Goal: Task Accomplishment & Management: Manage account settings

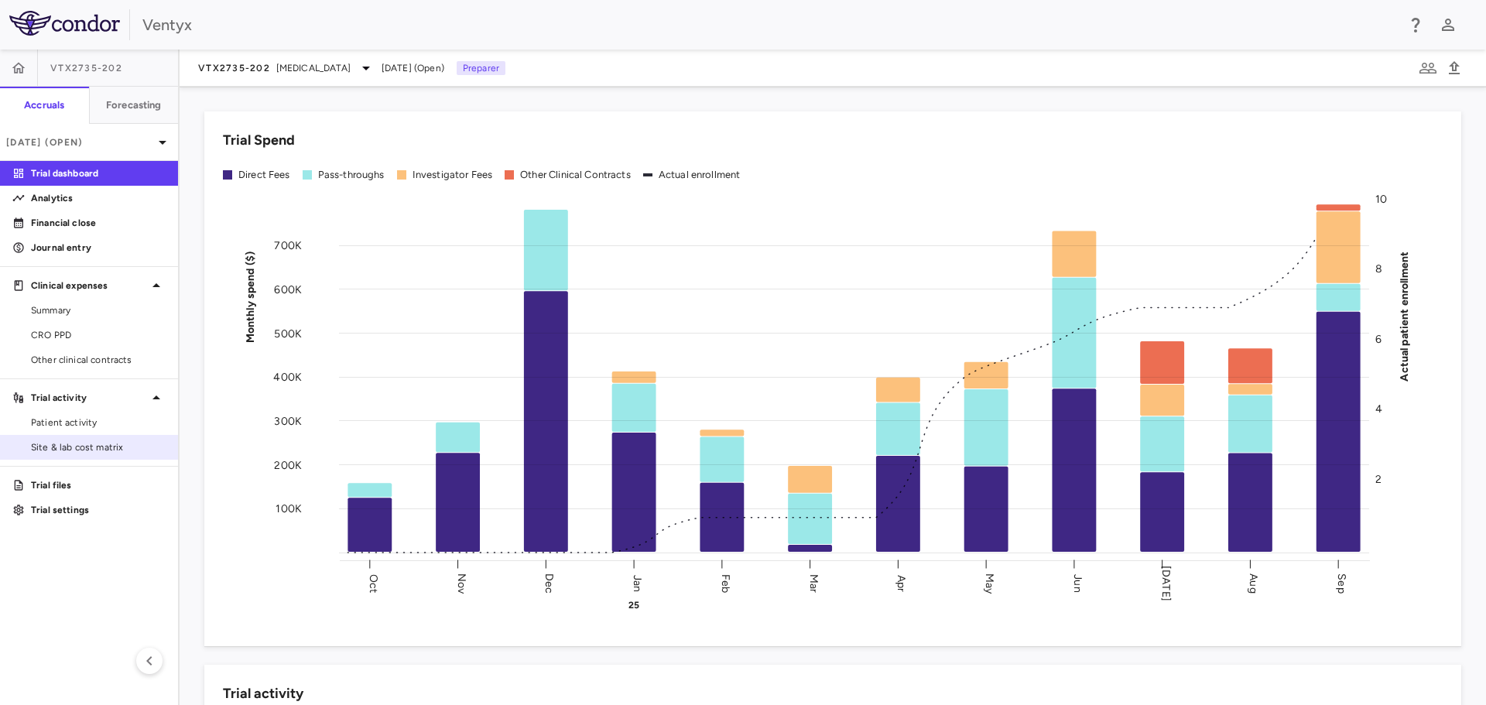
click at [82, 459] on div "Site & lab cost matrix" at bounding box center [89, 447] width 178 height 25
click at [82, 454] on link "Site & lab cost matrix" at bounding box center [89, 447] width 178 height 23
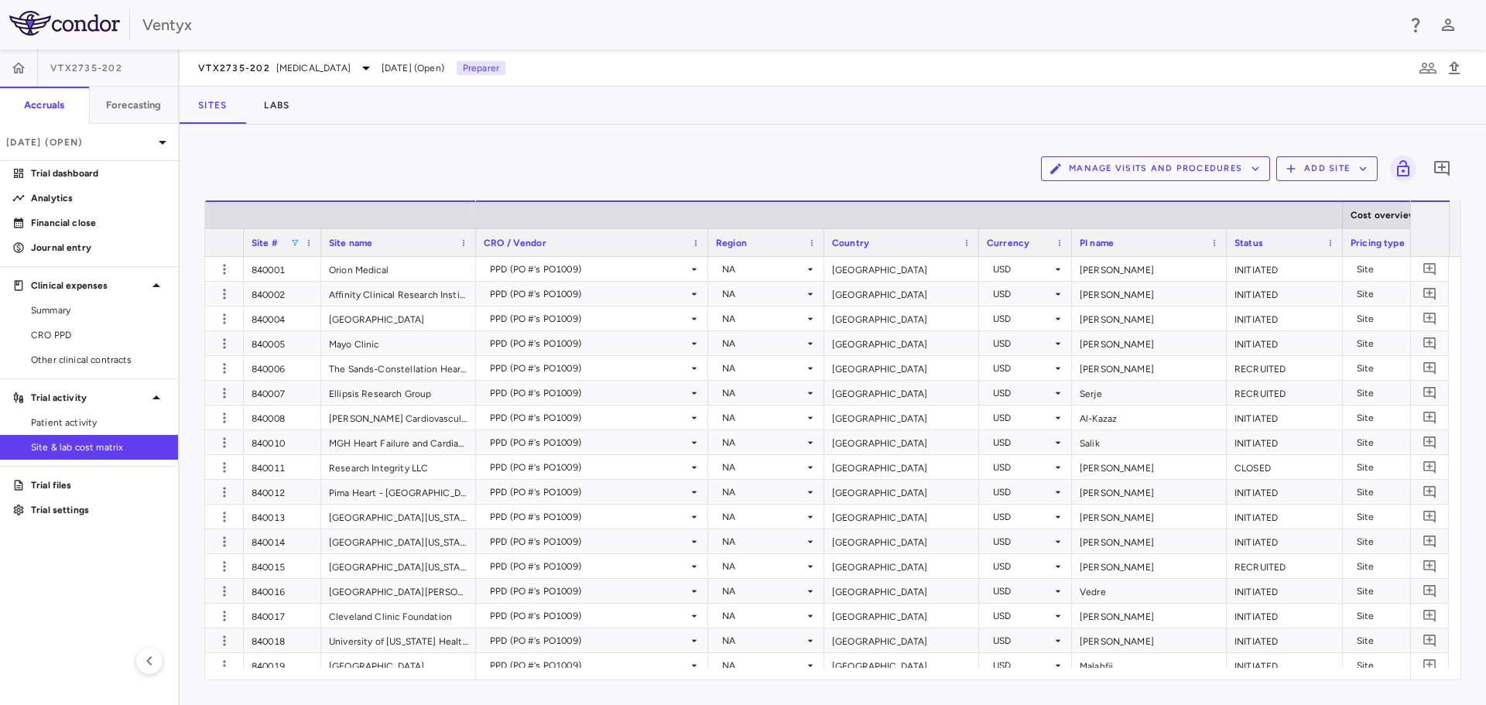
click at [296, 241] on span at bounding box center [294, 242] width 9 height 9
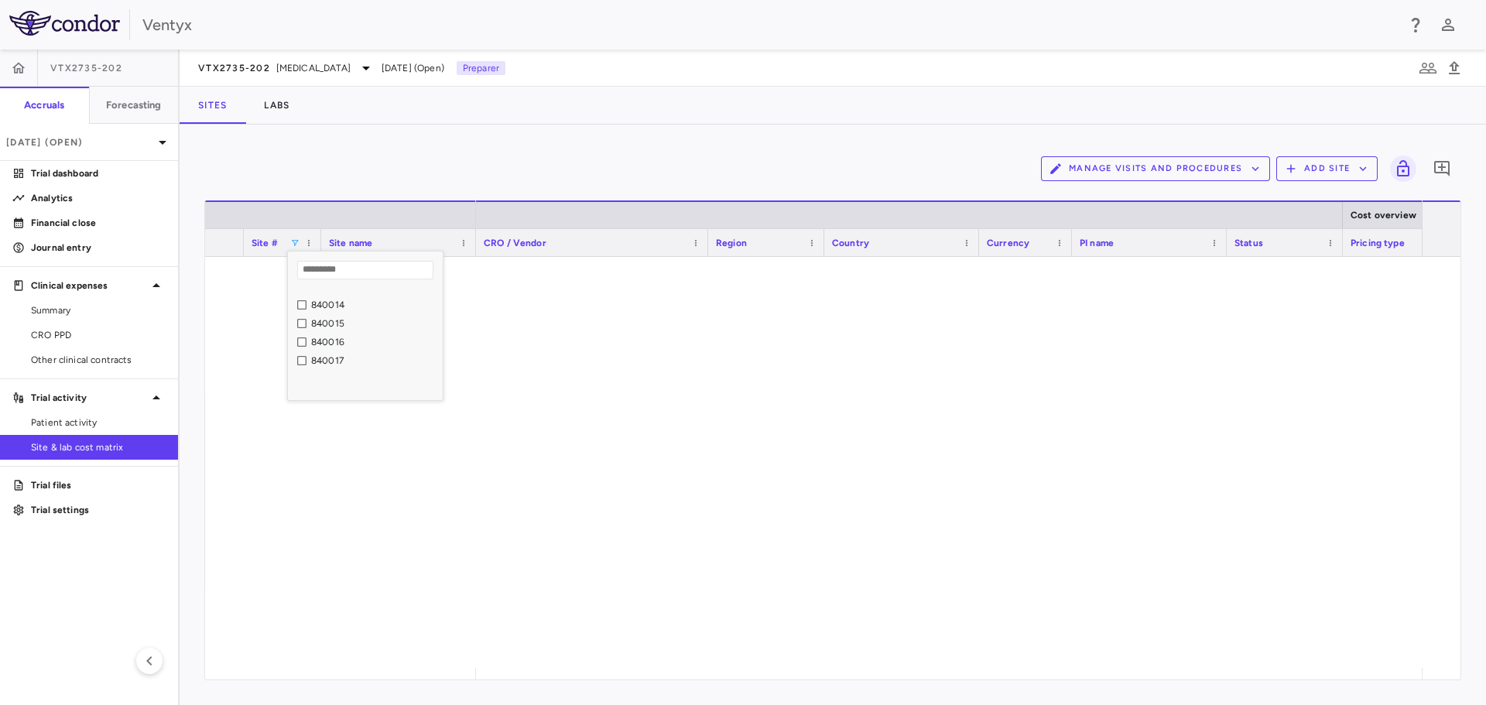
scroll to position [232, 0]
click at [318, 344] on div "840017" at bounding box center [374, 346] width 127 height 11
click at [1216, 364] on div "PPD (PO #'s PO1009) NA USA USD Klein INITIATED Site 2024-01-17" at bounding box center [949, 462] width 946 height 411
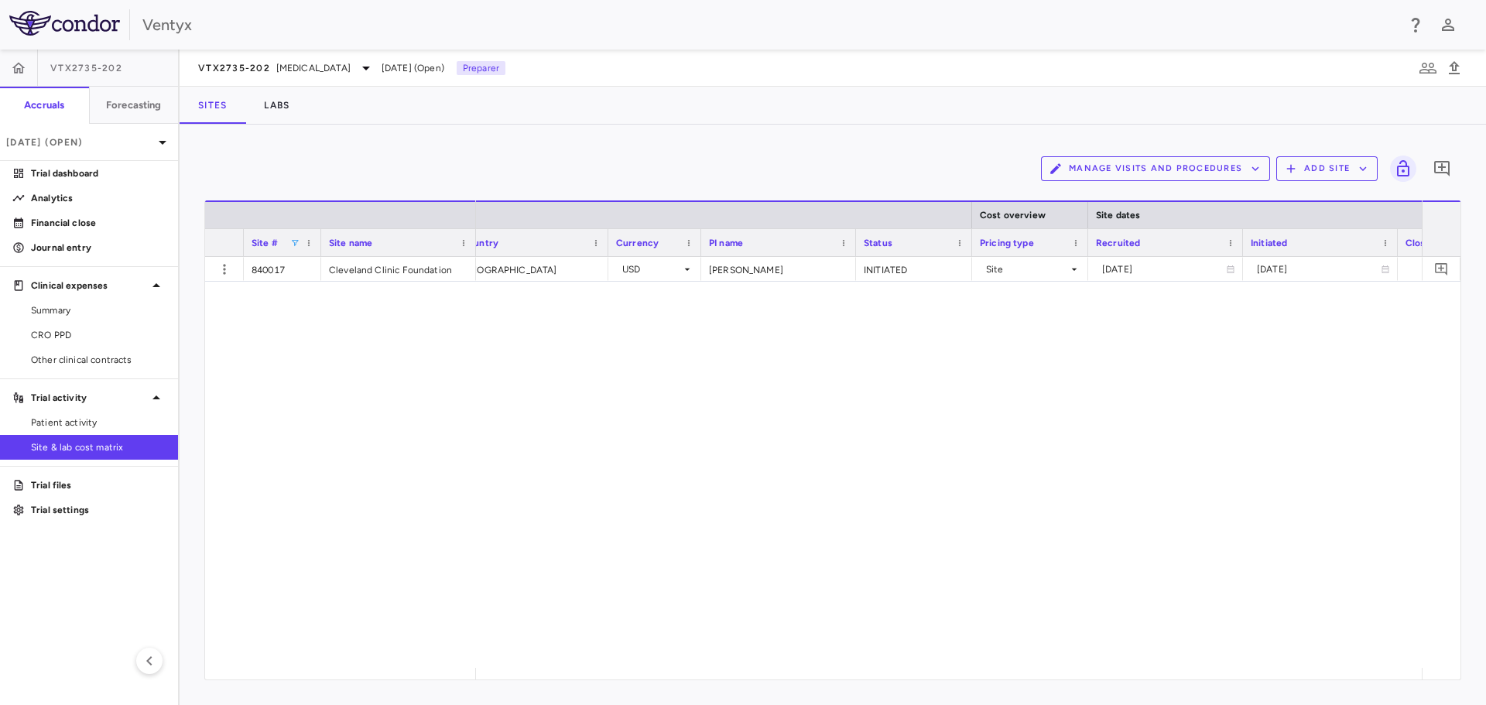
scroll to position [0, 0]
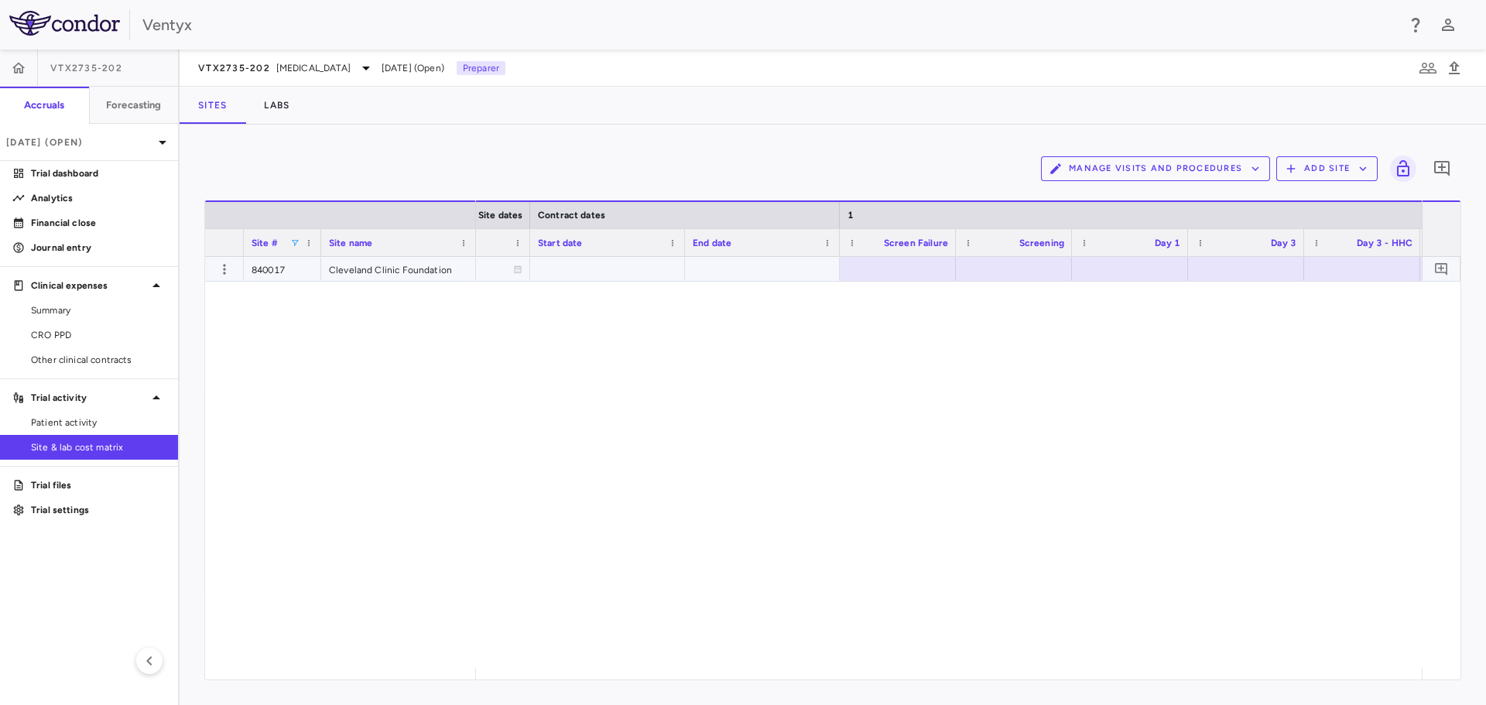
click at [897, 271] on div at bounding box center [897, 269] width 101 height 22
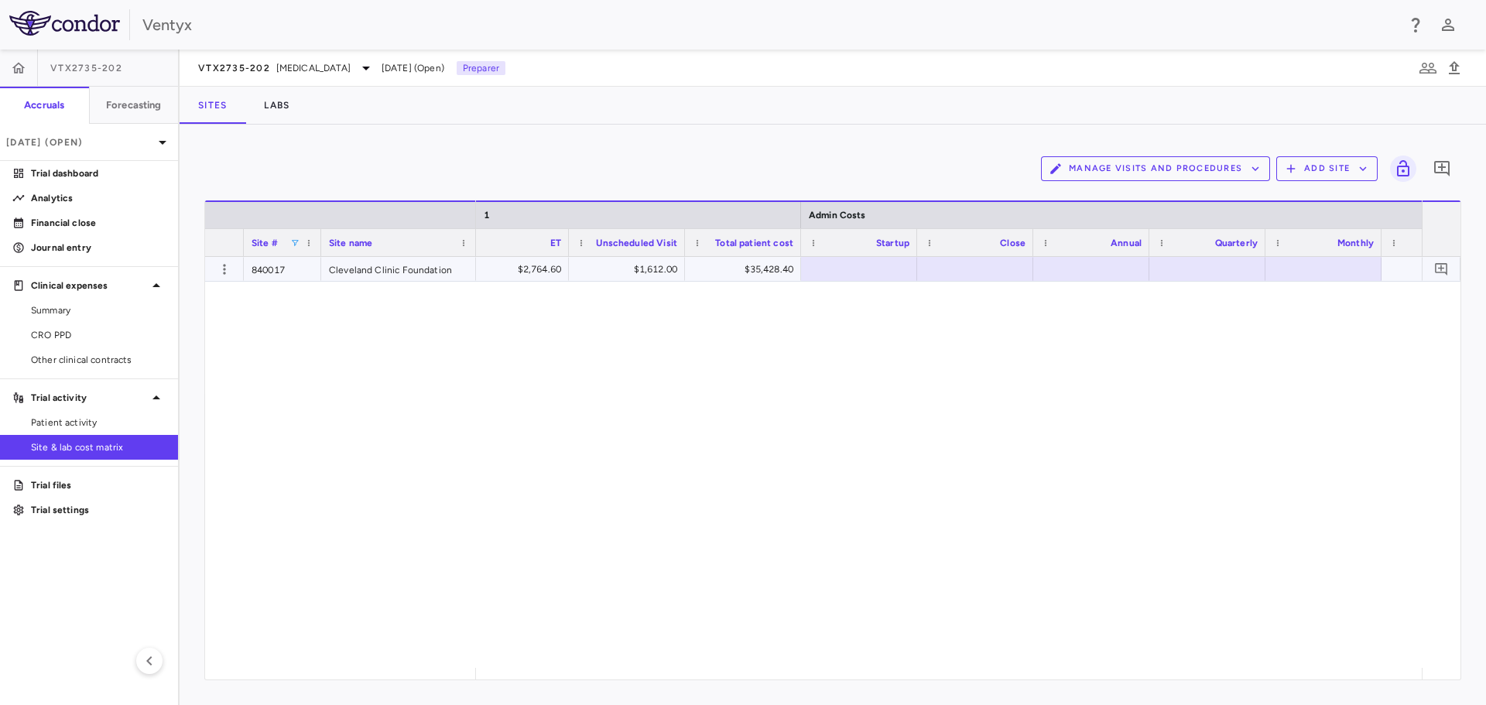
click at [893, 272] on div at bounding box center [859, 269] width 101 height 22
type input "**********"
click at [1105, 329] on div "$5,601.70 $2,700.10 $2,764.60 $1,612.00 $35,428.40 $23,710.00 $3,490.00 $3,790.…" at bounding box center [949, 462] width 946 height 411
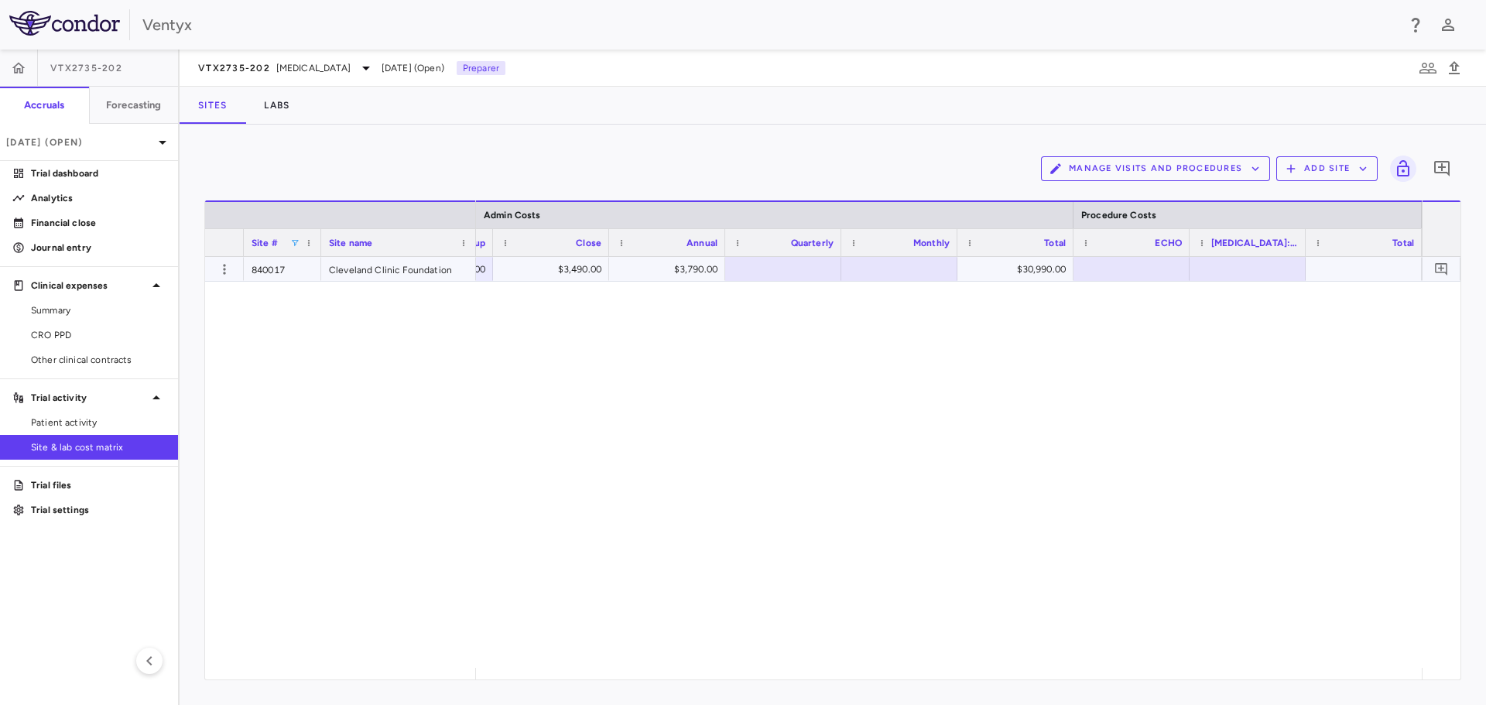
click at [1119, 275] on div at bounding box center [1131, 269] width 101 height 22
click at [1129, 347] on div "$35,428.40 $23,710.00 $3,490.00 $3,790.00 $30,990.00 $2,254.20 $3,168.10 $5,422…" at bounding box center [949, 462] width 946 height 411
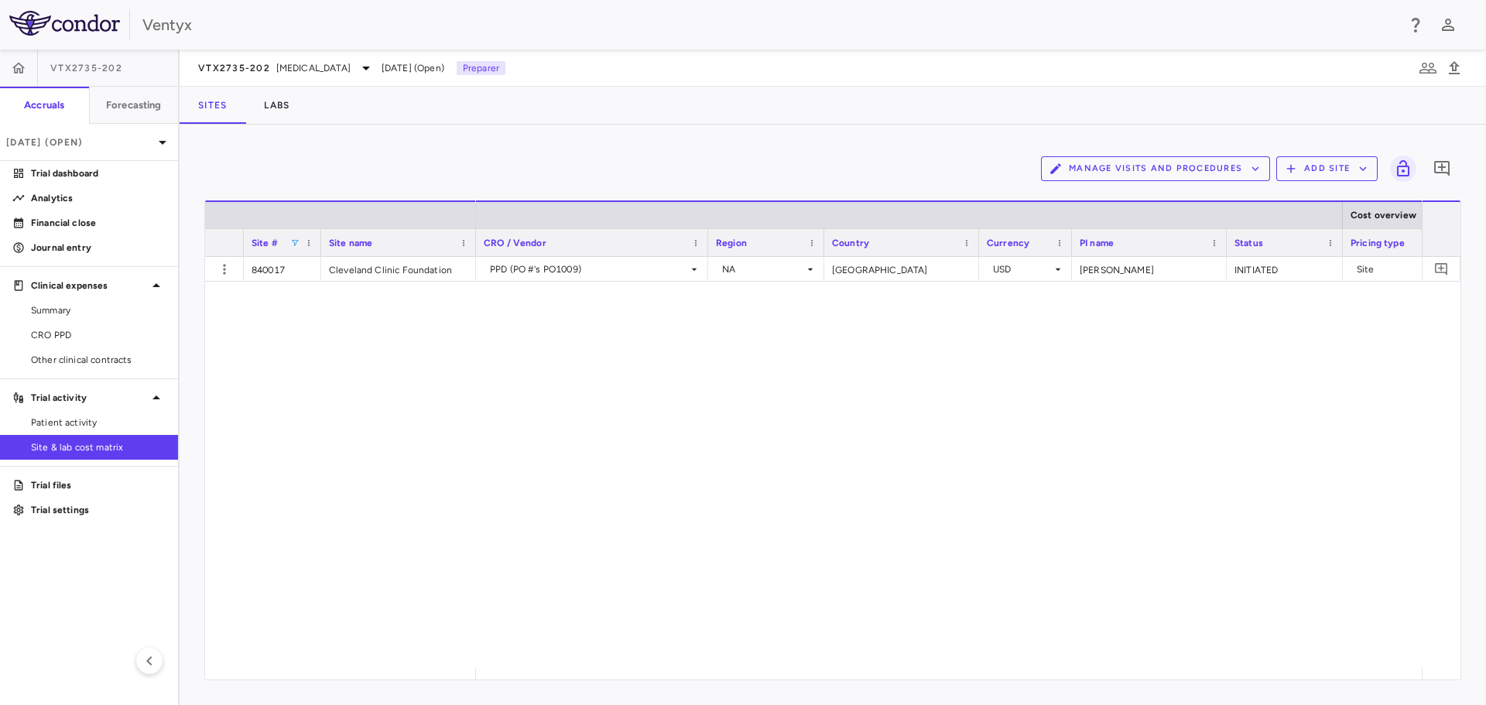
click at [293, 241] on span at bounding box center [294, 242] width 9 height 9
click at [311, 317] on div "840017" at bounding box center [374, 314] width 127 height 11
click at [661, 460] on div "PPD (PO #'s PO1009) NA USA USD Abbate INITIATED Site 2025-03-05" at bounding box center [949, 462] width 946 height 411
click at [1267, 379] on div "PPD (PO #'s PO1009) NA USA USD Abbate INITIATED Site 2025-03-05" at bounding box center [949, 462] width 946 height 411
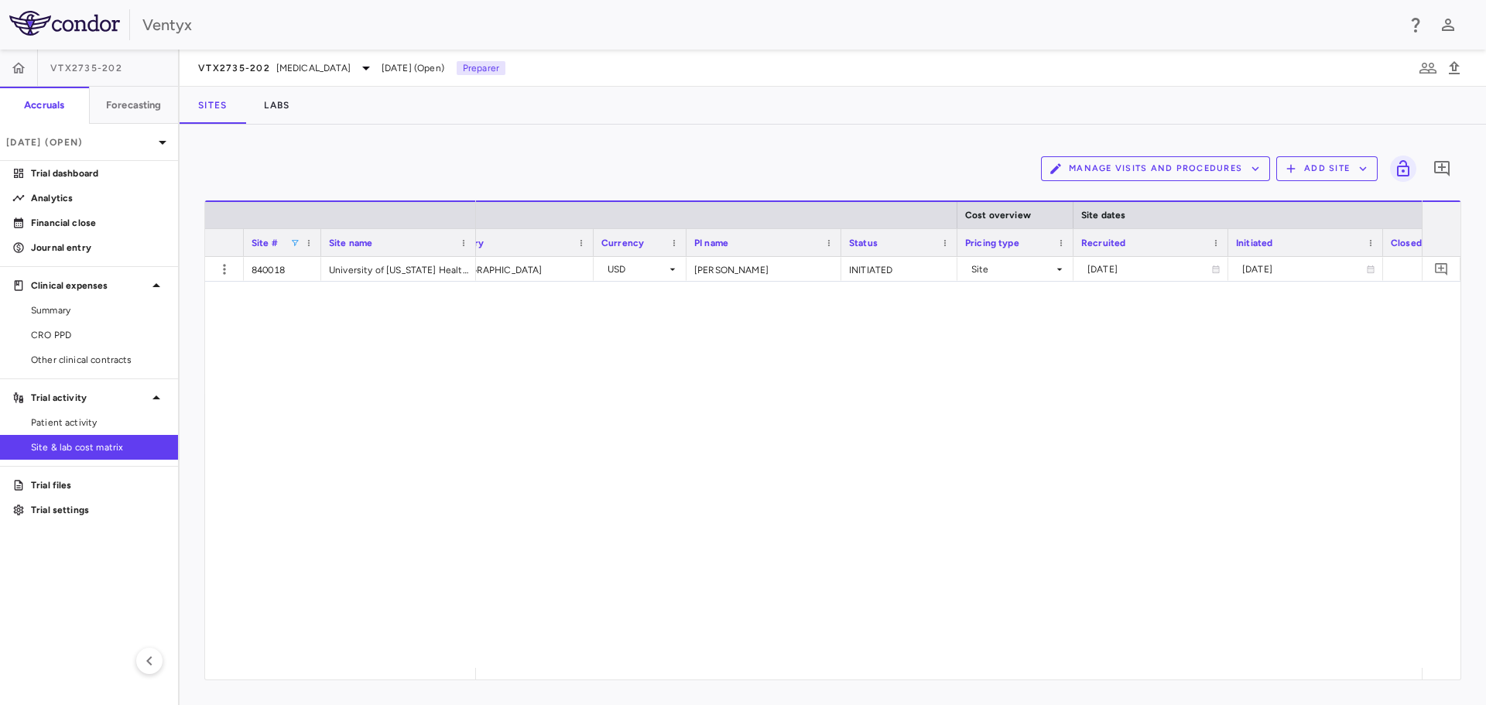
scroll to position [0, 464]
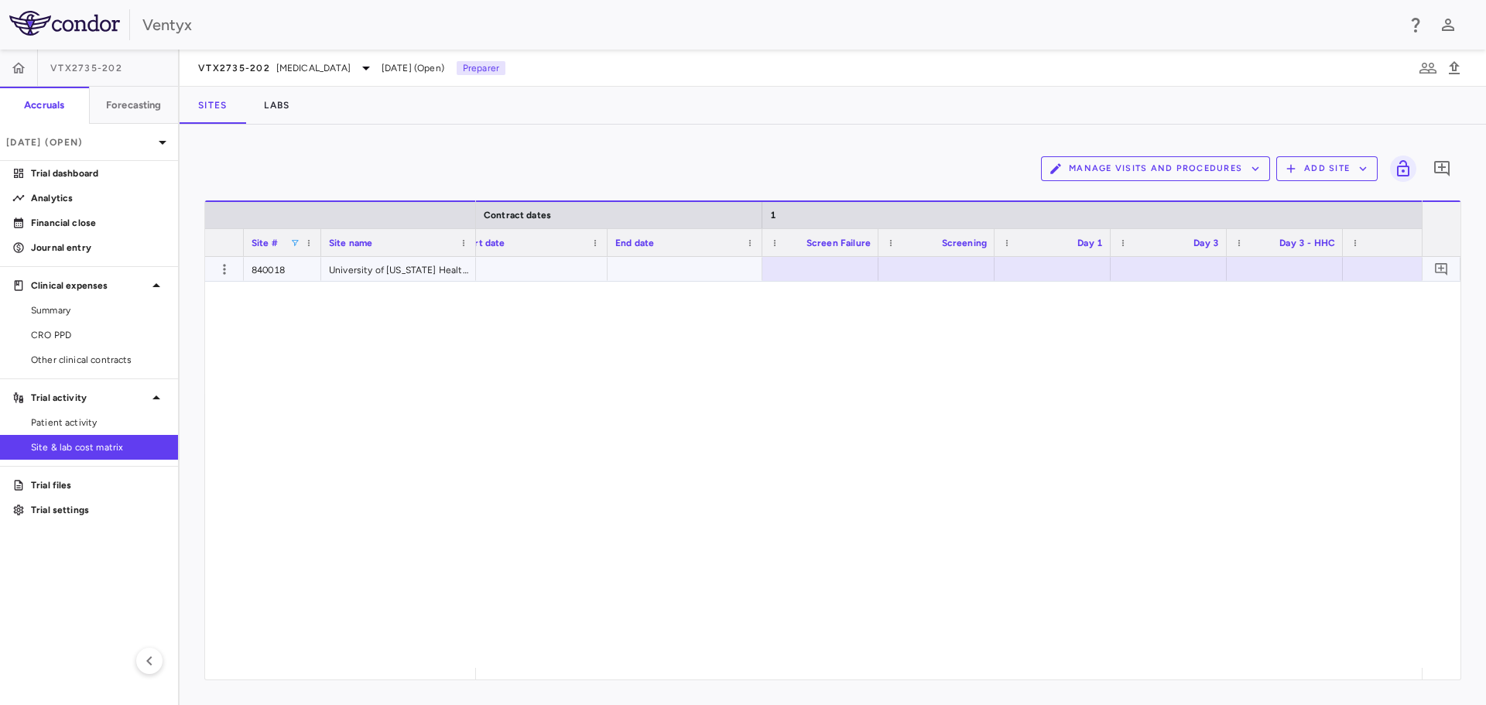
click at [830, 272] on div at bounding box center [820, 269] width 101 height 22
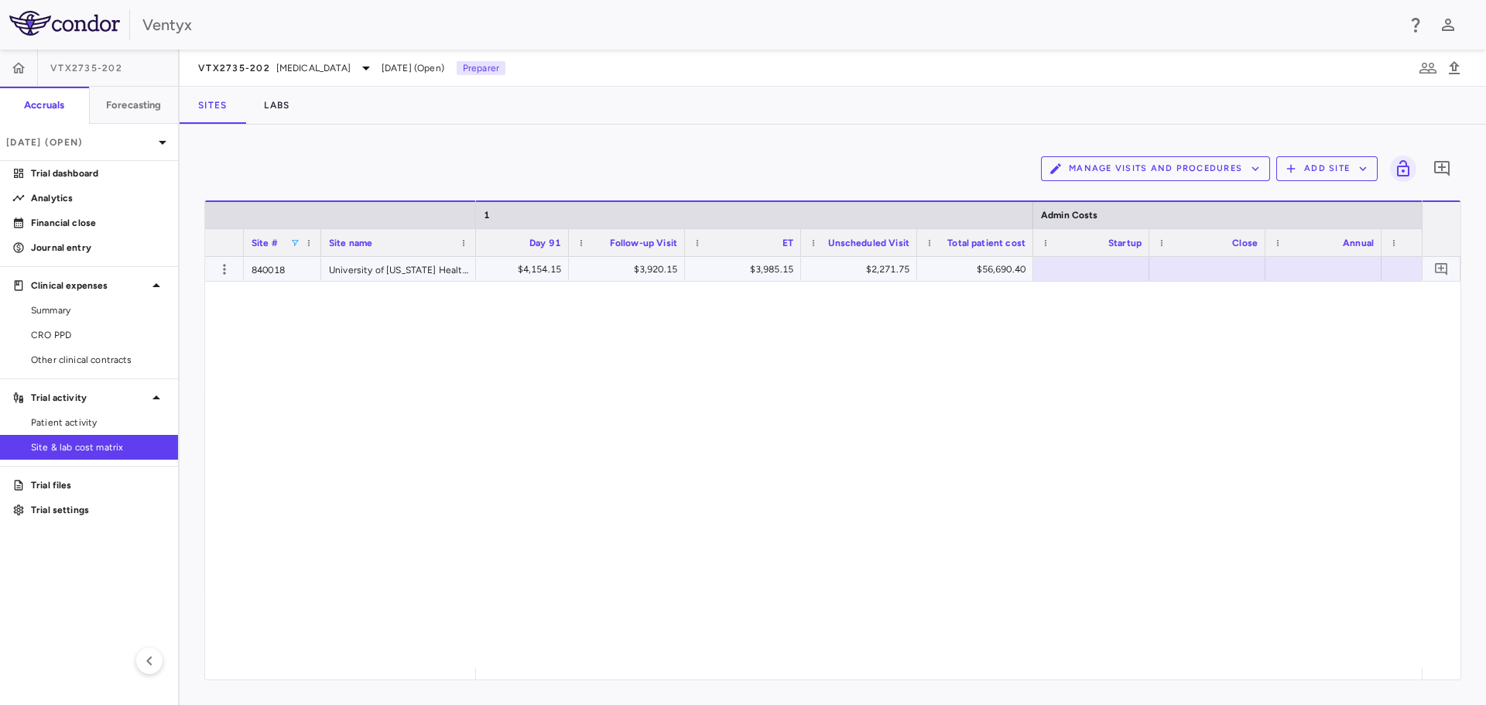
click at [1111, 273] on div at bounding box center [1091, 269] width 101 height 22
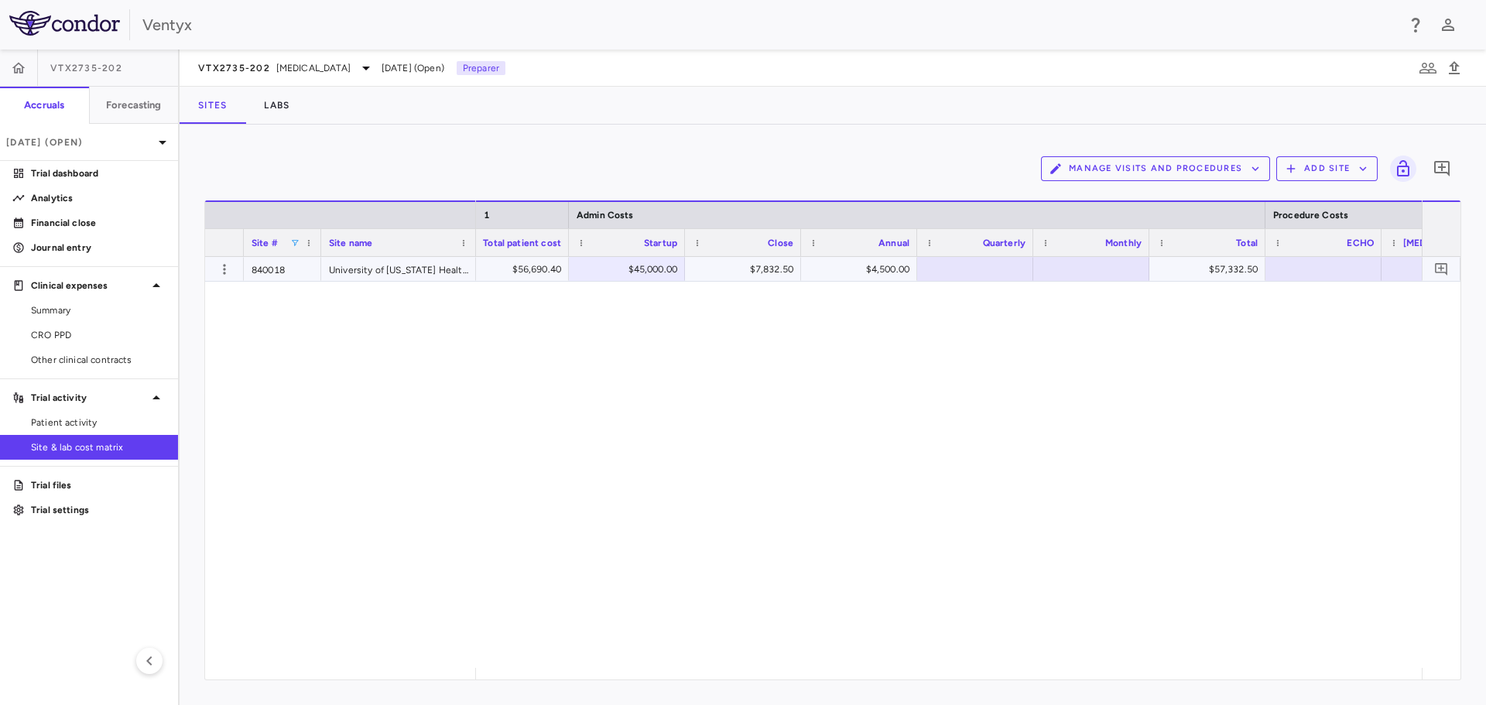
click at [1082, 263] on div at bounding box center [1091, 269] width 101 height 22
type input "******"
click at [1125, 323] on div "$3,985.15 $2,271.75 $56,690.40 $45,000.00 $7,832.50 $4,500.00 ​ ****** $57,332.…" at bounding box center [949, 462] width 946 height 411
click at [1344, 269] on div at bounding box center [1323, 269] width 101 height 22
click at [1347, 371] on div "$3,985.15 $2,271.75 $56,690.40 $45,000.00 $7,832.50 $4,500.00 $195.00 $57,527.5…" at bounding box center [949, 462] width 946 height 411
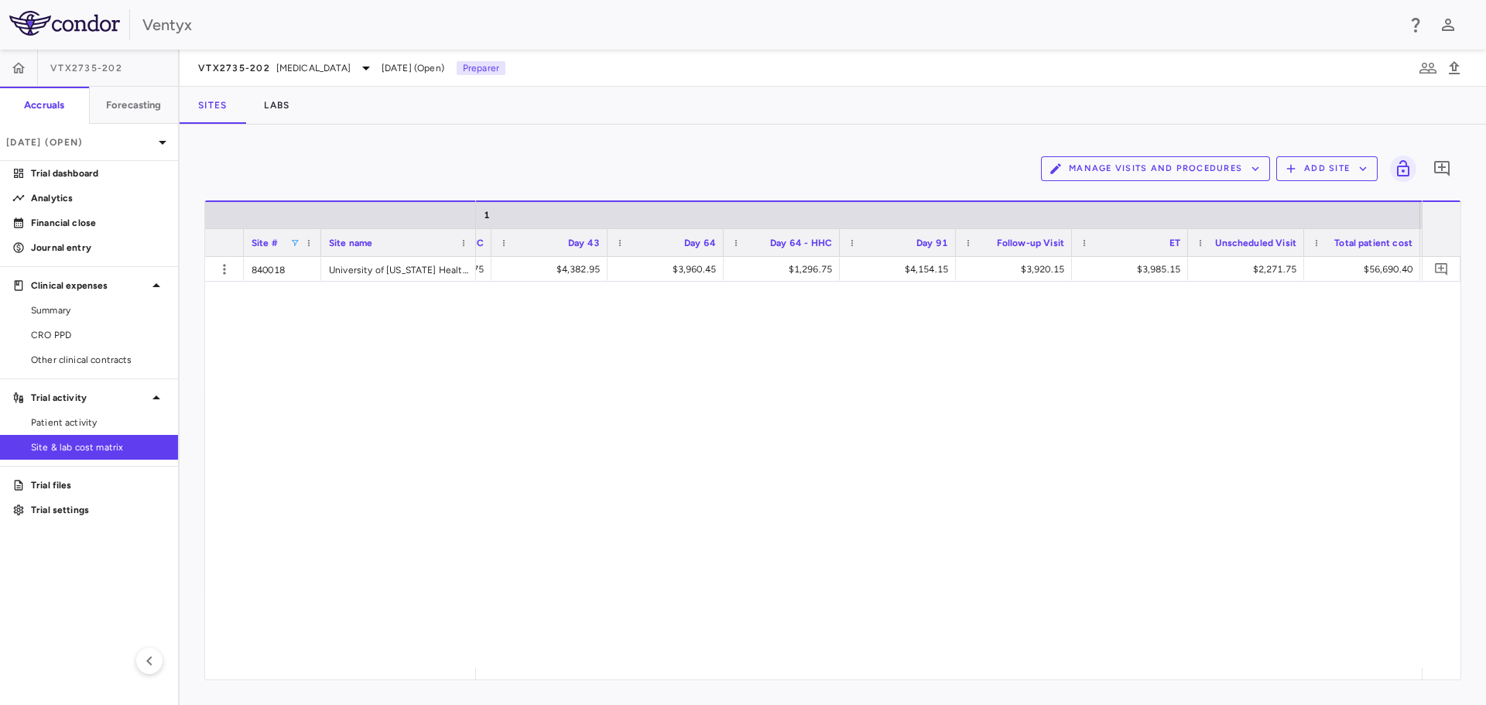
click at [292, 242] on span at bounding box center [294, 242] width 9 height 9
click at [324, 336] on div "840018" at bounding box center [374, 332] width 127 height 11
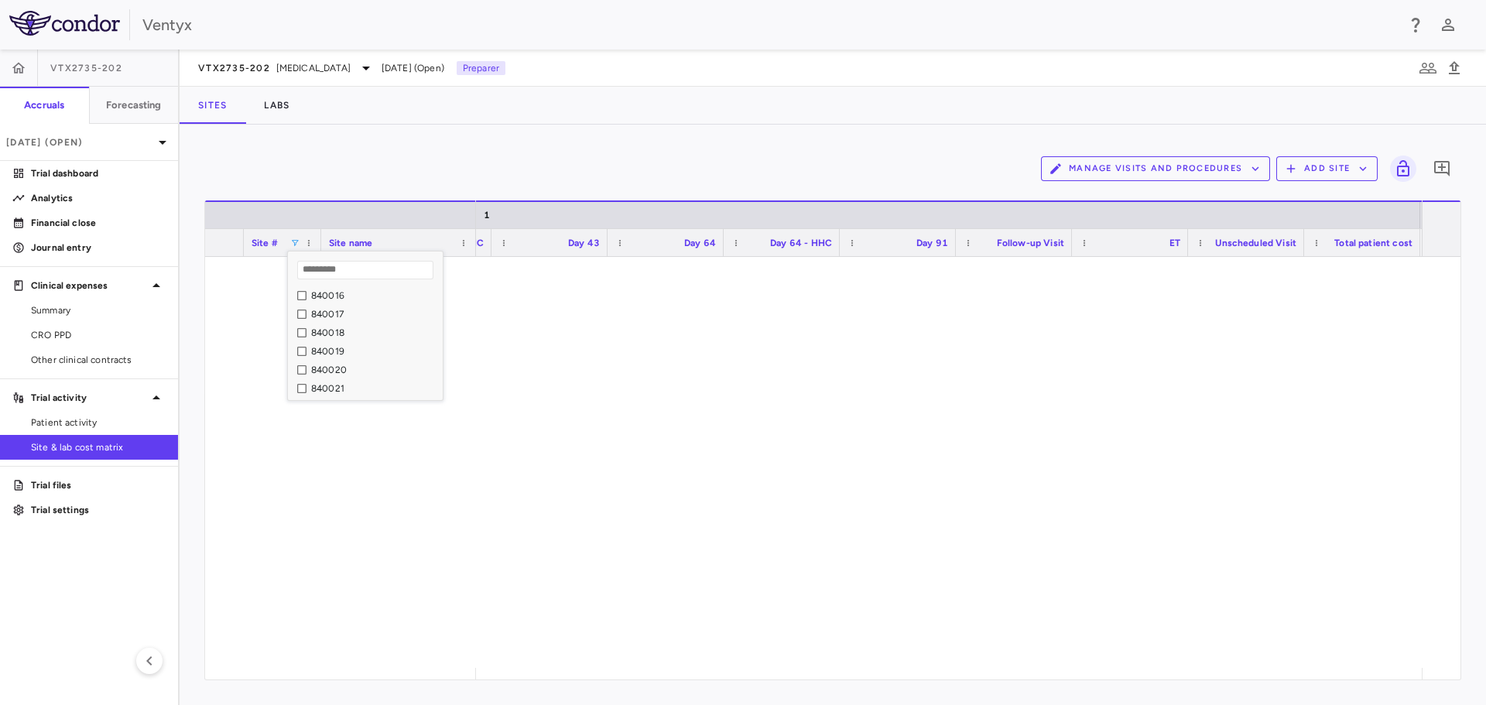
click at [323, 392] on div "840021" at bounding box center [374, 388] width 127 height 11
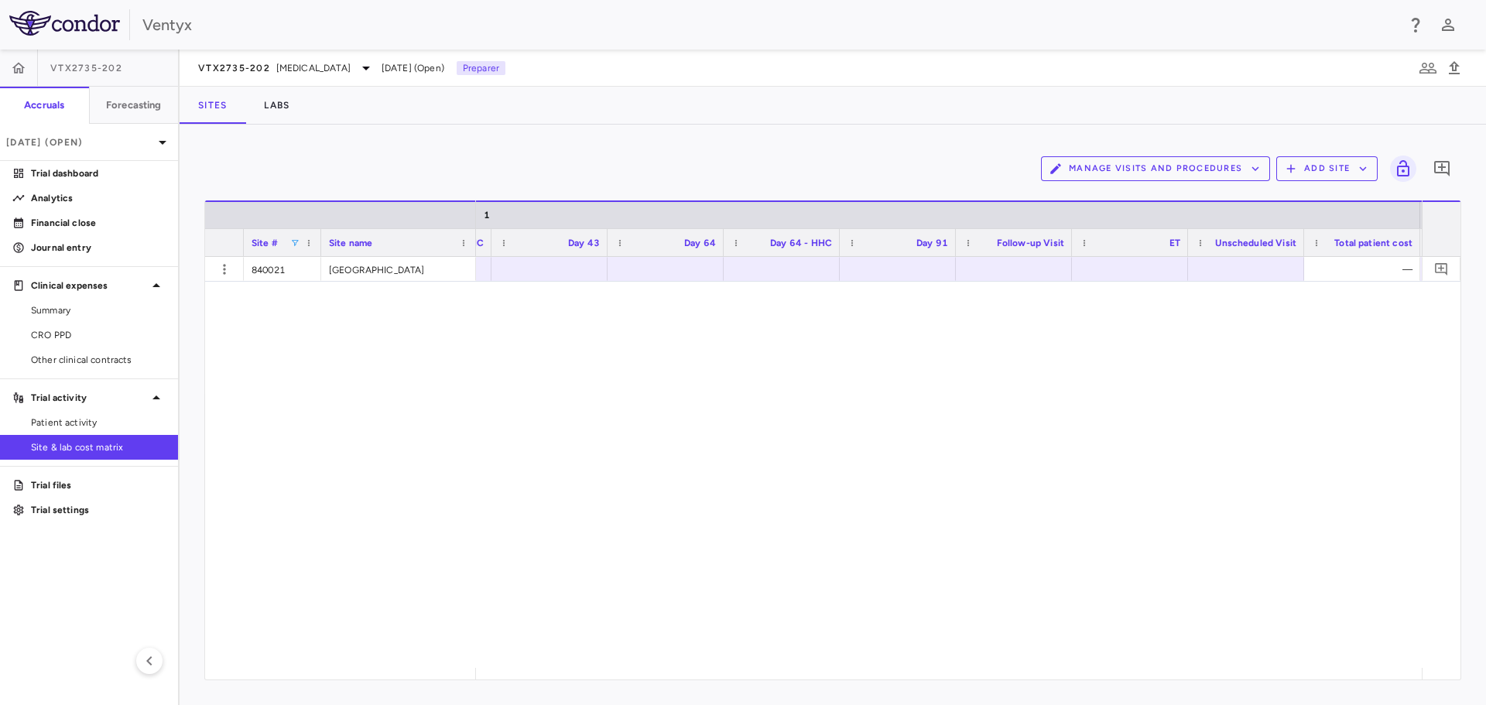
click at [735, 448] on div "—" at bounding box center [949, 462] width 946 height 411
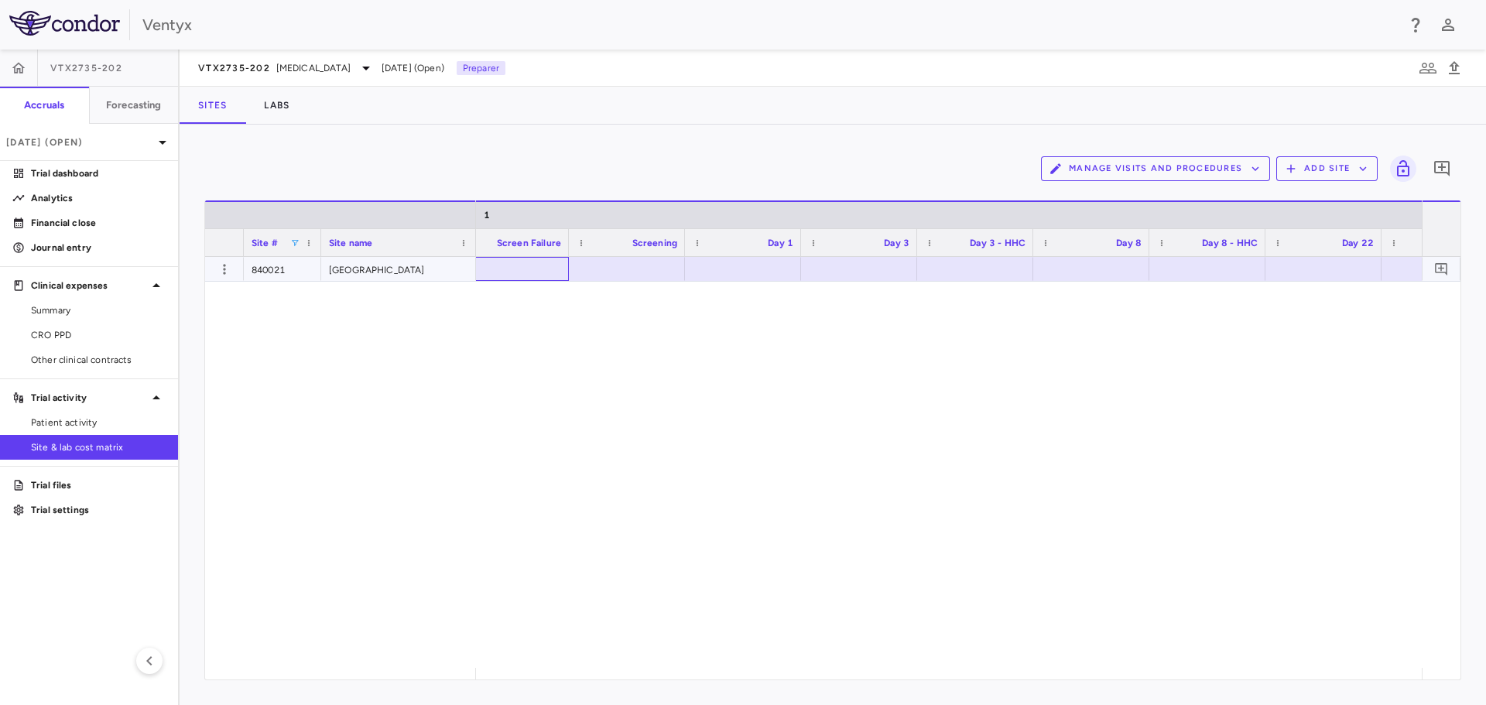
click at [511, 268] on div at bounding box center [510, 269] width 101 height 22
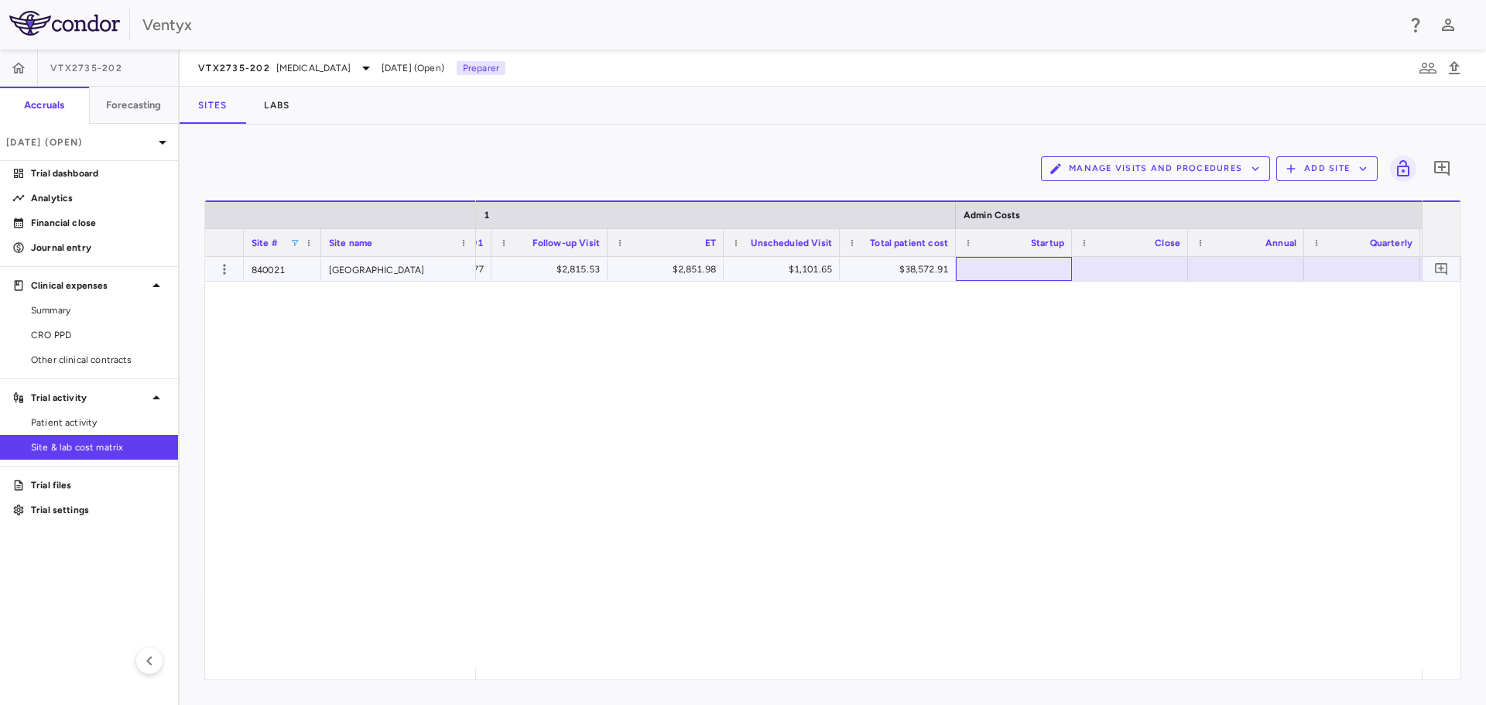
click at [1037, 267] on div at bounding box center [1013, 269] width 101 height 22
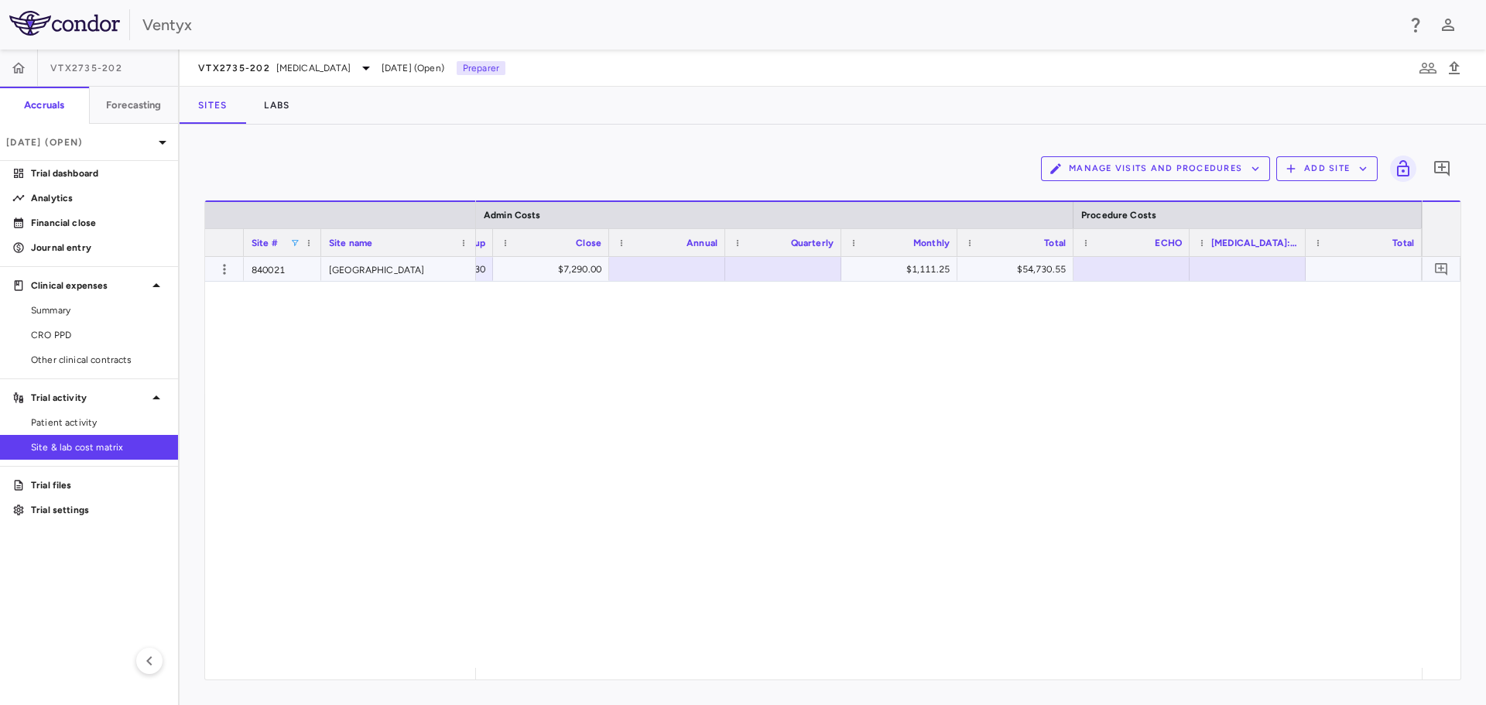
click at [1156, 267] on div at bounding box center [1131, 269] width 101 height 22
type input "*******"
click at [1202, 275] on div at bounding box center [1247, 269] width 101 height 22
type input "*******"
click at [1254, 419] on div "$38,572.91 $46,329.30 $7,290.00 $1,111.25 $54,730.55 $4,438.40 $6,989.96 $11,42…" at bounding box center [949, 462] width 946 height 411
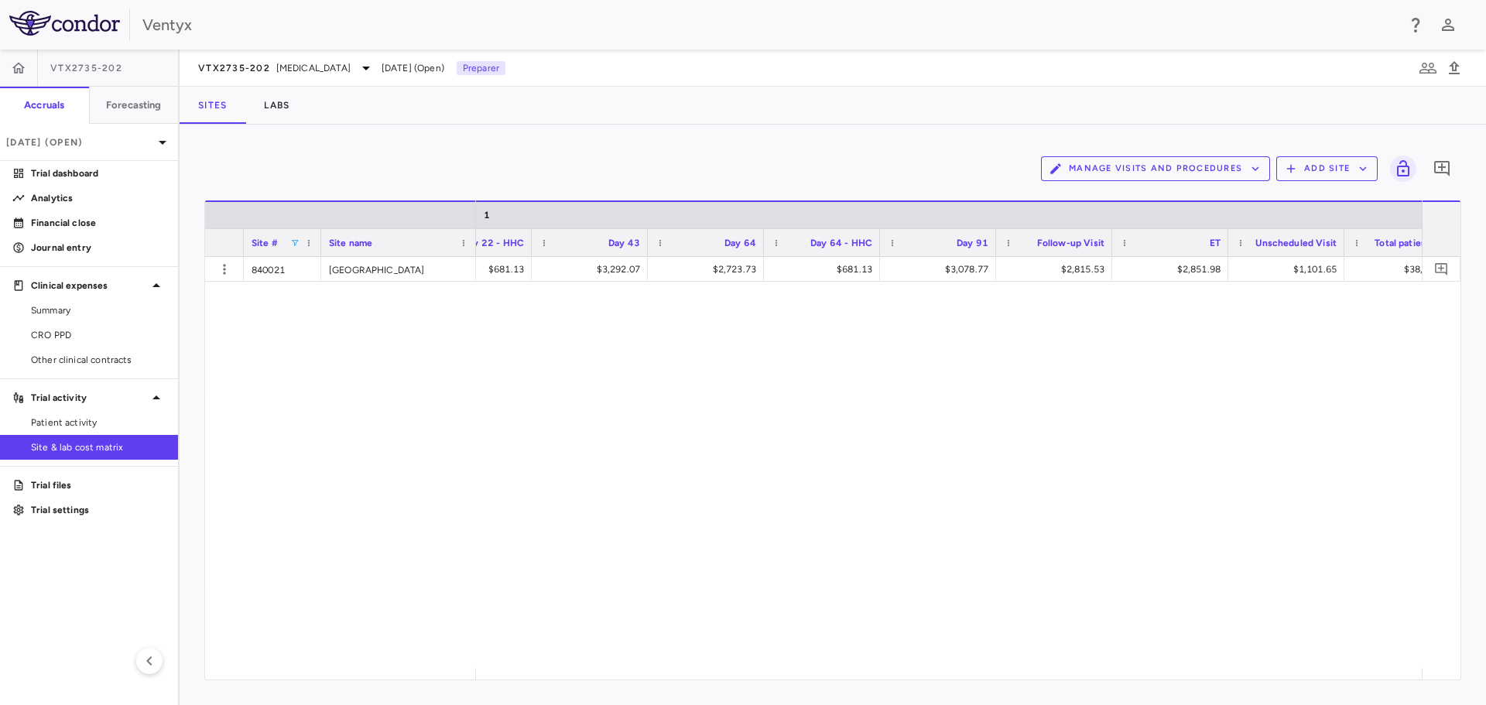
scroll to position [0, 2351]
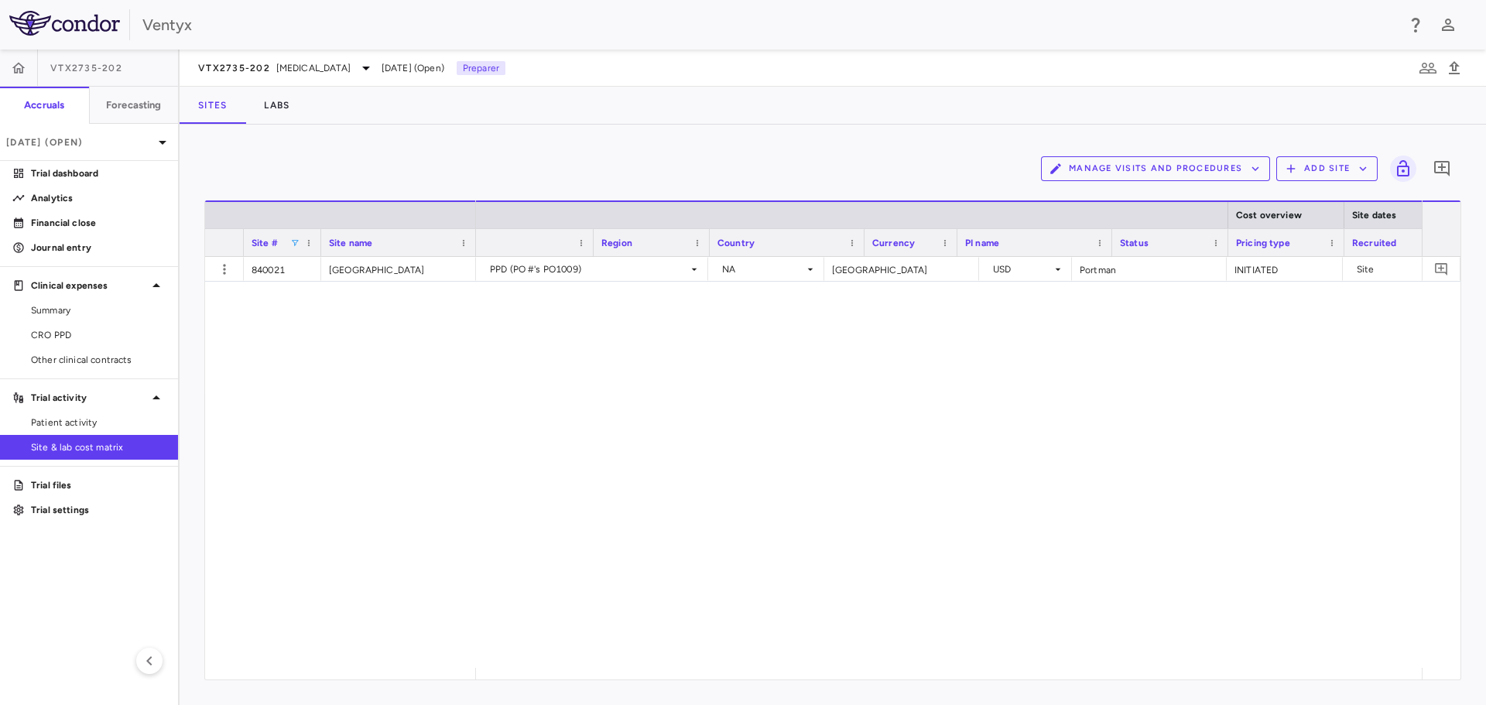
click at [294, 246] on span at bounding box center [294, 242] width 9 height 9
click at [308, 302] on div "(Select All)" at bounding box center [369, 300] width 145 height 19
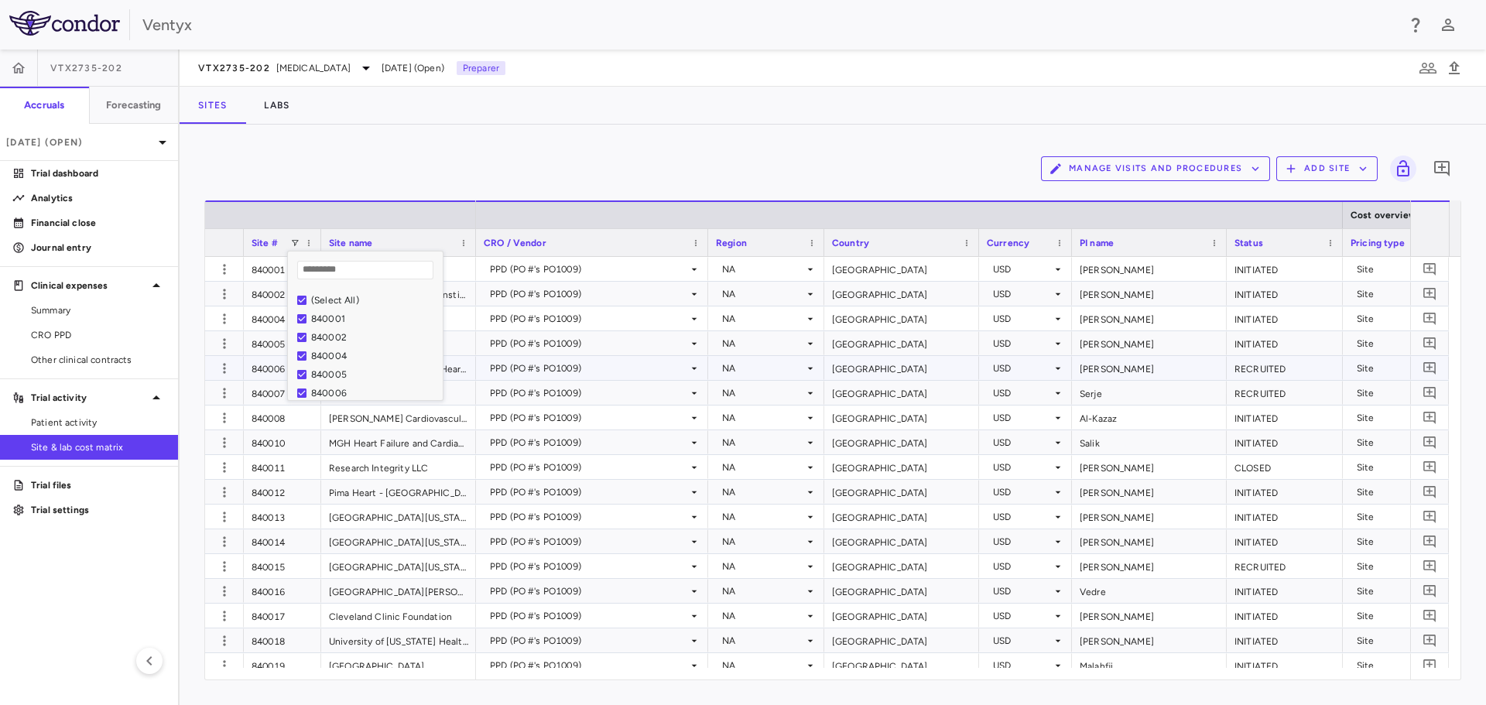
click at [1017, 391] on div "USD" at bounding box center [1022, 393] width 59 height 25
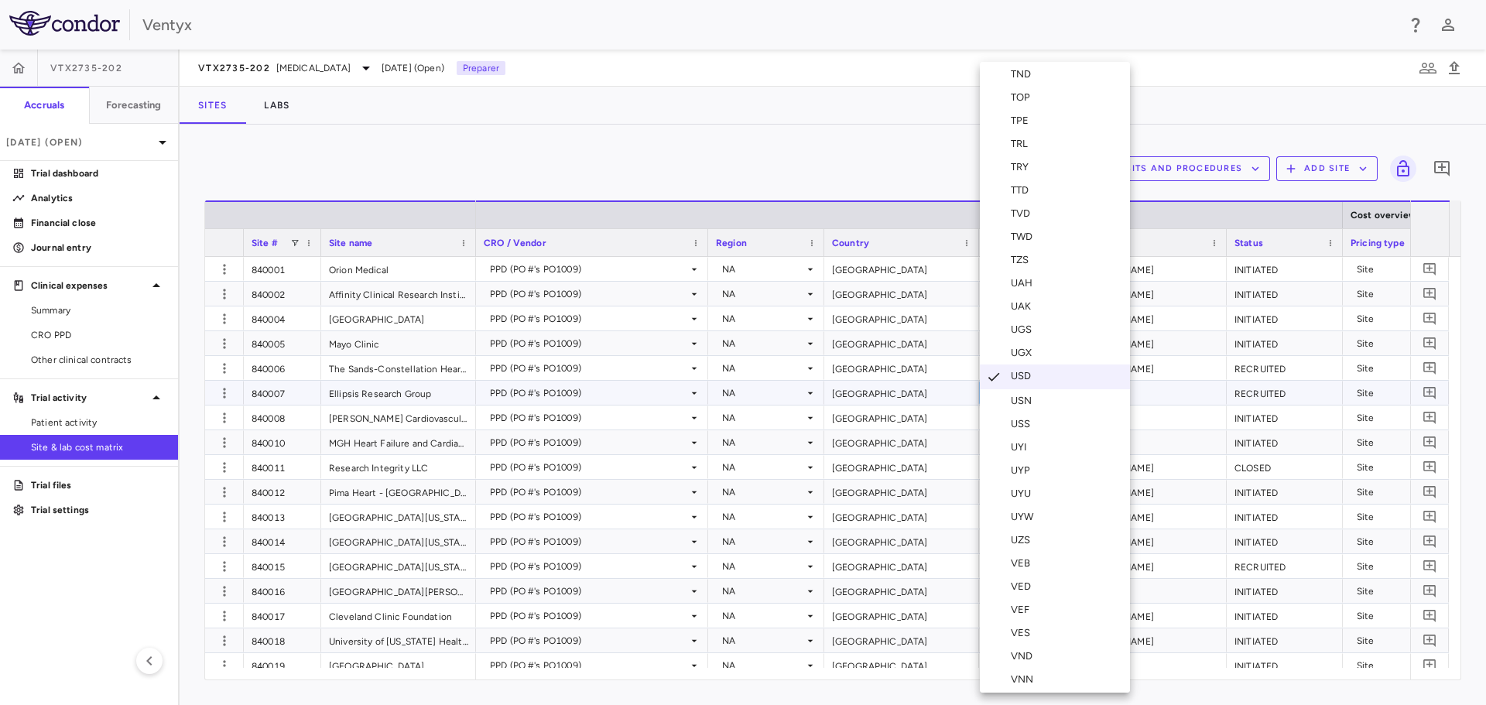
click at [869, 125] on div at bounding box center [743, 352] width 1486 height 705
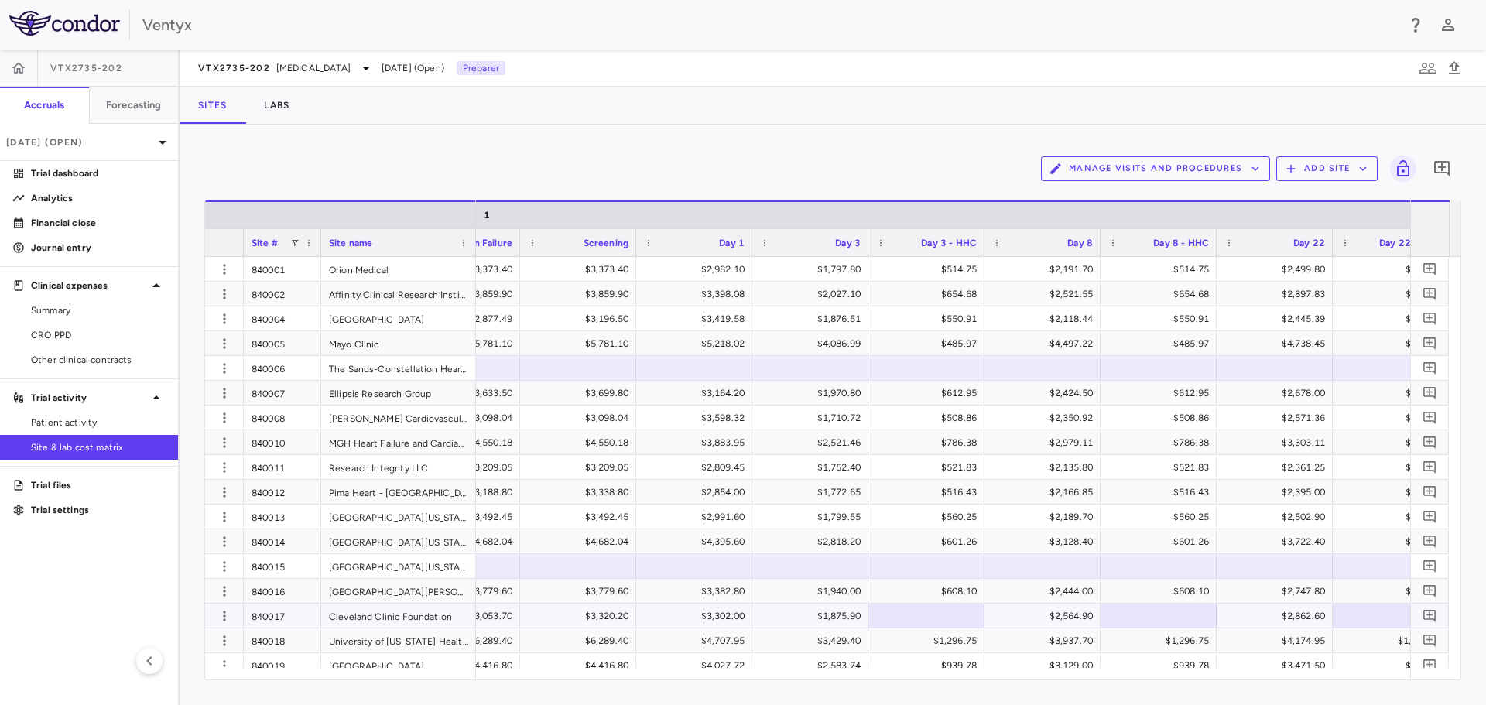
click at [930, 621] on div at bounding box center [926, 615] width 101 height 22
type input "*"
click at [1160, 611] on div at bounding box center [1158, 615] width 101 height 22
type input "*"
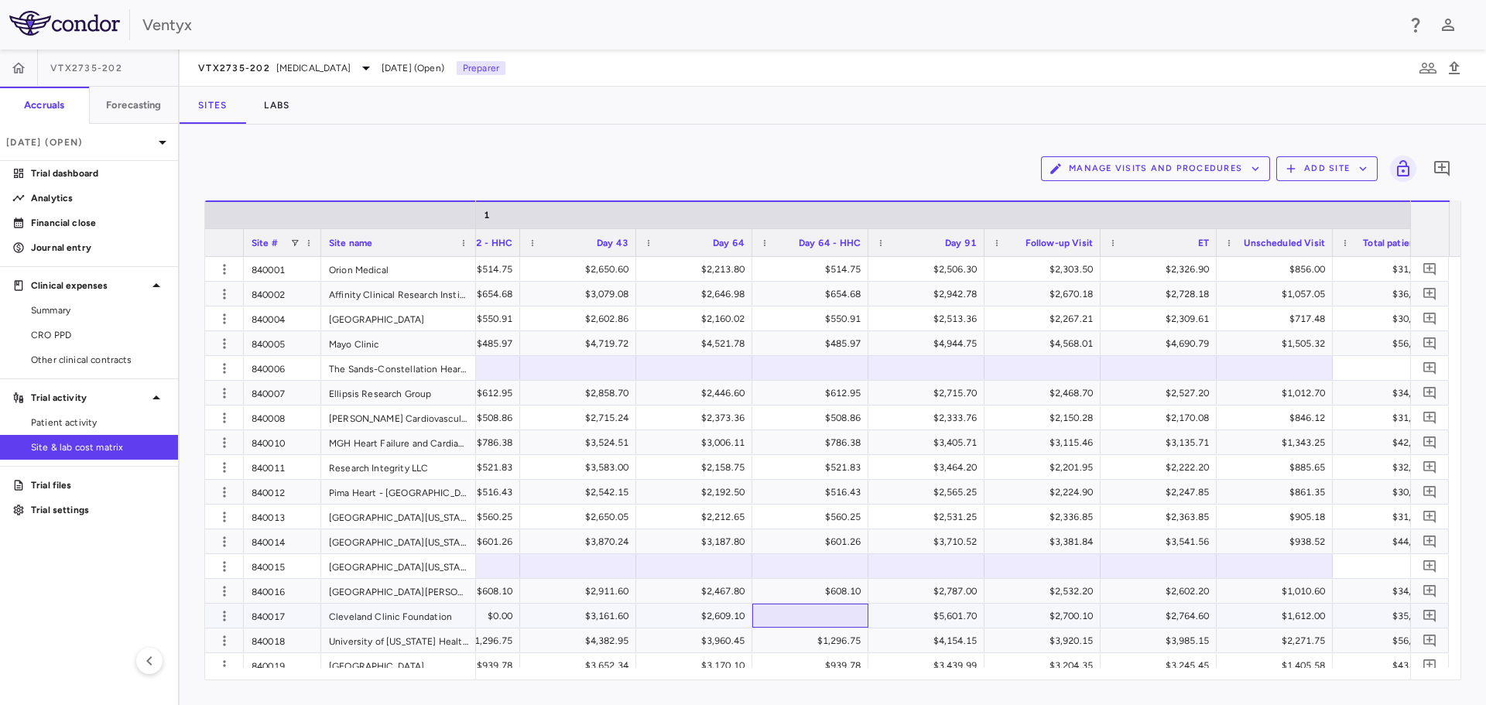
click at [810, 613] on div at bounding box center [810, 615] width 101 height 22
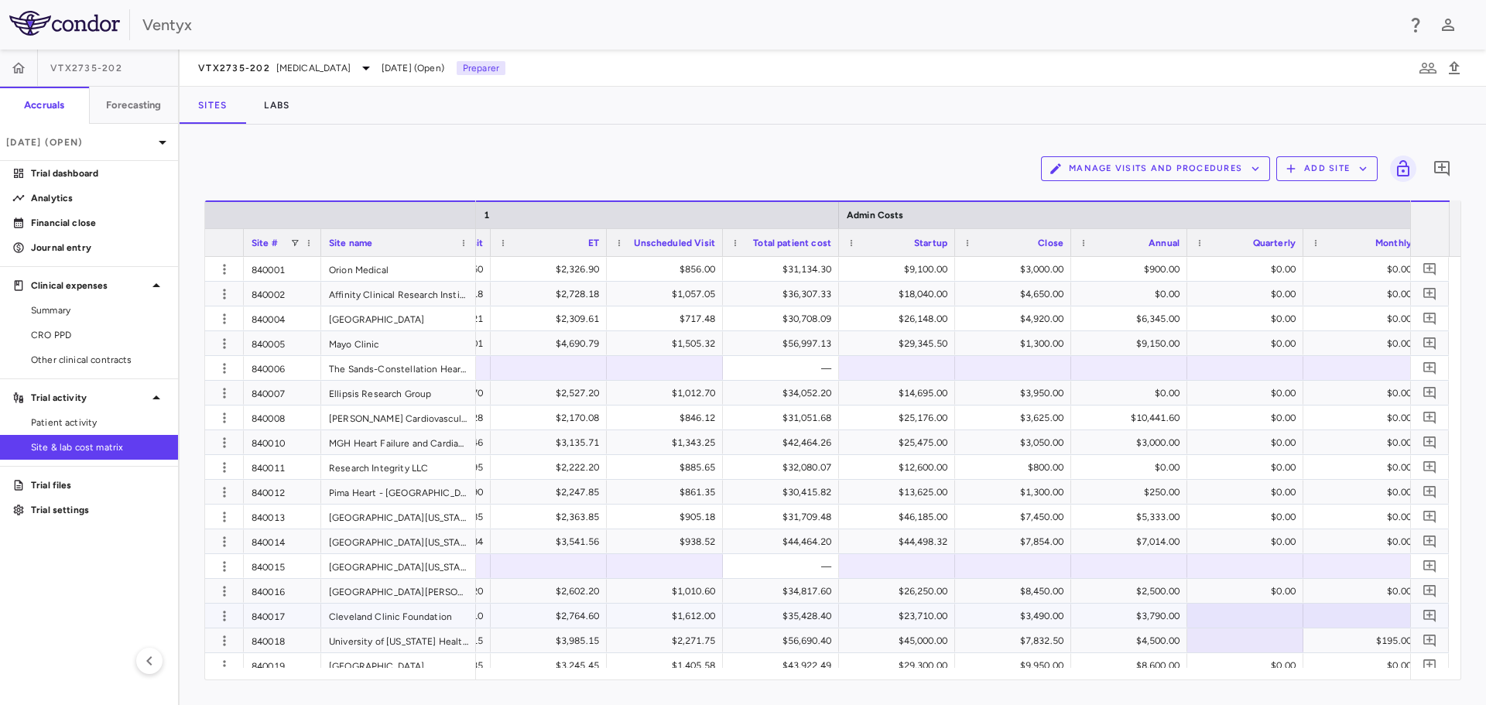
type input "*"
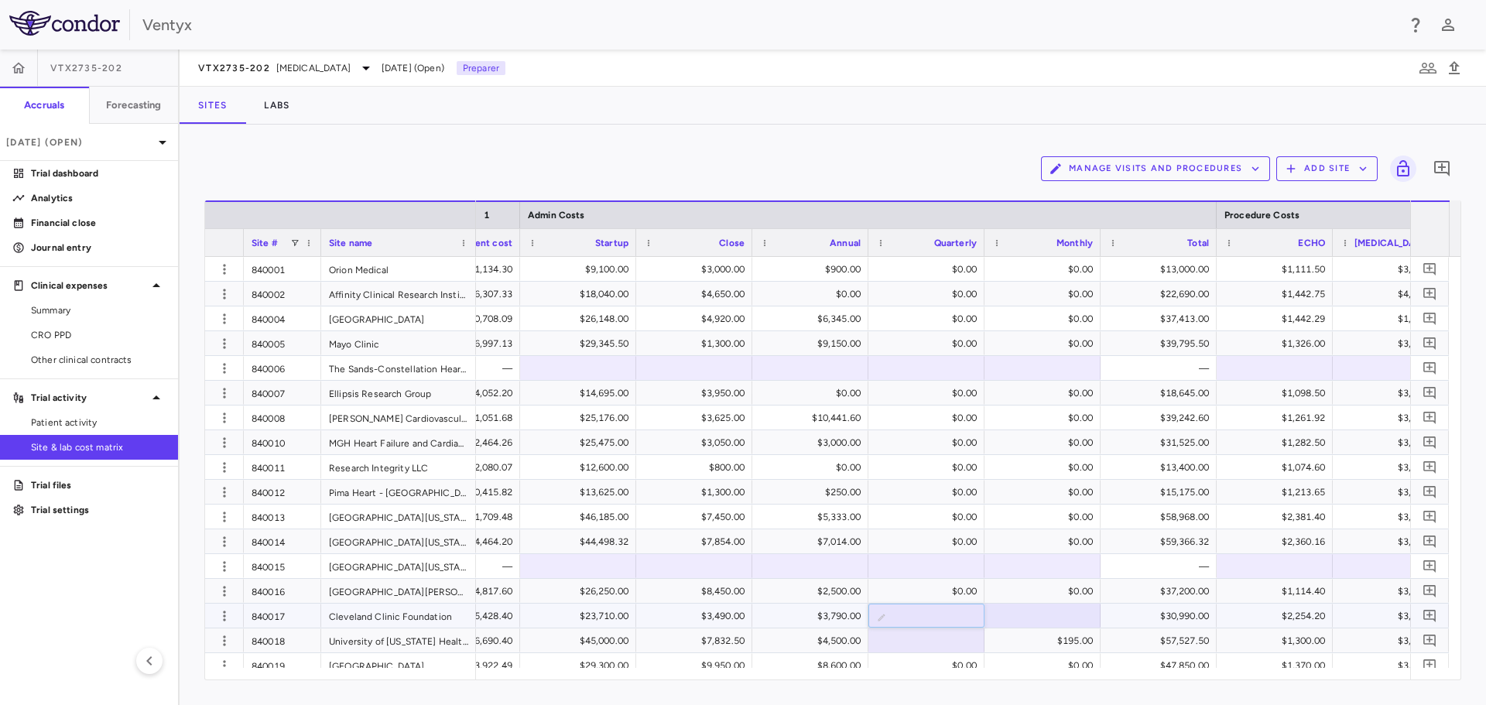
click at [1031, 610] on div at bounding box center [1042, 615] width 101 height 22
type input "*"
click at [954, 616] on div at bounding box center [926, 615] width 101 height 22
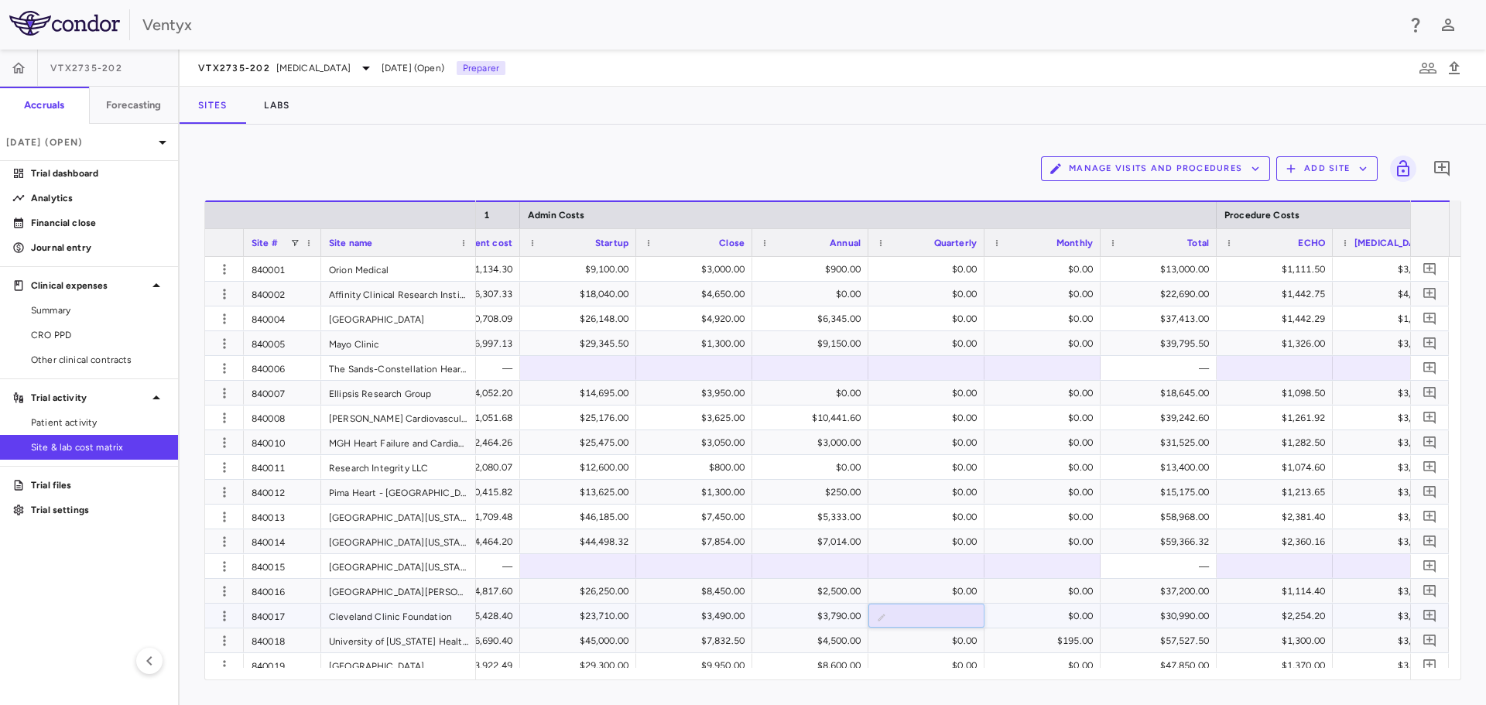
type input "*"
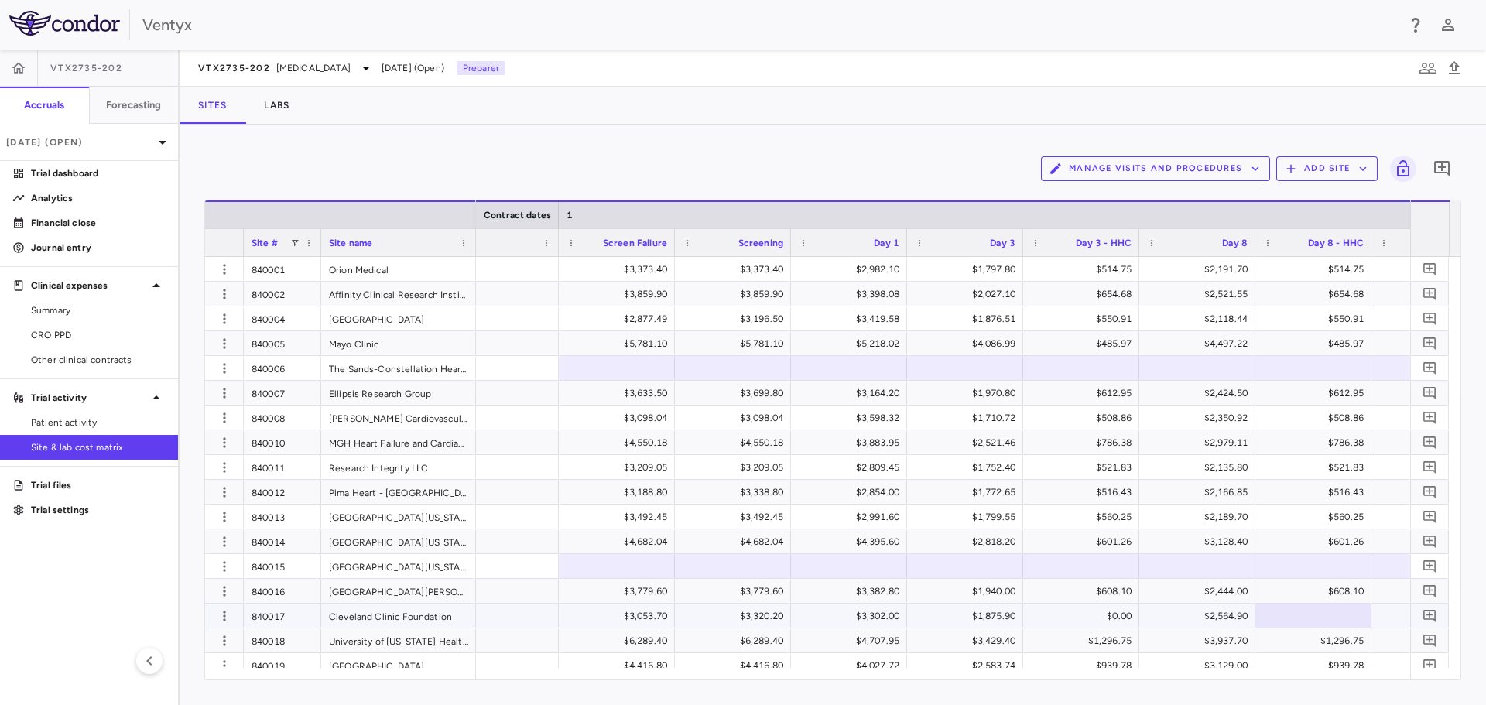
click at [1293, 609] on div at bounding box center [1313, 615] width 101 height 22
type input "*"
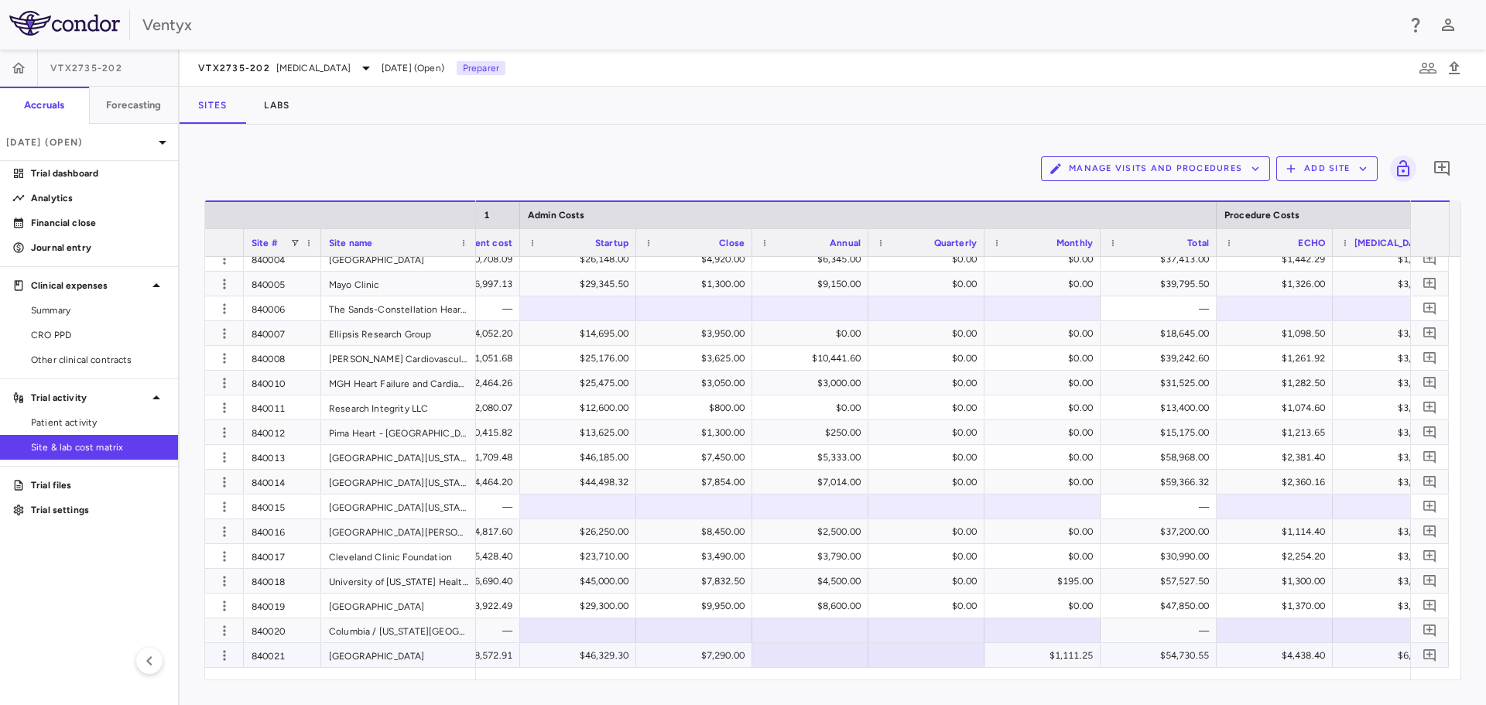
click at [833, 655] on div at bounding box center [810, 655] width 101 height 22
type input "*"
click at [918, 655] on div at bounding box center [926, 655] width 101 height 22
type input "*"
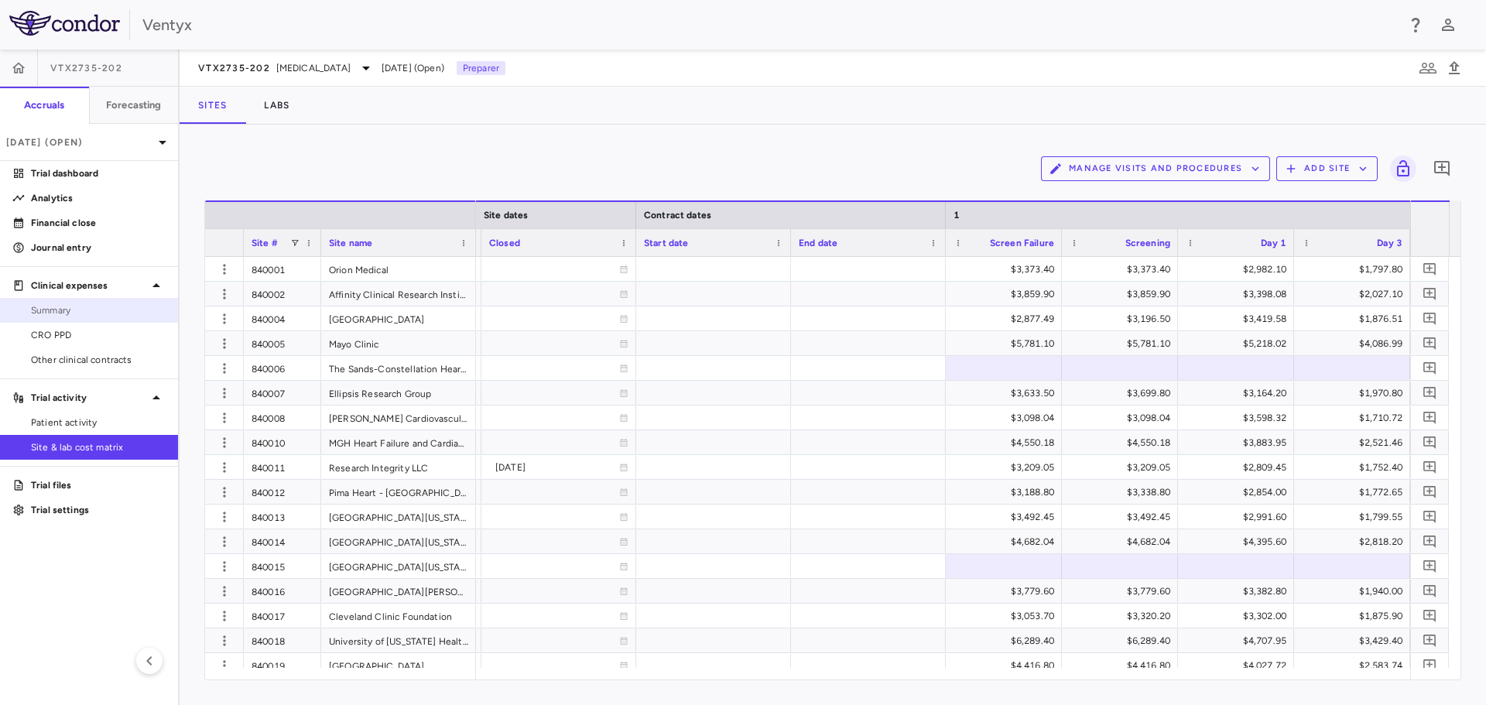
click at [81, 318] on link "Summary" at bounding box center [89, 310] width 178 height 23
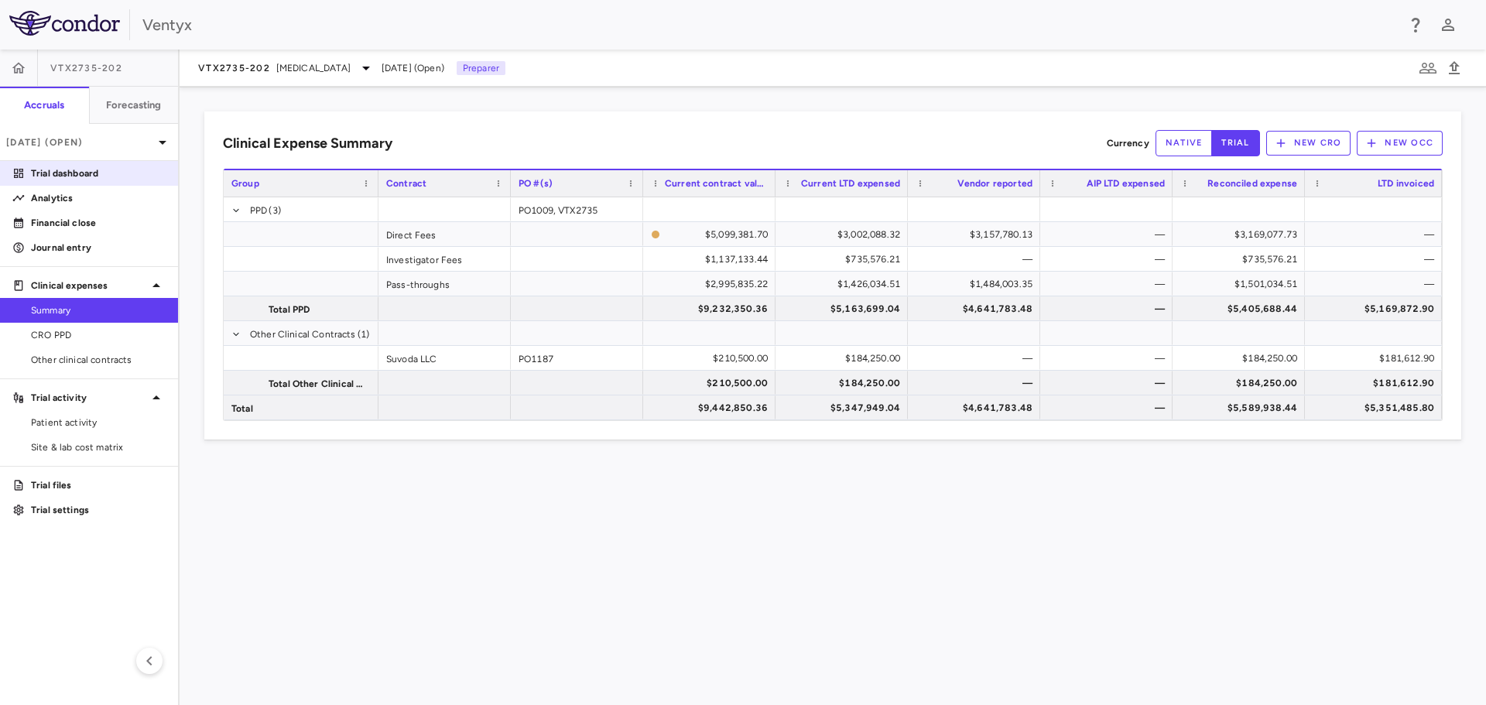
drag, startPoint x: 50, startPoint y: 172, endPoint x: 118, endPoint y: 178, distance: 69.1
click at [50, 172] on p "Trial dashboard" at bounding box center [98, 173] width 135 height 14
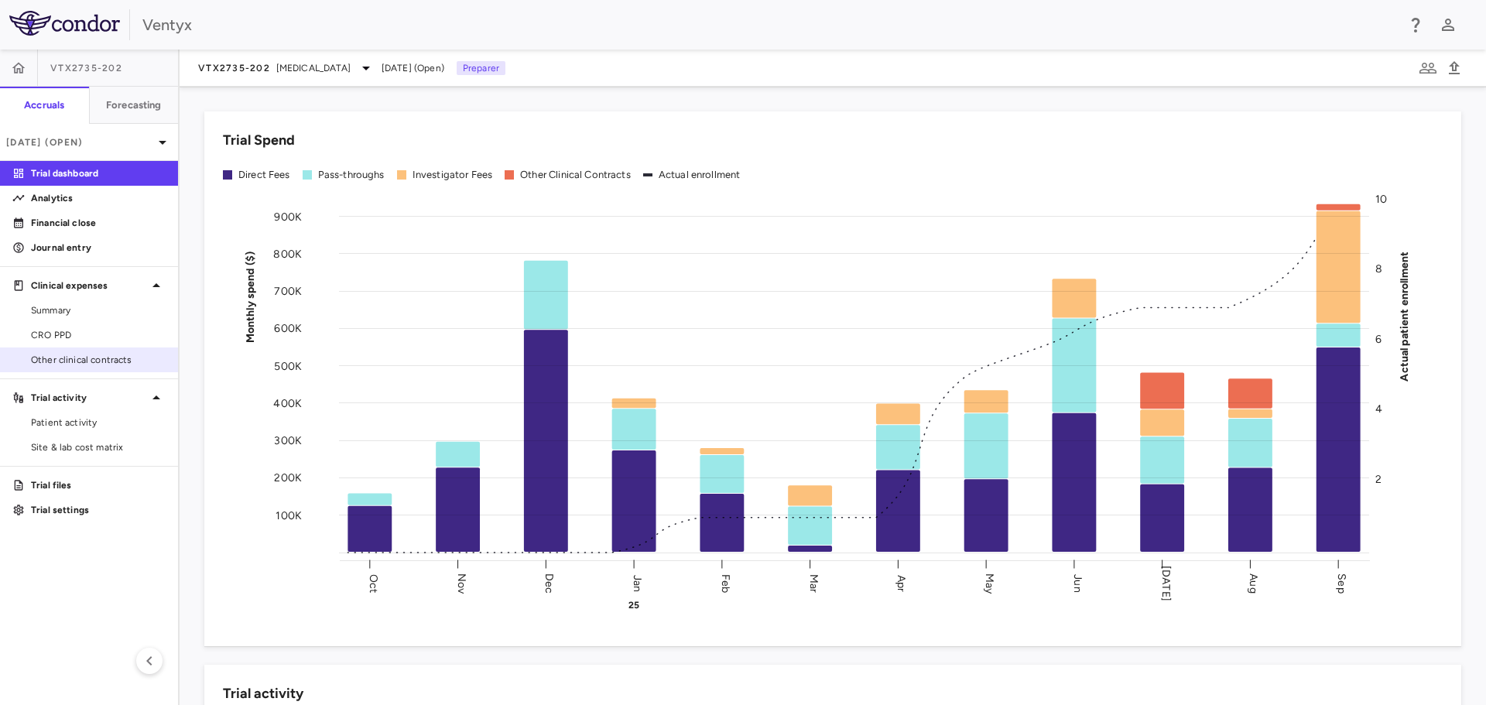
click at [106, 356] on span "Other clinical contracts" at bounding box center [98, 360] width 135 height 14
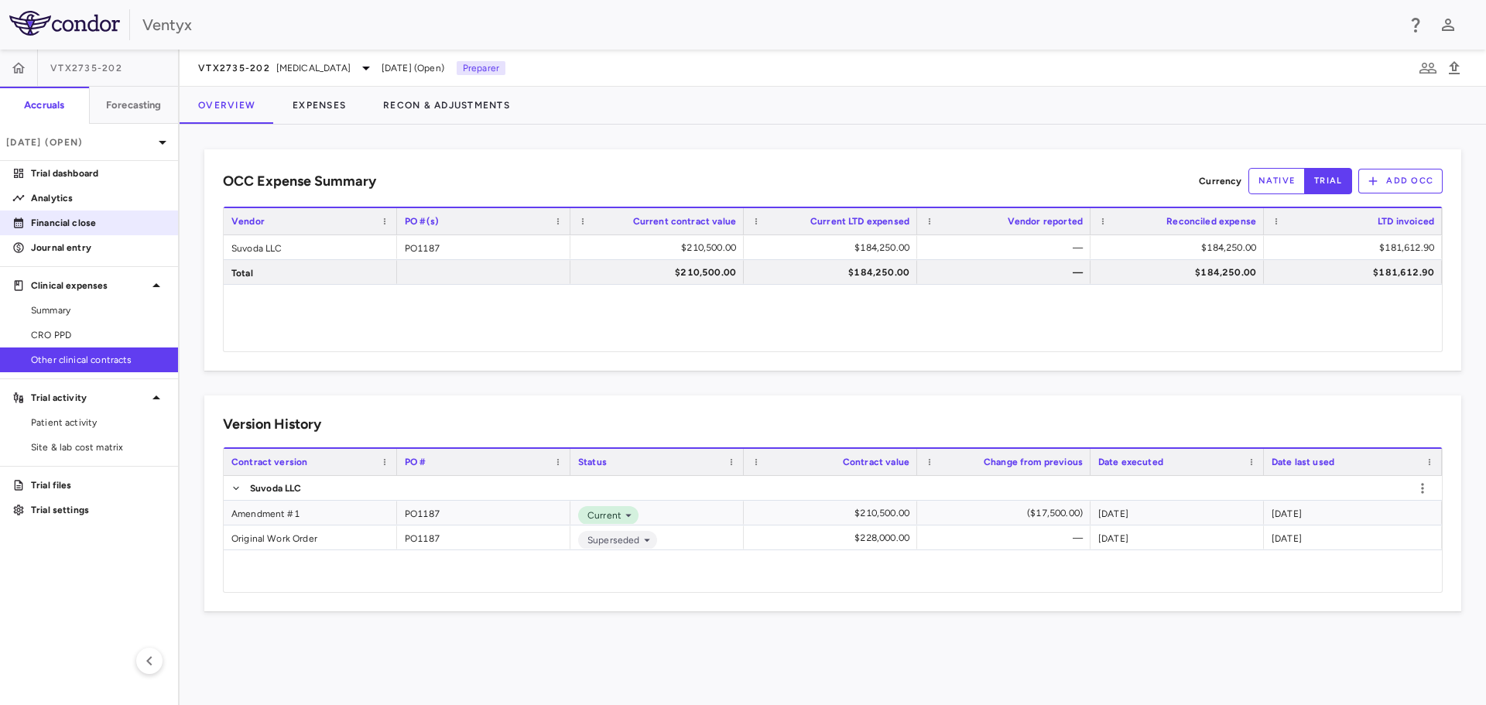
click at [67, 221] on p "Financial close" at bounding box center [98, 223] width 135 height 14
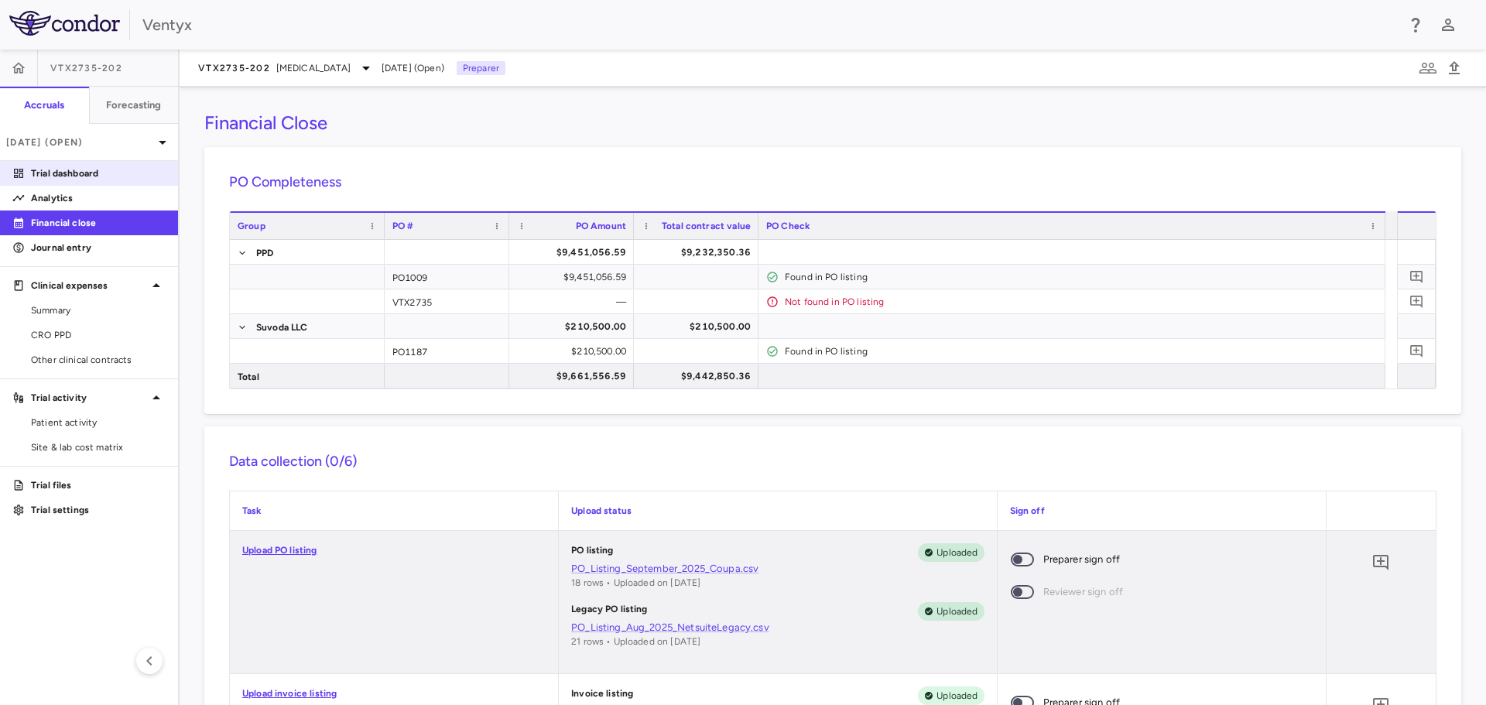
click at [32, 176] on p "Trial dashboard" at bounding box center [98, 173] width 135 height 14
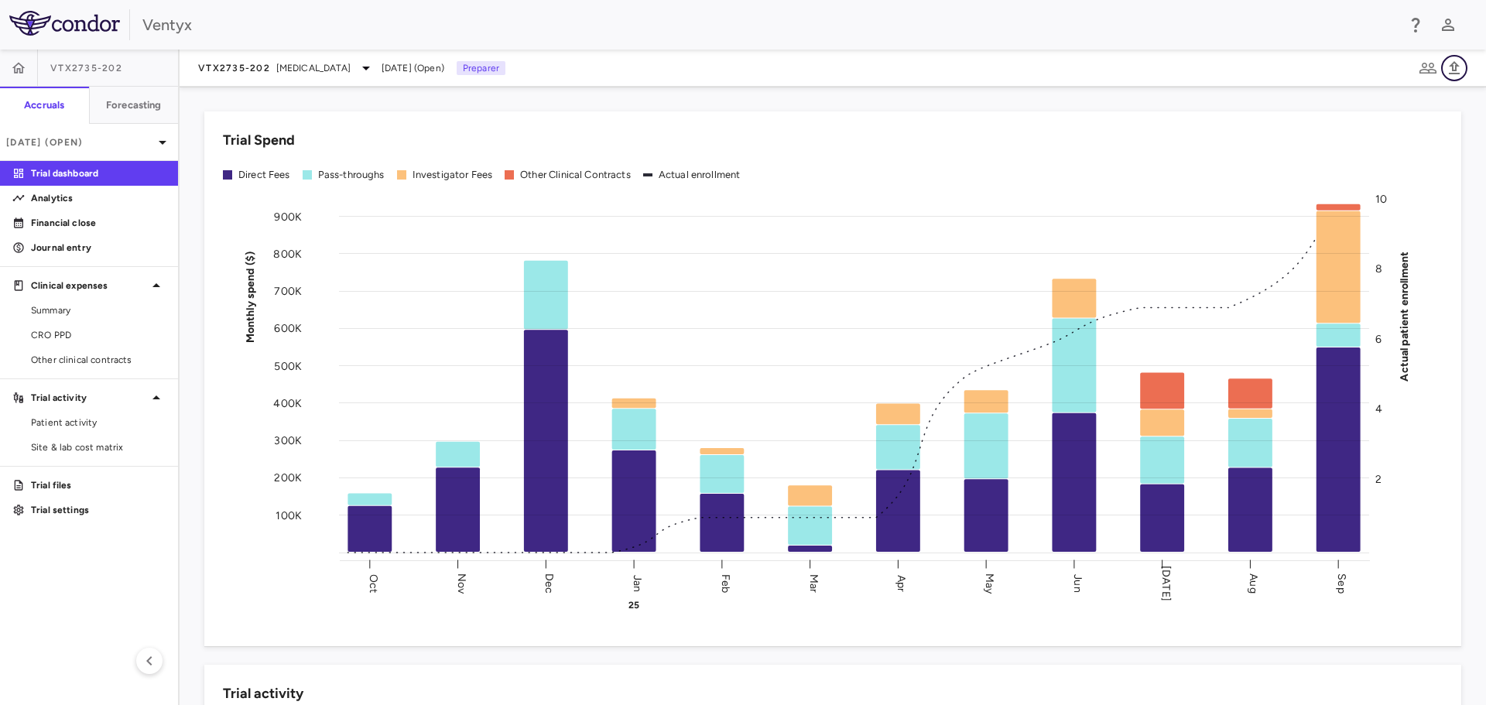
click at [1463, 72] on button "button" at bounding box center [1454, 68] width 26 height 26
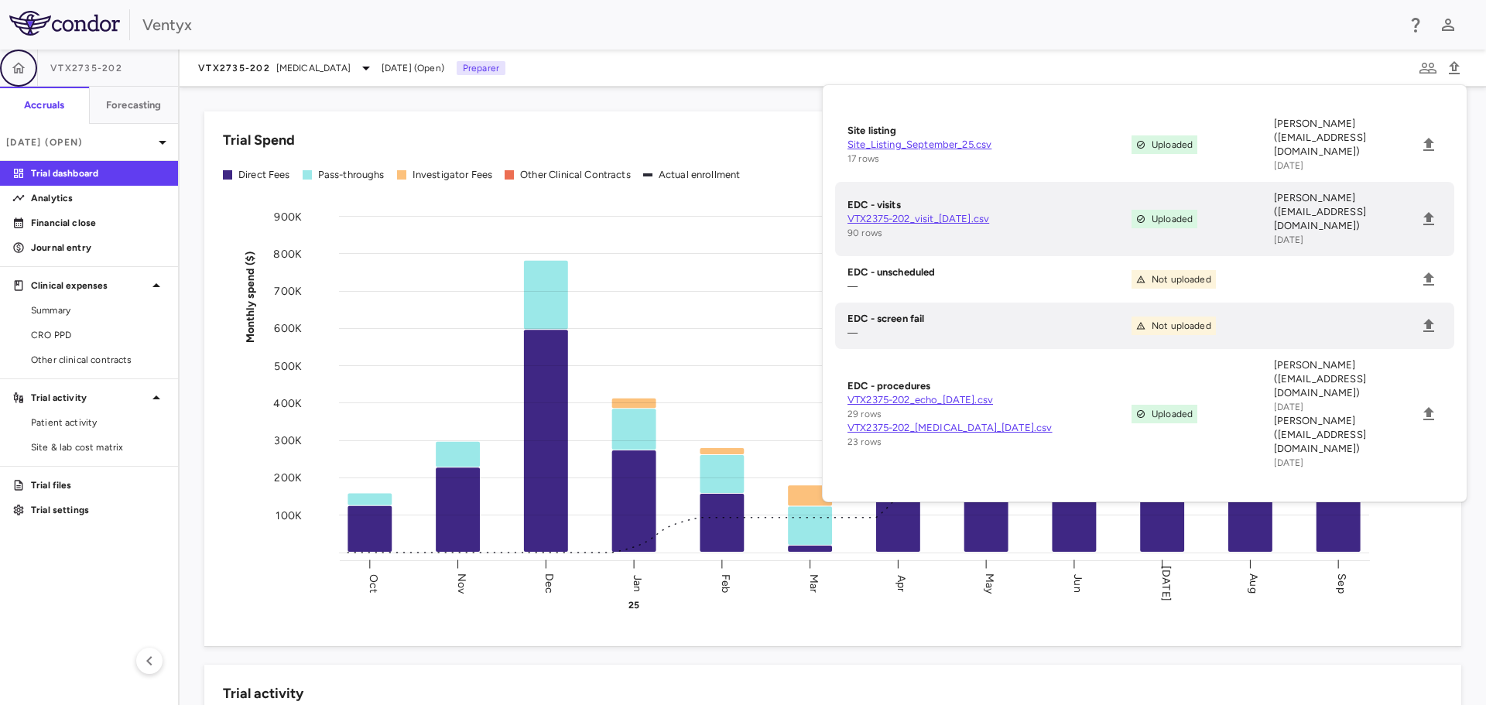
click at [13, 70] on icon "button" at bounding box center [18, 67] width 15 height 15
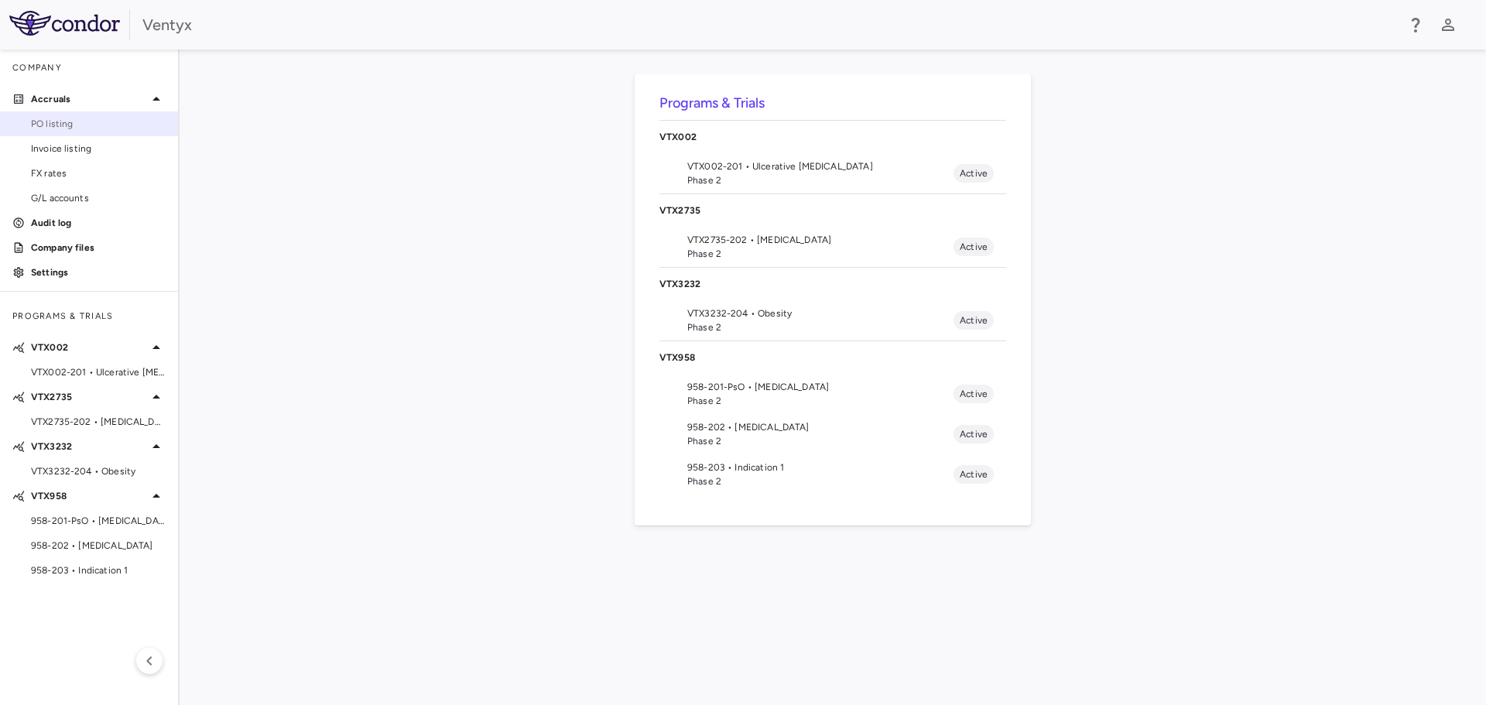
click at [71, 127] on span "PO listing" at bounding box center [98, 124] width 135 height 14
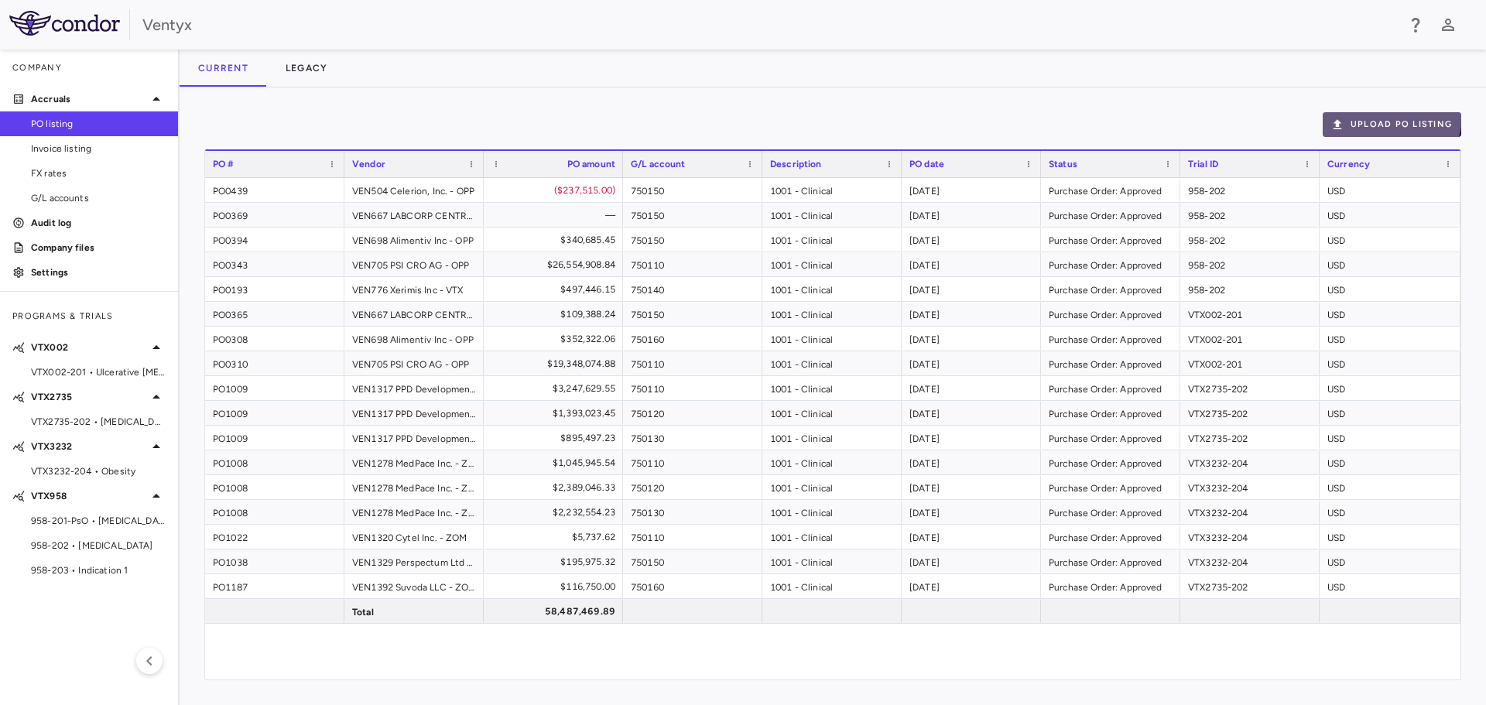
click at [1389, 115] on button "Upload PO Listing" at bounding box center [1391, 124] width 138 height 25
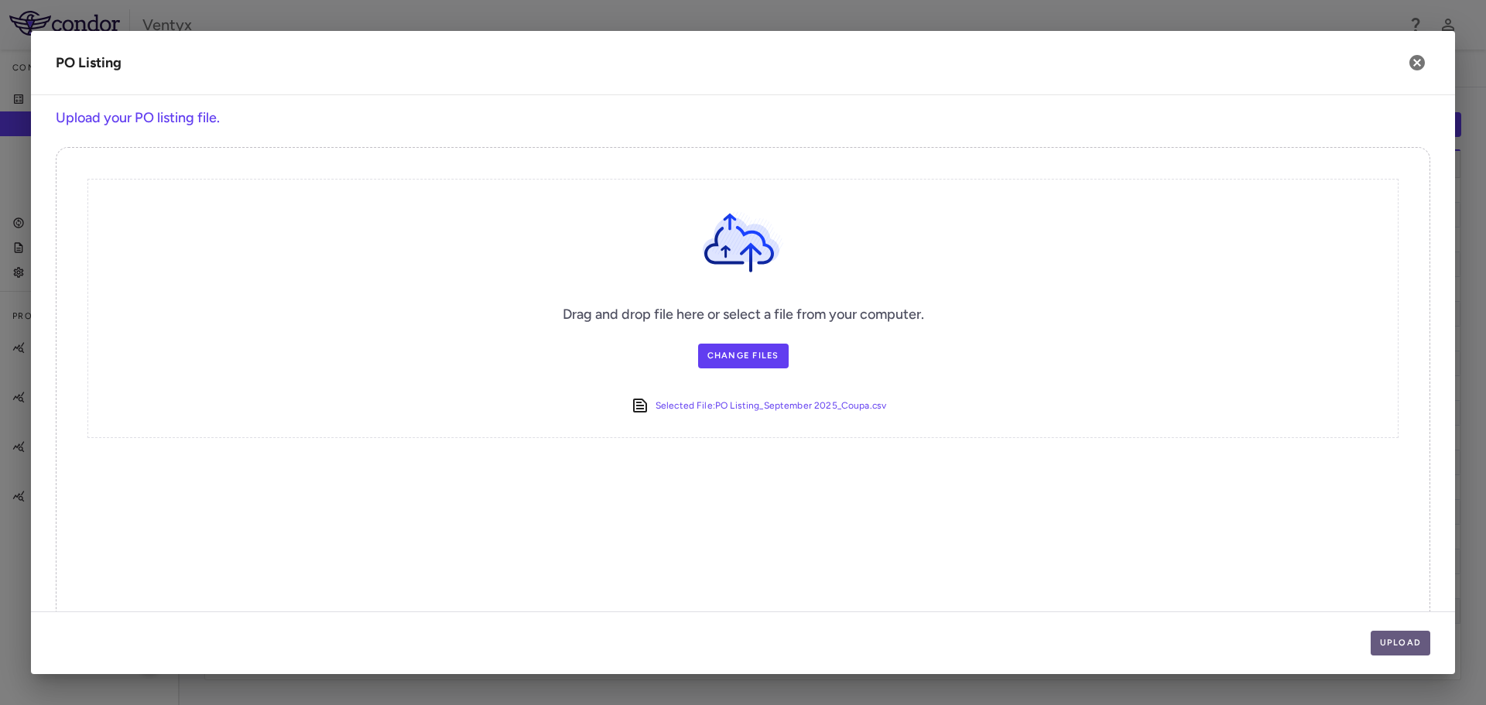
click at [1396, 638] on button "Upload" at bounding box center [1400, 643] width 60 height 25
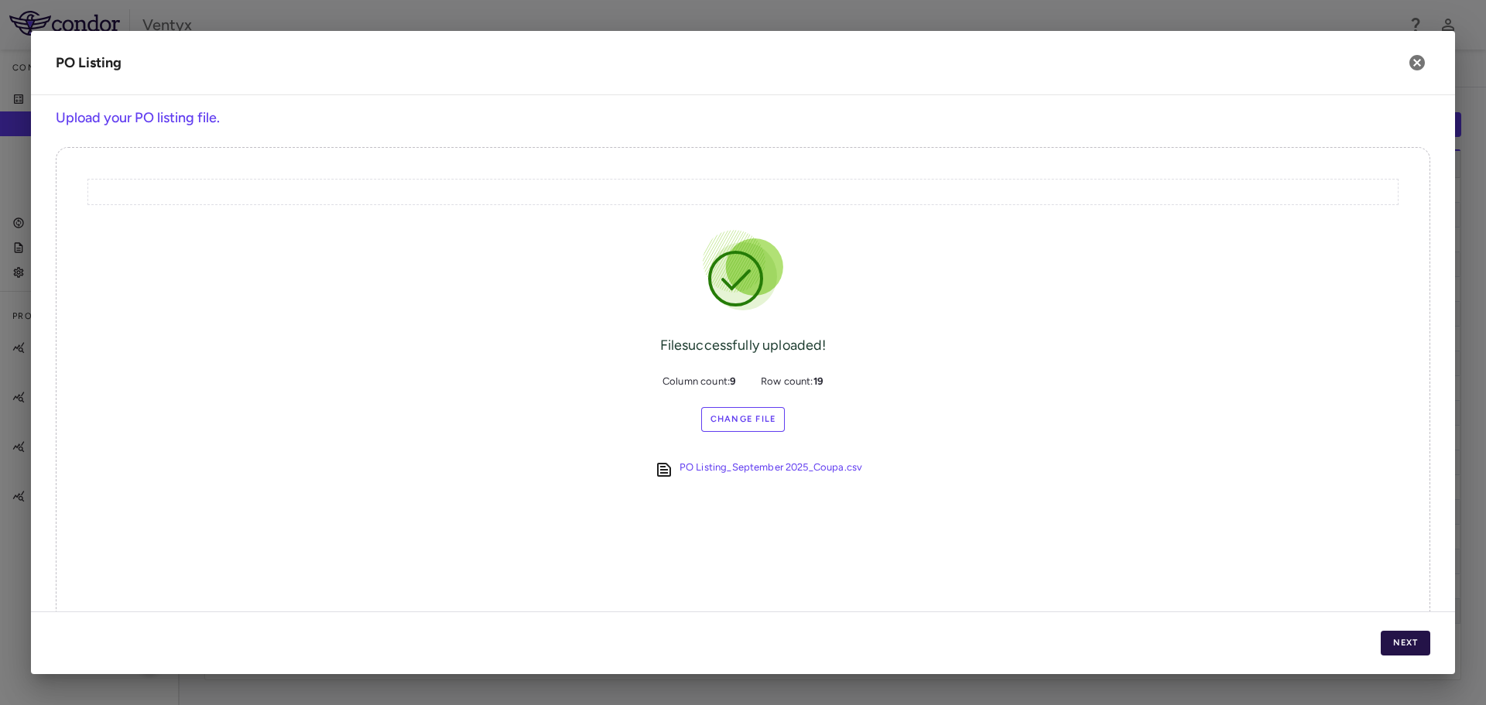
click at [1414, 634] on button "Next" at bounding box center [1405, 643] width 50 height 25
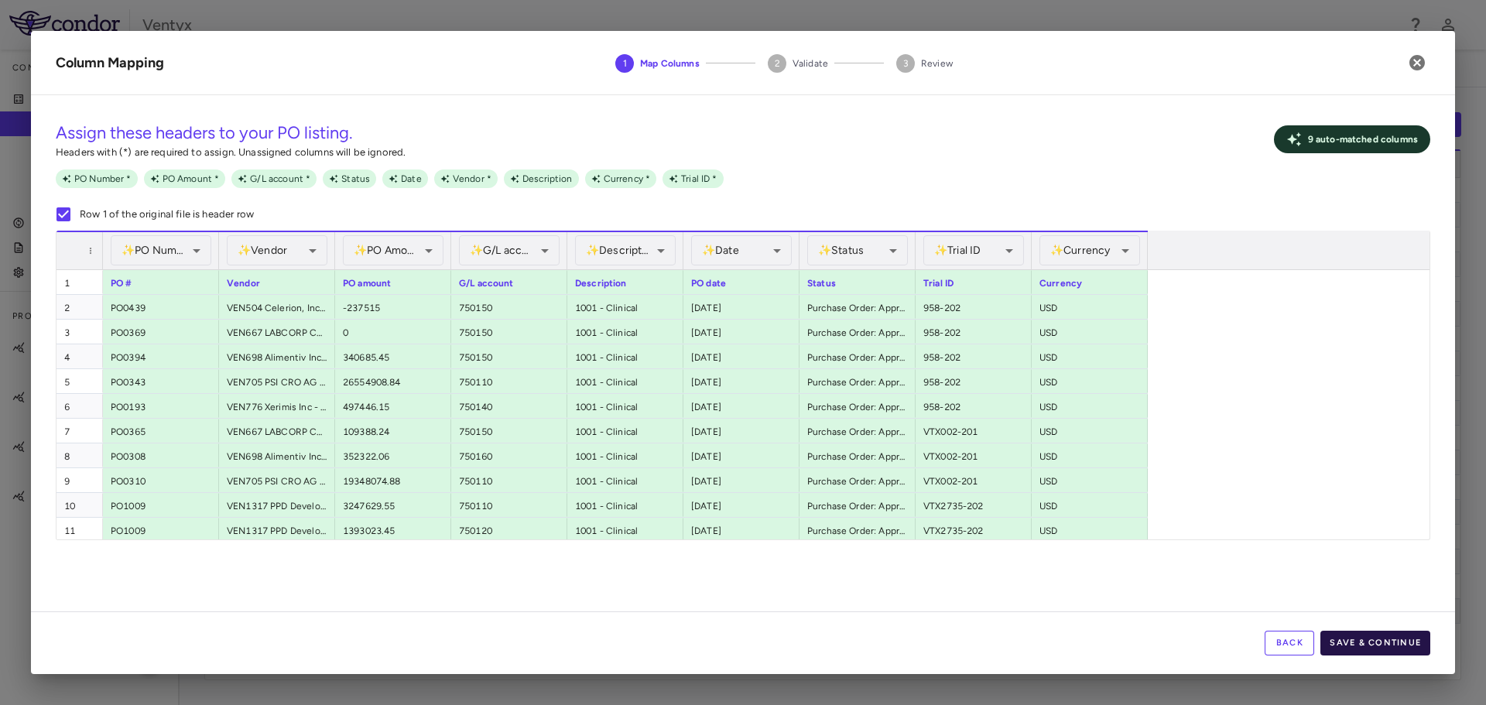
click at [1397, 648] on button "Save & Continue" at bounding box center [1375, 643] width 110 height 25
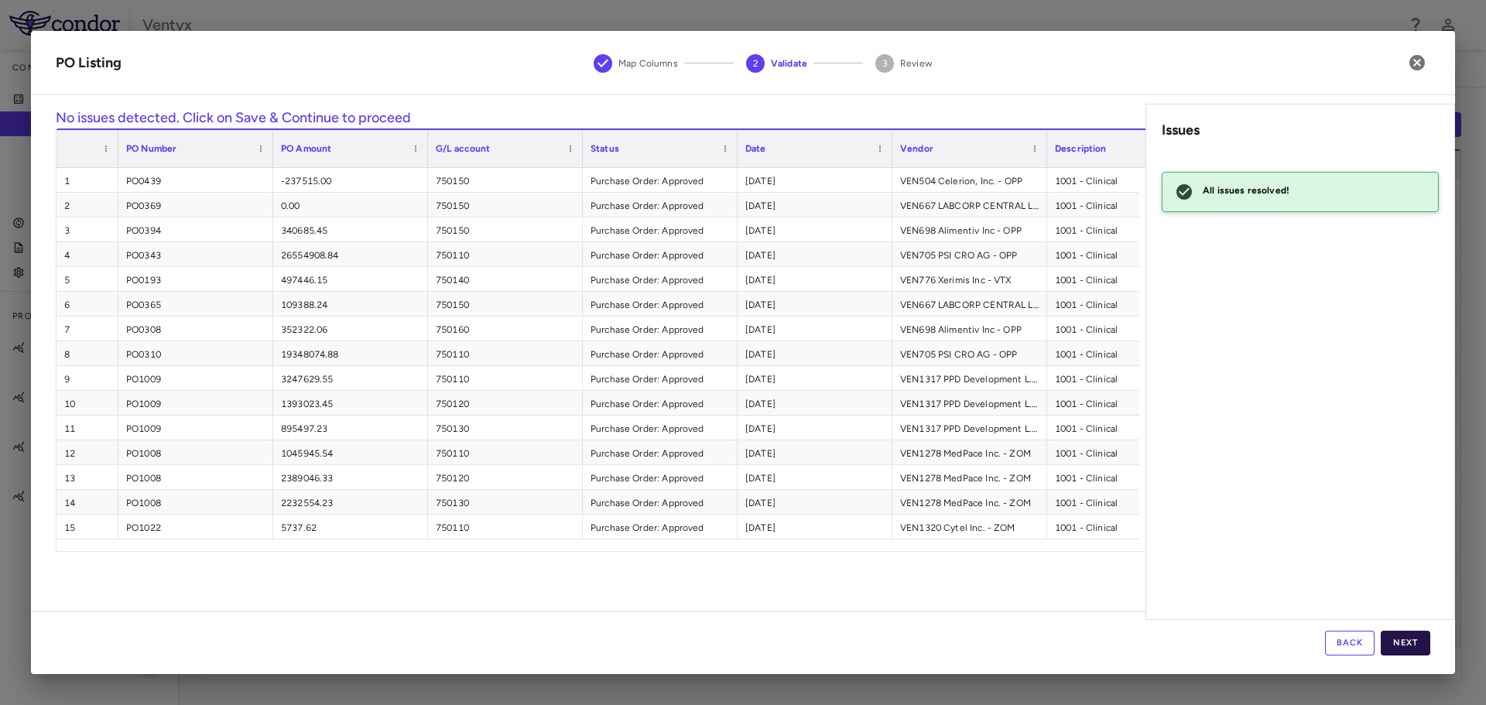
click at [1421, 641] on button "Next" at bounding box center [1405, 643] width 50 height 25
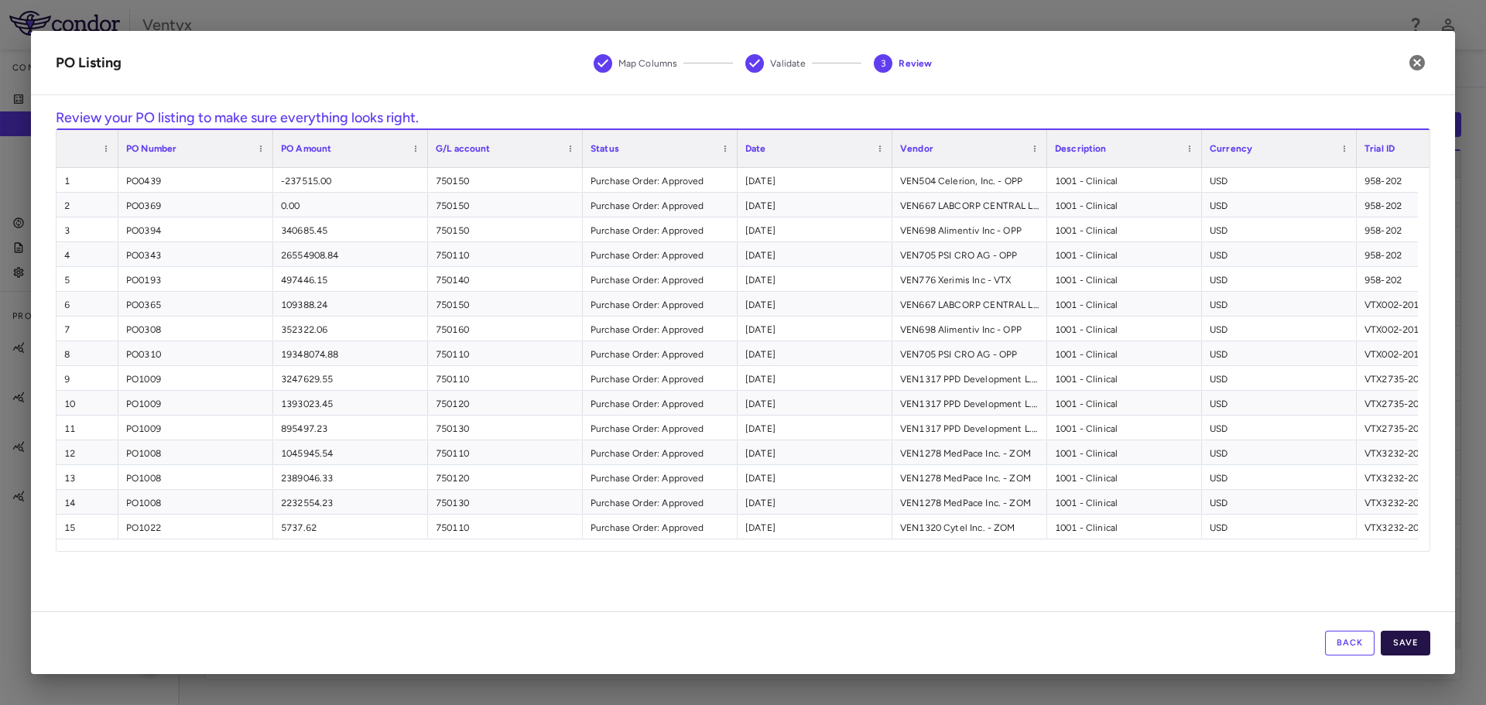
click at [1414, 644] on button "Save" at bounding box center [1405, 643] width 50 height 25
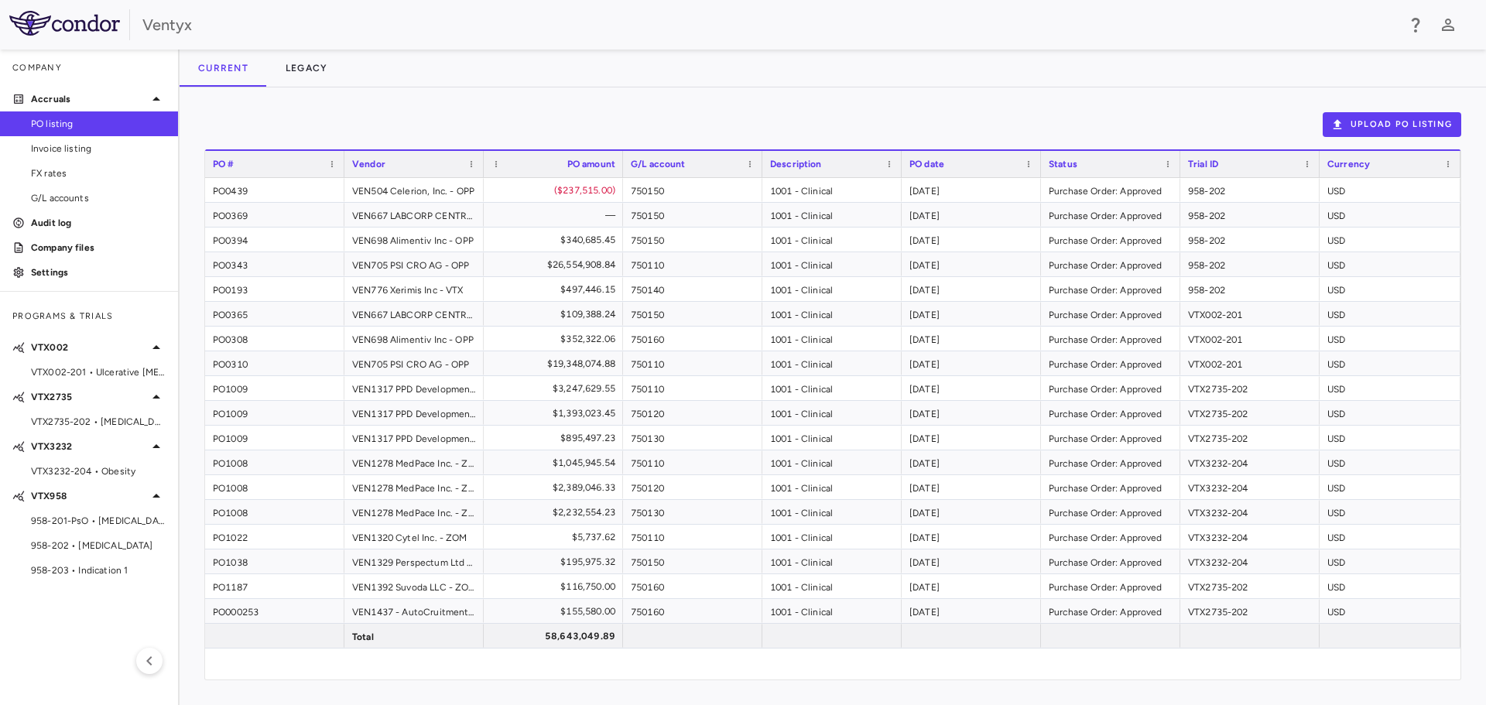
click at [41, 23] on img at bounding box center [64, 23] width 111 height 25
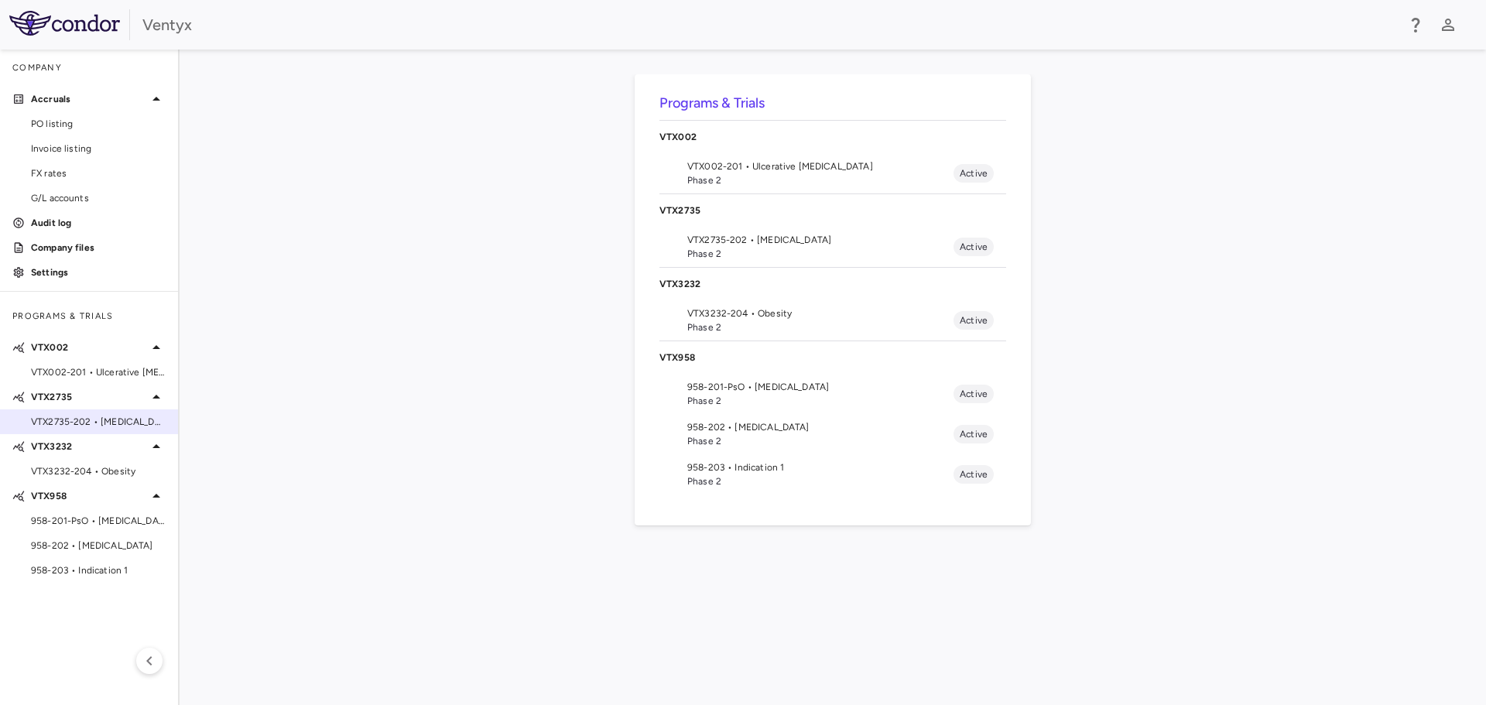
click at [76, 419] on span "VTX2735-202 • [MEDICAL_DATA]" at bounding box center [98, 422] width 135 height 14
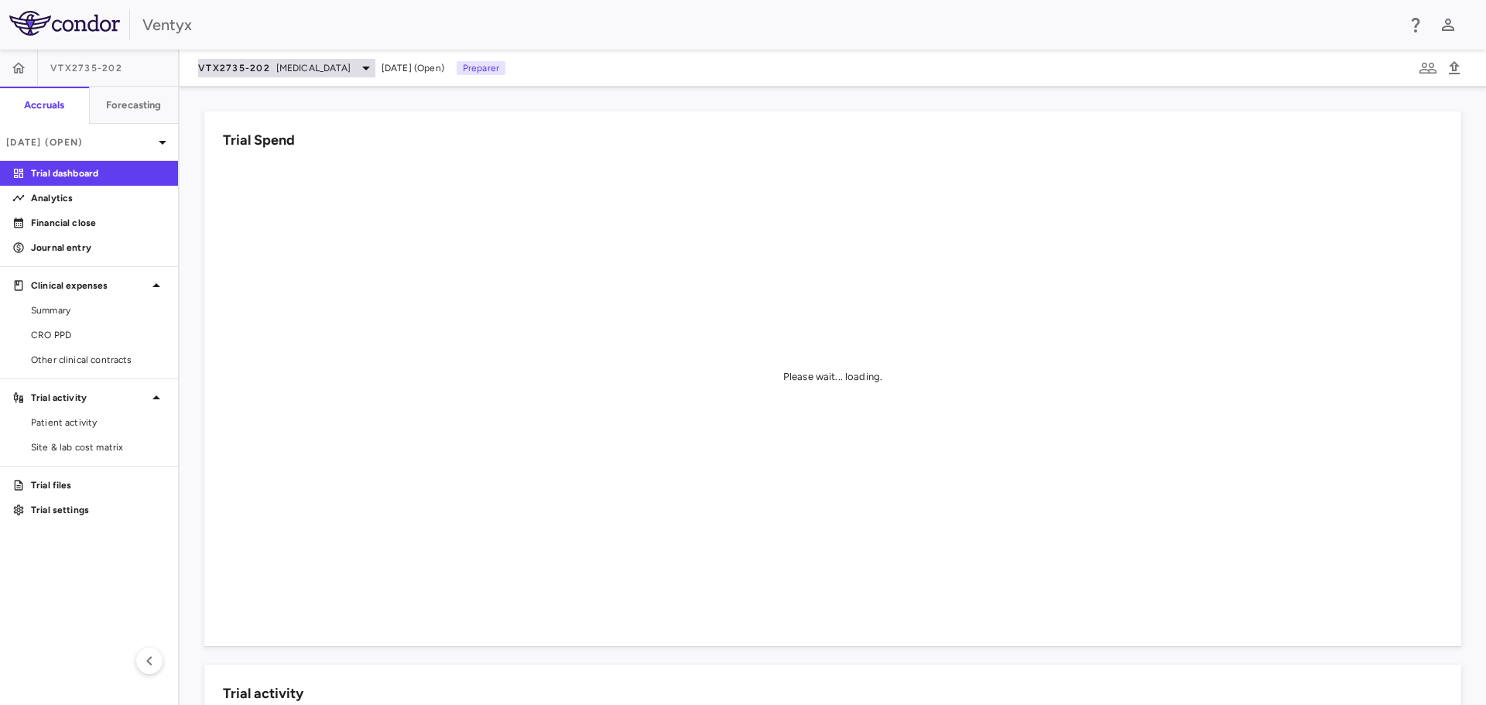
click at [373, 67] on icon at bounding box center [366, 68] width 19 height 19
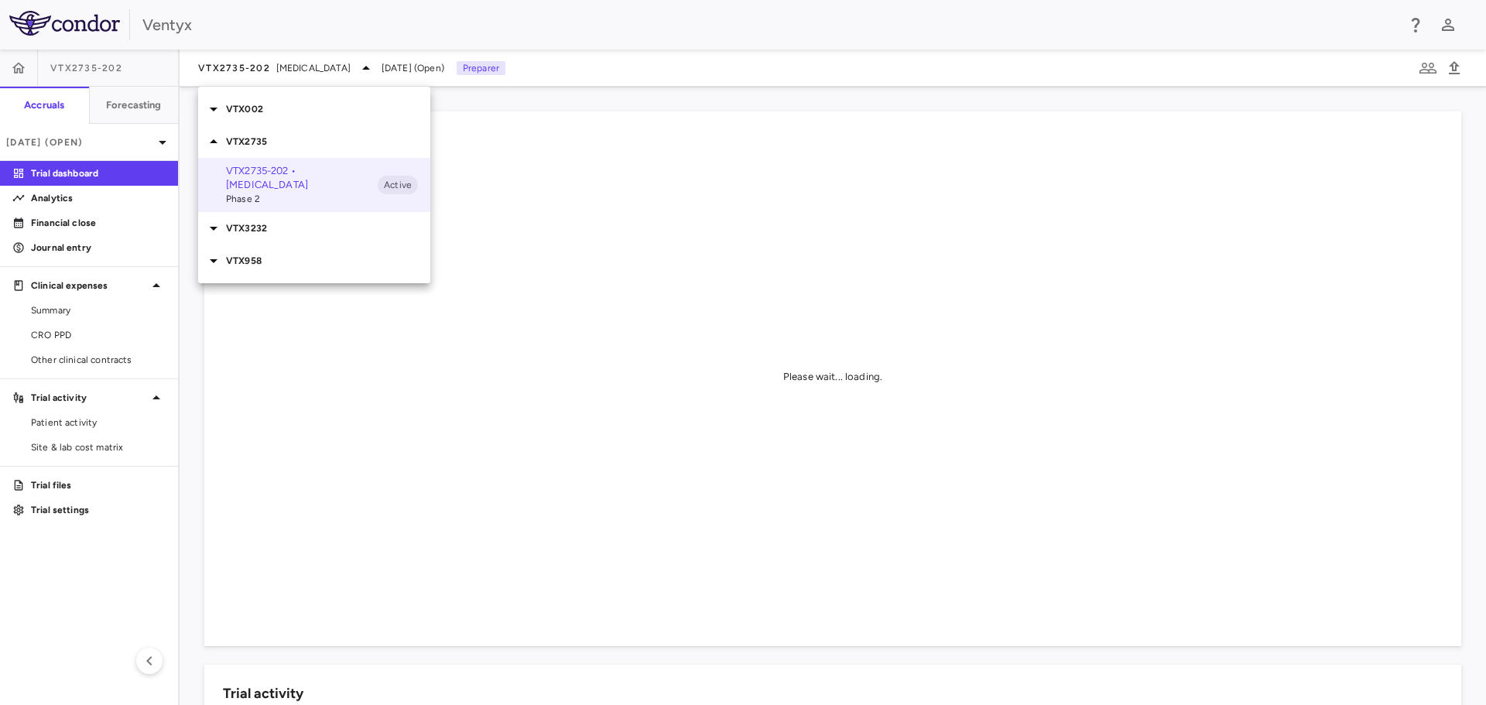
drag, startPoint x: 85, startPoint y: 277, endPoint x: 80, endPoint y: 235, distance: 42.0
click at [85, 273] on div at bounding box center [743, 352] width 1486 height 705
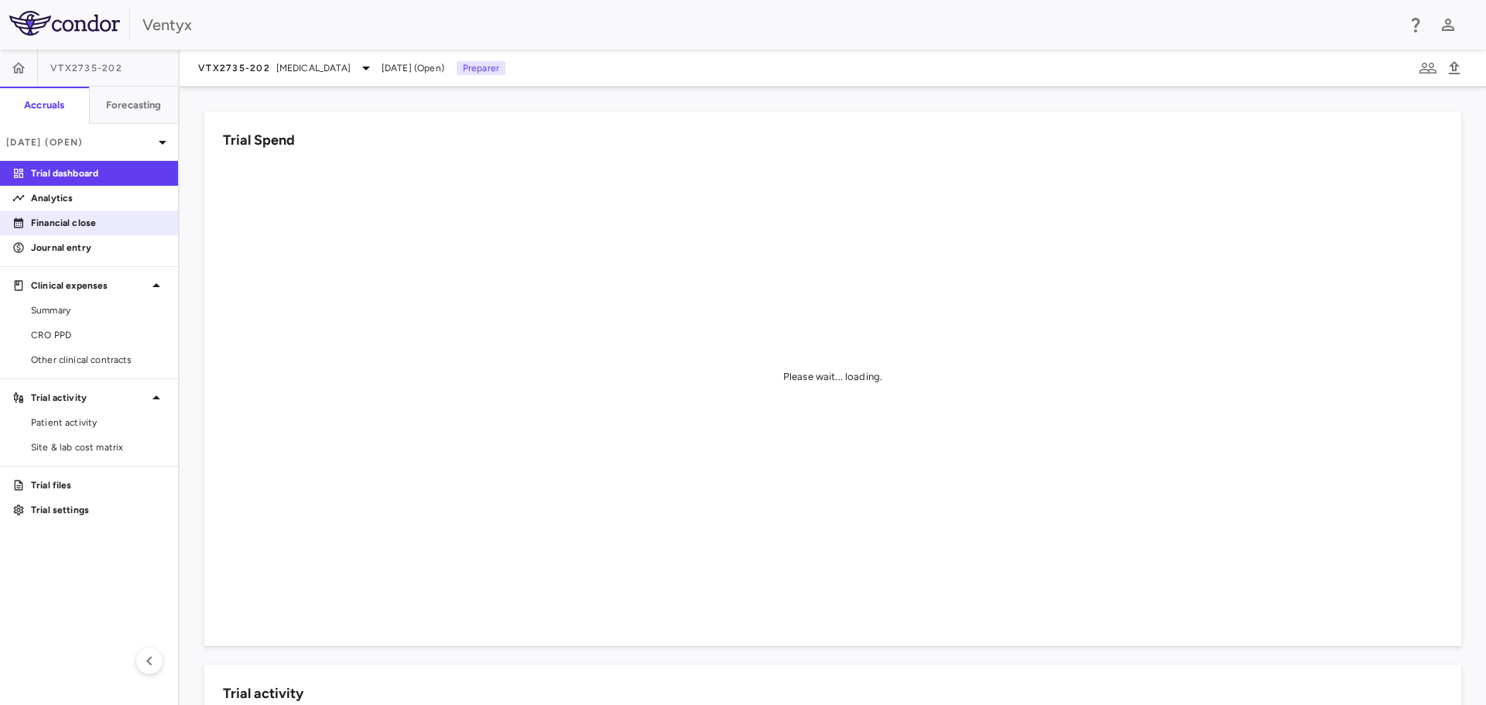
click at [79, 220] on p "Financial close" at bounding box center [98, 223] width 135 height 14
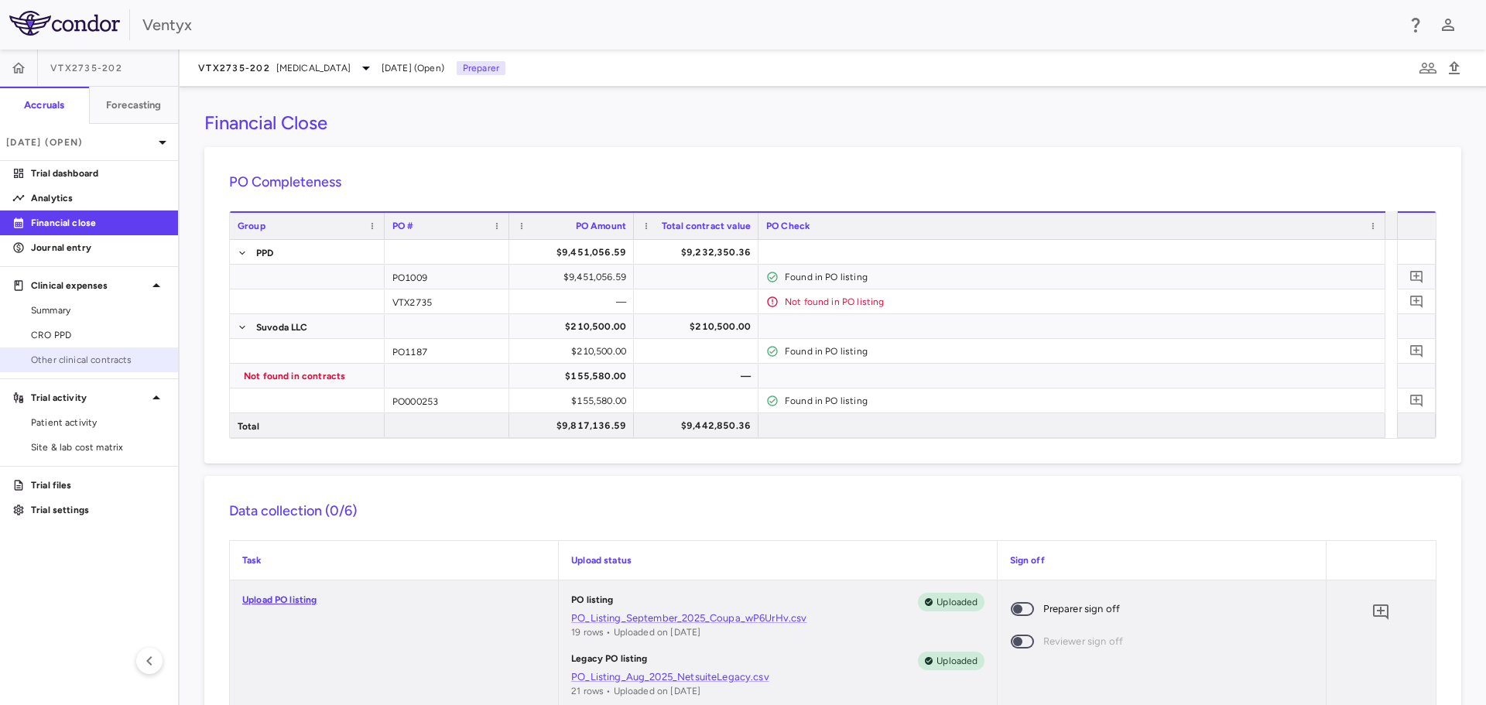
click at [60, 361] on span "Other clinical contracts" at bounding box center [98, 360] width 135 height 14
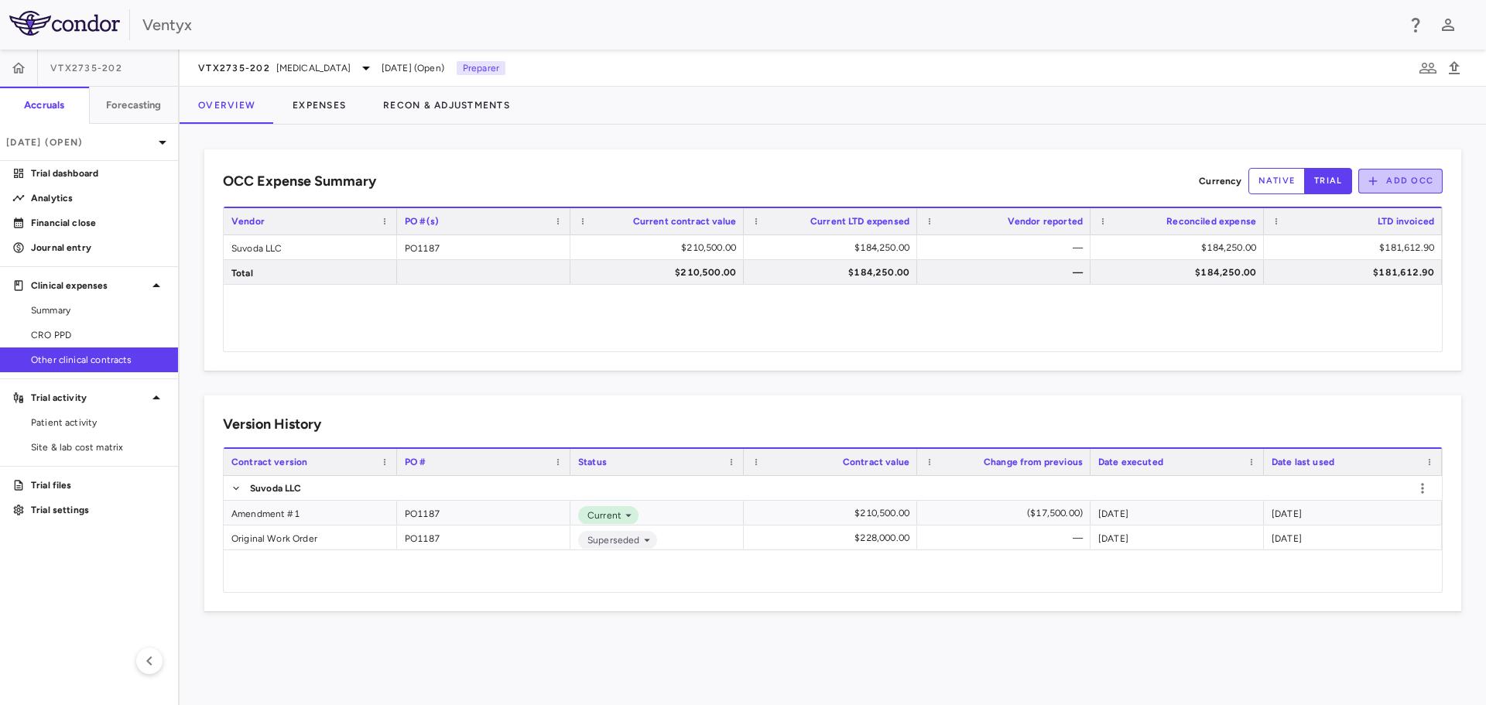
click at [1412, 175] on button "Add OCC" at bounding box center [1400, 181] width 84 height 25
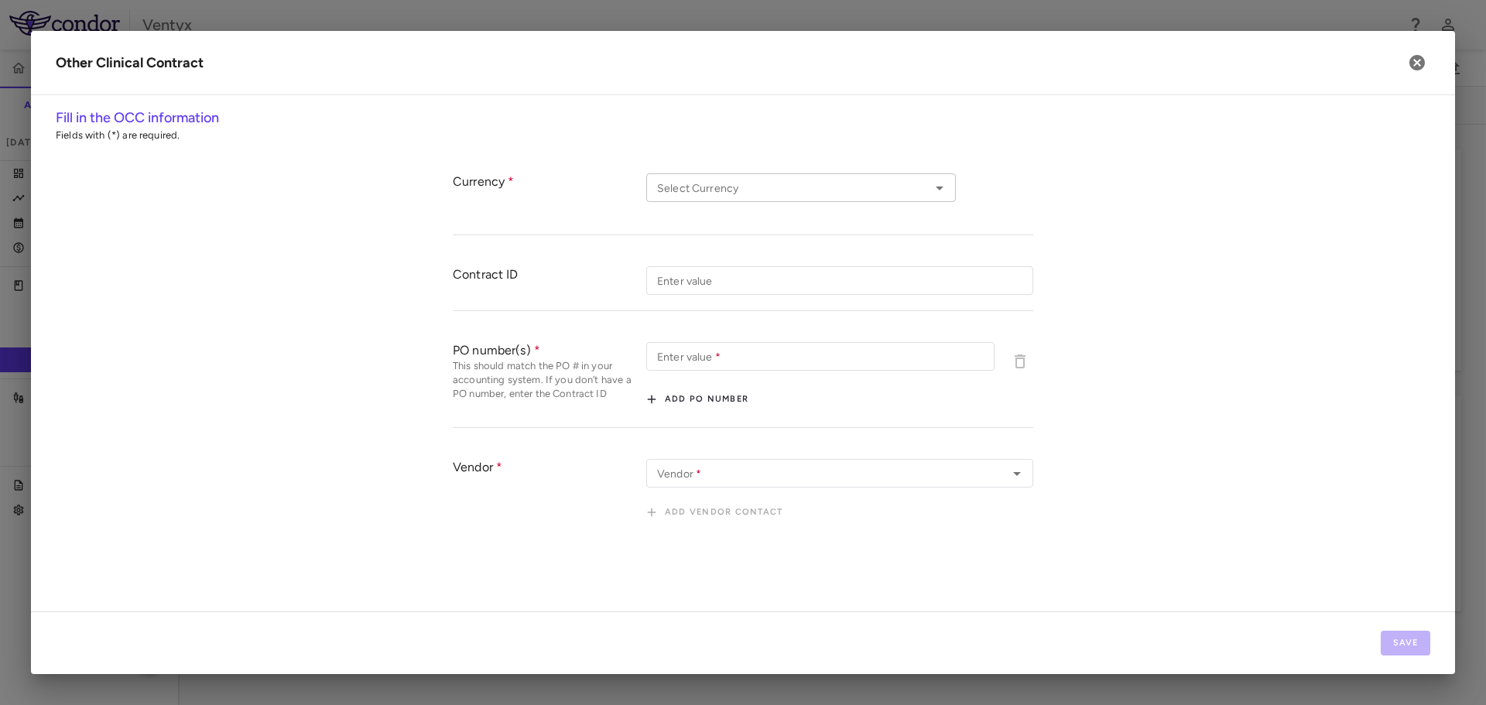
click at [770, 186] on input "Select Currency" at bounding box center [788, 187] width 275 height 19
click at [686, 218] on li "USD" at bounding box center [800, 219] width 309 height 23
type input "***"
click at [580, 271] on div "Contract ID" at bounding box center [549, 280] width 193 height 29
click at [720, 282] on input "Enter value" at bounding box center [839, 280] width 387 height 29
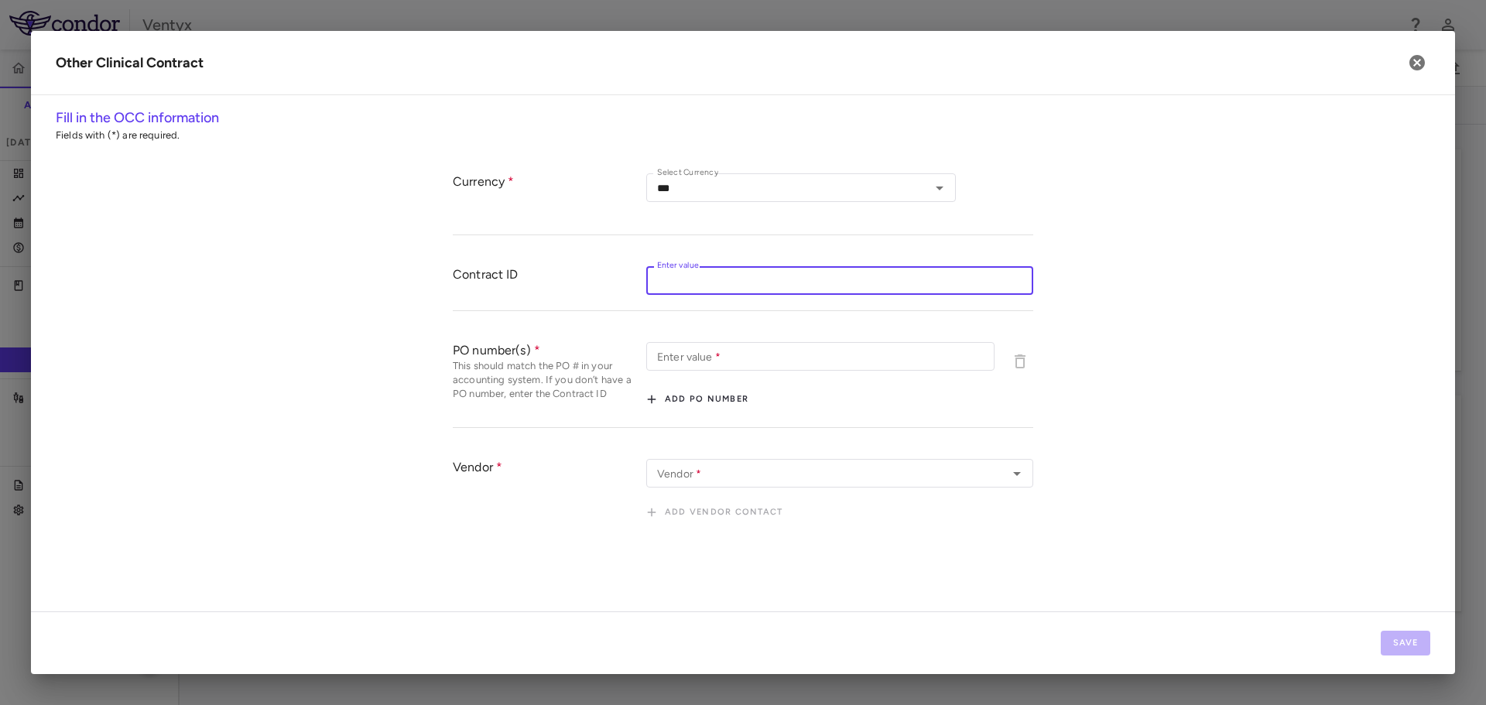
click at [624, 285] on div "Contract ID" at bounding box center [549, 280] width 193 height 29
click at [723, 285] on input "Enter value" at bounding box center [839, 280] width 387 height 29
click at [1416, 61] on icon "button" at bounding box center [1416, 62] width 19 height 19
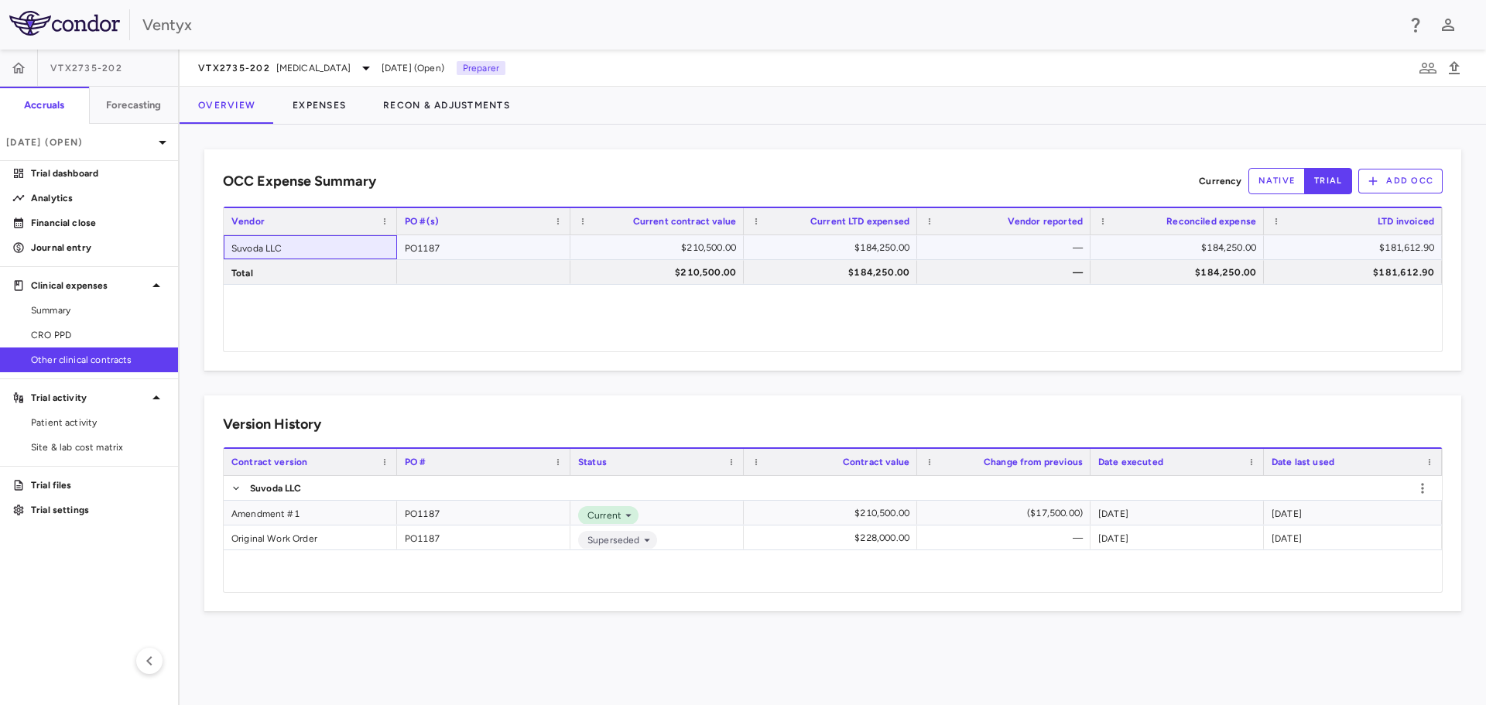
click at [265, 248] on div "Suvoda LLC" at bounding box center [310, 247] width 173 height 24
click at [265, 247] on div "Suvoda LLC" at bounding box center [310, 247] width 173 height 24
click at [432, 341] on div "Suvoda LLC PO1187 $210,500.00 $184,250.00 — $184,250.00 $181,612.90 Total $210,…" at bounding box center [833, 293] width 1218 height 116
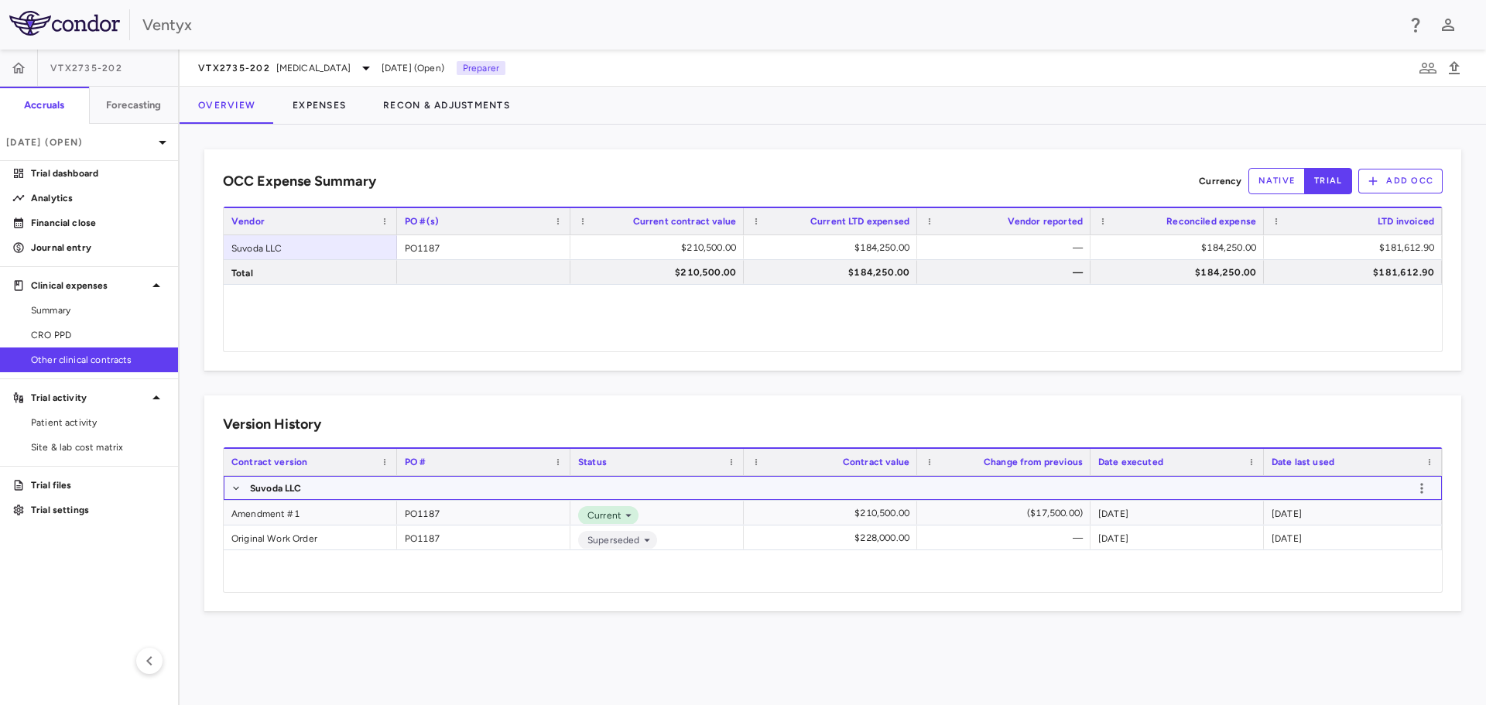
click at [284, 486] on p "Suvoda LLC" at bounding box center [276, 488] width 52 height 14
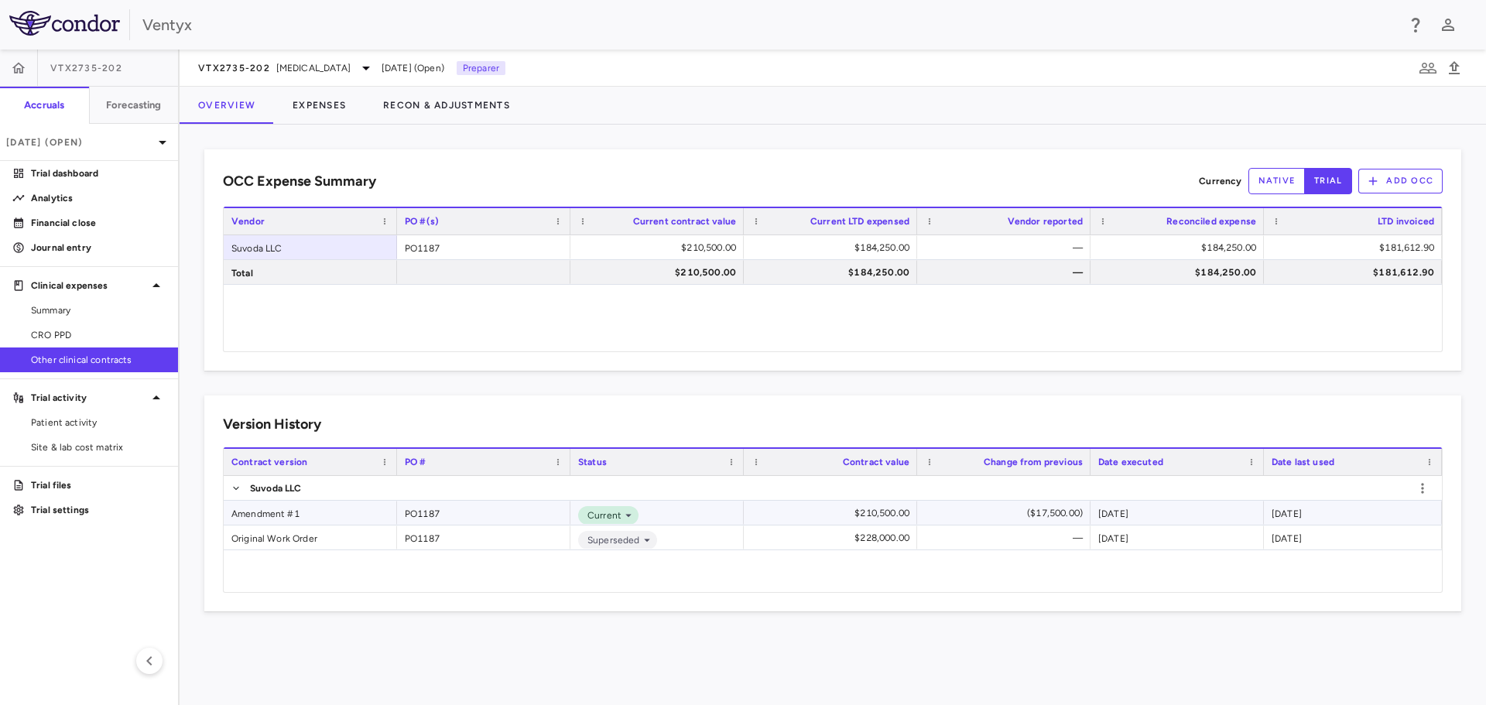
click at [288, 509] on div "Amendment #1" at bounding box center [310, 513] width 173 height 24
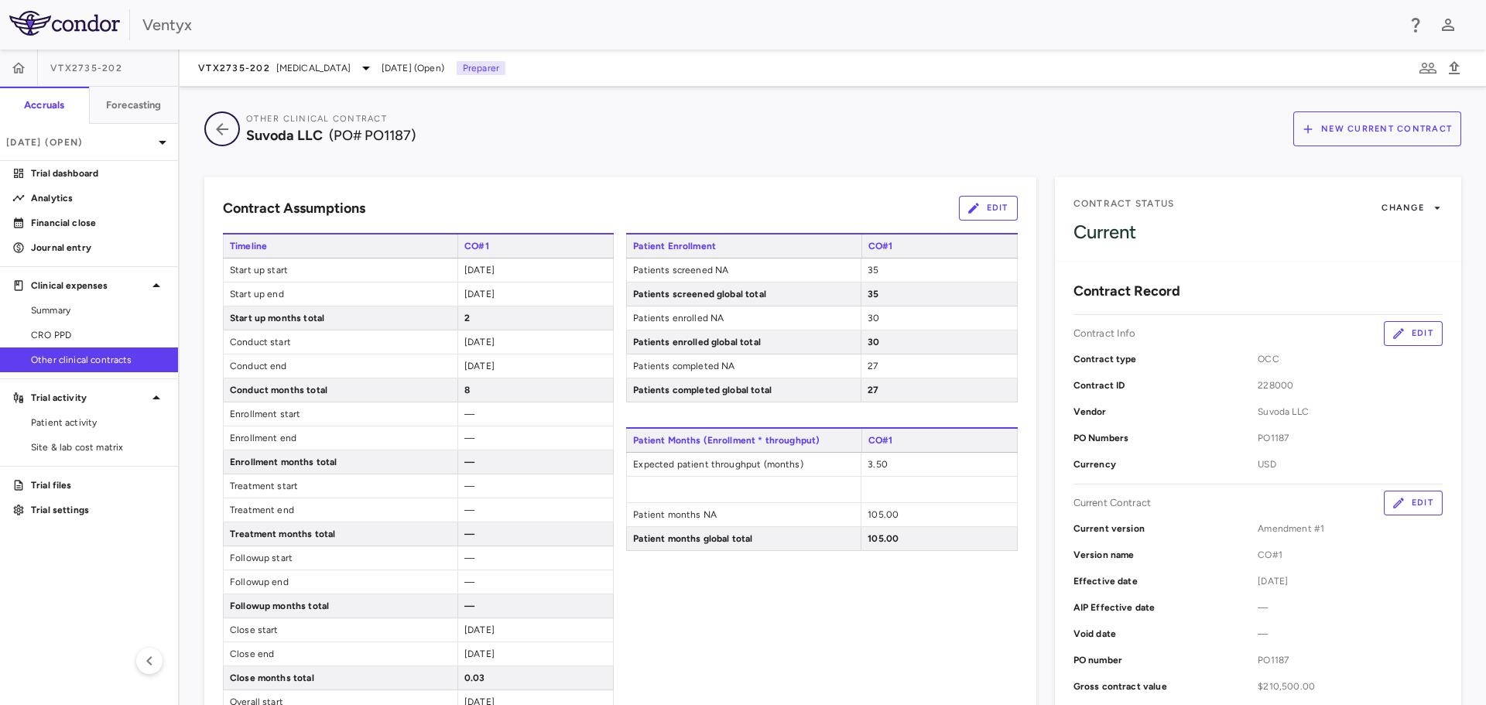
click at [217, 125] on icon "button" at bounding box center [222, 129] width 28 height 19
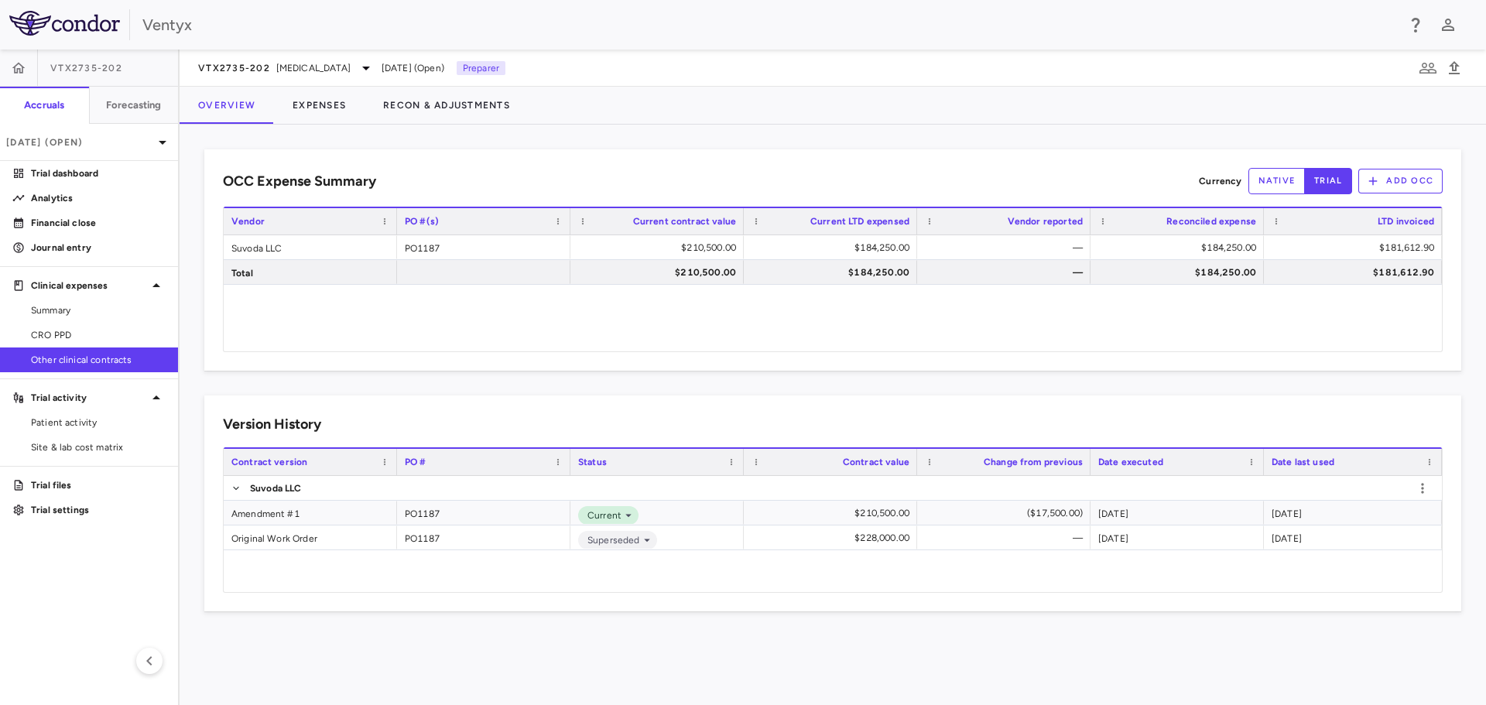
click at [1400, 176] on button "Add OCC" at bounding box center [1400, 181] width 84 height 25
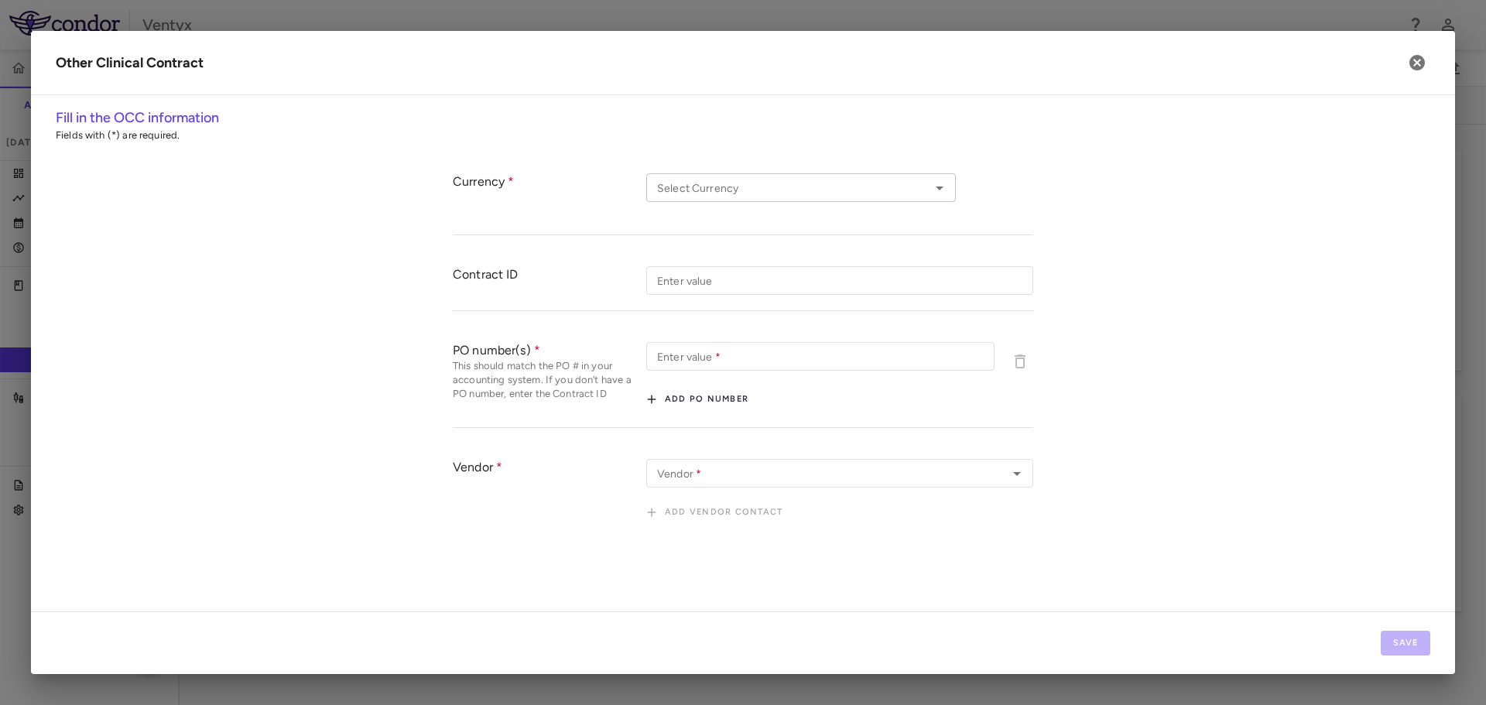
click at [744, 197] on input "Select Currency" at bounding box center [788, 187] width 275 height 19
click at [759, 223] on li "USD" at bounding box center [800, 219] width 309 height 23
type input "***"
click at [706, 361] on input "Enter value   *" at bounding box center [820, 356] width 348 height 29
click at [677, 355] on div "Enter value   * Enter value   *" at bounding box center [820, 356] width 348 height 29
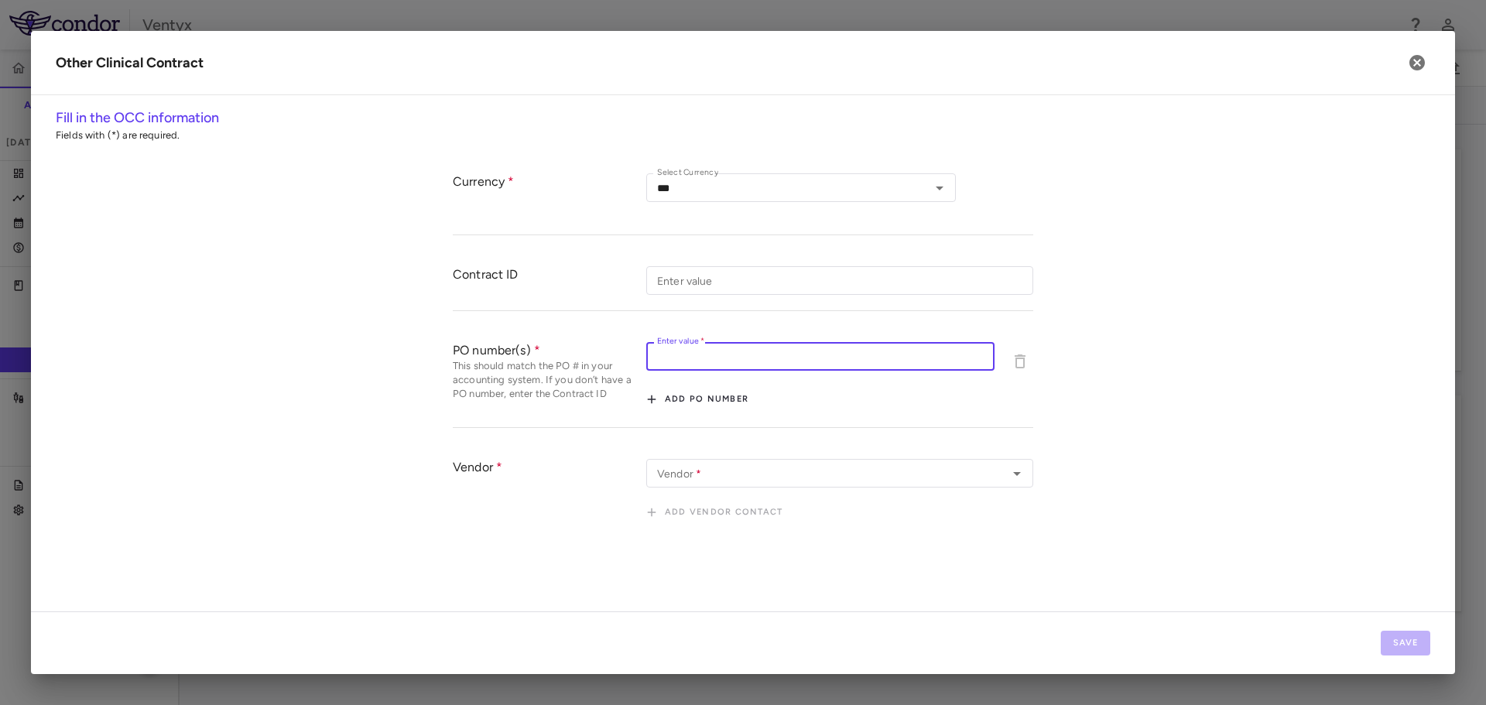
paste input "********"
type input "********"
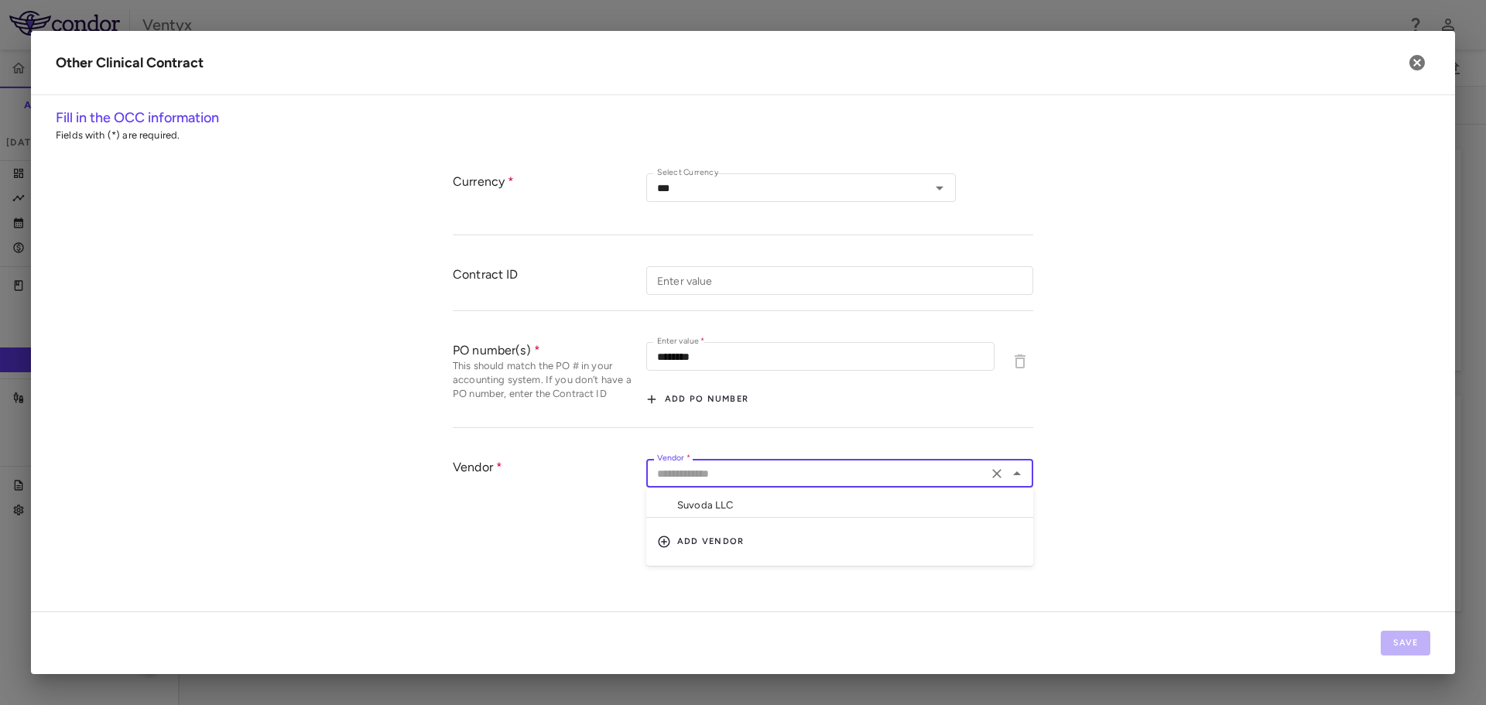
click at [720, 468] on input "Vendor   *" at bounding box center [817, 472] width 332 height 19
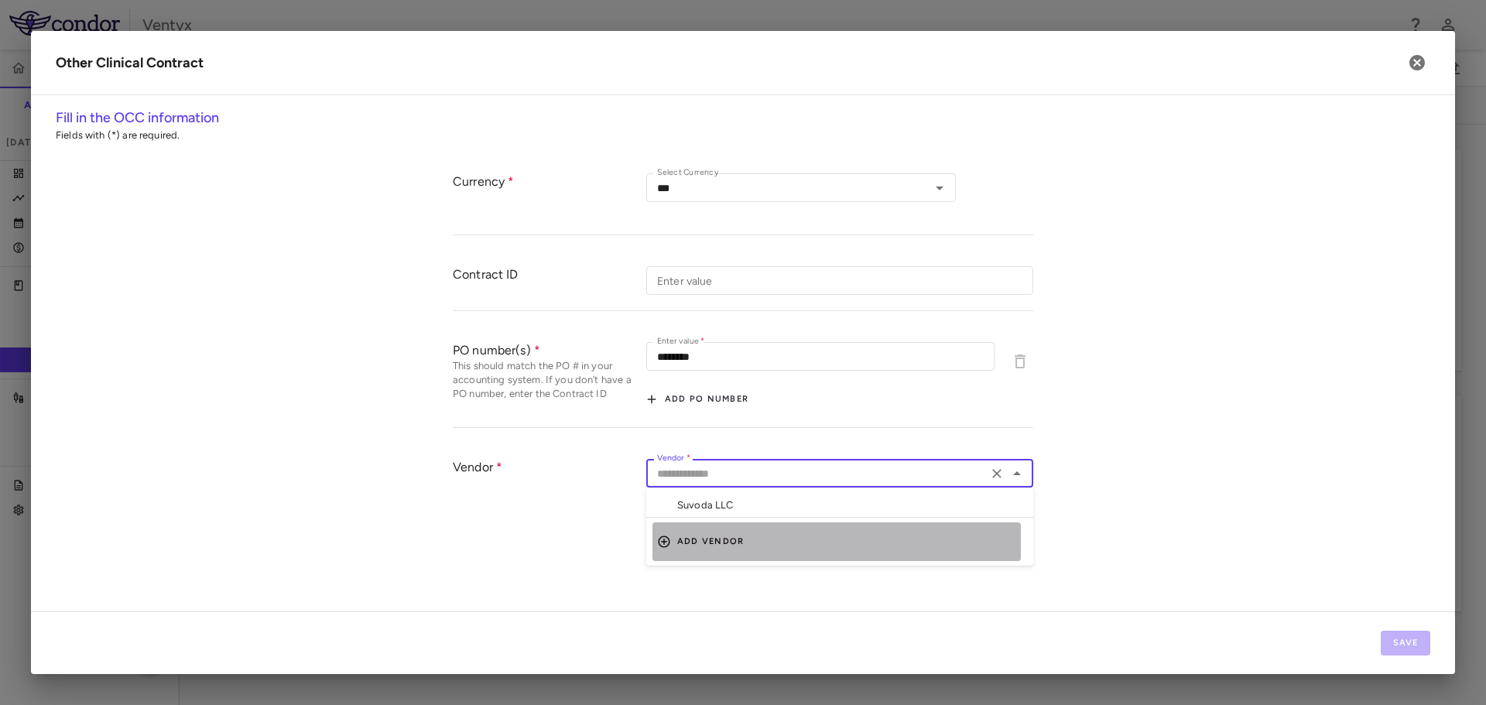
click at [694, 546] on button "Add vendor" at bounding box center [836, 541] width 368 height 39
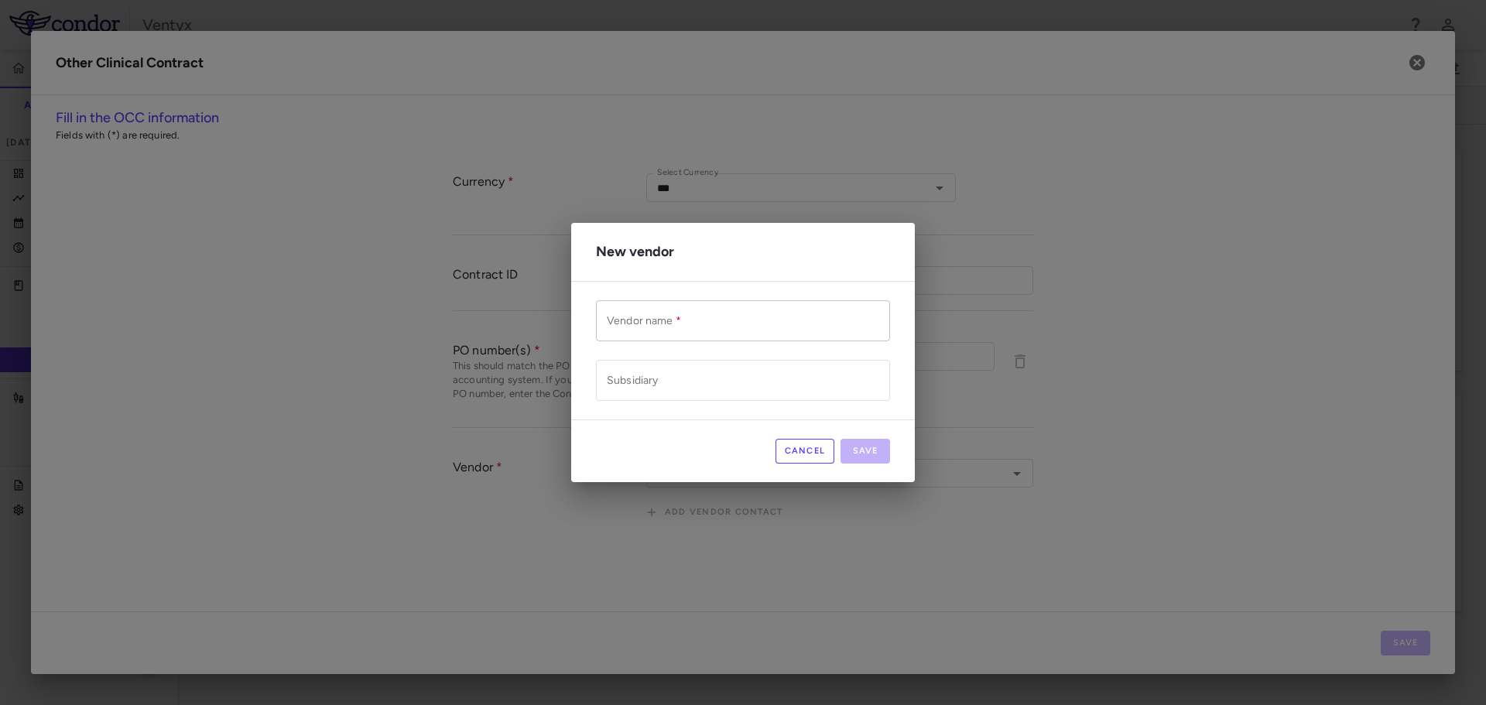
click at [764, 330] on input "Vendor name   *" at bounding box center [743, 320] width 294 height 41
paste input "**********"
type input "**********"
click at [692, 382] on input "Subsidiary" at bounding box center [743, 380] width 294 height 41
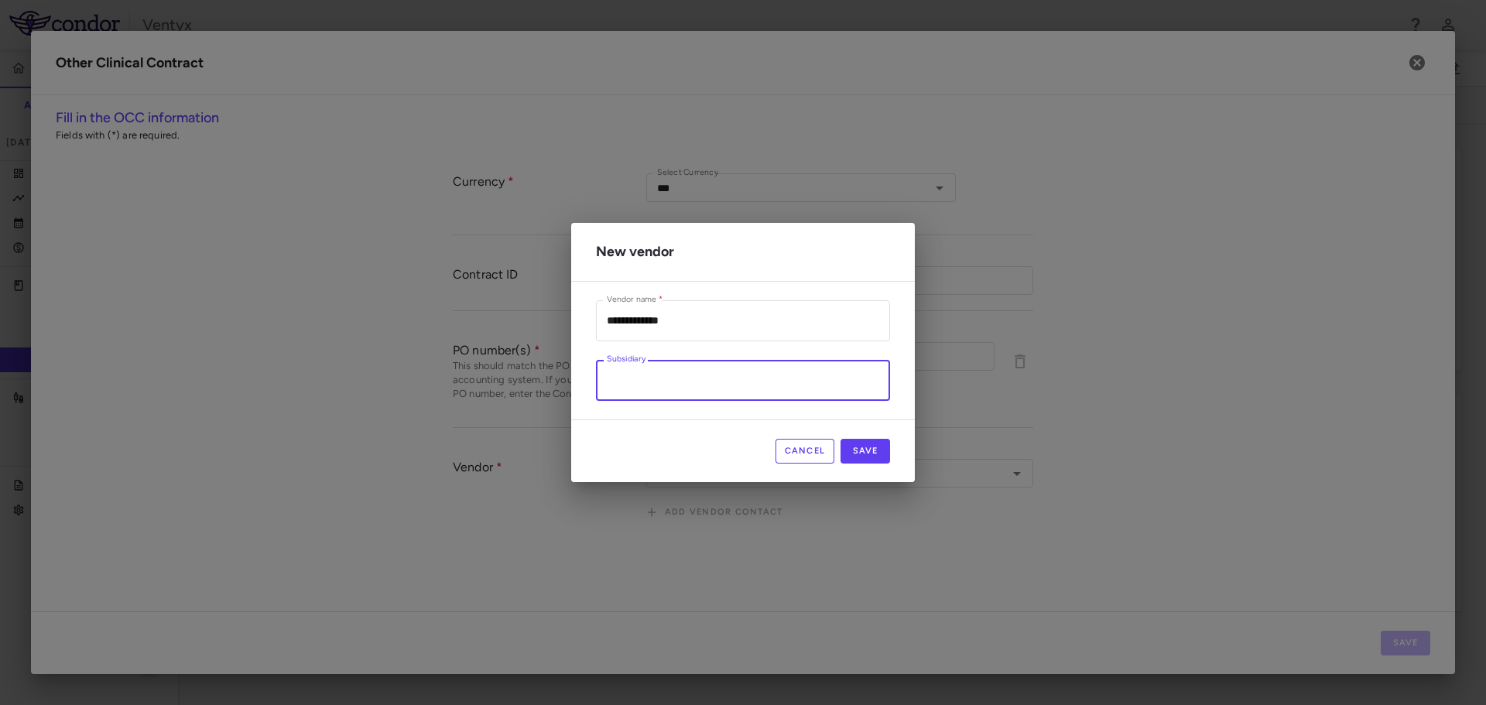
click at [691, 385] on input "Subsidiary" at bounding box center [743, 380] width 294 height 41
type input "*******"
click at [861, 459] on button "Save" at bounding box center [865, 451] width 50 height 25
type input "**********"
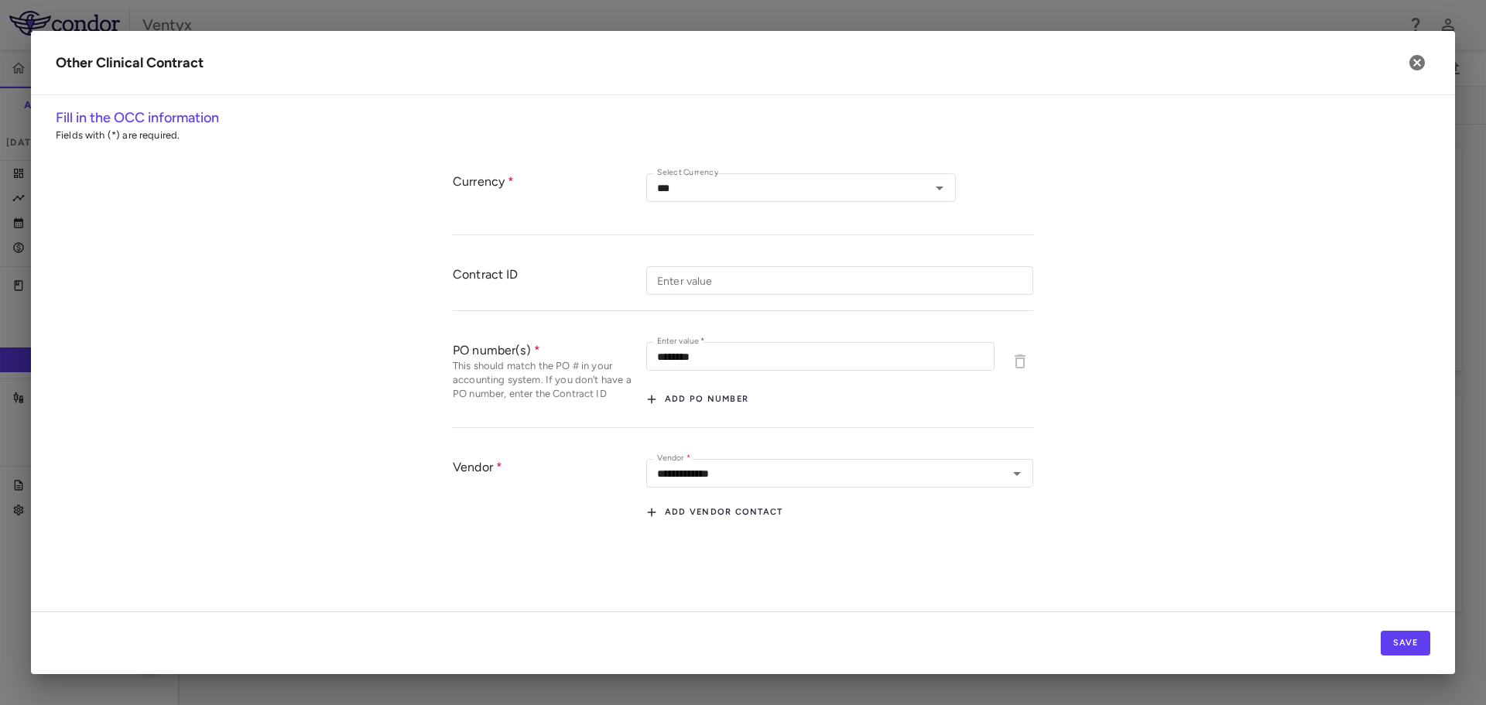
click at [1229, 491] on div "**********" at bounding box center [743, 349] width 1374 height 382
click at [1411, 641] on button "Save" at bounding box center [1405, 643] width 50 height 25
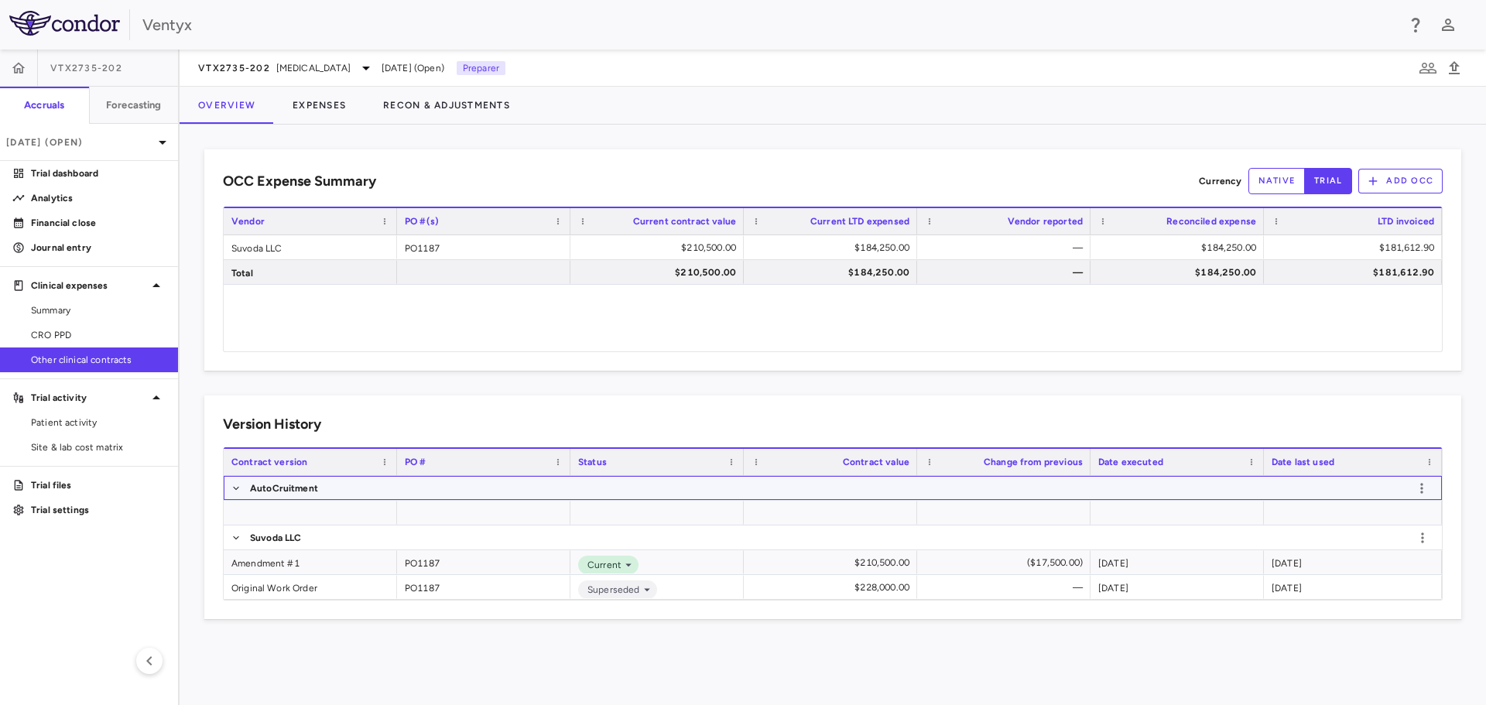
click at [277, 486] on p "AutoCruitment" at bounding box center [284, 488] width 68 height 14
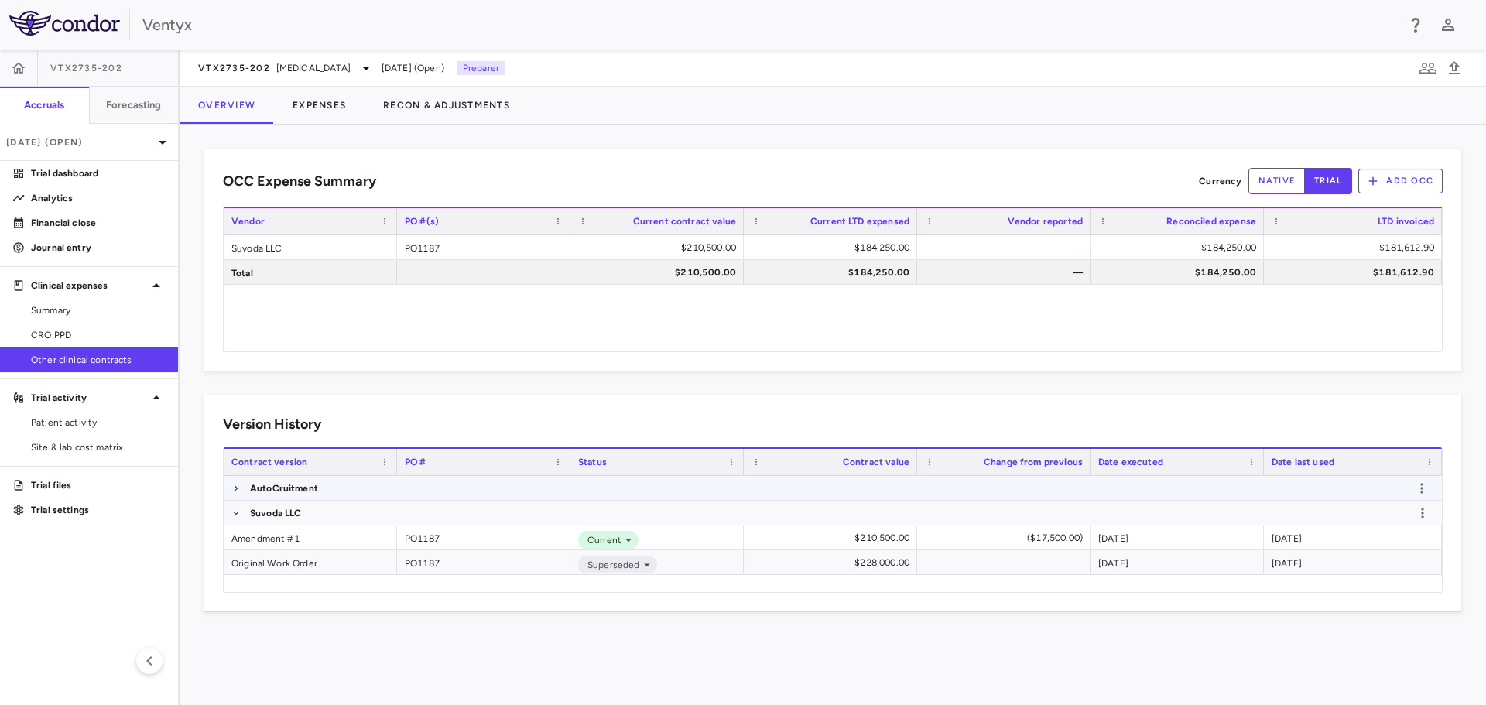
click at [272, 492] on p "AutoCruitment" at bounding box center [284, 488] width 68 height 14
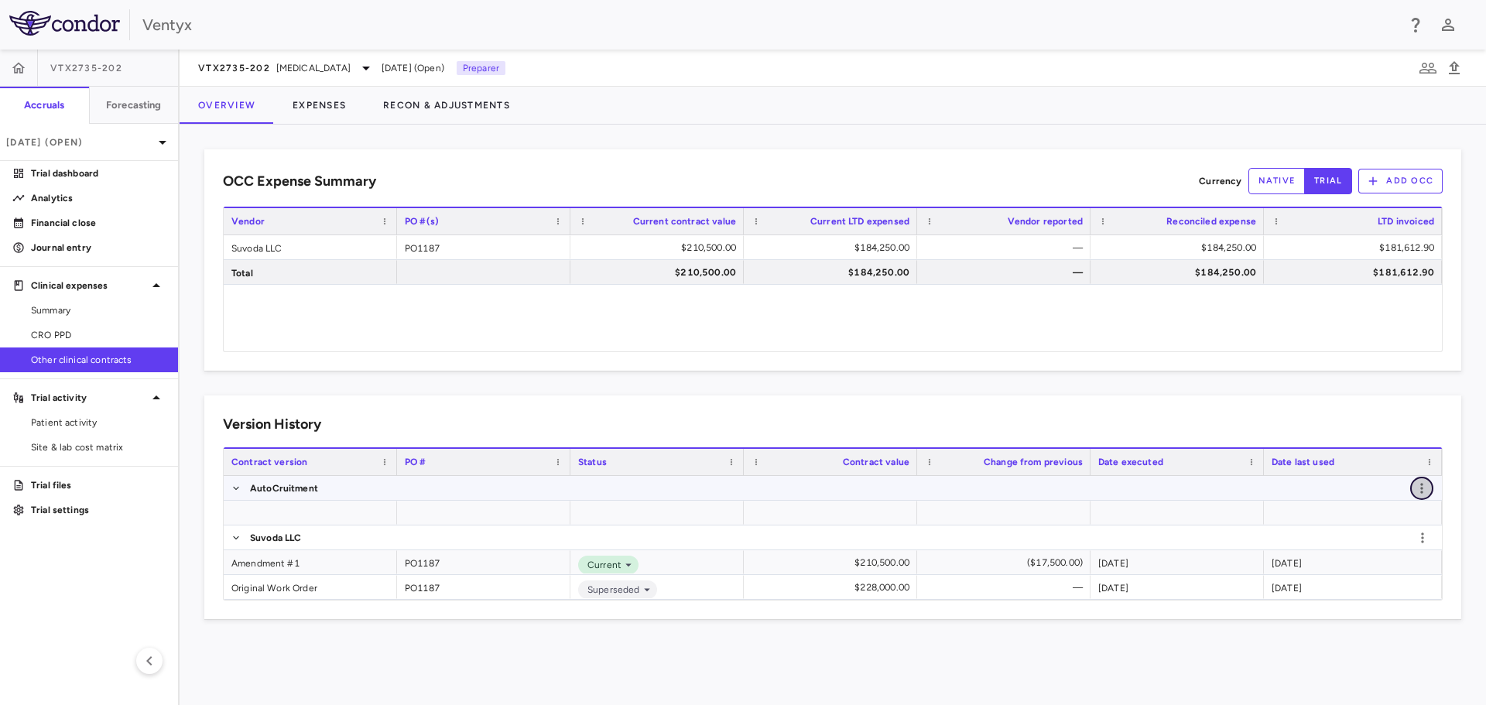
click at [1423, 489] on icon "button" at bounding box center [1421, 487] width 15 height 15
click at [1435, 464] on div at bounding box center [743, 352] width 1486 height 705
click at [1425, 489] on icon "button" at bounding box center [1421, 487] width 15 height 15
click at [1404, 523] on div "New version" at bounding box center [1380, 520] width 105 height 28
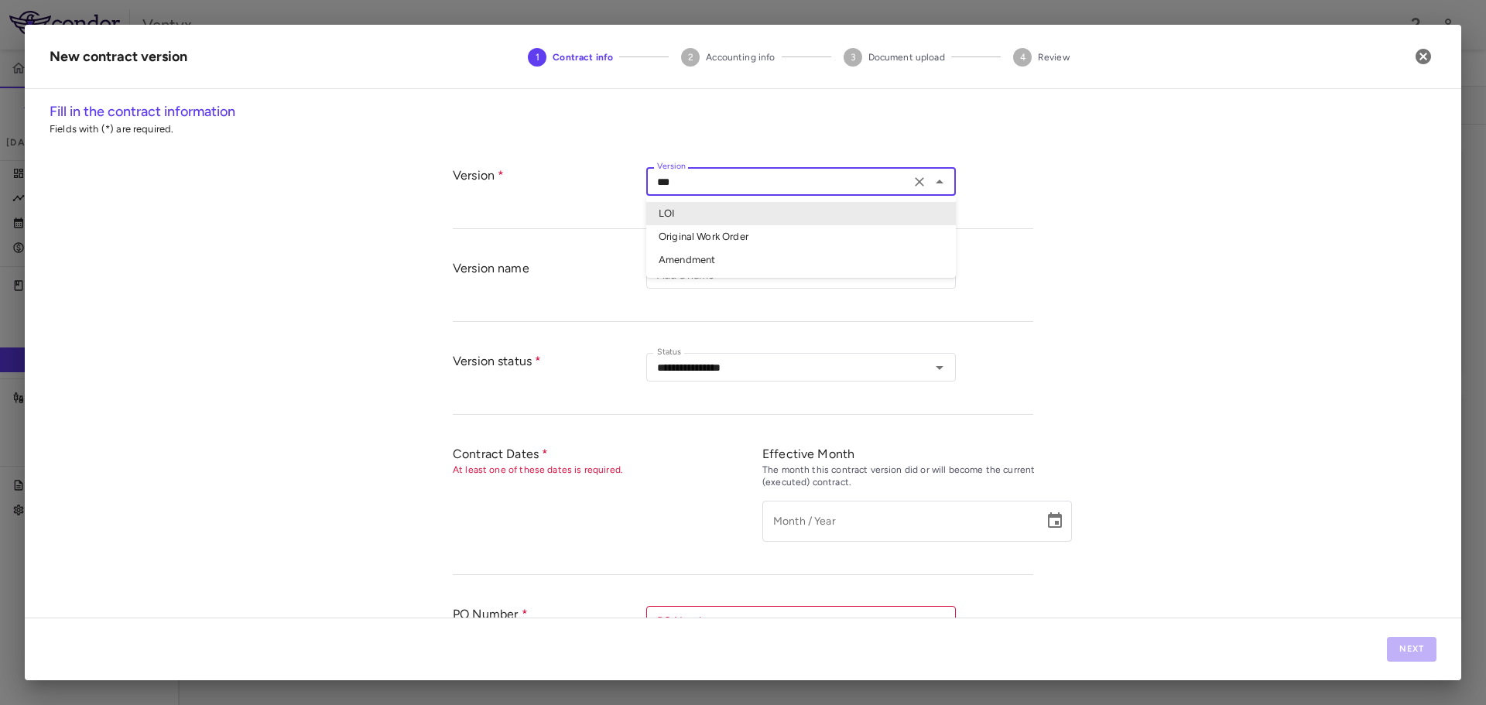
click at [778, 183] on input "***" at bounding box center [778, 181] width 255 height 19
click at [708, 231] on li "Original Work Order" at bounding box center [800, 236] width 309 height 23
type input "**********"
click at [692, 267] on div "Add a name Add a name" at bounding box center [800, 274] width 309 height 29
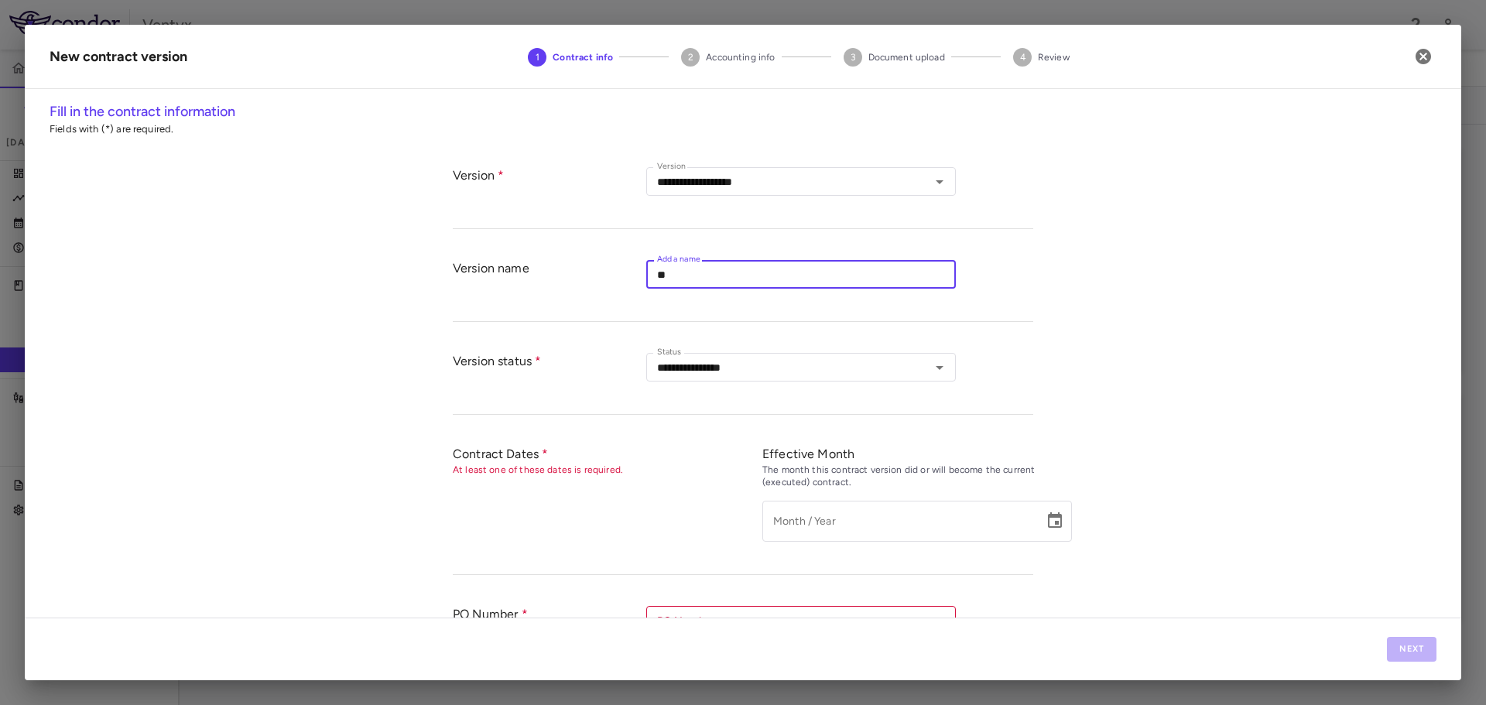
type input "*"
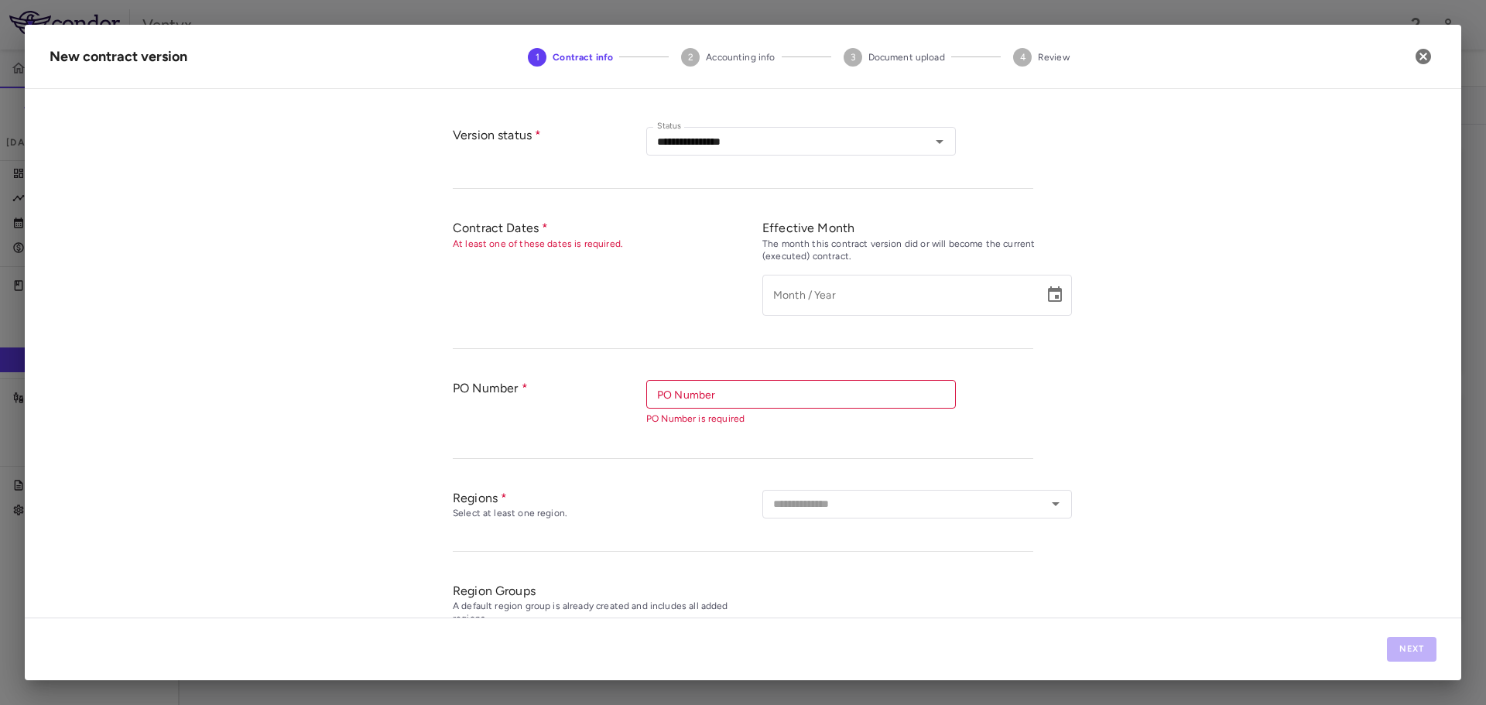
scroll to position [232, 0]
type input "*********"
click at [976, 286] on input "*********" at bounding box center [897, 288] width 271 height 41
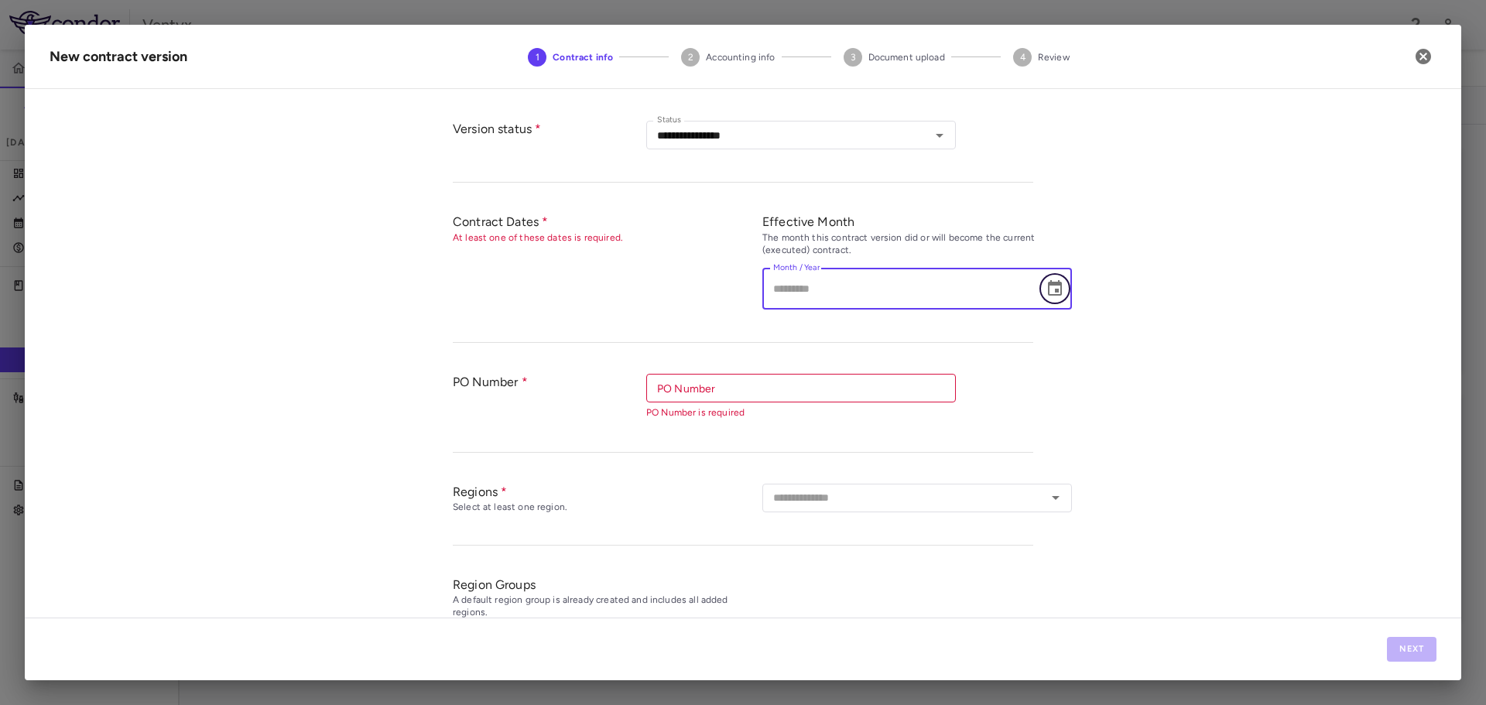
click at [1048, 289] on icon "Choose date" at bounding box center [1055, 287] width 14 height 15
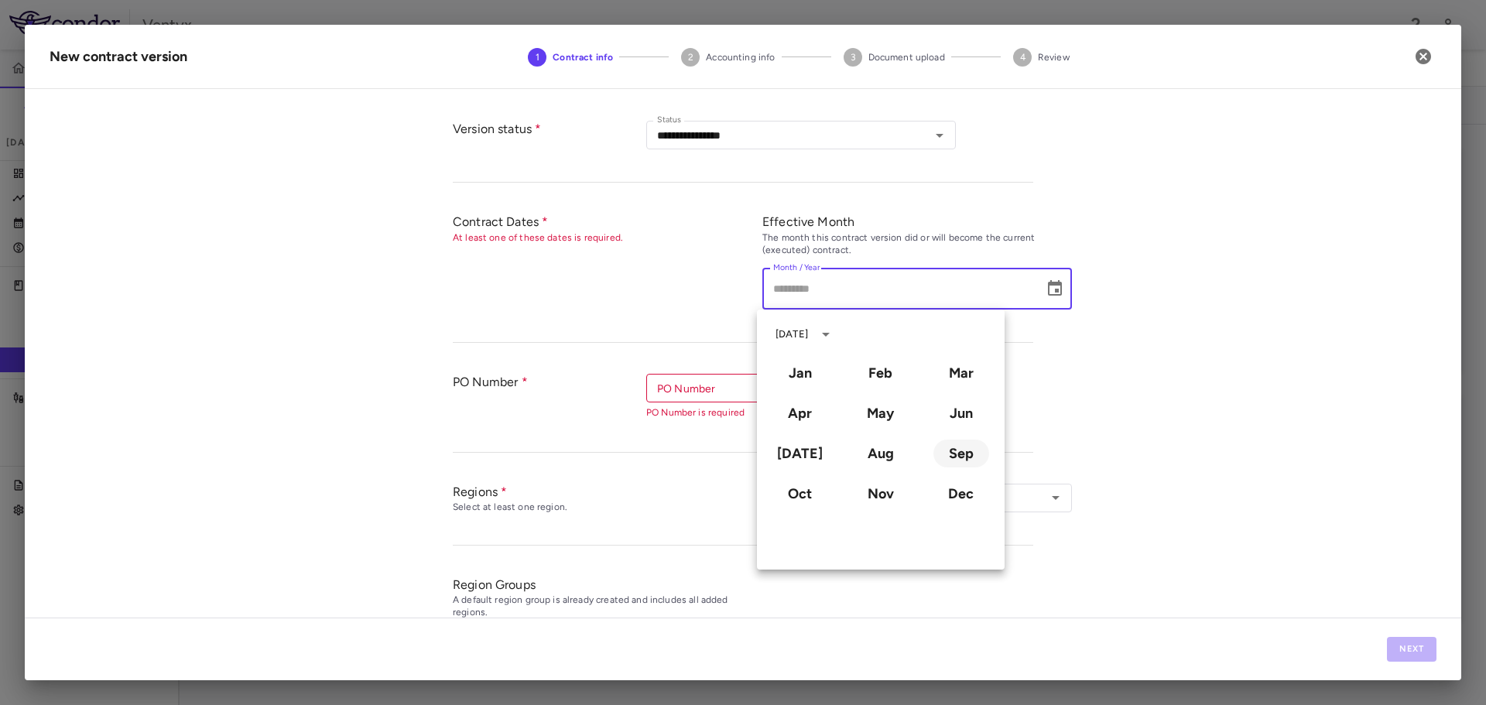
click at [951, 464] on button "Sep" at bounding box center [961, 453] width 56 height 28
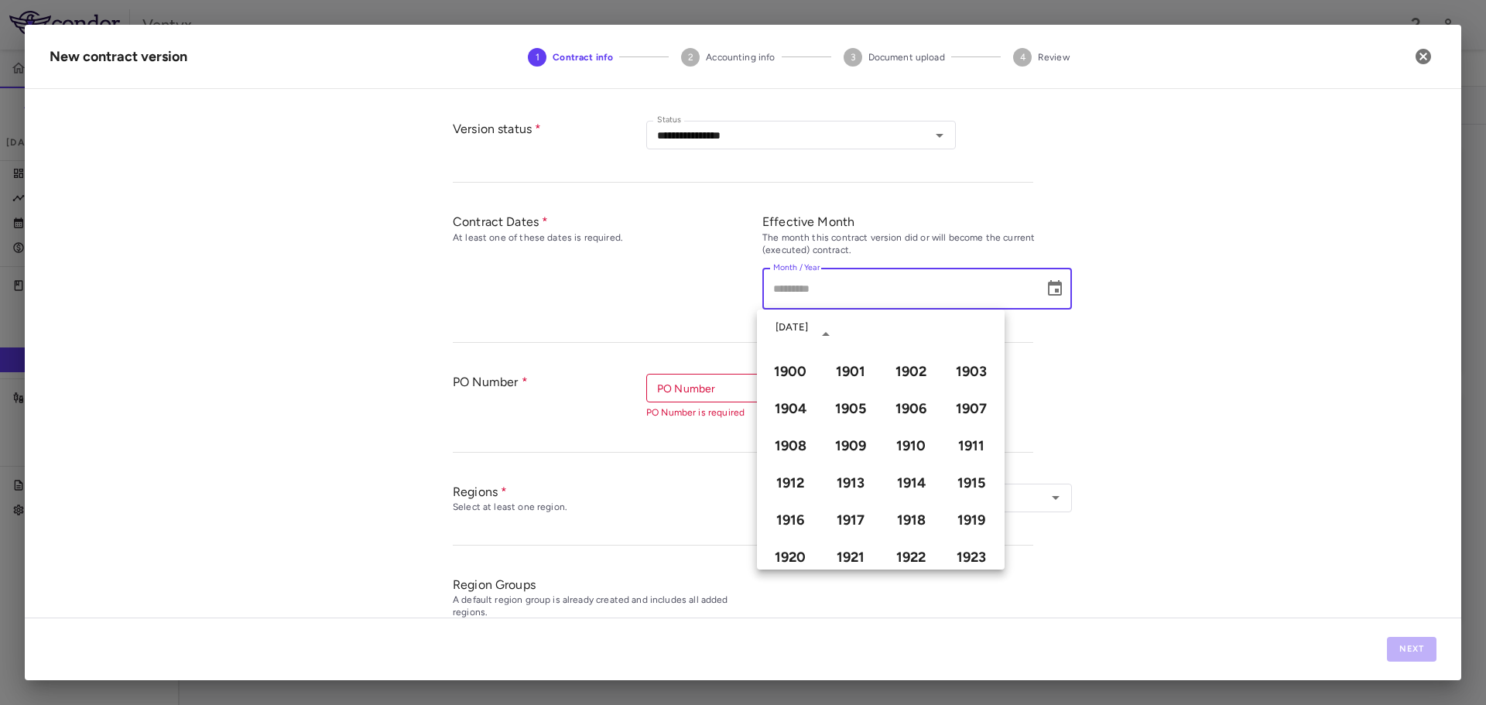
type input "**********"
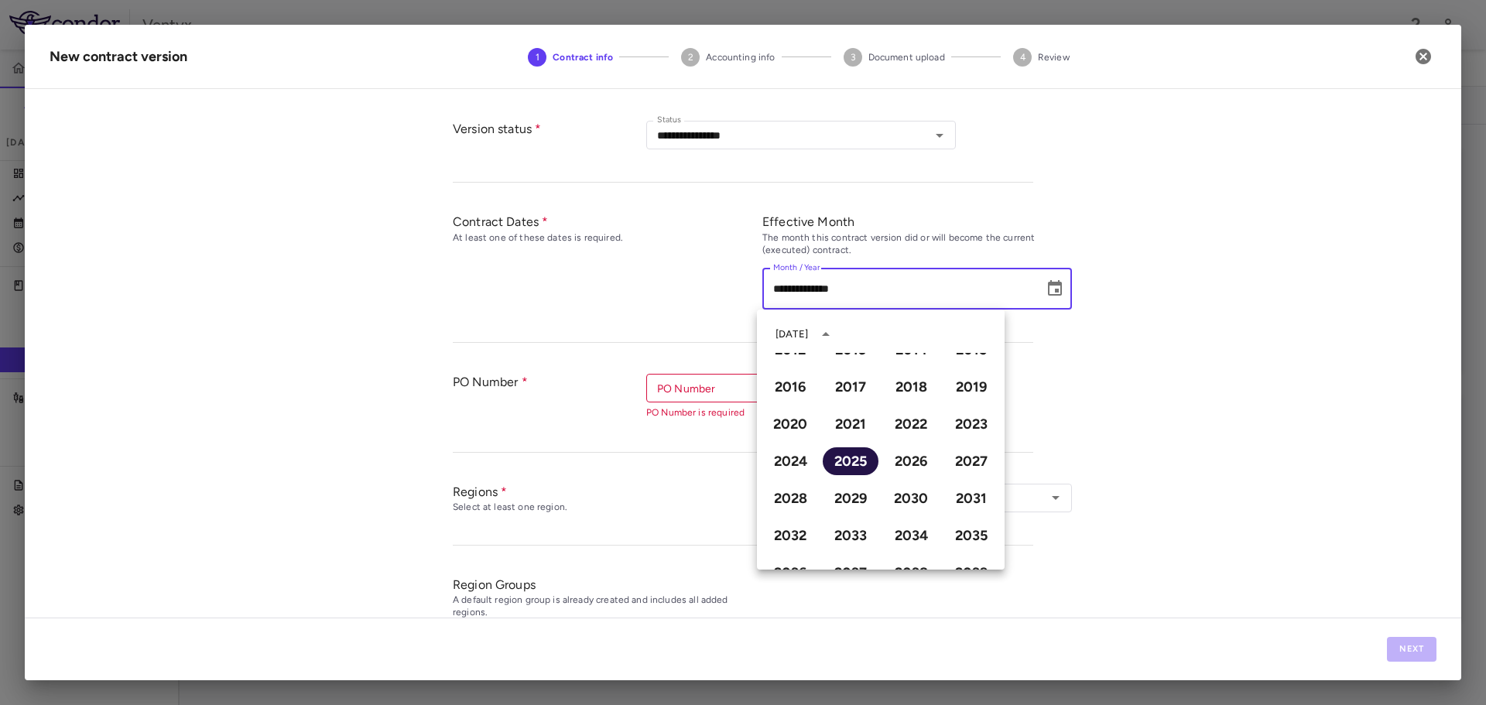
click at [846, 463] on button "2025" at bounding box center [850, 461] width 56 height 28
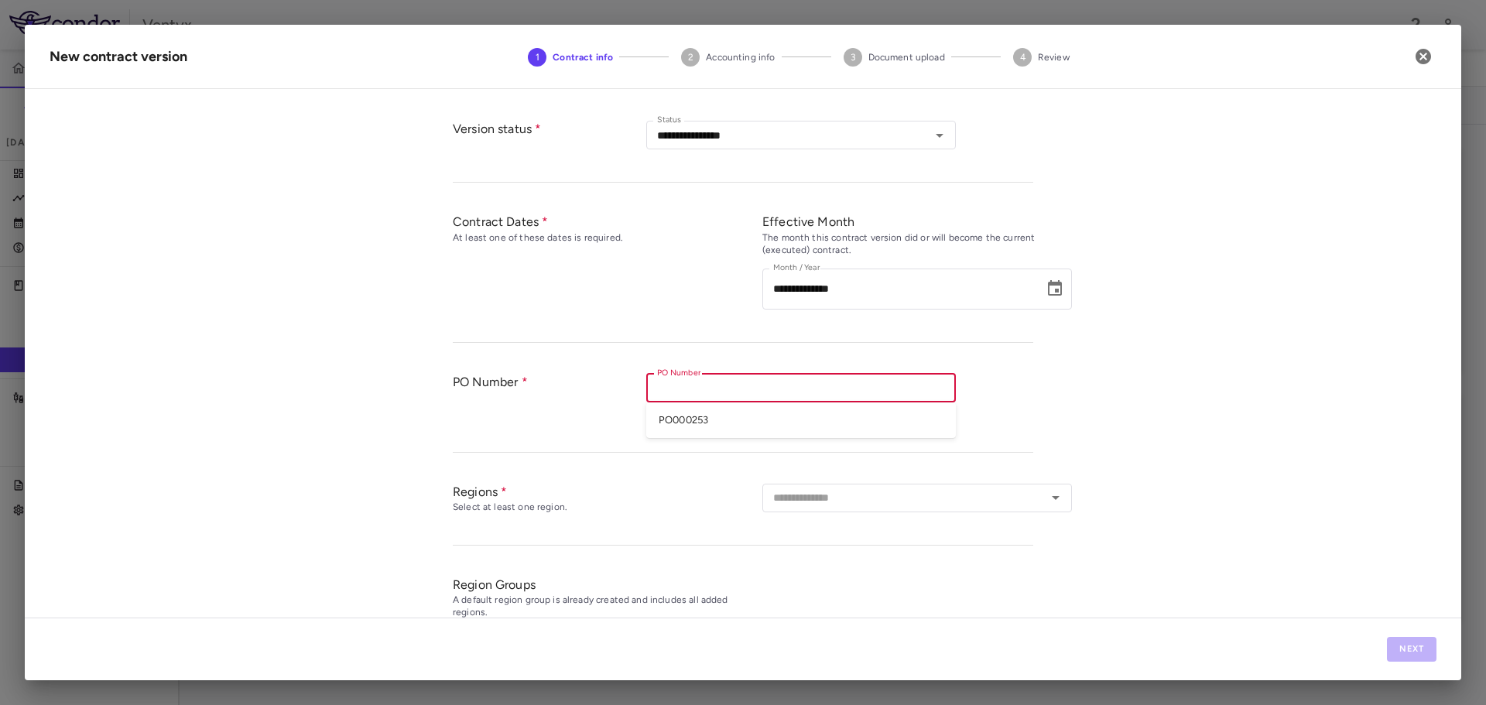
click at [686, 392] on input "PO Number" at bounding box center [800, 387] width 298 height 19
click at [683, 415] on li "PO000253" at bounding box center [800, 420] width 309 height 23
type input "********"
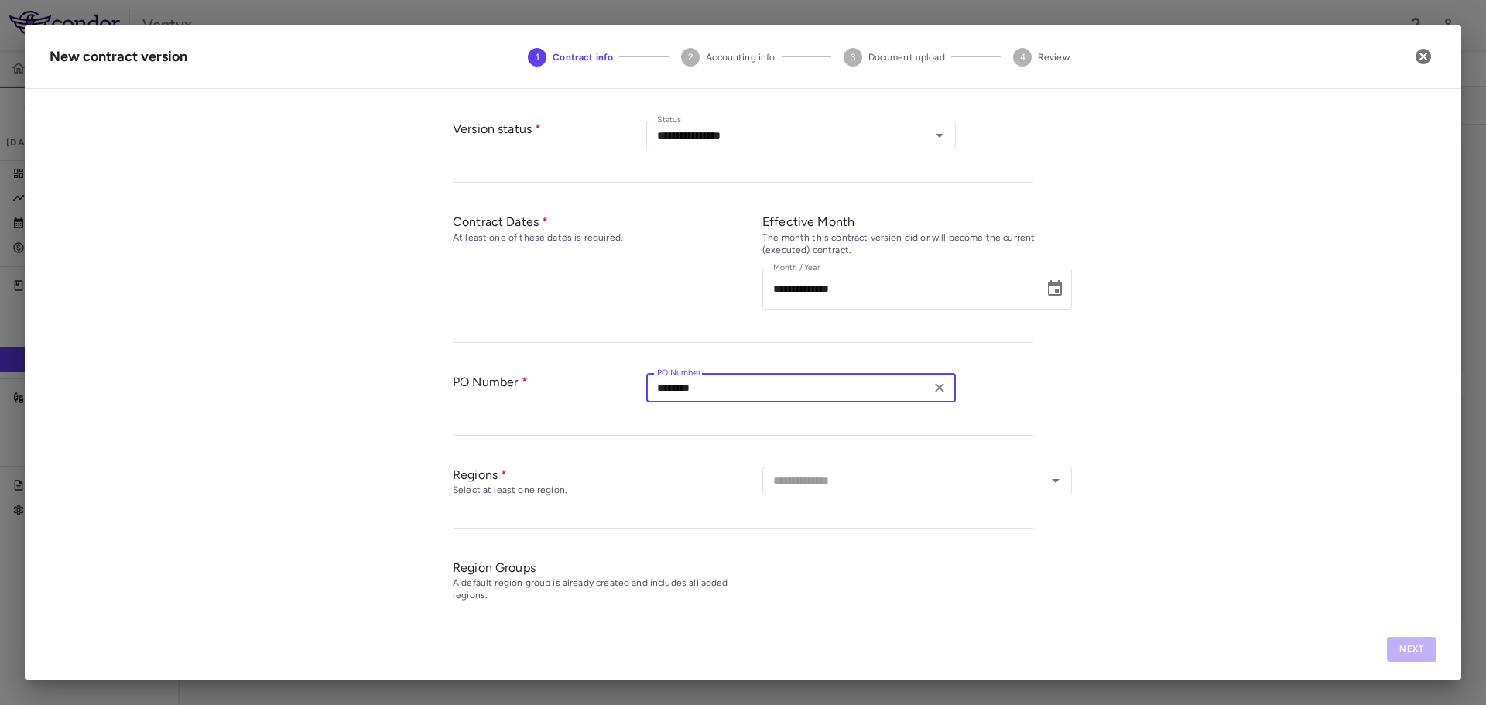
click at [563, 418] on div "PO Number" at bounding box center [549, 397] width 193 height 46
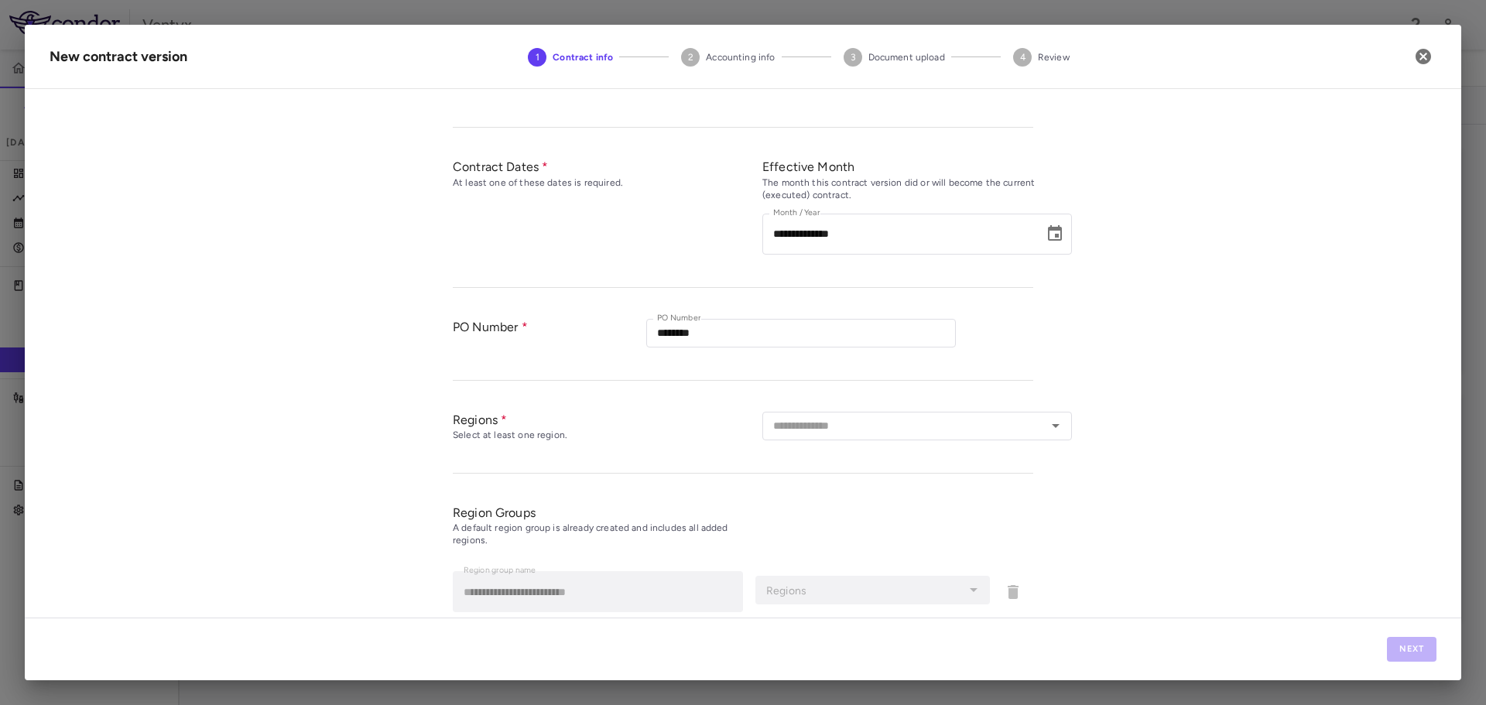
scroll to position [357, 0]
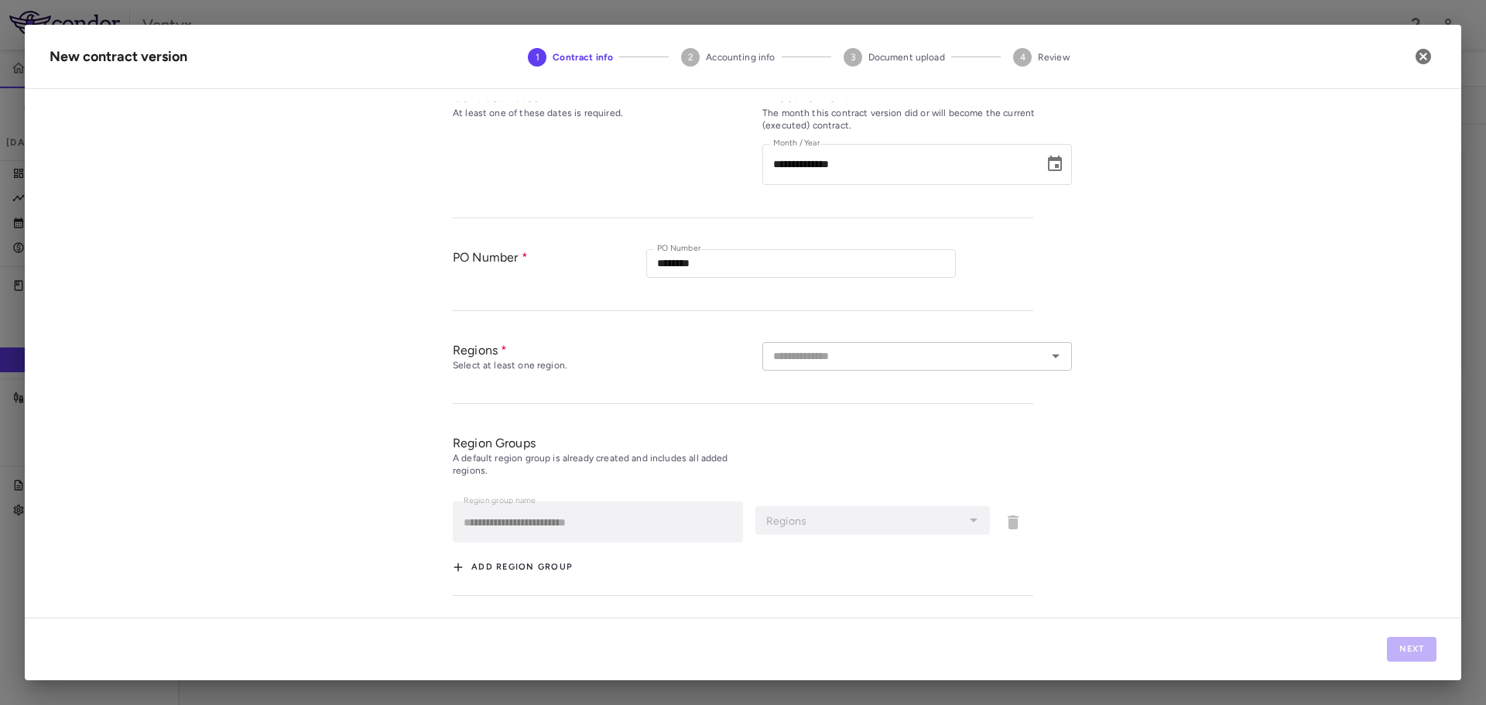
click at [843, 359] on input "text" at bounding box center [904, 356] width 275 height 19
click at [809, 434] on li "NA" at bounding box center [916, 429] width 309 height 24
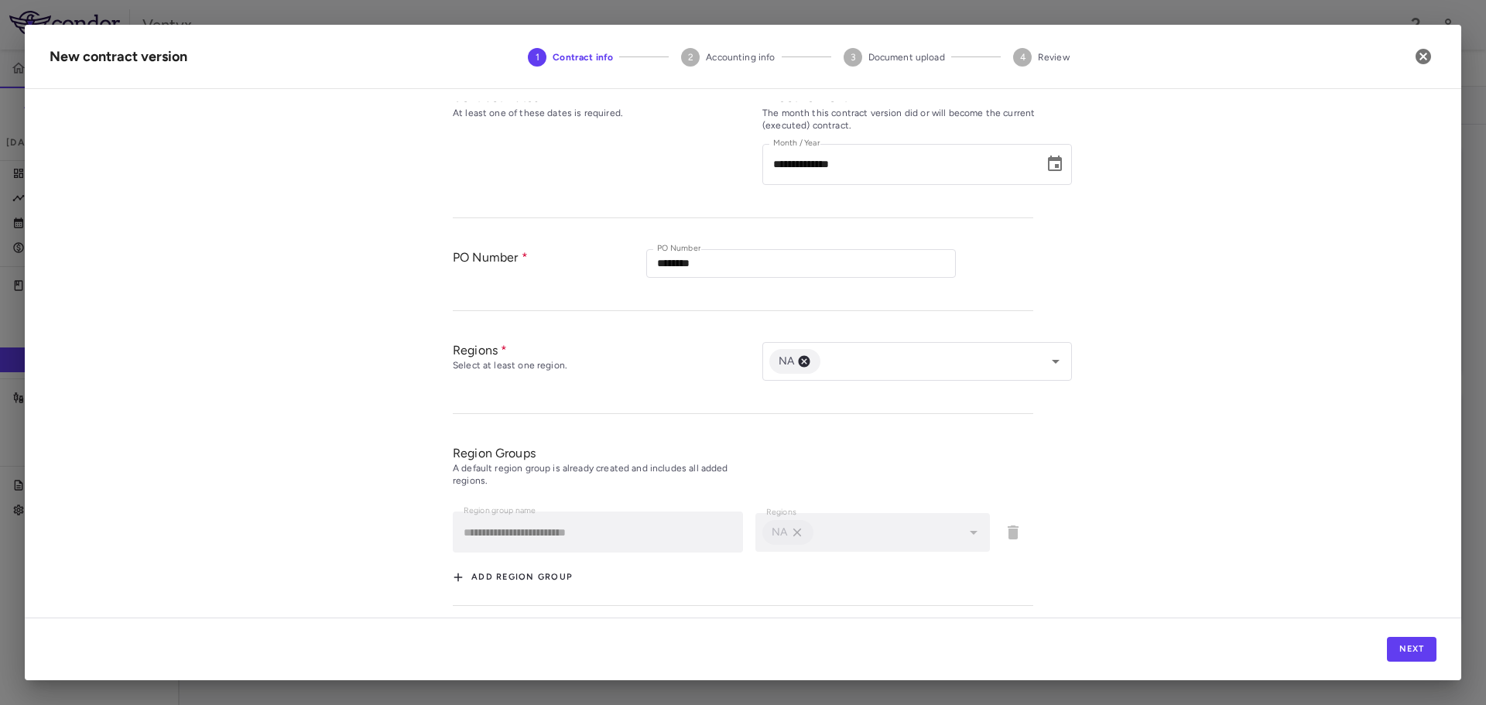
click at [667, 391] on div "Regions Select at least one region." at bounding box center [607, 370] width 309 height 56
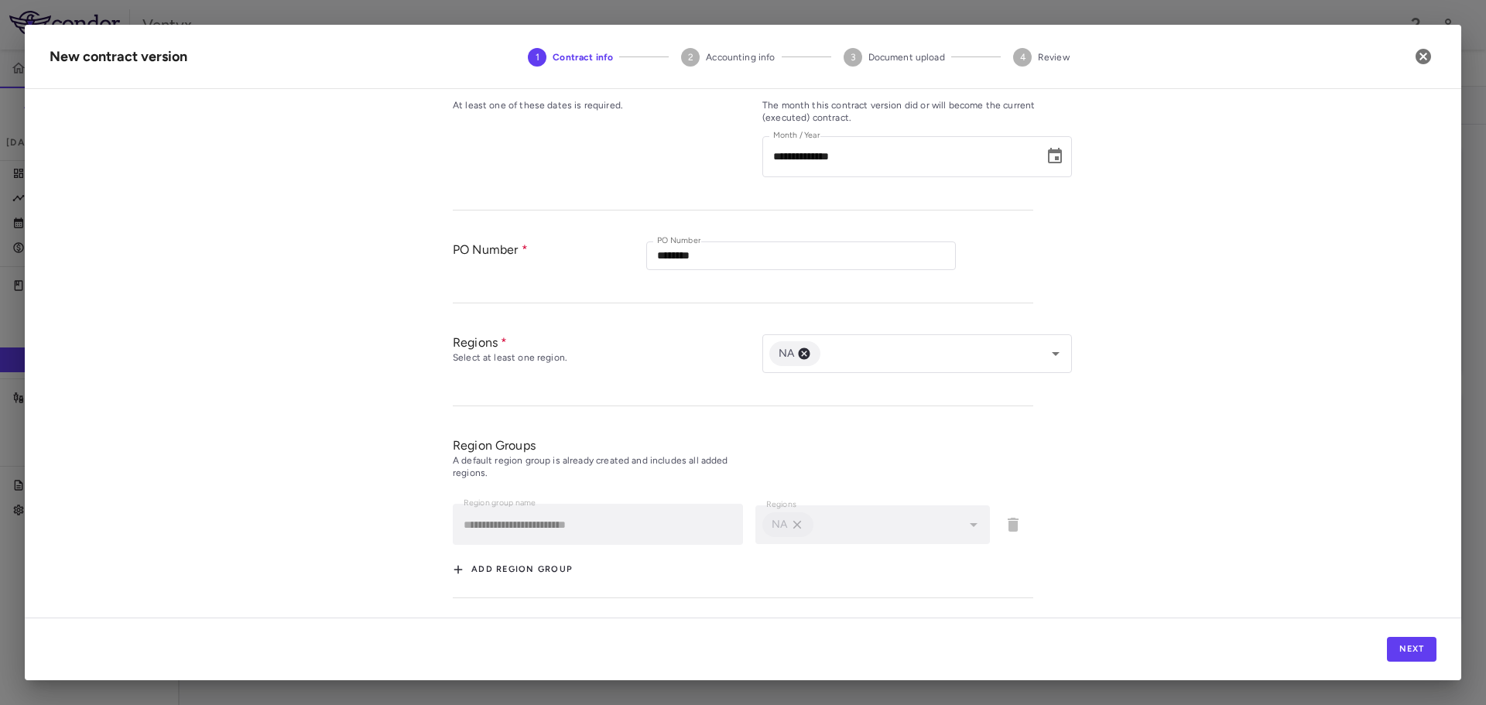
scroll to position [367, 0]
click at [1410, 657] on button "Next" at bounding box center [1412, 649] width 50 height 25
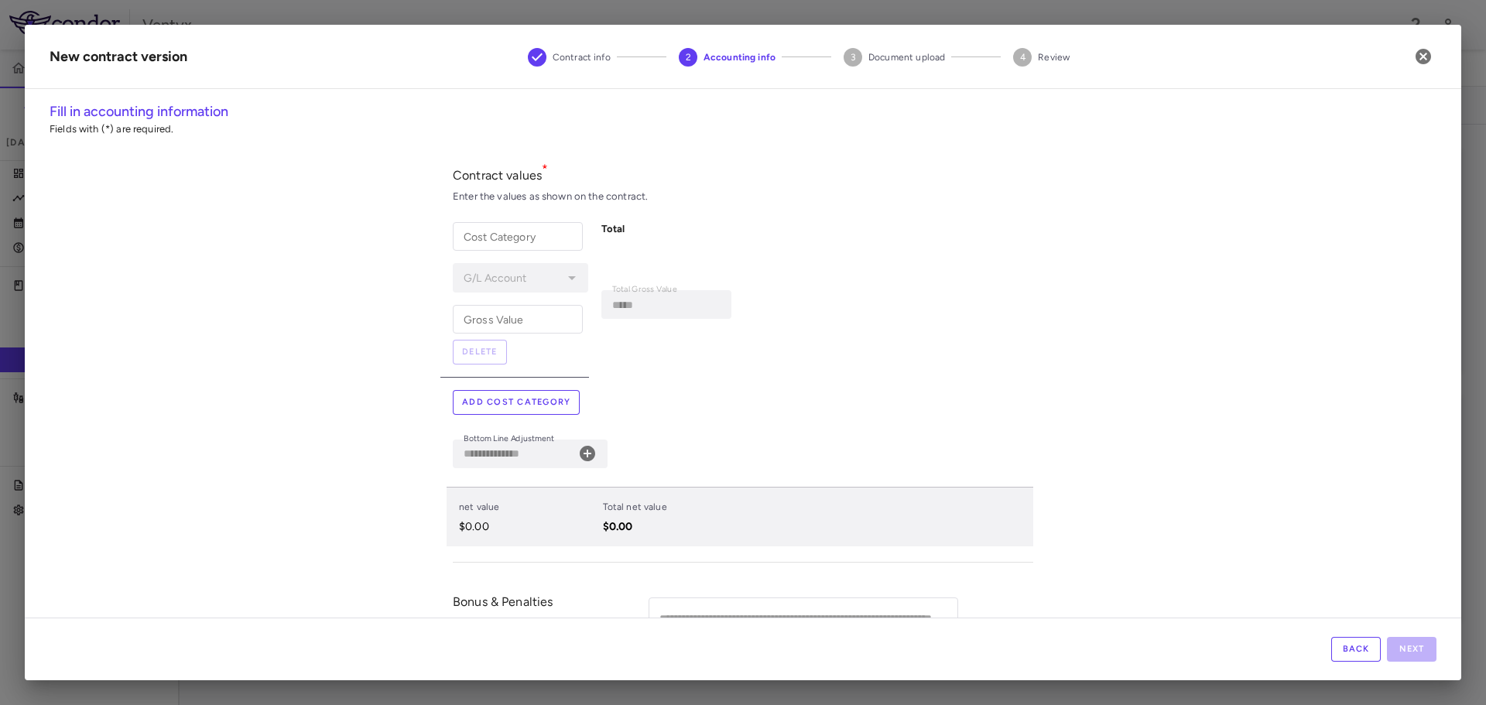
click at [484, 234] on input "Cost Category" at bounding box center [518, 236] width 130 height 29
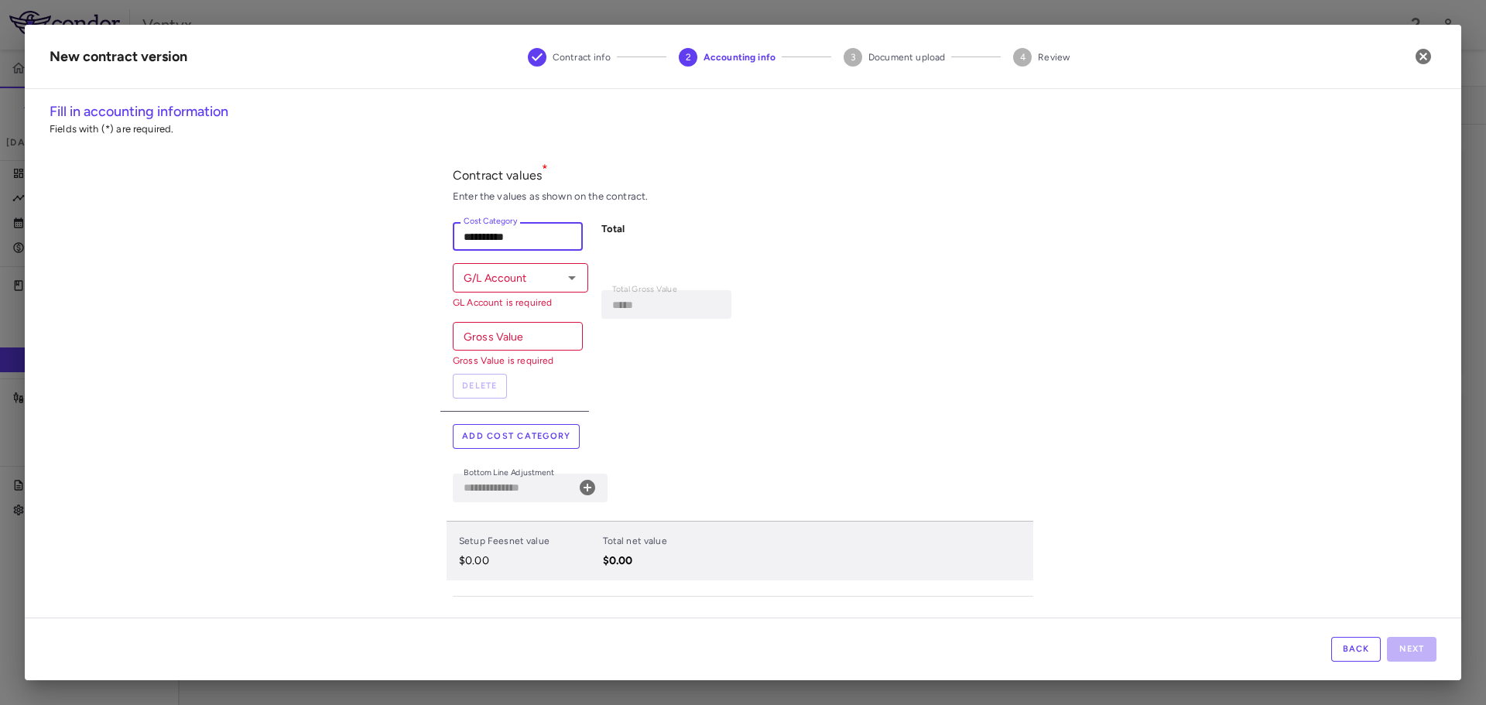
type input "**********"
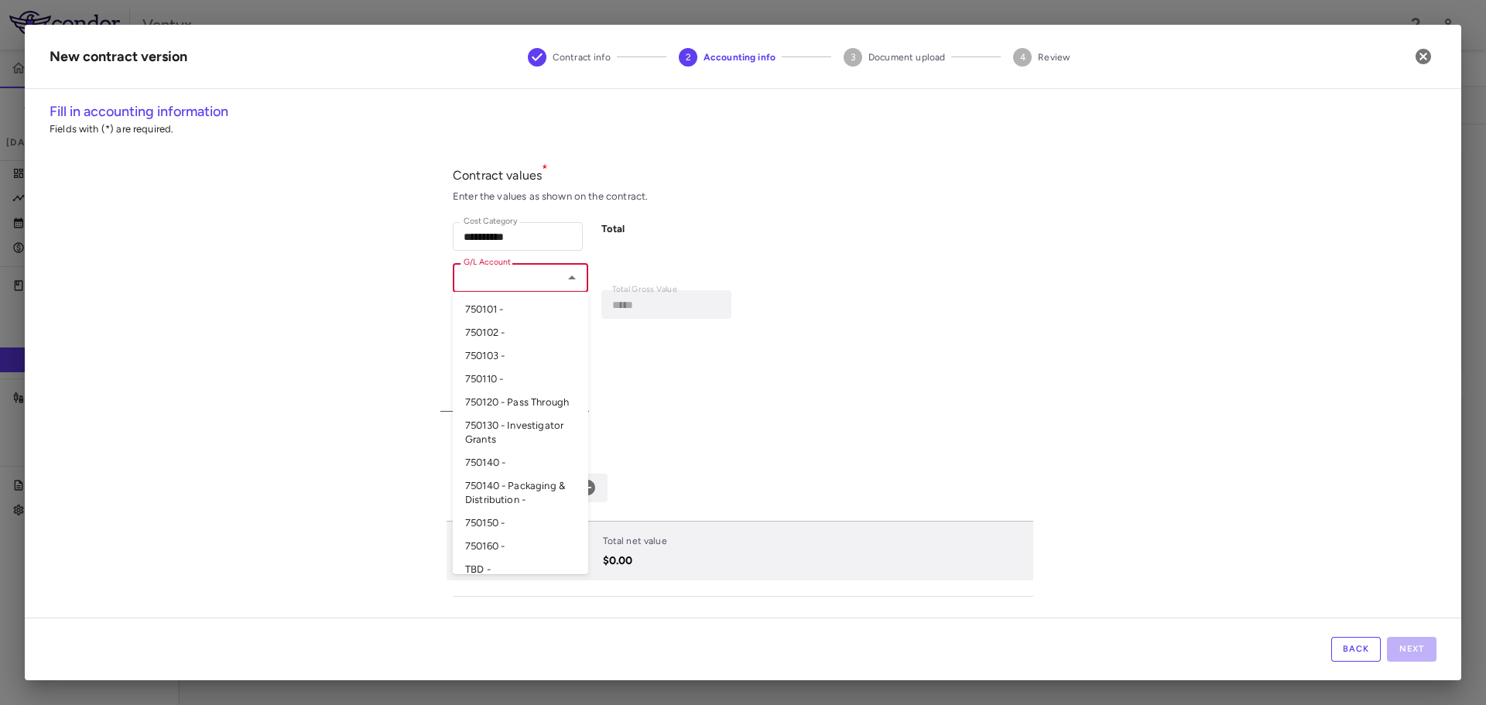
click at [485, 283] on input "G/L Account" at bounding box center [507, 277] width 101 height 19
click at [507, 558] on li "750160 -" at bounding box center [520, 546] width 135 height 23
type input "********"
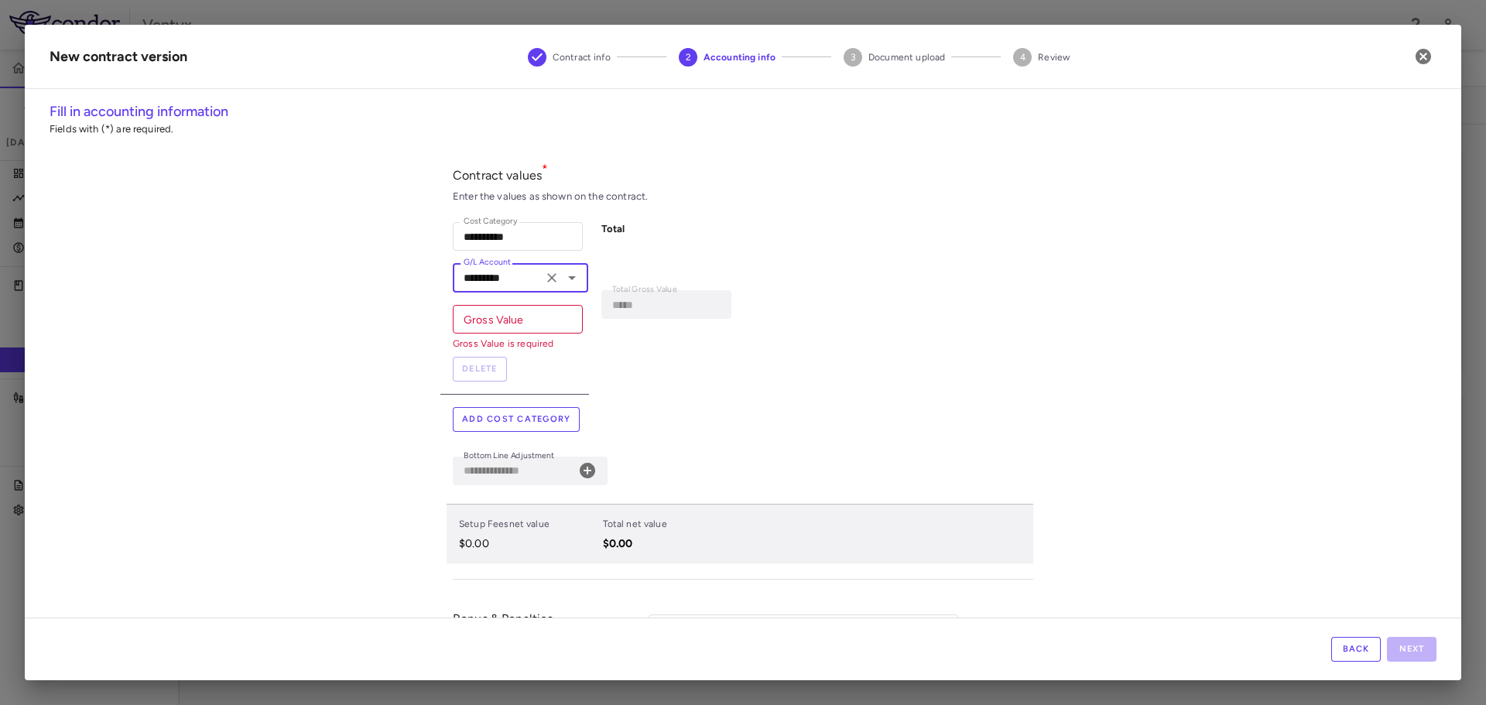
click at [484, 319] on input "Gross Value" at bounding box center [518, 319] width 130 height 29
type input "*"
type input "*****"
type input "**"
type input "******"
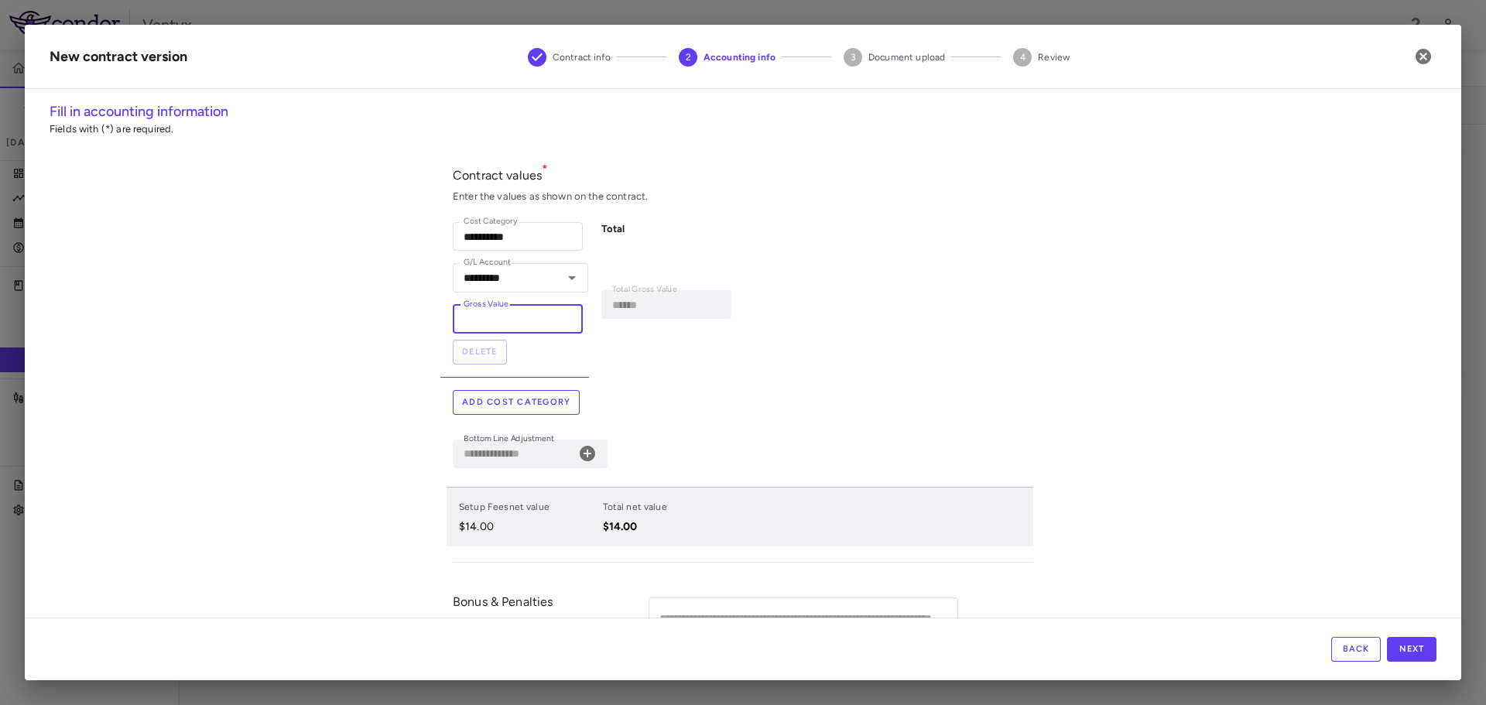
type input "***"
type input "*******"
type input "****"
type input "*********"
type input "*****"
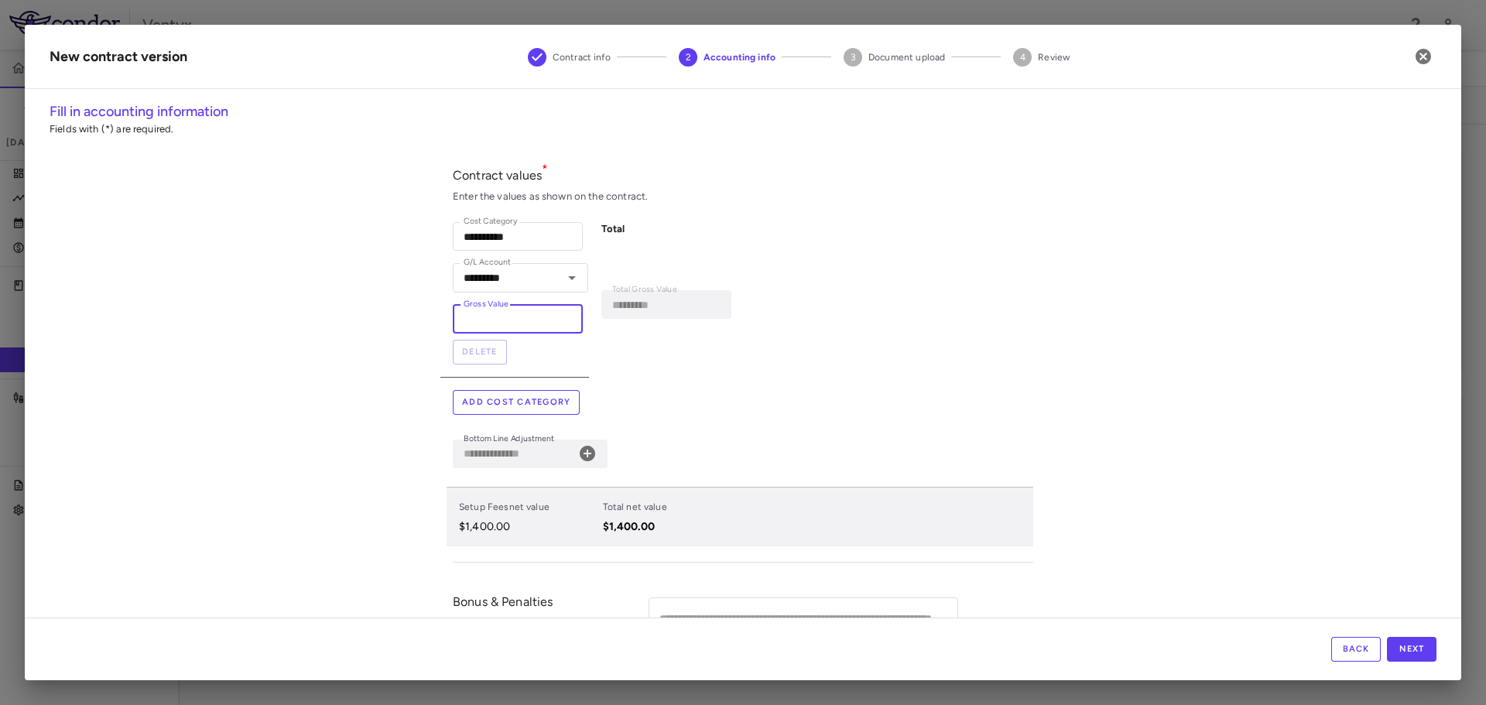
type input "**********"
type input "*****"
click at [539, 402] on button "Add cost category" at bounding box center [516, 402] width 127 height 25
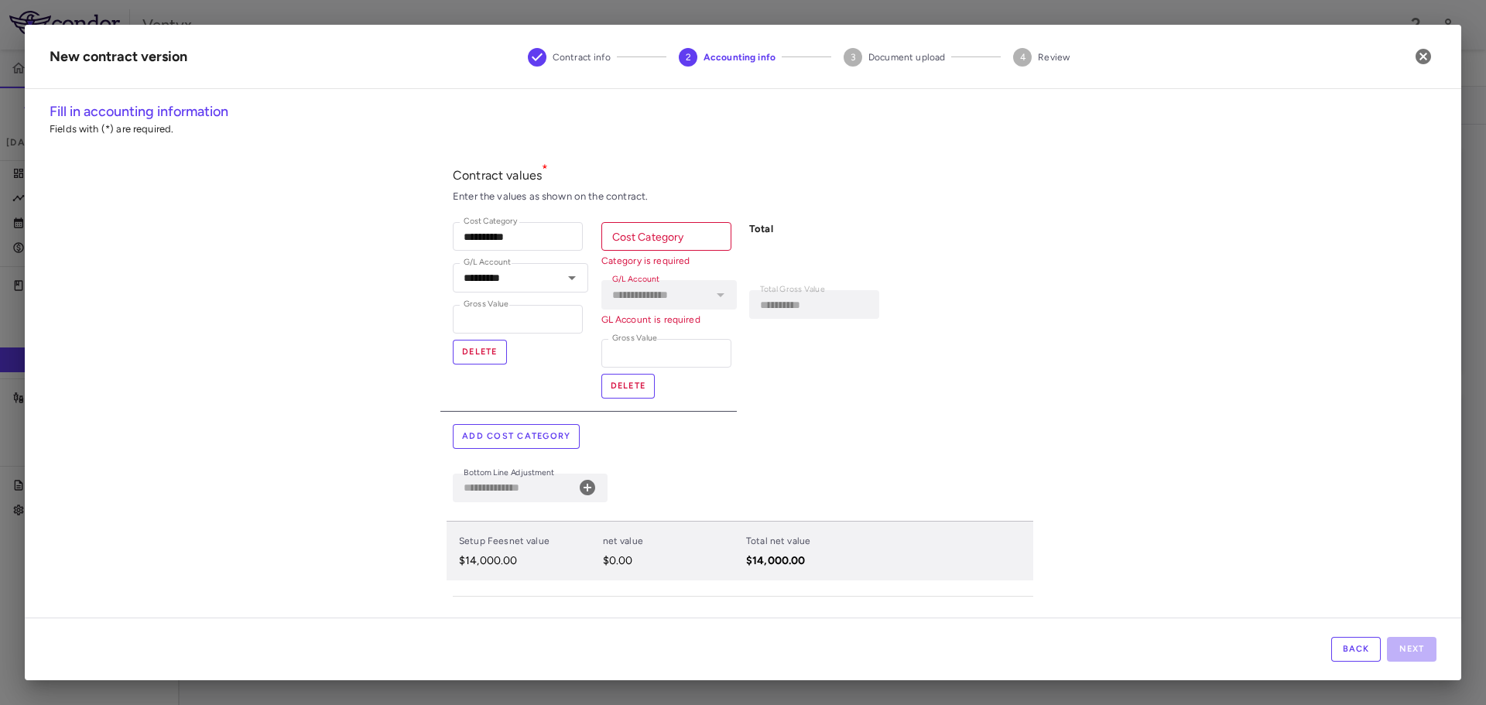
click at [645, 241] on input "Cost Category" at bounding box center [666, 236] width 130 height 29
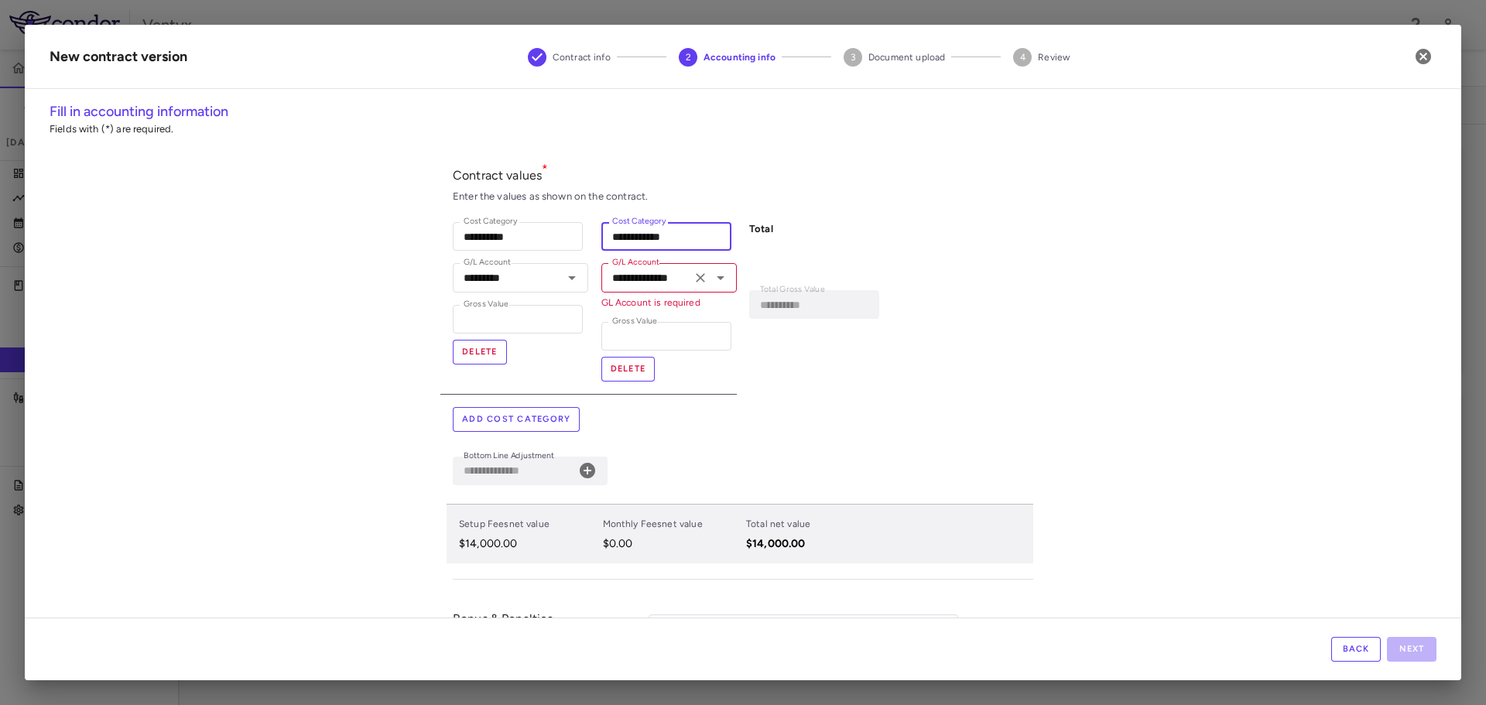
type input "**********"
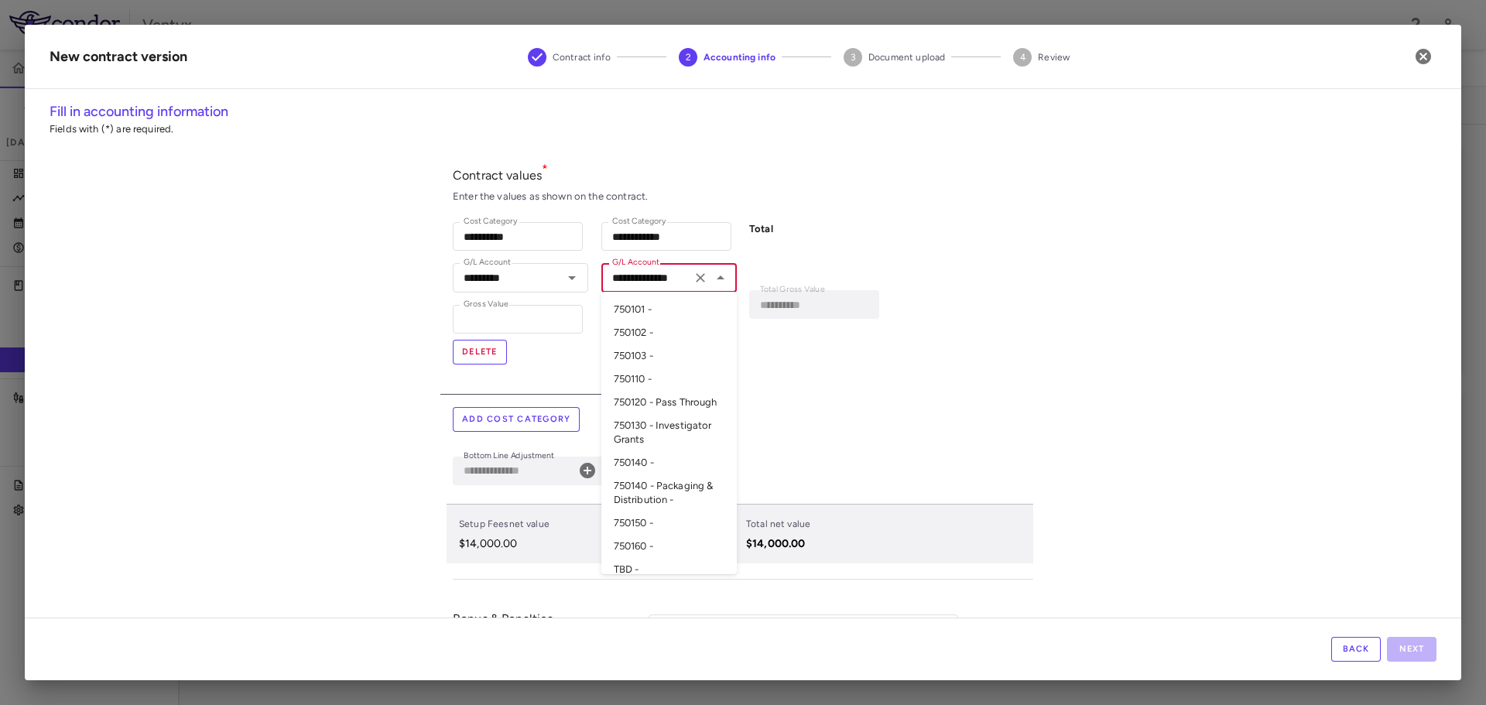
click at [607, 273] on input "**********" at bounding box center [646, 277] width 80 height 19
click at [638, 481] on li "750160 -" at bounding box center [668, 469] width 135 height 23
type input "********"
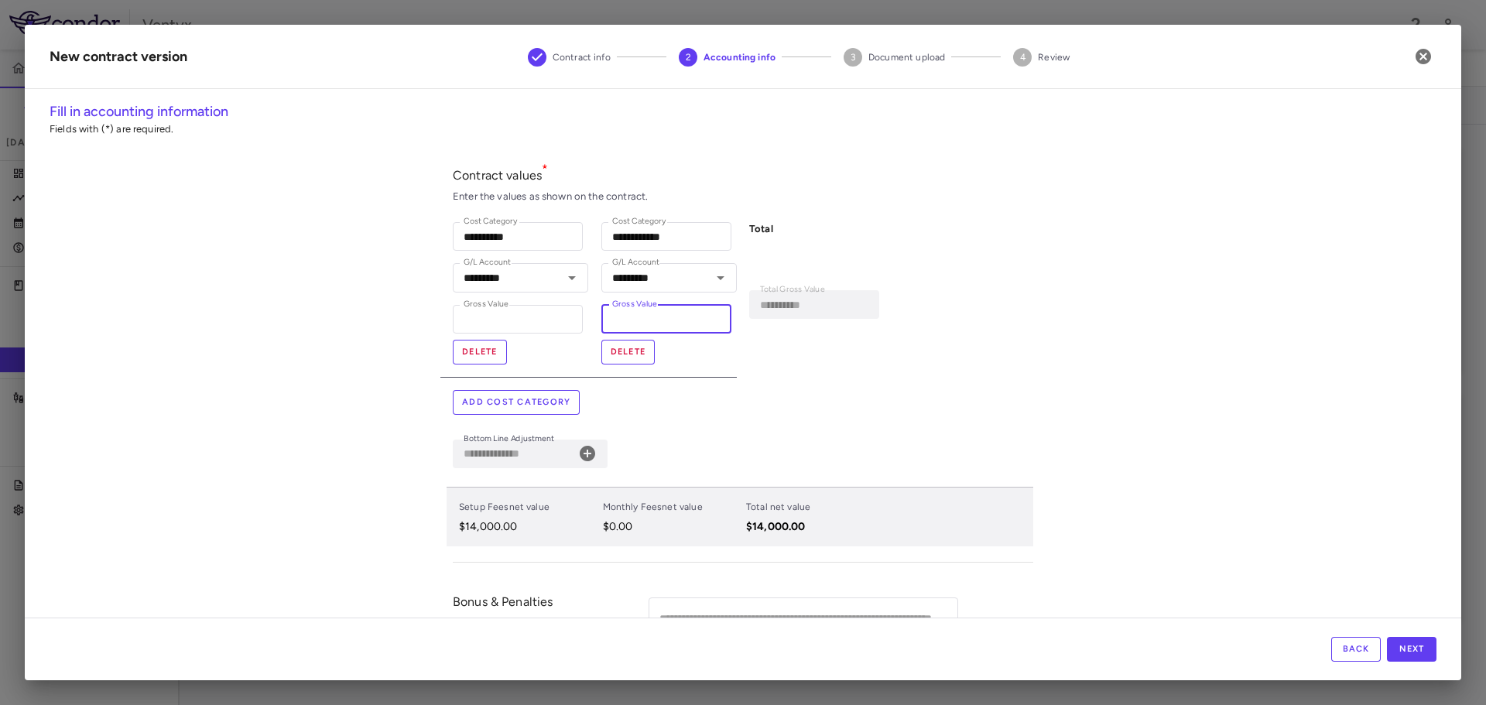
drag, startPoint x: 640, startPoint y: 313, endPoint x: 528, endPoint y: 298, distance: 112.4
click at [528, 298] on div "**********" at bounding box center [736, 293] width 593 height 167
click at [644, 315] on input "*" at bounding box center [666, 319] width 130 height 29
type input "****"
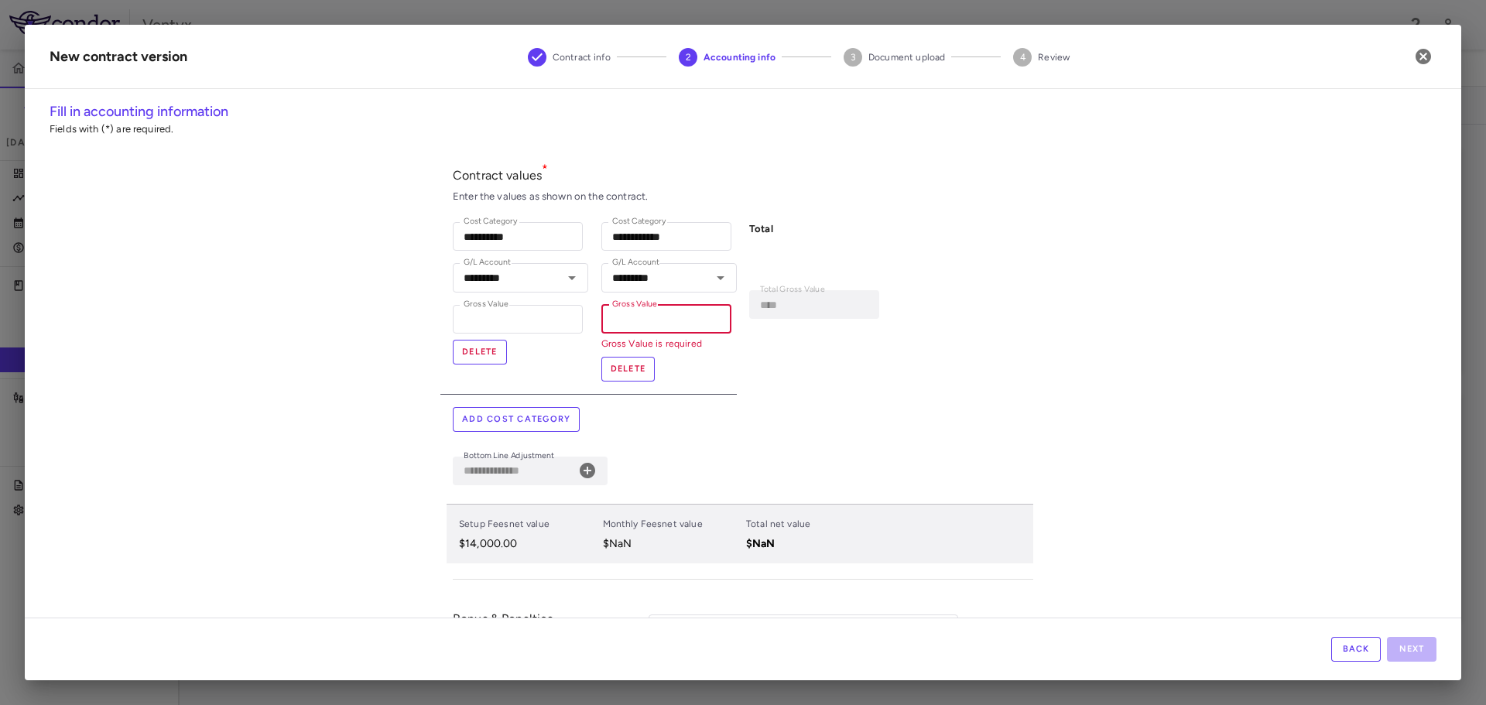
type input "**********"
type input "*"
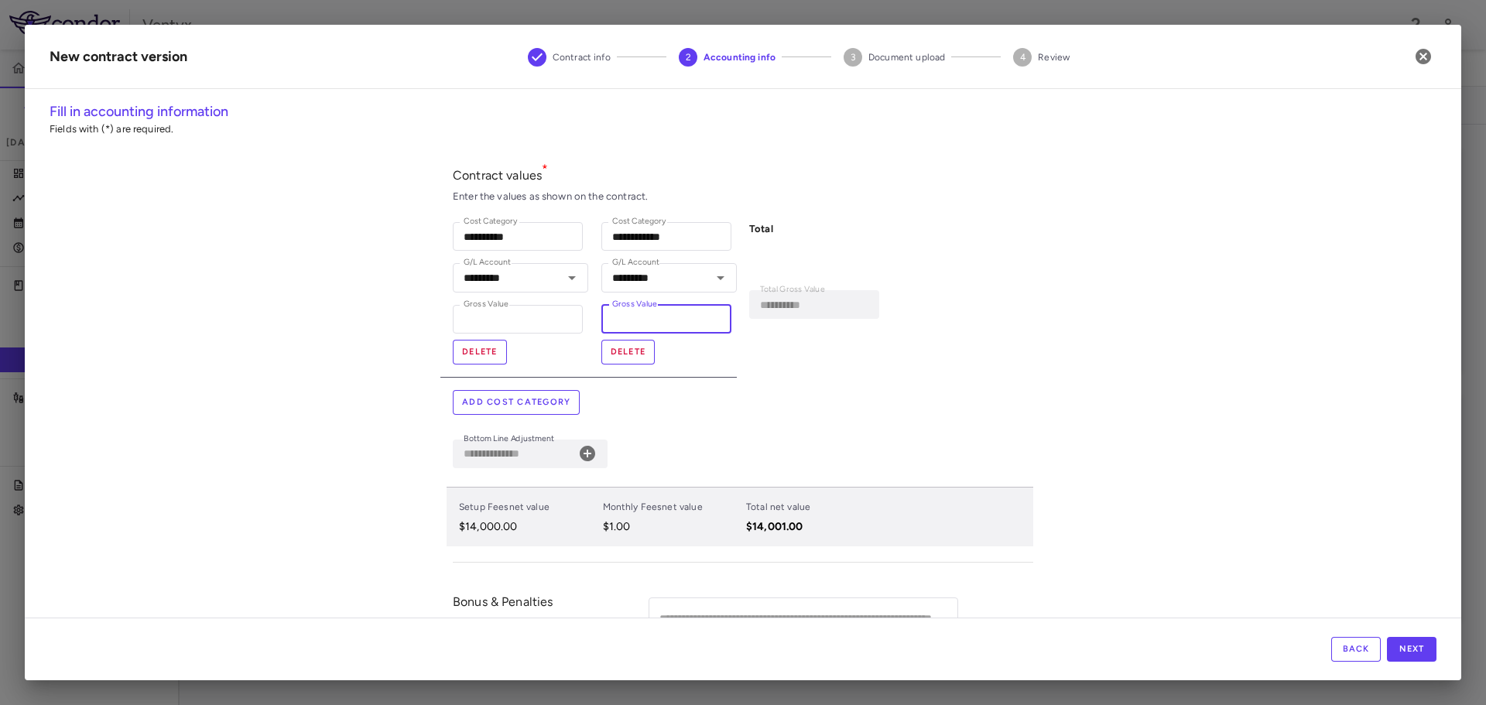
type input "**********"
type input "**"
type input "**********"
type input "***"
type input "**********"
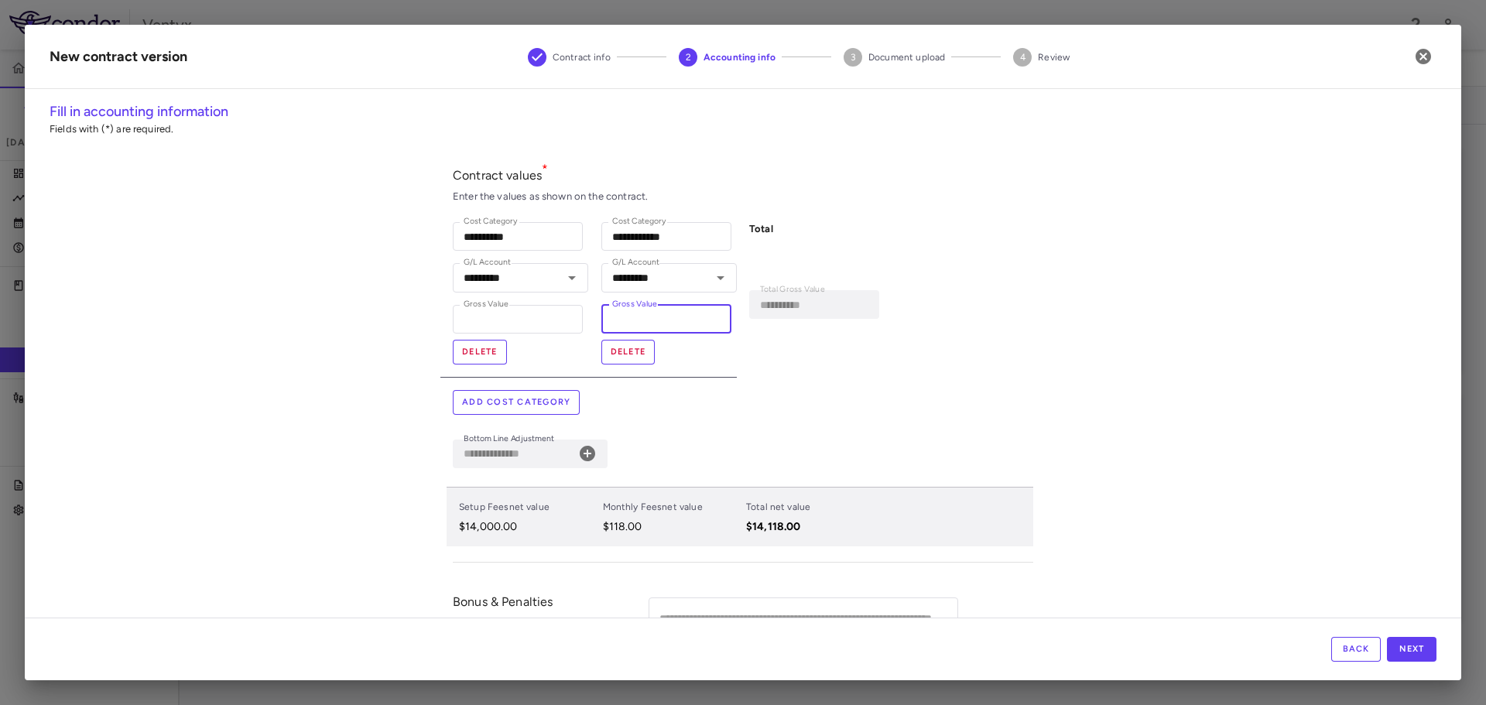
type input "****"
type input "**********"
type input "******"
type input "**********"
type input "******"
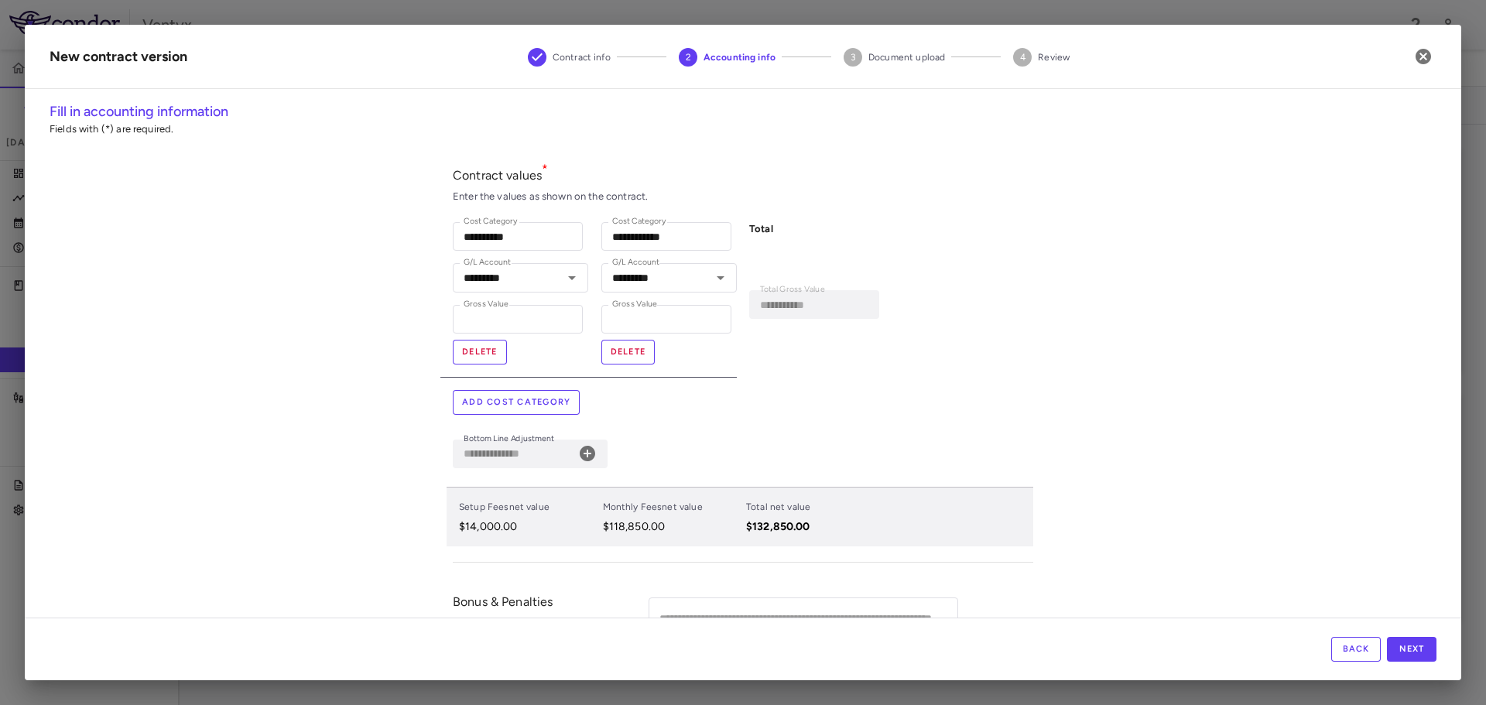
click at [850, 422] on div "**********" at bounding box center [743, 357] width 580 height 411
drag, startPoint x: 656, startPoint y: 313, endPoint x: 546, endPoint y: 305, distance: 110.2
click at [549, 304] on div "**********" at bounding box center [736, 293] width 593 height 167
type input "****"
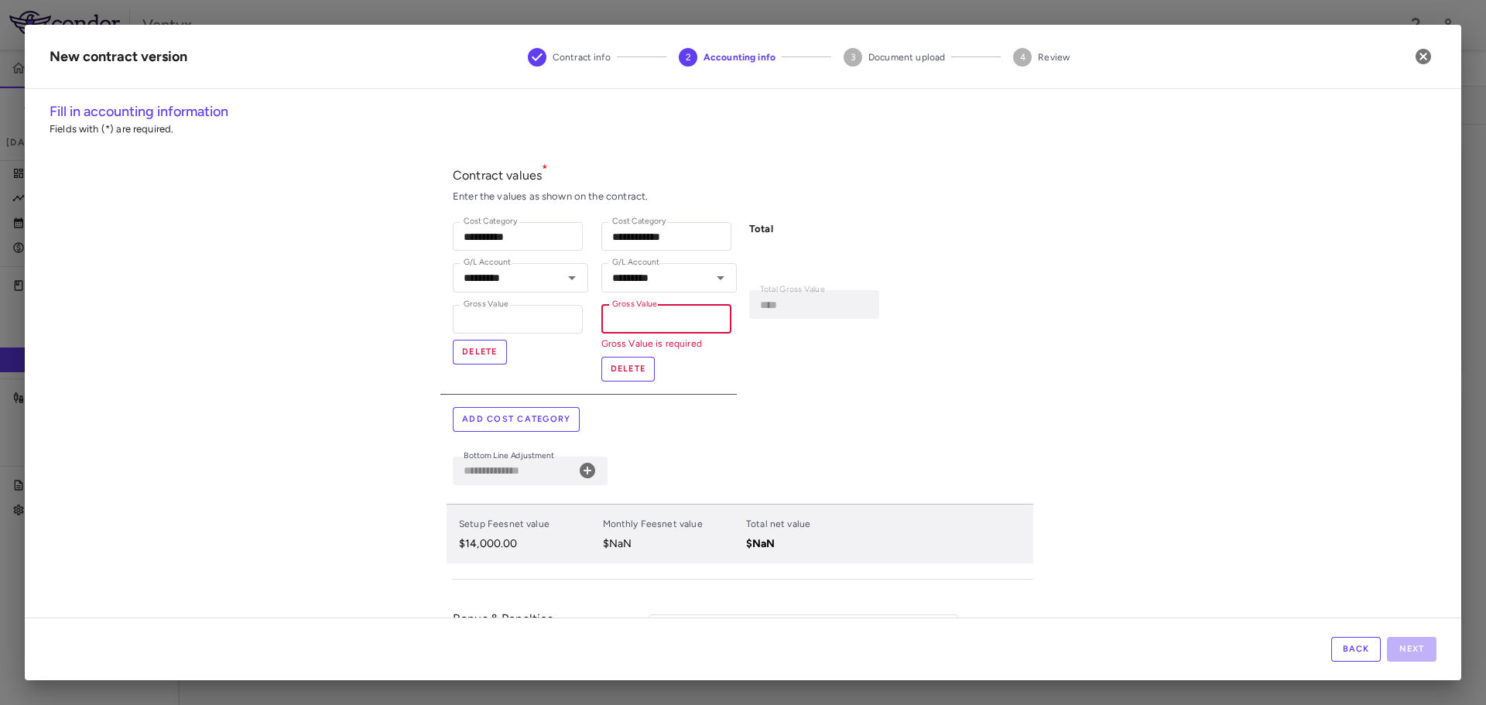
click at [654, 325] on input "Gross Value" at bounding box center [666, 319] width 130 height 29
type input "**********"
type input "*"
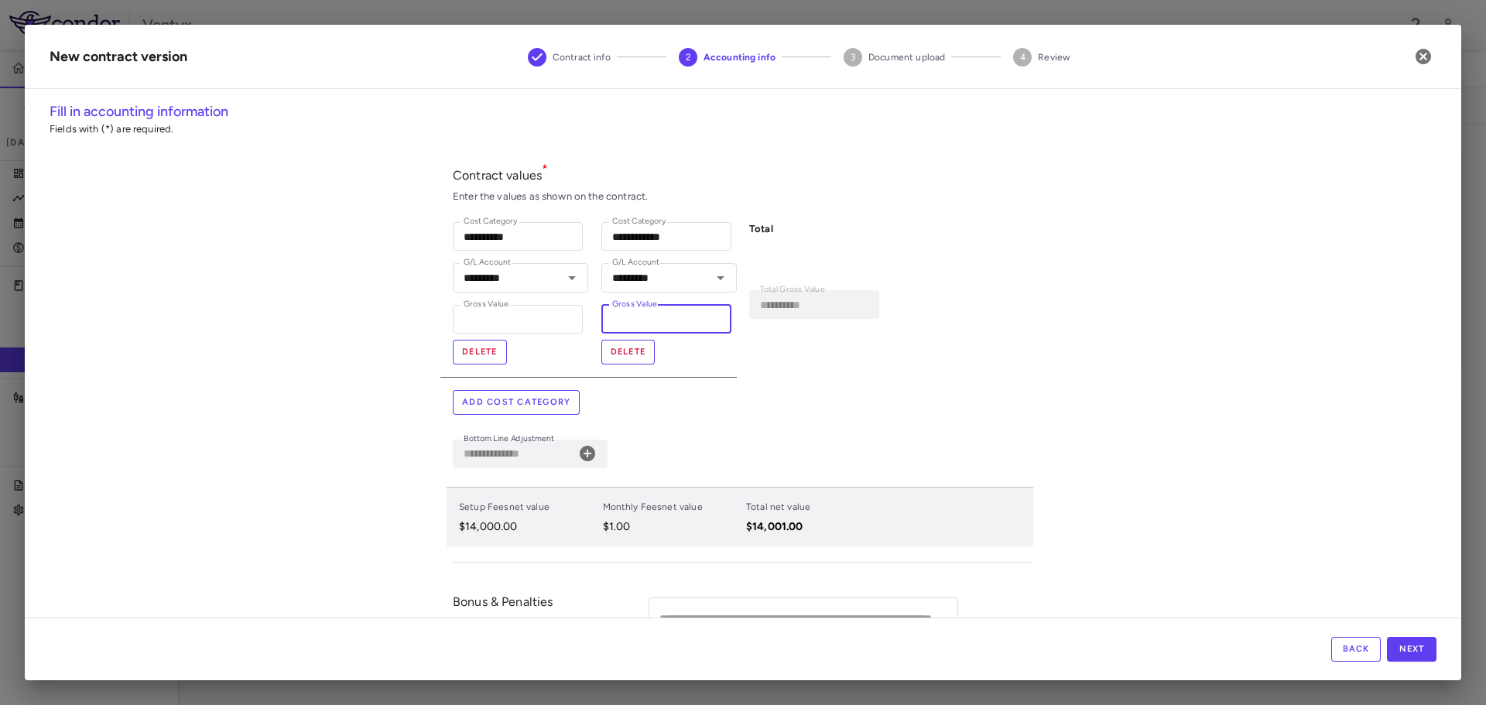
type input "**********"
type input "**"
type input "**********"
type input "***"
type input "**********"
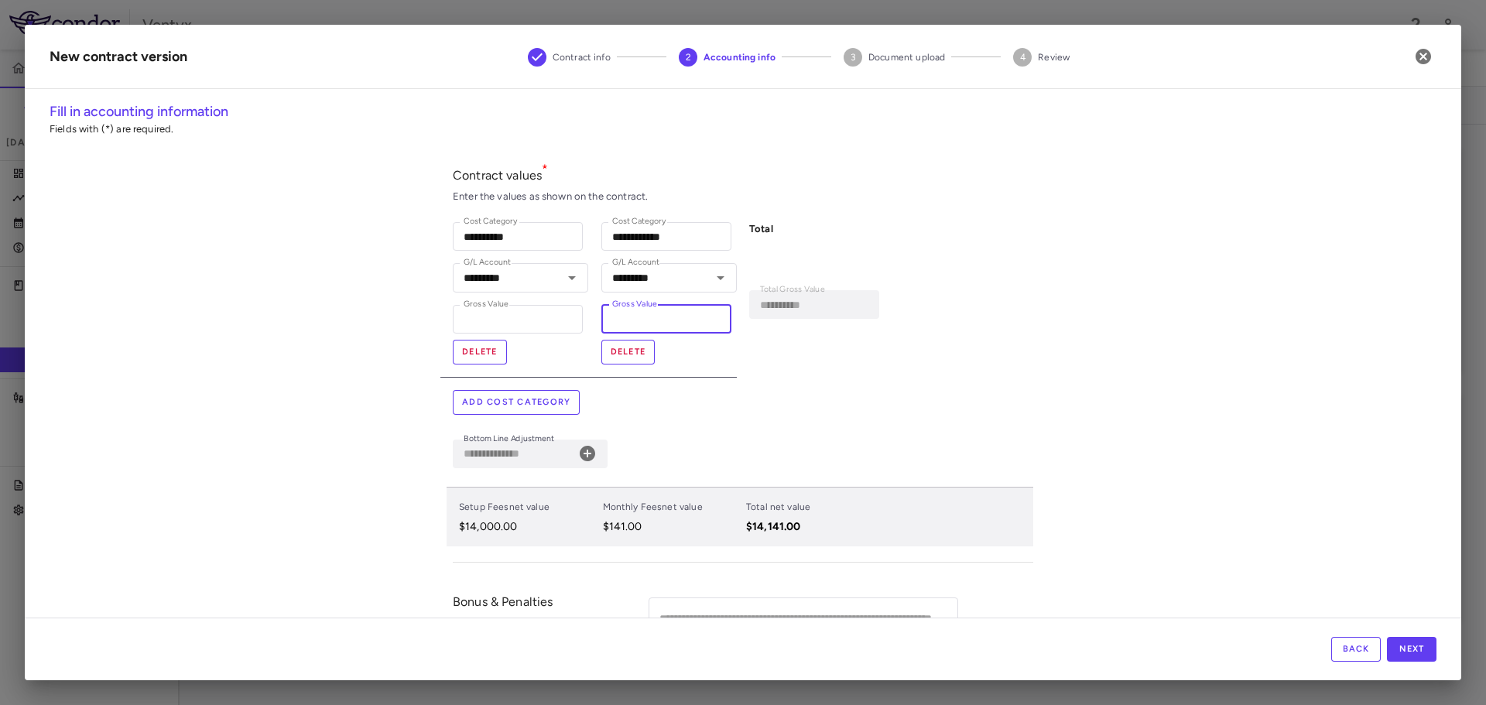
type input "****"
type input "**********"
type input "*****"
type input "**********"
type input "******"
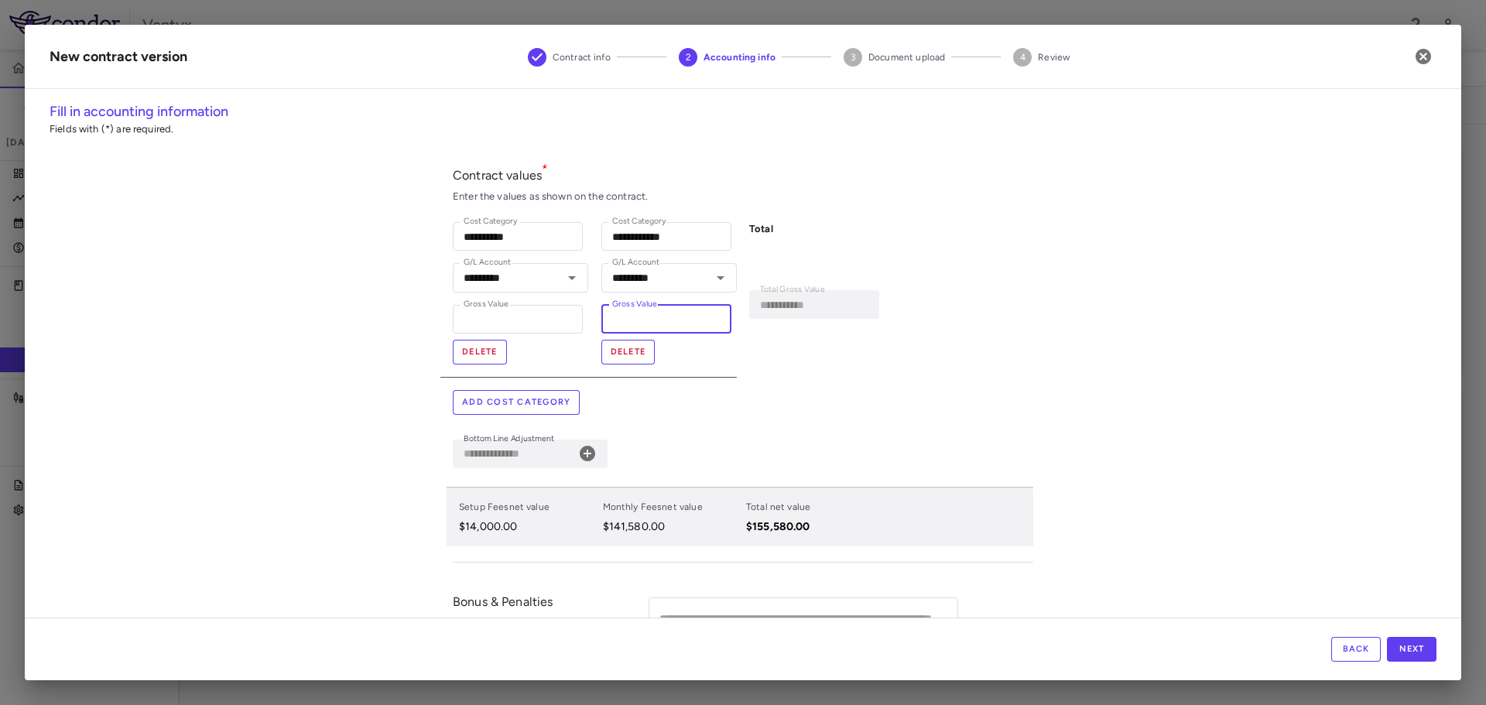
click at [925, 398] on div "Add cost category" at bounding box center [743, 402] width 580 height 25
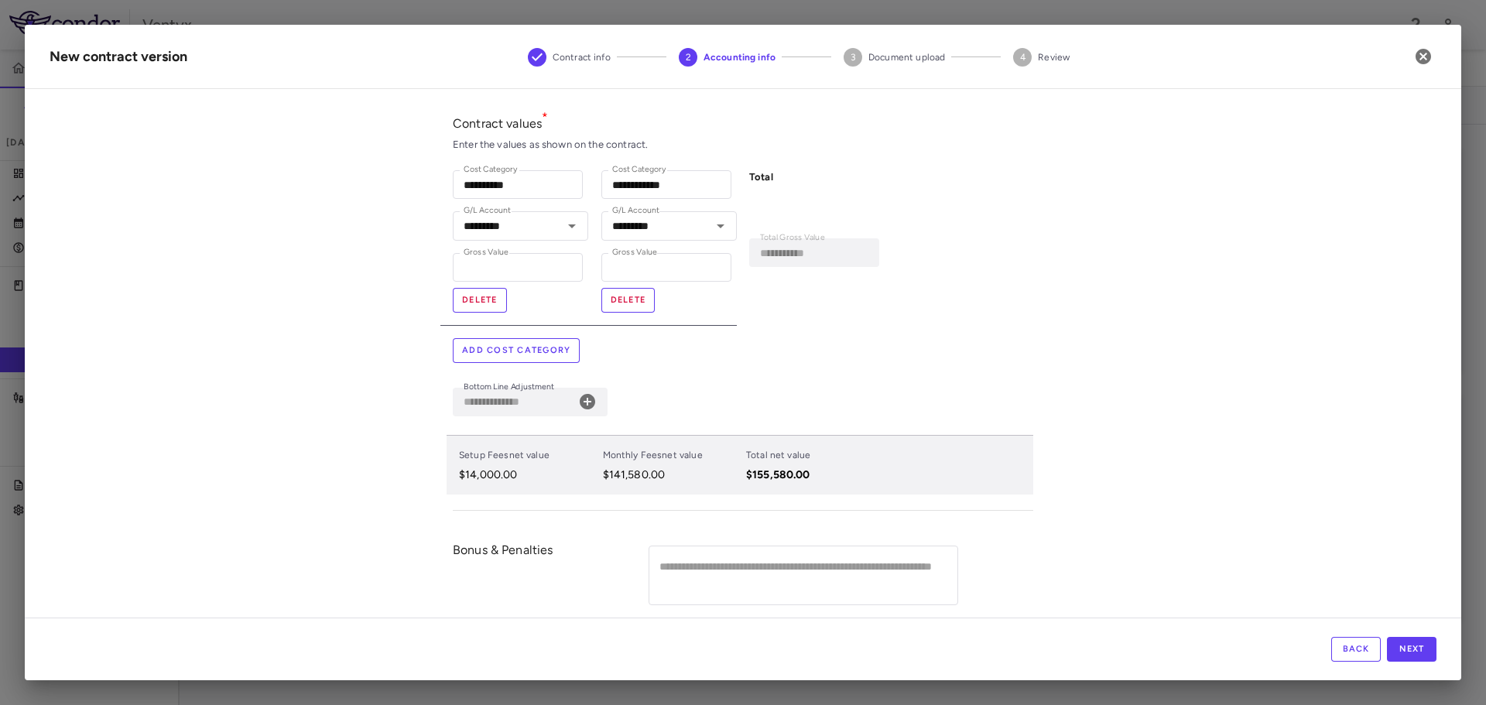
scroll to position [94, 0]
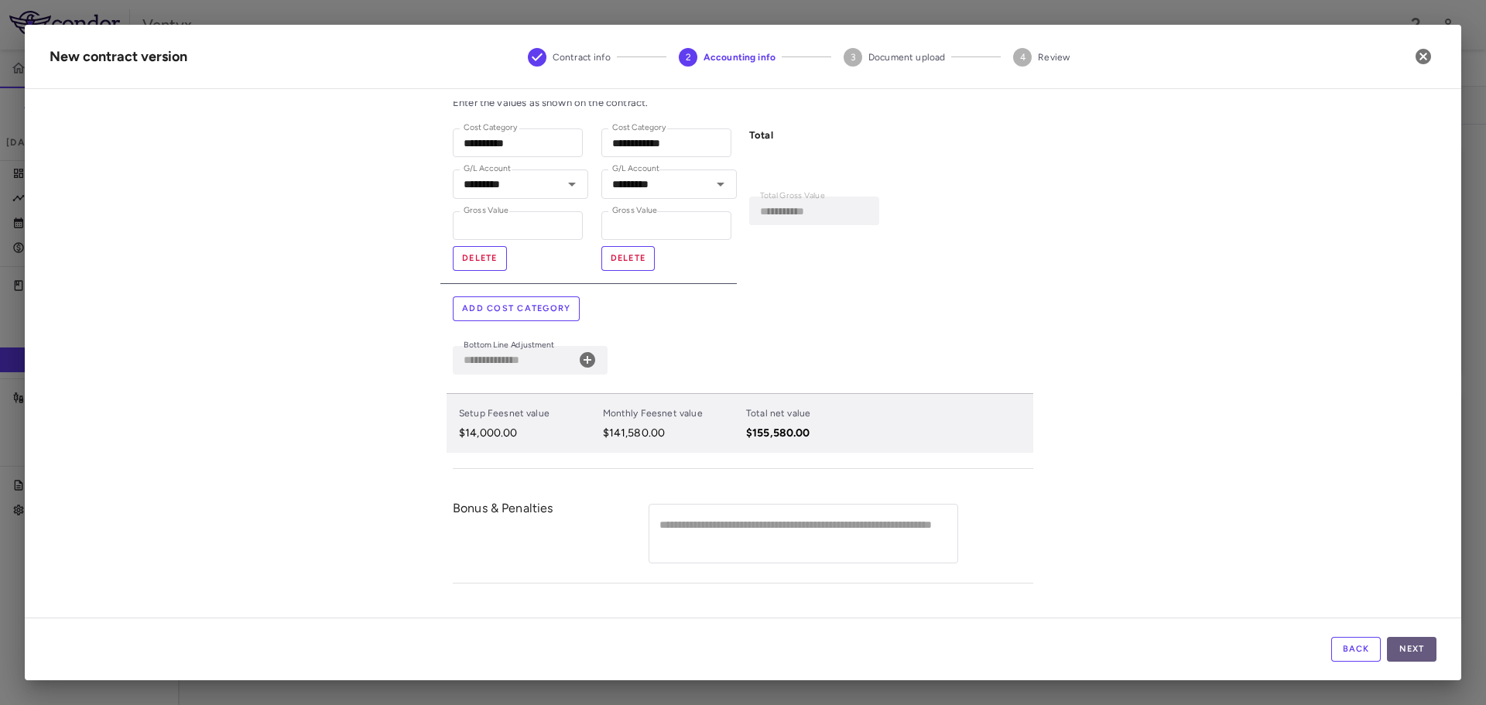
click at [1433, 650] on button "Next" at bounding box center [1412, 649] width 50 height 25
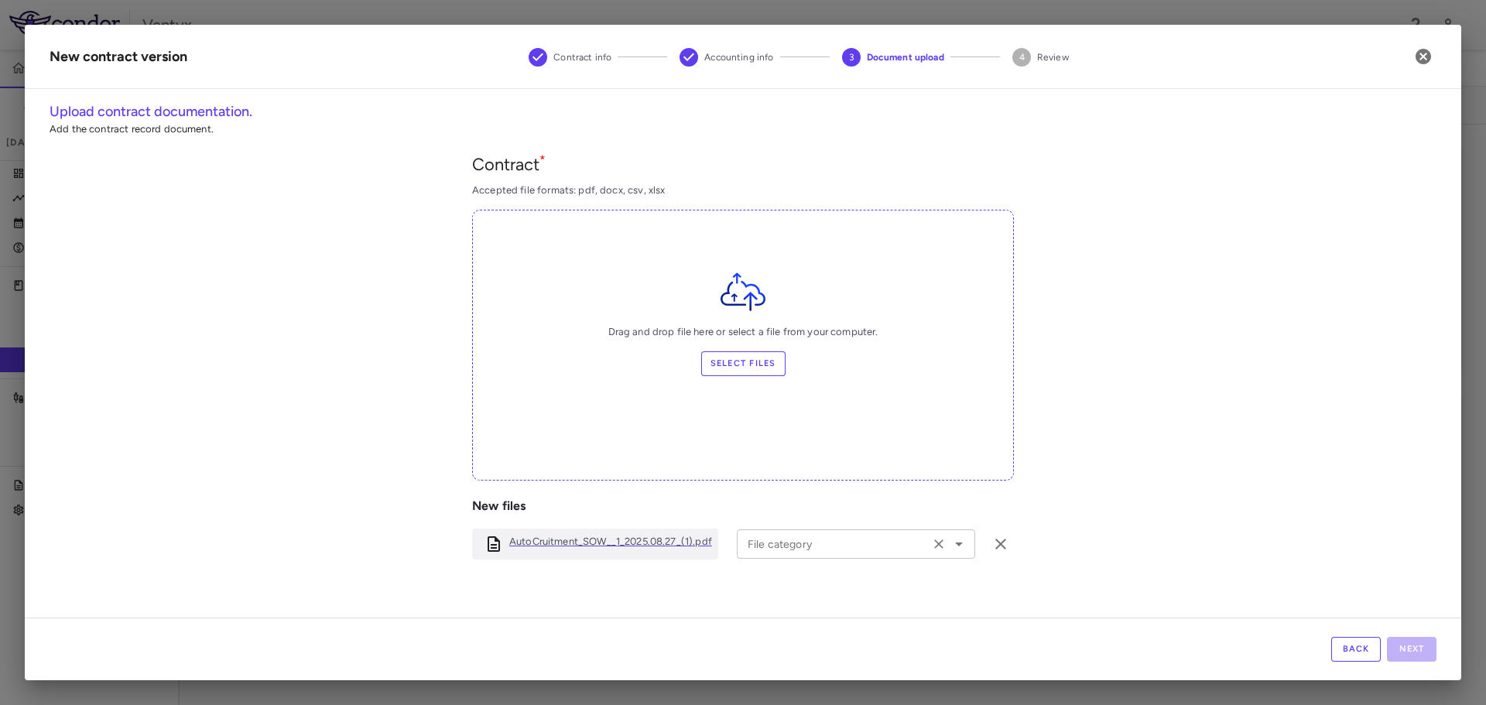
click at [814, 550] on input "File category" at bounding box center [832, 543] width 183 height 19
click at [809, 607] on li "Original Work Order" at bounding box center [850, 608] width 227 height 23
type input "**********"
click at [1268, 552] on div "**********" at bounding box center [743, 469] width 1387 height 634
click at [1417, 651] on button "Next" at bounding box center [1412, 649] width 50 height 25
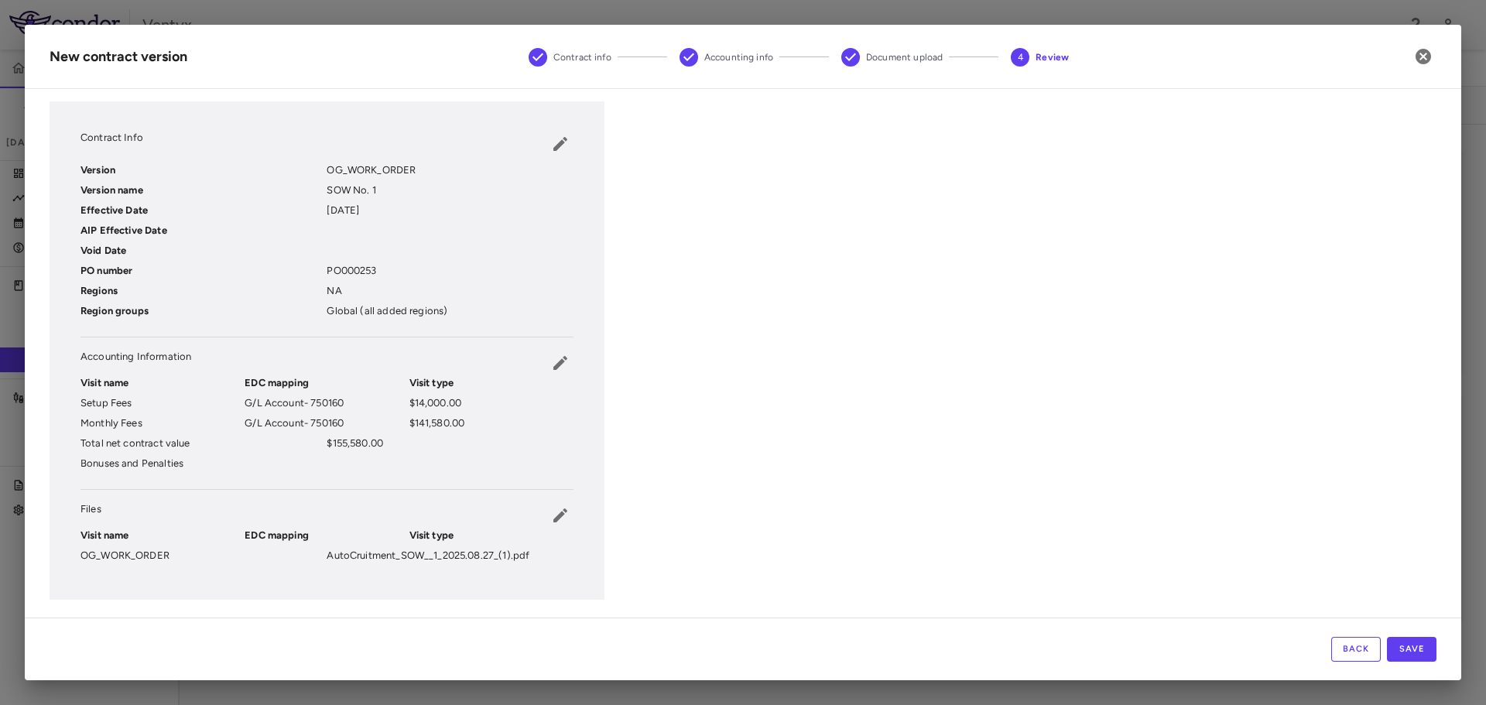
scroll to position [60, 0]
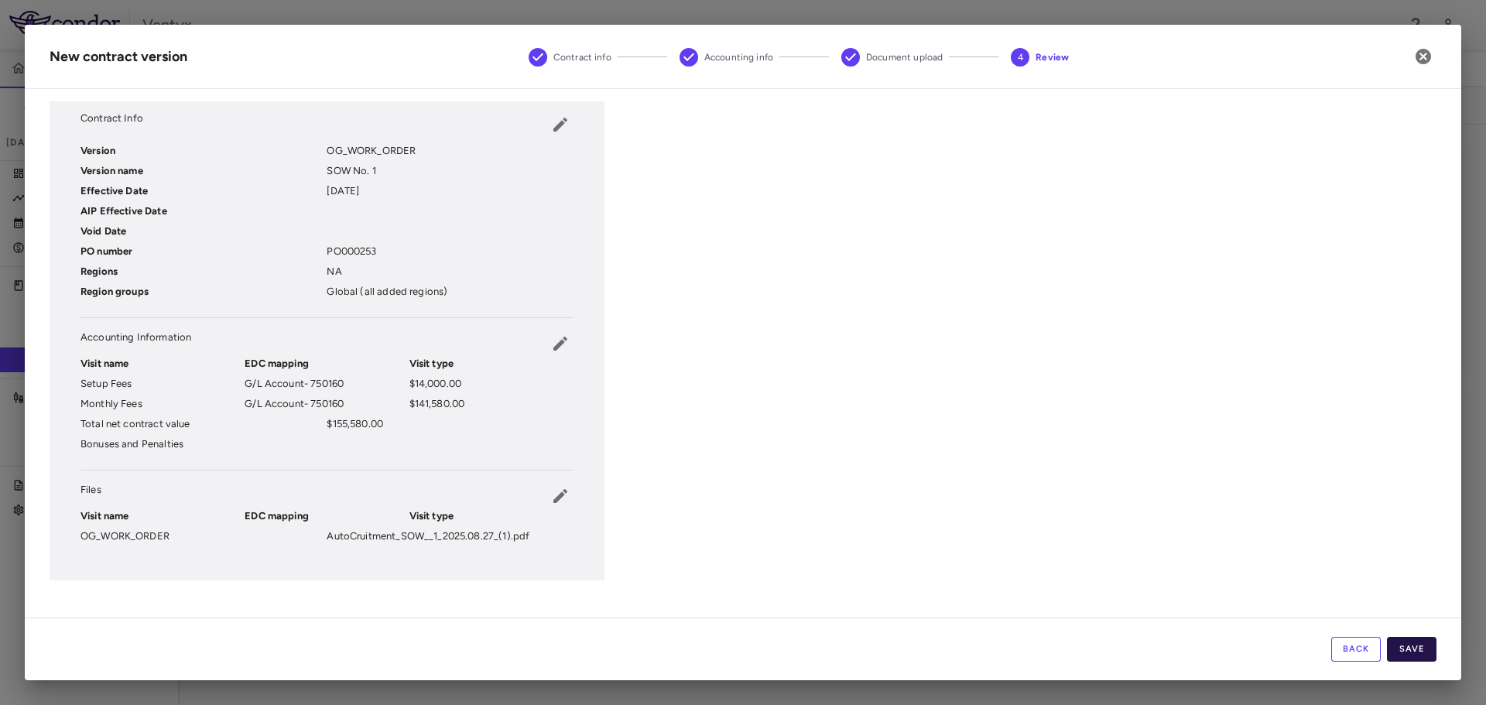
click at [1411, 651] on button "Save" at bounding box center [1412, 649] width 50 height 25
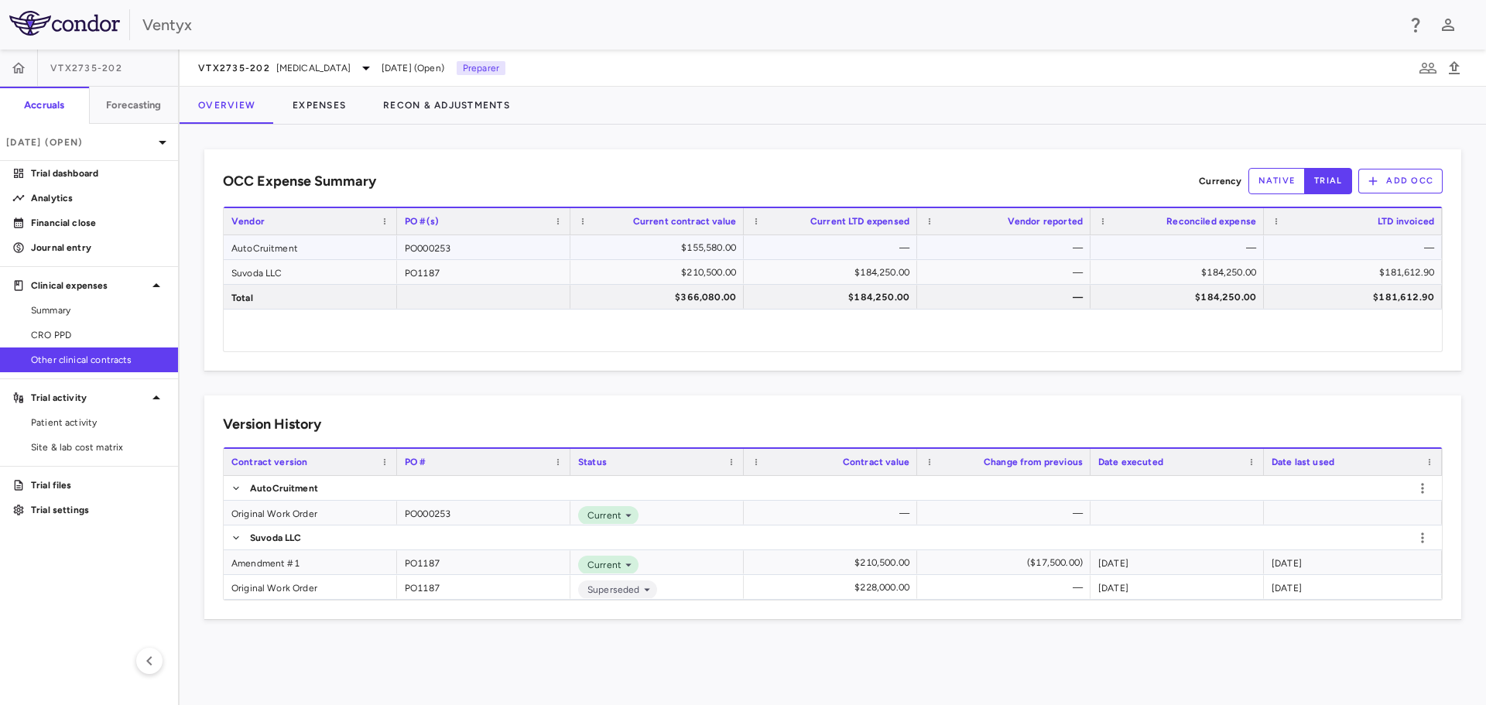
click at [286, 244] on div "AutoCruitment" at bounding box center [310, 247] width 173 height 24
click at [283, 514] on div "Original Work Order" at bounding box center [310, 513] width 173 height 24
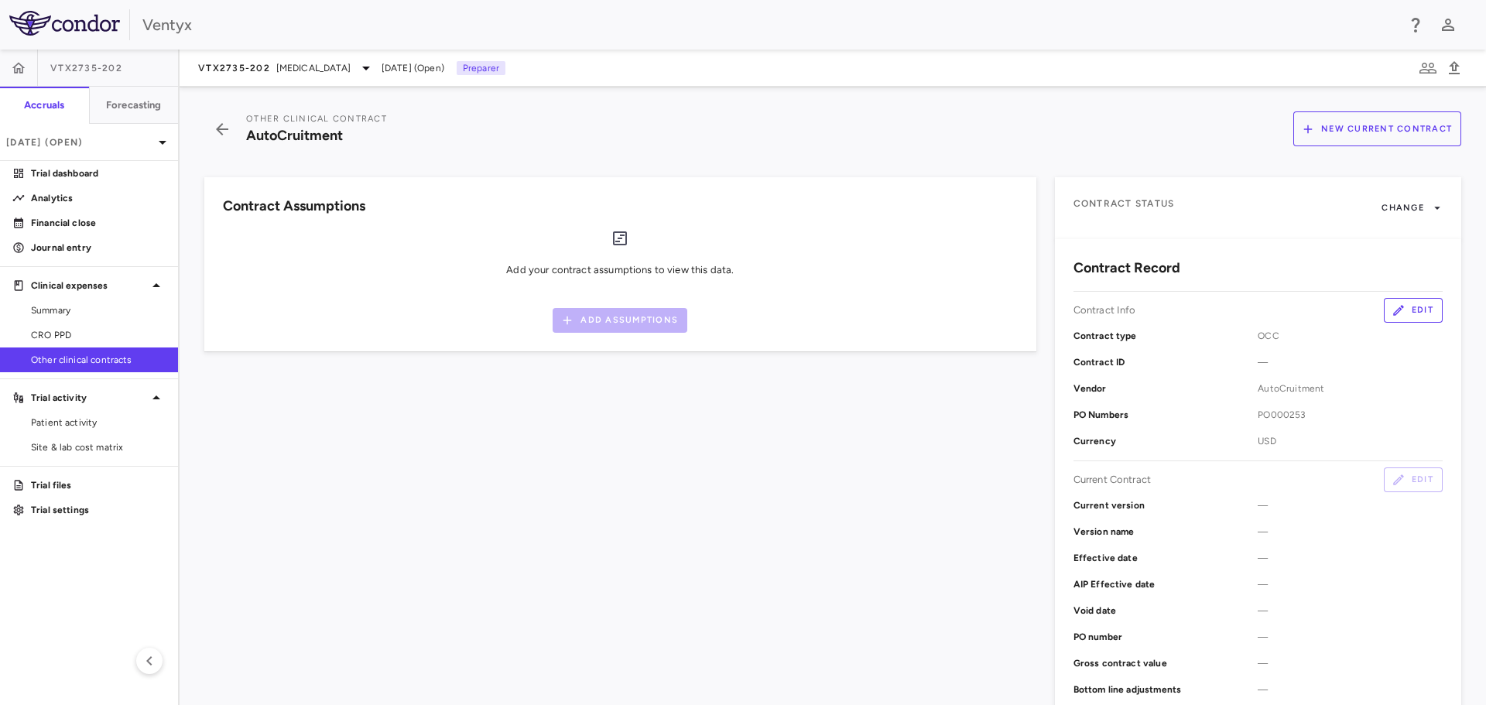
click at [283, 514] on div "Contract Assumptions Add your contract assumptions to view this data. Add Assum…" at bounding box center [611, 515] width 850 height 712
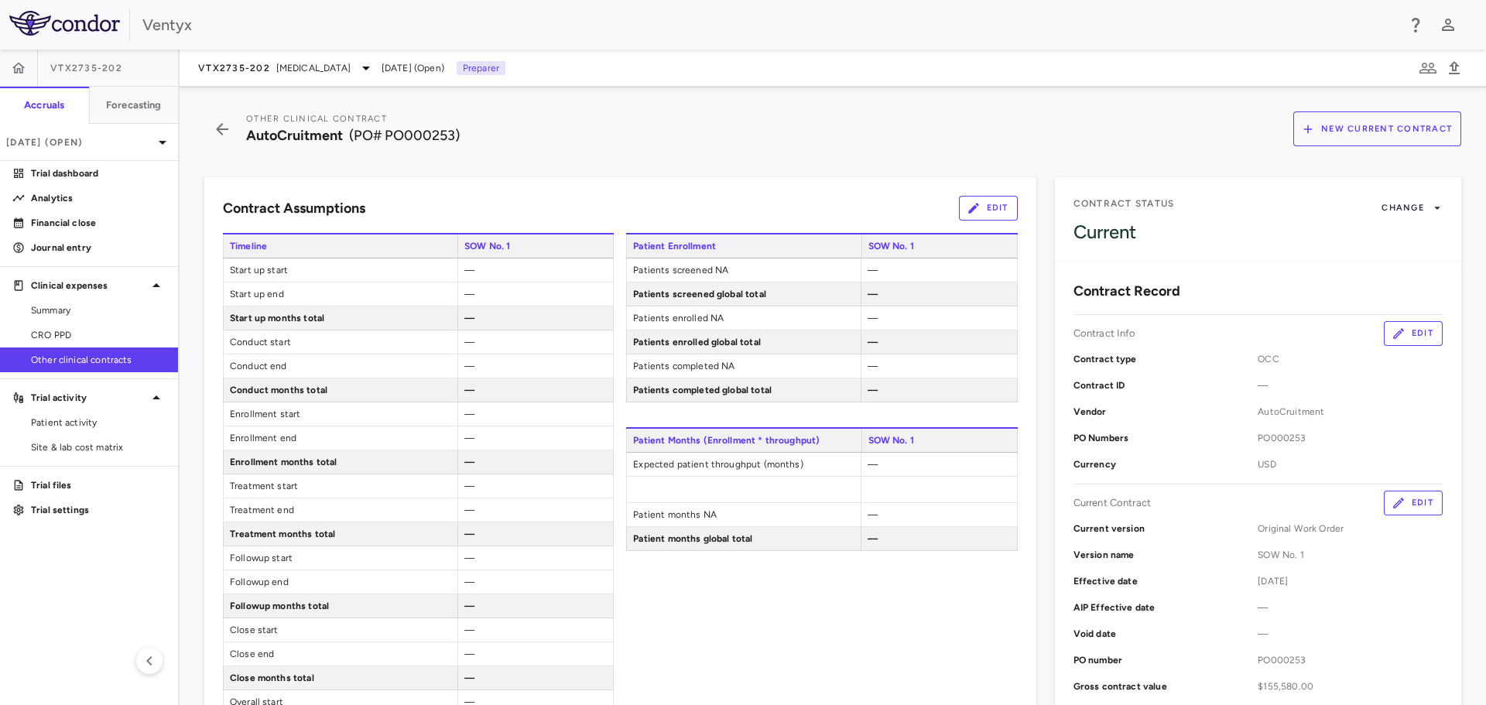
click at [975, 208] on button "Edit" at bounding box center [988, 208] width 59 height 25
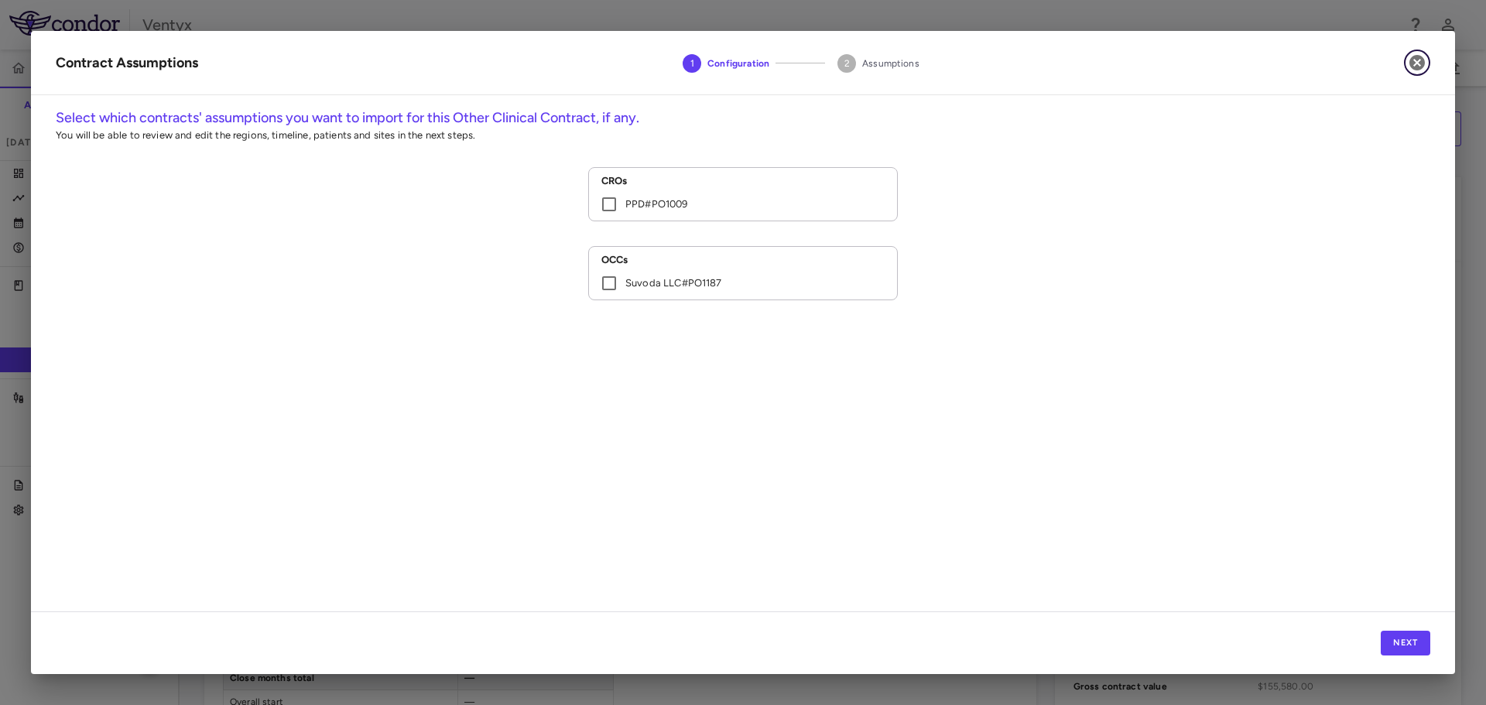
click at [1412, 60] on icon "button" at bounding box center [1416, 62] width 15 height 15
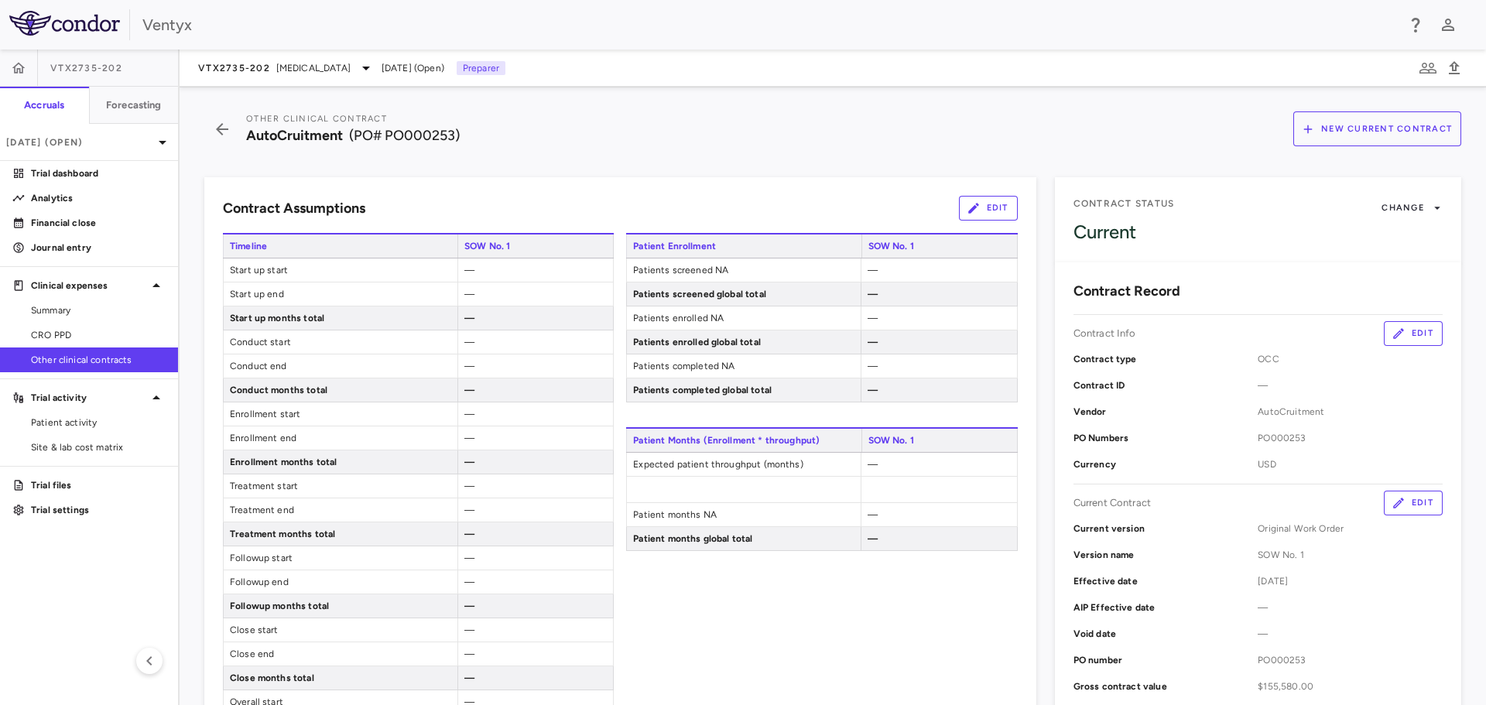
click at [969, 208] on icon "button" at bounding box center [973, 208] width 14 height 14
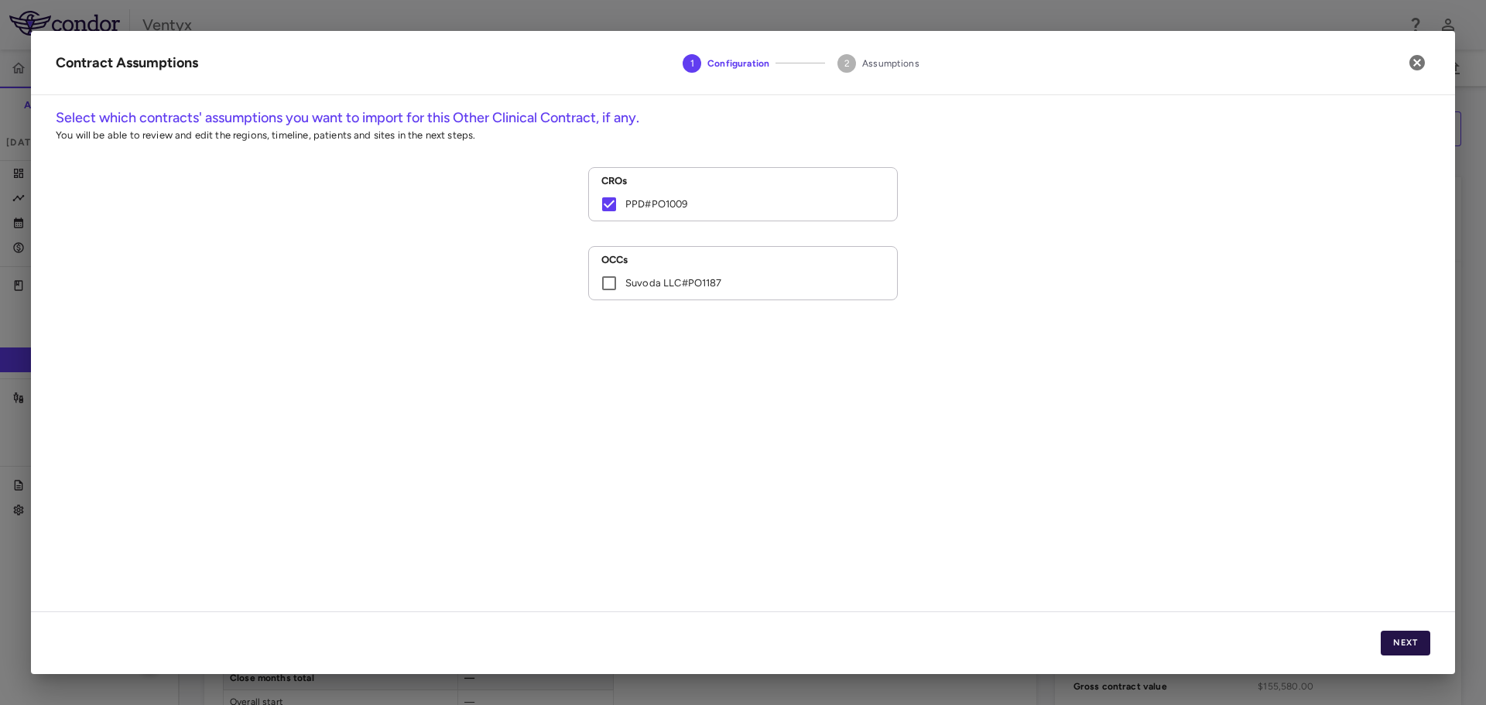
click at [1400, 641] on button "Next" at bounding box center [1405, 643] width 50 height 25
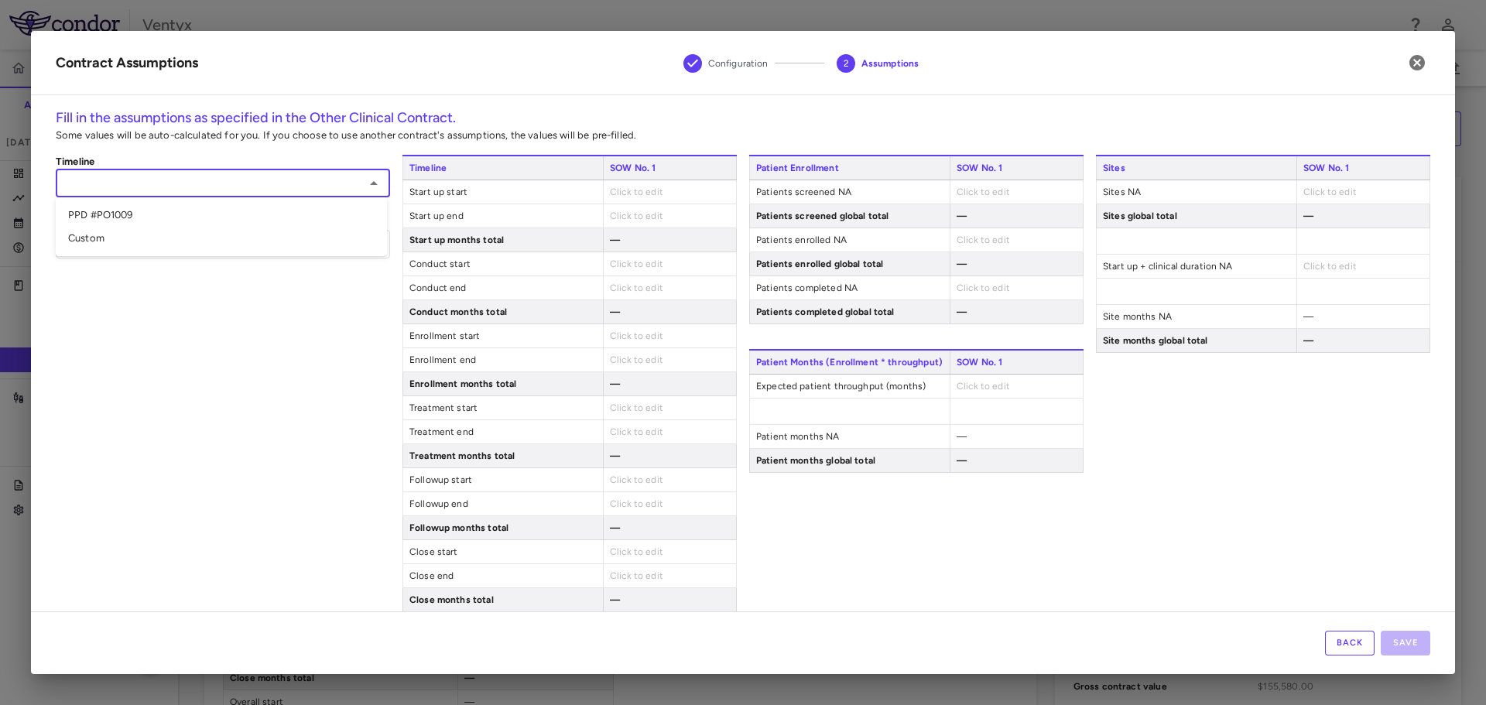
click at [188, 181] on input "text" at bounding box center [209, 182] width 299 height 19
click at [118, 241] on li "Custom" at bounding box center [221, 238] width 331 height 23
type input "******"
click at [645, 200] on div "Click to edit" at bounding box center [669, 191] width 133 height 23
click at [645, 191] on span "Click to edit" at bounding box center [636, 191] width 53 height 11
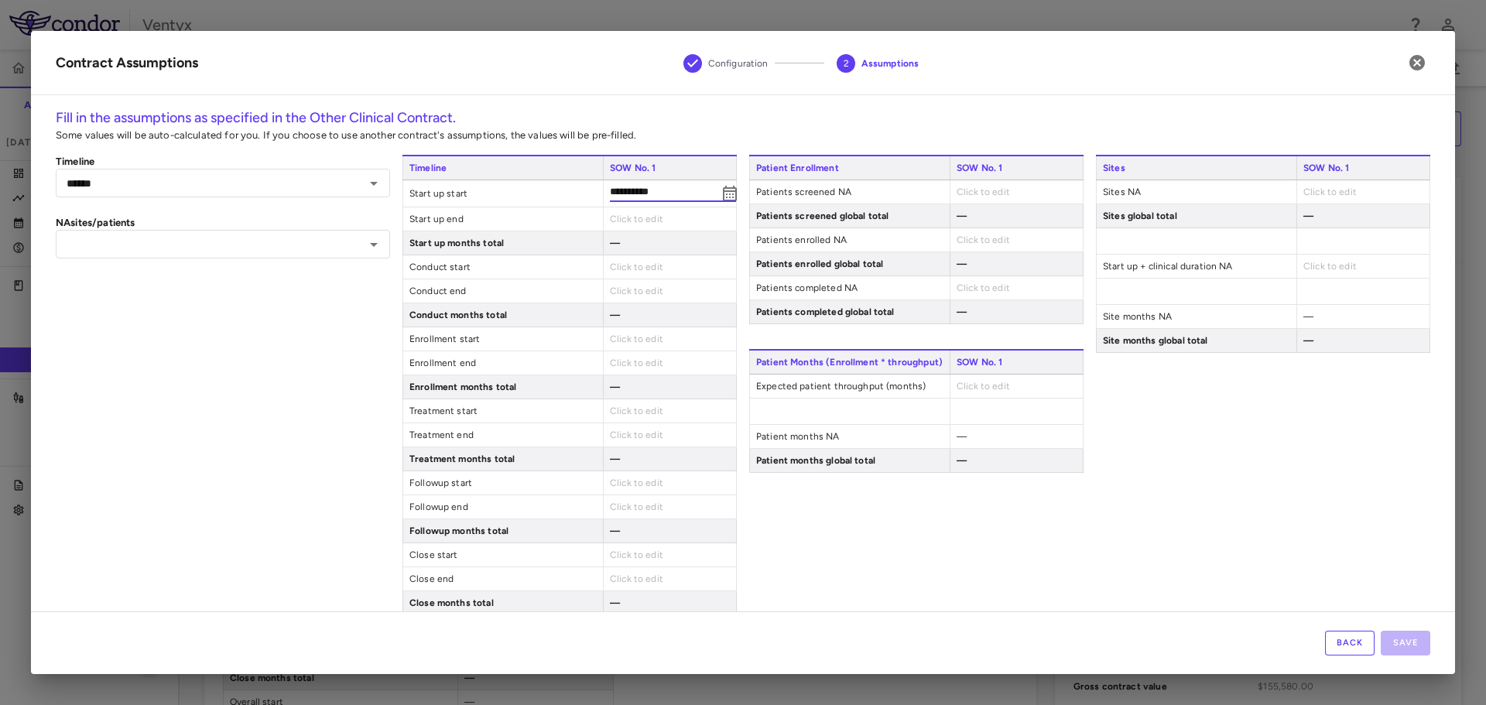
type input "**********"
click at [632, 214] on span "Click to edit" at bounding box center [636, 219] width 53 height 11
type input "**********"
click at [641, 248] on div "2.03" at bounding box center [669, 239] width 133 height 23
click at [624, 213] on span "[DATE]" at bounding box center [625, 215] width 30 height 11
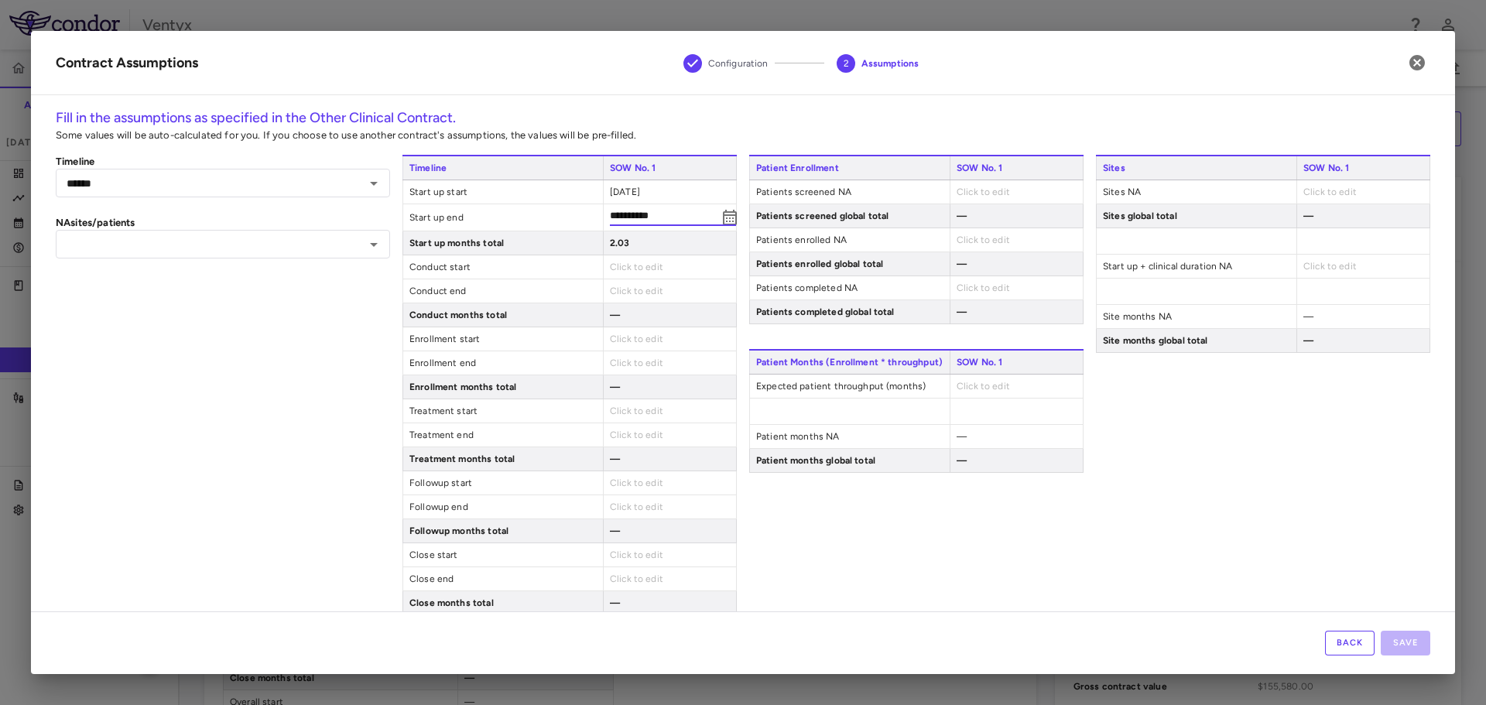
click at [638, 564] on div "**********" at bounding box center [569, 421] width 334 height 532
click at [641, 552] on span "Click to edit" at bounding box center [636, 551] width 53 height 11
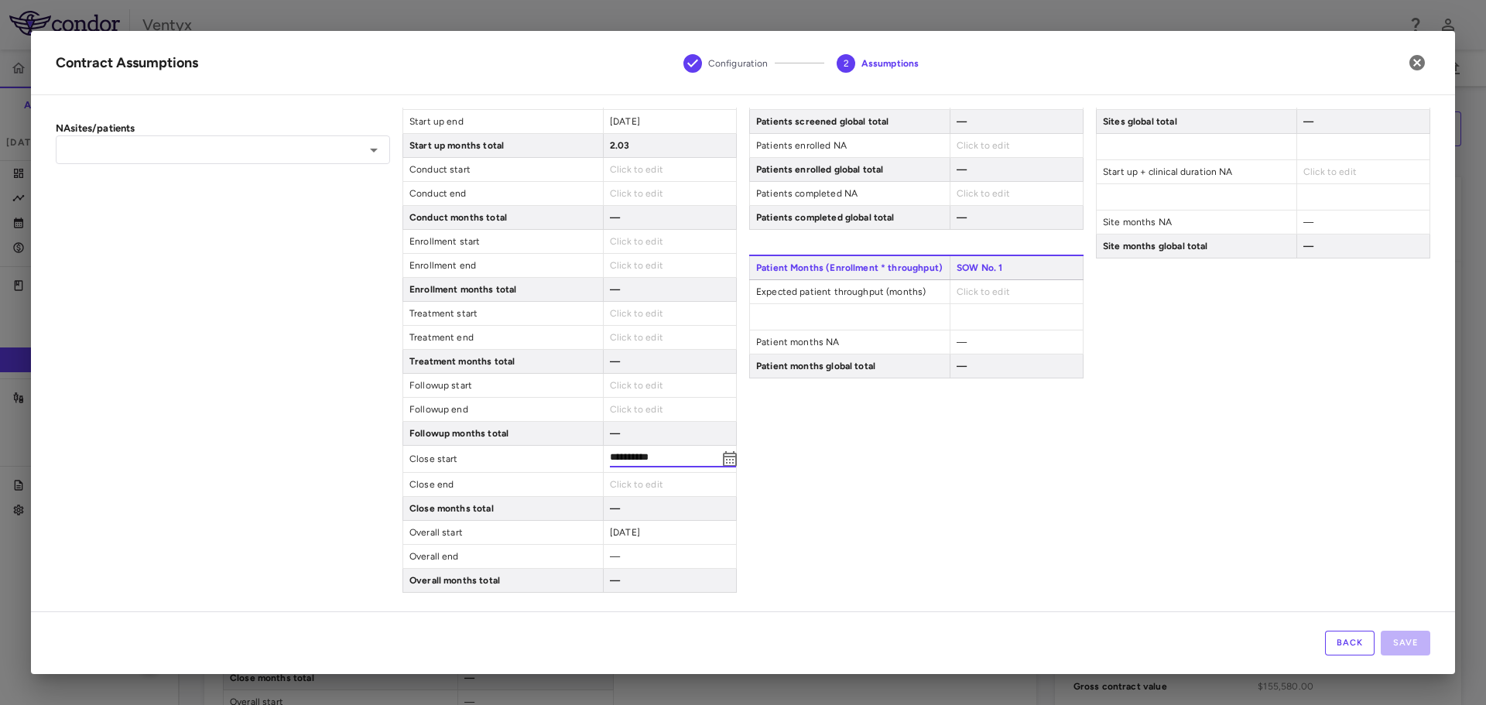
scroll to position [91, 0]
click at [612, 490] on div "Click to edit" at bounding box center [669, 487] width 133 height 23
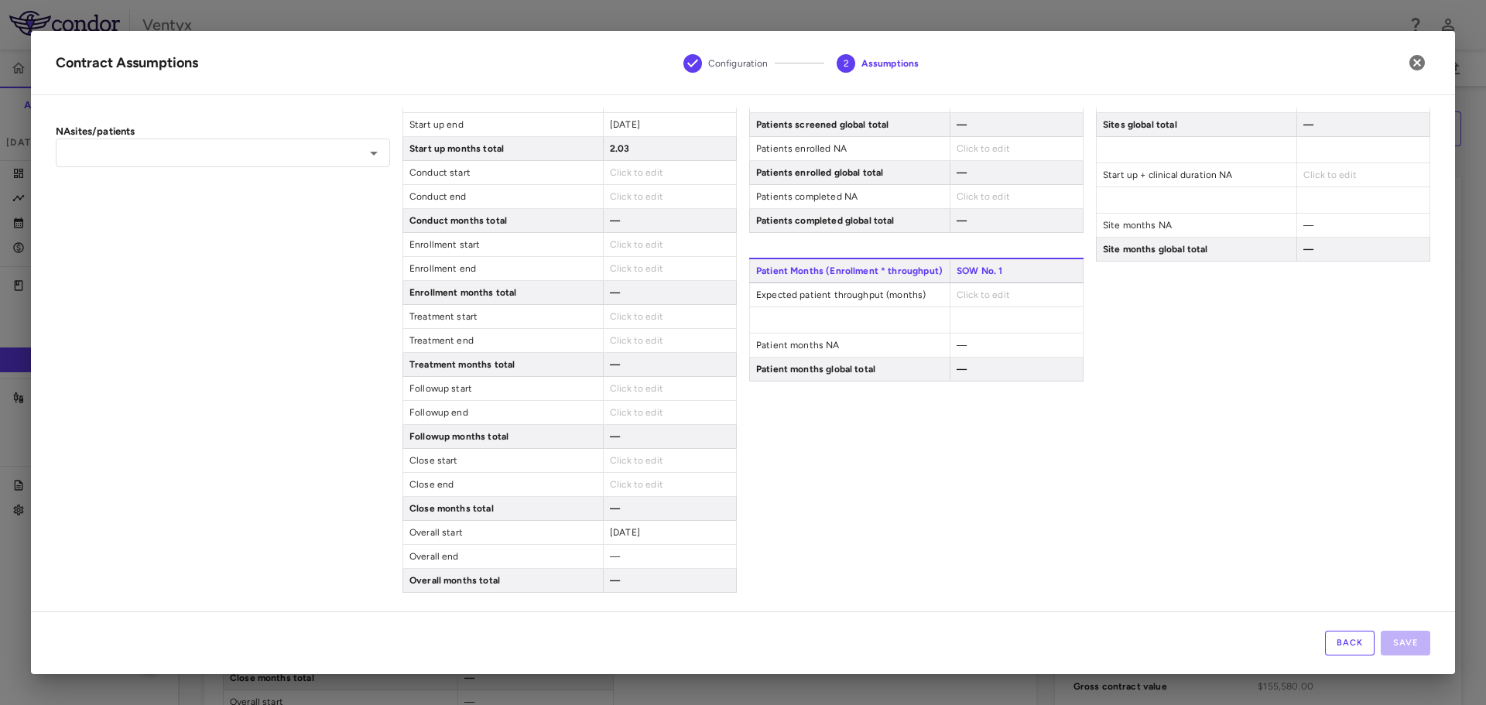
click at [664, 494] on div "Click to edit" at bounding box center [669, 484] width 133 height 23
click at [637, 484] on span "Click to edit" at bounding box center [636, 484] width 53 height 11
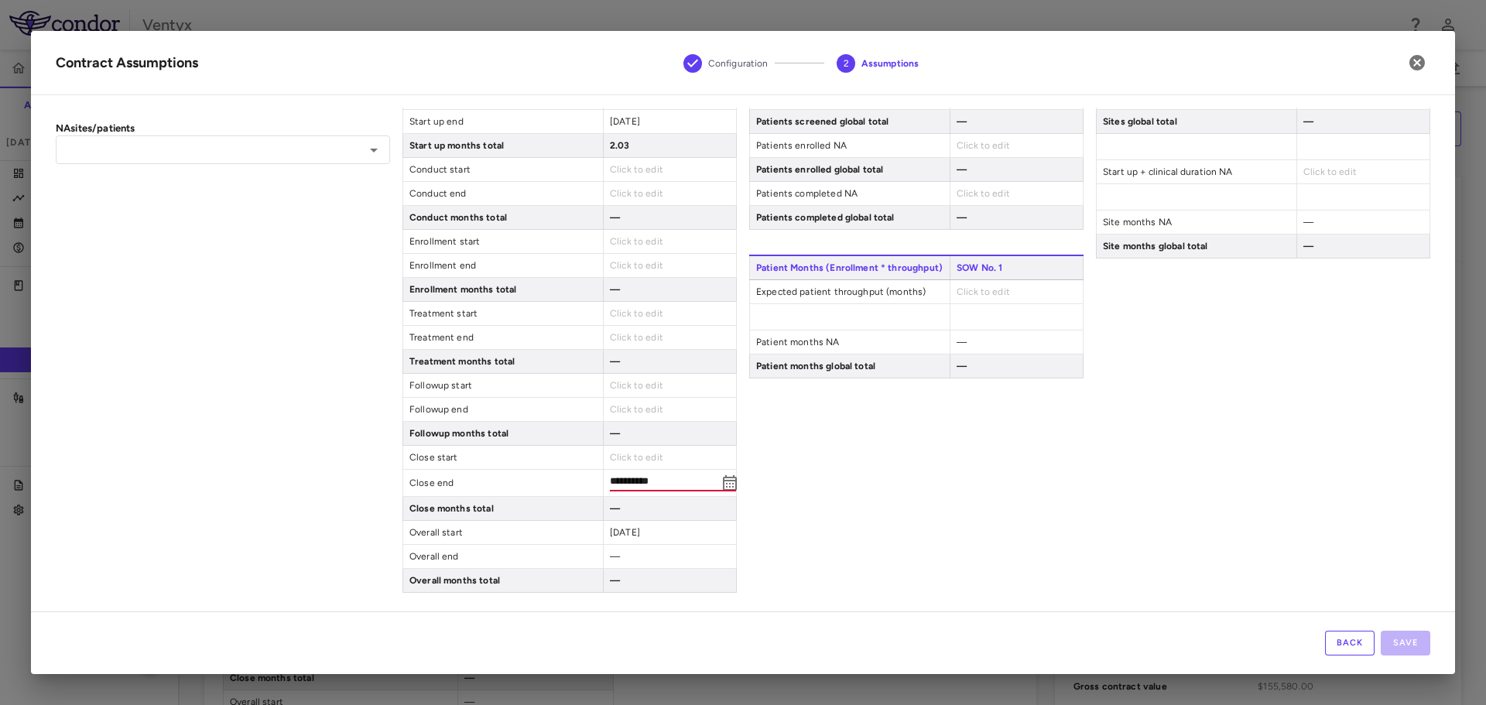
type input "**********"
click at [826, 469] on div "Patient Enrollment SOW No. 1 Patients screened NA Click to edit Patients screen…" at bounding box center [916, 326] width 334 height 532
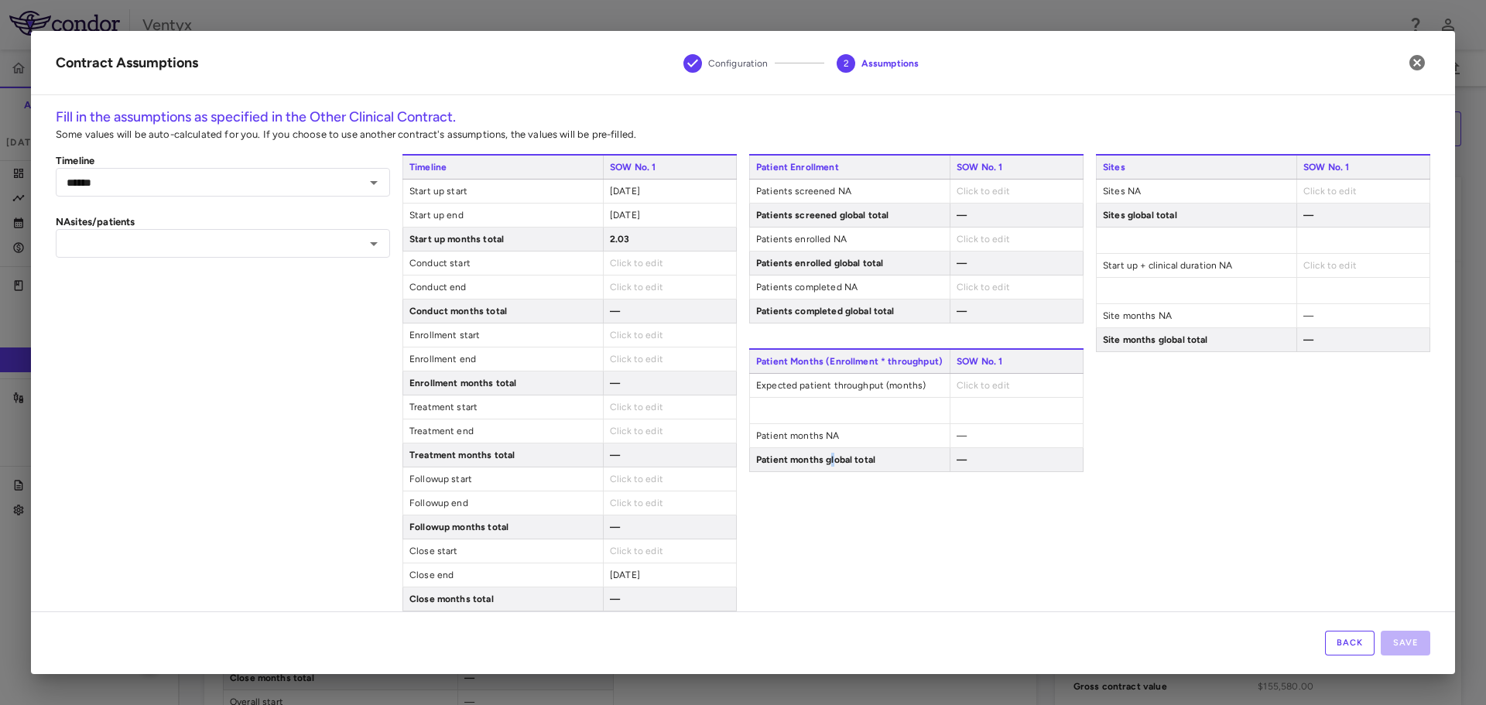
scroll to position [0, 0]
click at [242, 250] on input "text" at bounding box center [209, 243] width 299 height 19
click at [115, 282] on li "PPD #PO1009" at bounding box center [221, 276] width 331 height 23
click at [1199, 573] on div "Sites SOW No. 1 Sites NA 15 Sites global total 15 Start up + clinical duration …" at bounding box center [1263, 419] width 334 height 529
click at [1151, 536] on div "Sites SOW No. 1 Sites NA 15 Sites global total 15 Start up + clinical duration …" at bounding box center [1263, 419] width 334 height 529
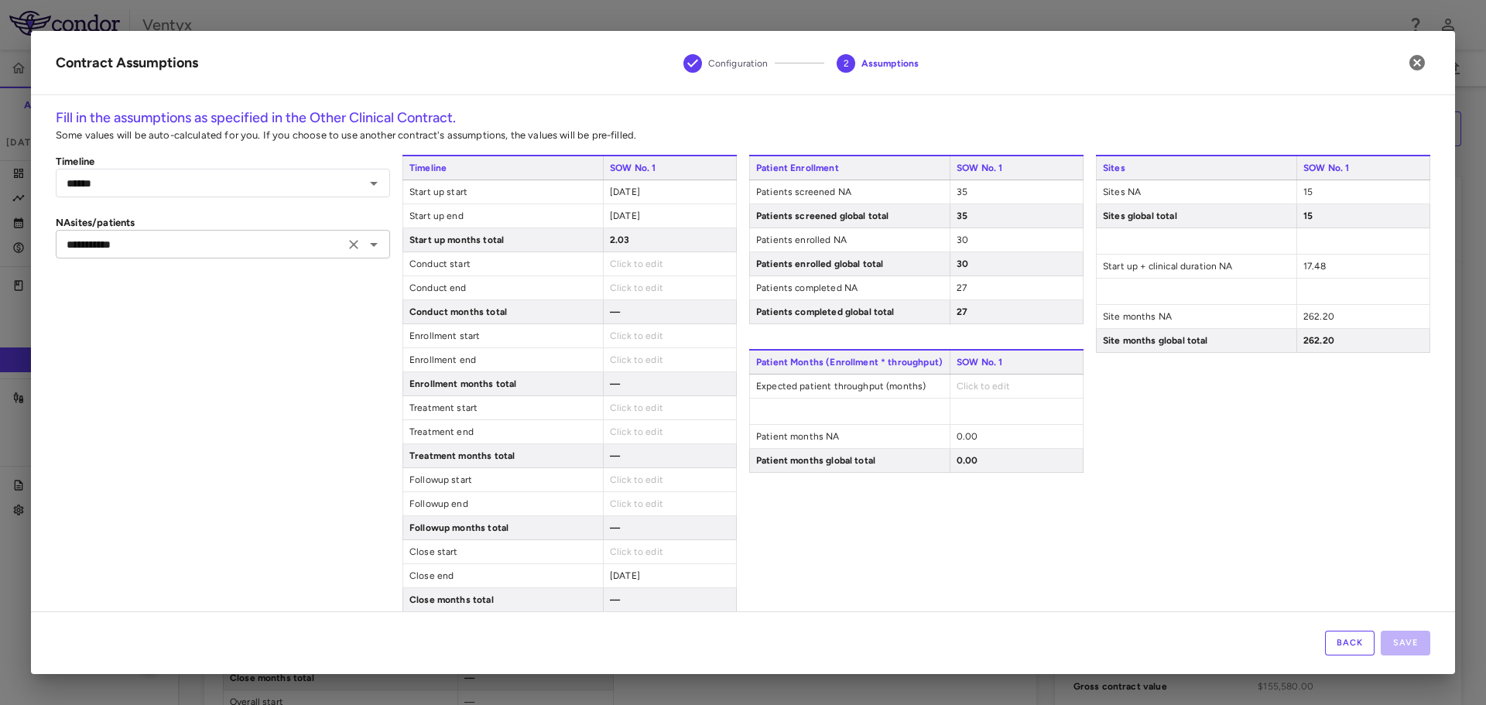
click at [187, 241] on input "**********" at bounding box center [199, 243] width 279 height 19
click at [137, 297] on li "Custom" at bounding box center [221, 299] width 331 height 23
type input "******"
click at [1294, 512] on div "Sites SOW No. 1 Sites NA 15 Sites global total 15 Start up + clinical duration …" at bounding box center [1263, 419] width 334 height 529
click at [963, 189] on div "35" at bounding box center [1015, 191] width 133 height 23
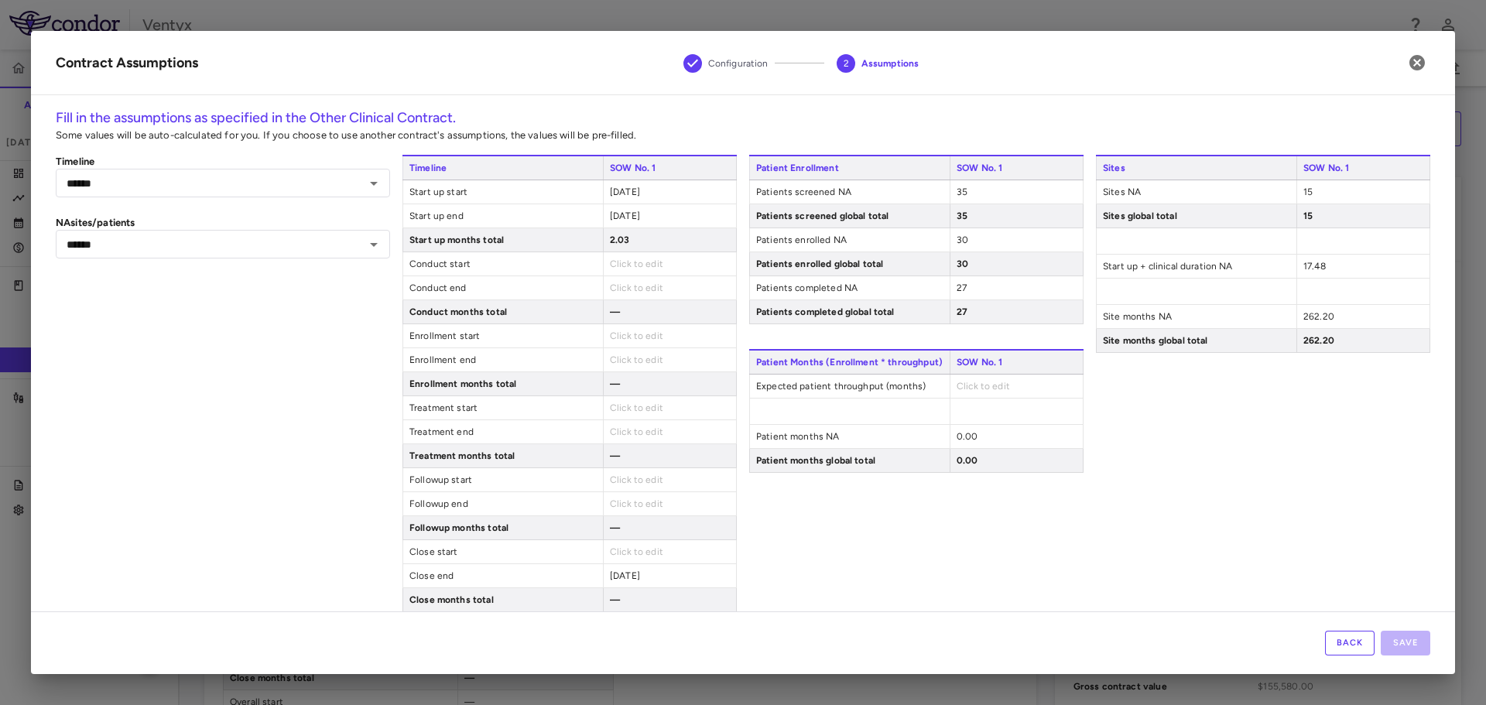
click at [1020, 174] on span "SOW No. 1" at bounding box center [1016, 167] width 134 height 23
click at [987, 193] on div "35" at bounding box center [1015, 191] width 133 height 23
click at [956, 187] on span "35" at bounding box center [961, 191] width 11 height 11
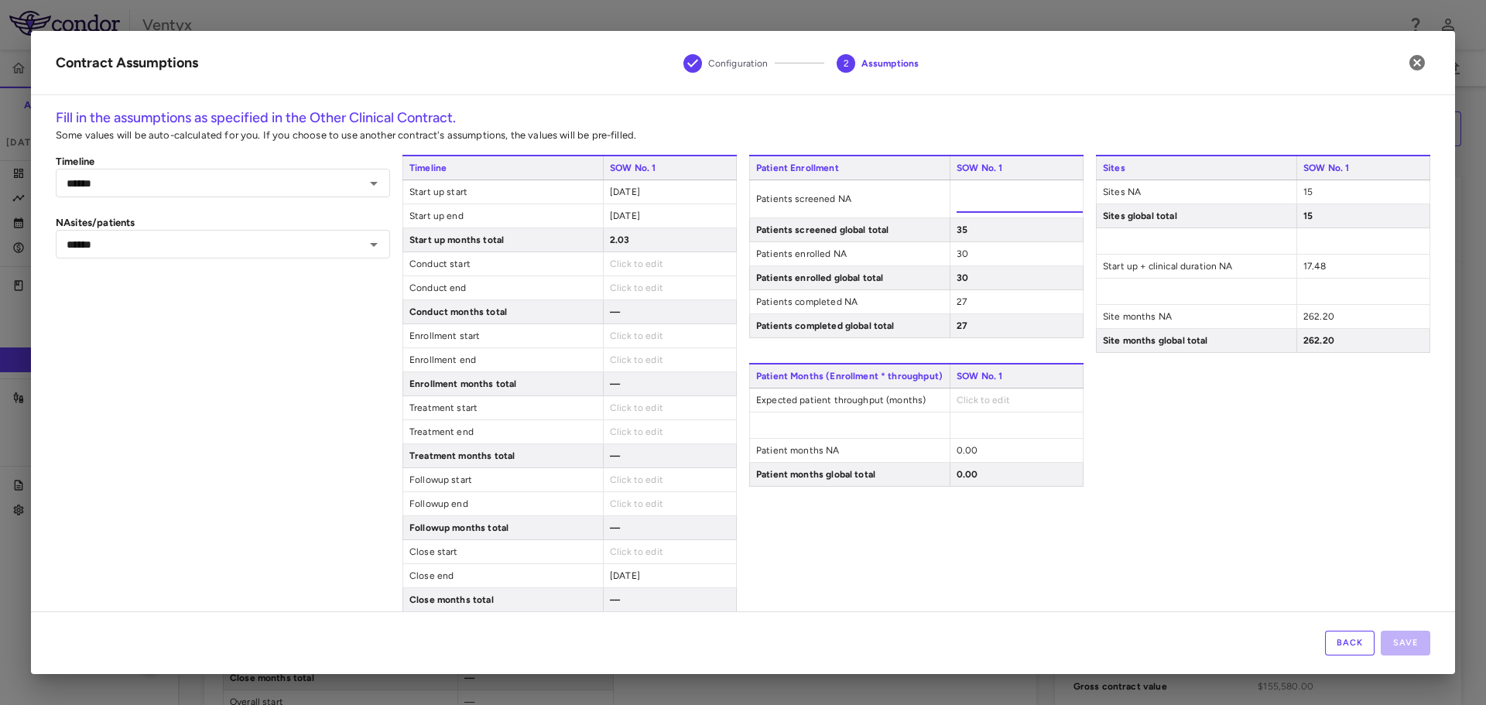
click at [956, 187] on input "**" at bounding box center [1019, 199] width 126 height 28
type input "**"
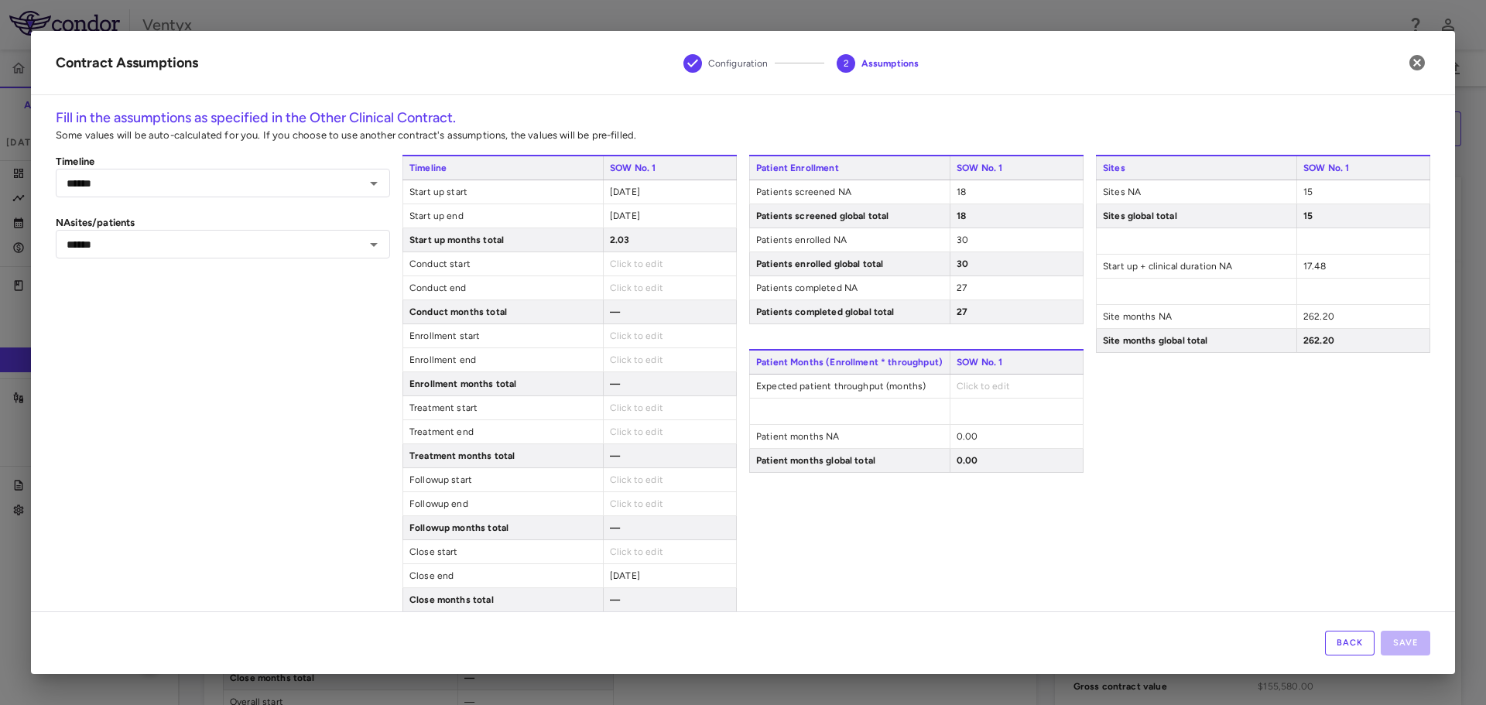
click at [949, 257] on div "Patient Enrollment SOW No. 1 Patients screened NA 18 Patients screened global t…" at bounding box center [916, 239] width 334 height 169
click at [956, 243] on span "30" at bounding box center [962, 239] width 12 height 11
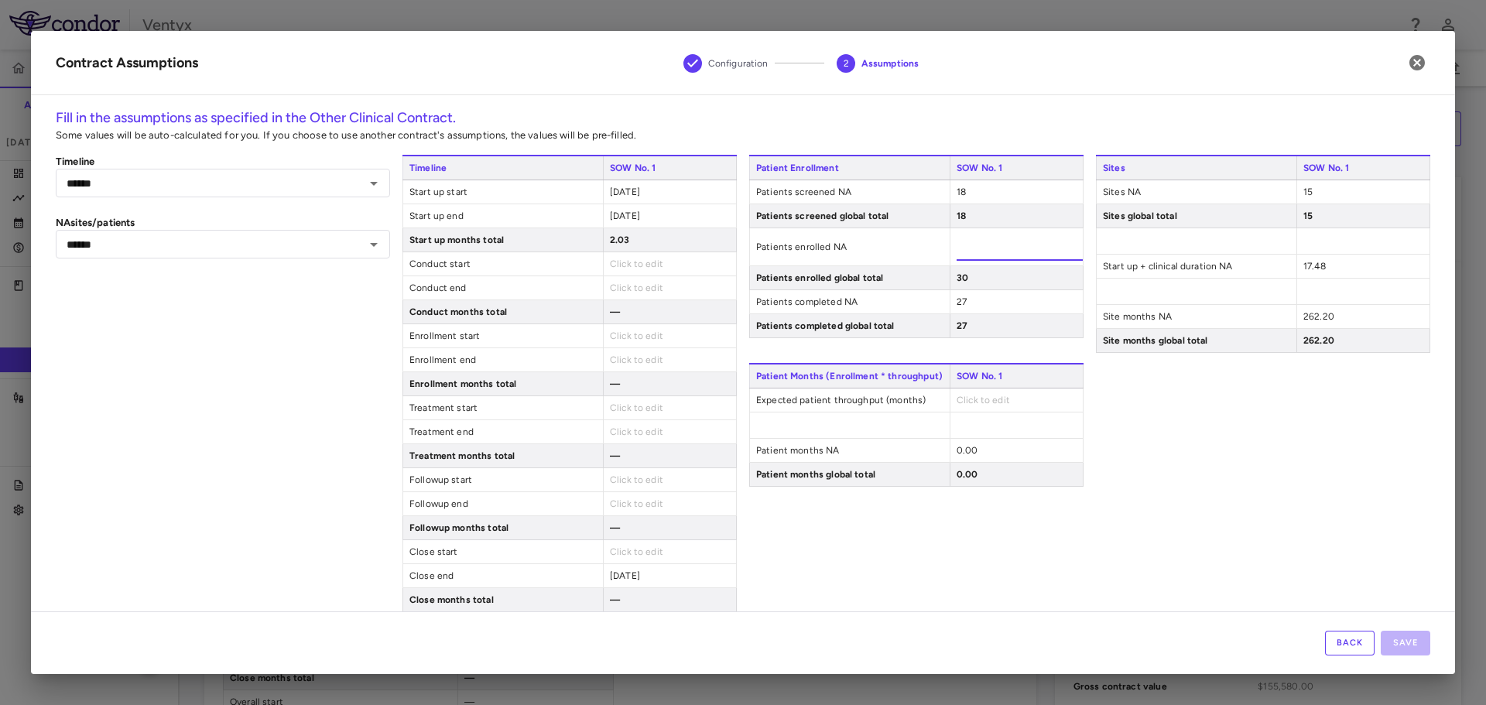
type input "*"
drag, startPoint x: 968, startPoint y: 299, endPoint x: 960, endPoint y: 303, distance: 8.3
click at [967, 299] on div "Patients completed NA 27" at bounding box center [916, 302] width 334 height 24
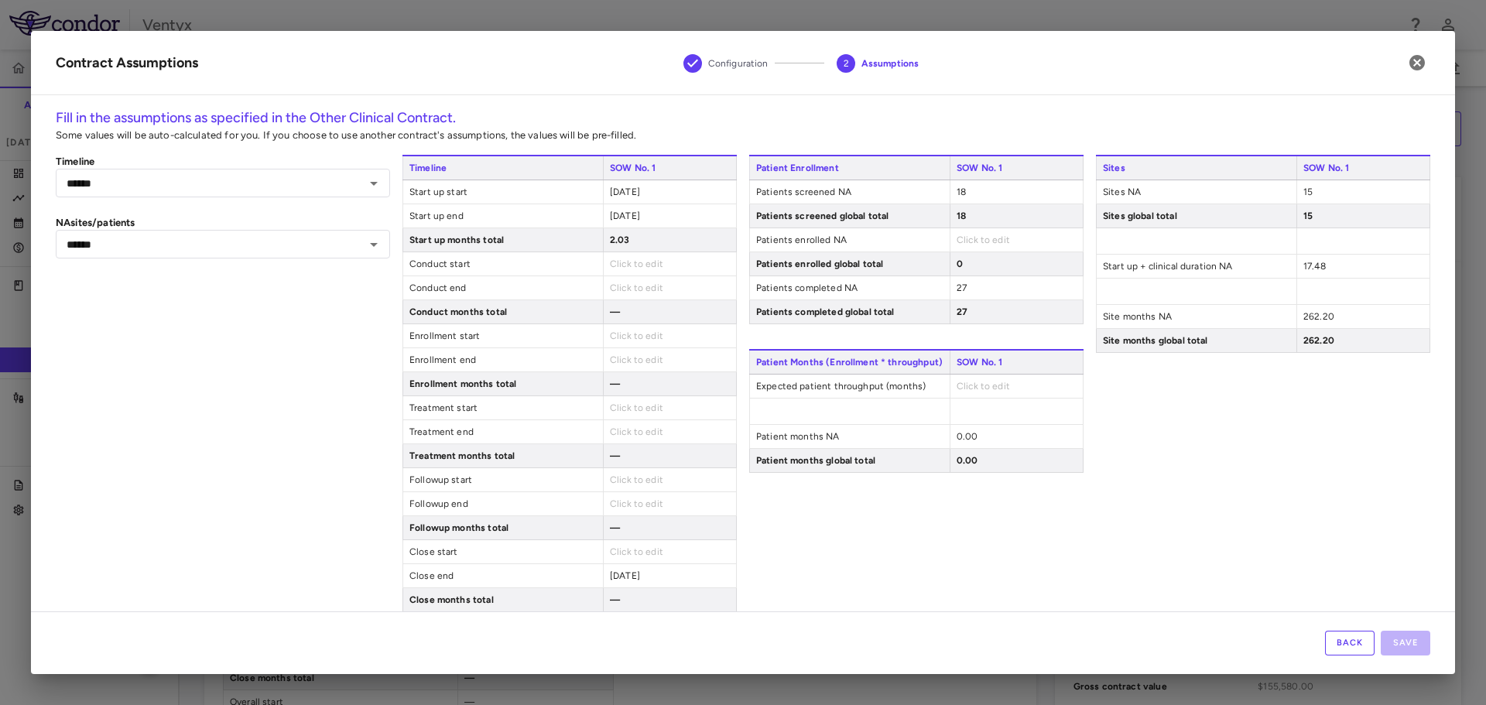
click at [956, 288] on span "27" at bounding box center [961, 287] width 10 height 11
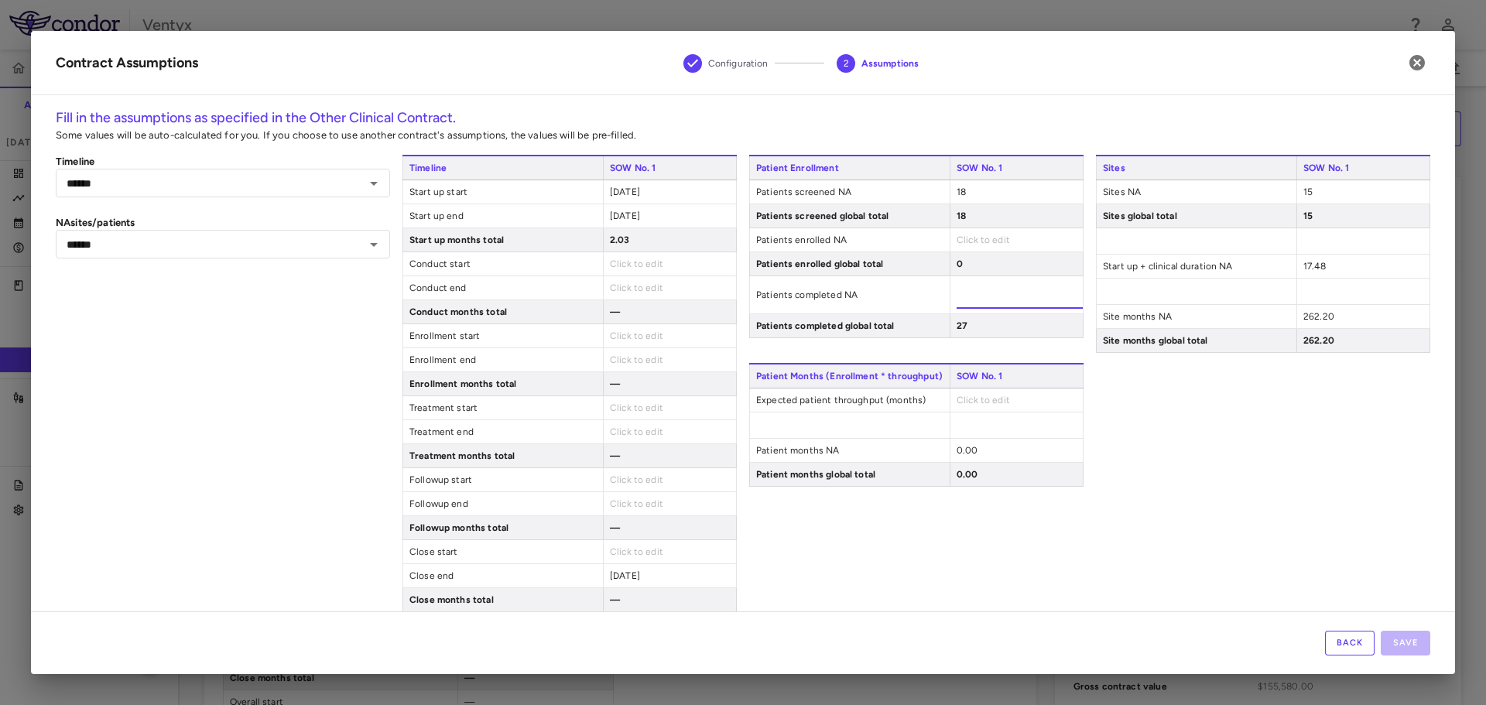
type input "*"
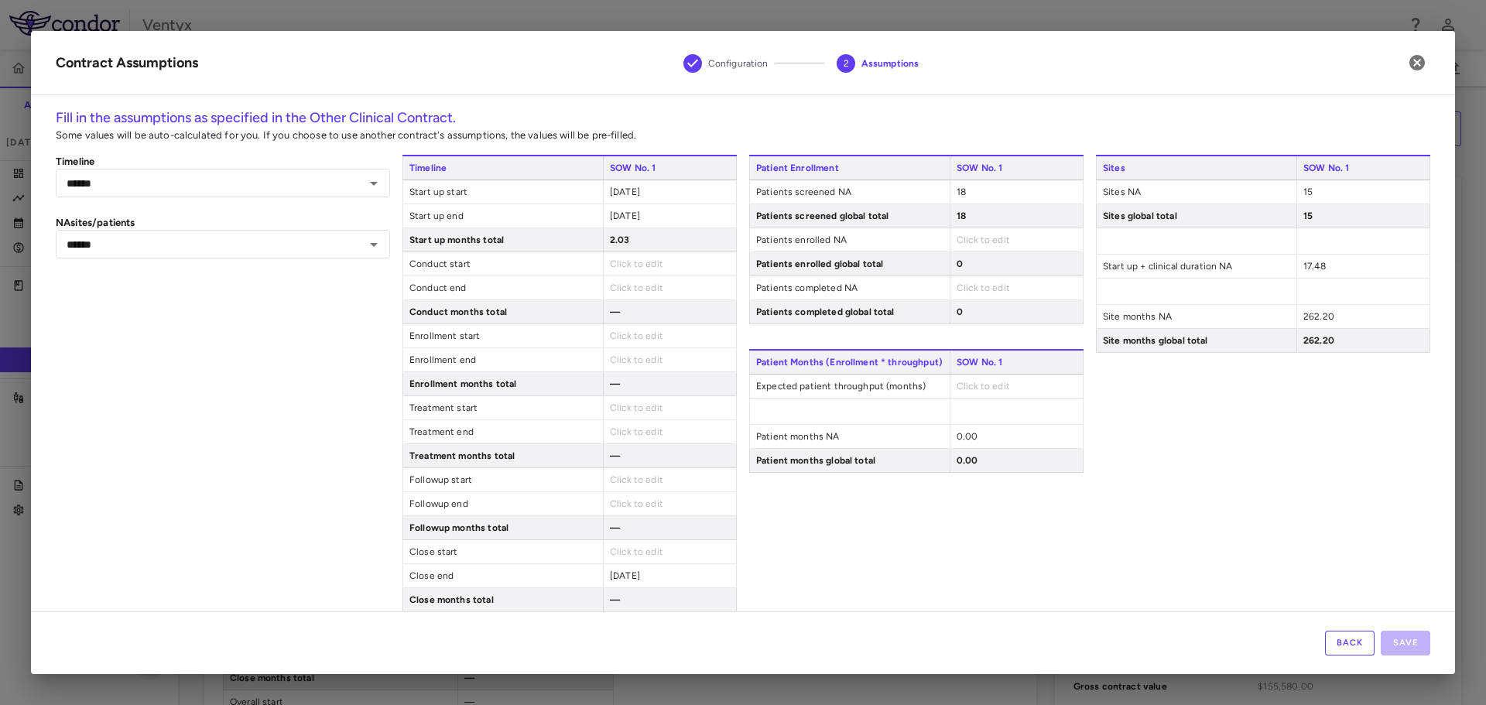
click at [961, 240] on span "Click to edit" at bounding box center [982, 239] width 53 height 11
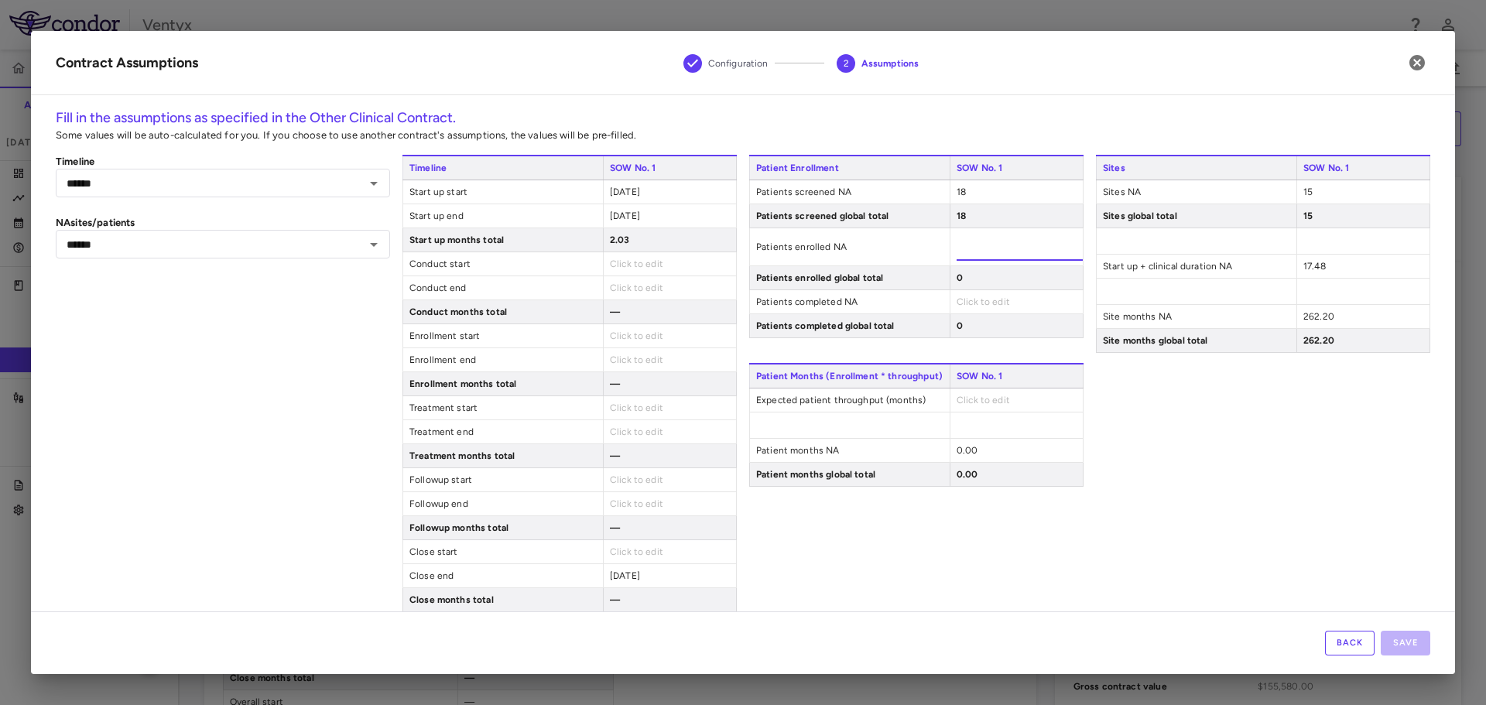
type input "*"
click at [975, 302] on div "Patient Enrollment SOW No. 1 Patients screened NA 18 Patients screened global t…" at bounding box center [916, 246] width 334 height 183
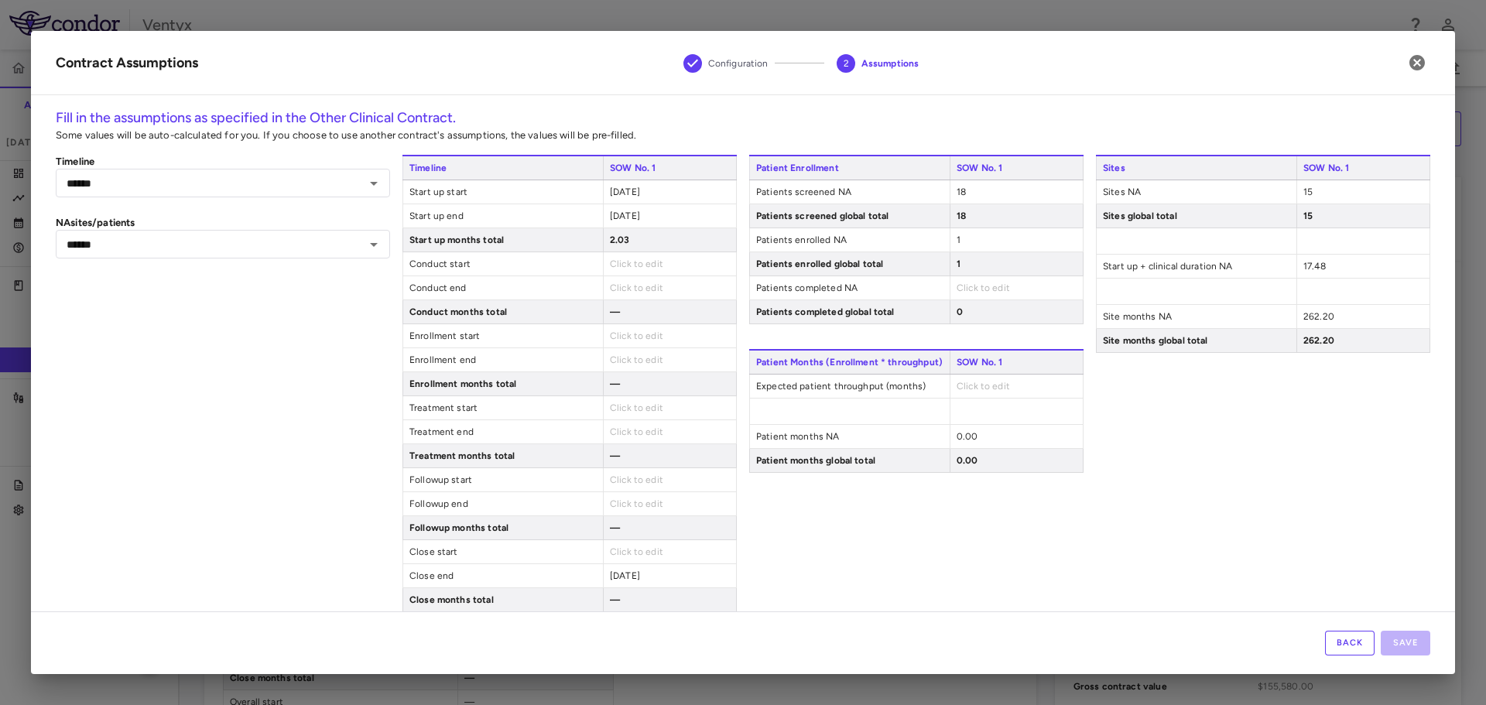
click at [967, 282] on div "Click to edit" at bounding box center [1015, 287] width 133 height 23
click at [1001, 294] on div "Click to edit" at bounding box center [1015, 287] width 133 height 23
click at [994, 290] on span "Click to edit" at bounding box center [982, 287] width 53 height 11
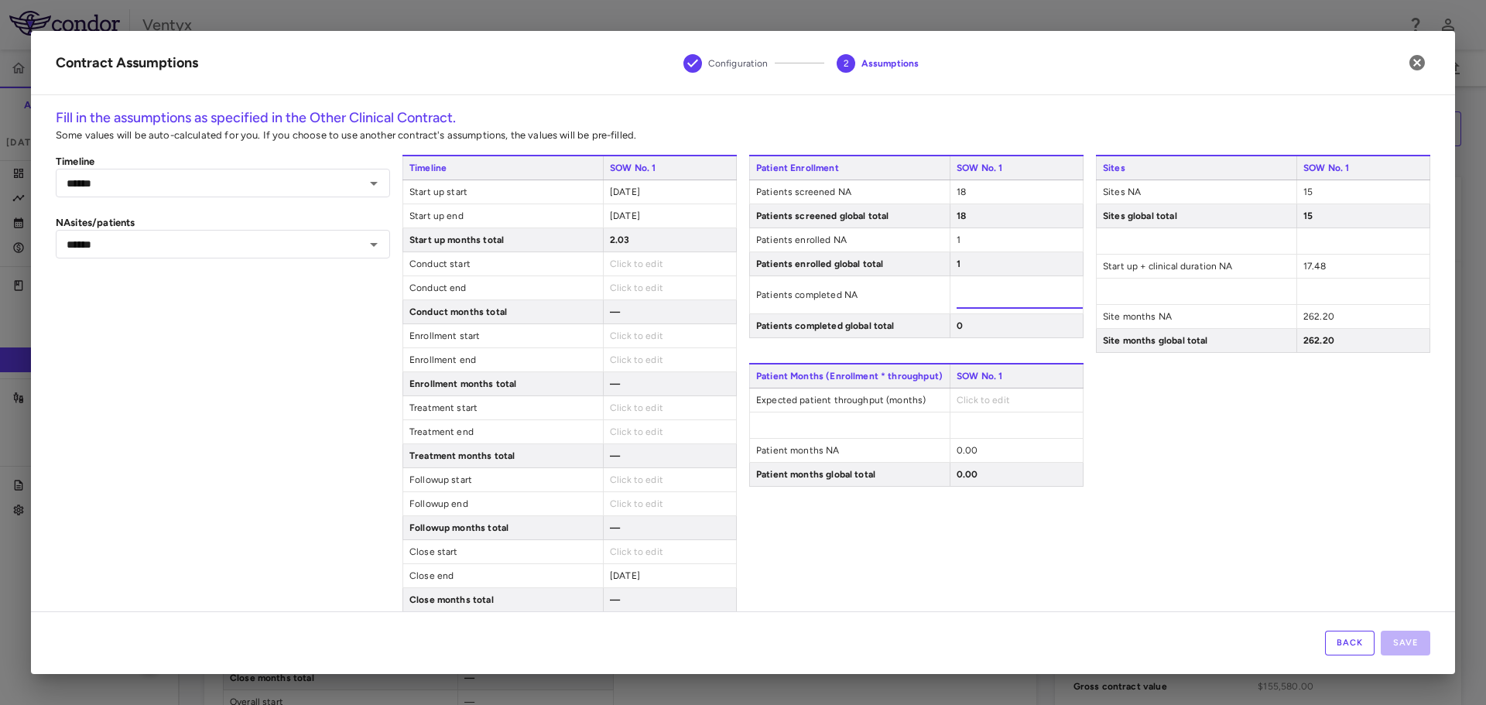
type input "*"
click at [1231, 435] on div "Sites SOW No. 1 Sites NA 15 Sites global total 15 Start up + clinical duration …" at bounding box center [1263, 419] width 334 height 529
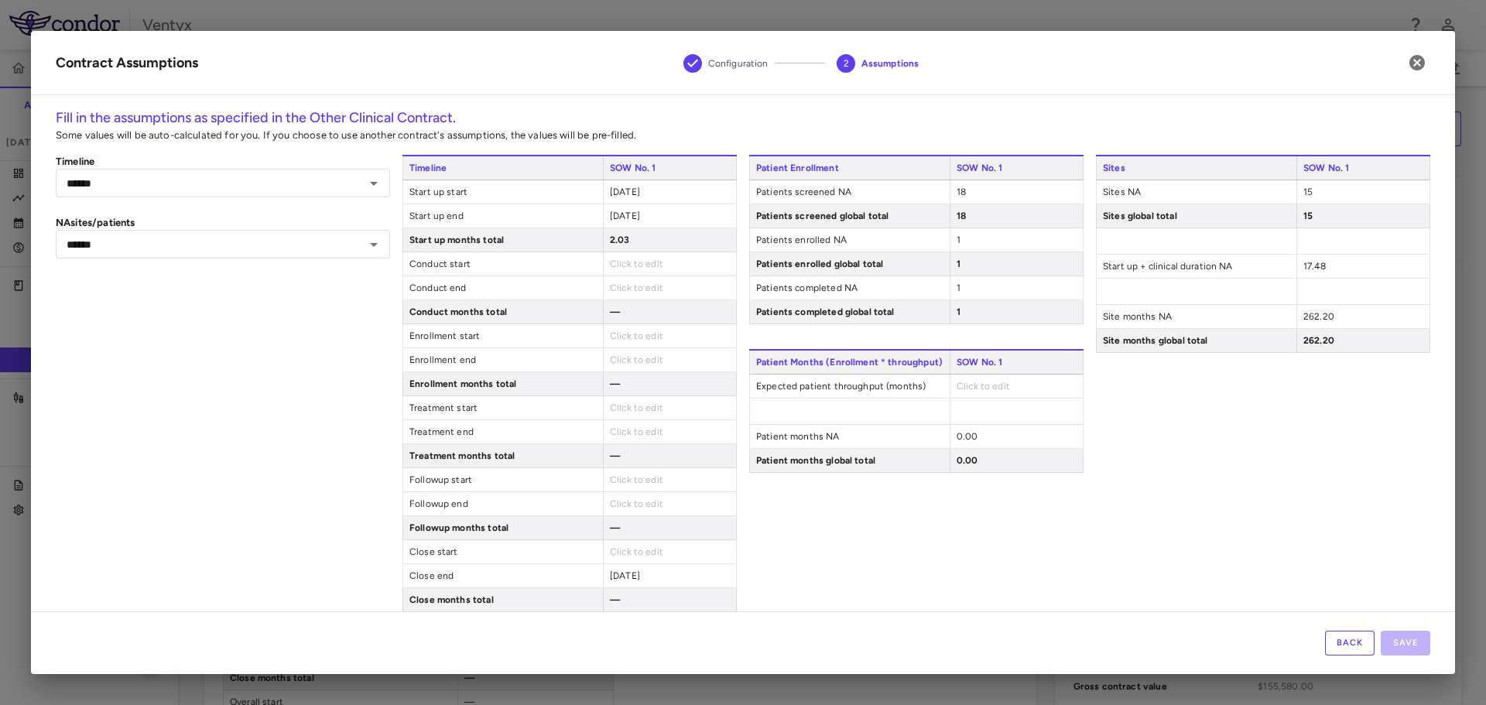
click at [1344, 516] on div "Sites SOW No. 1 Sites NA 15 Sites global total 15 Start up + clinical duration …" at bounding box center [1263, 419] width 334 height 529
click at [985, 386] on span "Click to edit" at bounding box center [982, 386] width 53 height 11
type input "*"
click at [1282, 435] on div "Sites SOW No. 1 Sites NA 15 Sites global total 15 Start up + clinical duration …" at bounding box center [1263, 419] width 334 height 529
click at [1306, 193] on div "15" at bounding box center [1362, 191] width 133 height 23
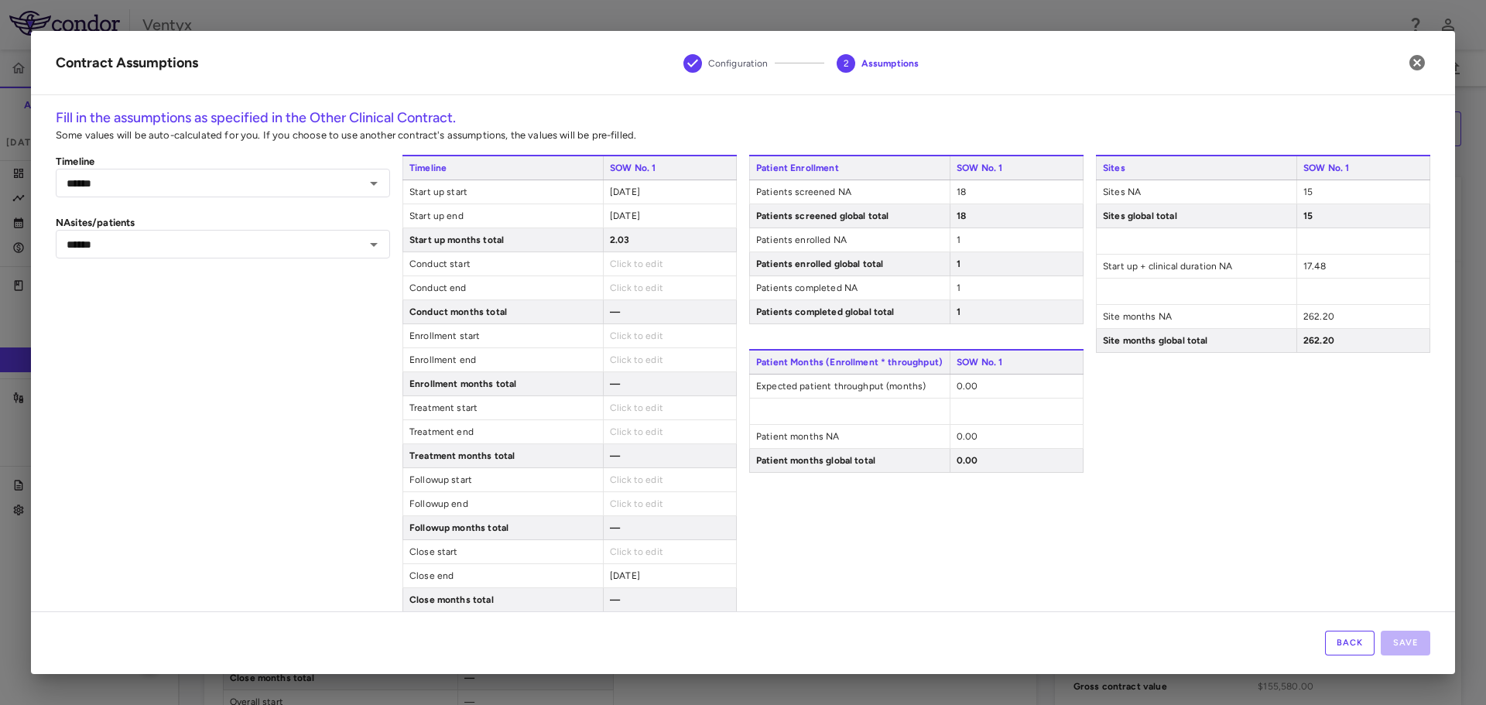
click at [1351, 433] on div "Sites SOW No. 1 Sites NA 15 Sites global total 15 Start up + clinical duration …" at bounding box center [1263, 419] width 334 height 529
drag, startPoint x: 1159, startPoint y: 567, endPoint x: 1132, endPoint y: 556, distance: 29.2
click at [1158, 567] on div "Sites SOW No. 1 Sites NA 15 Sites global total 15 Start up + clinical duration …" at bounding box center [1263, 419] width 334 height 529
click at [583, 384] on span "Enrollment months total" at bounding box center [503, 383] width 200 height 23
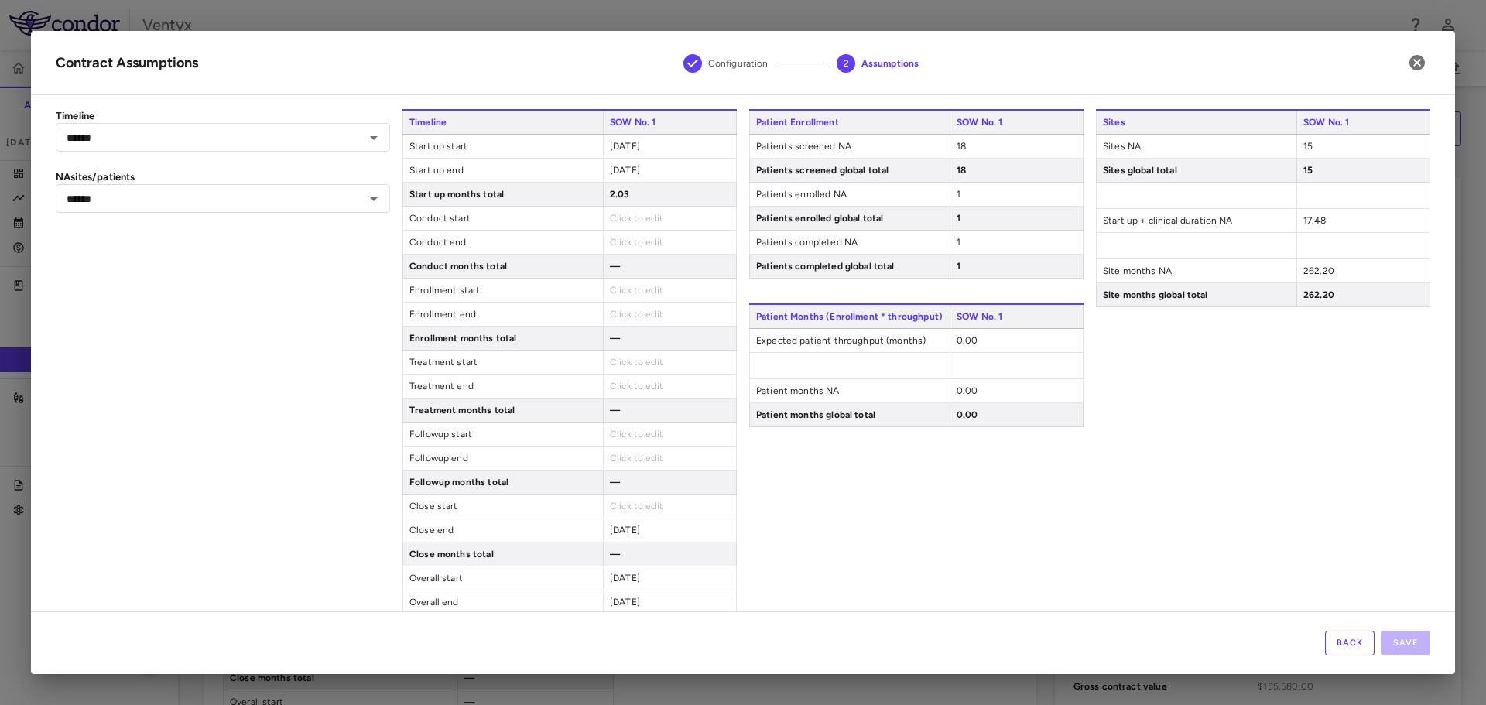
scroll to position [91, 0]
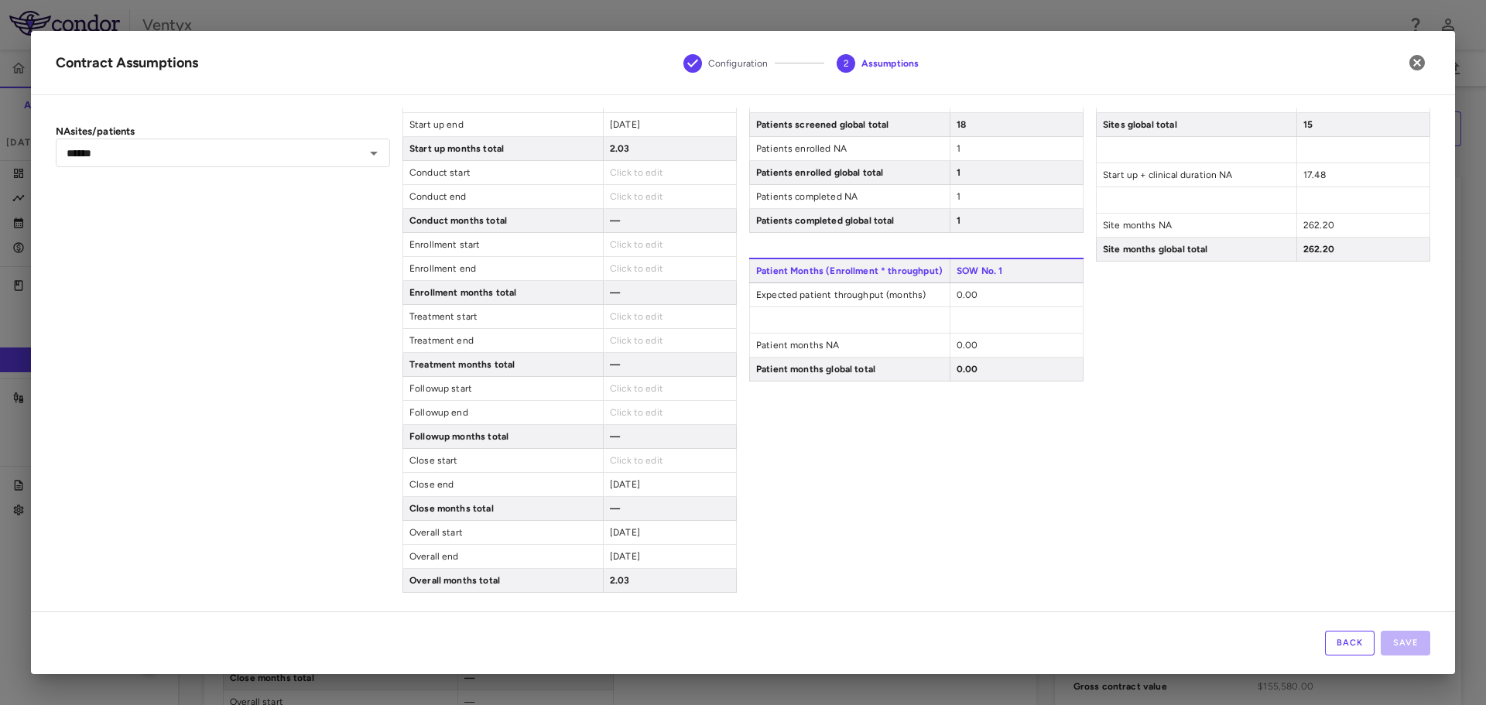
click at [998, 484] on div "Patient Enrollment SOW No. 1 Patients screened NA 18 Patients screened global t…" at bounding box center [916, 327] width 334 height 529
click at [966, 294] on span "0.00" at bounding box center [967, 294] width 22 height 11
drag, startPoint x: 983, startPoint y: 296, endPoint x: 850, endPoint y: 282, distance: 133.1
click at [850, 282] on div "Patient Months (Enrollment * throughput) SOW No. 1 Expected patient throughput …" at bounding box center [916, 327] width 334 height 138
type input "*"
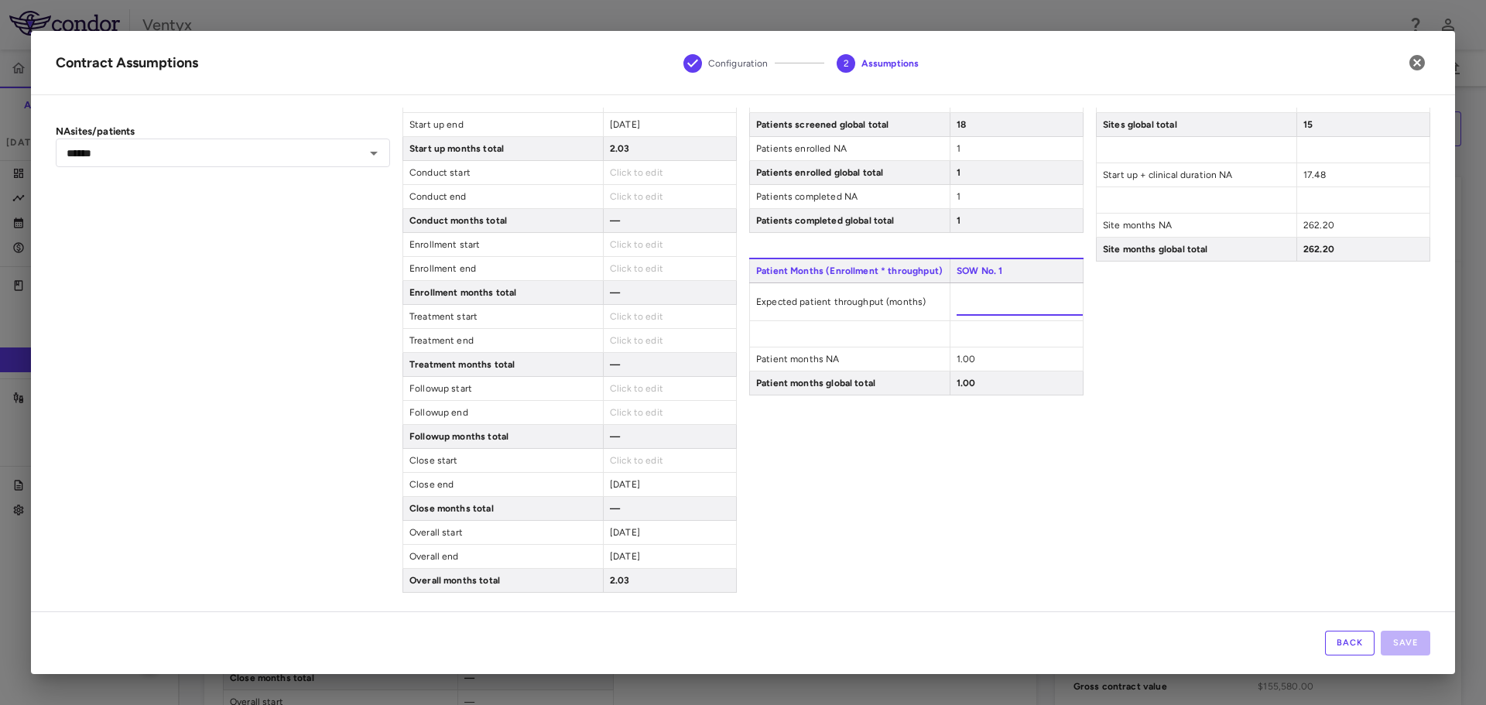
click at [958, 409] on div "Patient Enrollment SOW No. 1 Patients screened NA 18 Patients screened global t…" at bounding box center [916, 327] width 334 height 529
drag, startPoint x: 1072, startPoint y: 518, endPoint x: 963, endPoint y: 306, distance: 239.5
click at [1072, 515] on div "Patient Enrollment SOW No. 1 Patients screened NA 18 Patients screened global t…" at bounding box center [916, 327] width 334 height 529
click at [993, 296] on div "1.00" at bounding box center [1015, 294] width 133 height 23
click at [973, 290] on div "1.00" at bounding box center [1015, 294] width 133 height 23
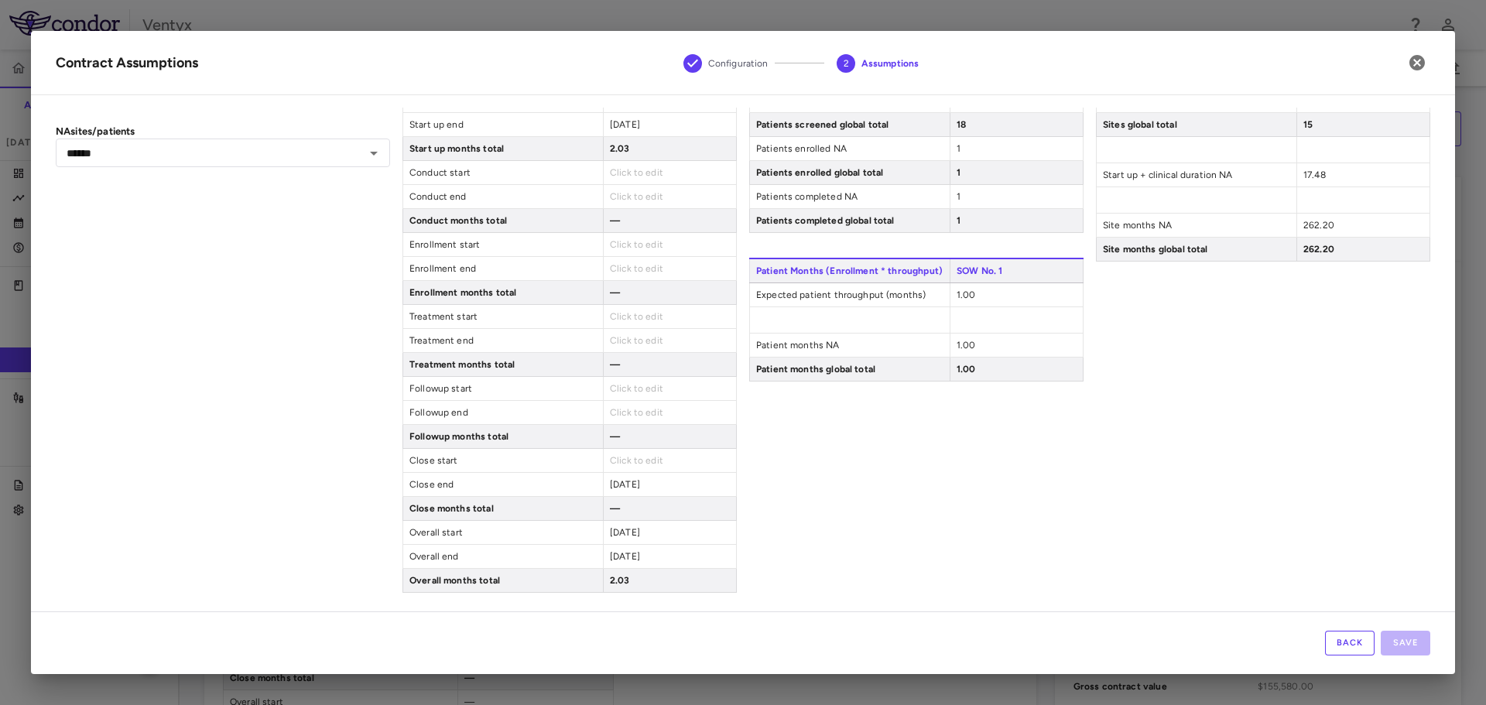
click at [956, 290] on span "1.00" at bounding box center [965, 294] width 19 height 11
drag, startPoint x: 994, startPoint y: 300, endPoint x: 930, endPoint y: 299, distance: 64.2
click at [930, 299] on div "Expected patient throughput (months) *" at bounding box center [916, 302] width 334 height 38
type input "*"
click at [1155, 452] on div "Sites SOW No. 1 Sites NA 15 Sites global total 15 Start up + clinical duration …" at bounding box center [1263, 327] width 334 height 529
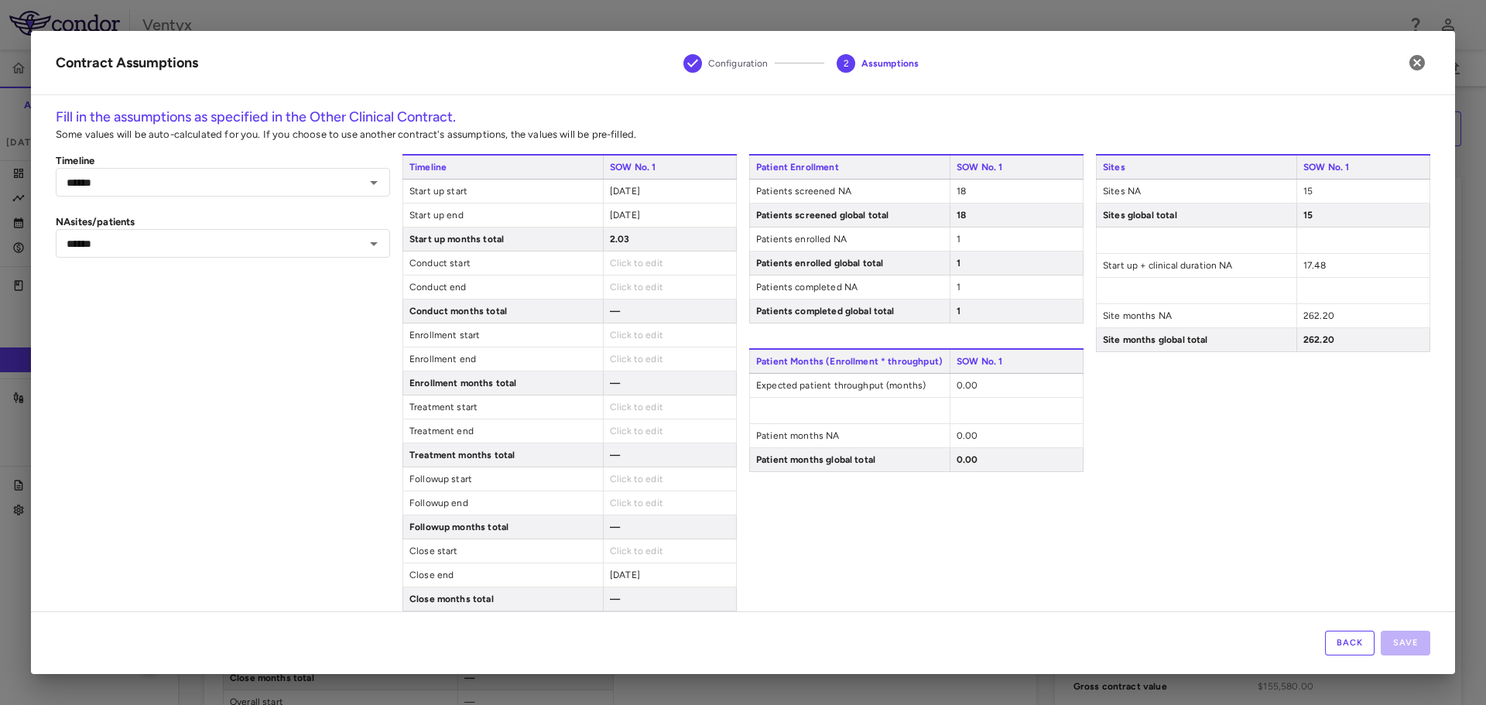
scroll to position [0, 0]
click at [1303, 193] on span "15" at bounding box center [1307, 191] width 9 height 11
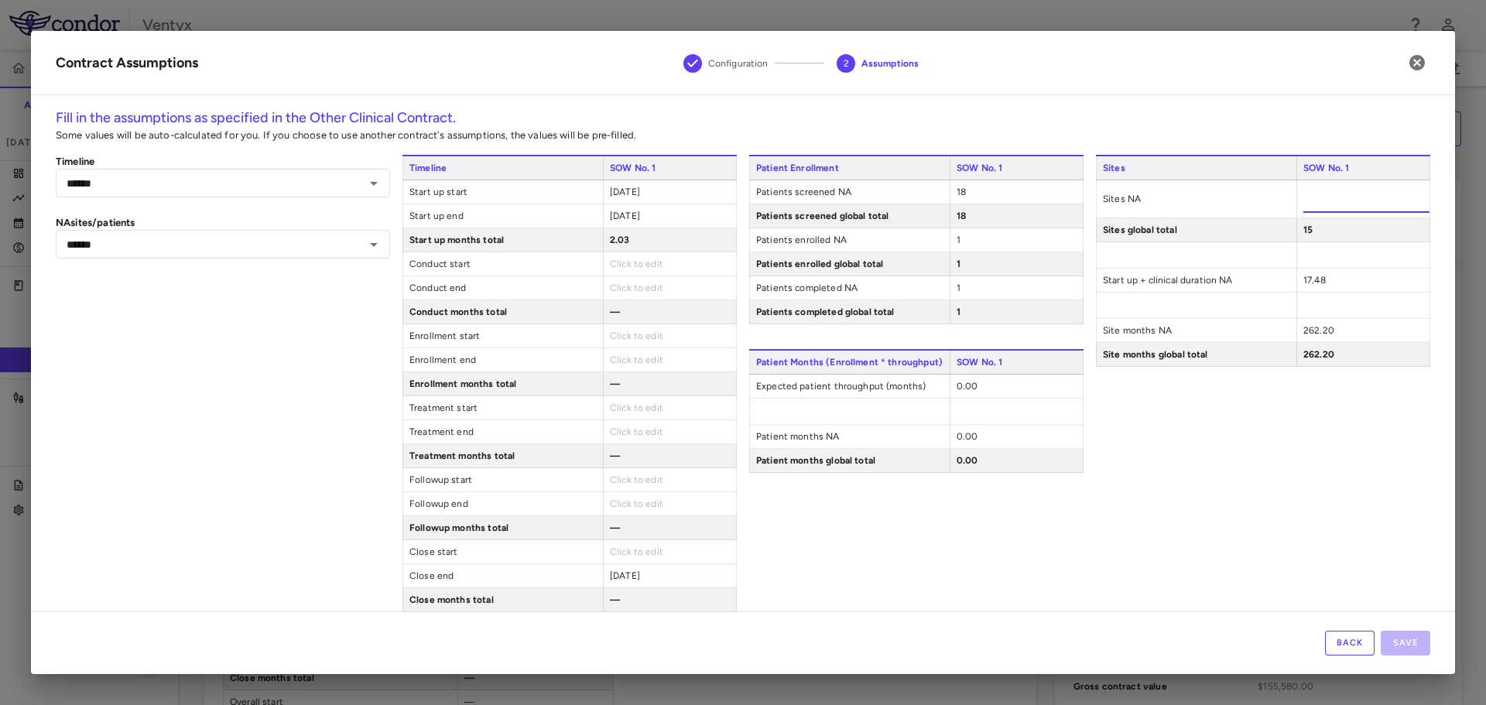
click at [1303, 193] on input "**" at bounding box center [1366, 199] width 126 height 28
click at [1318, 284] on div "Sites SOW No. 1 Sites NA ** Sites global total 15 Start up + clinical duration …" at bounding box center [1263, 419] width 334 height 529
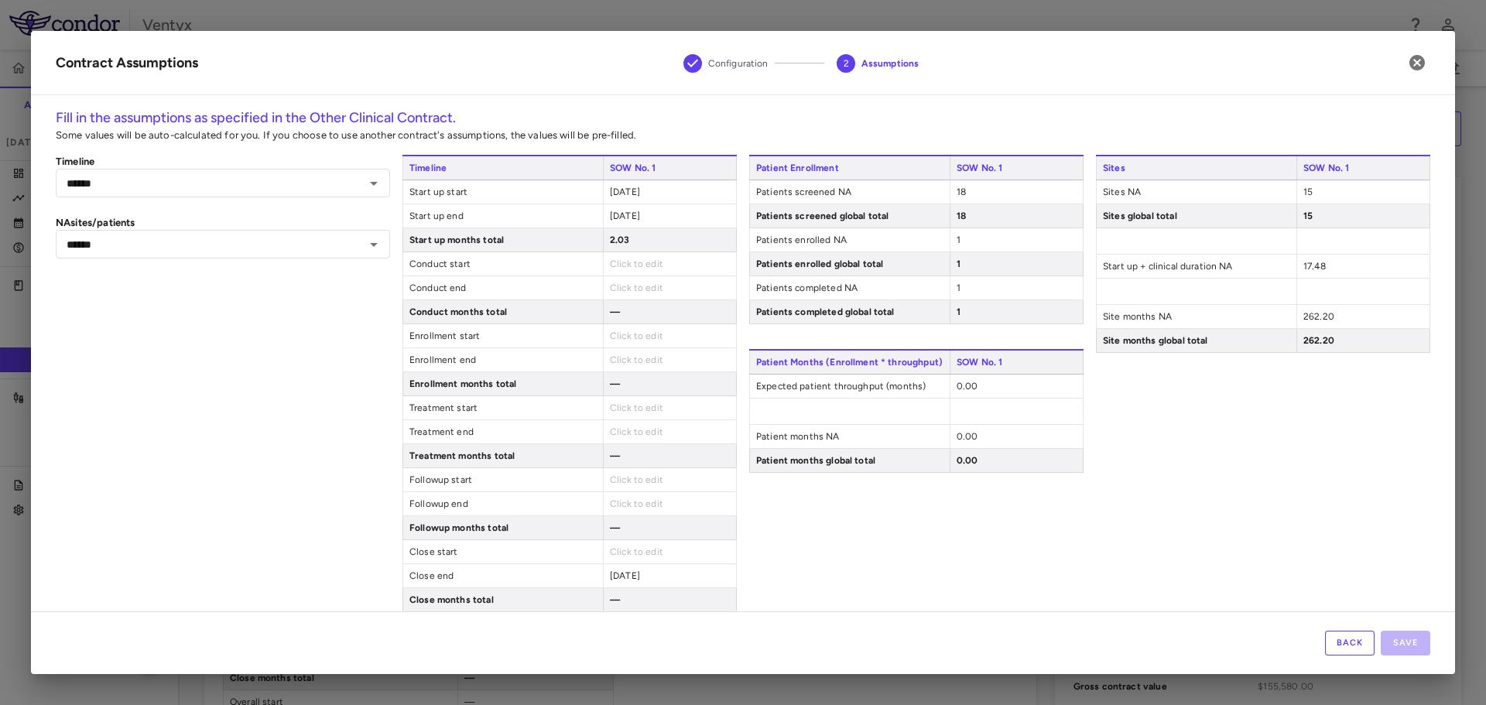
click at [1303, 269] on span "17.48" at bounding box center [1314, 266] width 22 height 11
click at [1303, 269] on input "*****" at bounding box center [1366, 273] width 126 height 28
click at [1303, 192] on span "15" at bounding box center [1307, 191] width 9 height 11
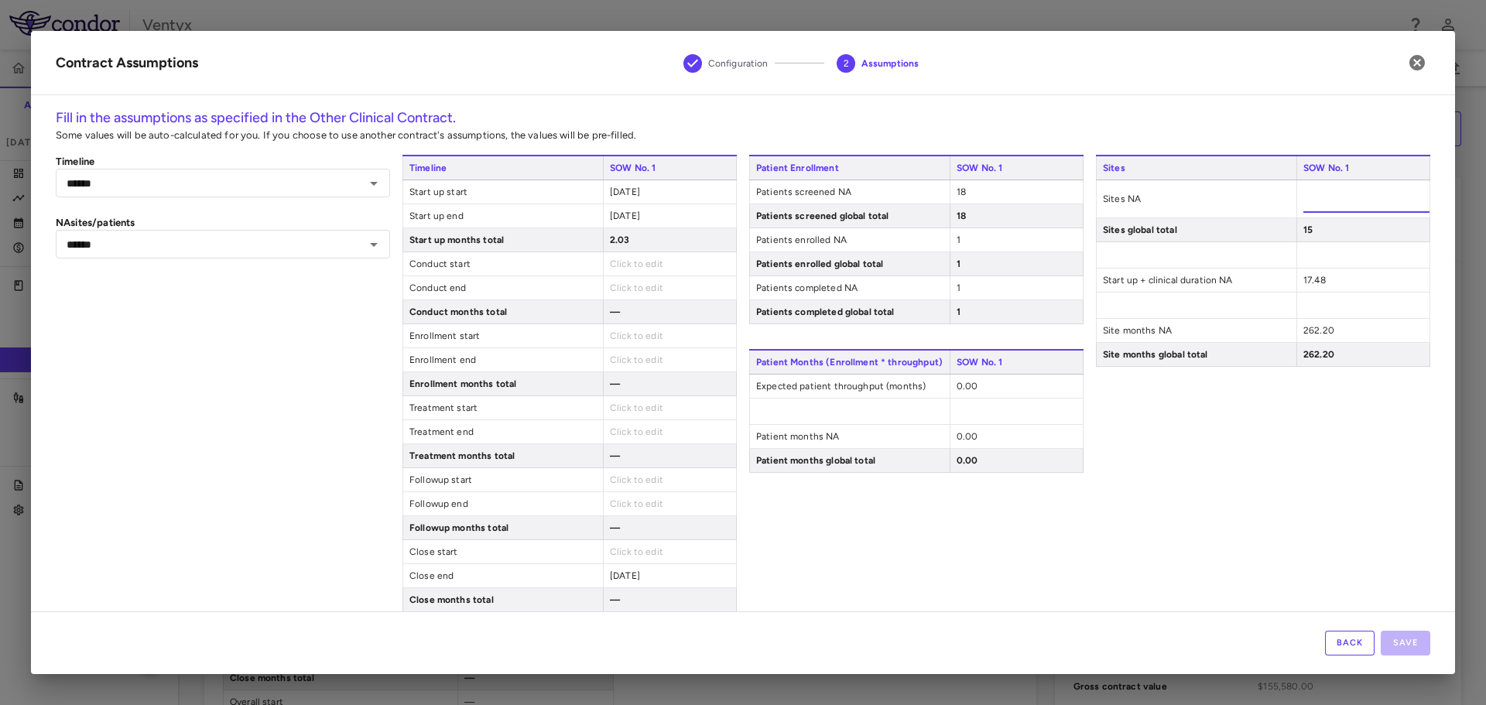
type input "*"
click at [1336, 277] on div "17.48" at bounding box center [1362, 279] width 133 height 23
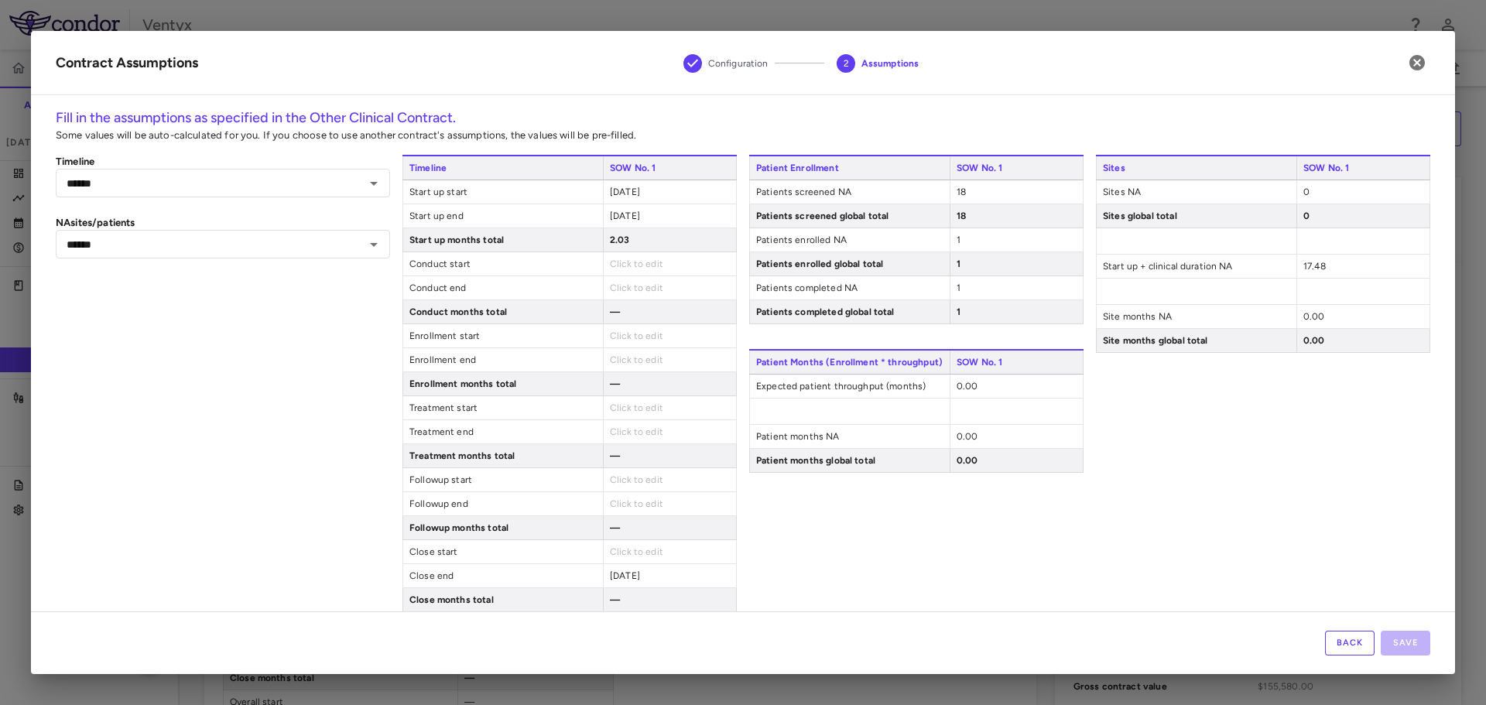
click at [1311, 269] on span "17.48" at bounding box center [1314, 266] width 22 height 11
click at [1311, 269] on input "*****" at bounding box center [1366, 273] width 126 height 28
type input "*"
click at [1332, 519] on div "Sites SOW No. 1 Sites NA 0 Sites global total 0 Start up + clinical duration NA…" at bounding box center [1263, 419] width 334 height 529
click at [1289, 498] on div "Sites SOW No. 1 Sites NA 0 Sites global total 0 Start up + clinical duration NA…" at bounding box center [1263, 419] width 334 height 529
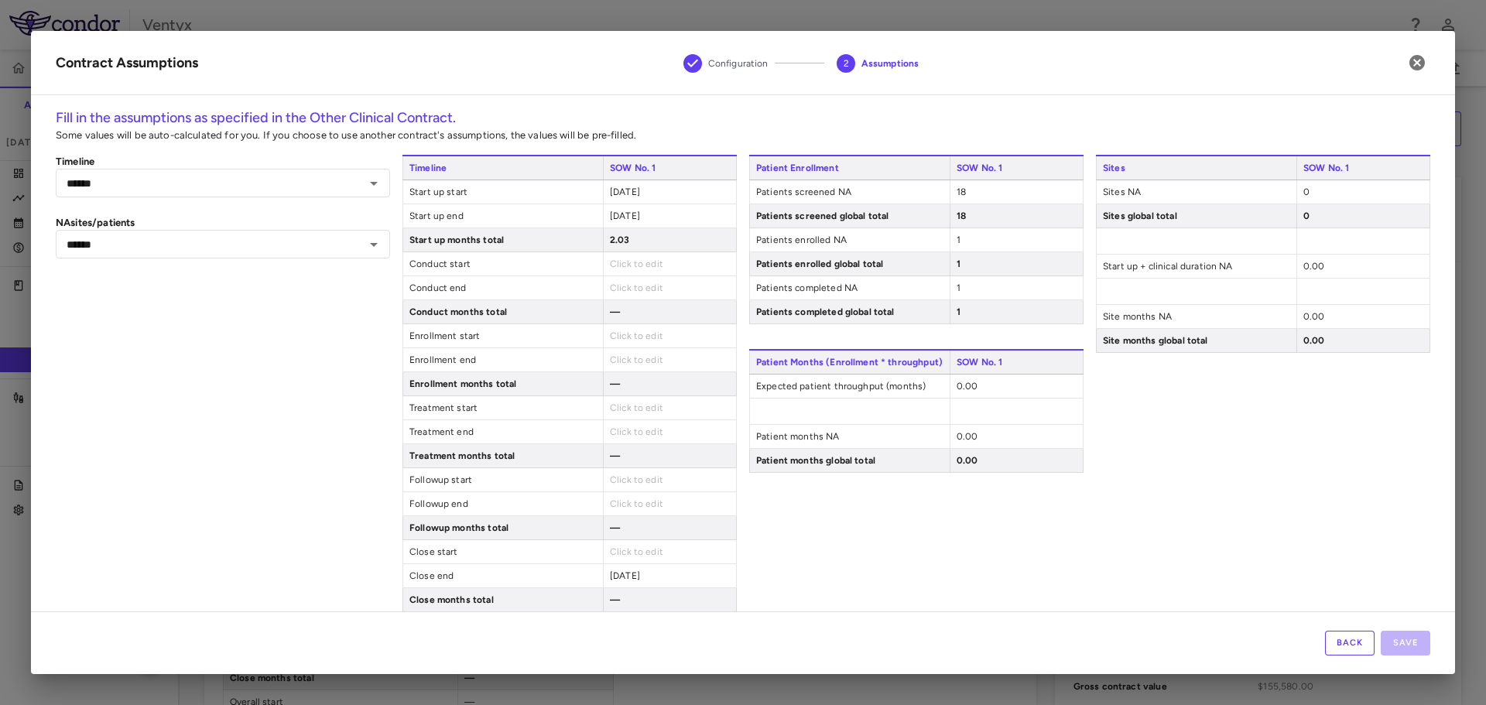
click at [1394, 651] on div "Back Save" at bounding box center [743, 642] width 1424 height 63
click at [1394, 649] on div "Back Save" at bounding box center [743, 642] width 1424 height 63
click at [1395, 649] on div "Back Save" at bounding box center [743, 642] width 1424 height 63
click at [1261, 477] on div "Sites SOW No. 1 Sites NA 0 Sites global total 0 Start up + clinical duration NA…" at bounding box center [1263, 419] width 334 height 529
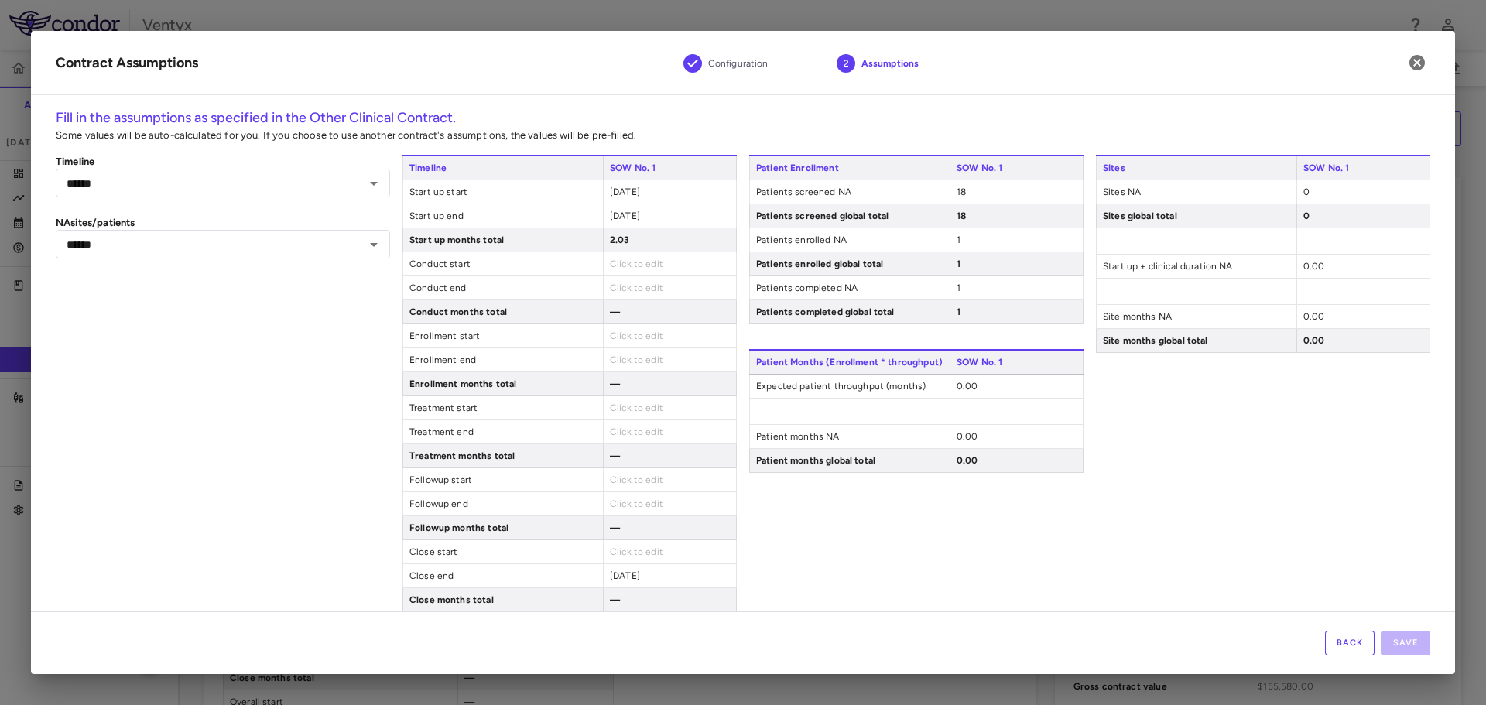
click at [999, 241] on div "1" at bounding box center [1015, 239] width 133 height 23
click at [974, 282] on div "1" at bounding box center [1015, 287] width 133 height 23
click at [949, 286] on div "1" at bounding box center [1015, 287] width 133 height 23
click at [956, 285] on span "1" at bounding box center [958, 287] width 4 height 11
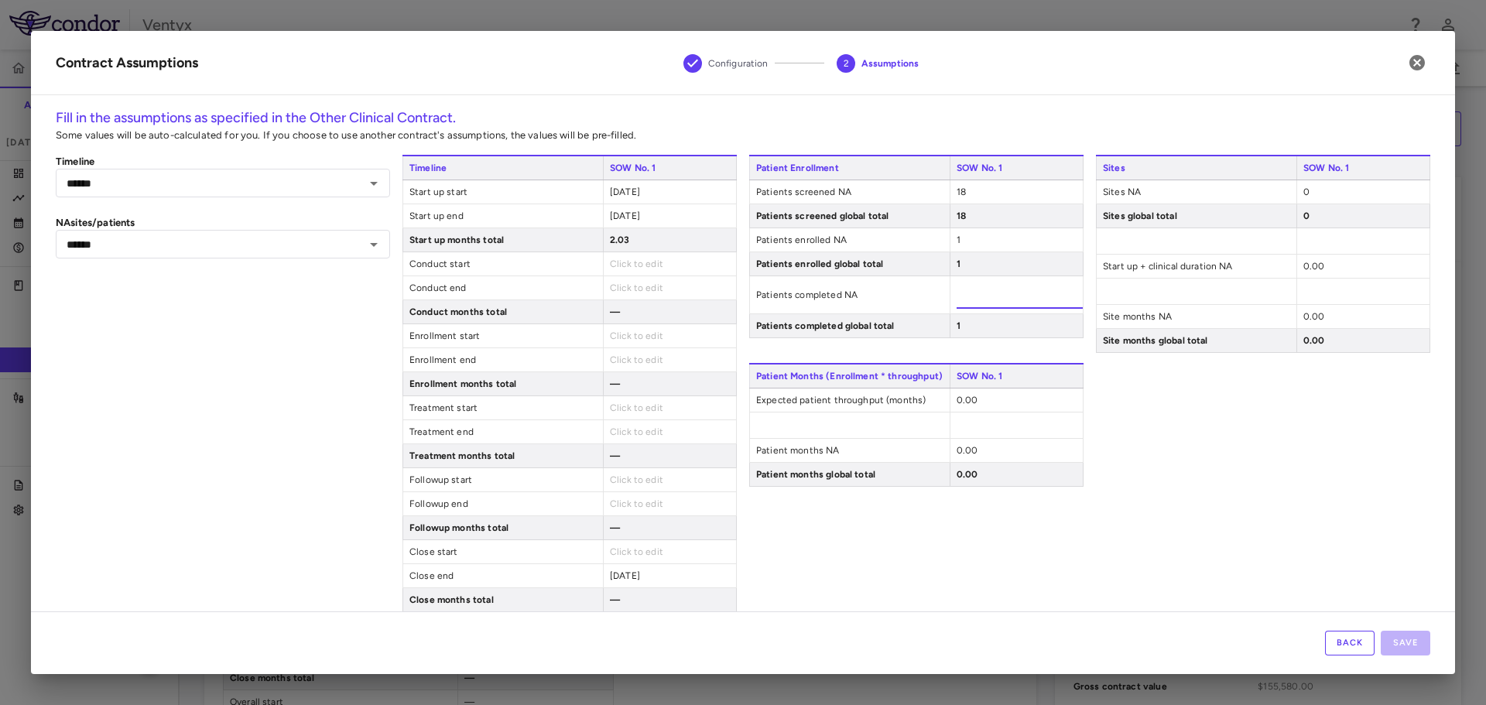
click at [955, 241] on div "1" at bounding box center [1015, 239] width 133 height 23
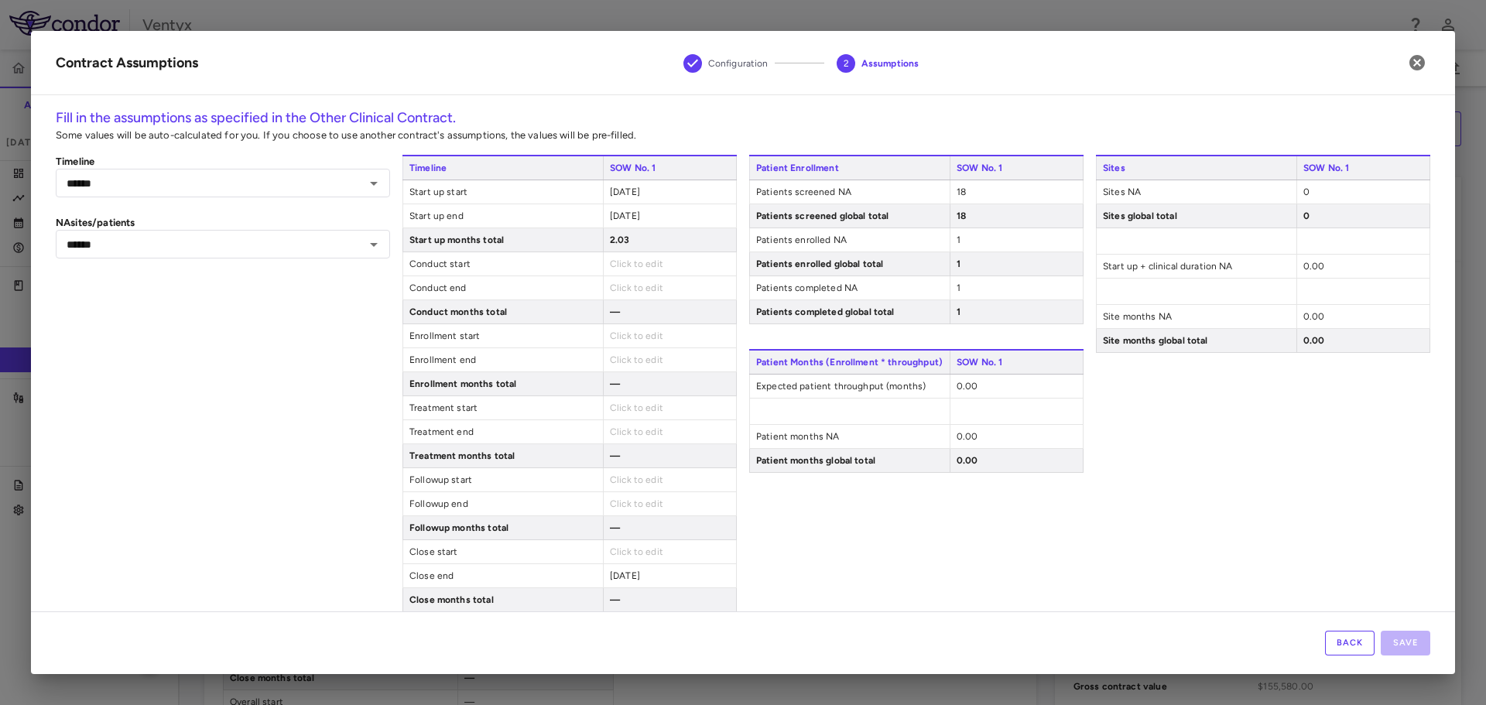
click at [955, 241] on div "1" at bounding box center [1015, 239] width 133 height 23
click at [953, 237] on div "1" at bounding box center [1015, 239] width 133 height 23
click at [956, 240] on span "1" at bounding box center [958, 239] width 4 height 11
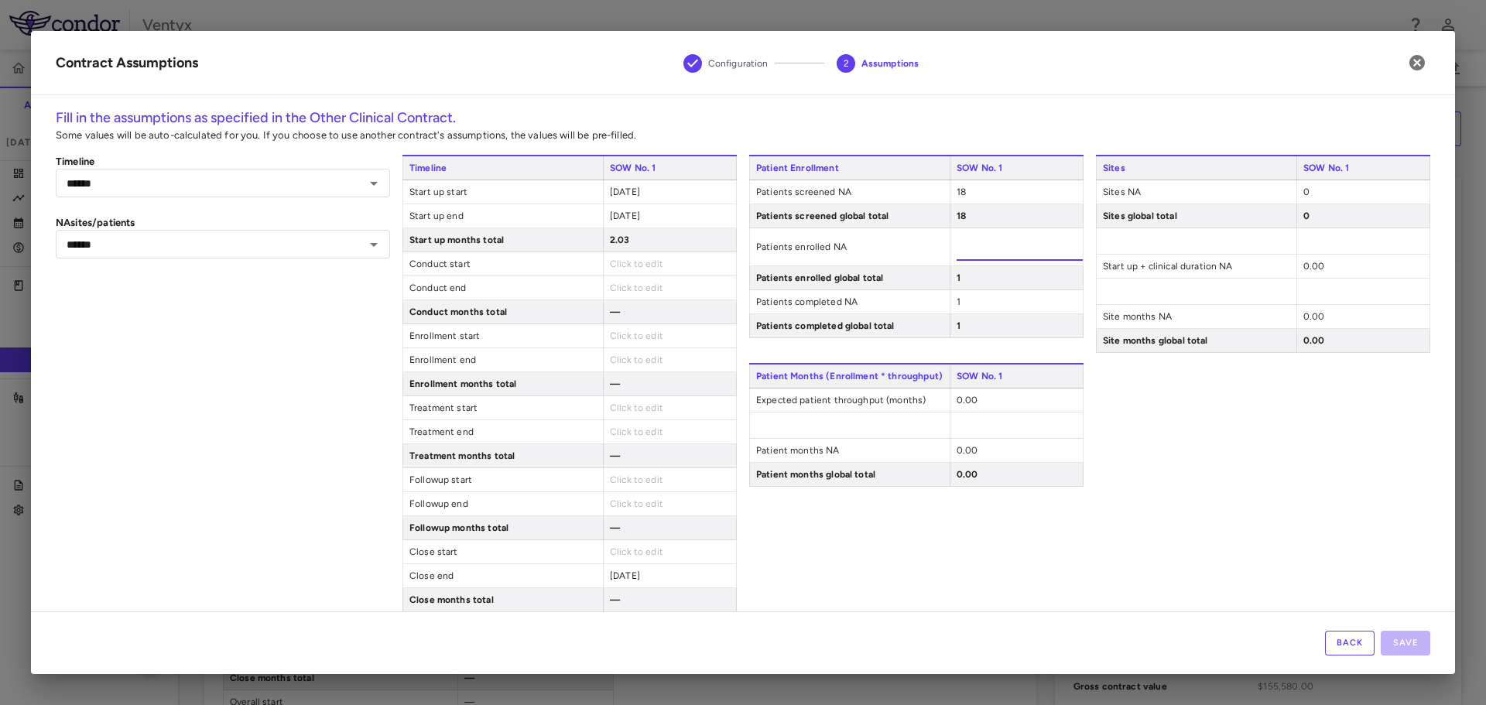
click at [956, 240] on input "*" at bounding box center [1019, 247] width 126 height 28
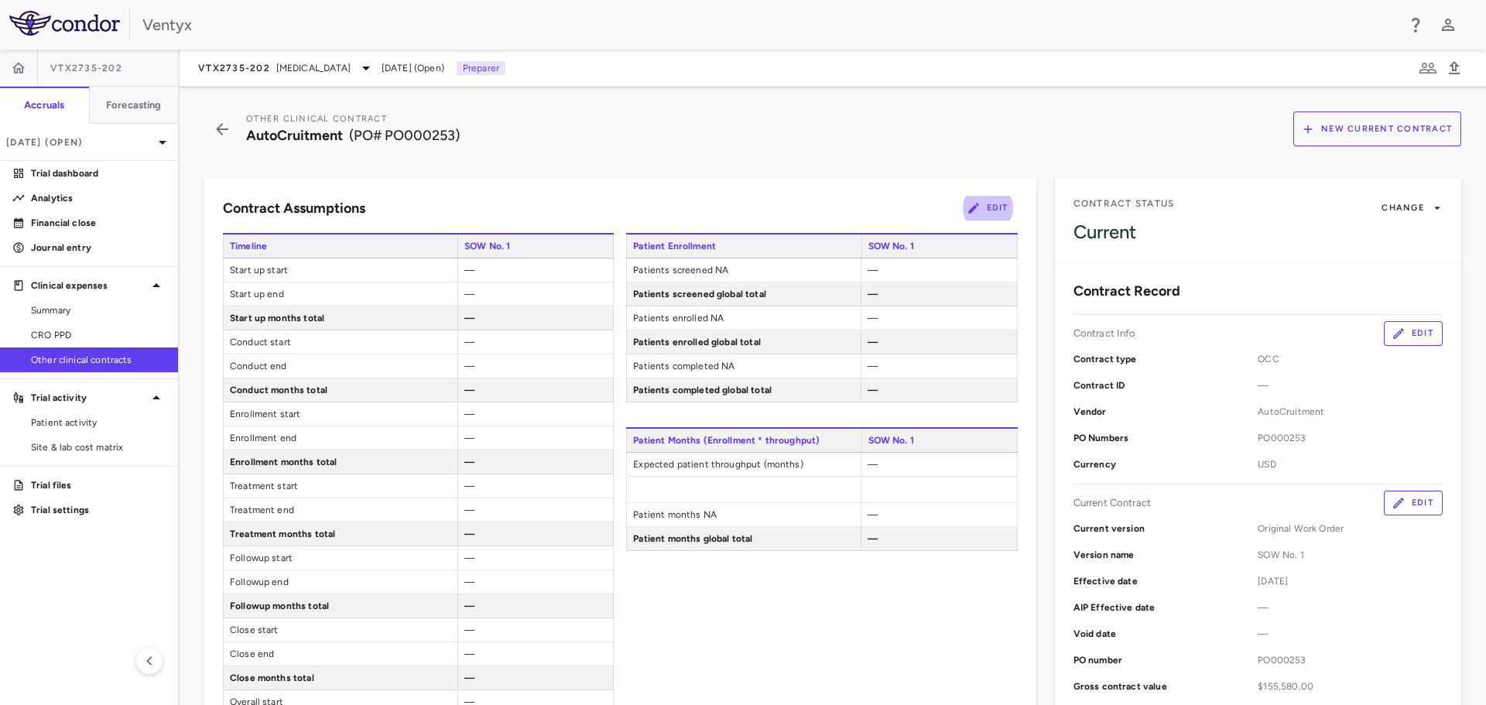
click at [867, 580] on div "Patient Enrollment SOW No. 1 Patients screened NA — Patients screened global to…" at bounding box center [821, 609] width 391 height 752
click at [983, 205] on button "Edit" at bounding box center [988, 208] width 59 height 25
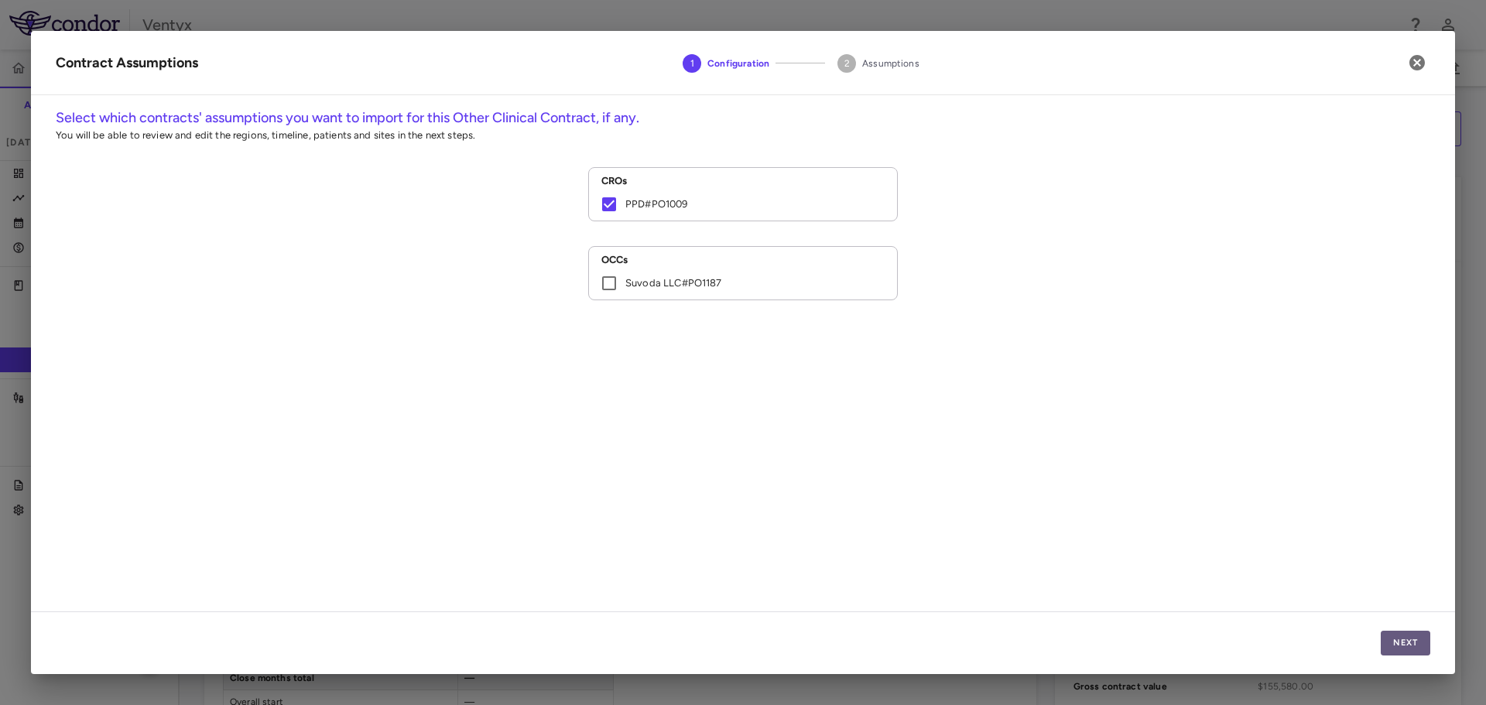
click at [1414, 632] on button "Next" at bounding box center [1405, 643] width 50 height 25
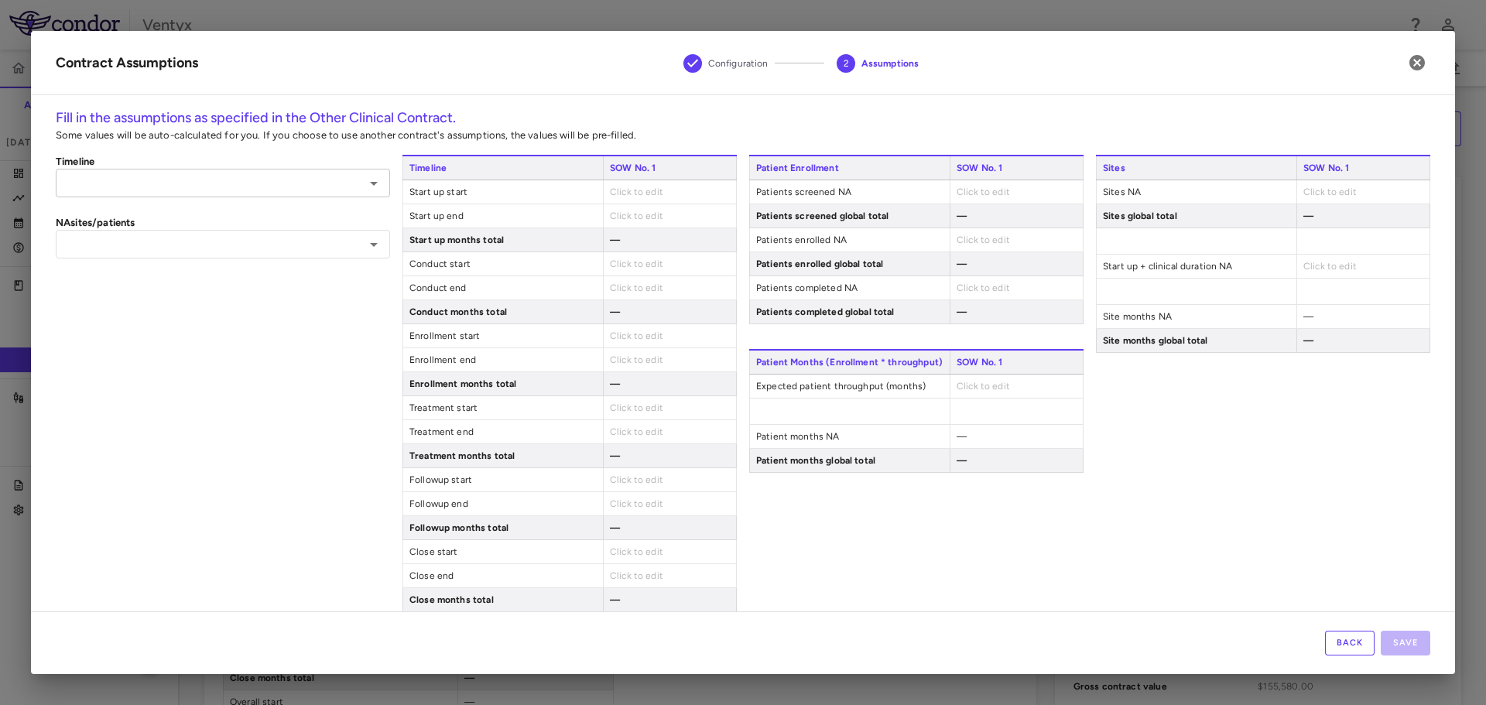
click at [141, 186] on input "text" at bounding box center [209, 182] width 299 height 19
click at [125, 238] on li "Custom" at bounding box center [221, 238] width 331 height 23
type input "******"
click at [638, 197] on div "Click to edit" at bounding box center [669, 191] width 133 height 23
click at [634, 191] on span "Click to edit" at bounding box center [636, 191] width 53 height 11
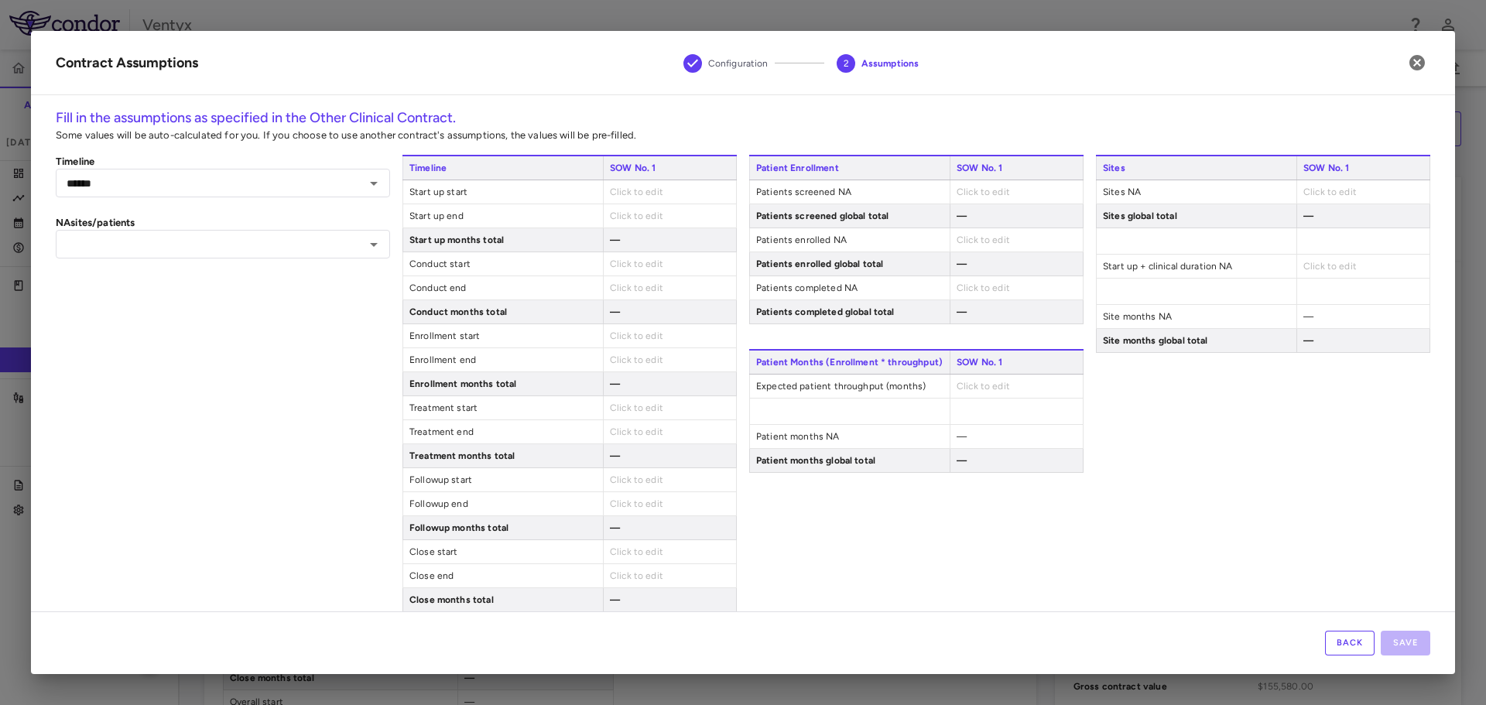
click at [625, 197] on span "Click to edit" at bounding box center [636, 191] width 53 height 11
type input "**********"
click at [620, 219] on span "Click to edit" at bounding box center [636, 219] width 53 height 11
type input "**********"
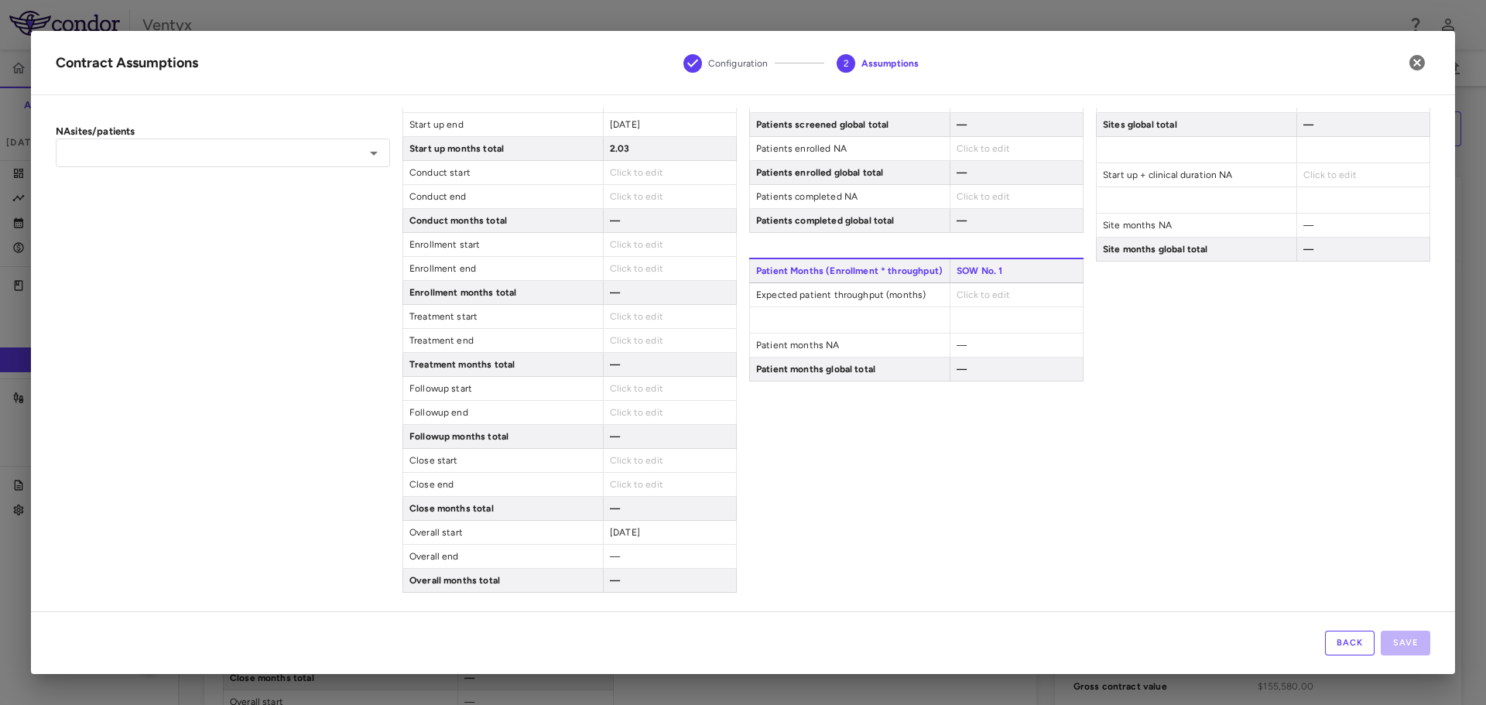
scroll to position [94, 0]
click at [632, 461] on span "Click to edit" at bounding box center [636, 460] width 53 height 11
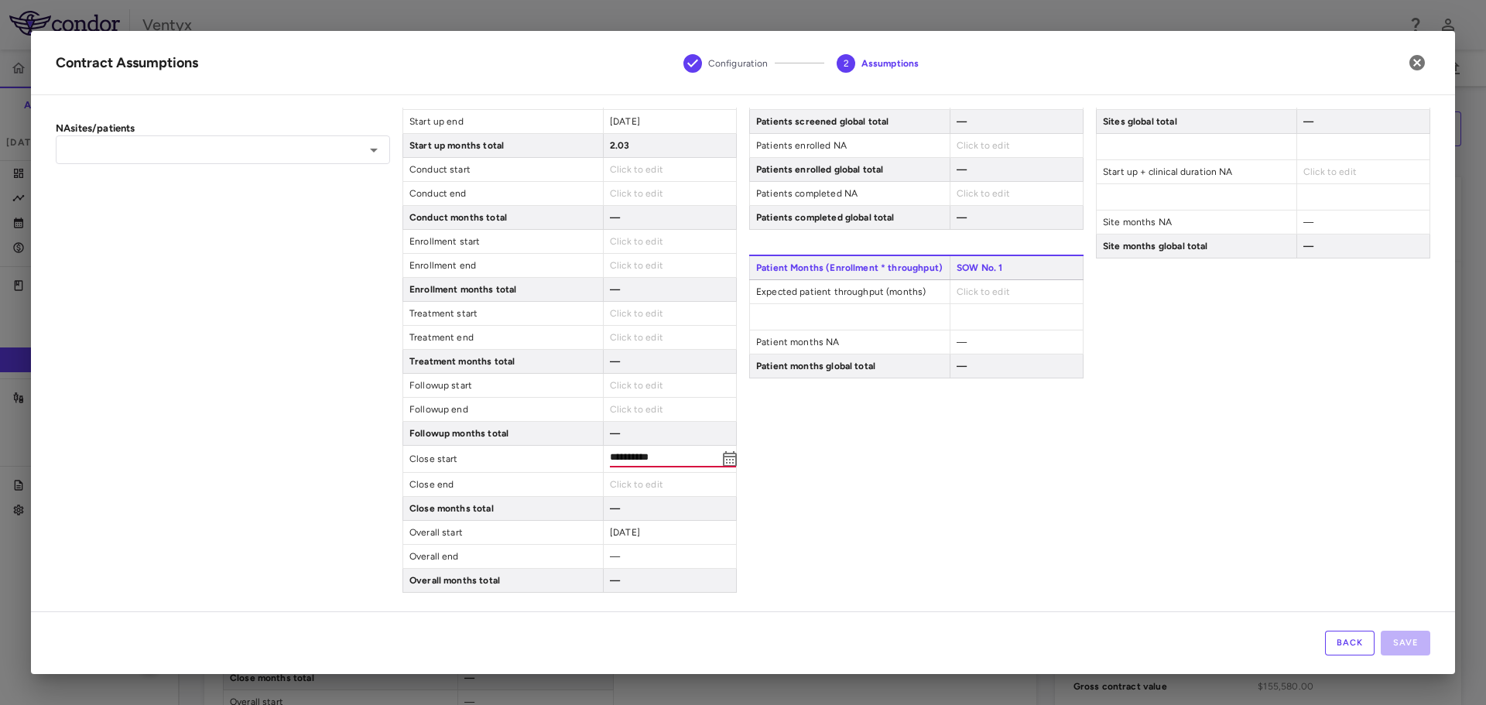
type input "**********"
click at [628, 482] on span "Click to edit" at bounding box center [636, 487] width 53 height 11
type input "**********"
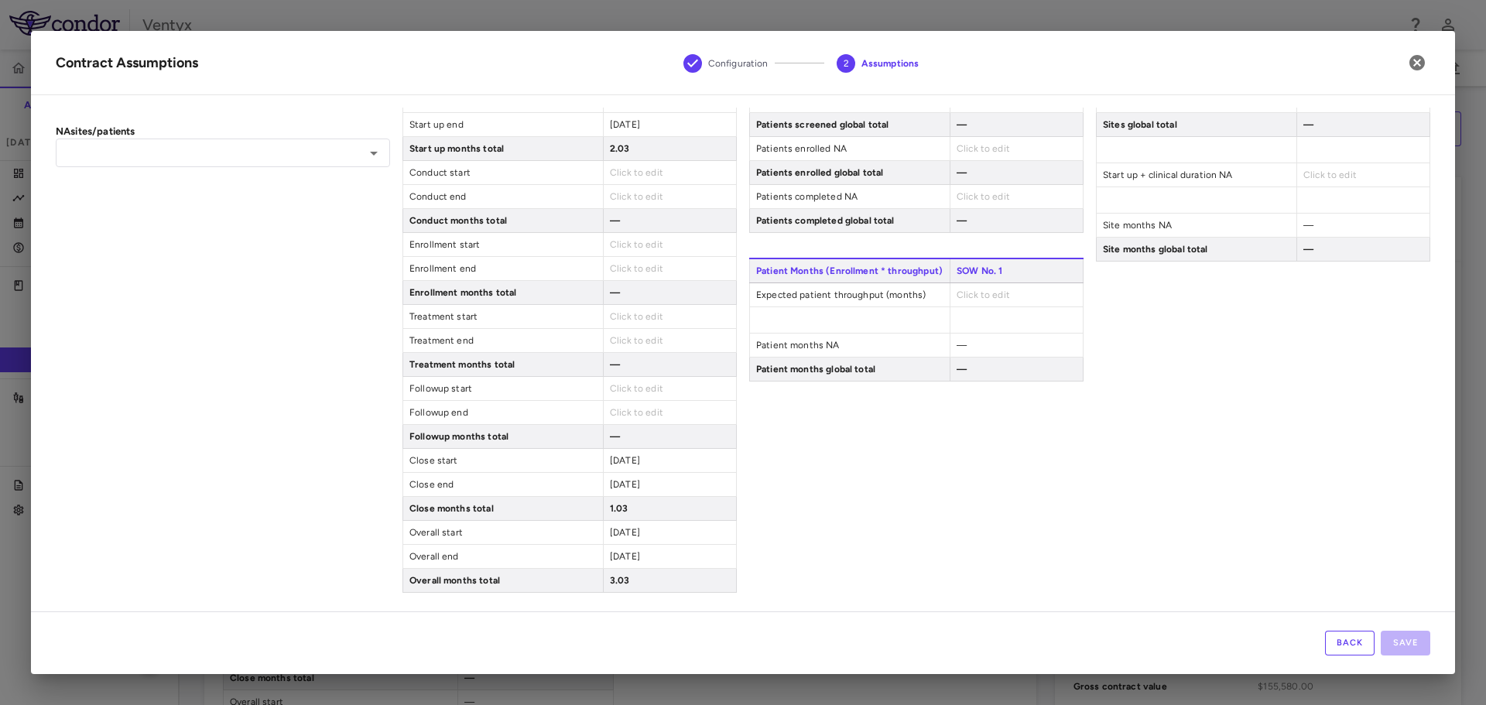
click at [843, 519] on div "Patient Enrollment SOW No. 1 Patients screened NA Click to edit Patients screen…" at bounding box center [916, 327] width 334 height 529
click at [1243, 536] on div "Sites SOW No. 1 Sites NA Click to edit Sites global total — Start up + clinical…" at bounding box center [1263, 327] width 334 height 529
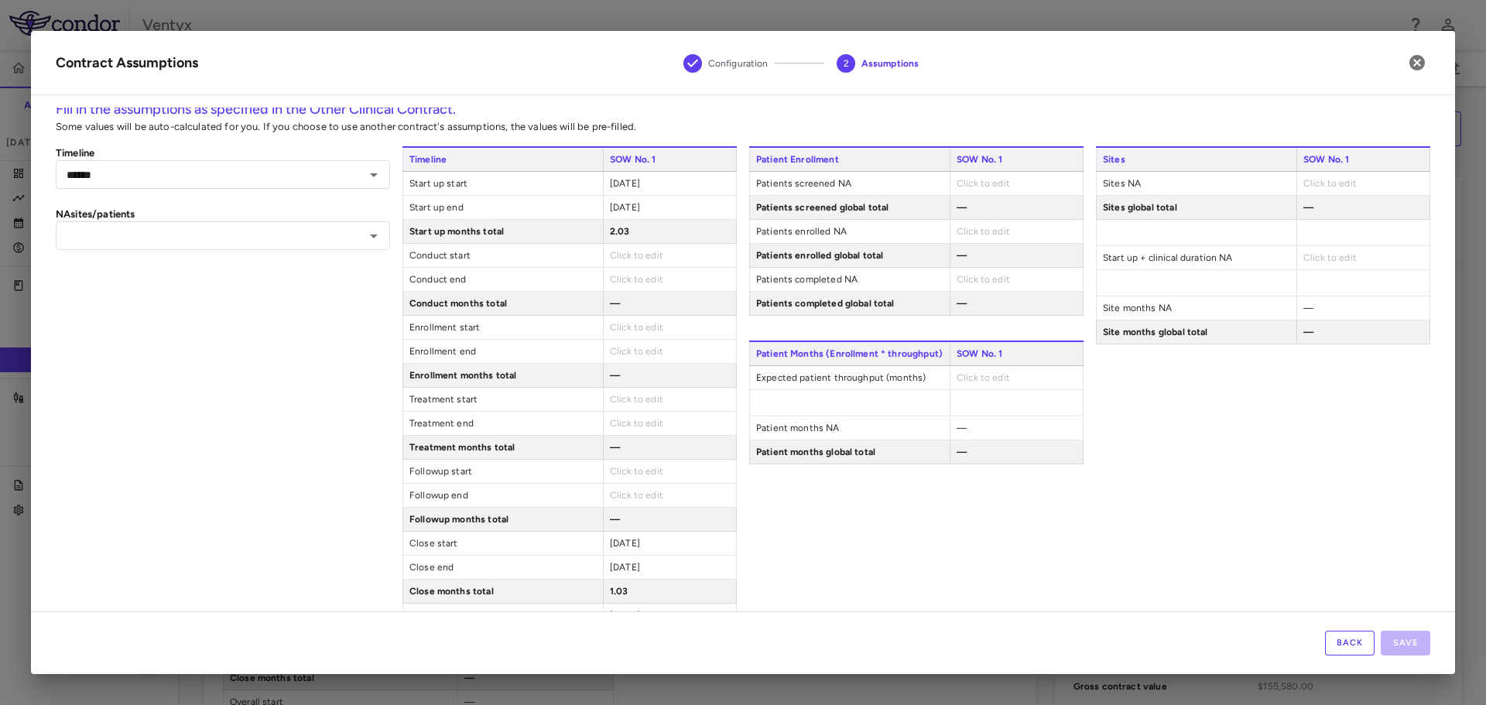
scroll to position [0, 0]
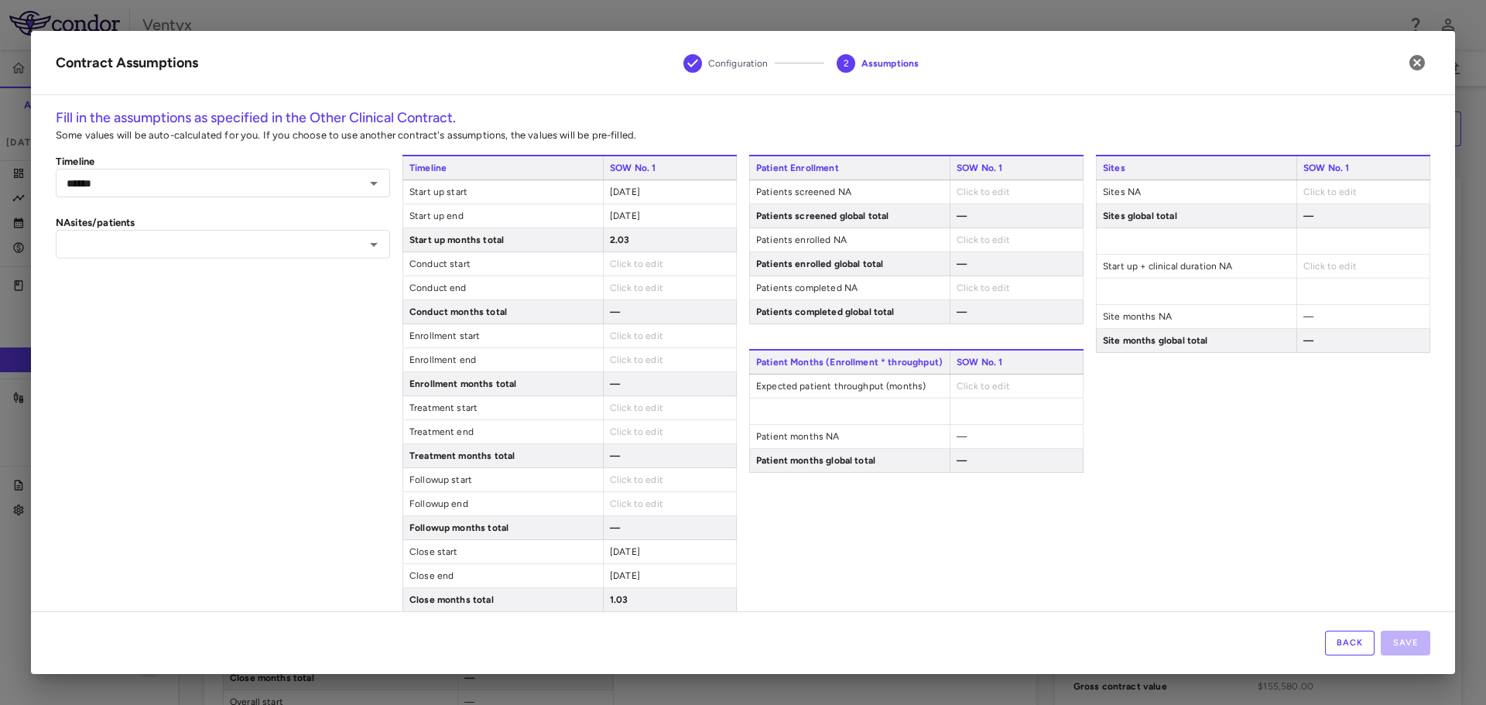
click at [994, 197] on div "Click to edit" at bounding box center [1015, 191] width 133 height 23
click at [986, 188] on span "Click to edit" at bounding box center [982, 191] width 53 height 11
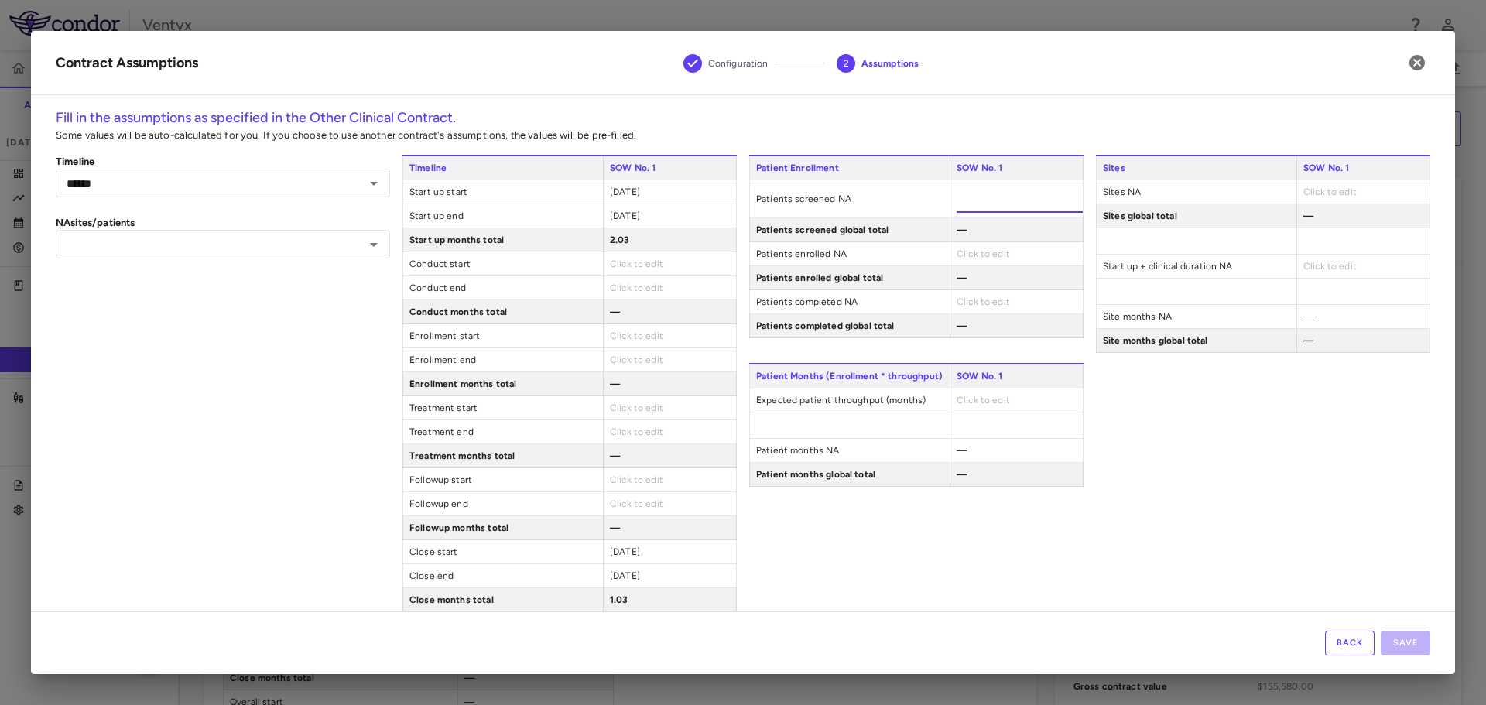
type input "*"
type input "******"
type input "**"
click at [967, 247] on div "Click to edit" at bounding box center [1015, 253] width 133 height 23
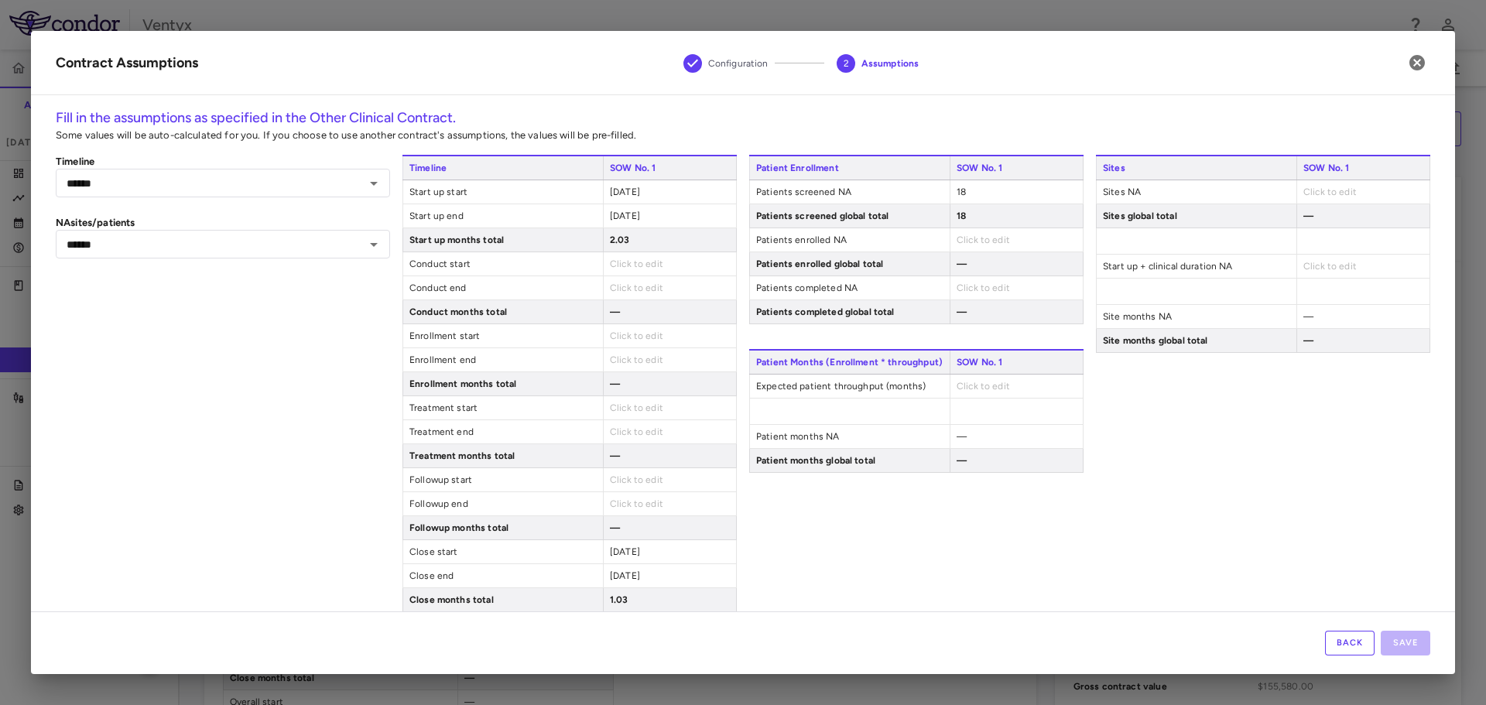
click at [967, 243] on span "Click to edit" at bounding box center [982, 239] width 53 height 11
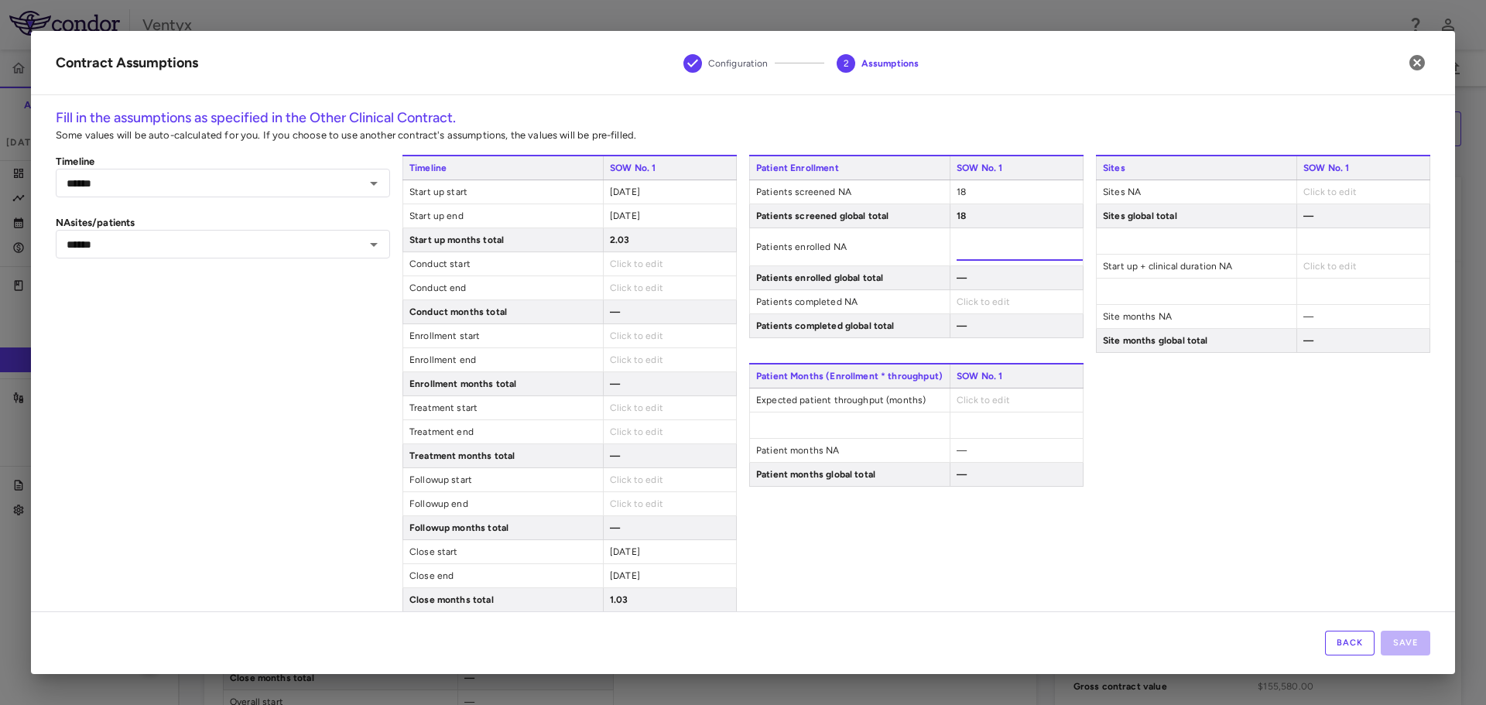
type input "*"
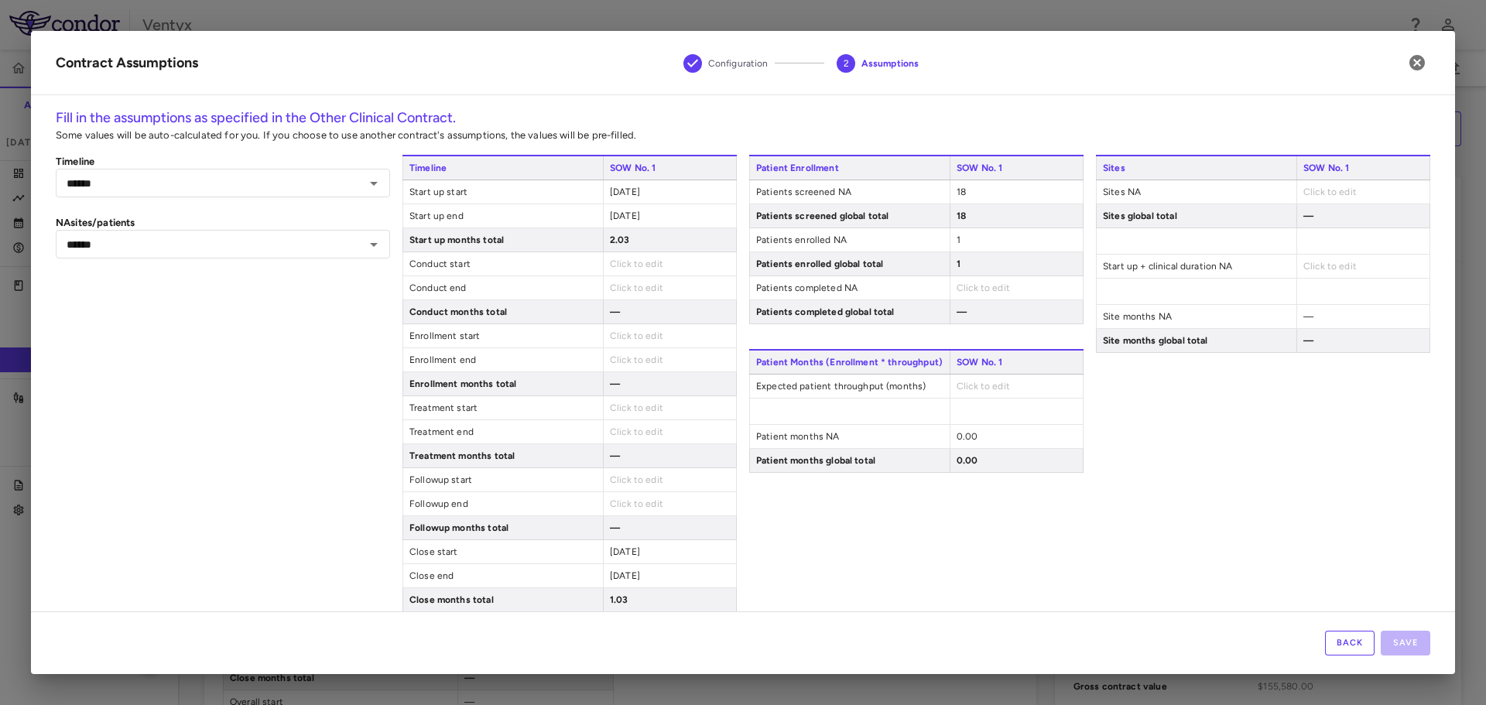
click at [965, 299] on div "Click to edit" at bounding box center [1015, 287] width 133 height 23
click at [965, 292] on span "Click to edit" at bounding box center [982, 287] width 53 height 11
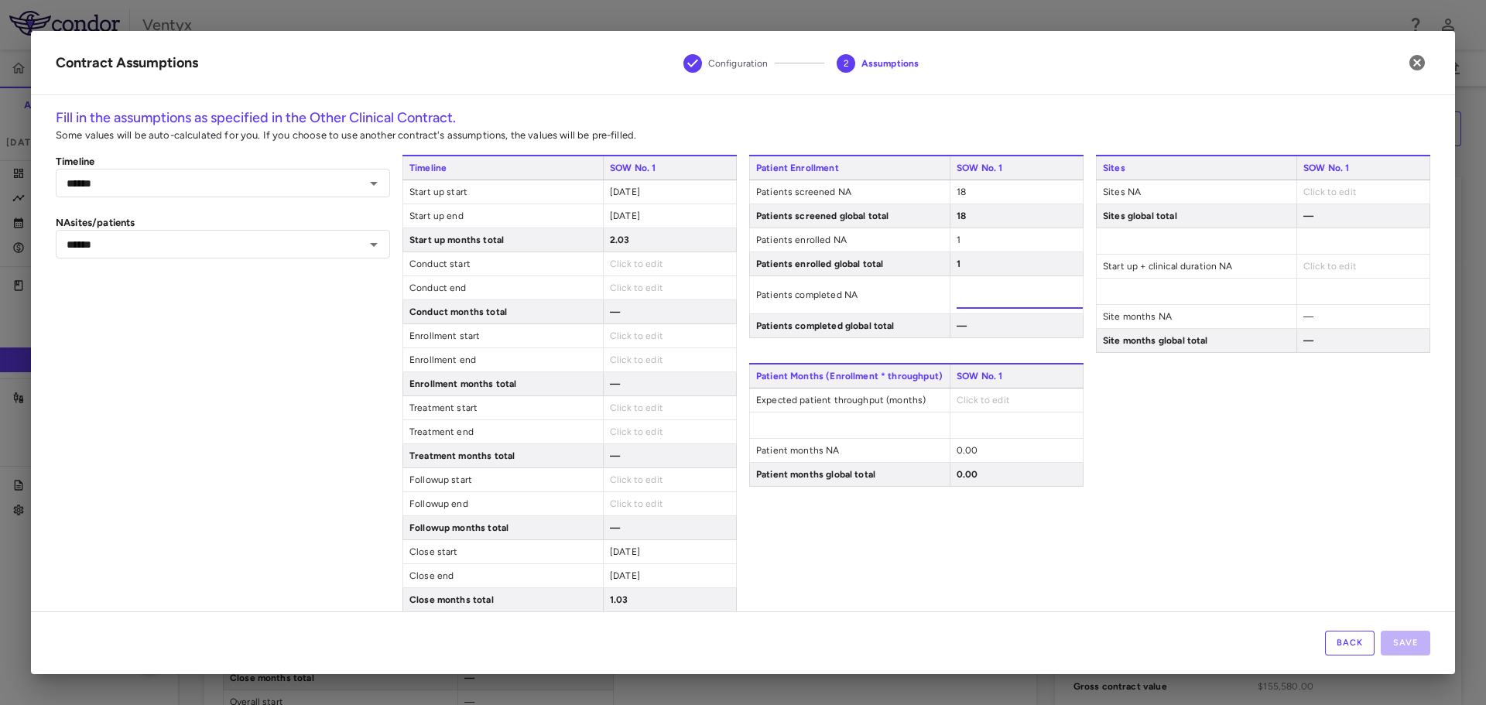
type input "*"
click at [930, 595] on div "Patient Enrollment SOW No. 1 Patients screened NA 18 Patients screened global t…" at bounding box center [916, 419] width 334 height 529
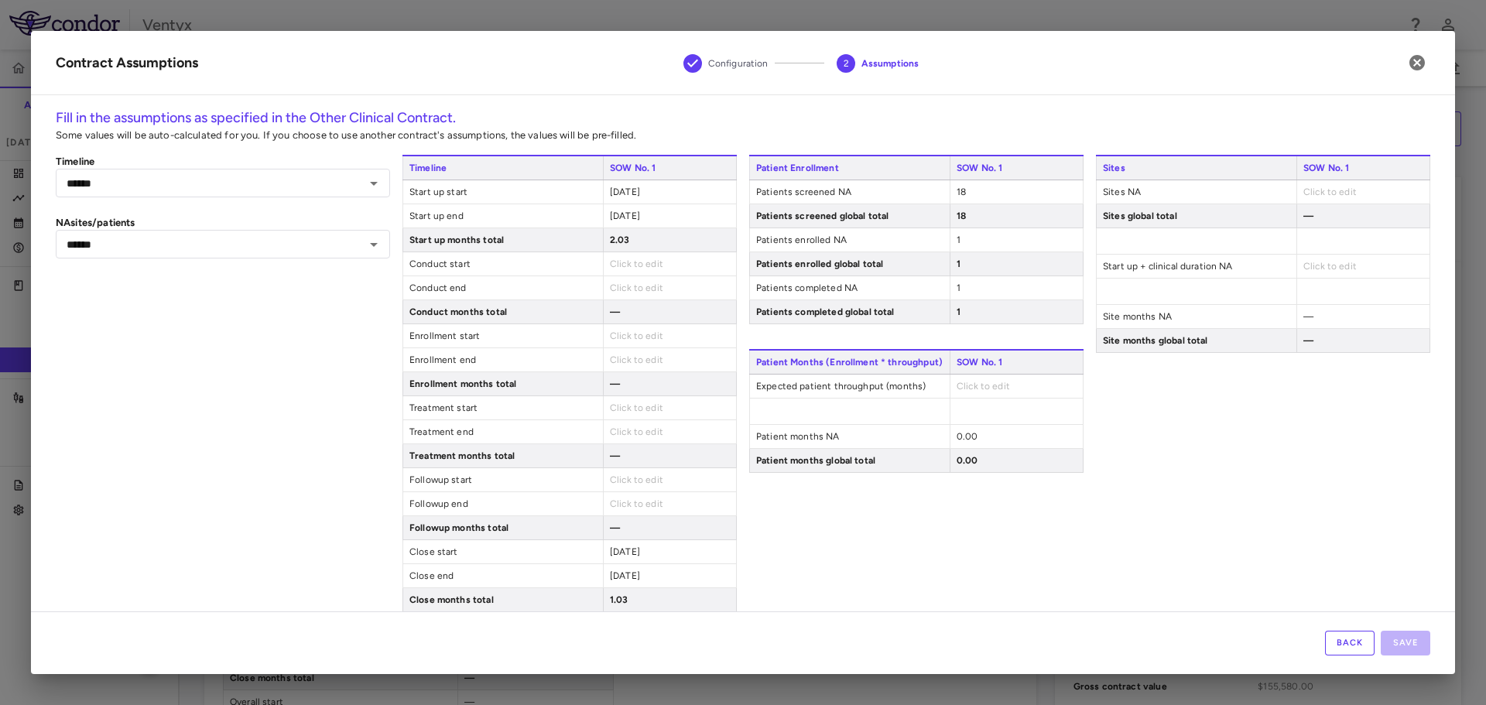
click at [984, 386] on span "Click to edit" at bounding box center [982, 386] width 53 height 11
type input "*"
click at [1185, 453] on div "Sites SOW No. 1 Sites NA Click to edit Sites global total — Start up + clinical…" at bounding box center [1263, 419] width 334 height 529
click at [1310, 175] on span "SOW No. 1" at bounding box center [1363, 167] width 134 height 23
click at [1303, 194] on span "Click to edit" at bounding box center [1329, 191] width 53 height 11
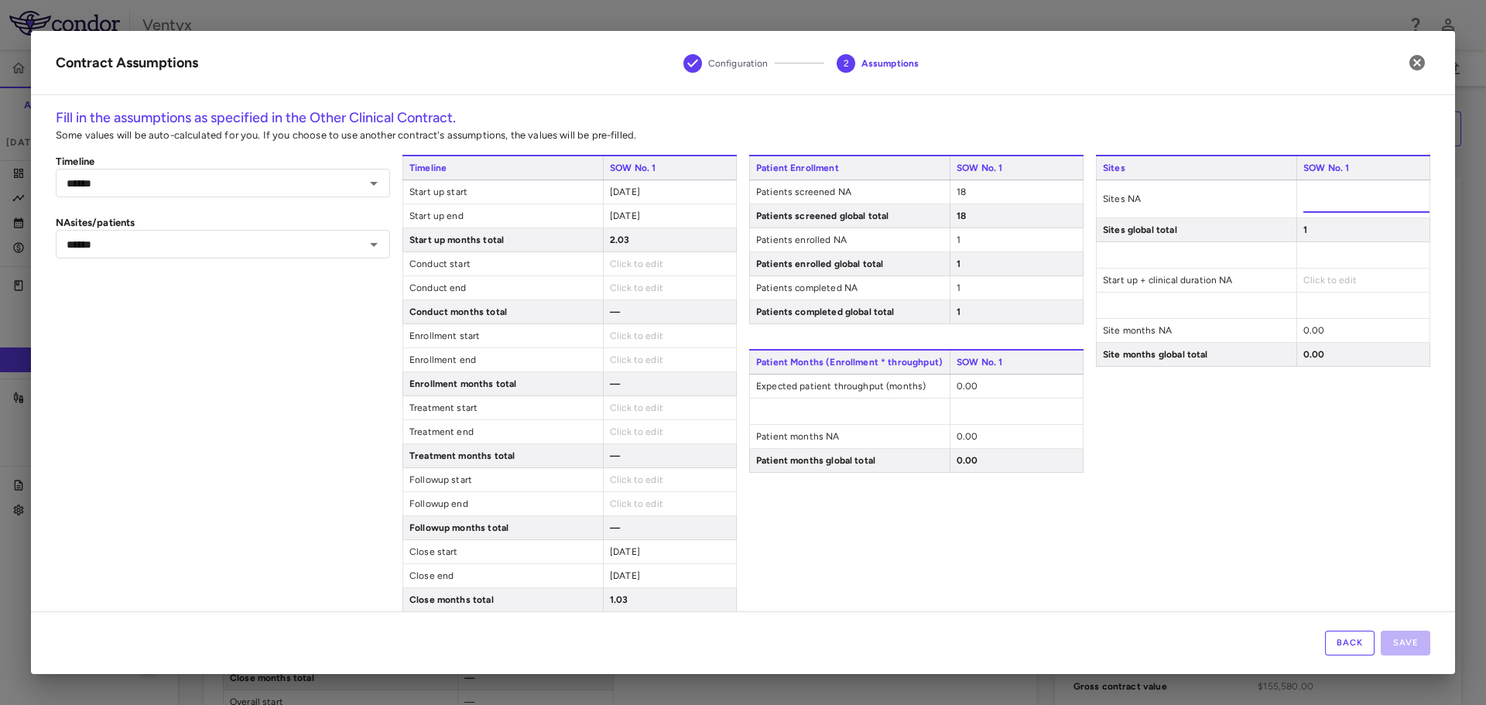
type input "**"
click at [1185, 509] on div "Sites SOW No. 1 Sites NA ** Sites global total 15 Start up + clinical duration …" at bounding box center [1263, 419] width 334 height 529
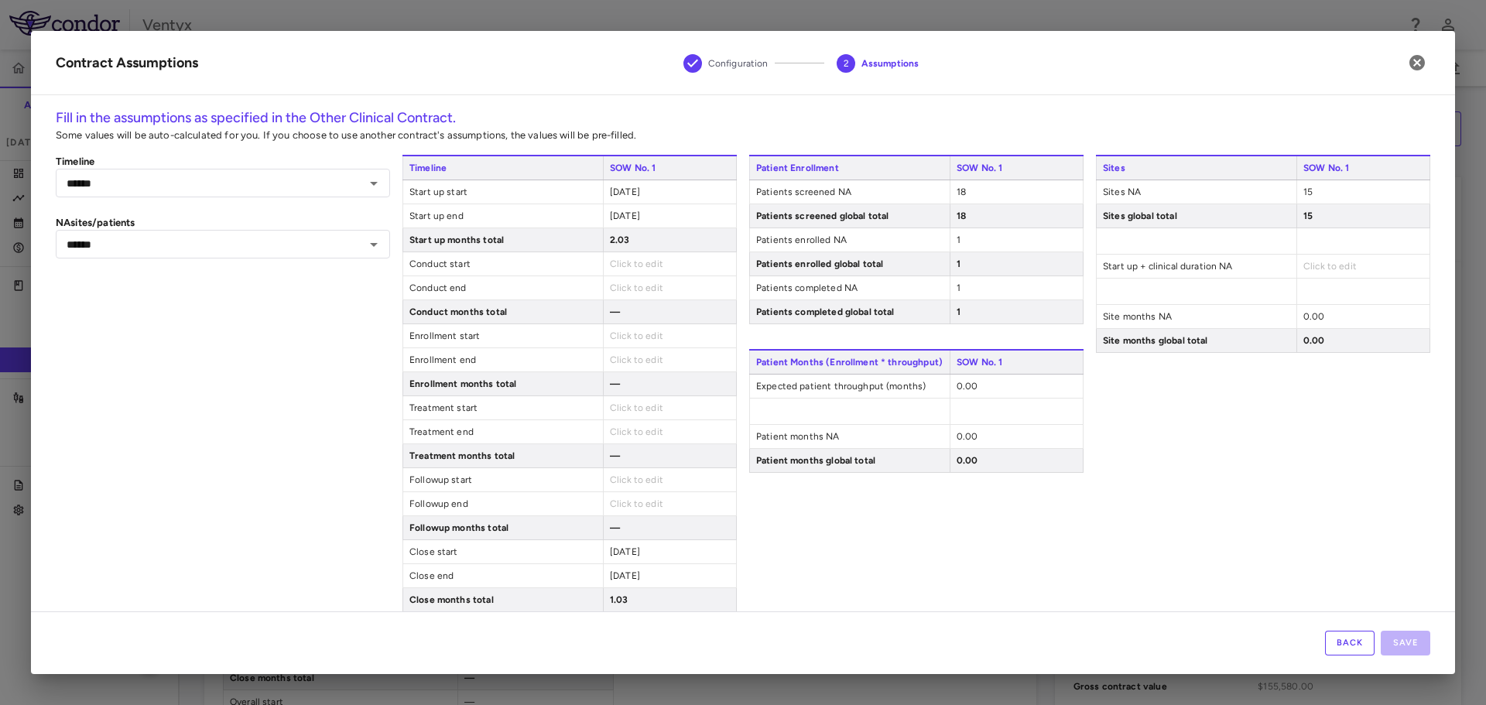
click at [1303, 270] on span "Click to edit" at bounding box center [1329, 266] width 53 height 11
type input "**"
drag, startPoint x: 1322, startPoint y: 525, endPoint x: 1322, endPoint y: 554, distance: 28.6
click at [1328, 557] on div "Sites SOW No. 1 Sites NA 15 Sites global total 15 Start up + clinical duration …" at bounding box center [1263, 419] width 334 height 529
click at [1278, 486] on div "Sites SOW No. 1 Sites NA 15 Sites global total 15 Start up + clinical duration …" at bounding box center [1263, 419] width 334 height 529
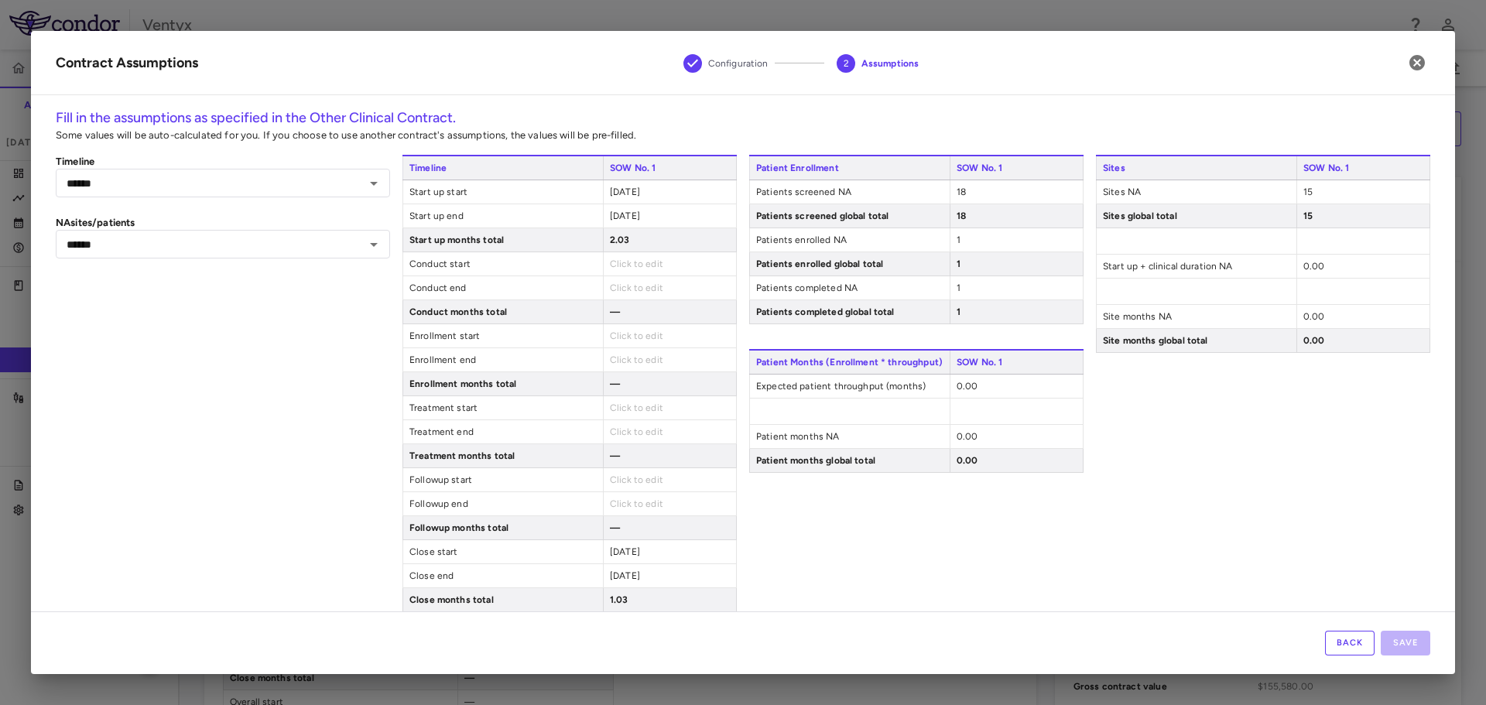
click at [1298, 422] on div "Sites SOW No. 1 Sites NA 15 Sites global total 15 Start up + clinical duration …" at bounding box center [1263, 419] width 334 height 529
click at [985, 384] on div "0.00" at bounding box center [1015, 385] width 133 height 23
click at [1006, 386] on div "0.00" at bounding box center [1015, 385] width 133 height 23
click at [956, 381] on span "0.00" at bounding box center [967, 386] width 22 height 11
drag, startPoint x: 986, startPoint y: 382, endPoint x: 849, endPoint y: 381, distance: 137.0
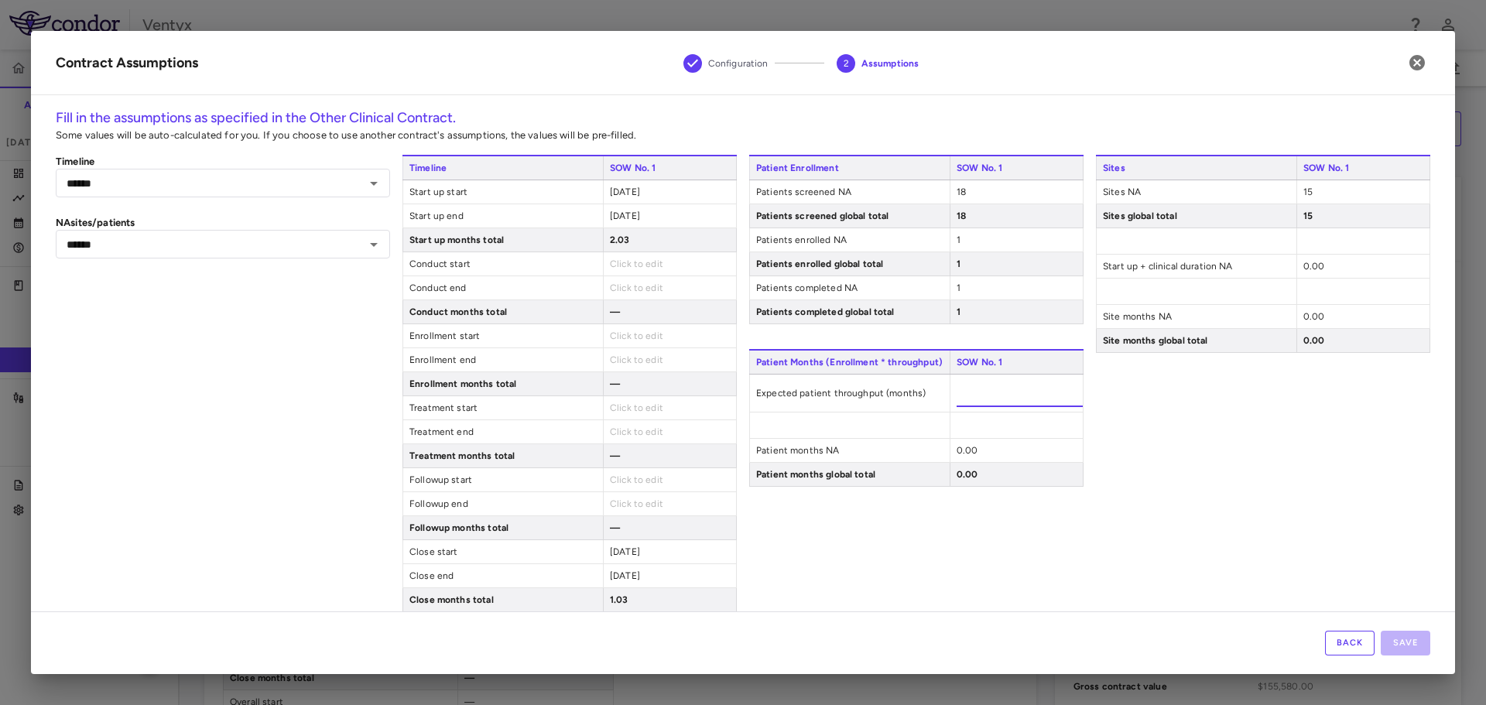
click at [849, 381] on div "Expected patient throughput (months) *" at bounding box center [916, 393] width 334 height 38
type input "*"
click at [1211, 525] on div "Sites SOW No. 1 Sites NA 15 Sites global total 15 Start up + clinical duration …" at bounding box center [1263, 419] width 334 height 529
click at [1337, 266] on div "0.00" at bounding box center [1362, 266] width 133 height 23
click at [1336, 267] on div "0.00" at bounding box center [1362, 266] width 133 height 23
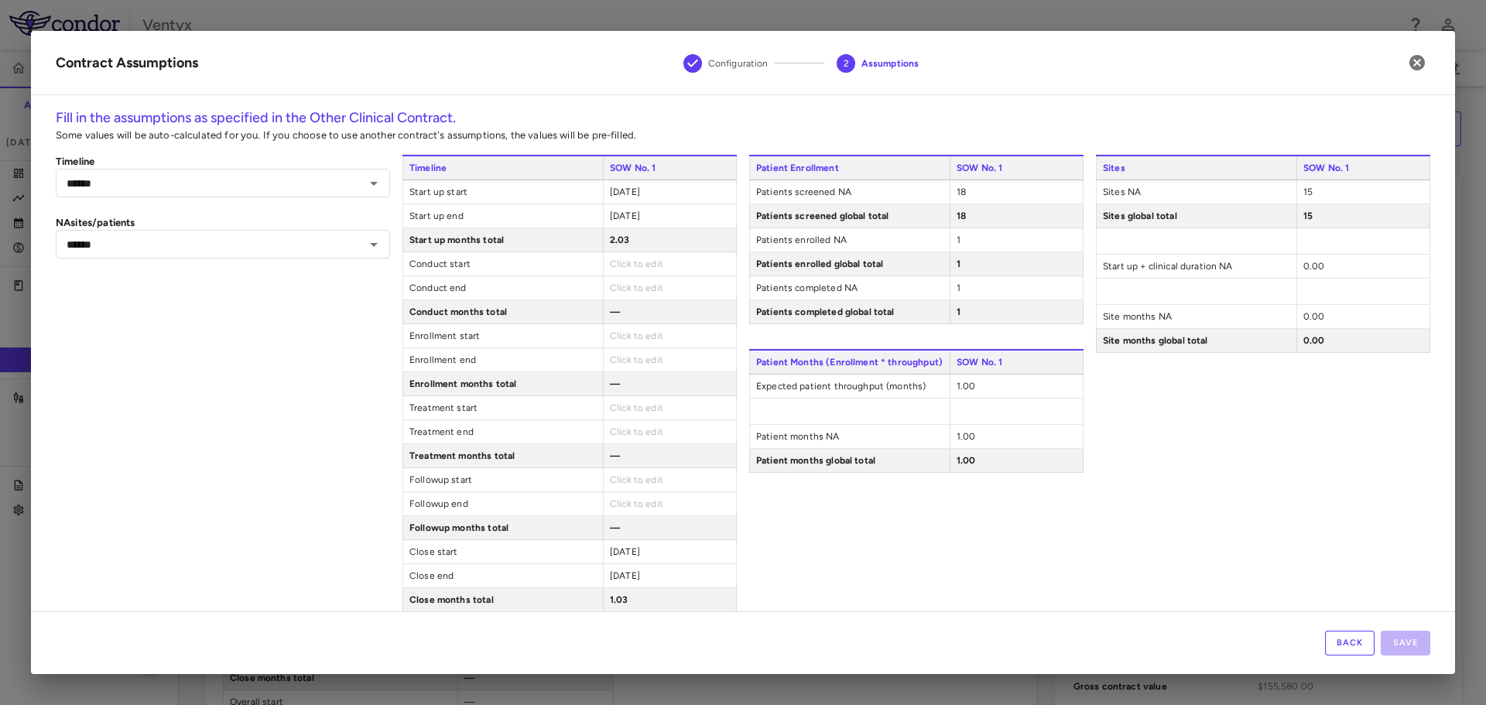
click at [1317, 270] on div "0.00" at bounding box center [1362, 266] width 133 height 23
click at [1306, 266] on span "0.00" at bounding box center [1314, 266] width 22 height 11
drag, startPoint x: 1333, startPoint y: 269, endPoint x: 1242, endPoint y: 269, distance: 91.3
click at [1242, 269] on div "Start up + clinical duration NA **" at bounding box center [1263, 274] width 334 height 38
type input "*"
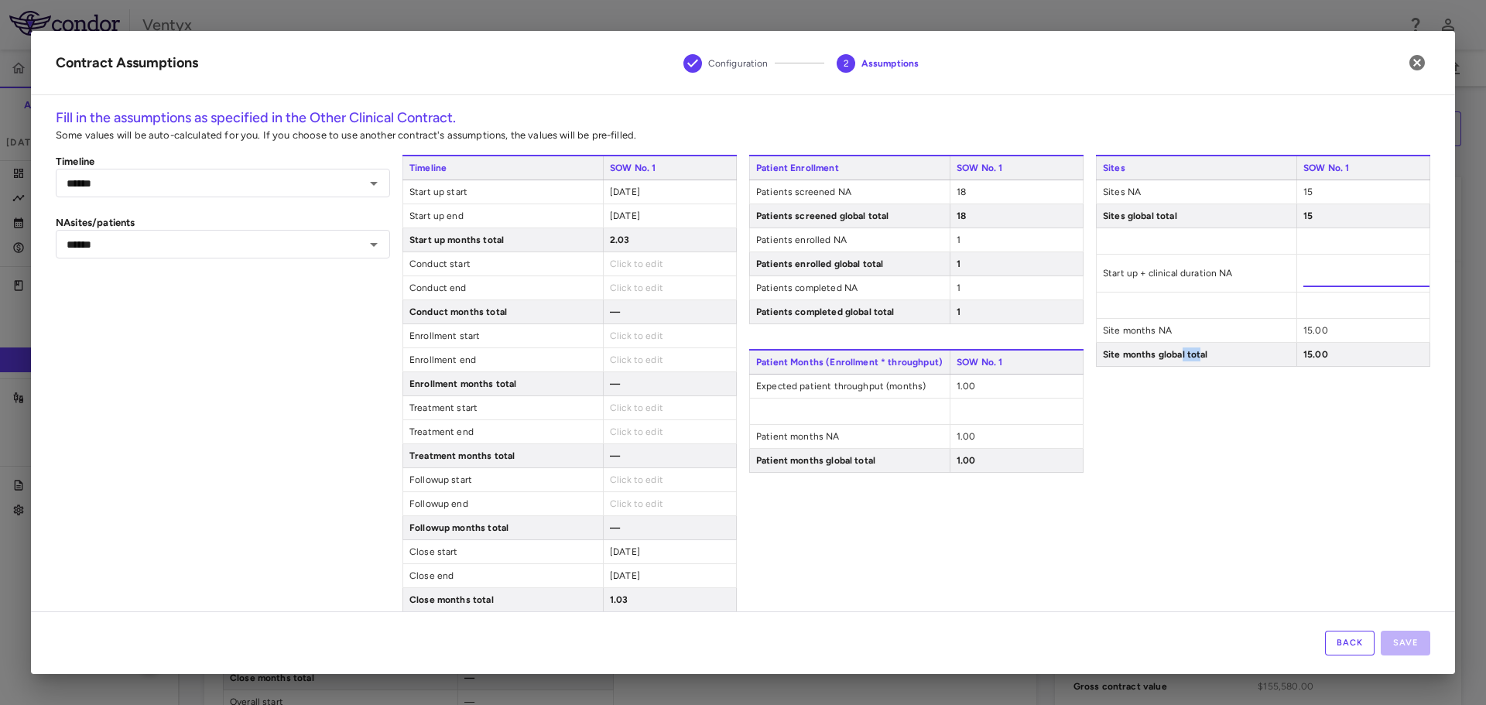
drag, startPoint x: 1191, startPoint y: 490, endPoint x: 1173, endPoint y: 538, distance: 51.2
click at [1173, 538] on div "Sites SOW No. 1 Sites NA 15 Sites global total 15 Start up + clinical duration …" at bounding box center [1263, 419] width 334 height 529
click at [1277, 454] on div "Sites SOW No. 1 Sites NA 15 Sites global total 15 Start up + clinical duration …" at bounding box center [1263, 419] width 334 height 529
click at [973, 395] on div "1.00" at bounding box center [1015, 385] width 133 height 23
click at [972, 388] on div "1.00" at bounding box center [1015, 385] width 133 height 23
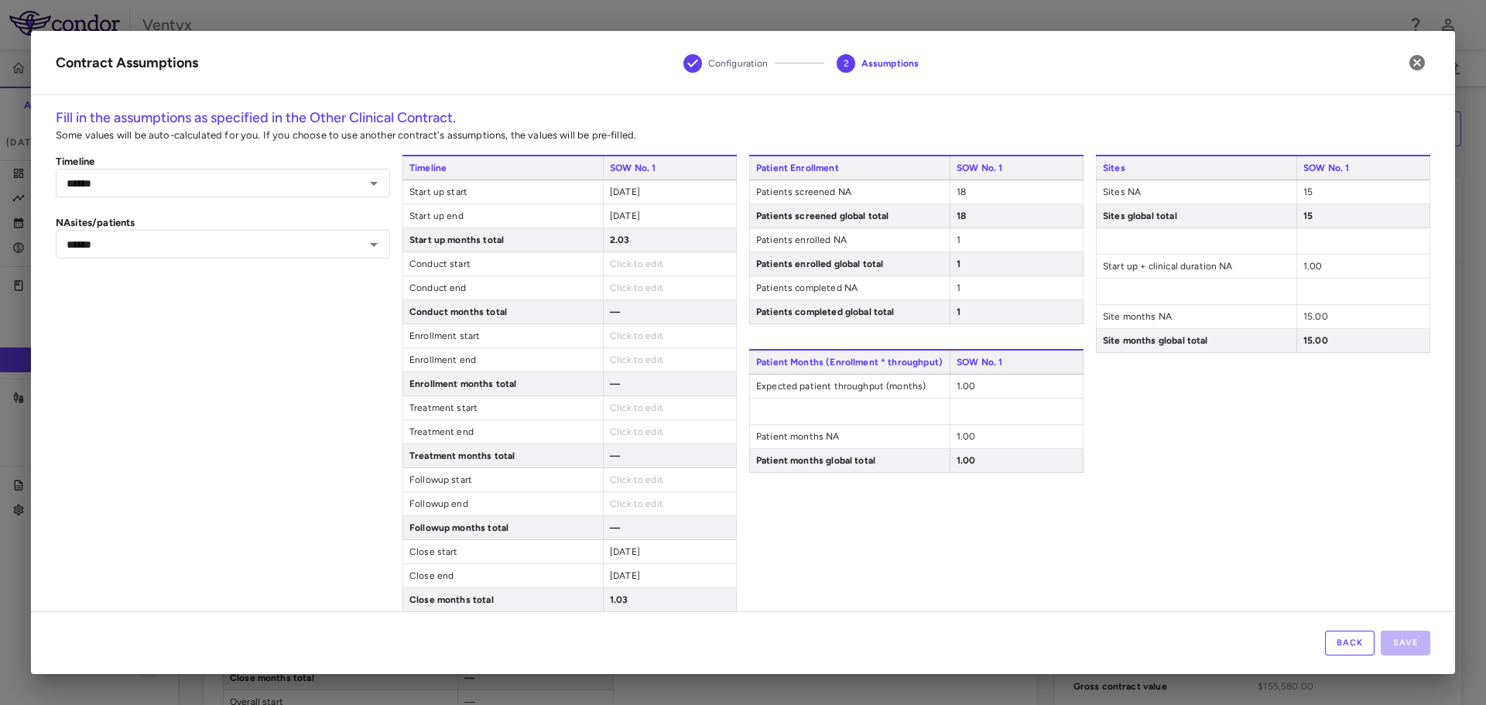
click at [965, 385] on span "1.00" at bounding box center [965, 386] width 19 height 11
drag, startPoint x: 972, startPoint y: 386, endPoint x: 928, endPoint y: 385, distance: 43.3
click at [928, 385] on div "Expected patient throughput (months) *" at bounding box center [916, 393] width 334 height 38
type input "*"
click at [1253, 424] on div "Sites SOW No. 1 Sites NA 15 Sites global total 15 Start up + clinical duration …" at bounding box center [1263, 419] width 334 height 529
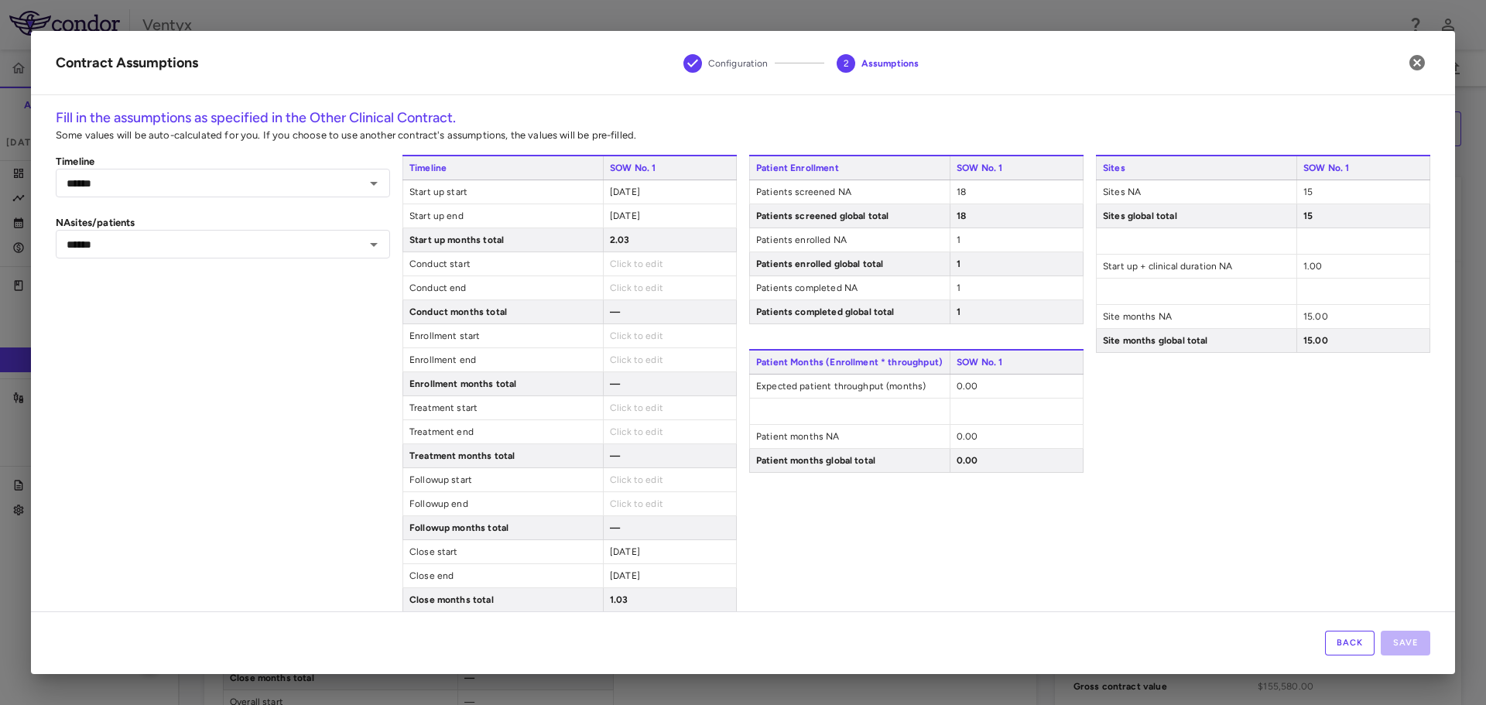
click at [1307, 264] on div "1.00" at bounding box center [1362, 266] width 133 height 23
click at [1307, 263] on span "1.00" at bounding box center [1312, 266] width 19 height 11
drag, startPoint x: 1311, startPoint y: 261, endPoint x: 1240, endPoint y: 262, distance: 71.2
click at [1240, 262] on div "Start up + clinical duration NA *" at bounding box center [1263, 274] width 334 height 38
type input "*"
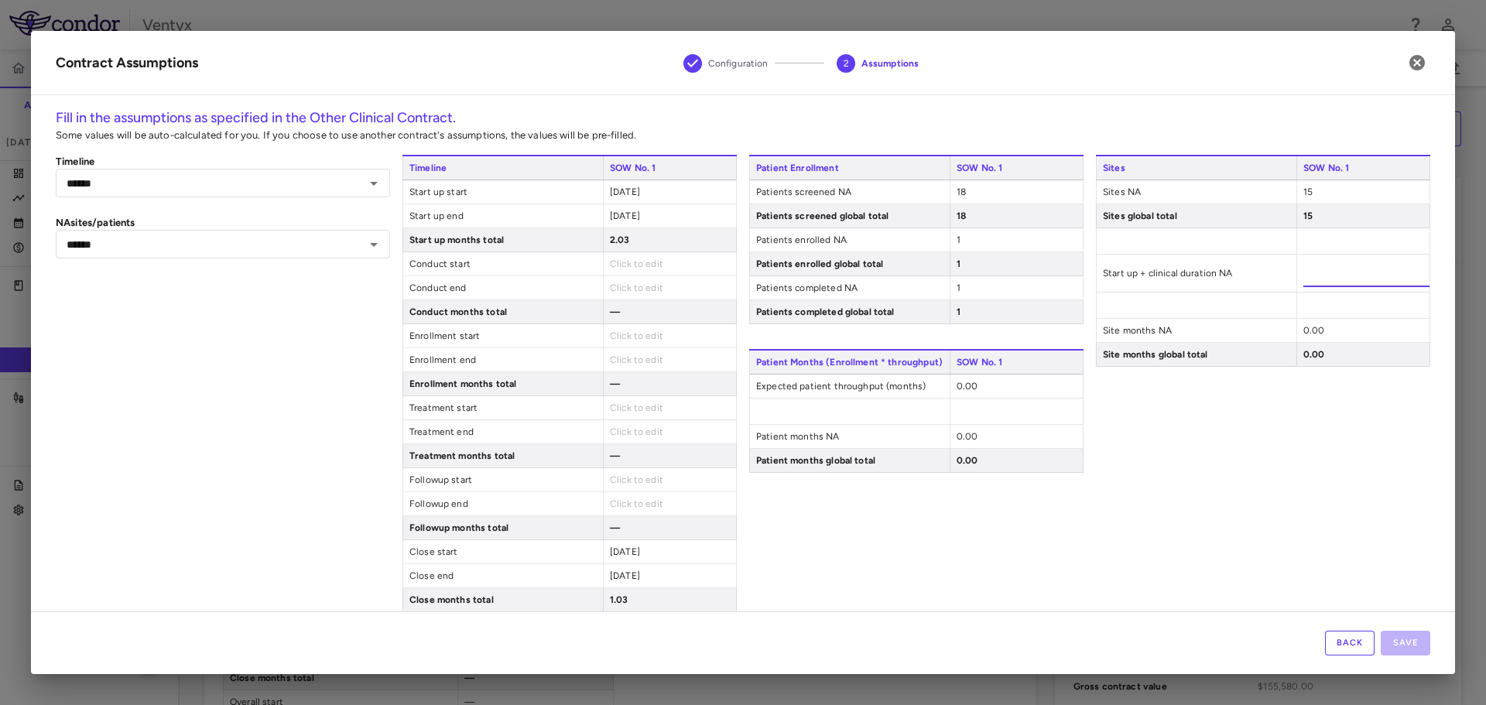
click at [1214, 465] on div "Sites SOW No. 1 Sites NA 15 Sites global total 15 Start up + clinical duration …" at bounding box center [1263, 419] width 334 height 529
click at [1258, 475] on div "Sites SOW No. 1 Sites NA 15 Sites global total 15 Start up + clinical duration …" at bounding box center [1263, 419] width 334 height 529
click at [1199, 492] on div "Sites SOW No. 1 Sites NA 15 Sites global total 15 Start up + clinical duration …" at bounding box center [1263, 419] width 334 height 529
click at [1308, 307] on div "0.00" at bounding box center [1362, 316] width 133 height 23
click at [1305, 318] on span "0.00" at bounding box center [1314, 316] width 22 height 11
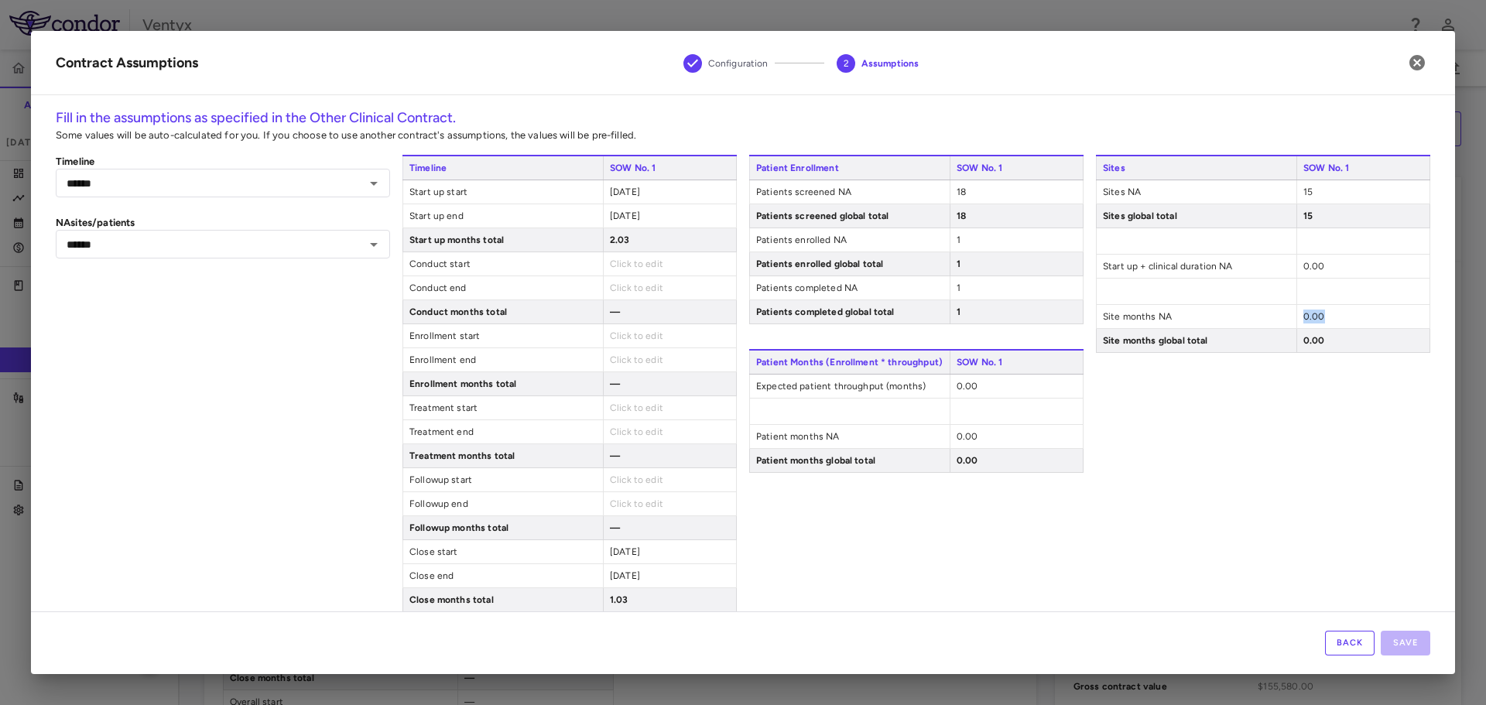
click at [1305, 318] on span "0.00" at bounding box center [1314, 316] width 22 height 11
click at [1310, 266] on span "0.00" at bounding box center [1314, 266] width 22 height 11
click at [1310, 266] on input "*" at bounding box center [1366, 273] width 126 height 28
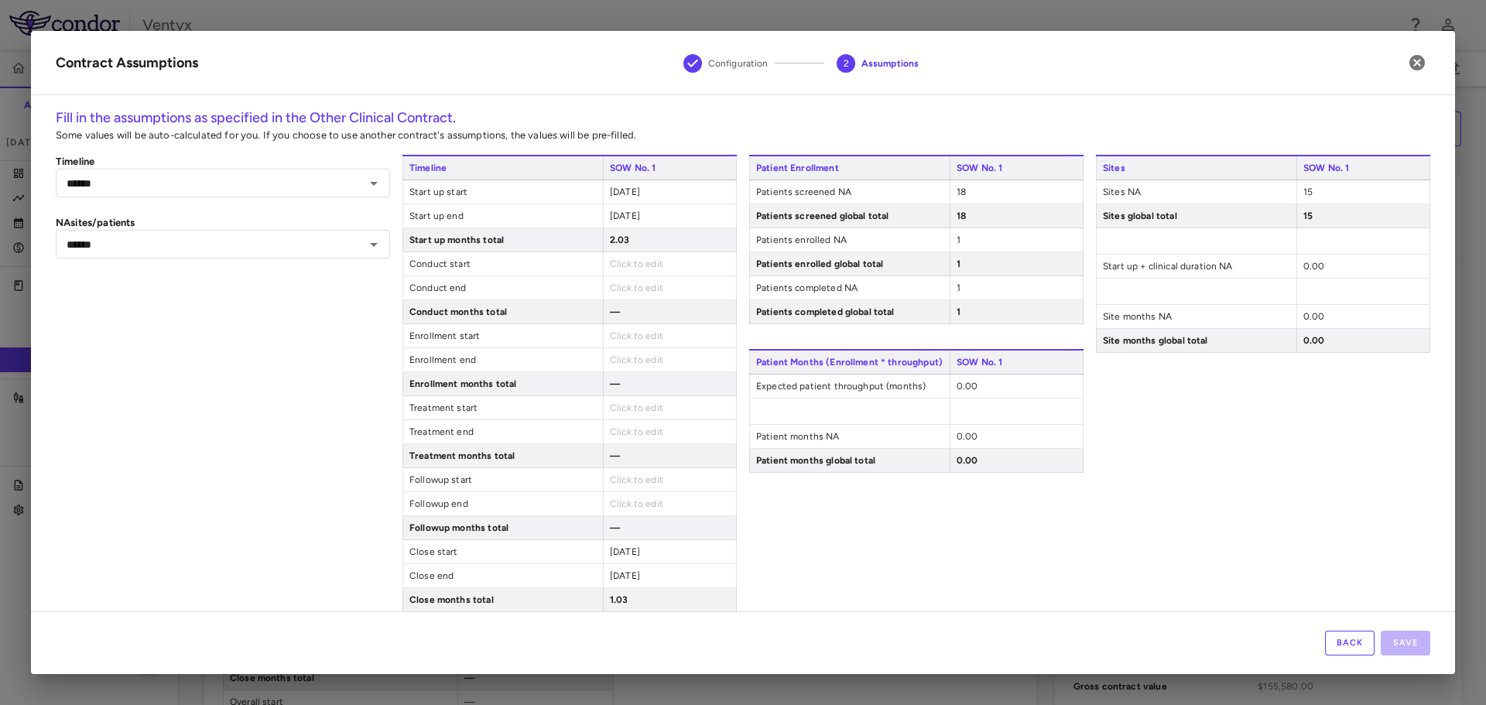
click at [1288, 417] on div "Sites SOW No. 1 Sites NA 15 Sites global total 15 Start up + clinical duration …" at bounding box center [1263, 419] width 334 height 529
click at [627, 265] on span "Click to edit" at bounding box center [636, 263] width 53 height 11
type input "**********"
click at [643, 294] on div "Click to edit" at bounding box center [669, 290] width 133 height 23
click at [641, 286] on span "Click to edit" at bounding box center [636, 287] width 53 height 11
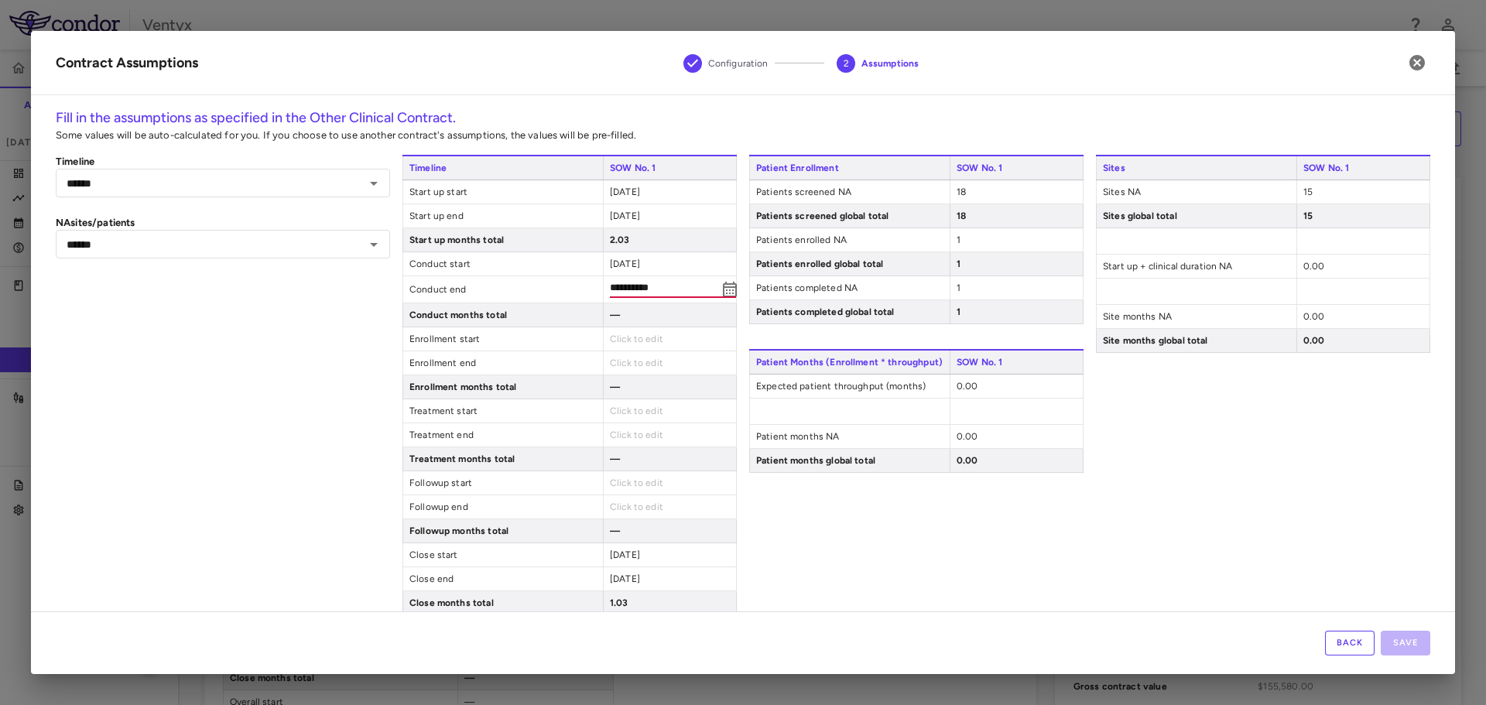
type input "**********"
click at [1175, 550] on div "Sites SOW No. 1 Sites NA 15 Sites global total 15 Start up + clinical duration …" at bounding box center [1263, 421] width 334 height 532
click at [1394, 633] on button "Save" at bounding box center [1405, 643] width 50 height 25
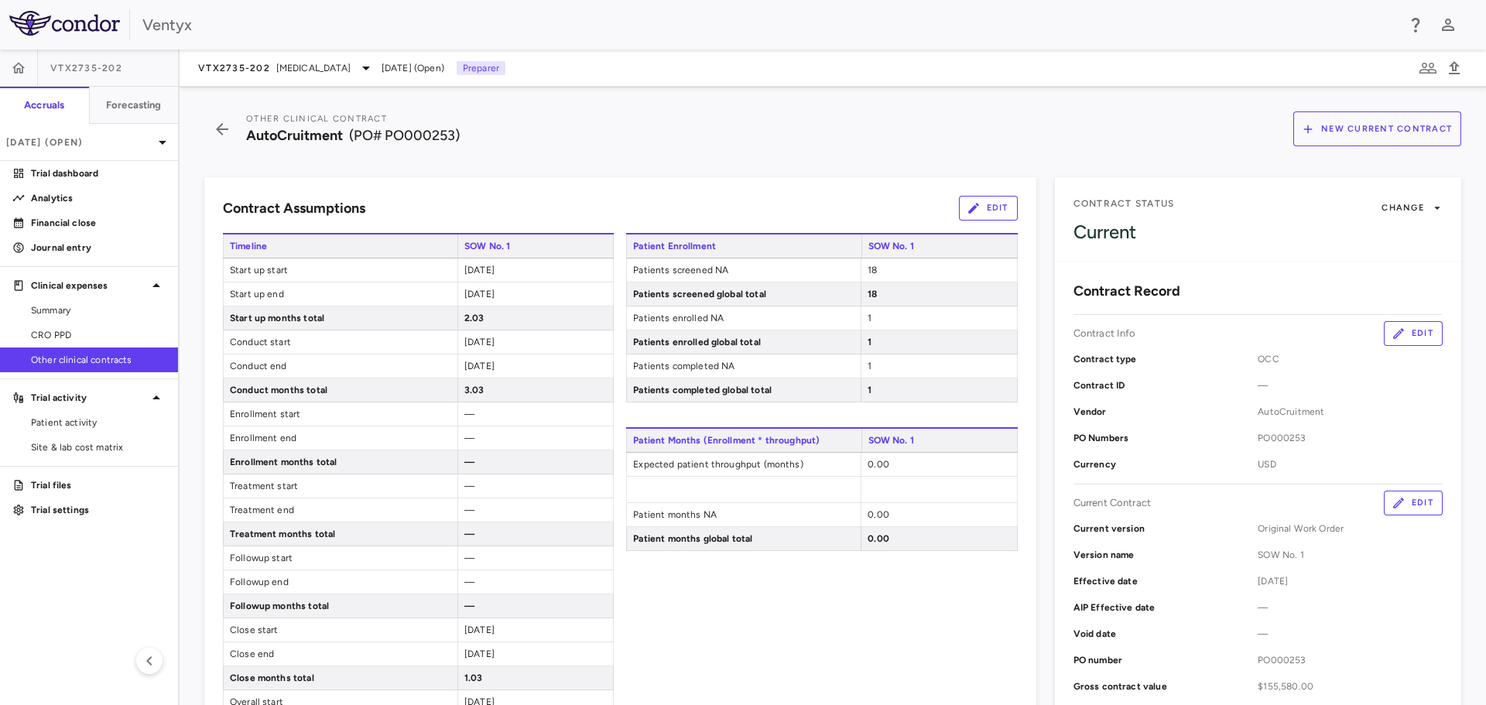
click at [51, 368] on link "Other clinical contracts" at bounding box center [89, 359] width 178 height 23
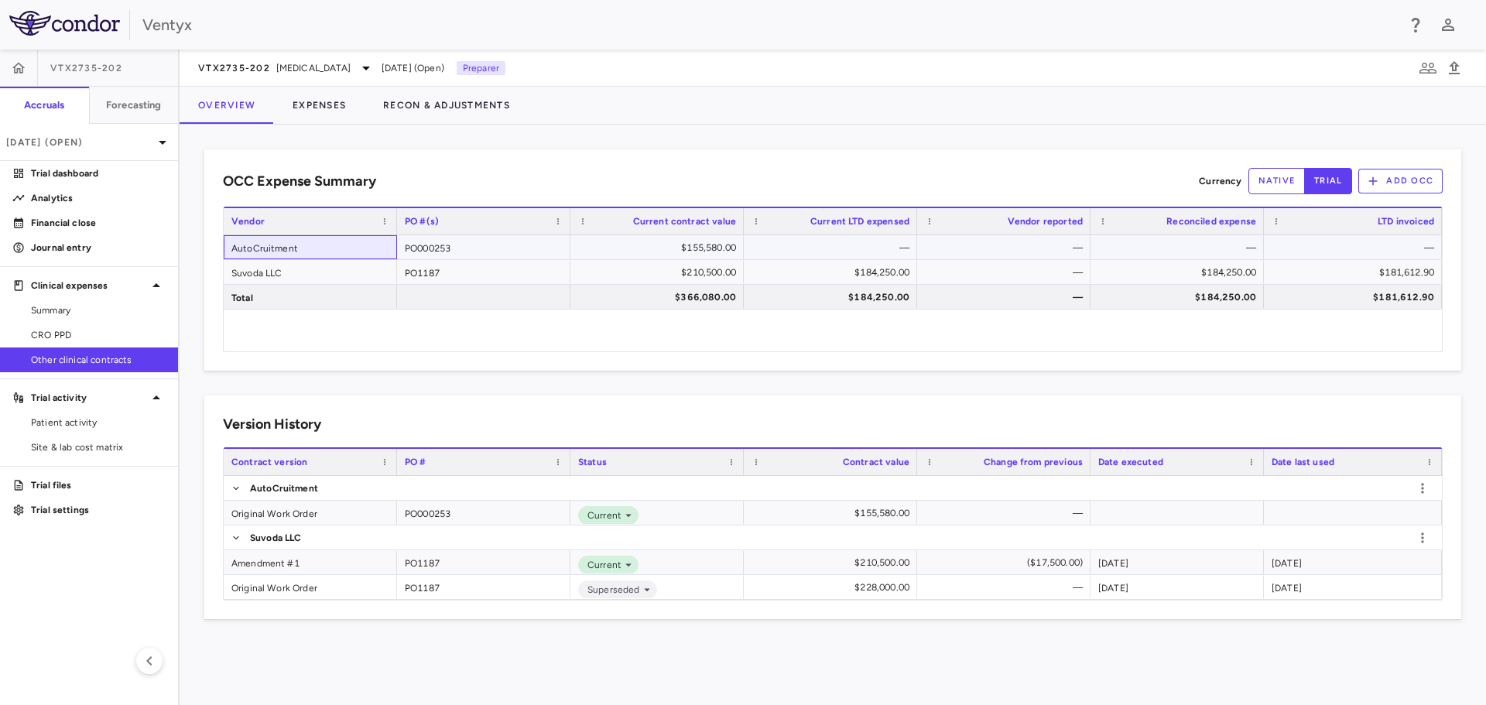
click at [276, 246] on div "AutoCruitment" at bounding box center [310, 247] width 173 height 24
click at [330, 107] on button "Expenses" at bounding box center [319, 105] width 91 height 37
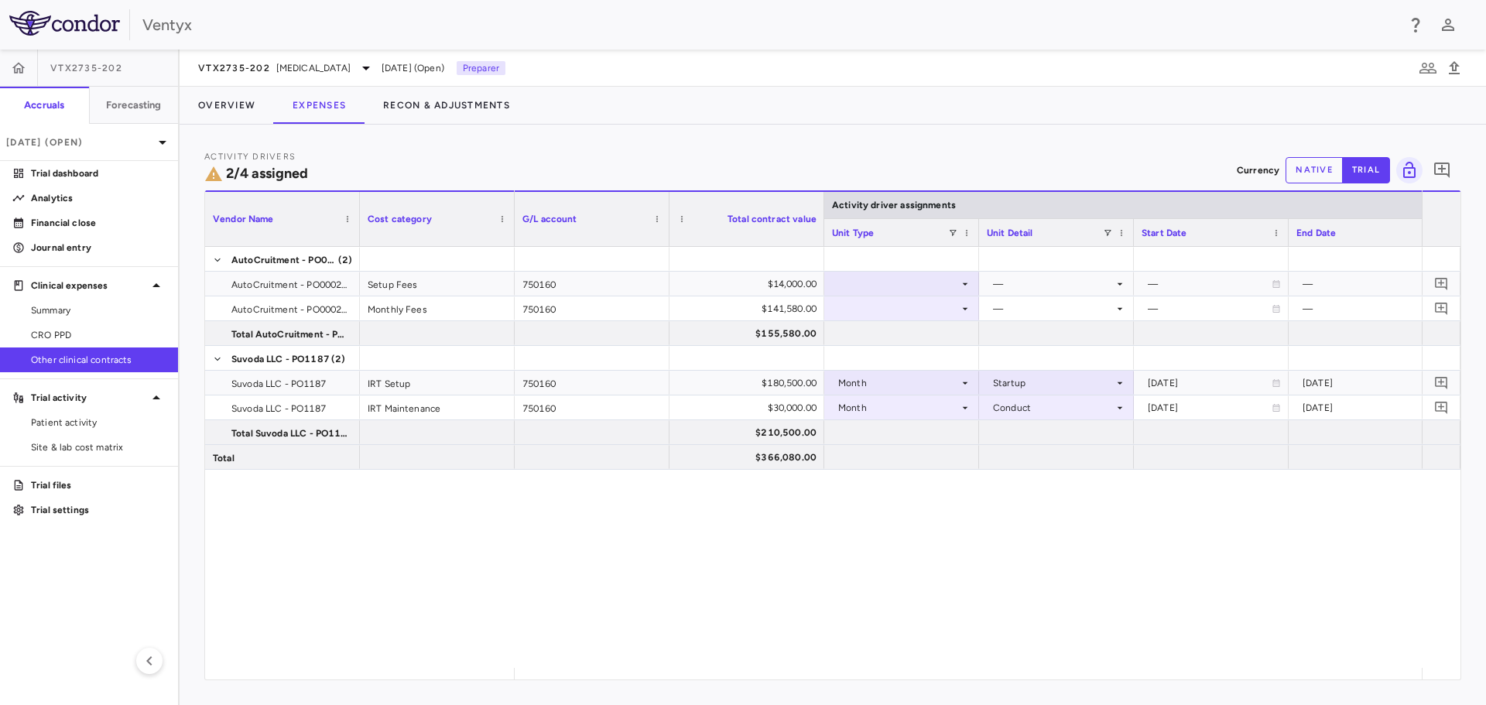
click at [972, 525] on div "750160 $14,000.00 — — — Global — 750160 $141,580.00 — — — Global — $155,580.00 …" at bounding box center [968, 457] width 907 height 421
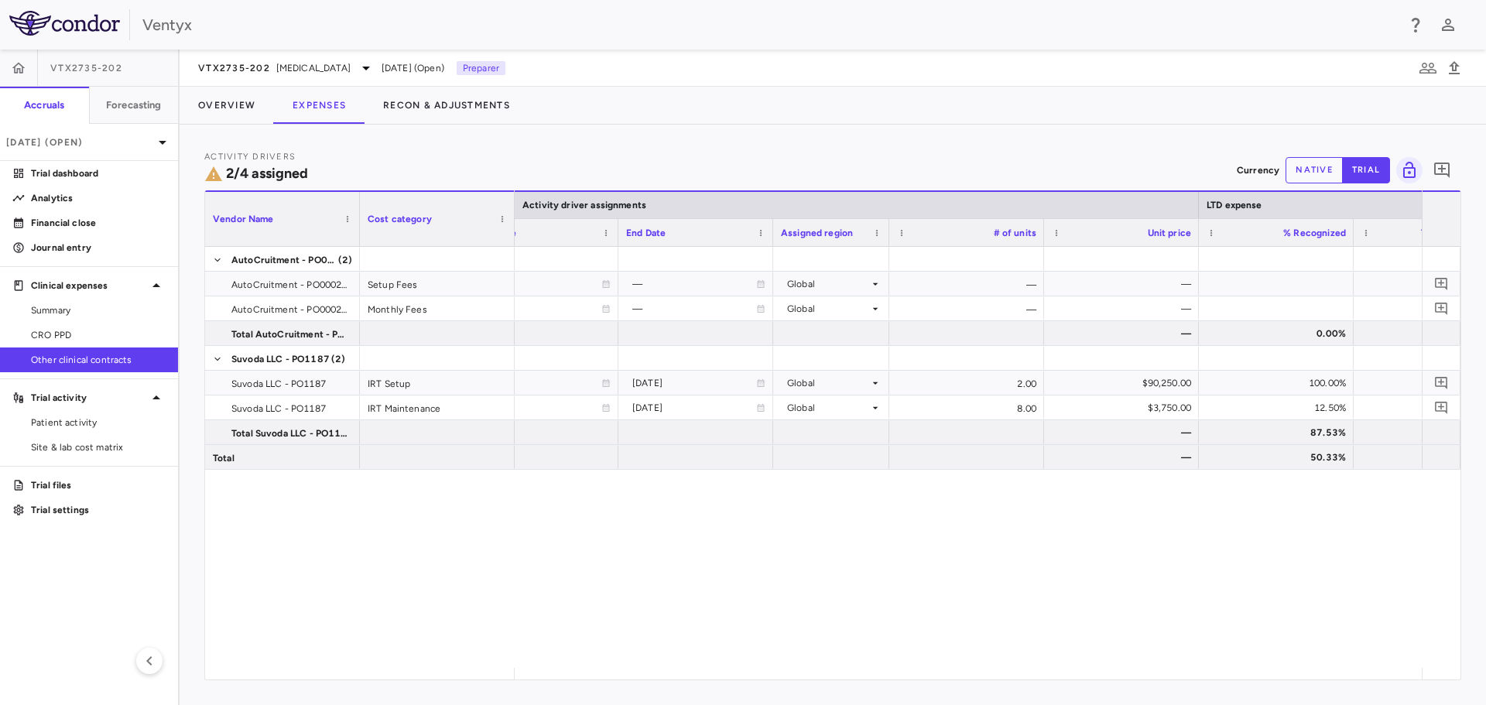
scroll to position [0, 756]
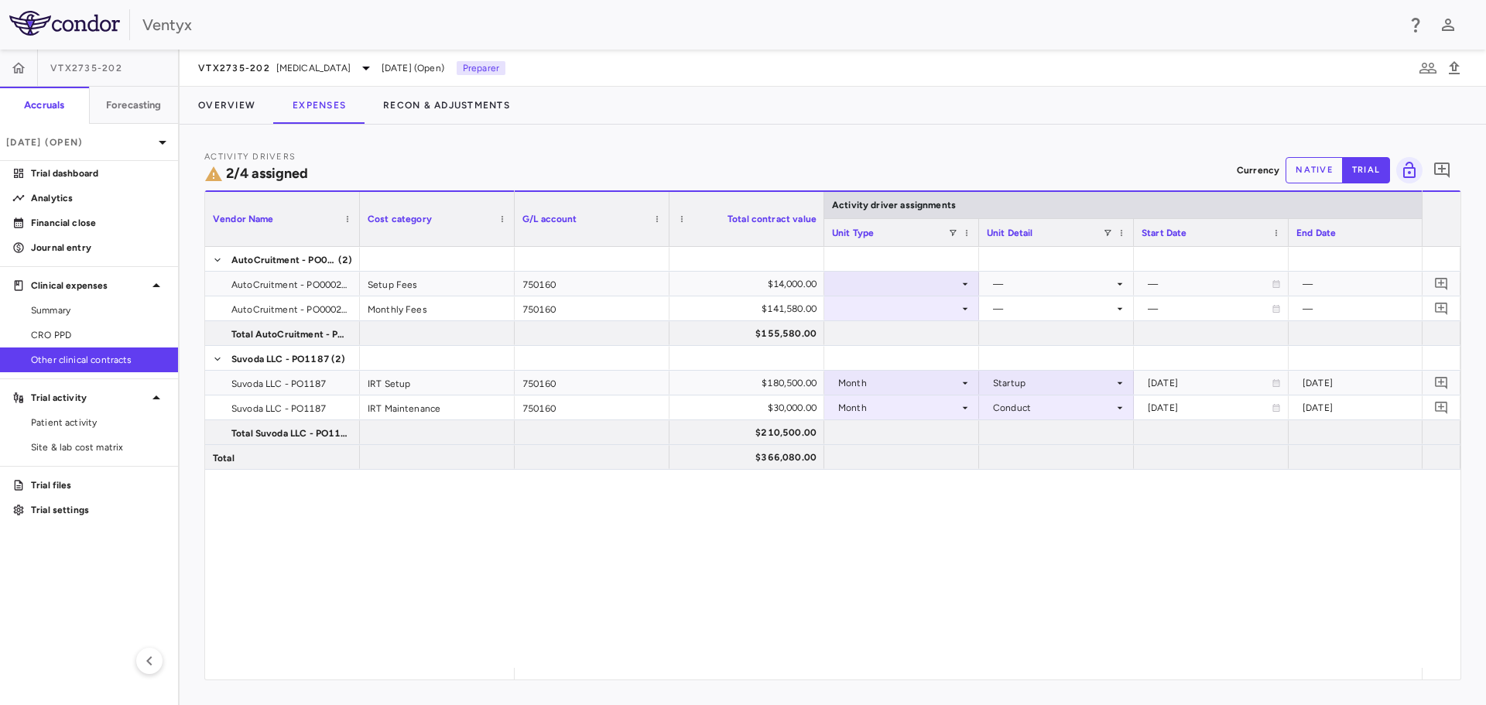
click at [1000, 558] on div "750160 $14,000.00 — — — Global — 750160 $141,580.00 — — — Global — $155,580.00 …" at bounding box center [968, 457] width 907 height 421
click at [888, 285] on div at bounding box center [901, 283] width 139 height 22
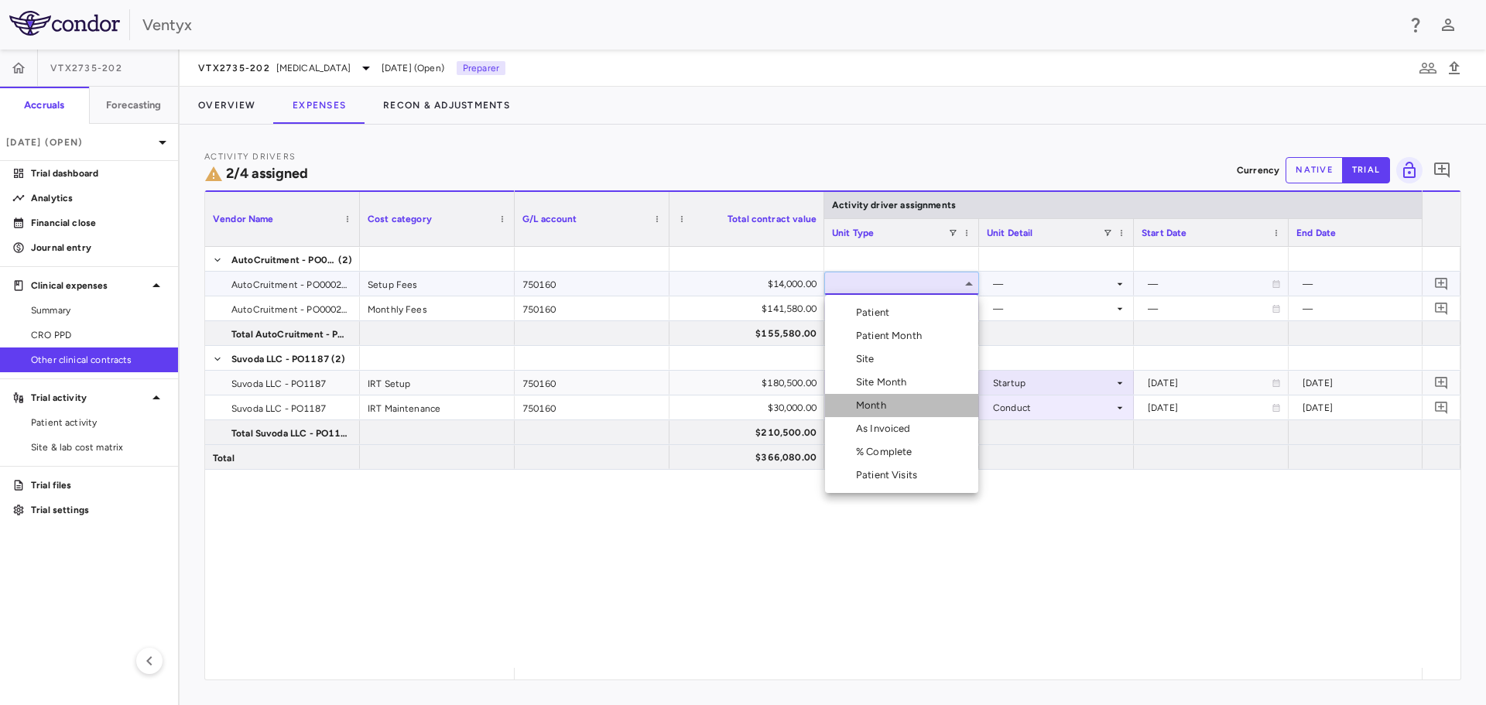
drag, startPoint x: 899, startPoint y: 396, endPoint x: 923, endPoint y: 353, distance: 49.5
click at [898, 396] on li "Month" at bounding box center [901, 405] width 153 height 23
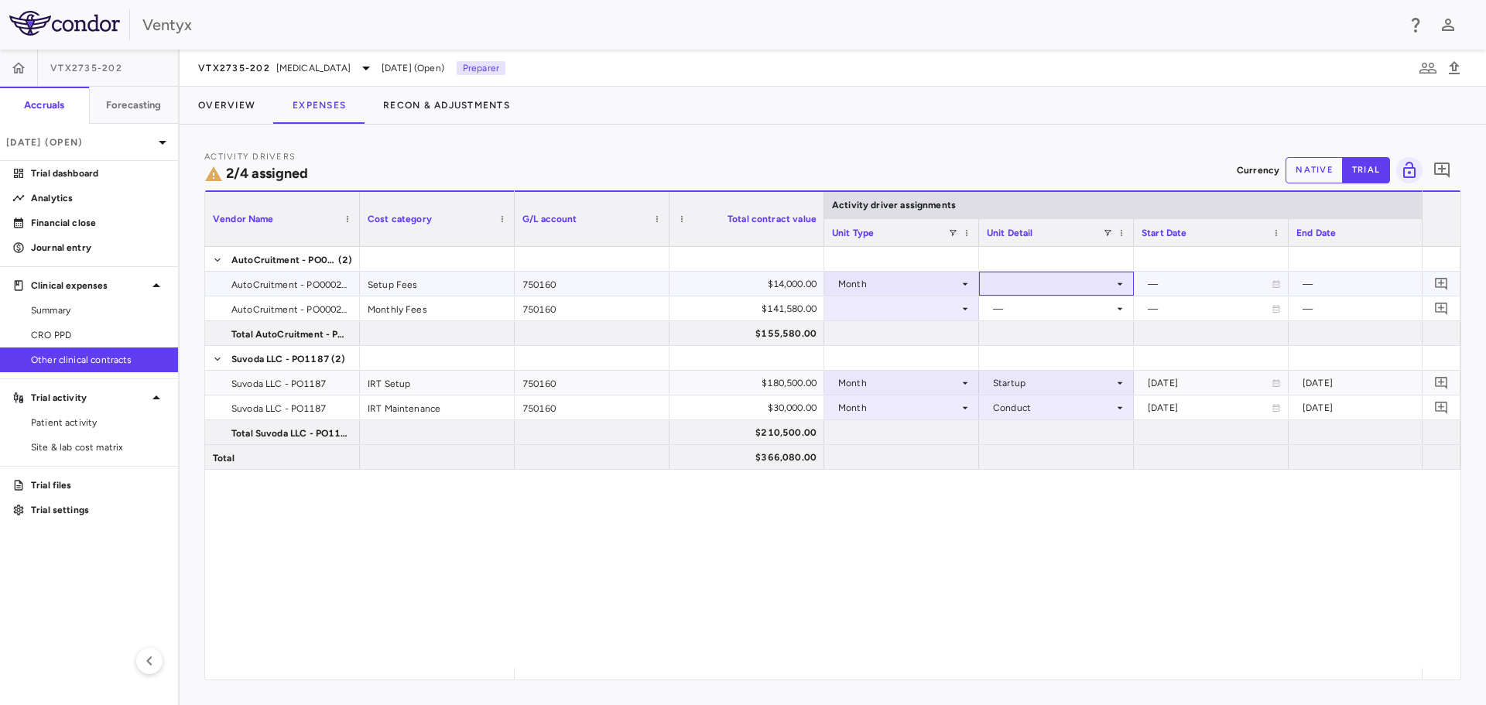
click at [1024, 289] on div at bounding box center [1056, 283] width 139 height 22
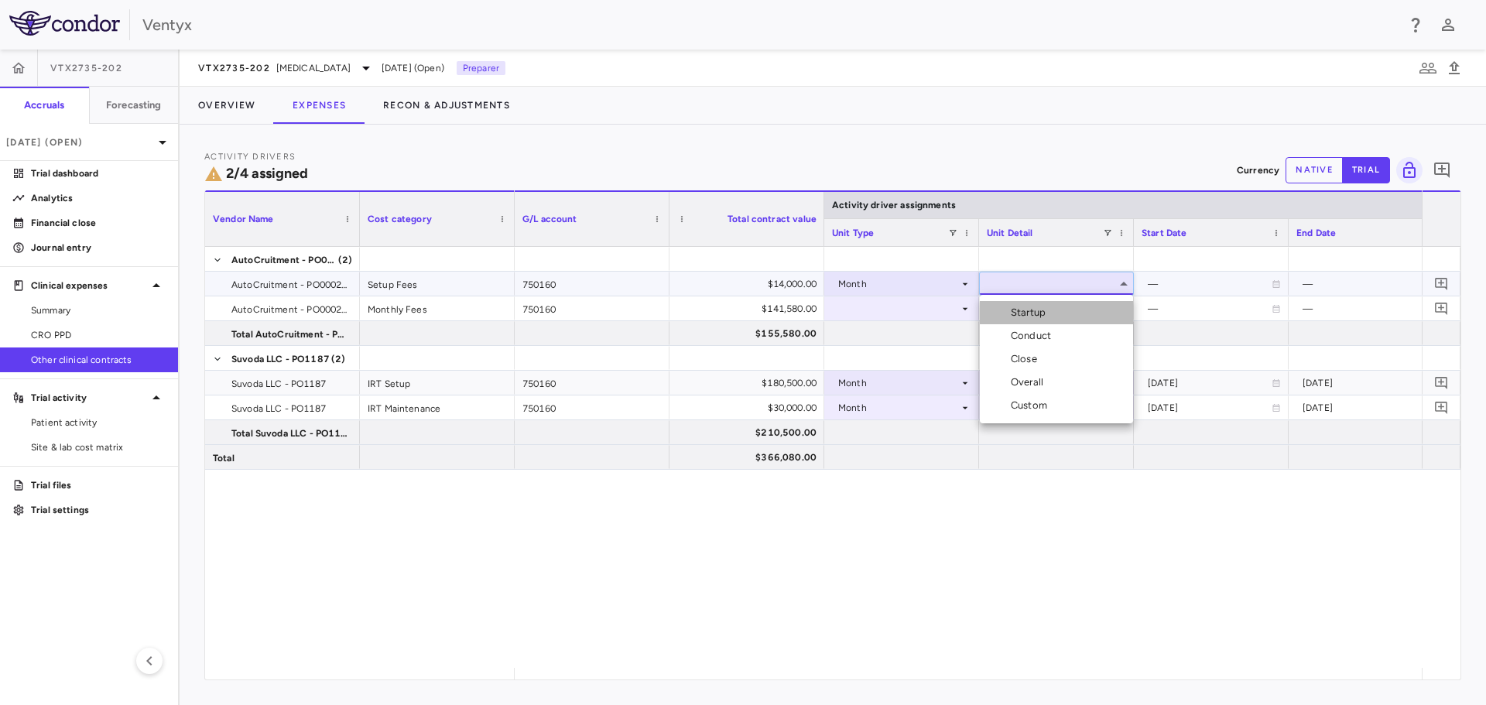
click at [1035, 311] on div "Startup" at bounding box center [1030, 313] width 41 height 14
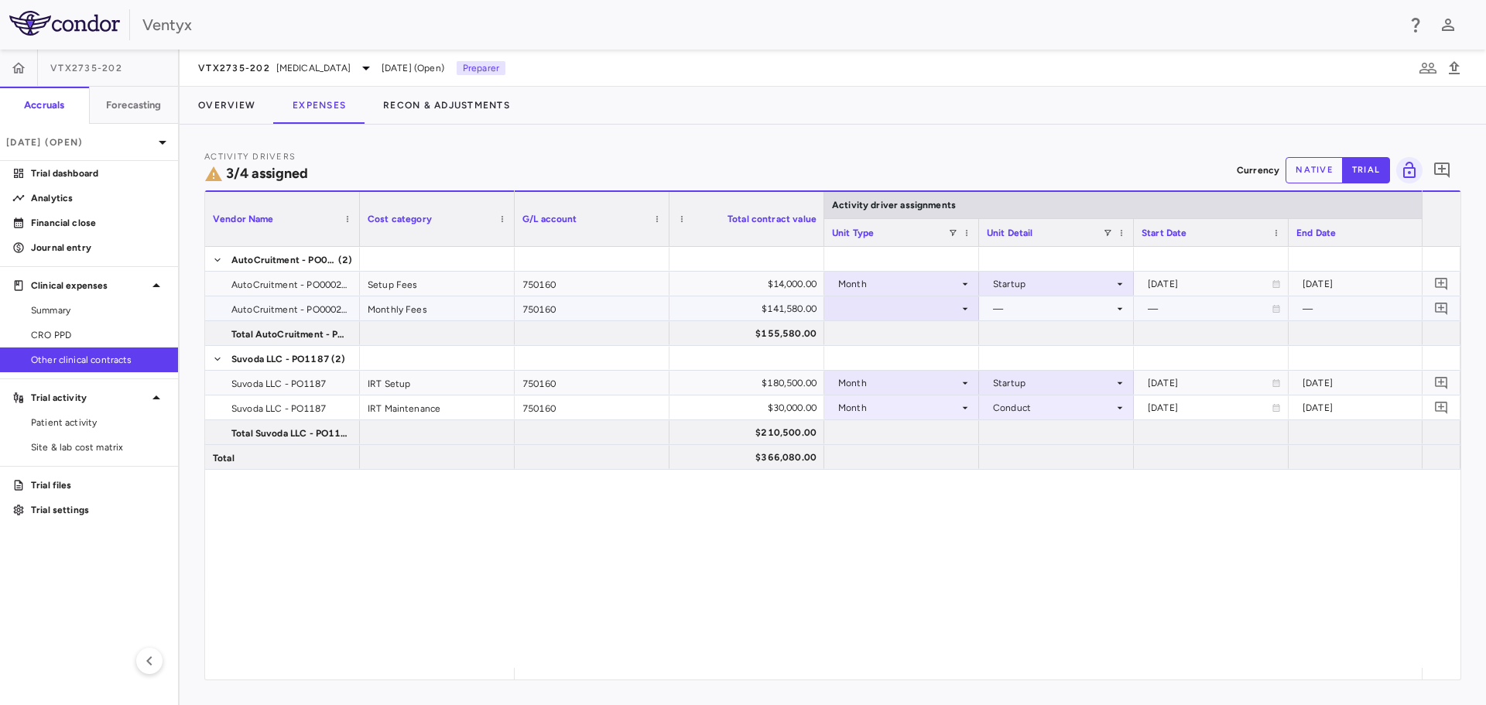
click at [901, 310] on div at bounding box center [901, 308] width 139 height 22
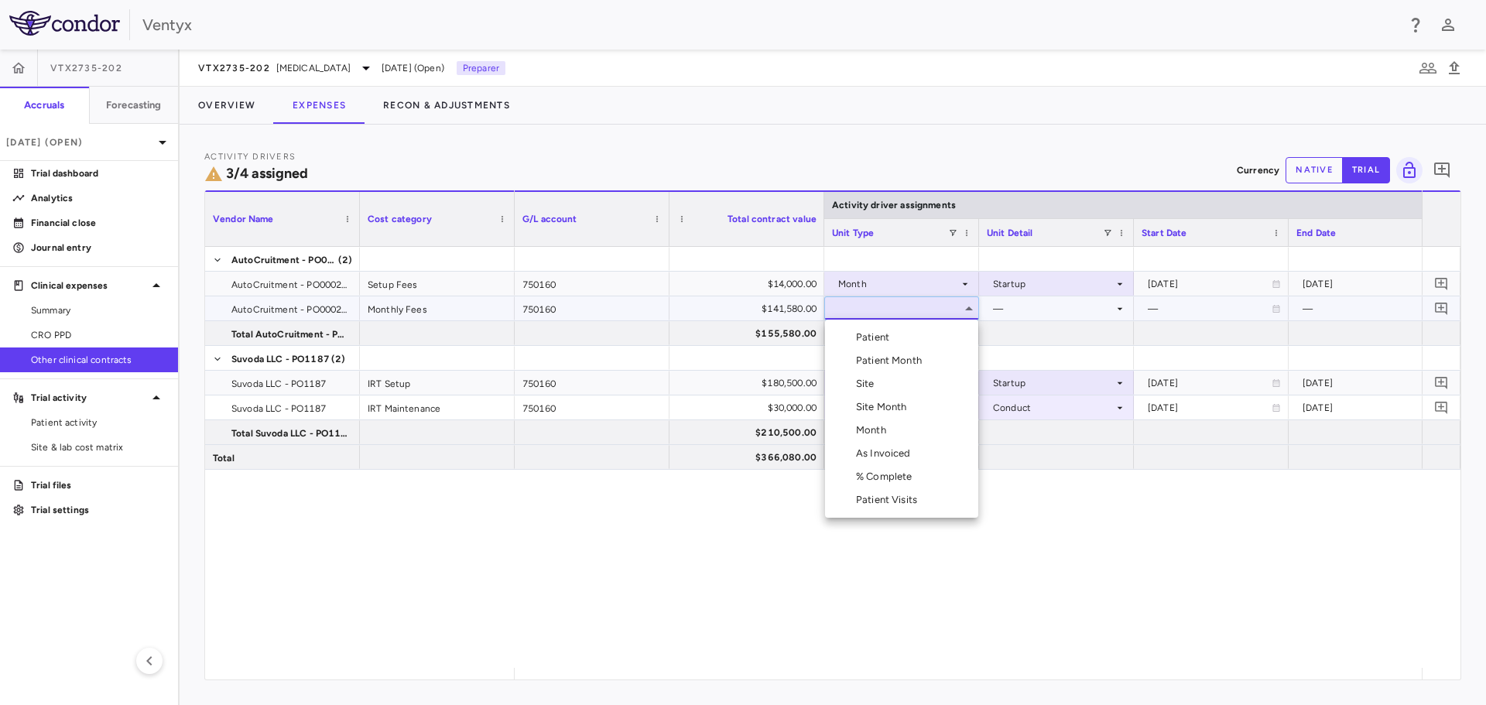
click at [901, 435] on li "Month" at bounding box center [901, 430] width 153 height 23
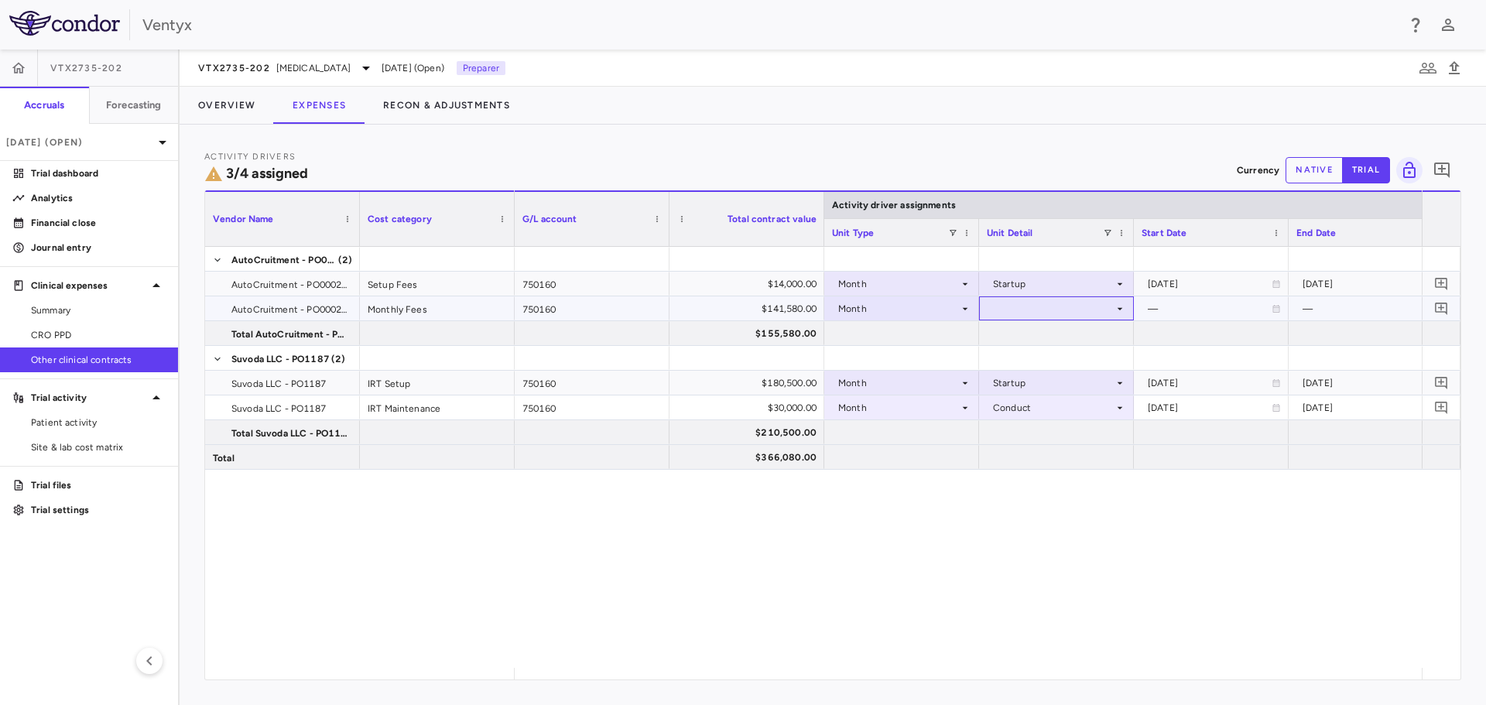
click at [1018, 306] on div at bounding box center [1056, 308] width 139 height 22
drag, startPoint x: 1022, startPoint y: 359, endPoint x: 1069, endPoint y: 463, distance: 114.3
click at [1022, 360] on div "Conduct" at bounding box center [1033, 361] width 46 height 14
click at [1124, 512] on div "750160 $14,000.00 Month Startup 2025-09-10 2025-11-10 Global 2.03 750160 $141,5…" at bounding box center [968, 457] width 907 height 421
click at [78, 314] on span "Summary" at bounding box center [98, 310] width 135 height 14
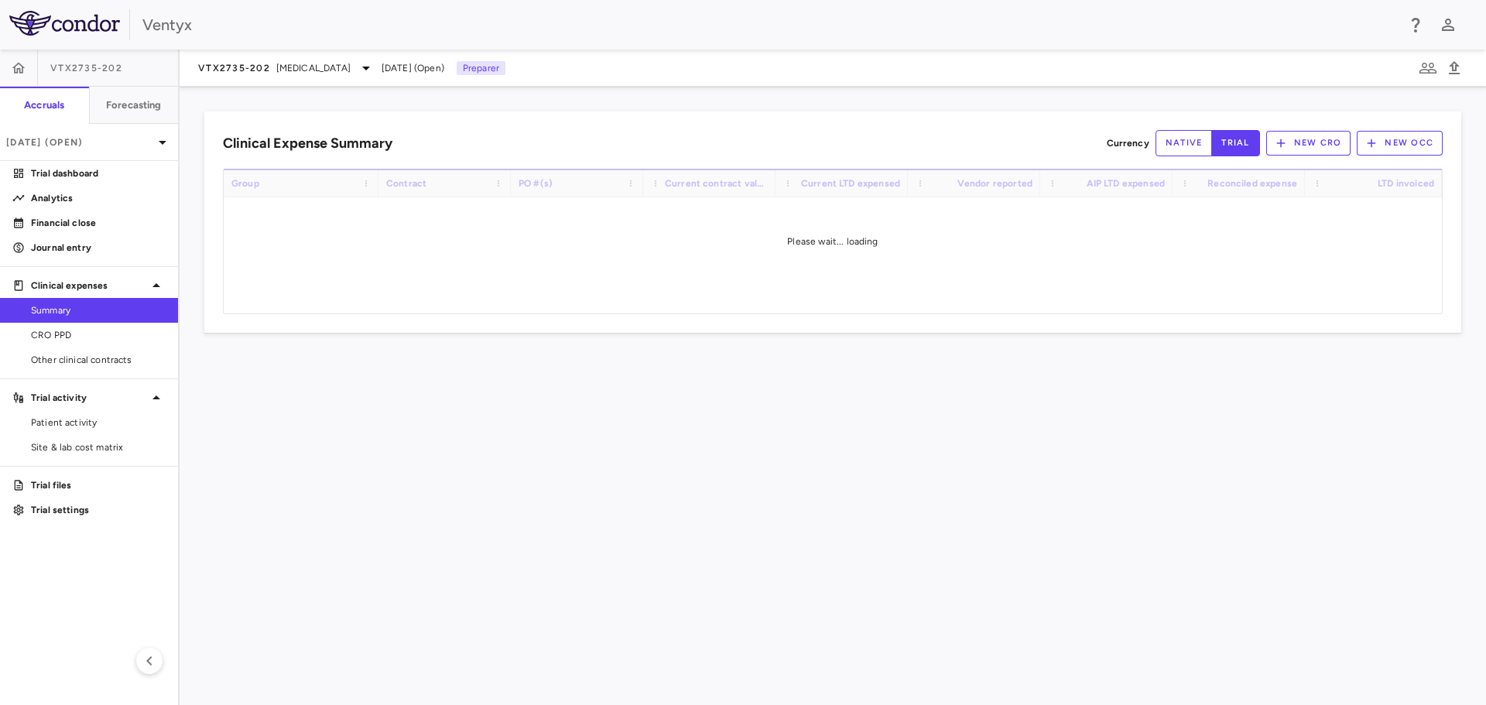
click at [952, 410] on div "Clinical Expense Summary Currency native trial New CRO New OCC Drag here to set…" at bounding box center [833, 396] width 1306 height 618
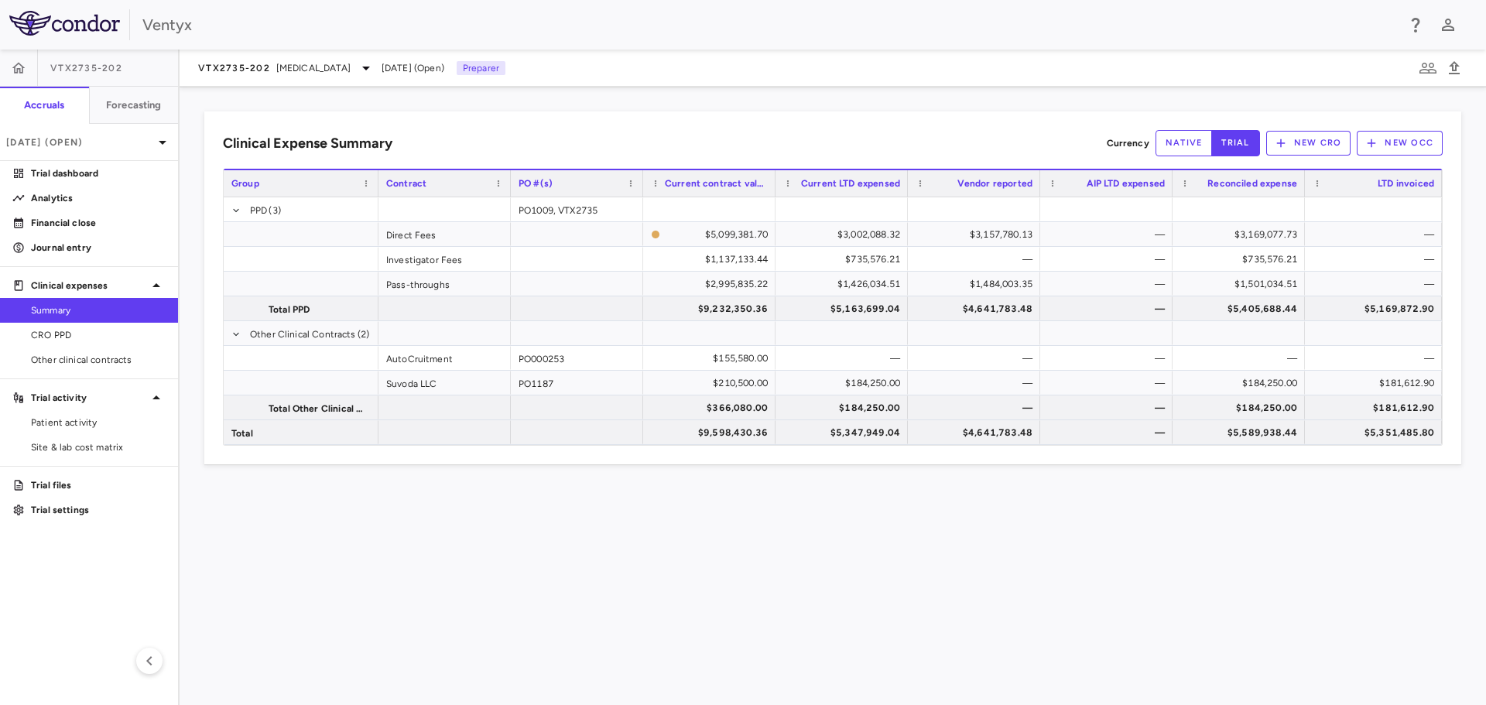
click at [989, 530] on div "Clinical Expense Summary Currency native trial New CRO New OCC Drag here to set…" at bounding box center [833, 396] width 1306 height 618
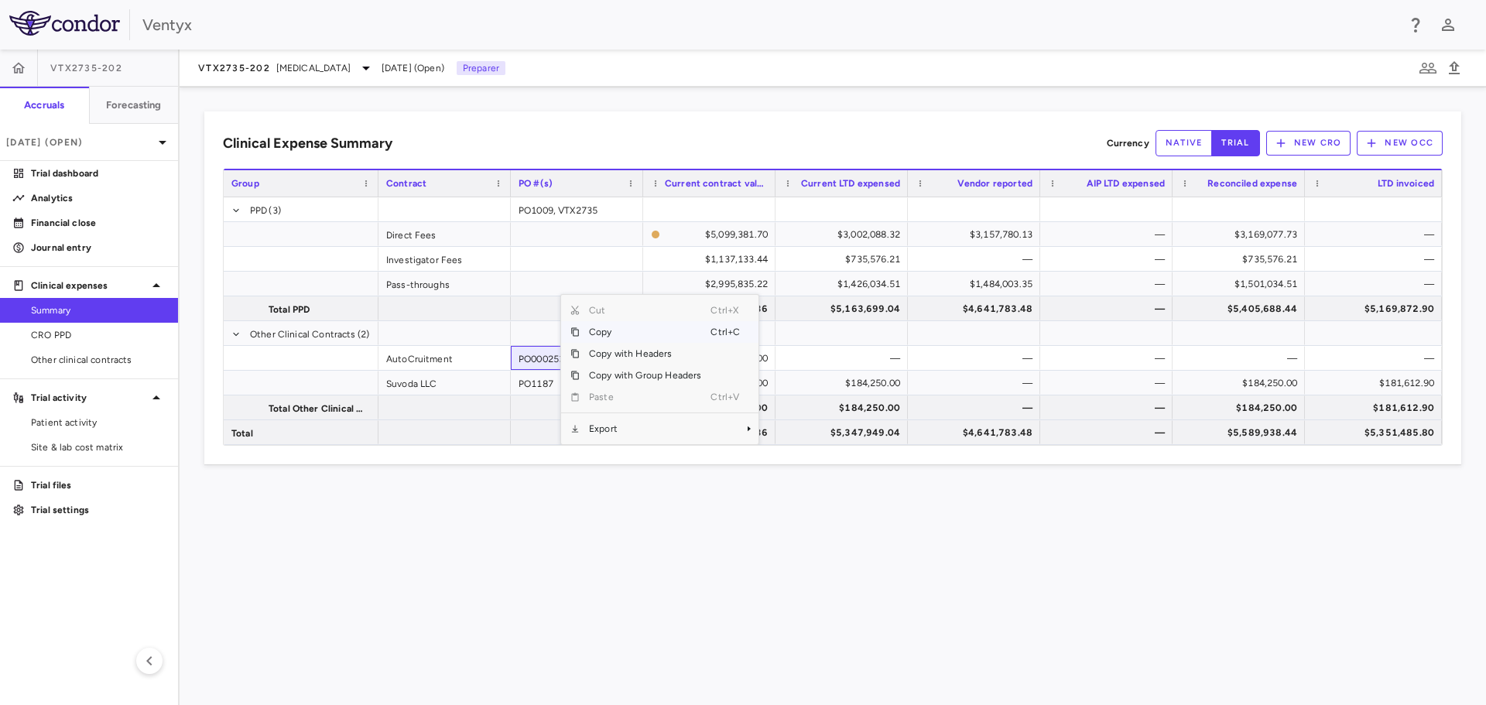
click at [614, 334] on span "Copy" at bounding box center [645, 332] width 131 height 22
click at [1009, 591] on div "Clinical Expense Summary Currency native trial New CRO New OCC Press SPACE to s…" at bounding box center [833, 396] width 1306 height 618
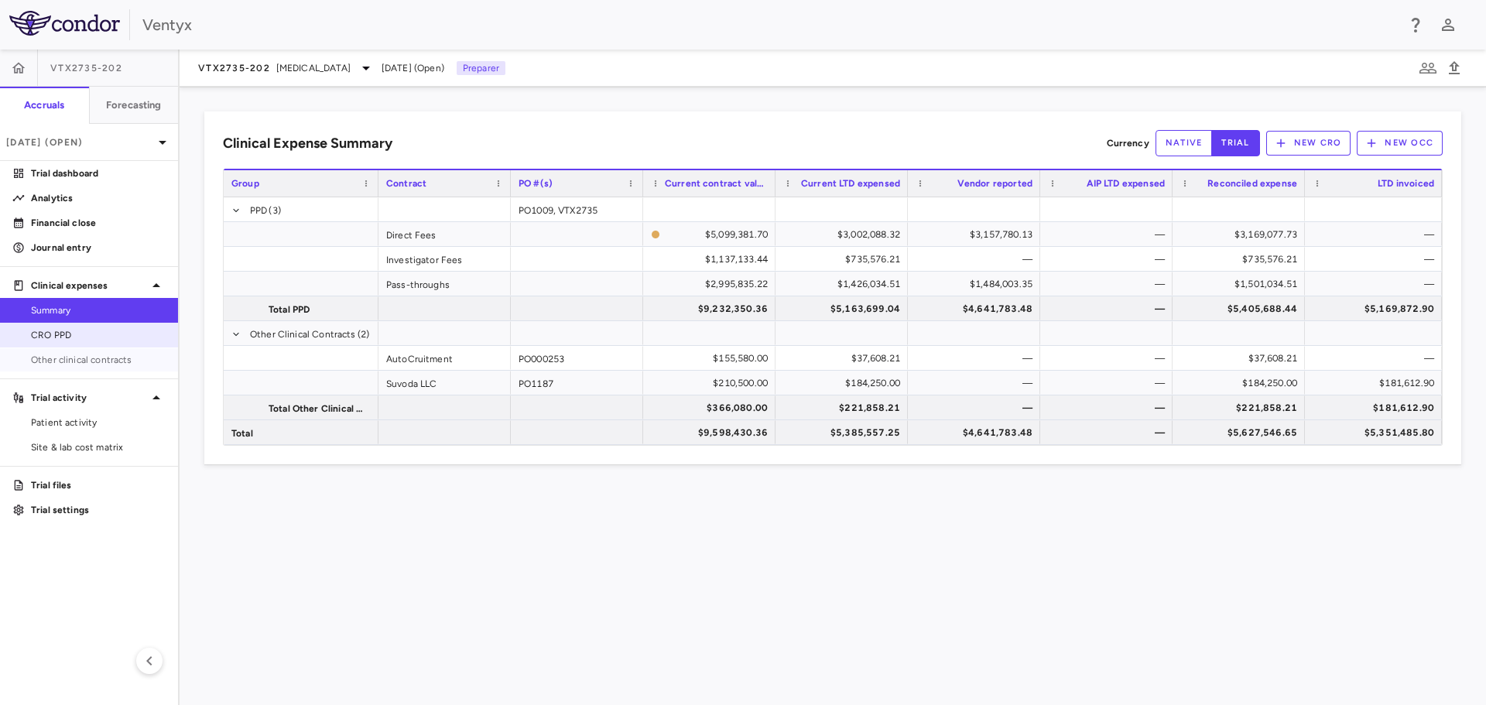
drag, startPoint x: 50, startPoint y: 351, endPoint x: 53, endPoint y: 335, distance: 15.8
click at [50, 349] on link "Other clinical contracts" at bounding box center [89, 359] width 178 height 23
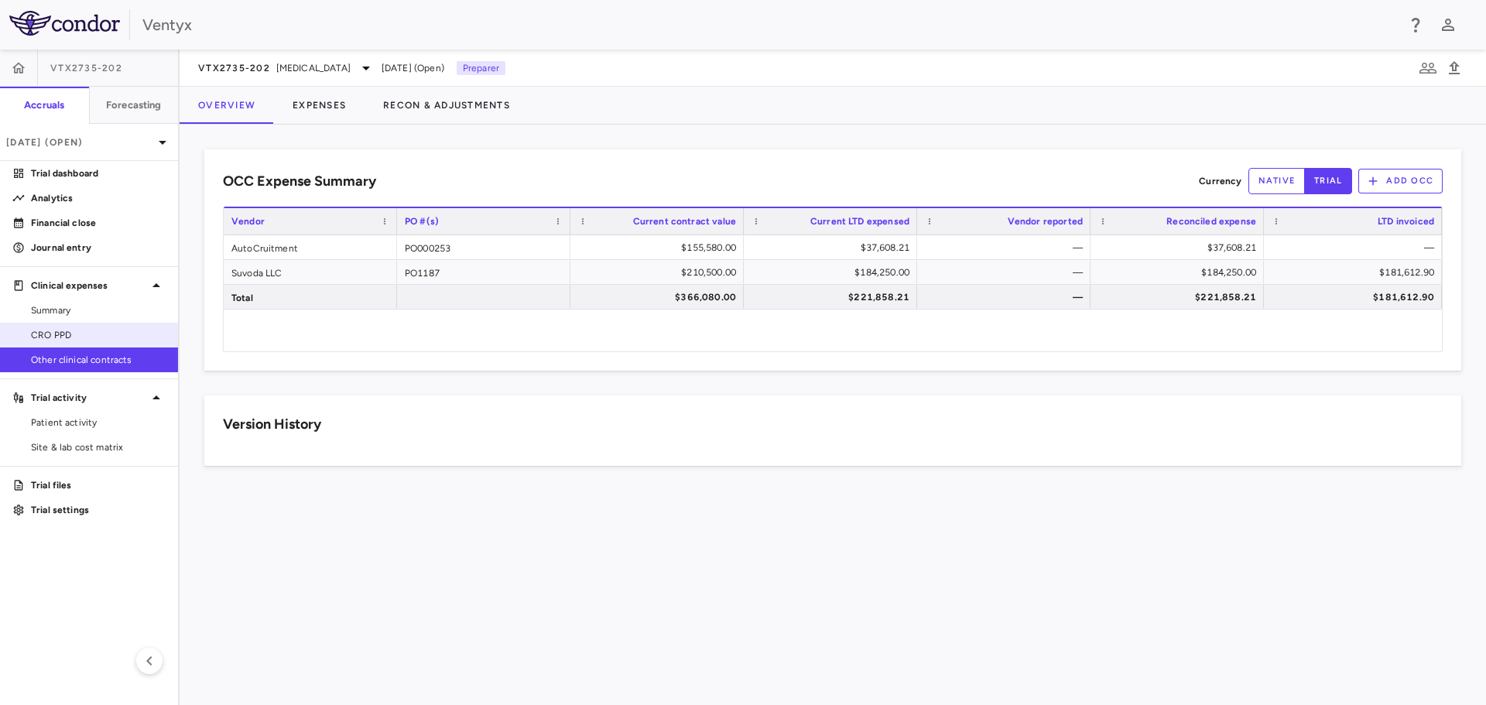
click at [53, 335] on span "CRO PPD" at bounding box center [98, 335] width 135 height 14
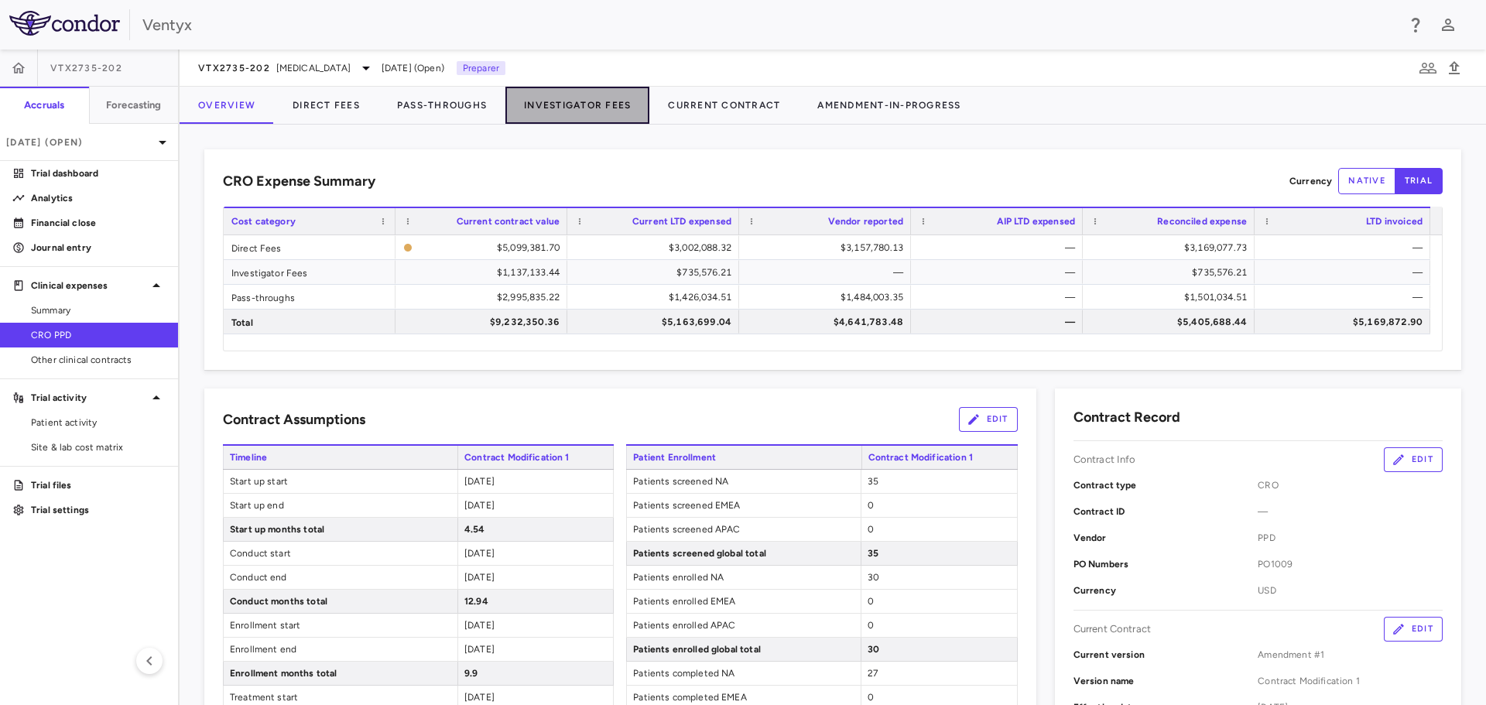
drag, startPoint x: 532, startPoint y: 115, endPoint x: 552, endPoint y: 101, distance: 24.7
click at [535, 111] on button "Investigator Fees" at bounding box center [577, 105] width 144 height 37
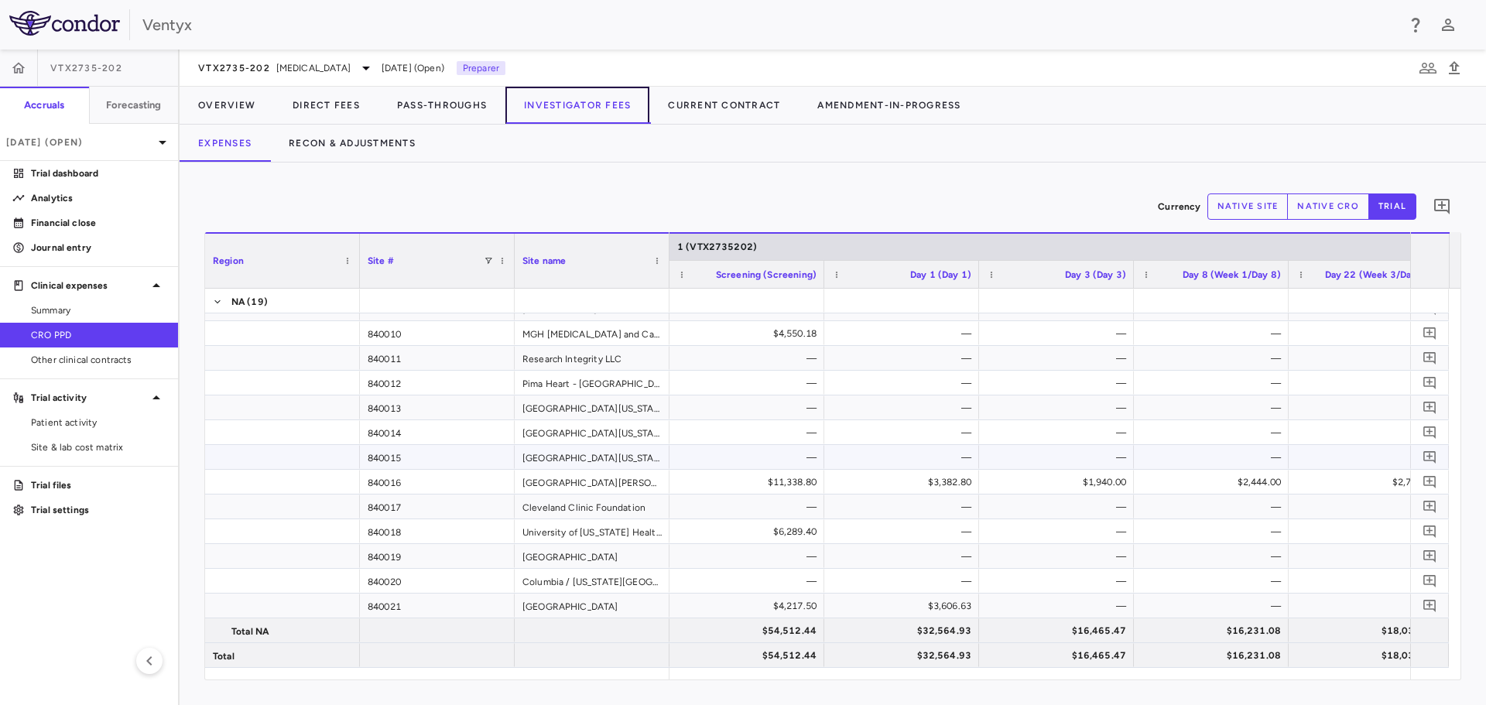
scroll to position [0, 1139]
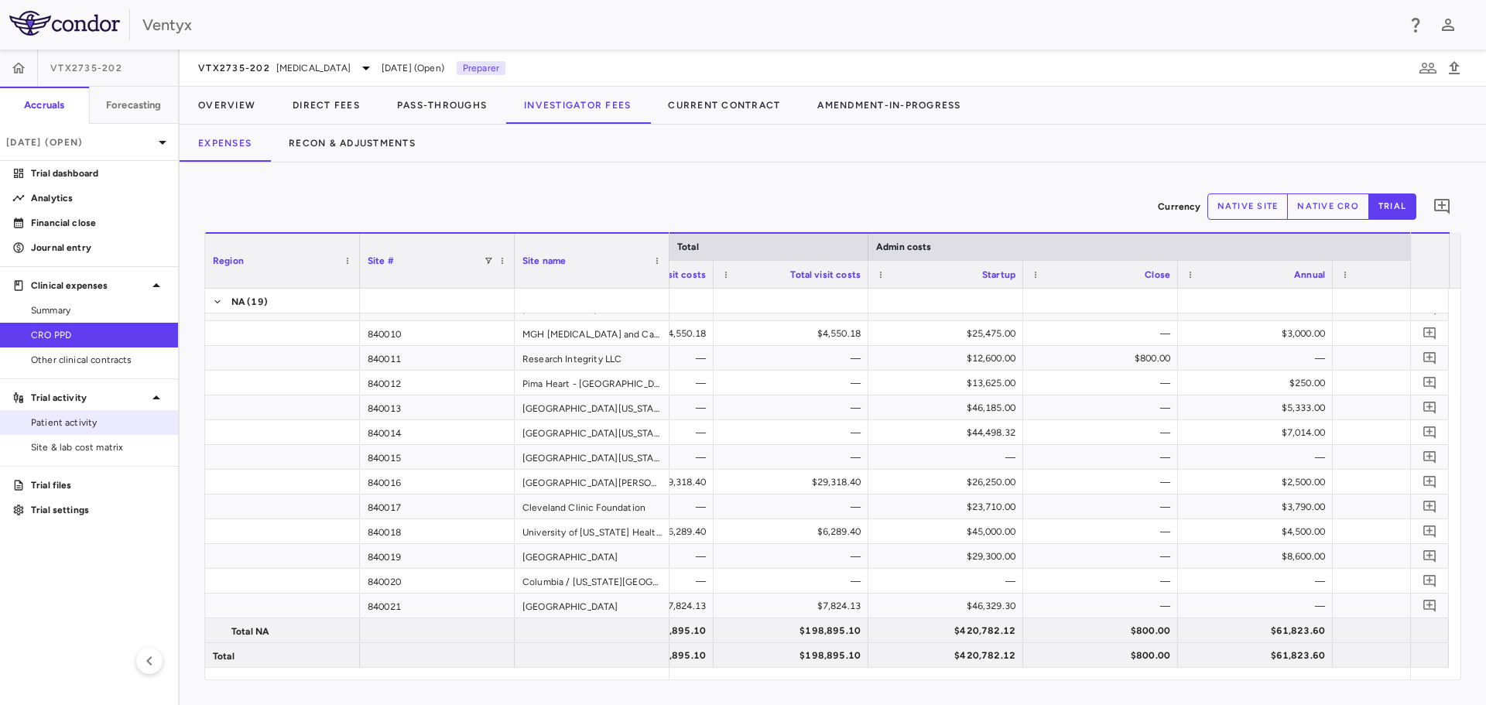
drag, startPoint x: 98, startPoint y: 426, endPoint x: 109, endPoint y: 422, distance: 11.3
click at [98, 426] on span "Patient activity" at bounding box center [98, 422] width 135 height 14
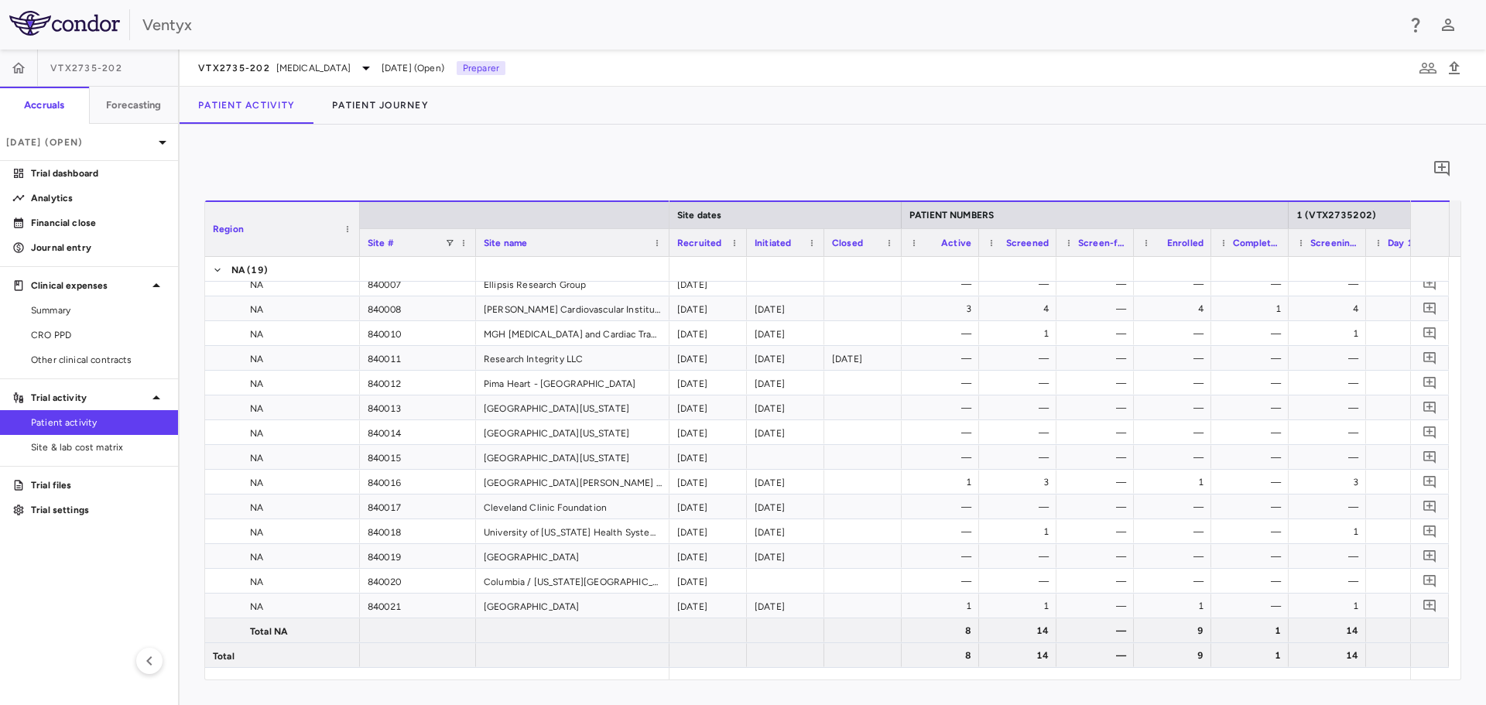
click at [92, 424] on span "Patient activity" at bounding box center [98, 422] width 135 height 14
click at [39, 333] on span "CRO PPD" at bounding box center [98, 335] width 135 height 14
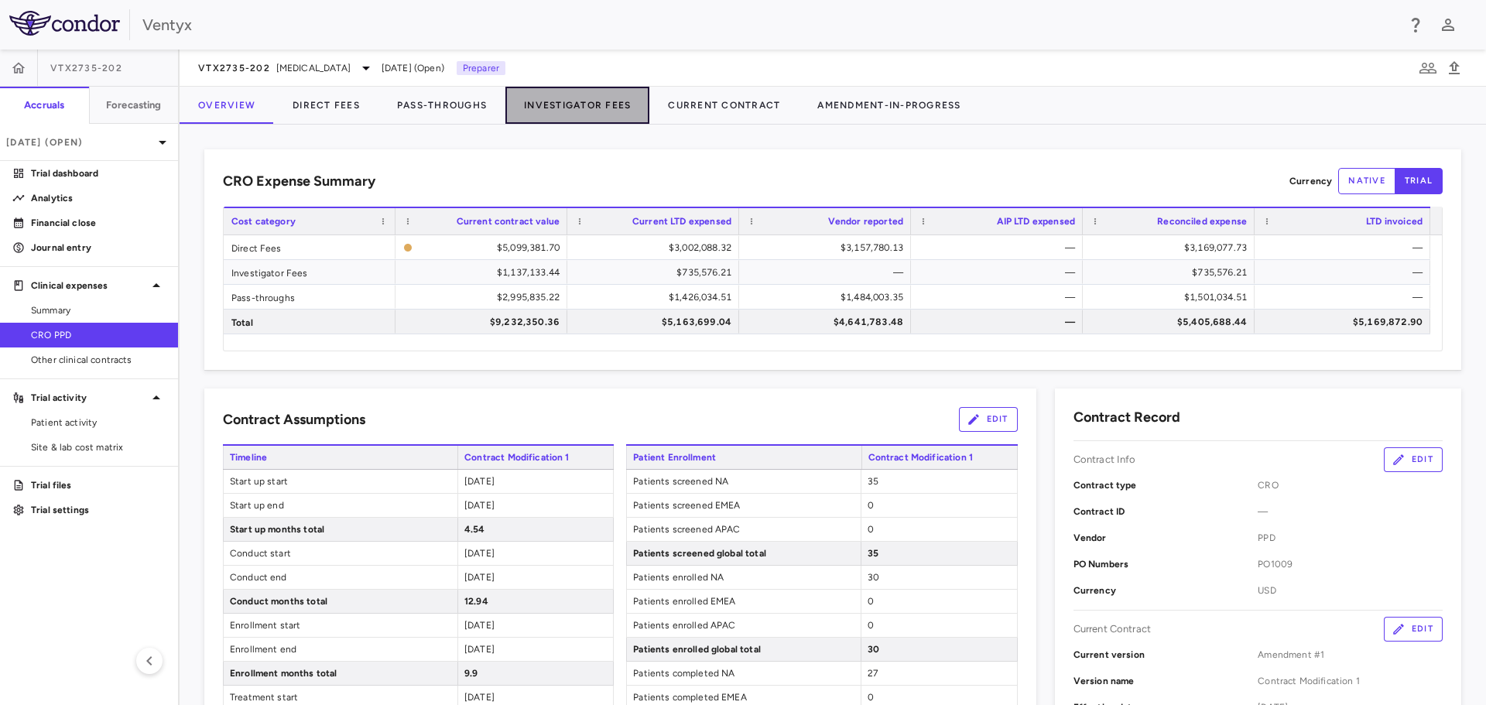
click at [560, 97] on button "Investigator Fees" at bounding box center [577, 105] width 144 height 37
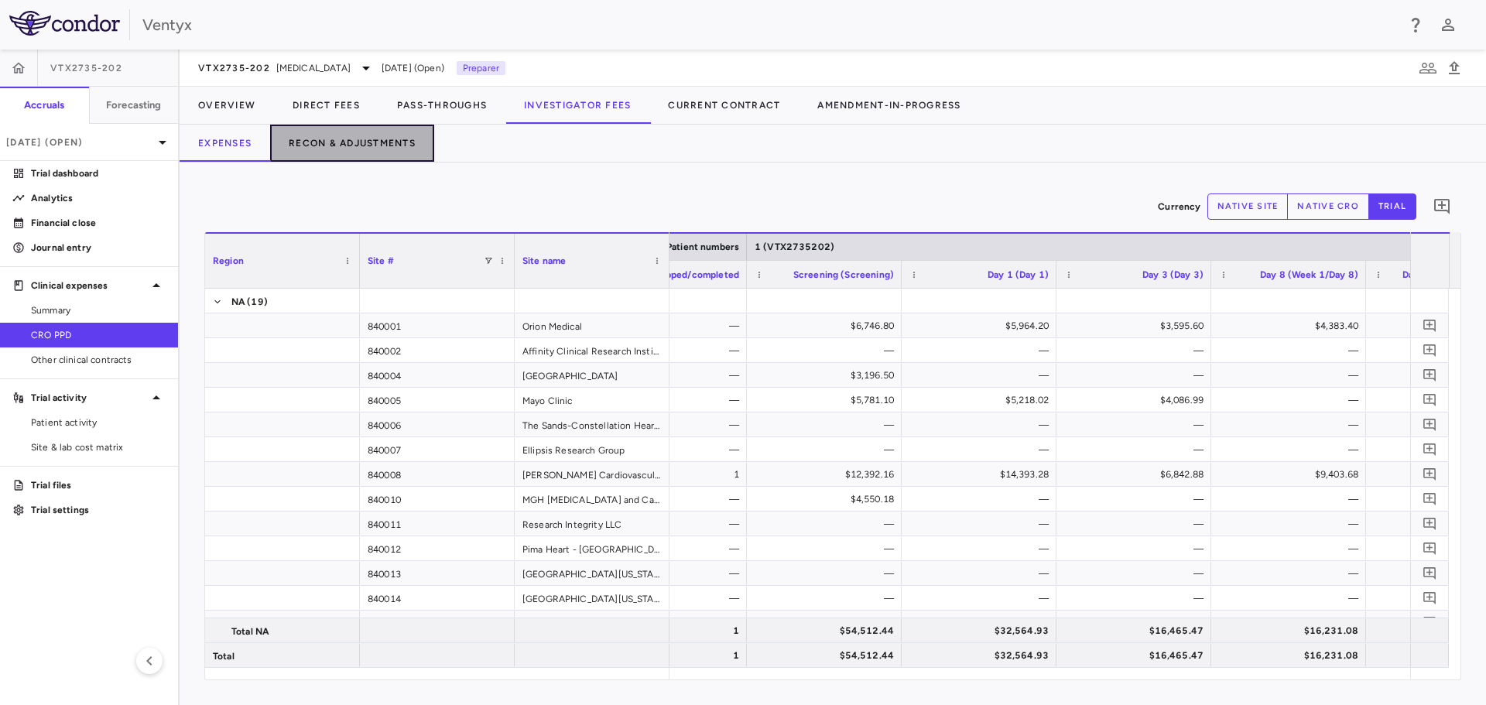
click at [371, 142] on button "Recon & Adjustments" at bounding box center [352, 143] width 164 height 37
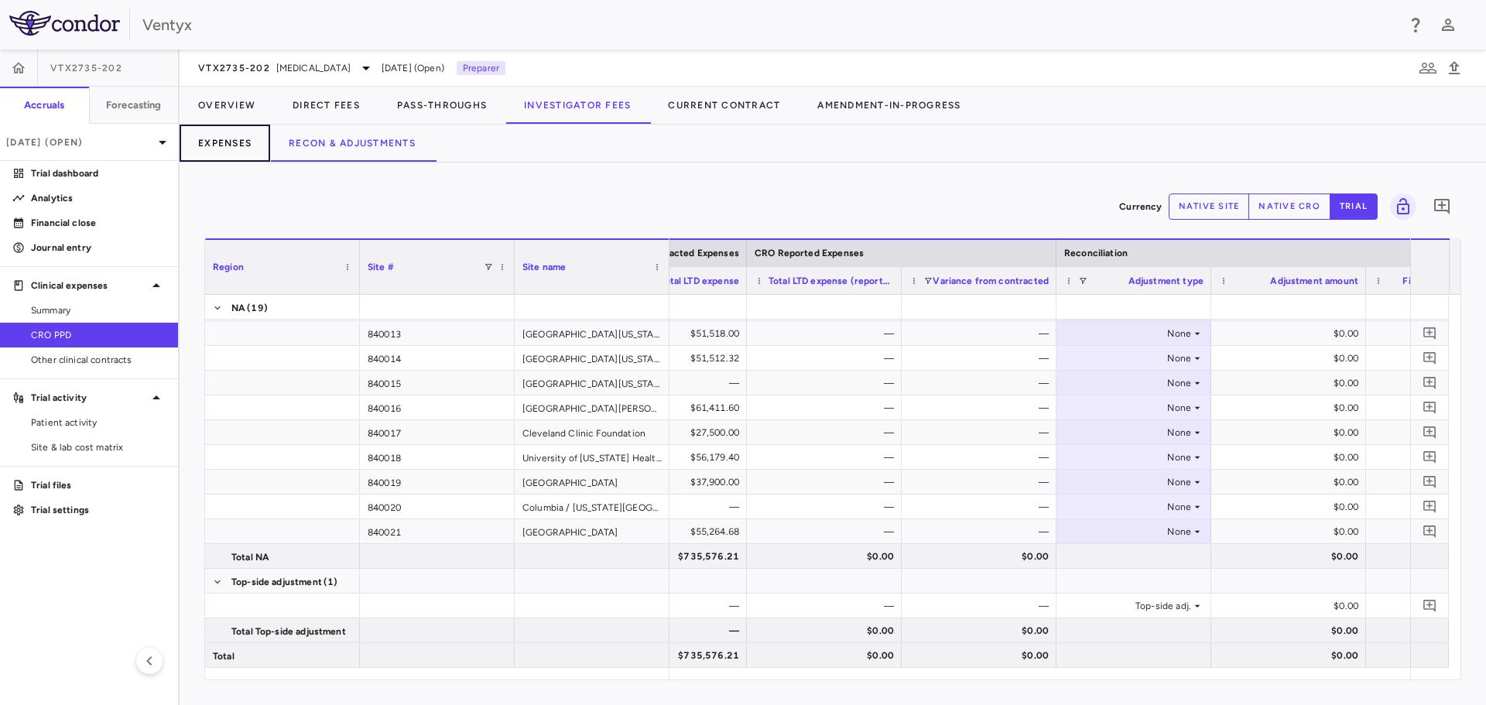
click at [234, 150] on button "Expenses" at bounding box center [225, 143] width 91 height 37
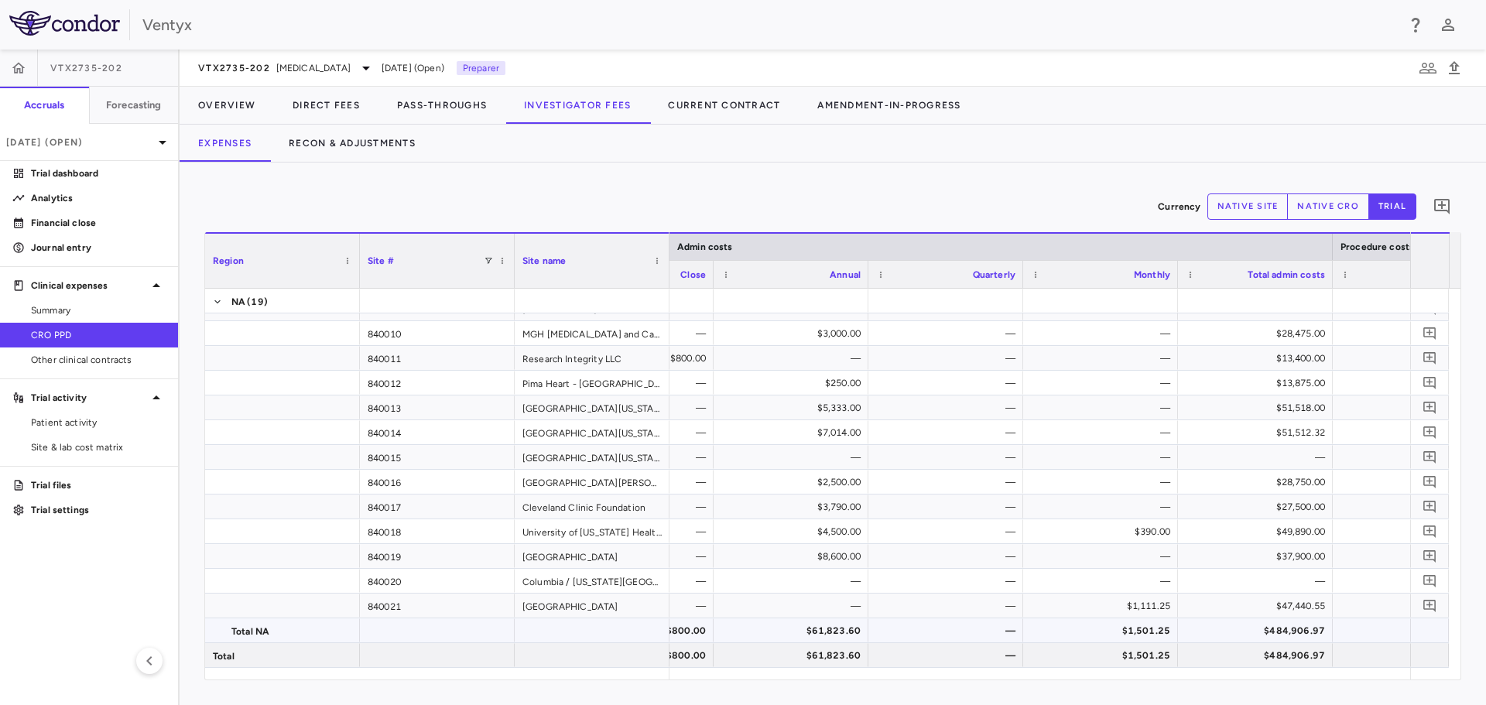
click at [831, 631] on div "$61,823.60" at bounding box center [793, 630] width 133 height 25
click at [881, 569] on span "Copy" at bounding box center [916, 567] width 131 height 22
click at [342, 146] on button "Recon & Adjustments" at bounding box center [352, 143] width 164 height 37
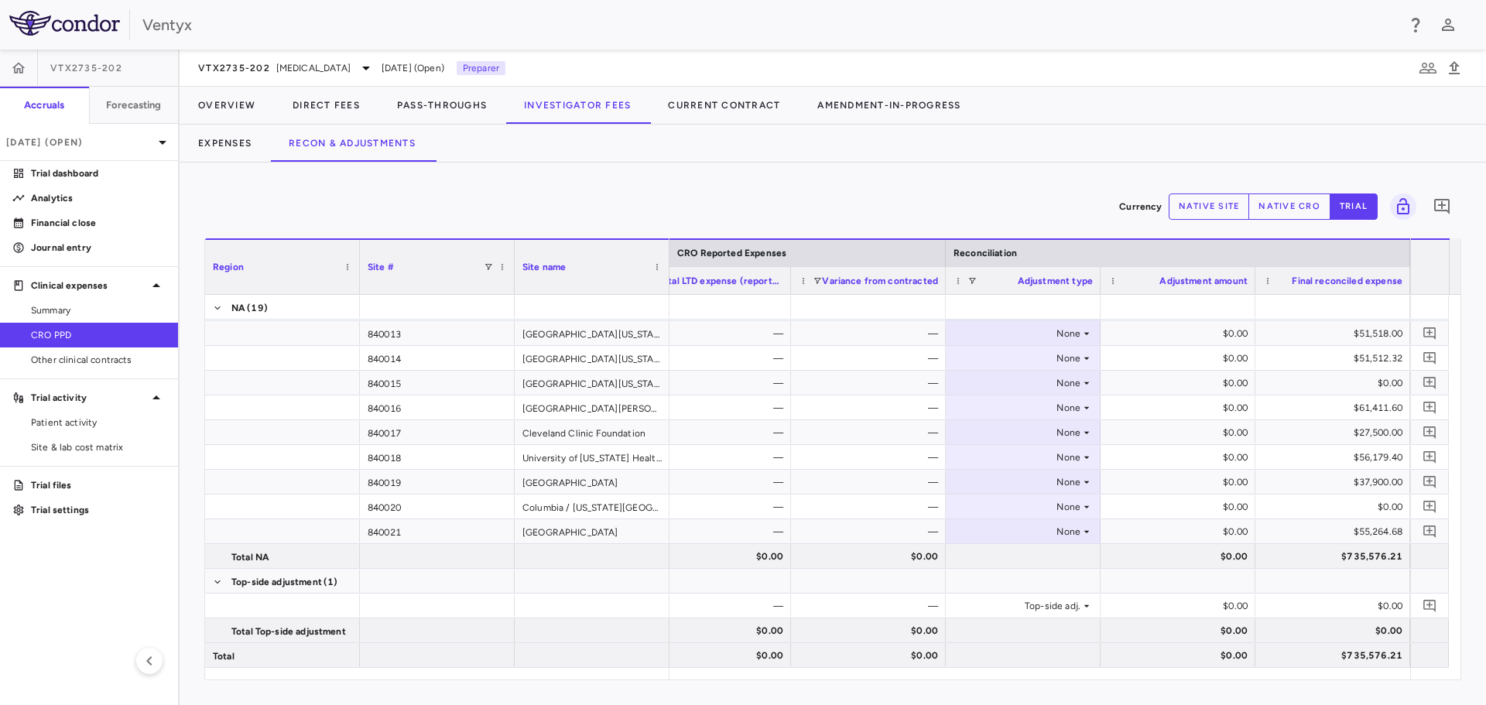
click at [1213, 203] on button "native site" at bounding box center [1208, 206] width 81 height 26
click at [1284, 207] on button "native cro" at bounding box center [1289, 206] width 82 height 26
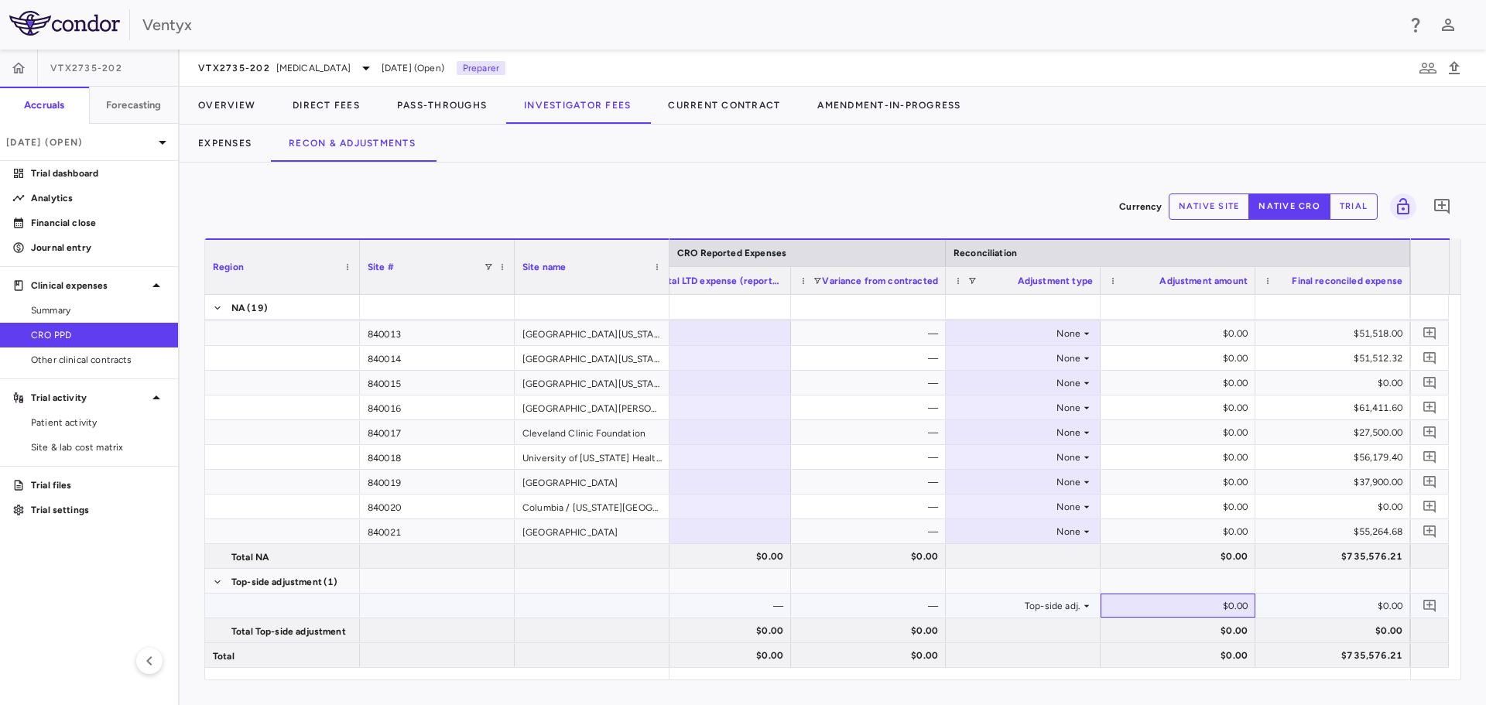
click at [1189, 609] on div "$0.00" at bounding box center [1180, 605] width 133 height 25
click at [1185, 610] on input "*******" at bounding box center [1189, 607] width 130 height 26
type input "********"
click at [1434, 604] on icon "Add comment" at bounding box center [1429, 605] width 15 height 15
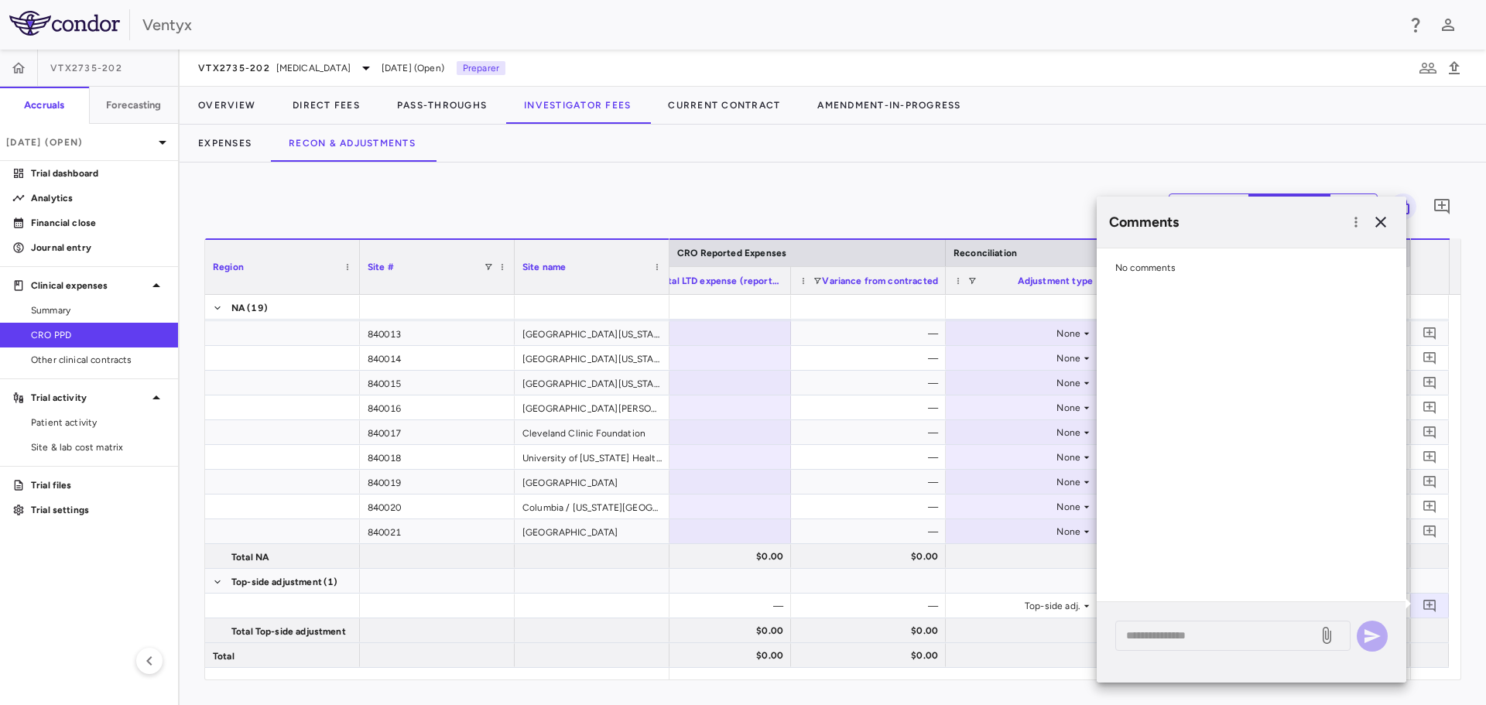
click at [1193, 655] on div "* ​" at bounding box center [1250, 642] width 309 height 80
click at [1193, 644] on div "* ​" at bounding box center [1232, 636] width 235 height 30
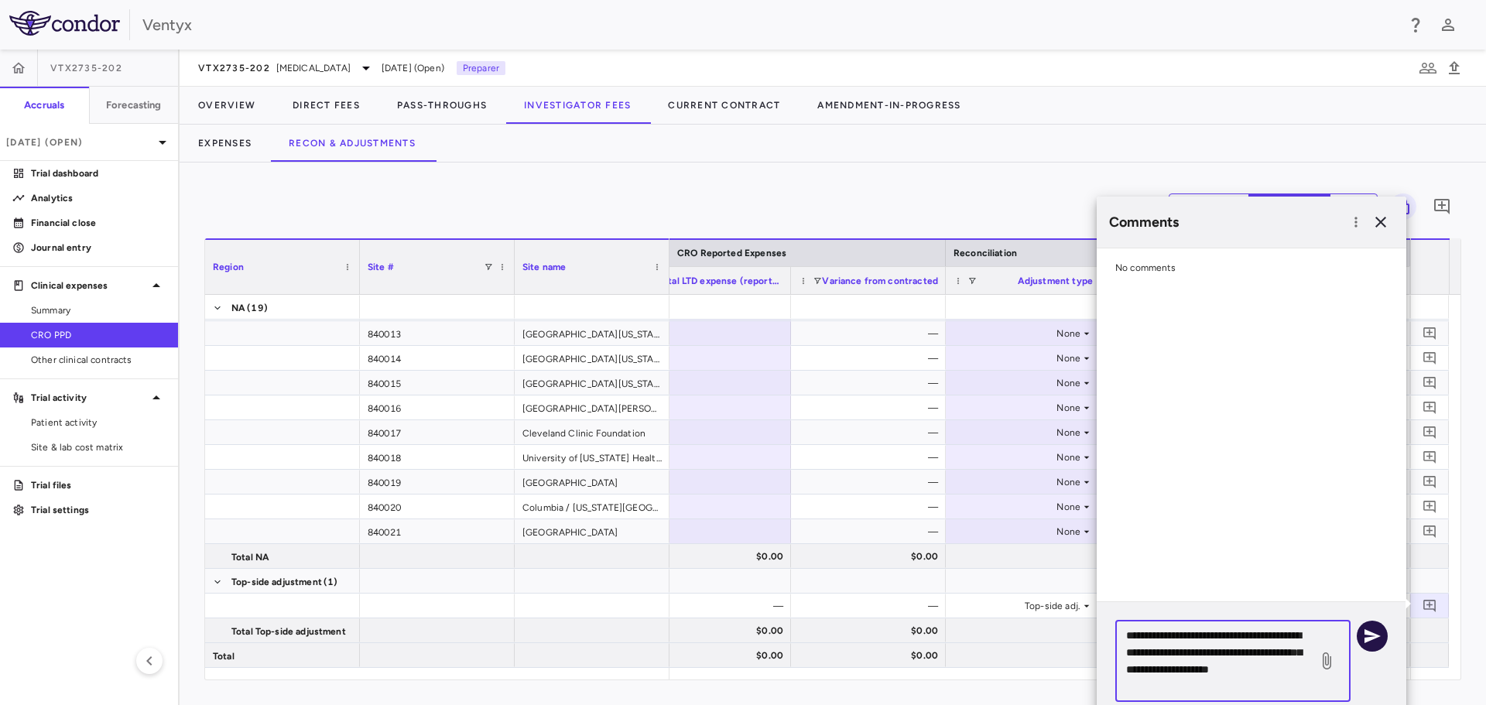
type textarea "**********"
click at [1369, 632] on icon "button" at bounding box center [1372, 636] width 16 height 14
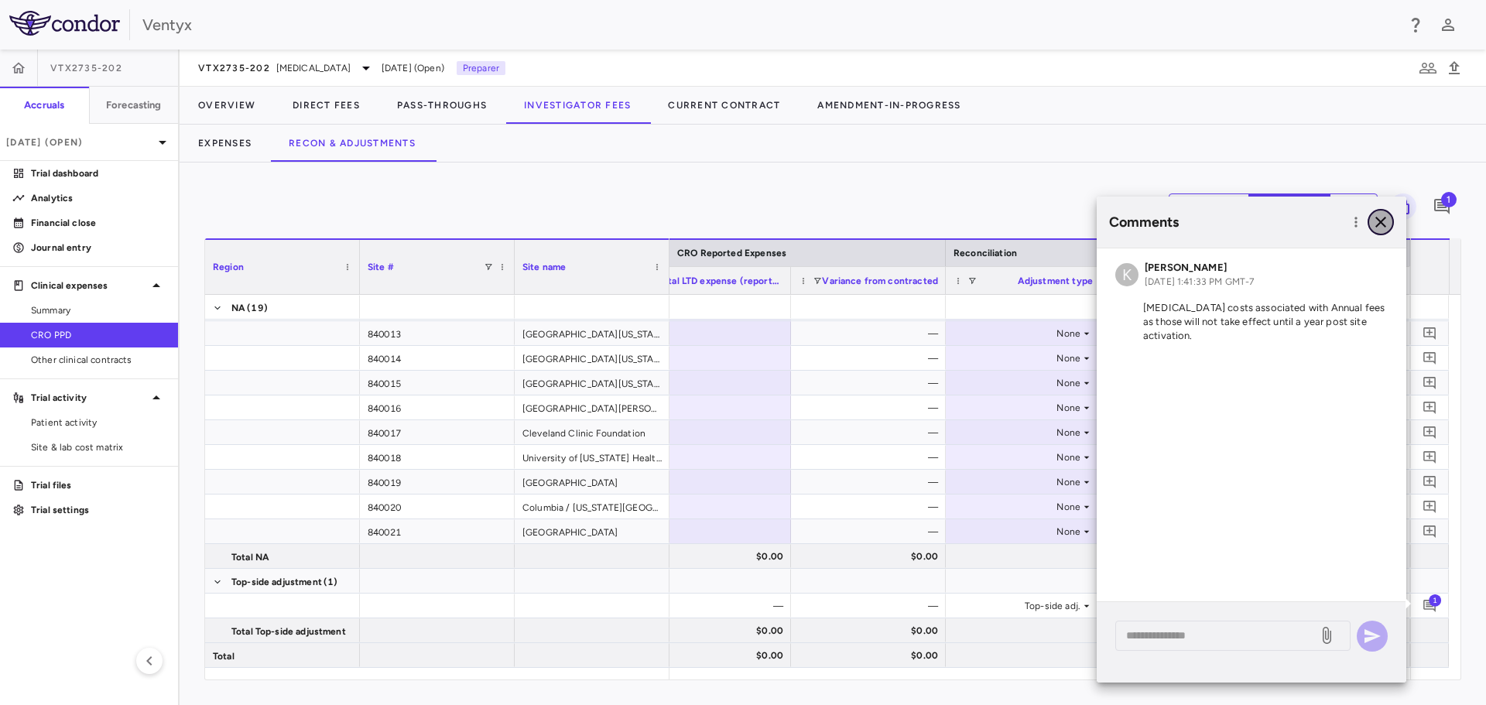
click at [1377, 220] on icon "button" at bounding box center [1380, 222] width 11 height 11
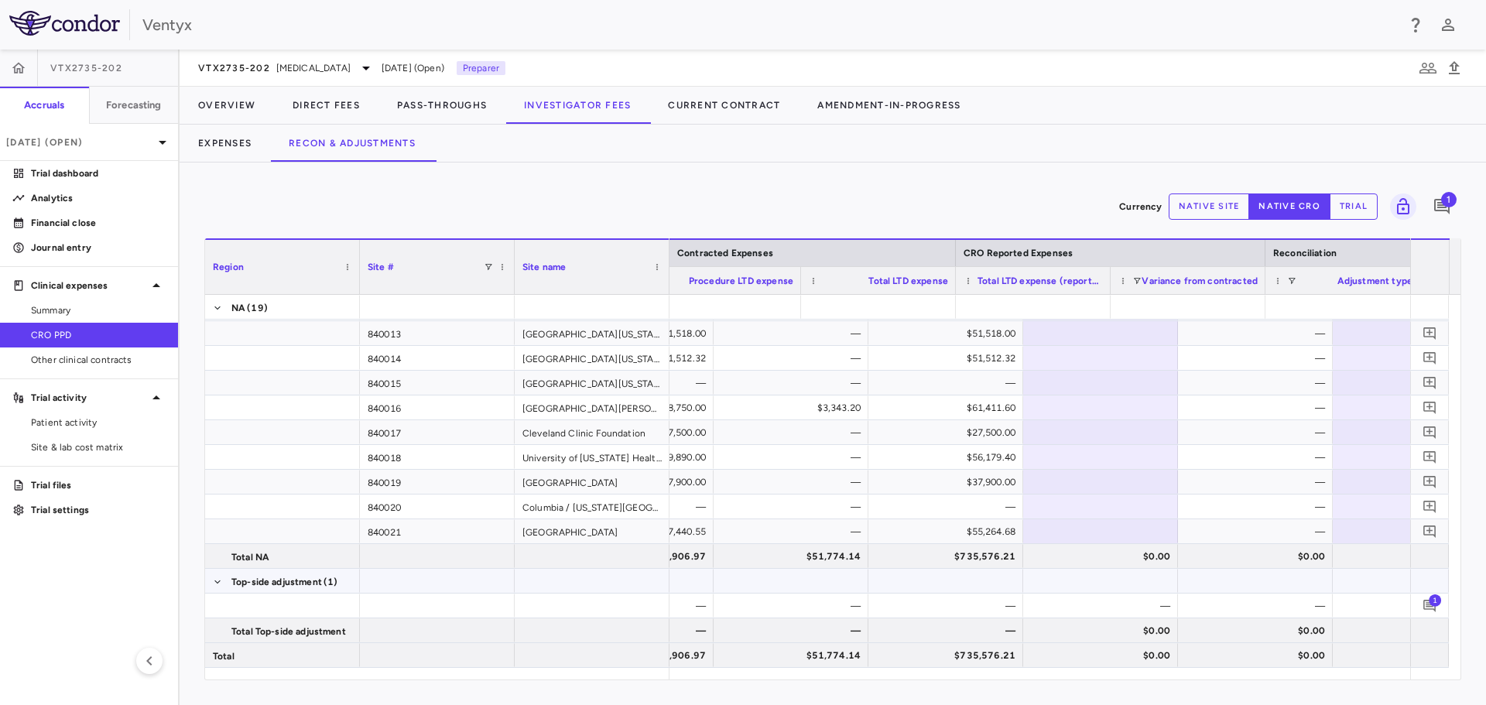
scroll to position [0, 575]
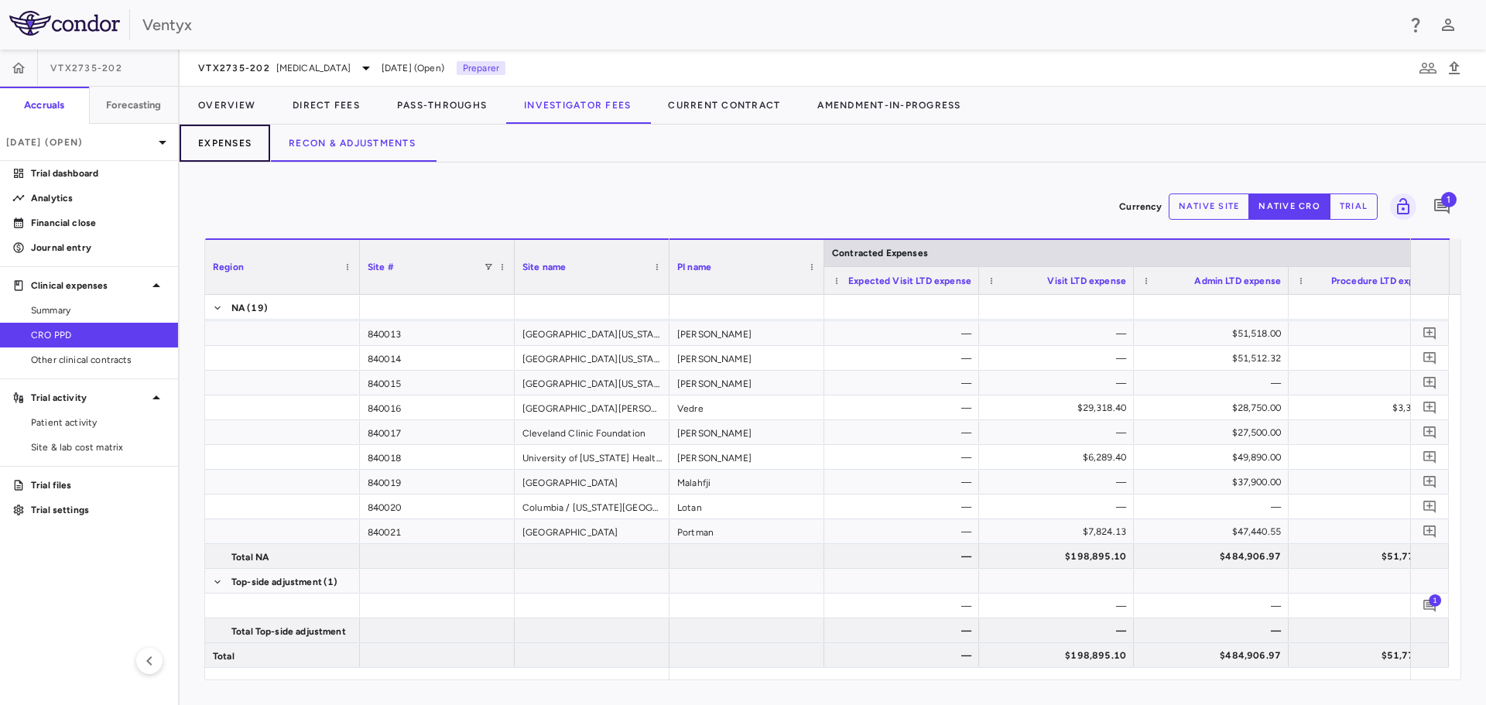
click at [219, 134] on button "Expenses" at bounding box center [225, 143] width 91 height 37
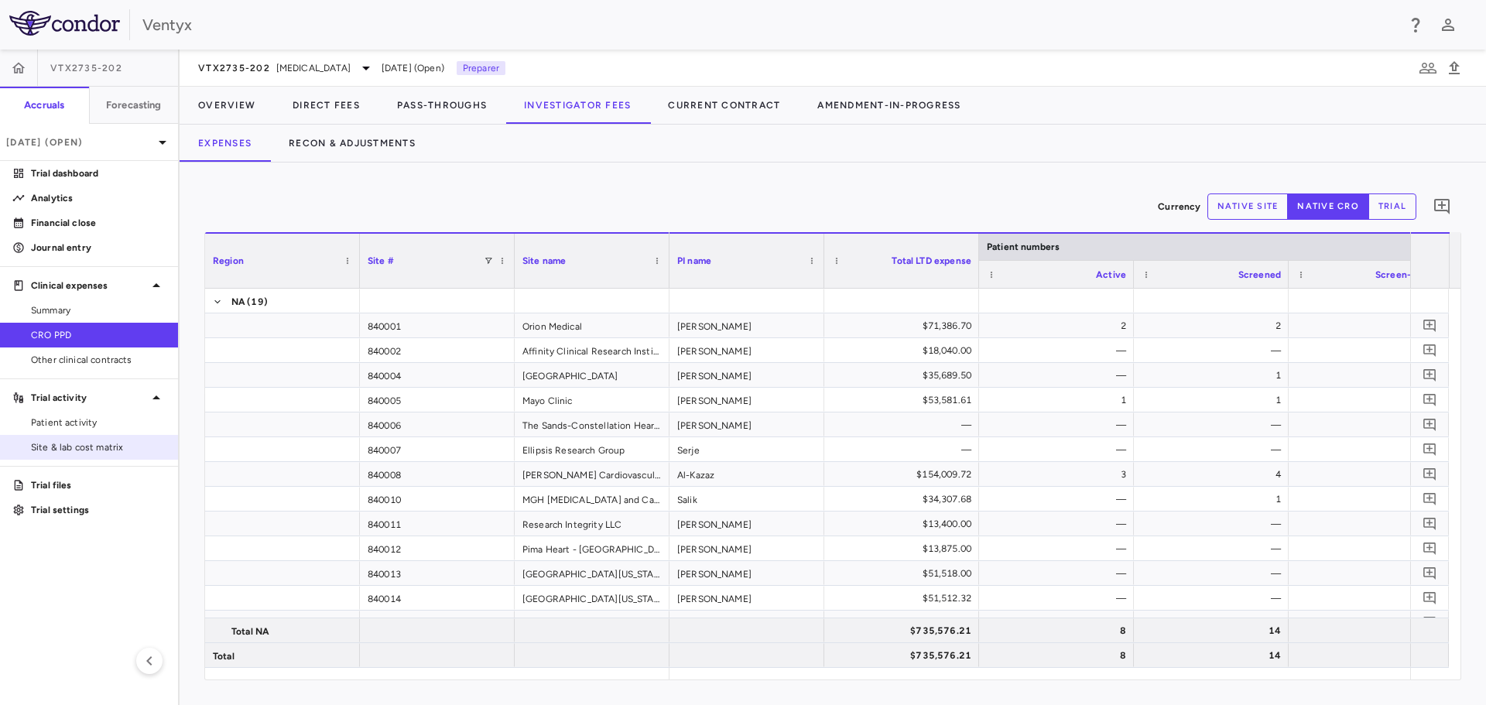
drag, startPoint x: 84, startPoint y: 442, endPoint x: 94, endPoint y: 436, distance: 11.2
click at [84, 442] on span "Site & lab cost matrix" at bounding box center [98, 447] width 135 height 14
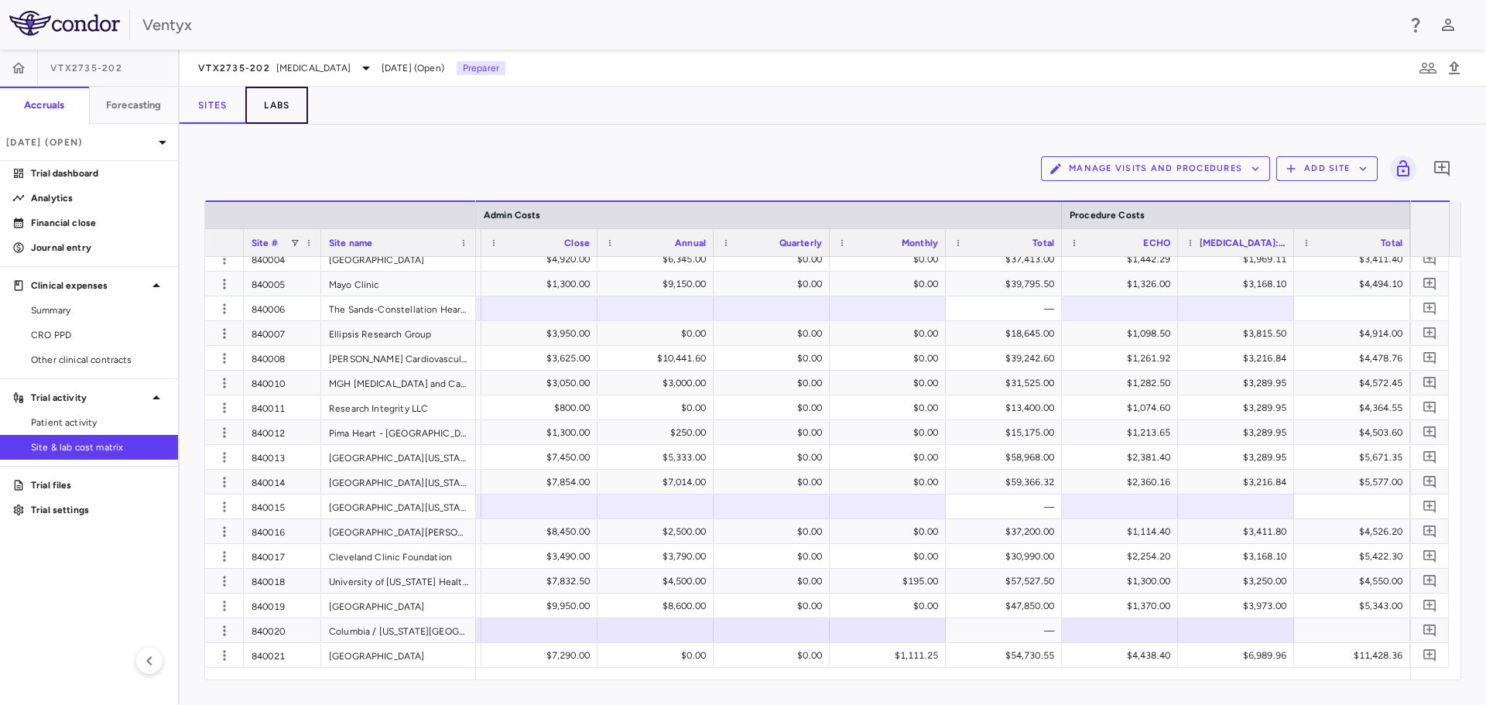
click at [272, 109] on button "Labs" at bounding box center [276, 105] width 63 height 37
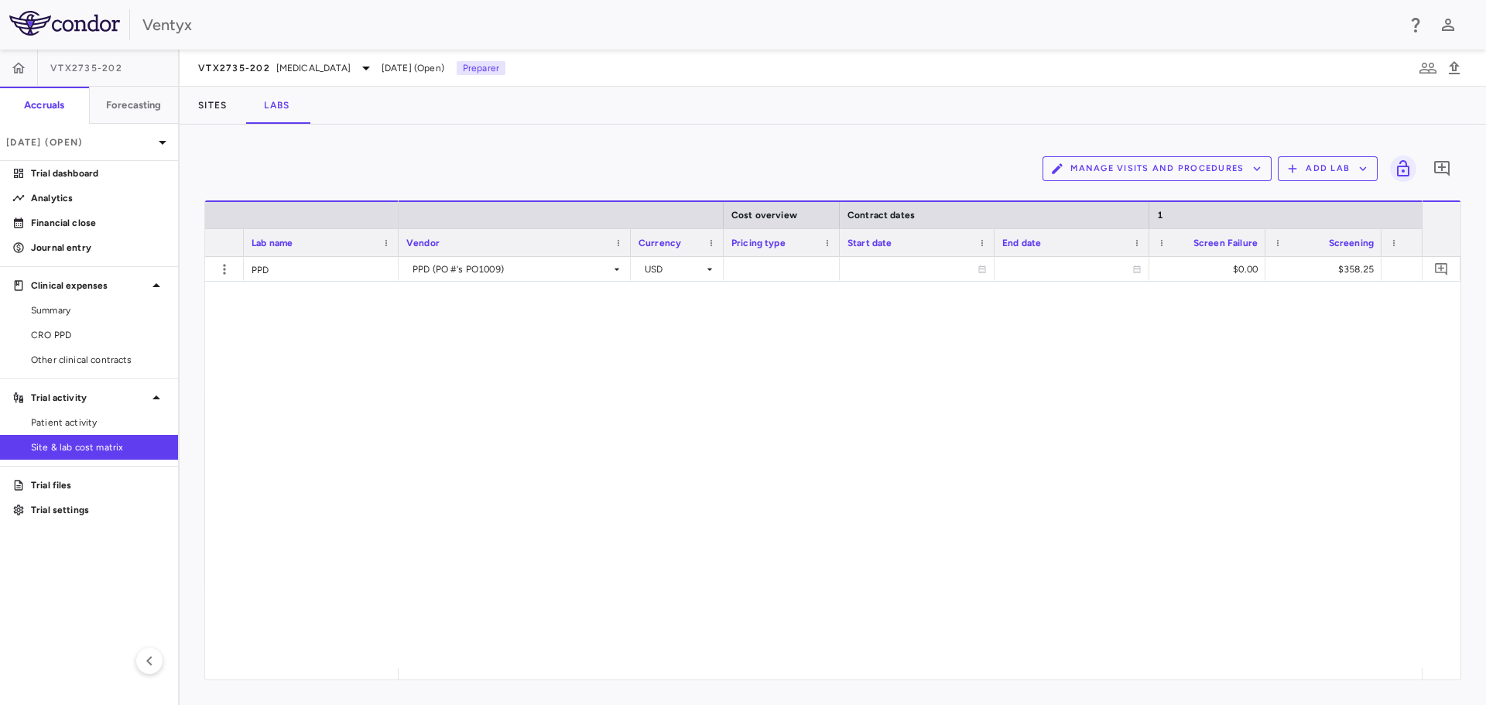
click at [1203, 164] on button "Manage Visits and Procedures" at bounding box center [1156, 168] width 229 height 25
click at [1147, 221] on li "Manage Procedure Categories" at bounding box center [1141, 221] width 165 height 23
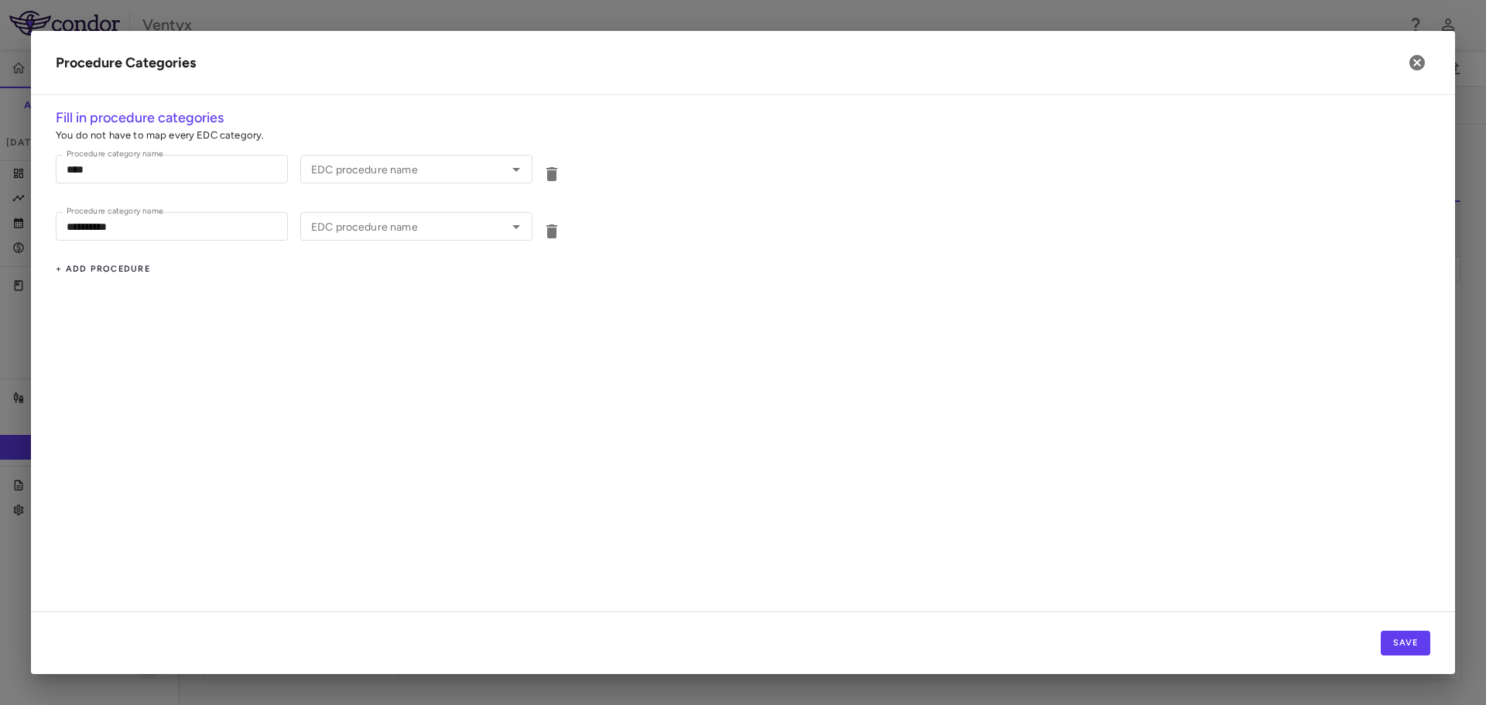
type input "****"
type input "**********"
click at [1414, 64] on icon "button" at bounding box center [1416, 62] width 15 height 15
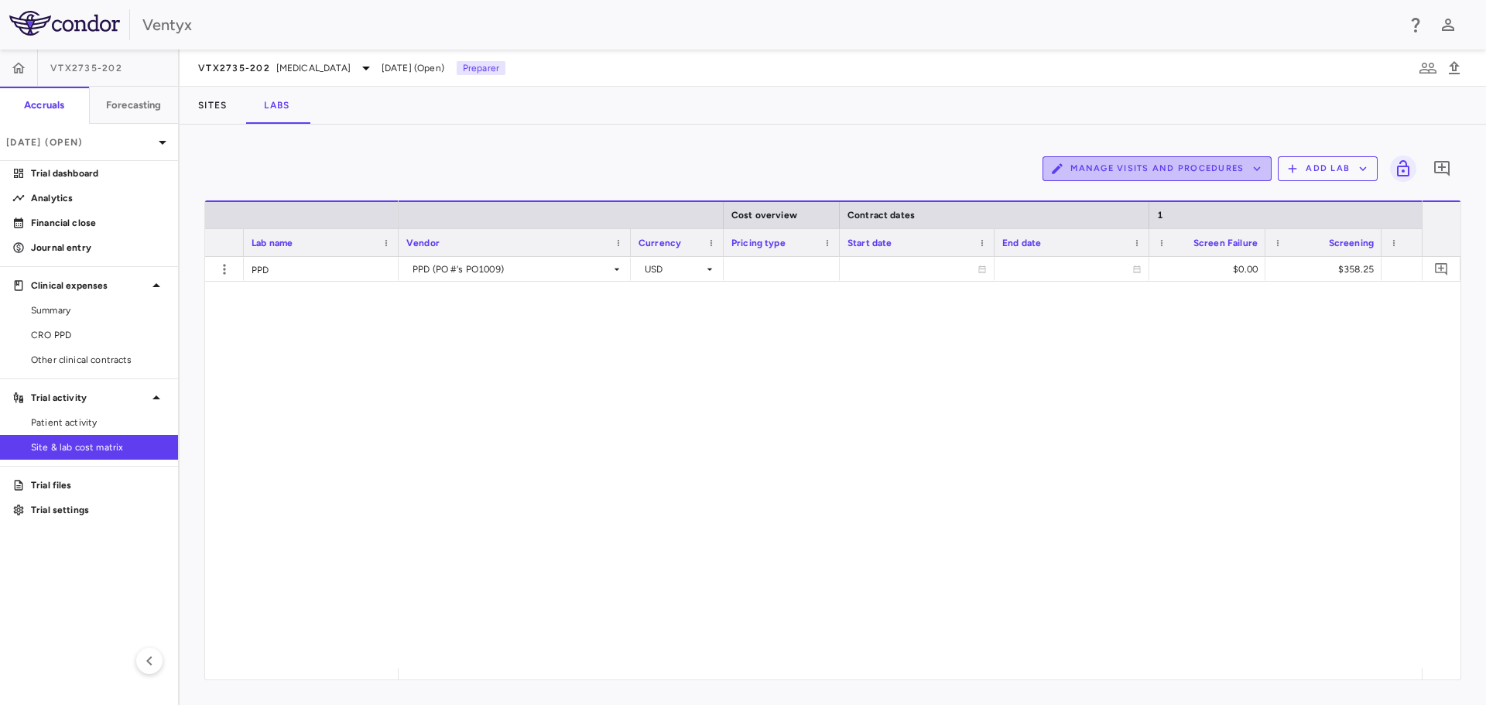
click at [1215, 170] on button "Manage Visits and Procedures" at bounding box center [1156, 168] width 229 height 25
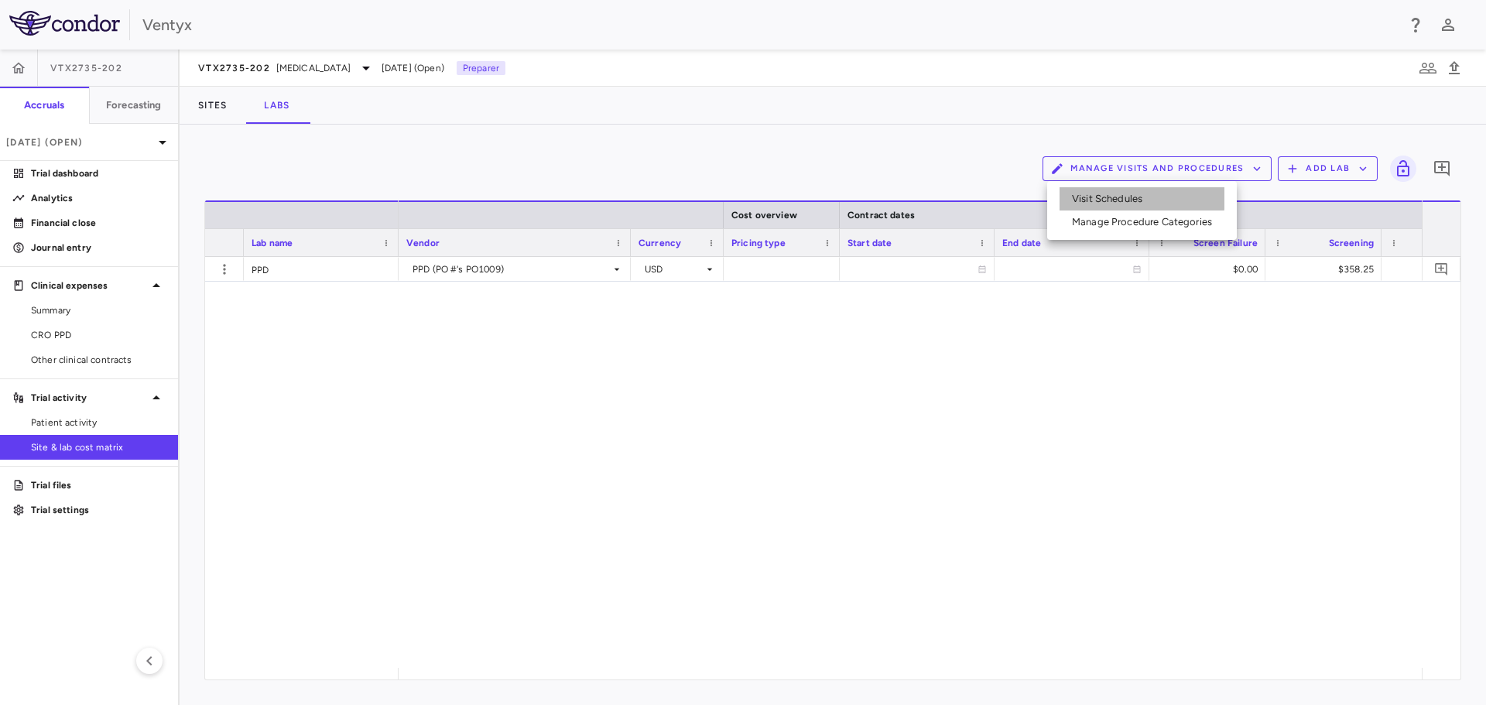
click at [1124, 197] on li "Visit Schedules" at bounding box center [1141, 198] width 165 height 23
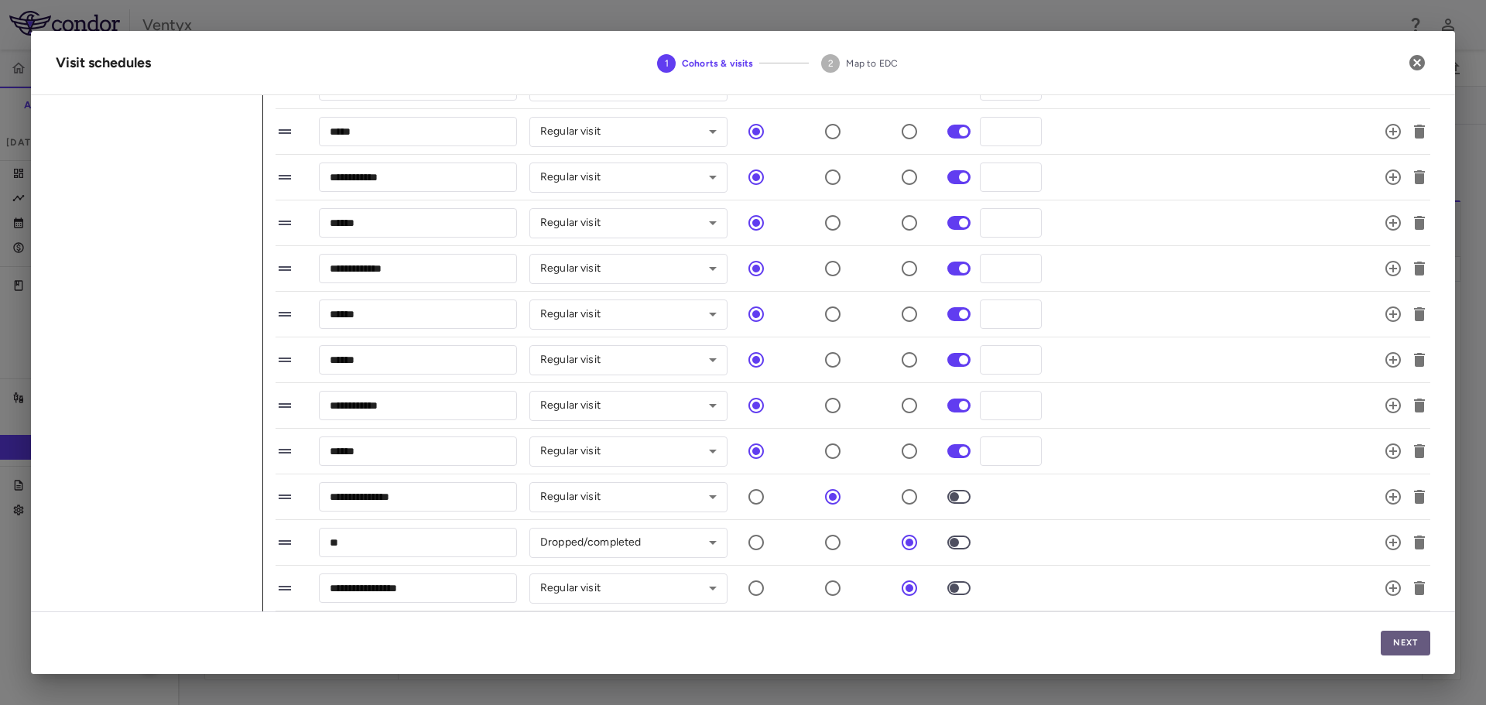
click at [1404, 648] on button "Next" at bounding box center [1405, 643] width 50 height 25
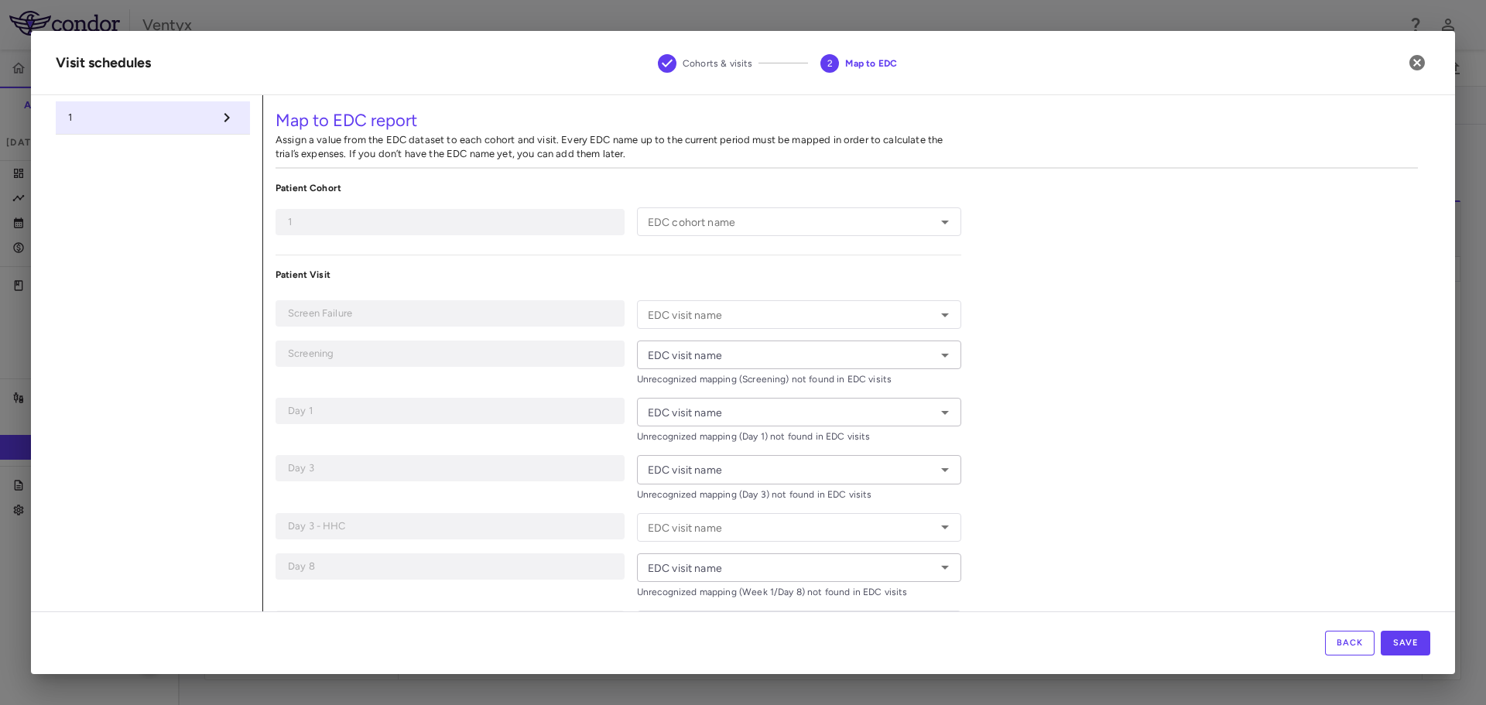
type input "**********"
type input "*********"
type input "*****"
type input "**********"
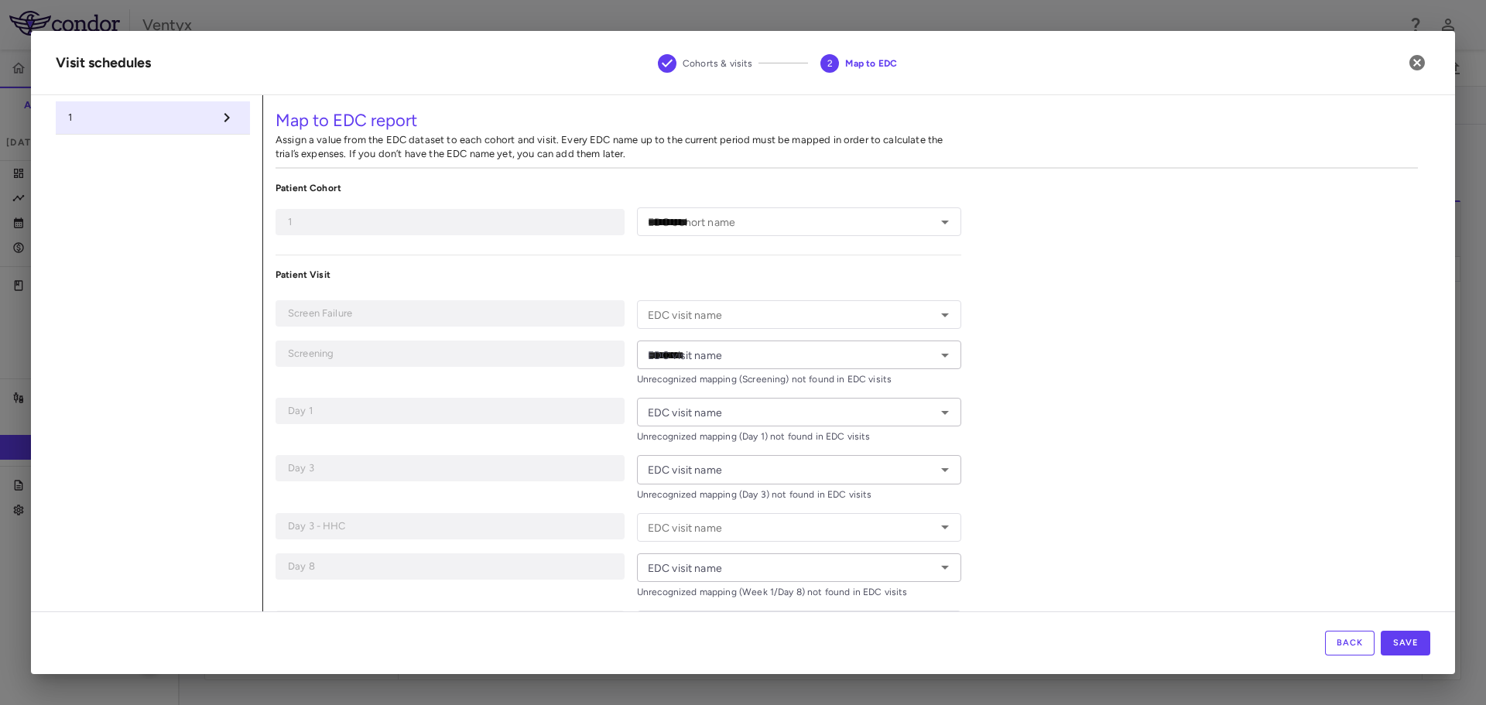
type input "**********"
type input "*********"
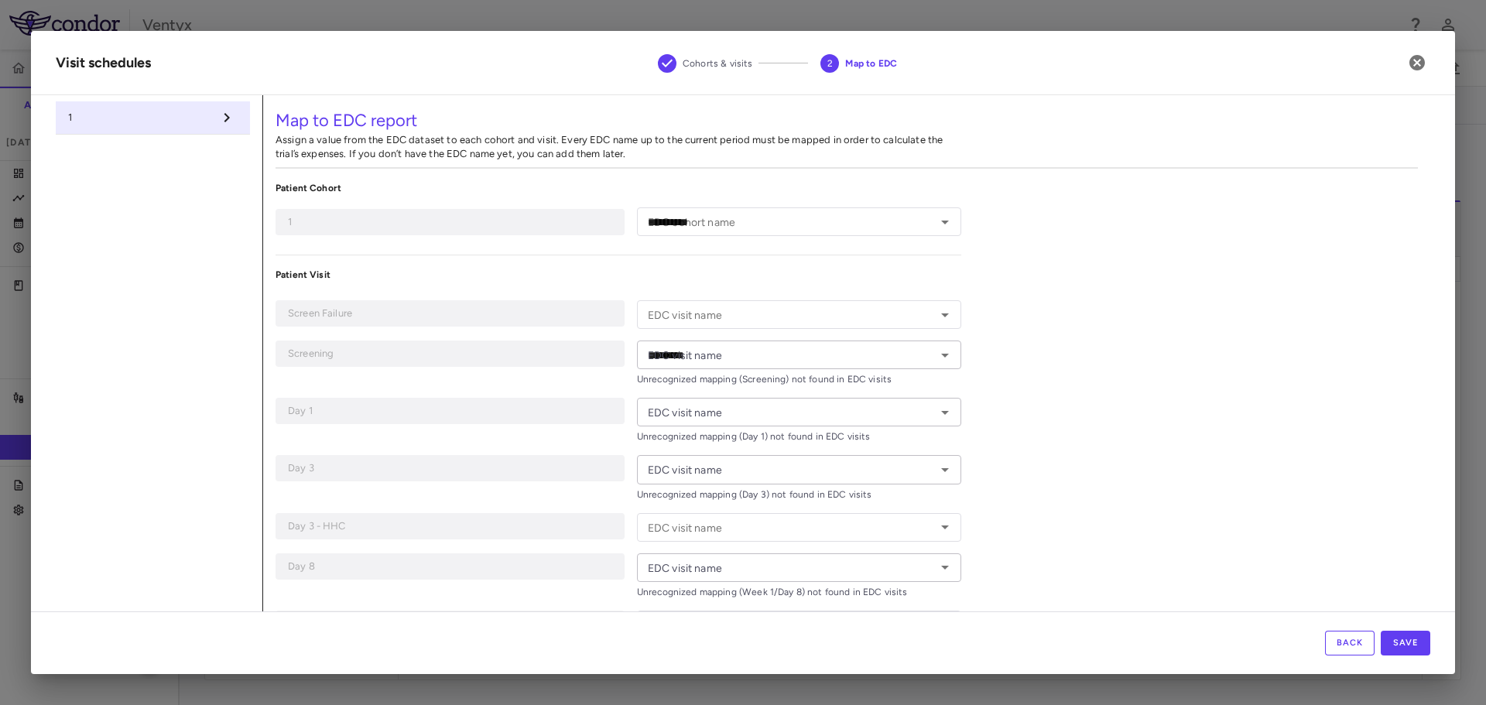
type input "**********"
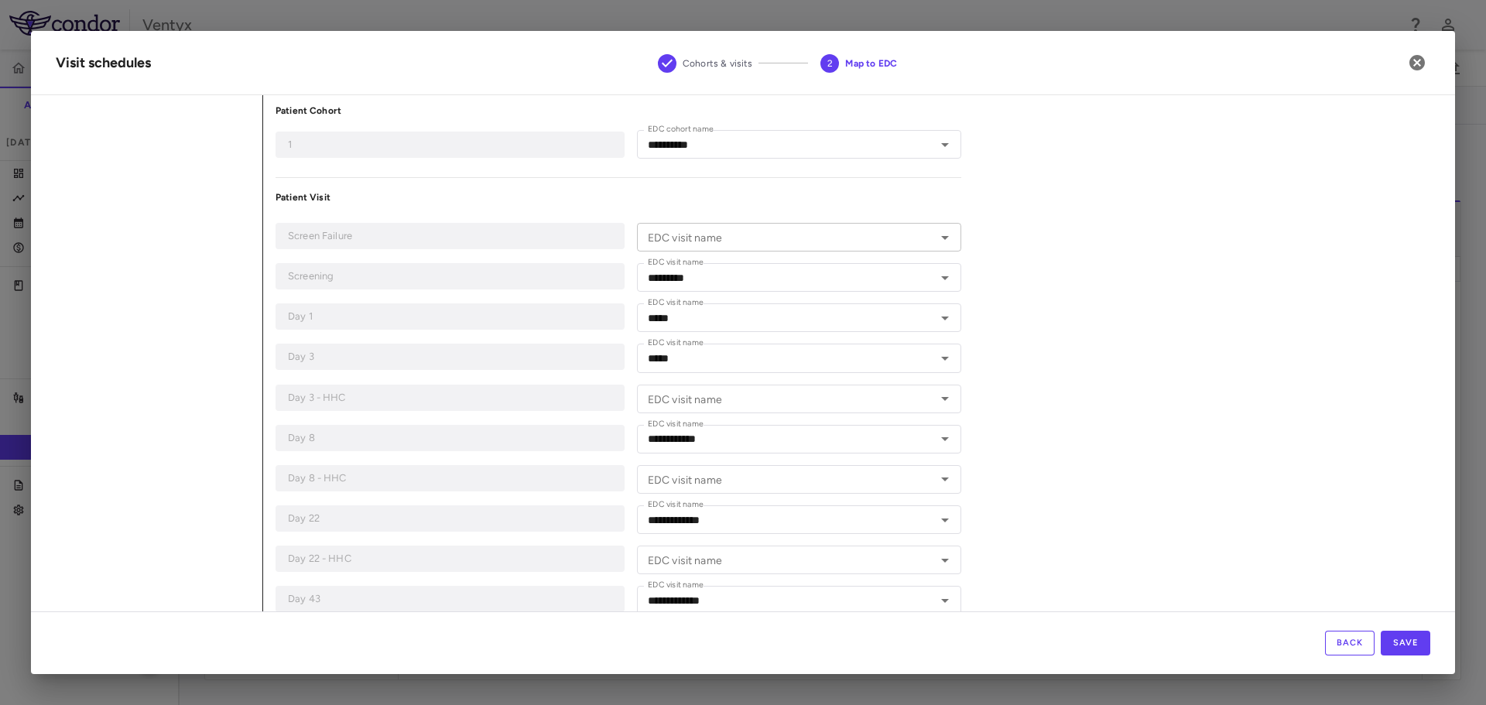
click at [725, 230] on input "EDC visit name" at bounding box center [785, 236] width 289 height 19
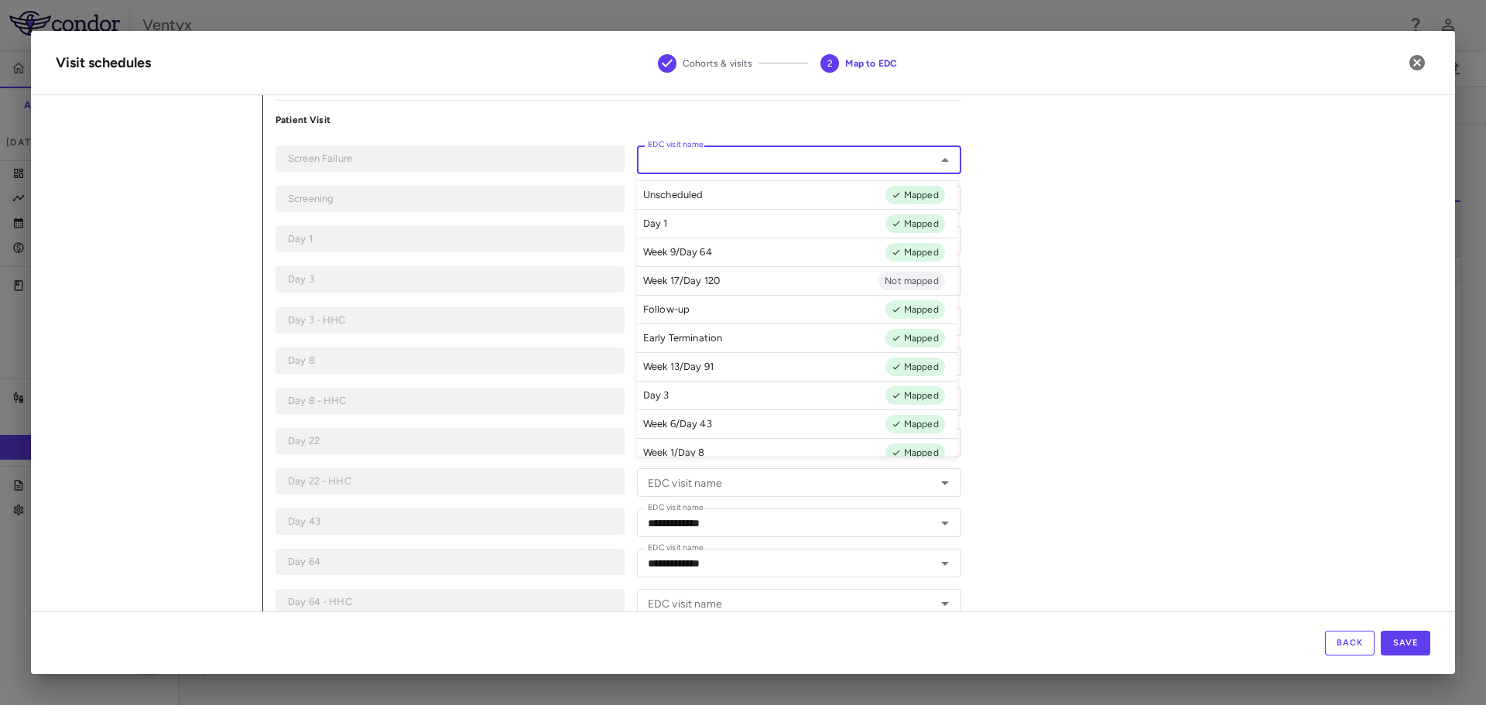
click at [1099, 271] on div "**********" at bounding box center [846, 371] width 1167 height 863
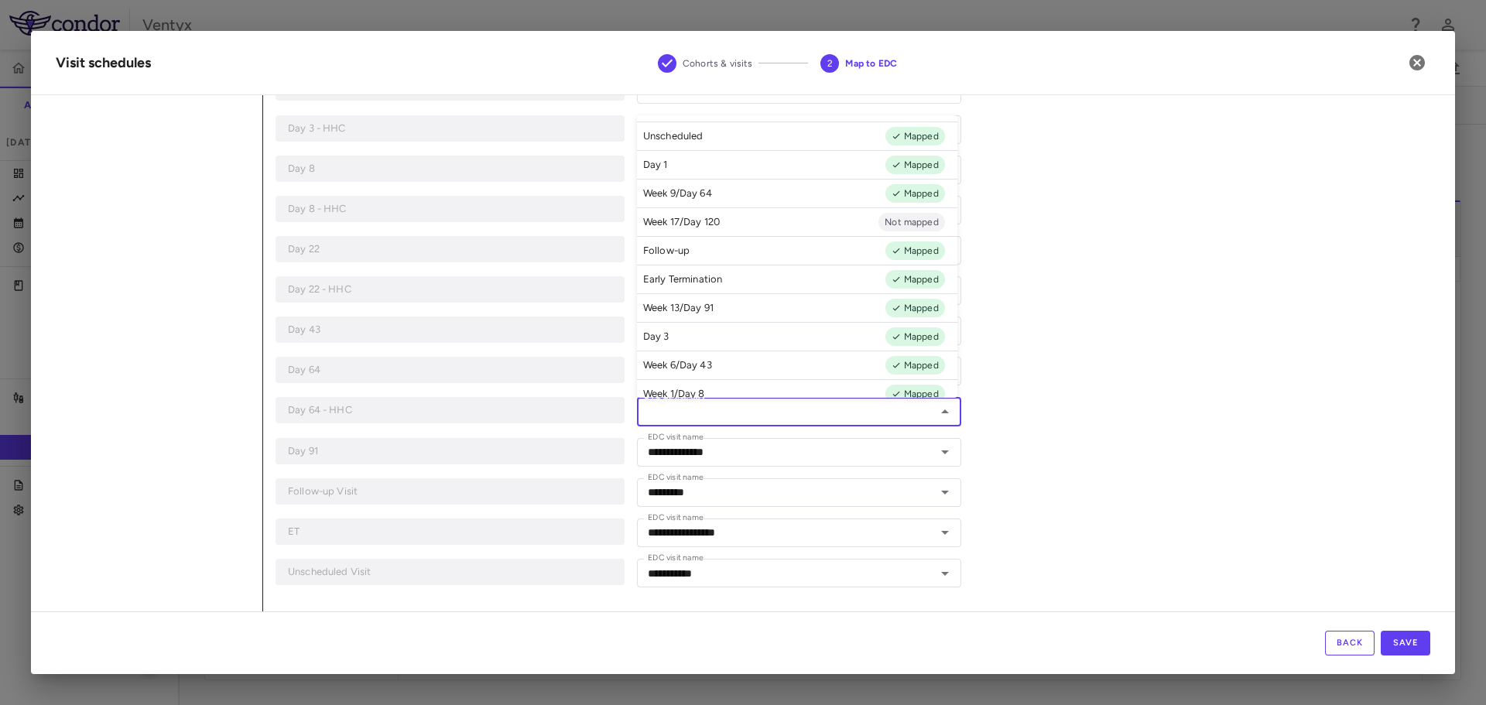
click at [769, 412] on input "EDC visit name" at bounding box center [785, 411] width 289 height 19
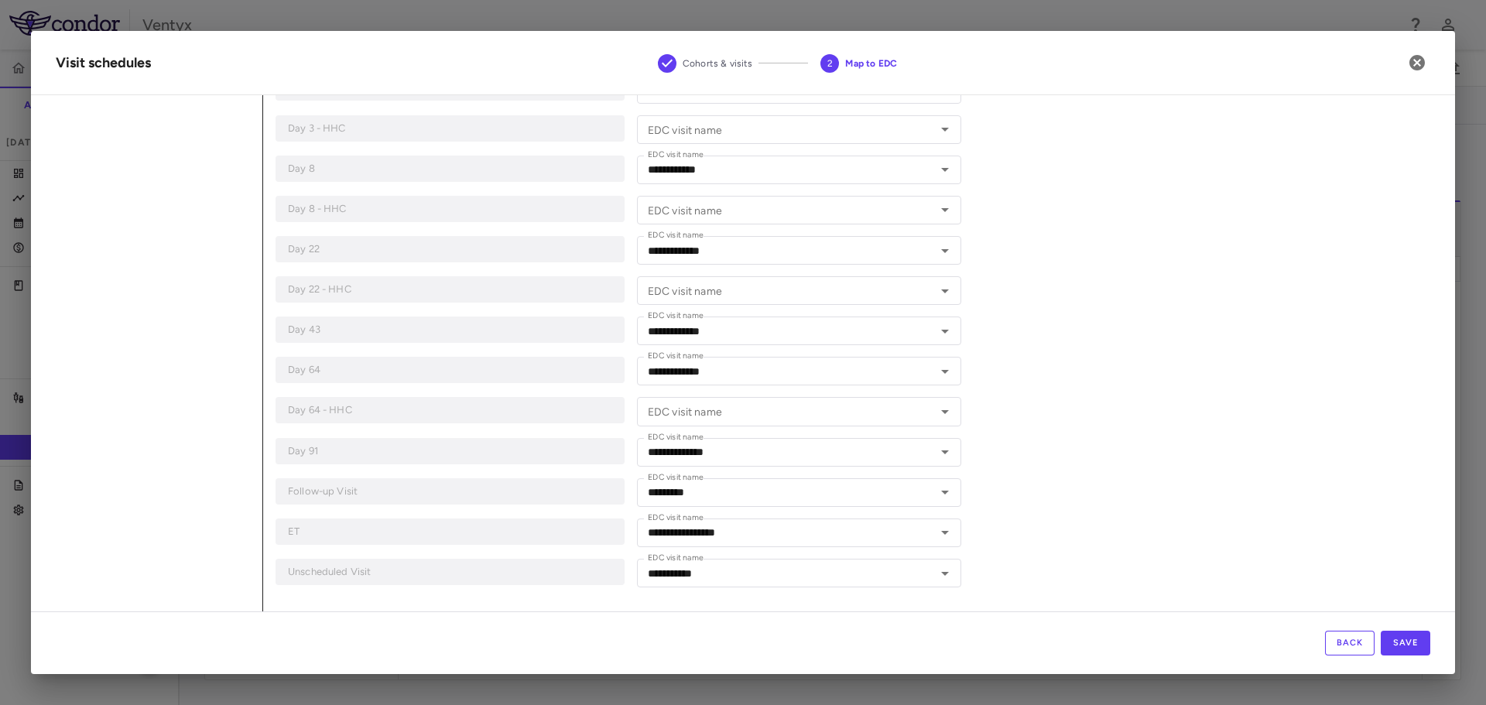
click at [1212, 282] on div "**********" at bounding box center [846, 180] width 1167 height 863
click at [711, 289] on input "EDC visit name" at bounding box center [785, 290] width 289 height 19
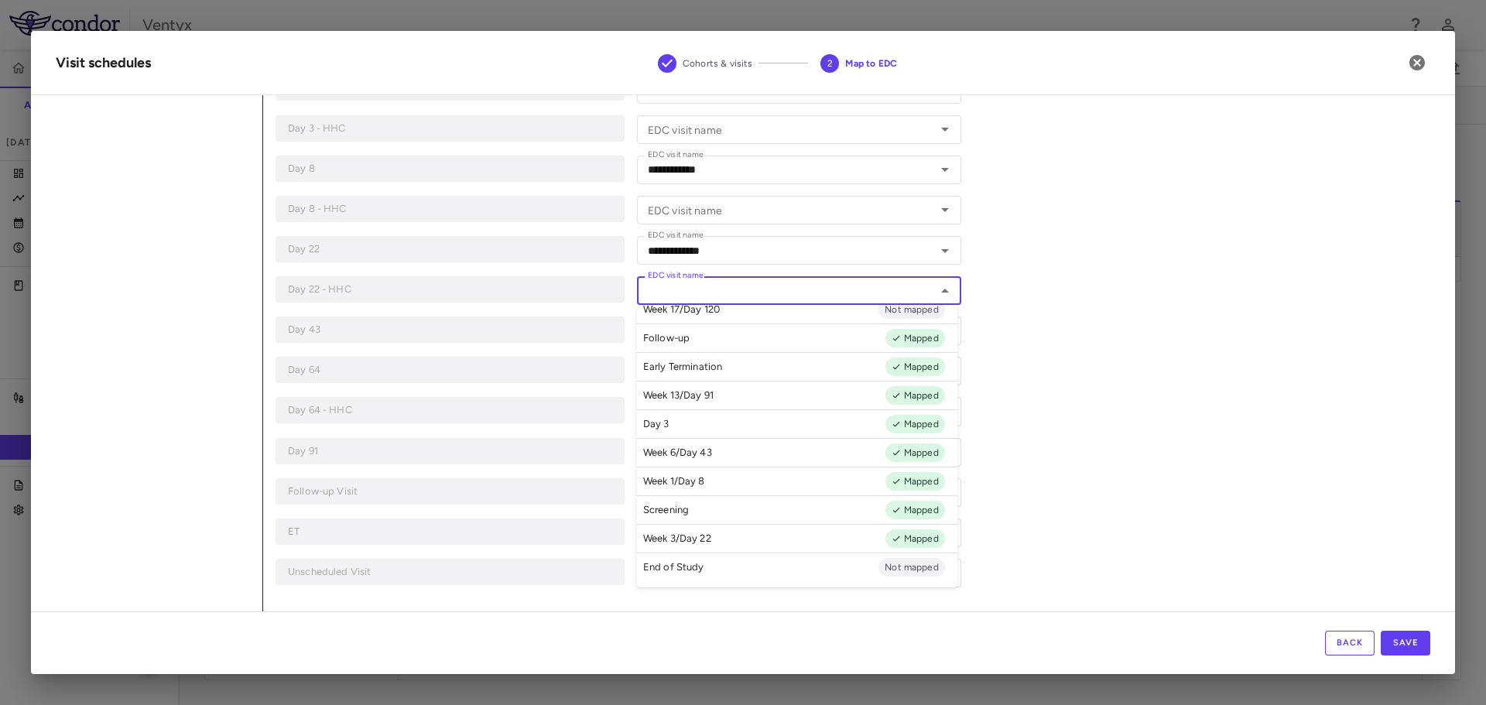
click at [1174, 343] on div "**********" at bounding box center [846, 180] width 1167 height 863
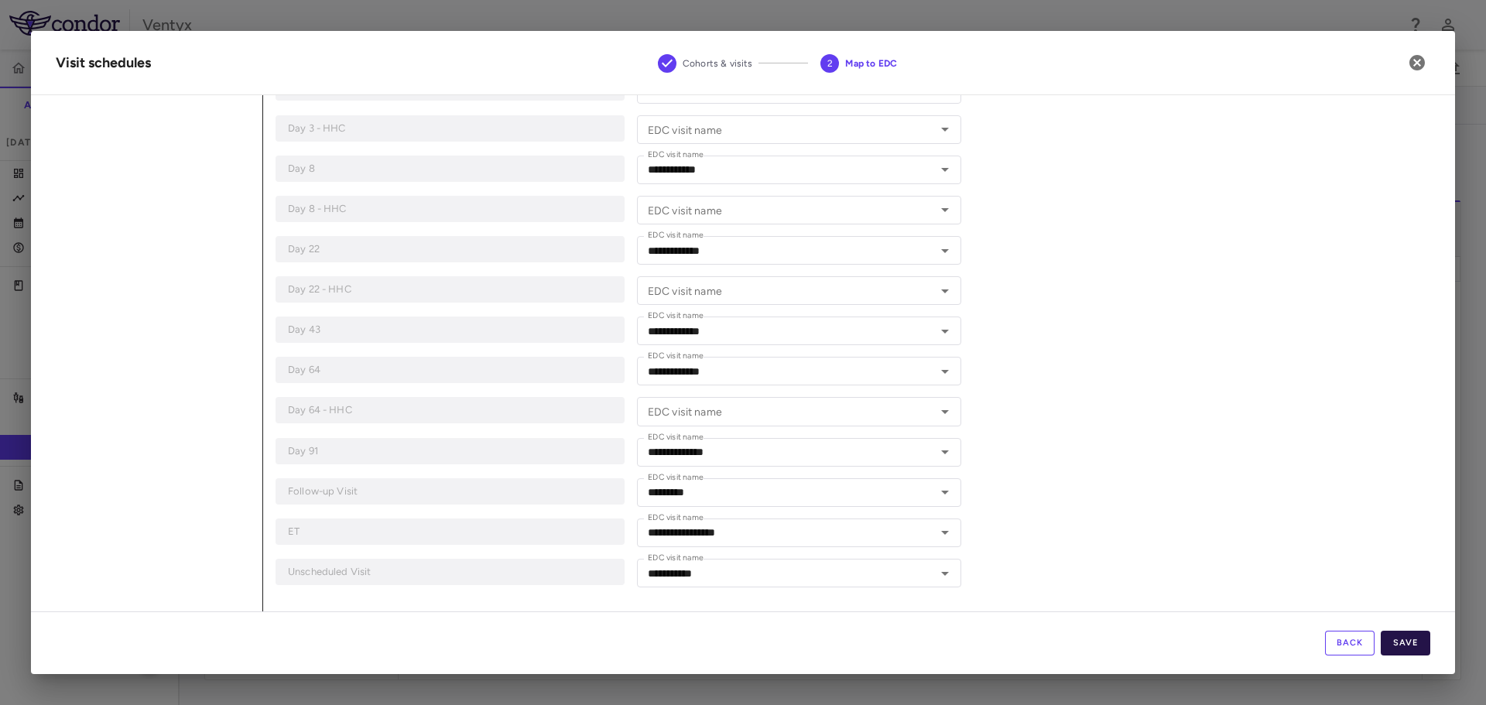
click at [1410, 648] on button "Save" at bounding box center [1405, 643] width 50 height 25
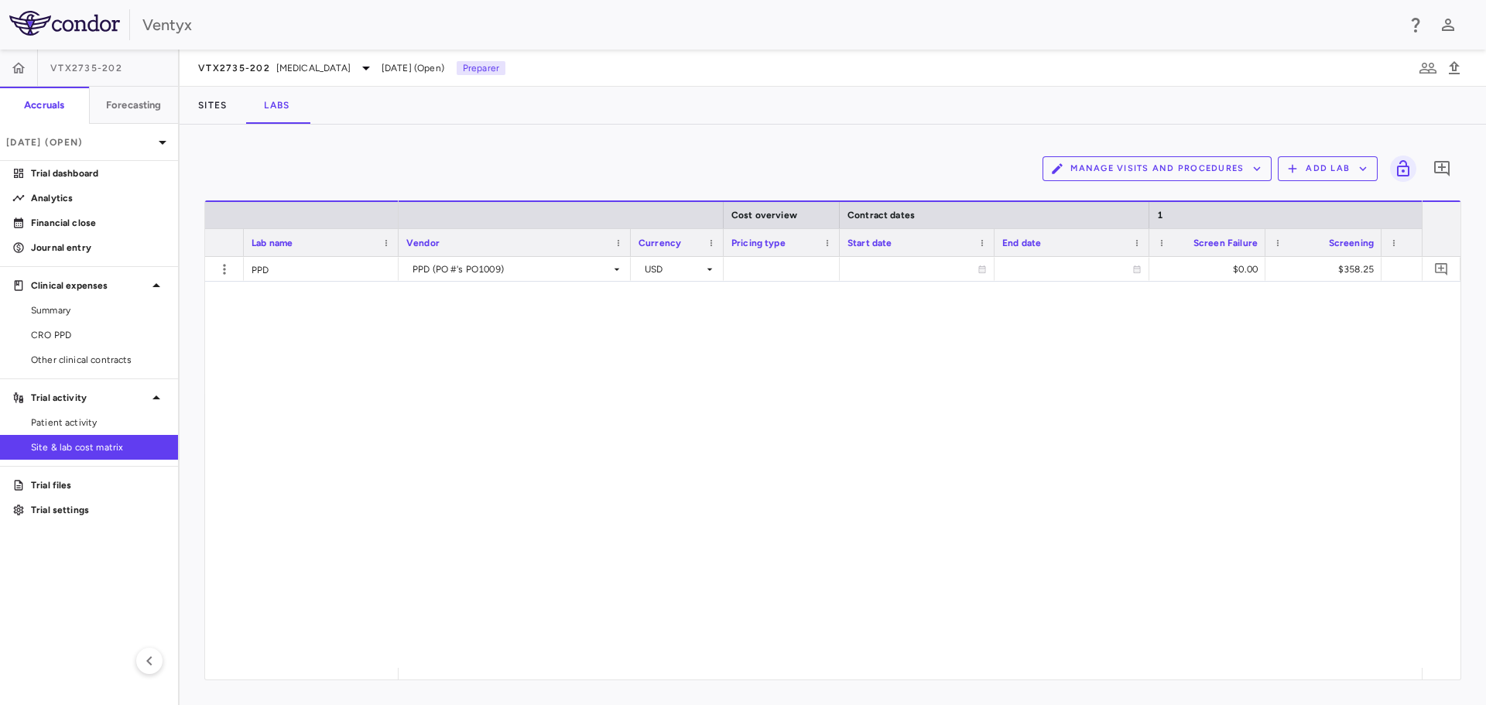
click at [744, 335] on div "PPD (PO #'s PO1009) USD $0.00 $358.25 $411.14 $280.07" at bounding box center [909, 462] width 1023 height 411
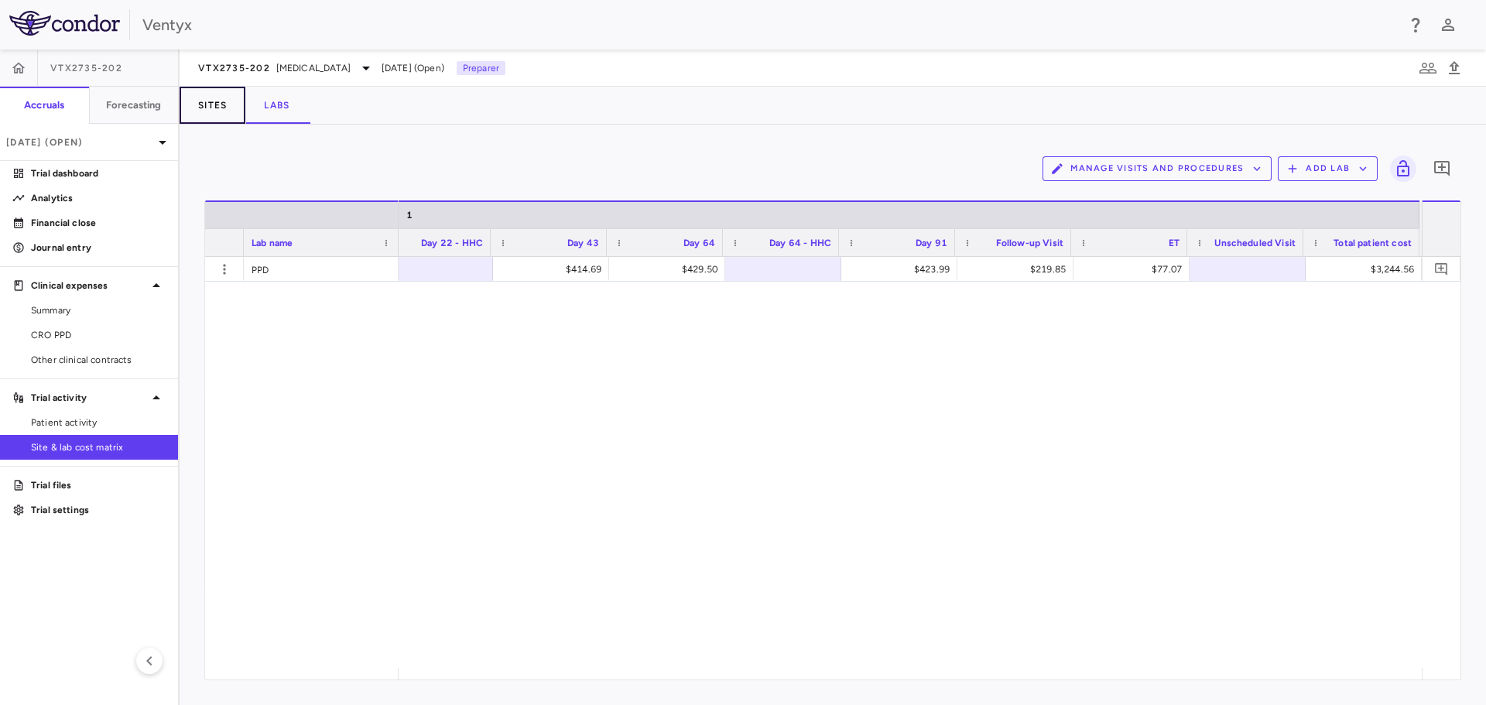
click at [224, 116] on button "Sites" at bounding box center [213, 105] width 66 height 37
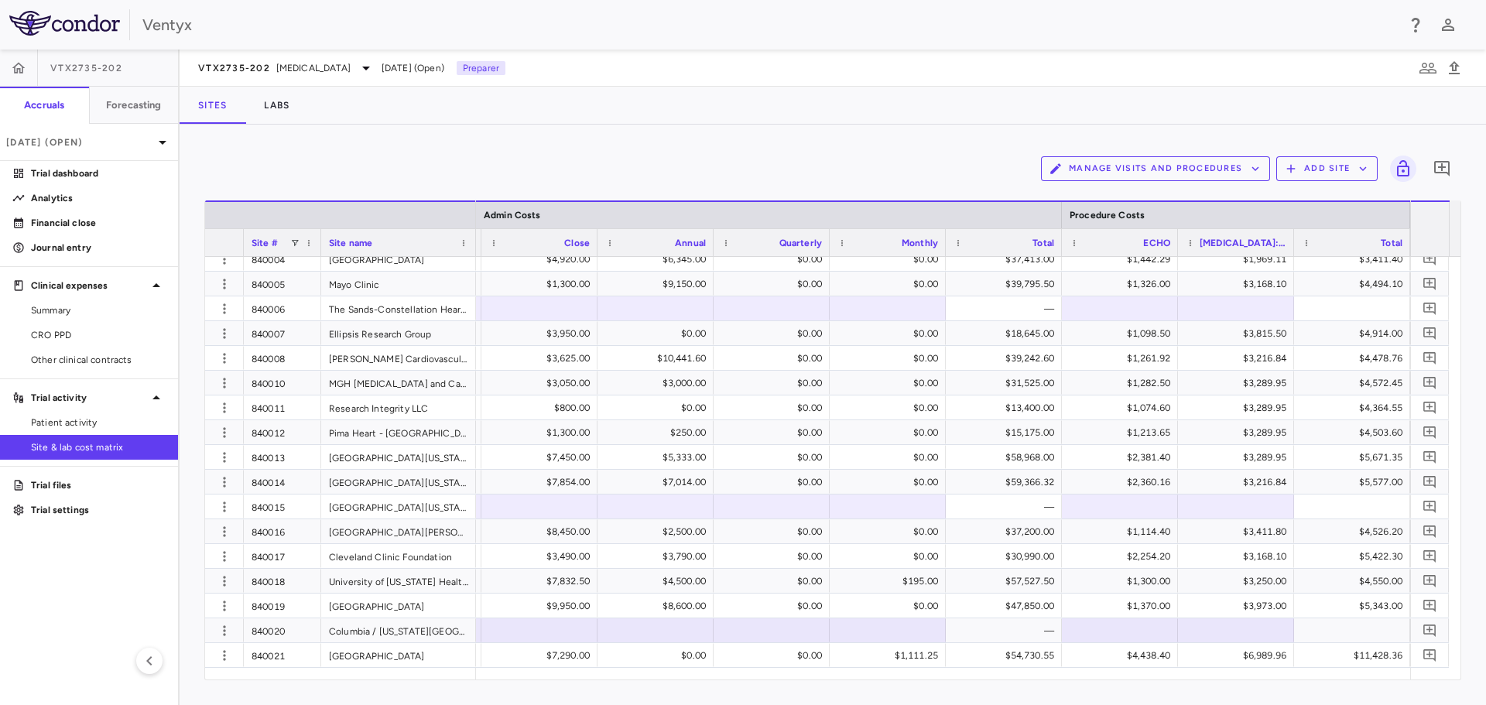
click at [1244, 176] on button "Manage Visits and Procedures" at bounding box center [1155, 168] width 229 height 25
click at [1164, 224] on li "Manage Procedure Categories" at bounding box center [1138, 221] width 165 height 23
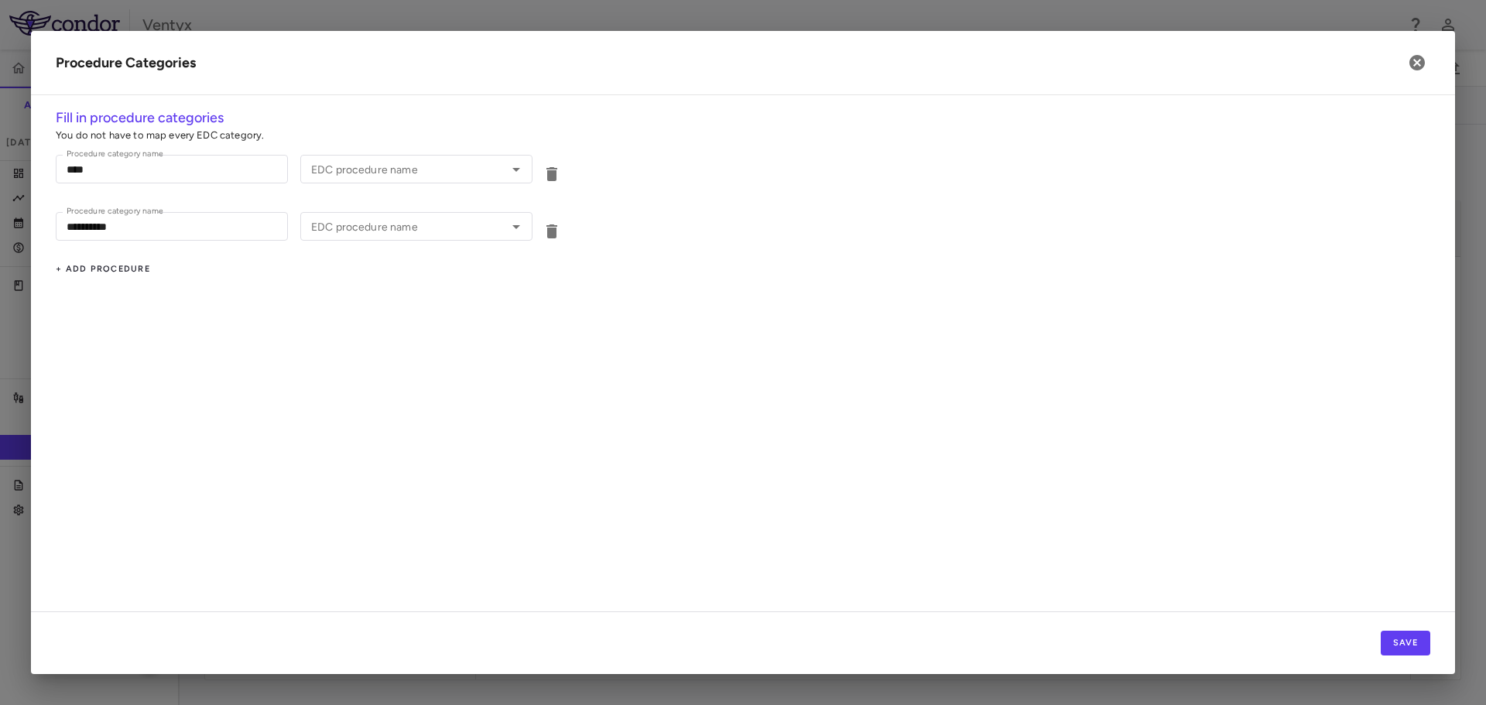
type input "****"
type input "**********"
click at [1418, 67] on icon "button" at bounding box center [1416, 62] width 15 height 15
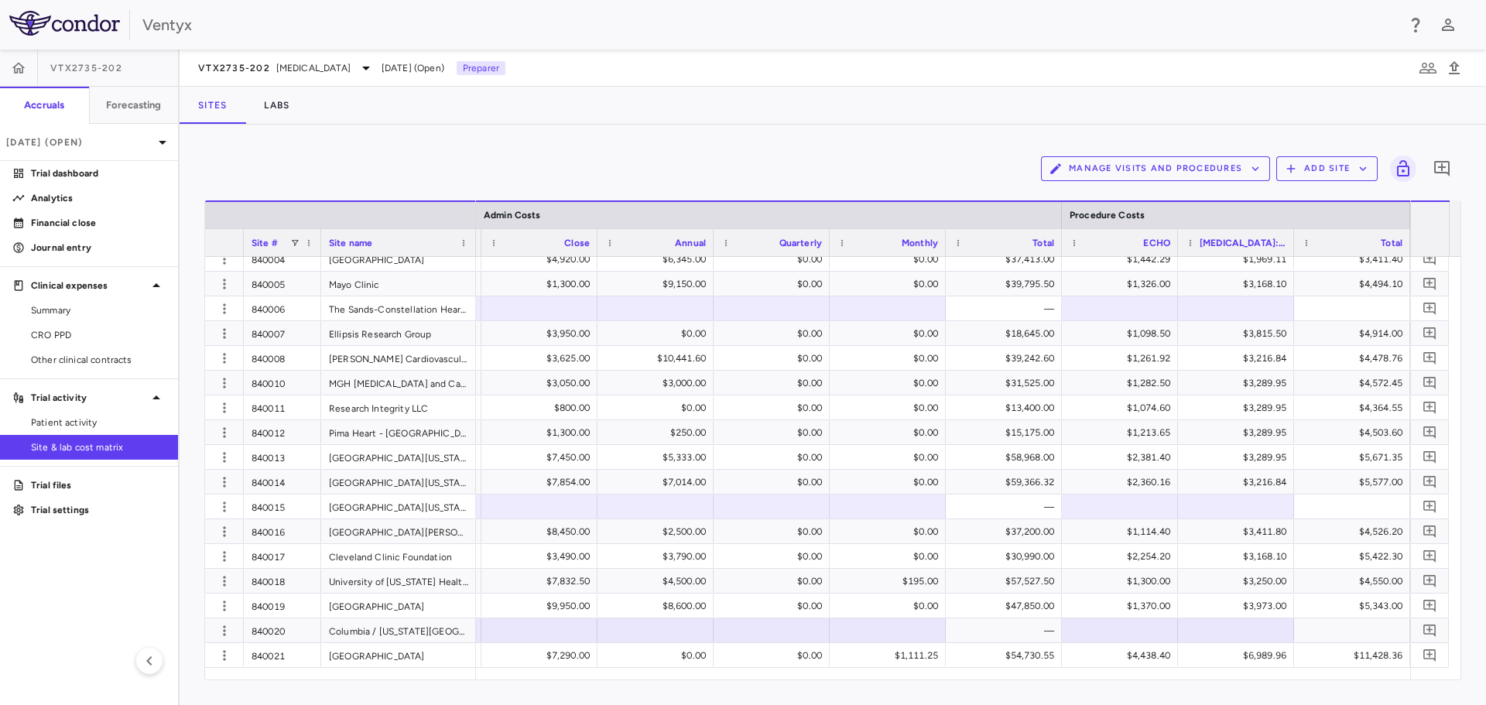
click at [66, 452] on span "Site & lab cost matrix" at bounding box center [98, 447] width 135 height 14
click at [76, 424] on span "Patient activity" at bounding box center [98, 422] width 135 height 14
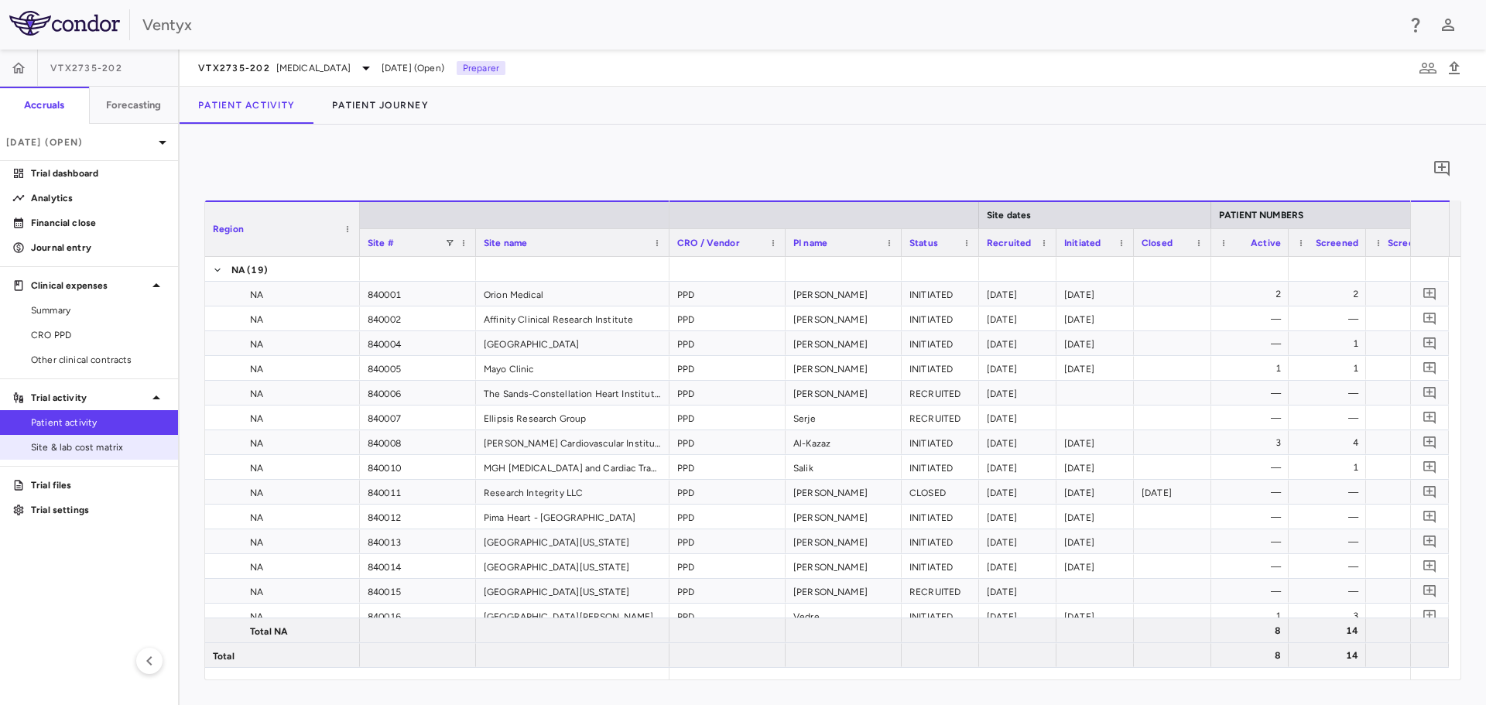
click at [84, 445] on span "Site & lab cost matrix" at bounding box center [98, 447] width 135 height 14
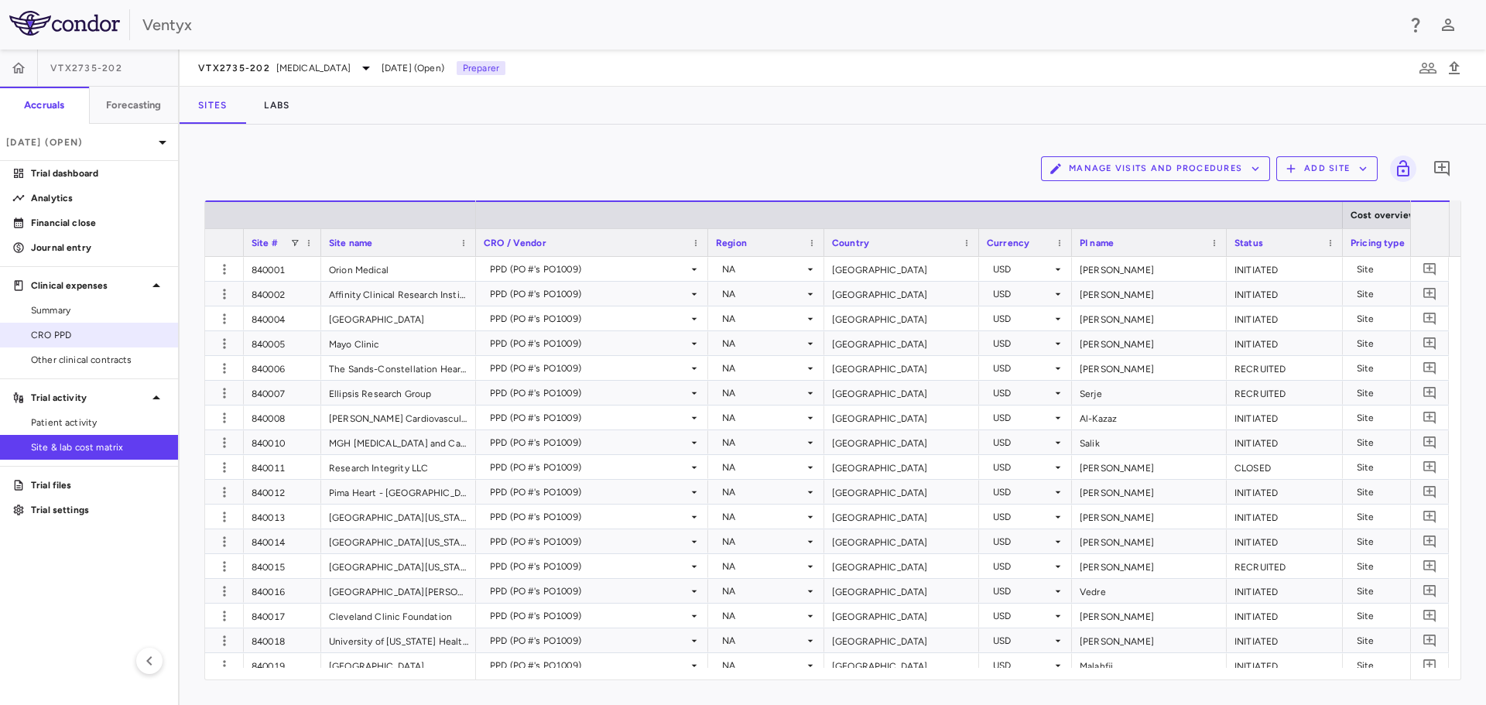
drag, startPoint x: 46, startPoint y: 327, endPoint x: 49, endPoint y: 340, distance: 13.4
click at [46, 327] on link "CRO PPD" at bounding box center [89, 334] width 178 height 23
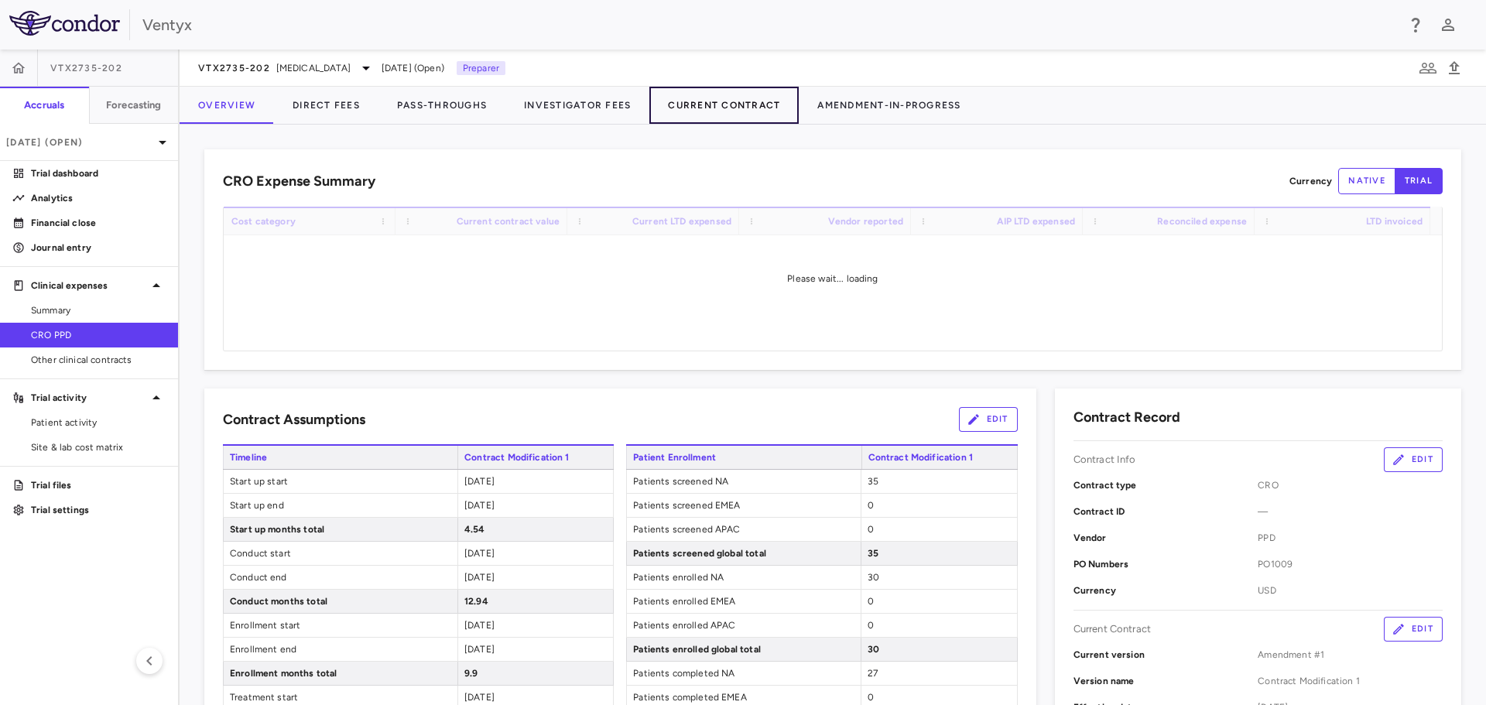
click at [689, 97] on button "Current Contract" at bounding box center [723, 105] width 149 height 37
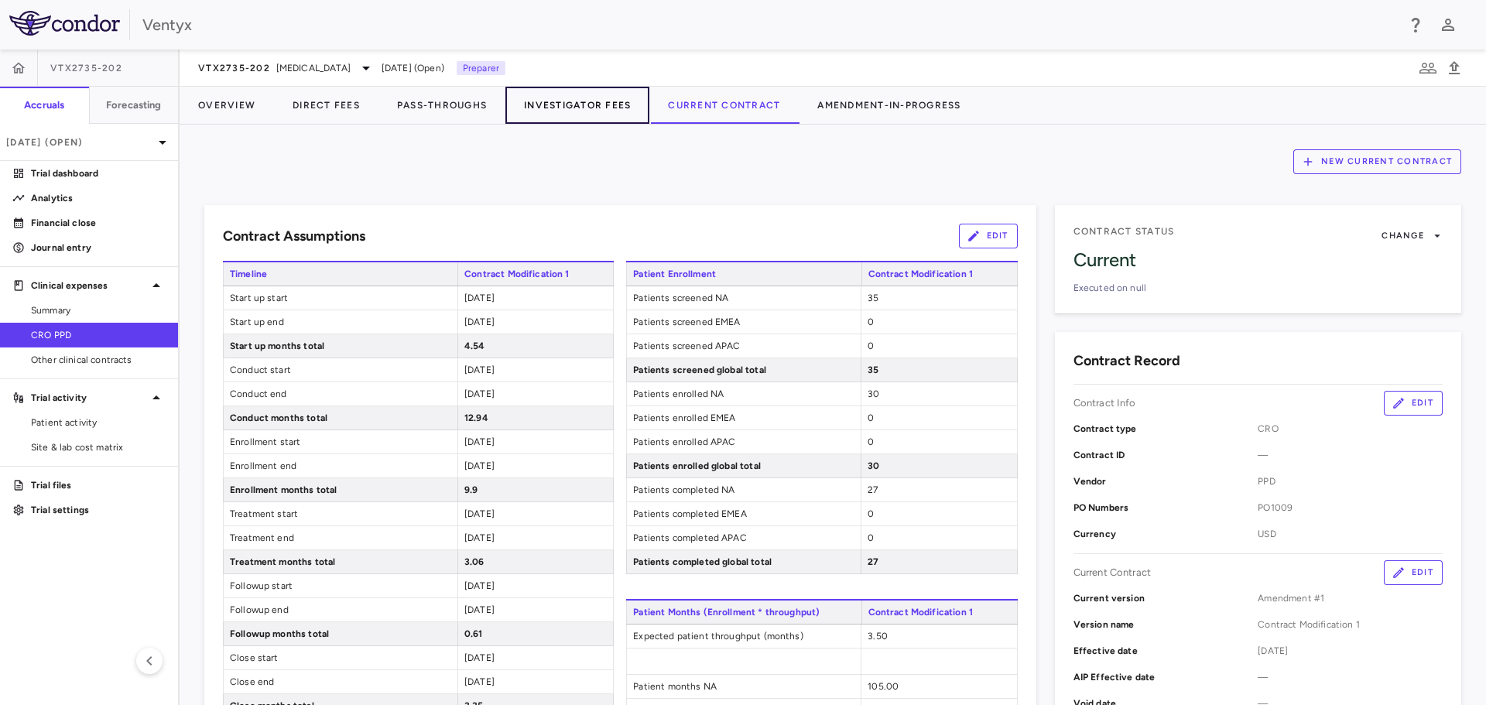
click at [563, 110] on button "Investigator Fees" at bounding box center [577, 105] width 144 height 37
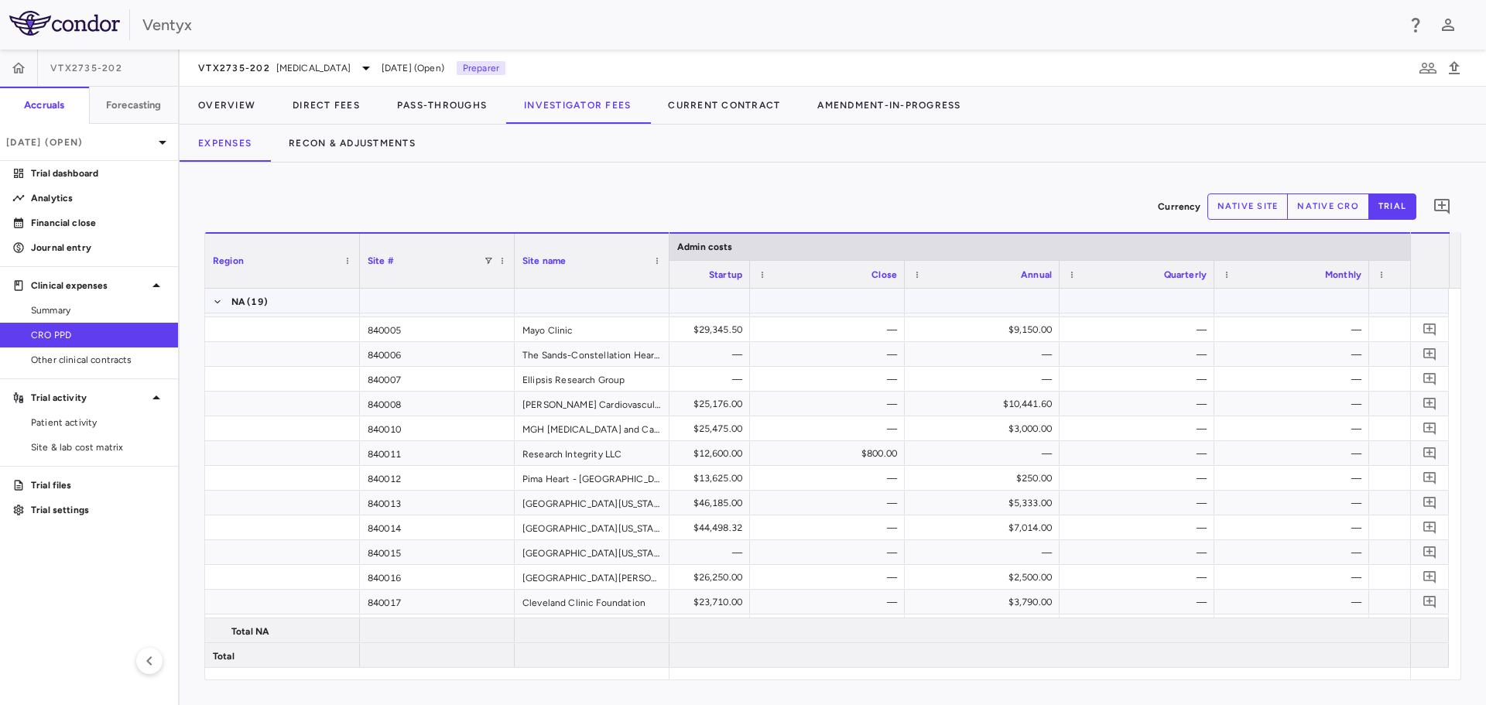
scroll to position [11, 0]
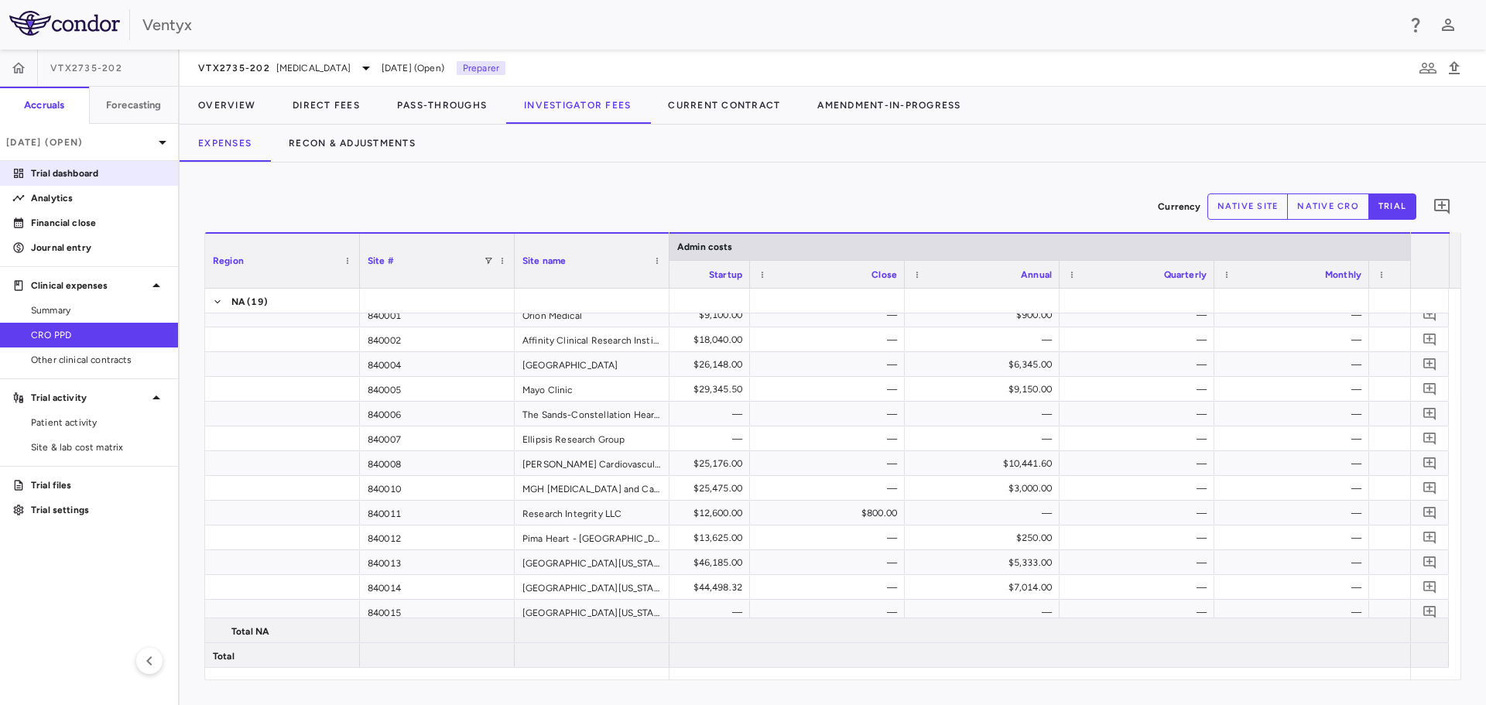
click at [82, 175] on p "Trial dashboard" at bounding box center [98, 173] width 135 height 14
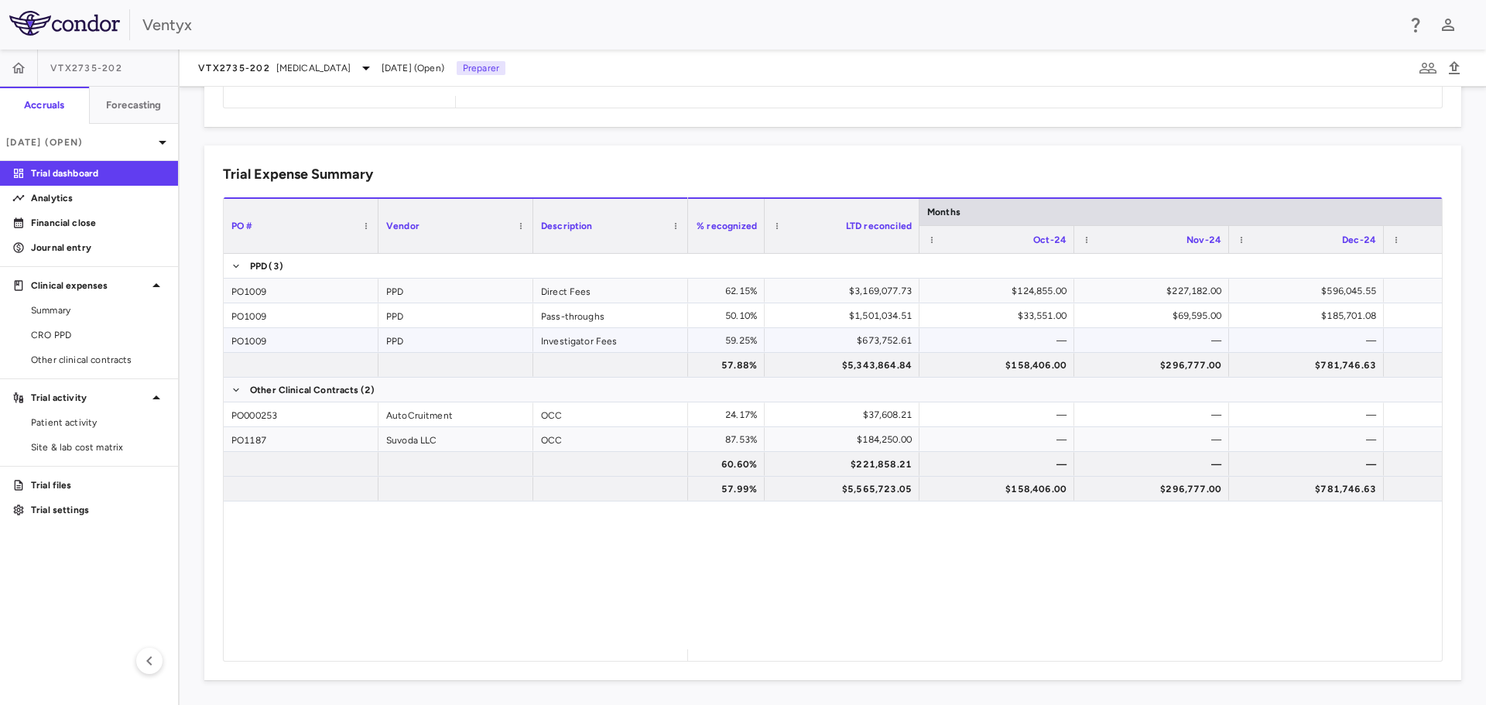
scroll to position [0, 364]
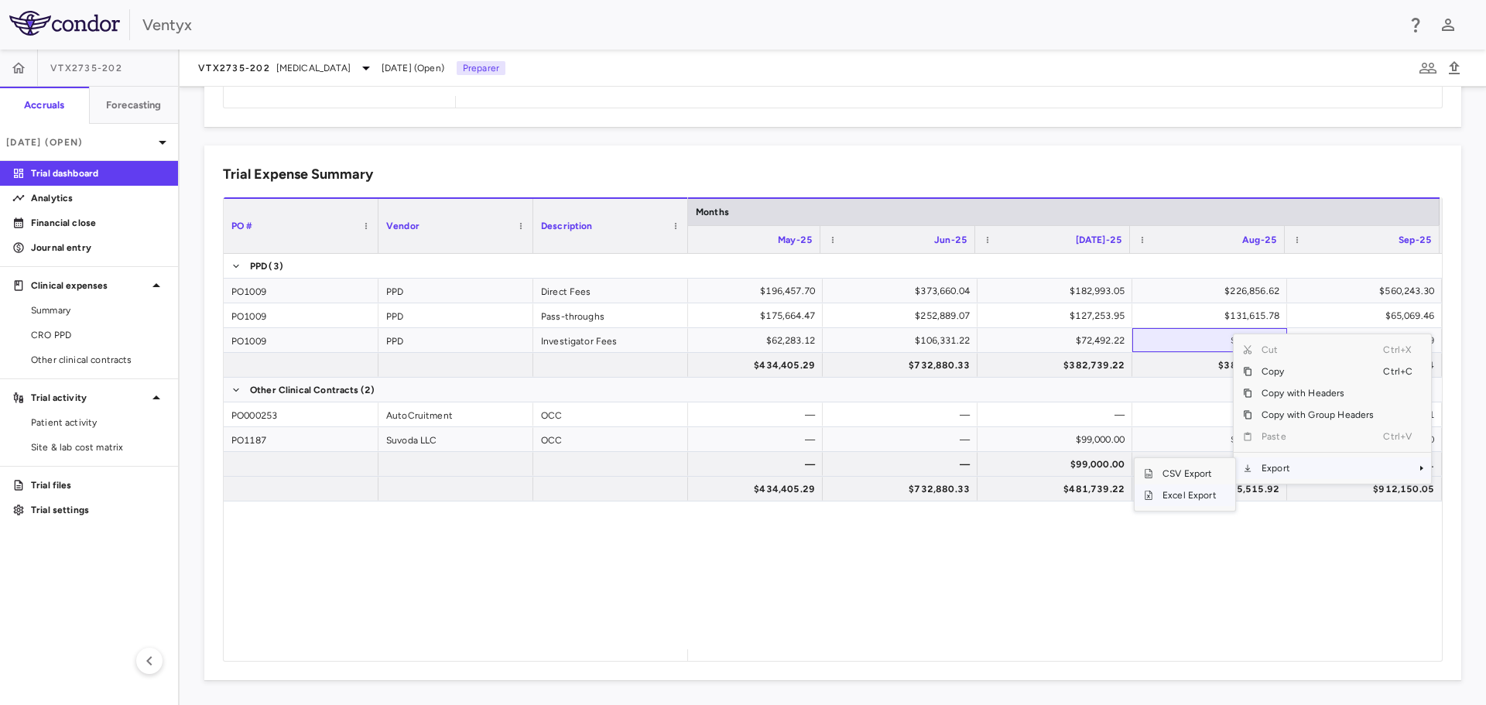
click at [1195, 497] on span "Excel Export" at bounding box center [1189, 495] width 73 height 22
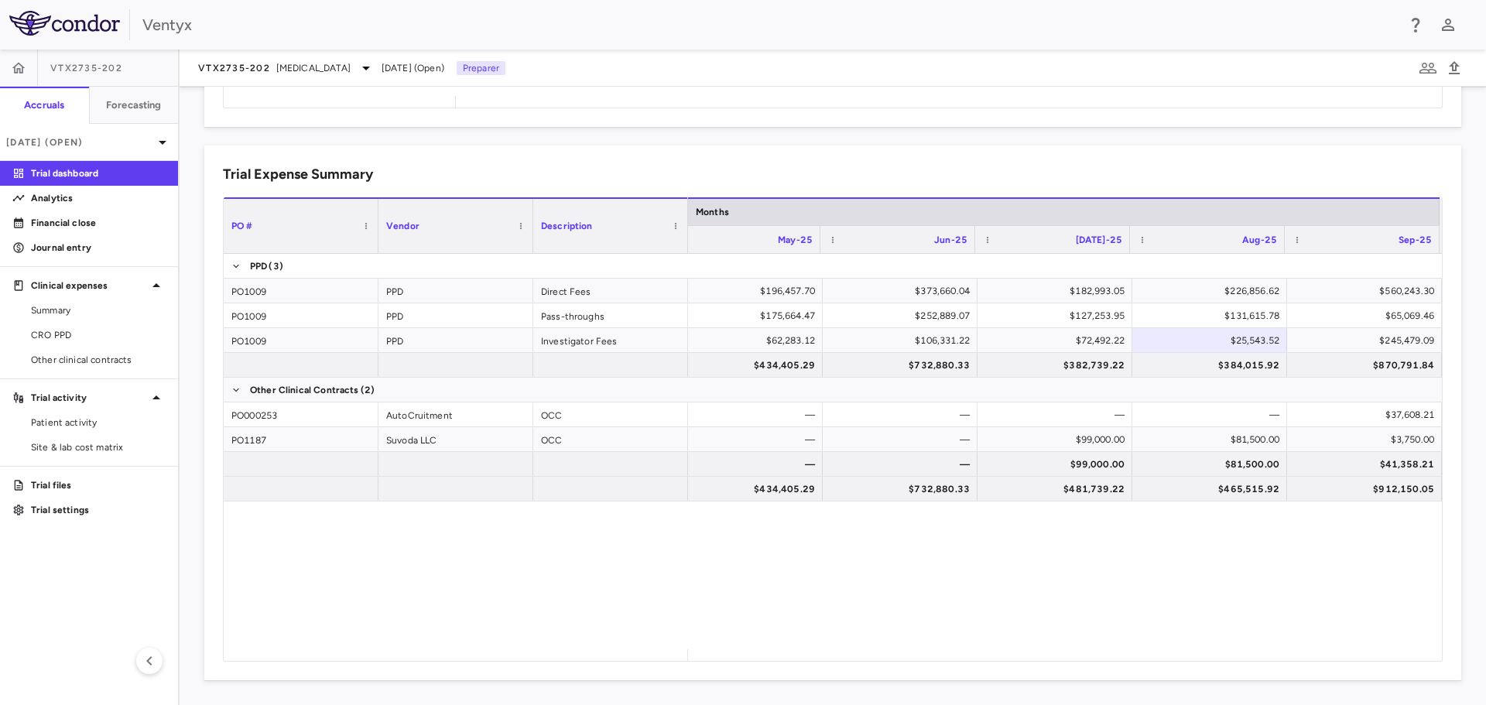
drag, startPoint x: 882, startPoint y: 575, endPoint x: 887, endPoint y: 564, distance: 12.1
click at [883, 575] on div "$220,678.33 $196,457.70 $373,660.04 $182,993.05 $226,856.62 $560,243.30 $120,49…" at bounding box center [1065, 451] width 754 height 395
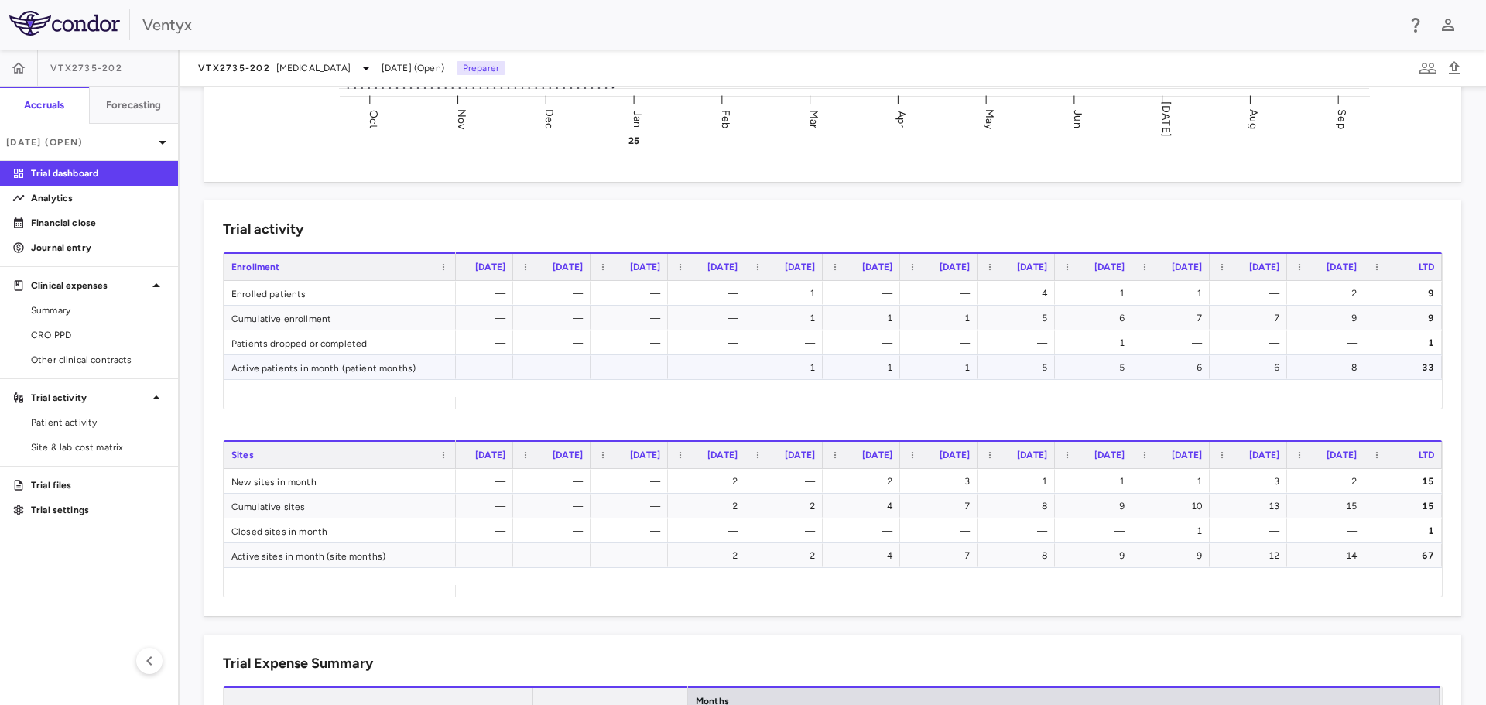
scroll to position [0, 32]
click at [65, 373] on aside "VTX2735-202 Accruals Forecasting Sep 2025 (Open) Trial dashboard Analytics Fina…" at bounding box center [90, 377] width 180 height 655
click at [66, 369] on link "Other clinical contracts" at bounding box center [89, 359] width 178 height 23
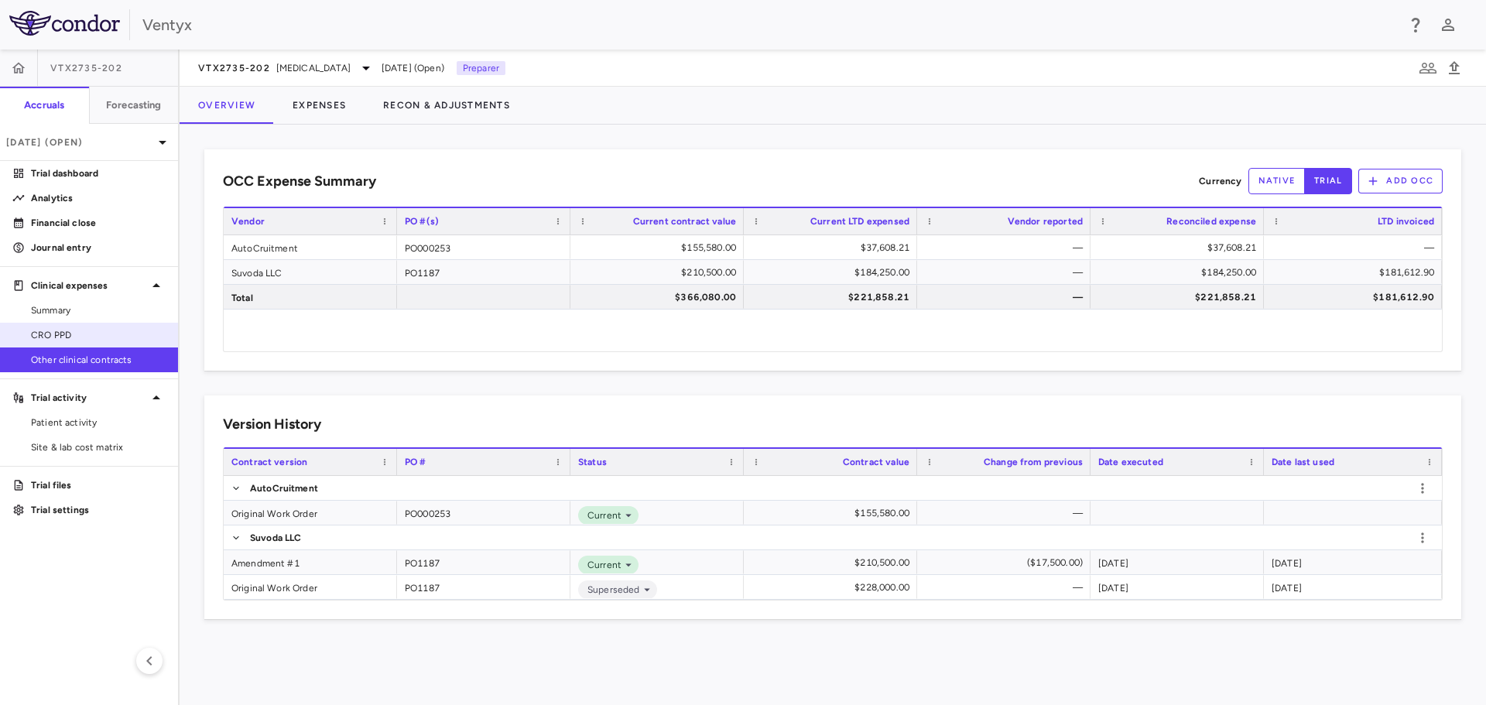
click at [66, 342] on link "CRO PPD" at bounding box center [89, 334] width 178 height 23
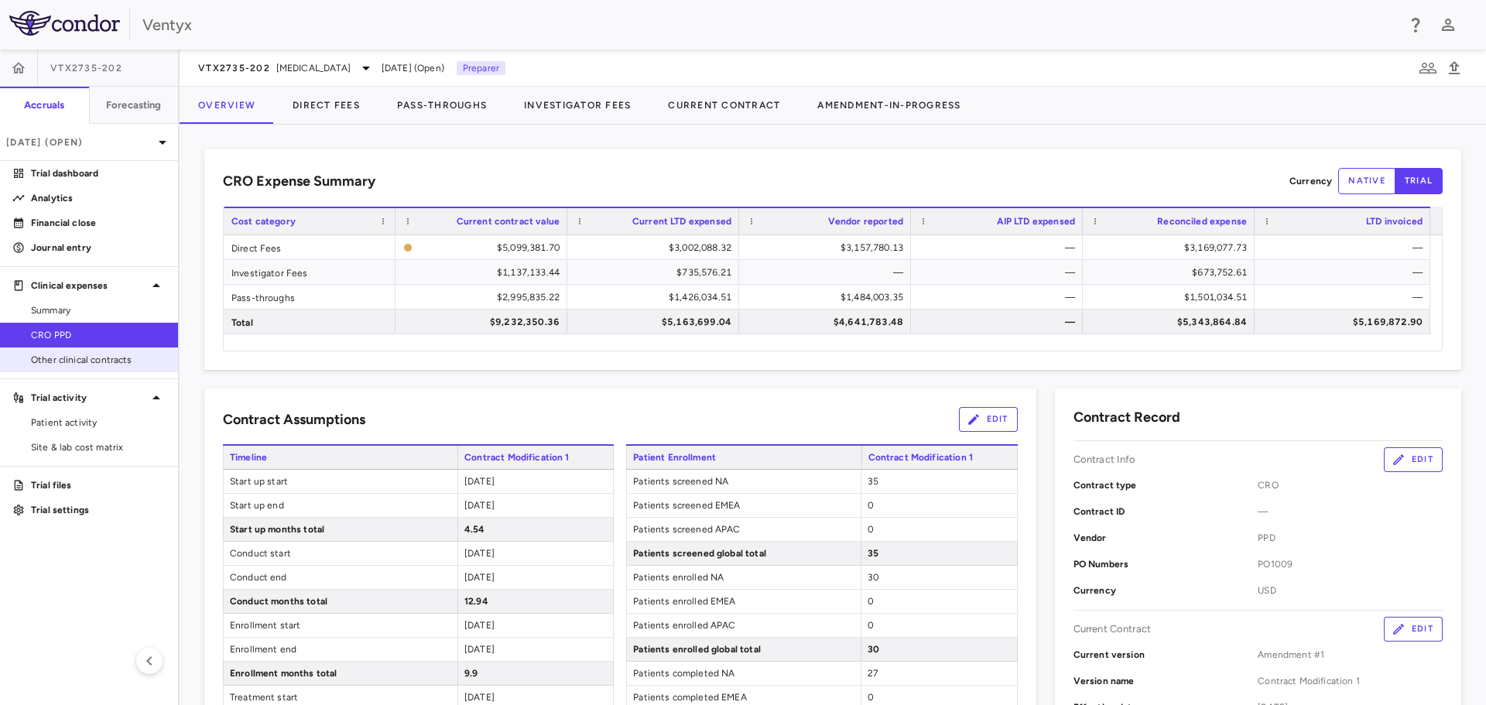
click at [82, 365] on span "Other clinical contracts" at bounding box center [98, 360] width 135 height 14
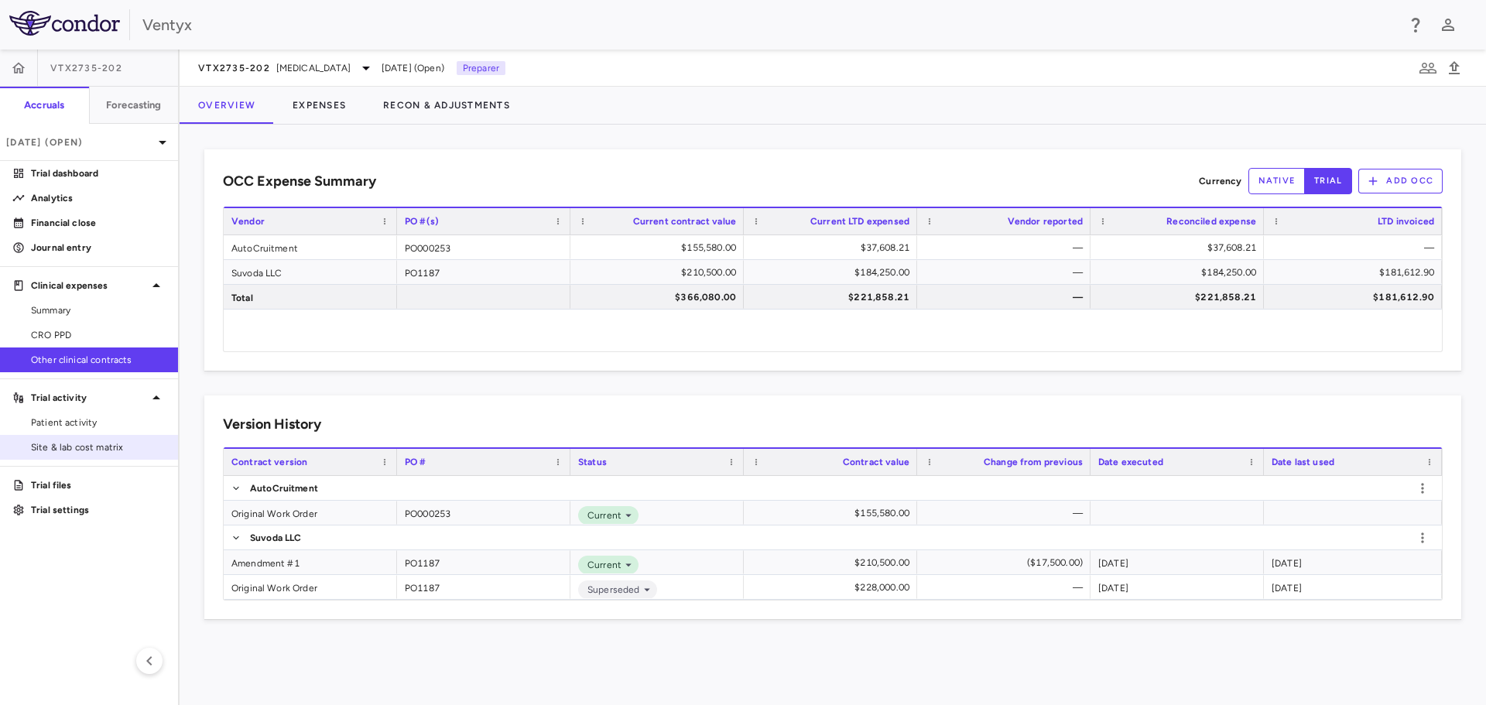
drag, startPoint x: 55, startPoint y: 422, endPoint x: 66, endPoint y: 435, distance: 17.0
click at [56, 422] on span "Patient activity" at bounding box center [98, 422] width 135 height 14
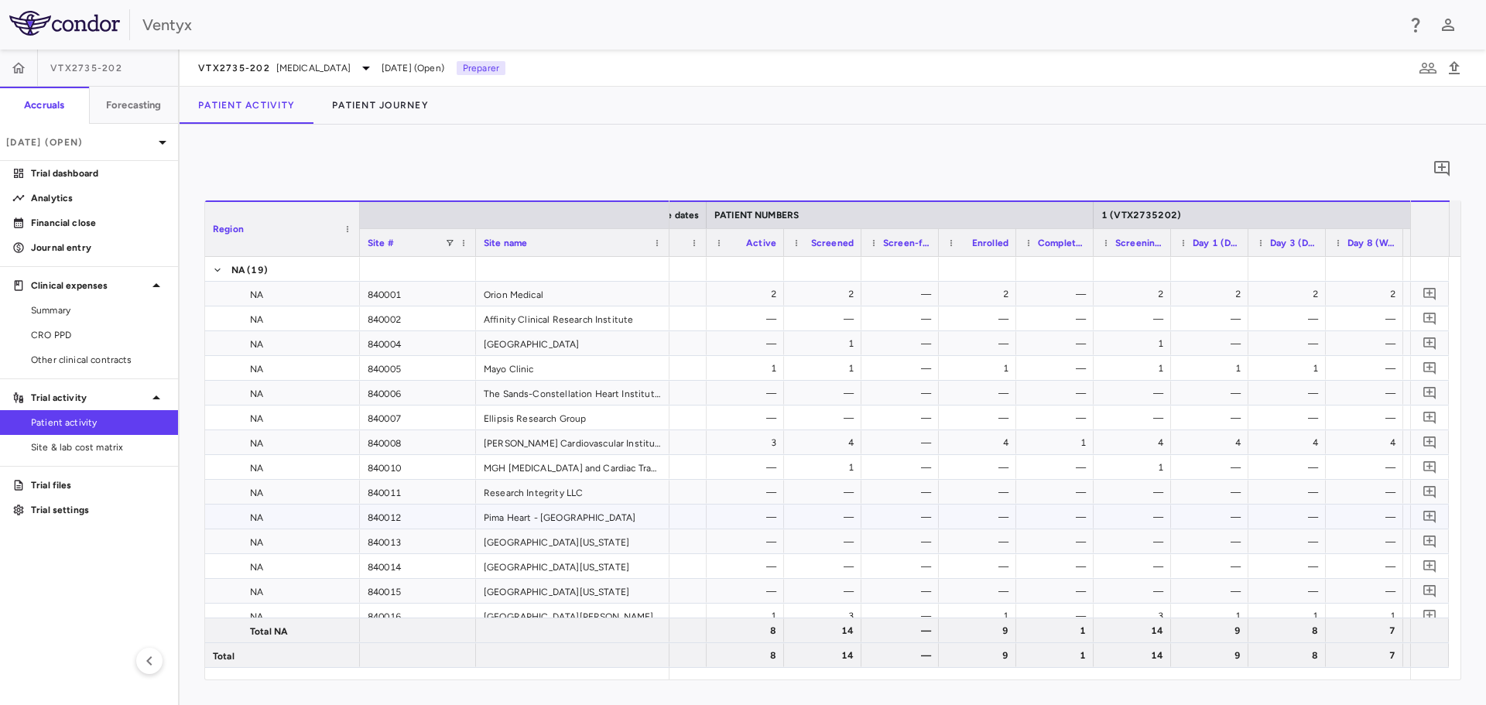
scroll to position [0, 542]
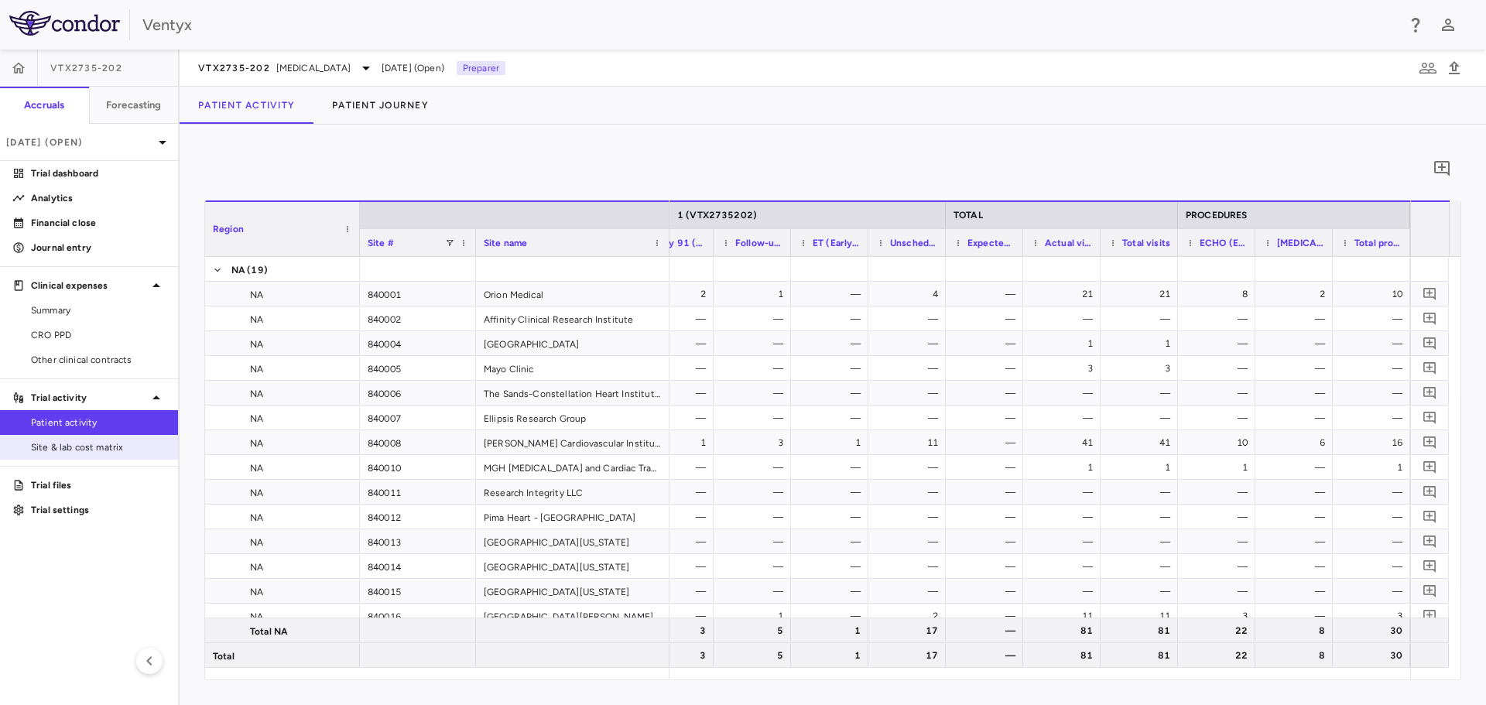
click at [90, 446] on span "Site & lab cost matrix" at bounding box center [98, 447] width 135 height 14
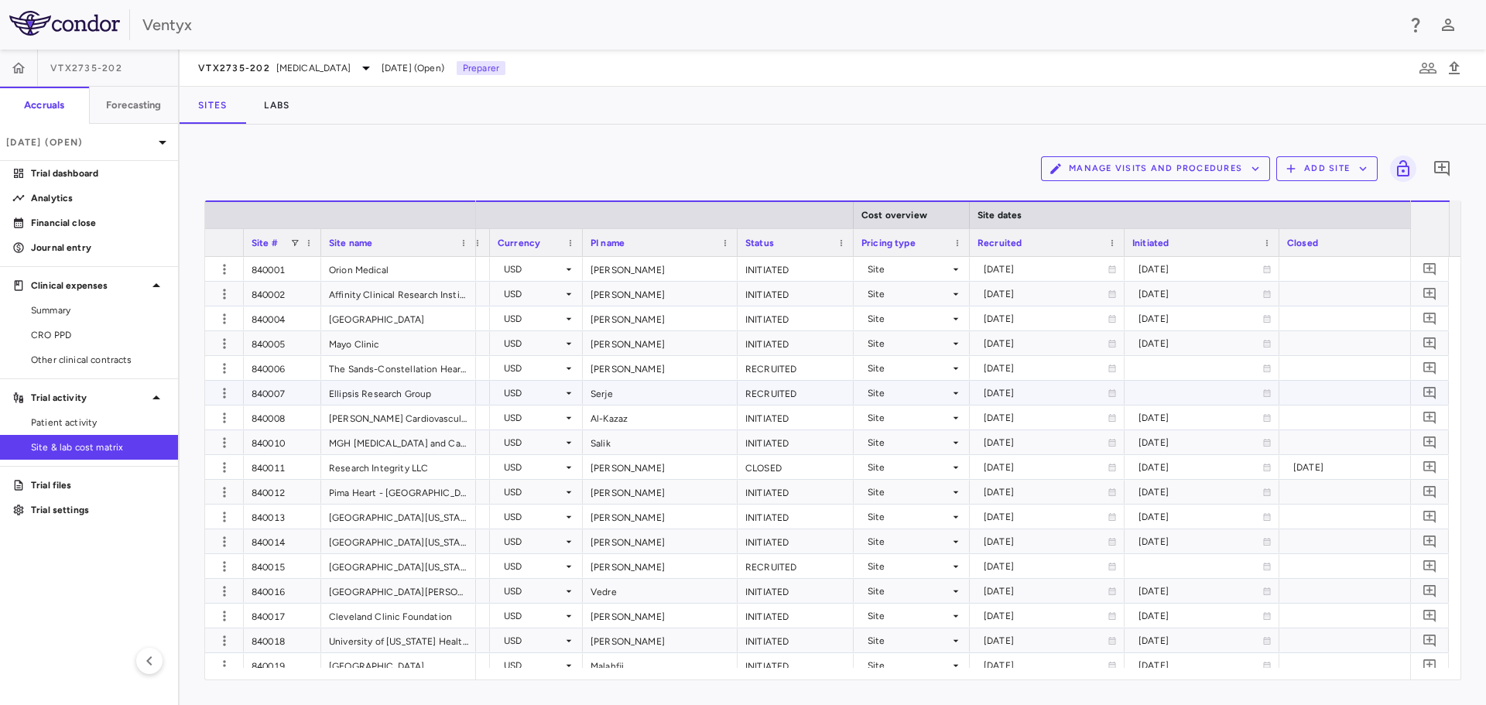
scroll to position [0, 696]
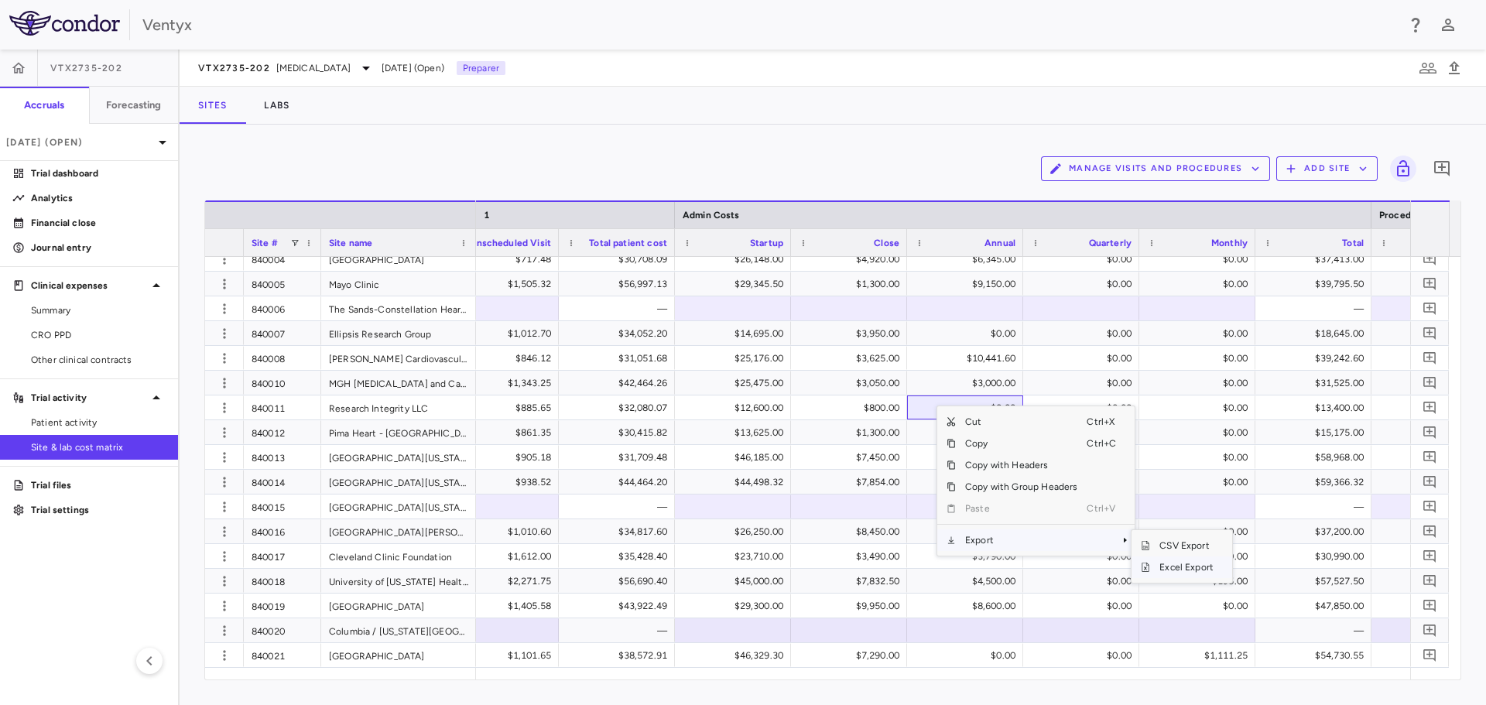
click at [1178, 564] on span "Excel Export" at bounding box center [1186, 567] width 73 height 22
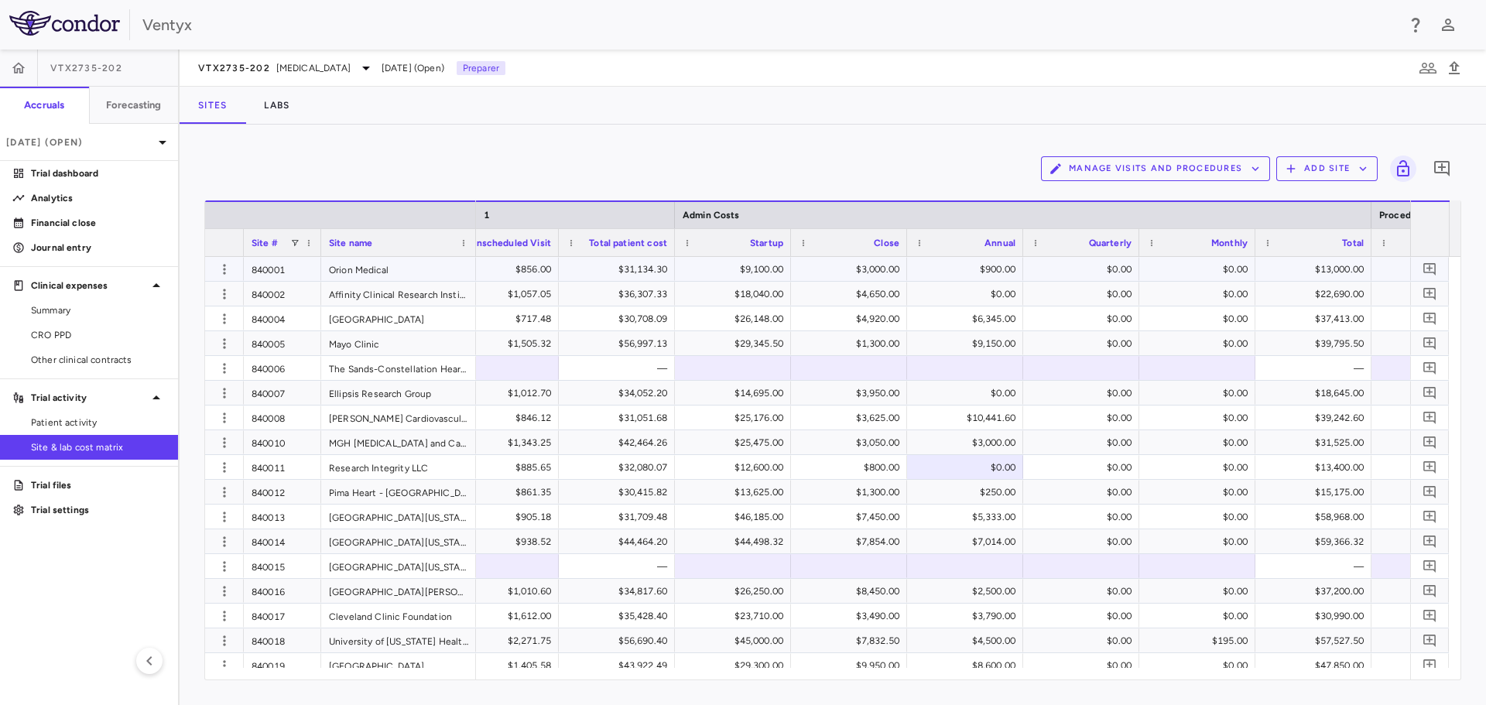
click at [1184, 268] on div "$0.00" at bounding box center [1200, 269] width 94 height 25
click at [999, 269] on div "$900.00" at bounding box center [968, 269] width 94 height 25
click at [980, 269] on input "***" at bounding box center [976, 271] width 91 height 26
type input "*"
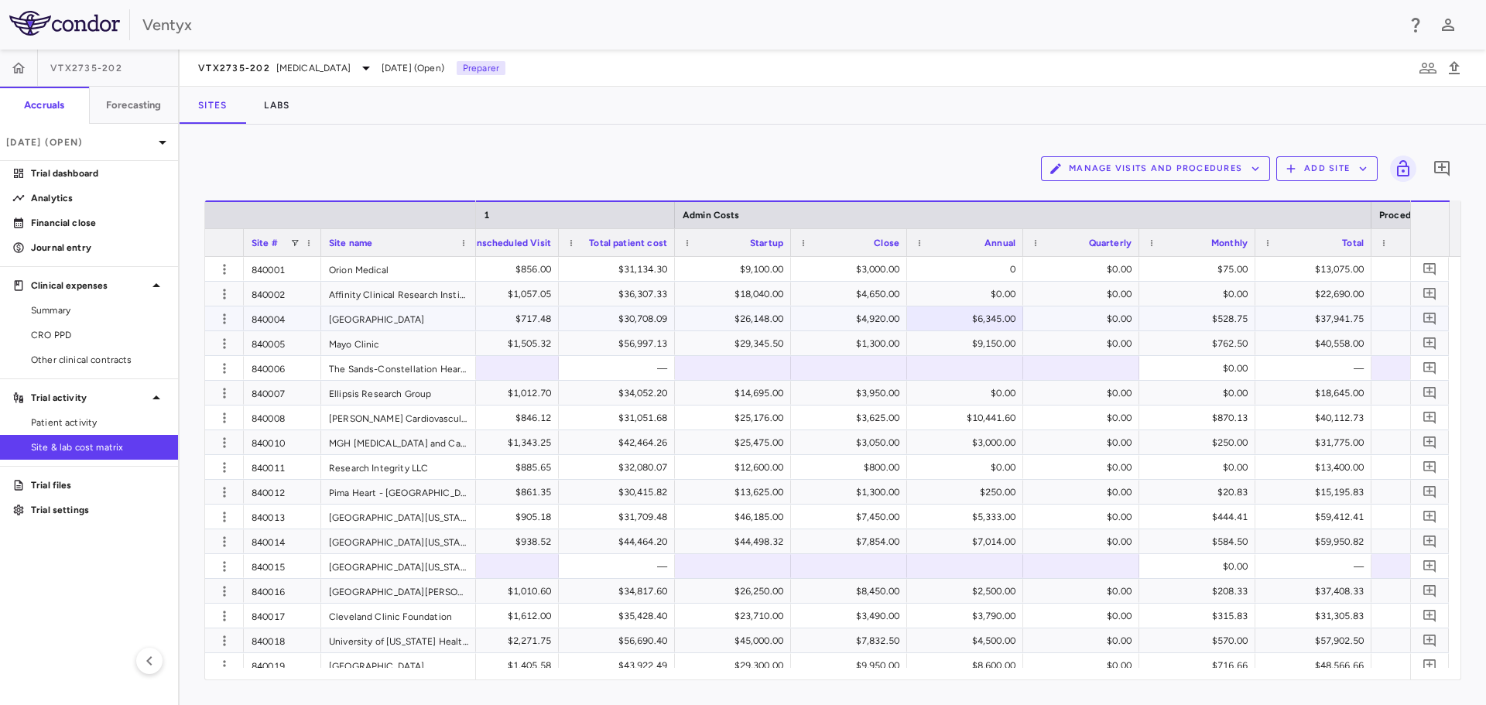
click at [977, 316] on div "$6,345.00" at bounding box center [968, 318] width 94 height 25
click at [977, 316] on input "****" at bounding box center [976, 320] width 91 height 26
type input "*"
click at [983, 343] on div "$9,150.00" at bounding box center [968, 343] width 94 height 25
type input "*"
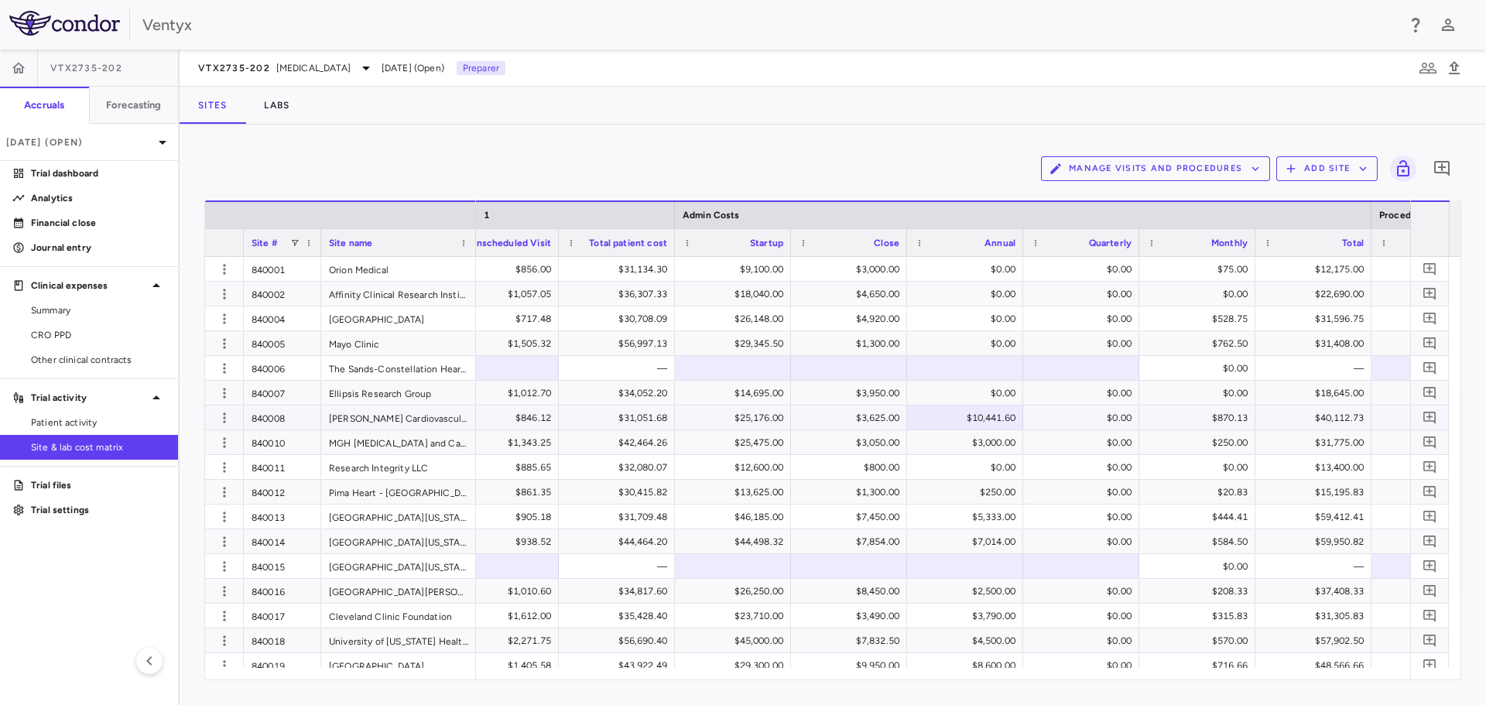
click at [981, 419] on div "$10,441.60" at bounding box center [968, 417] width 94 height 25
type input "*"
click at [992, 444] on div "$3,000.00" at bounding box center [968, 442] width 94 height 25
click at [959, 277] on div "$0.00" at bounding box center [968, 269] width 94 height 25
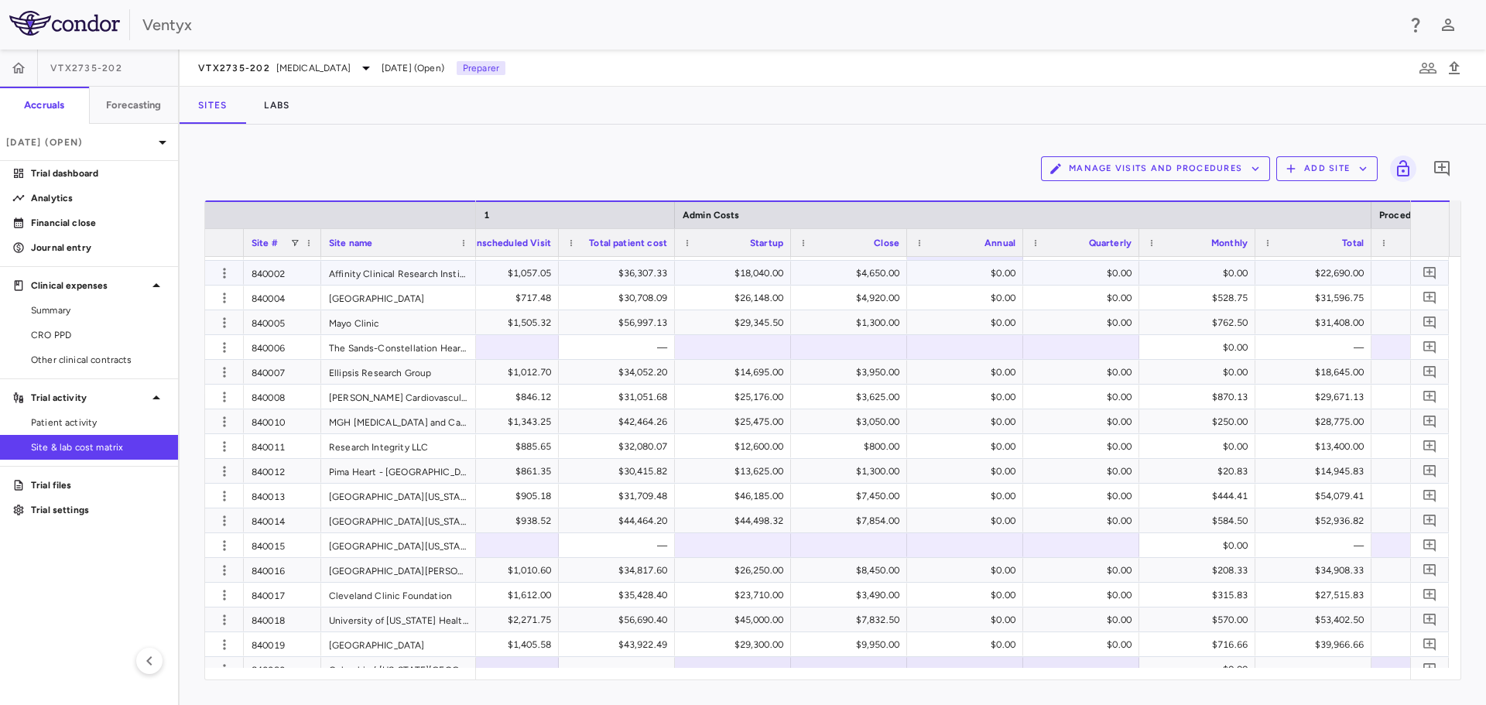
scroll to position [0, 0]
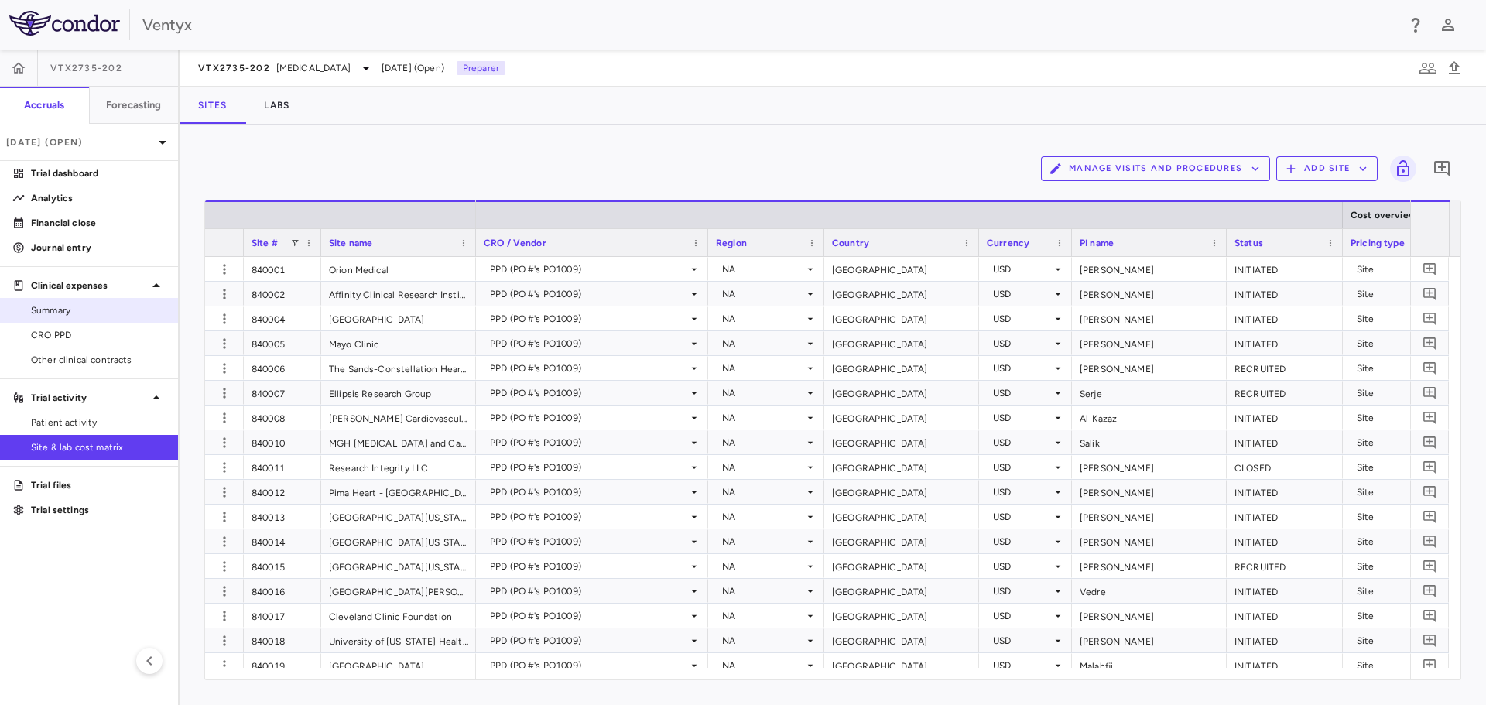
click at [68, 313] on span "Summary" at bounding box center [98, 310] width 135 height 14
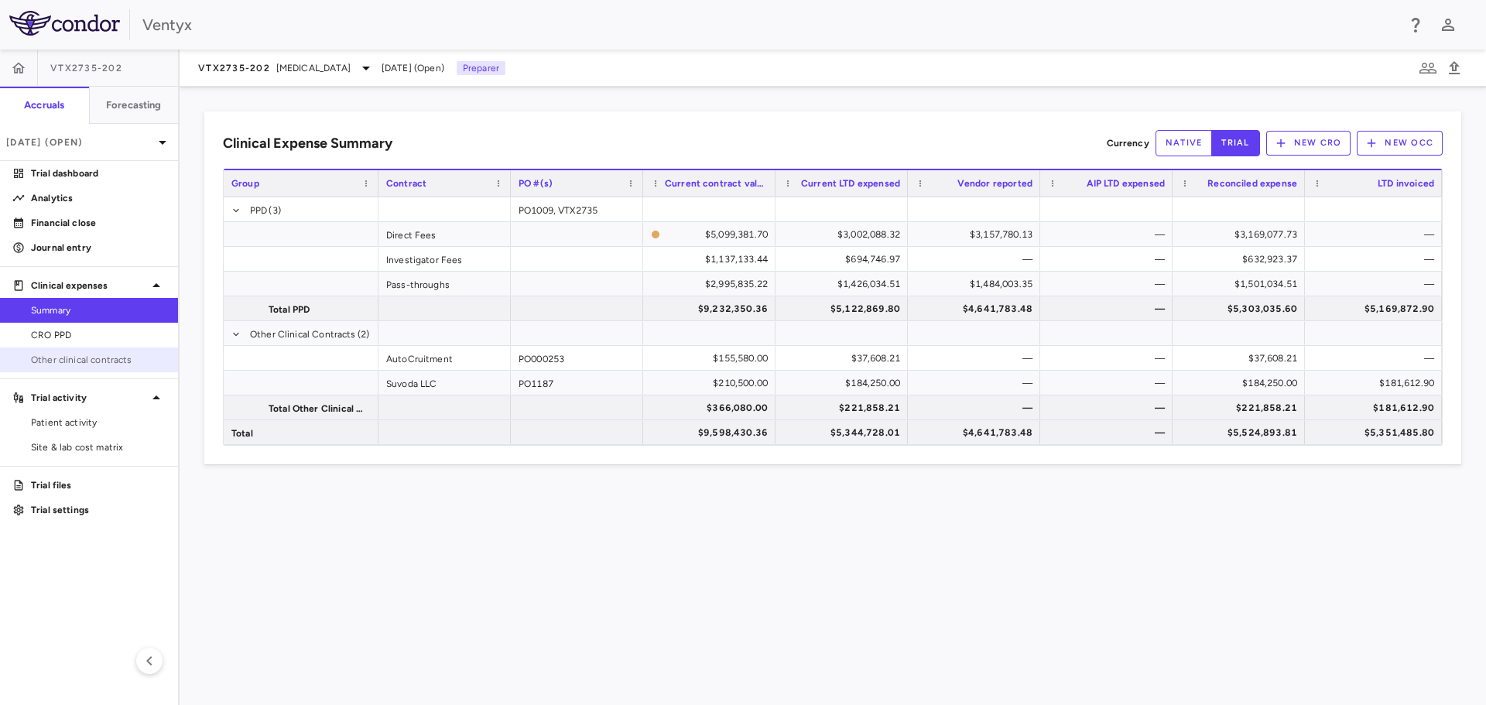
click at [115, 368] on link "Other clinical contracts" at bounding box center [89, 359] width 178 height 23
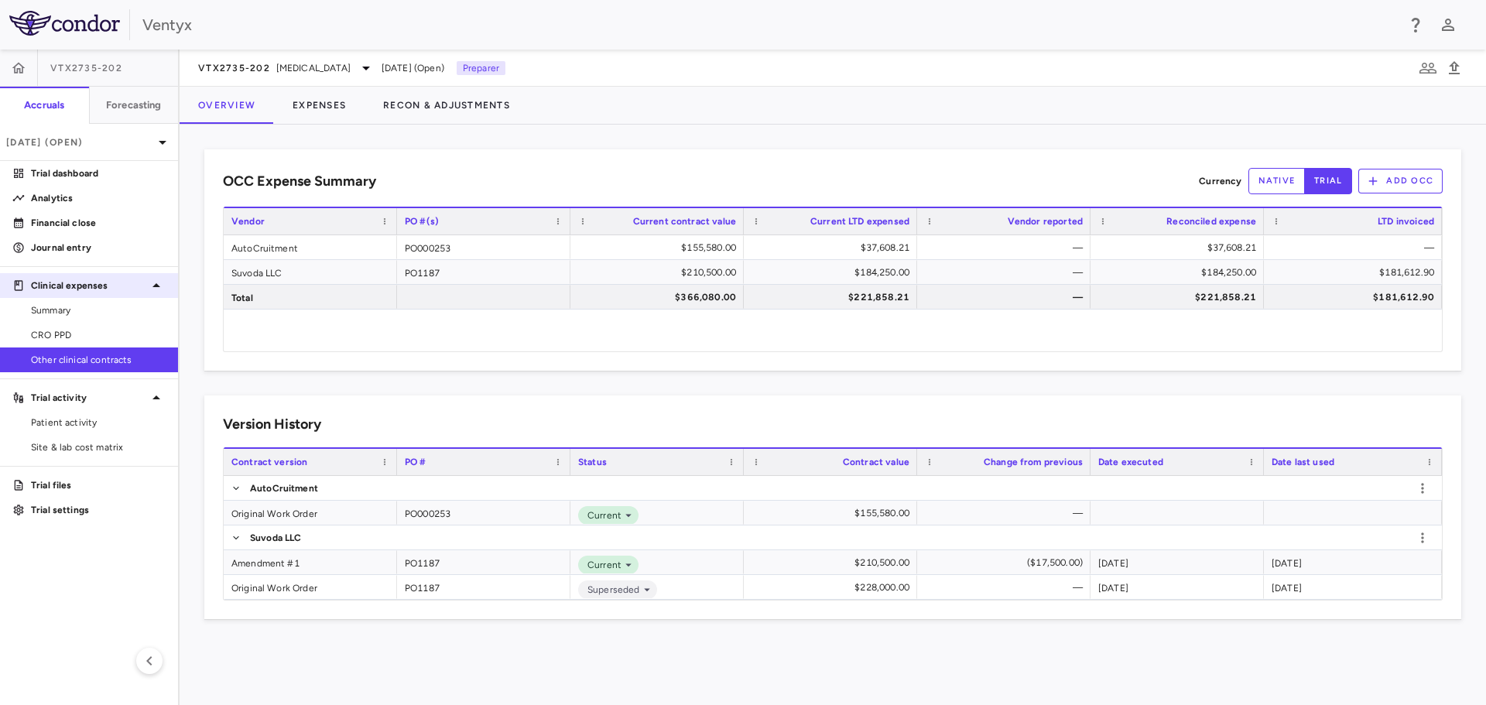
click at [76, 332] on span "CRO PPD" at bounding box center [98, 335] width 135 height 14
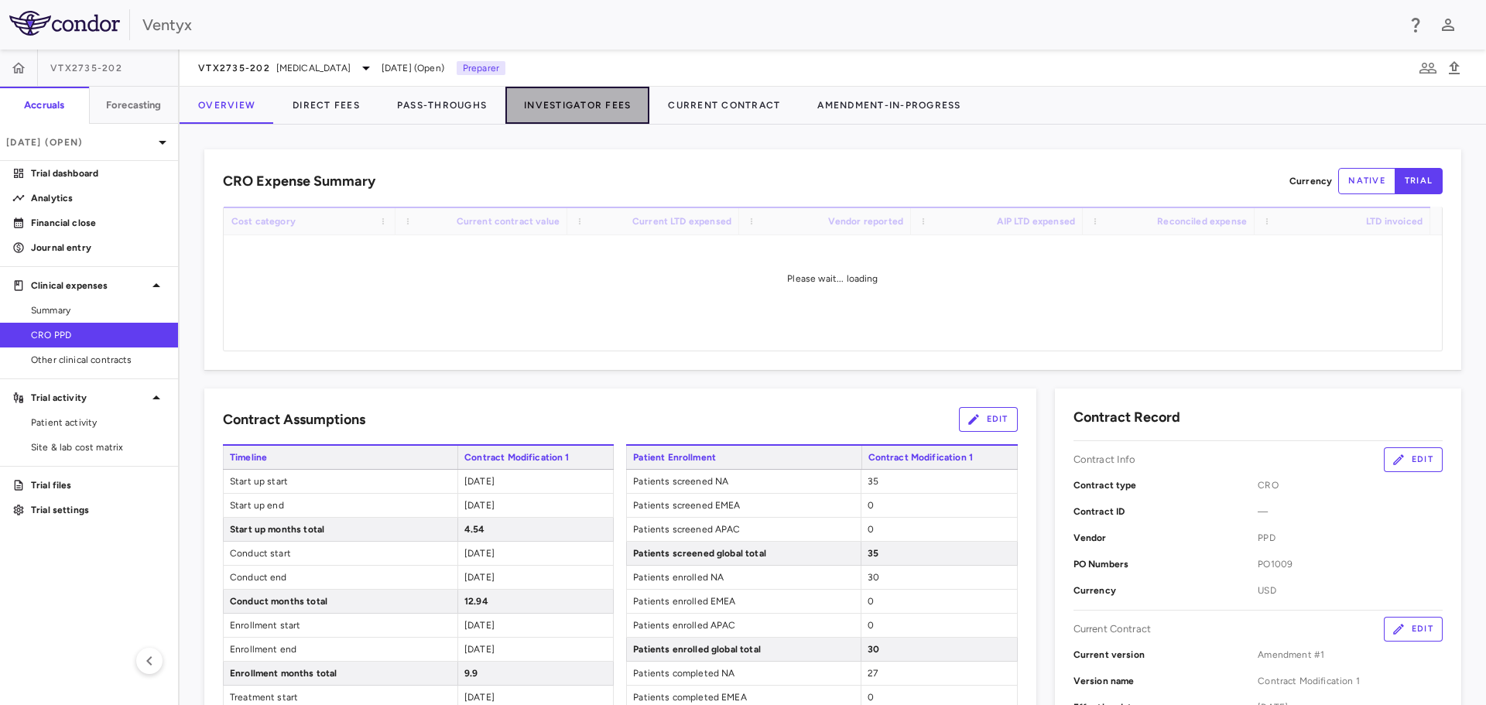
drag, startPoint x: 588, startPoint y: 99, endPoint x: 603, endPoint y: 102, distance: 15.0
click at [589, 99] on button "Investigator Fees" at bounding box center [577, 105] width 144 height 37
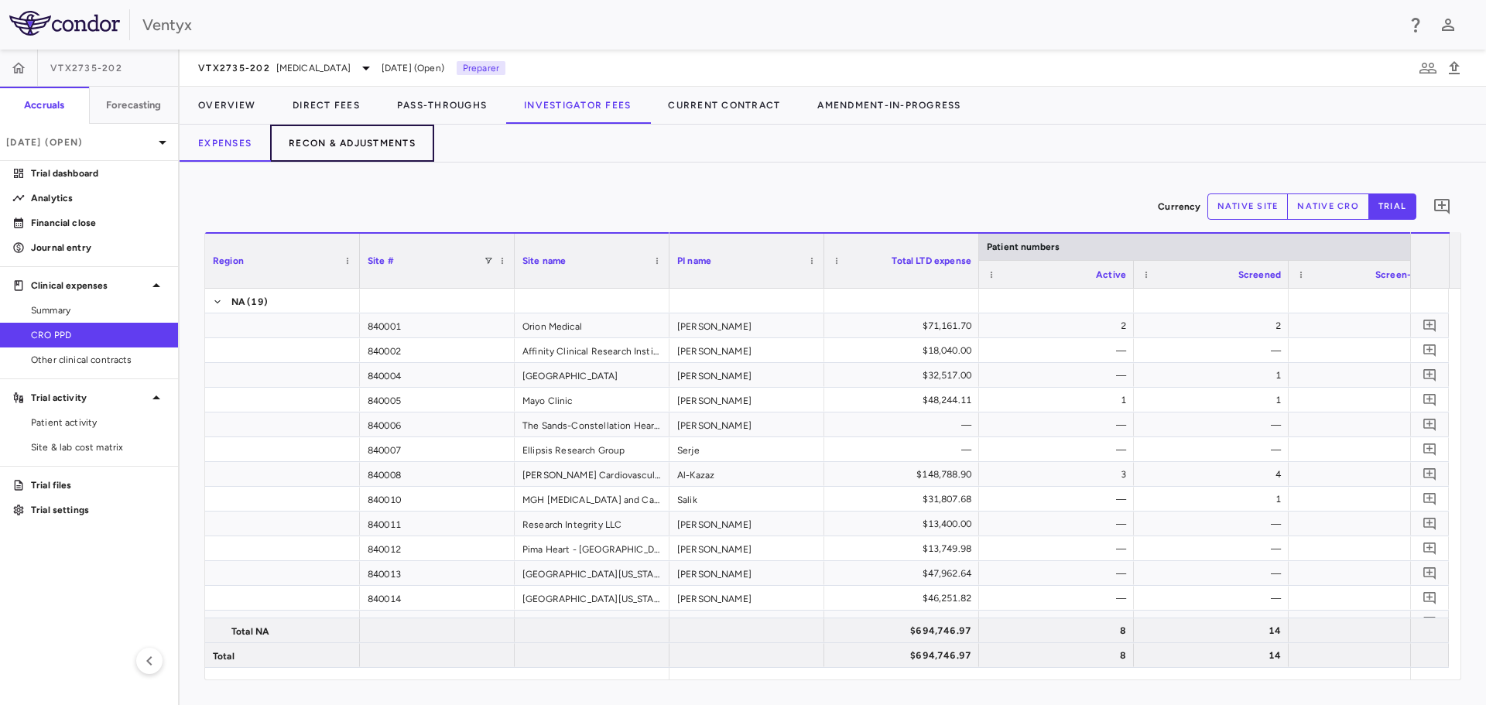
click at [321, 143] on button "Recon & Adjustments" at bounding box center [352, 143] width 164 height 37
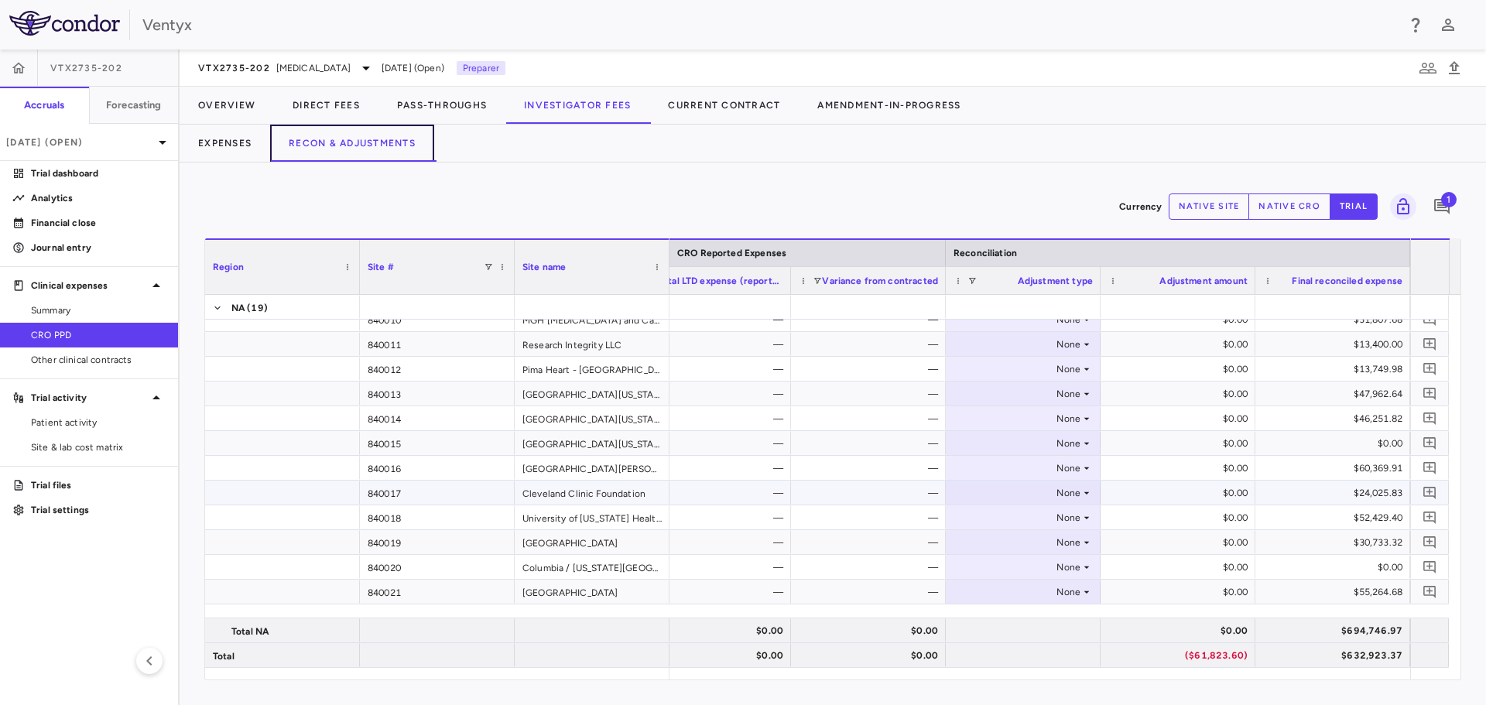
scroll to position [246, 0]
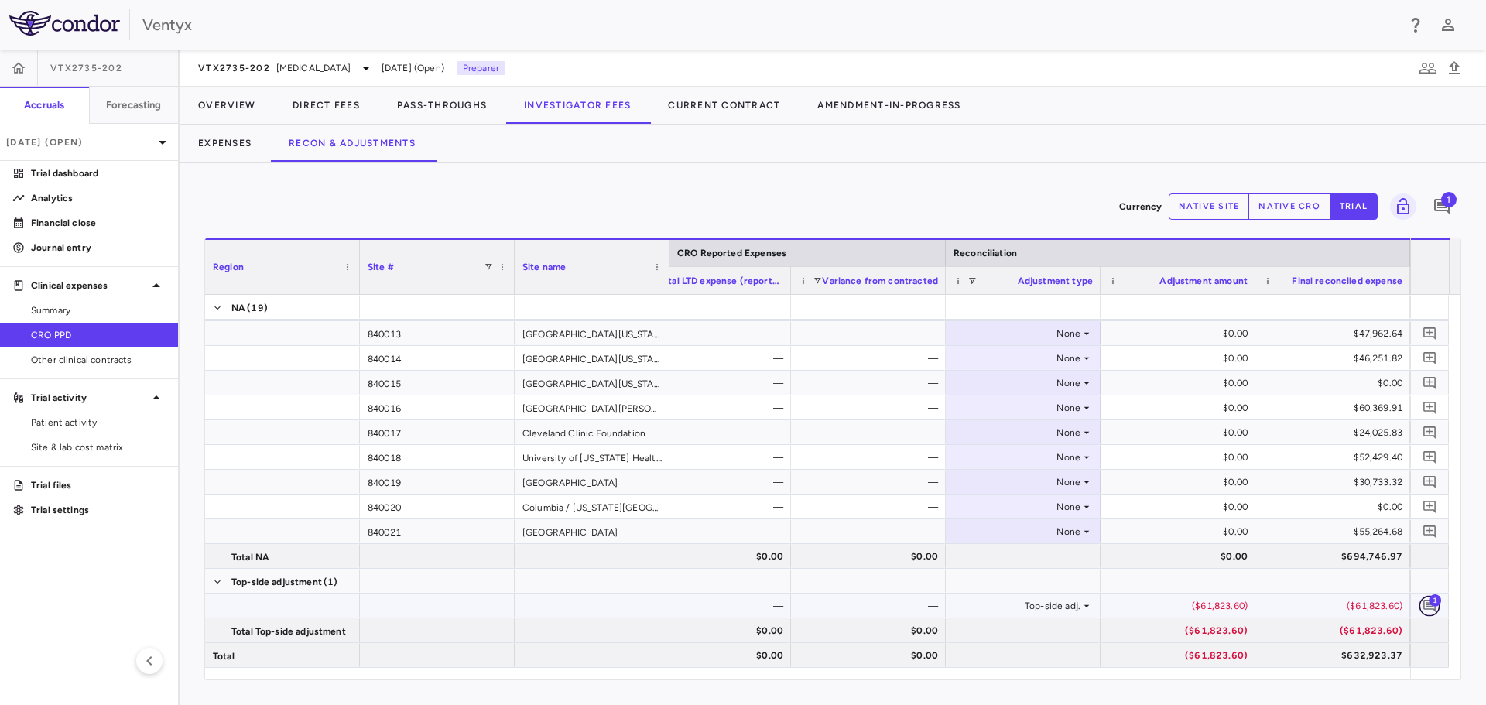
click at [1425, 604] on icon "Add comment" at bounding box center [1429, 605] width 15 height 15
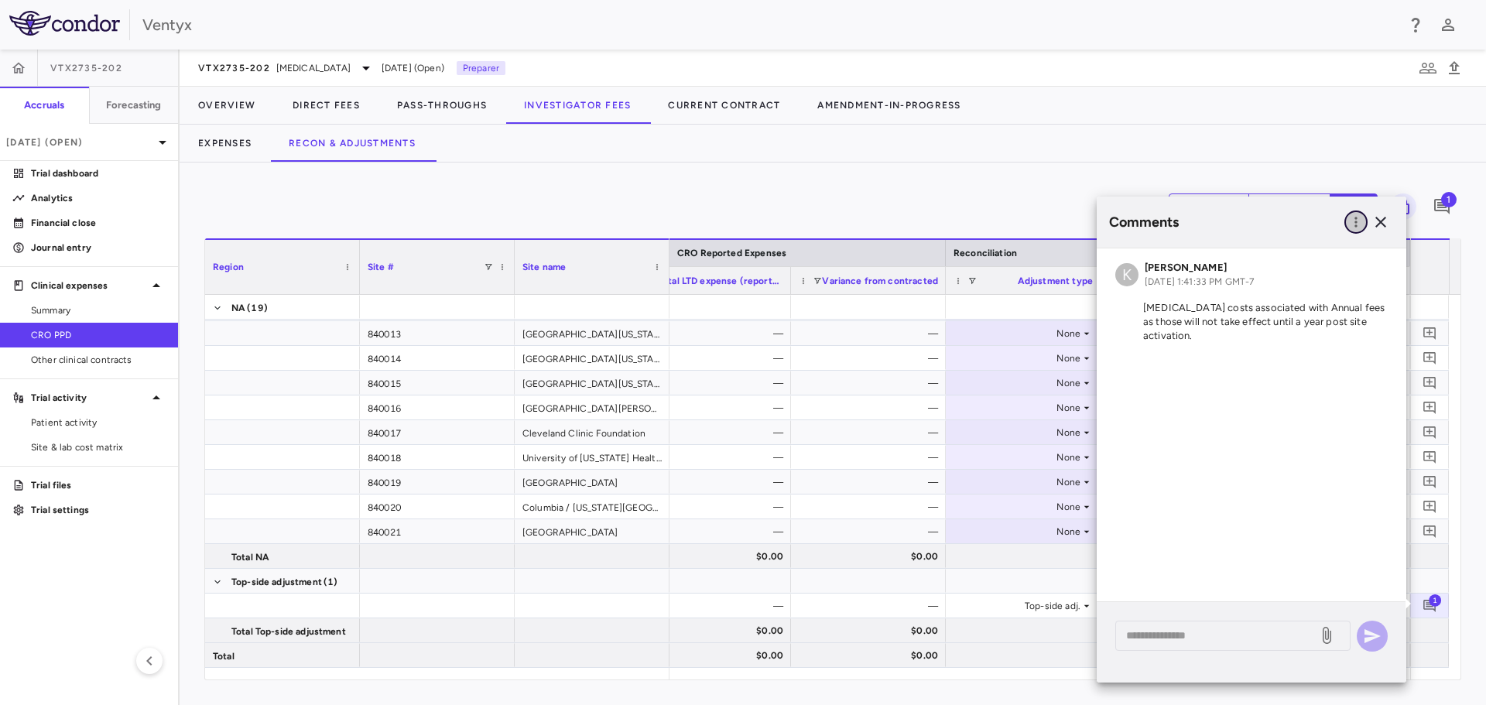
click at [1352, 223] on icon "button" at bounding box center [1355, 221] width 15 height 15
drag, startPoint x: 1287, startPoint y: 484, endPoint x: 1367, endPoint y: 299, distance: 201.4
click at [1288, 478] on div at bounding box center [743, 352] width 1486 height 705
drag, startPoint x: 1384, startPoint y: 223, endPoint x: 1381, endPoint y: 239, distance: 16.5
click at [1384, 224] on icon "button" at bounding box center [1380, 222] width 19 height 19
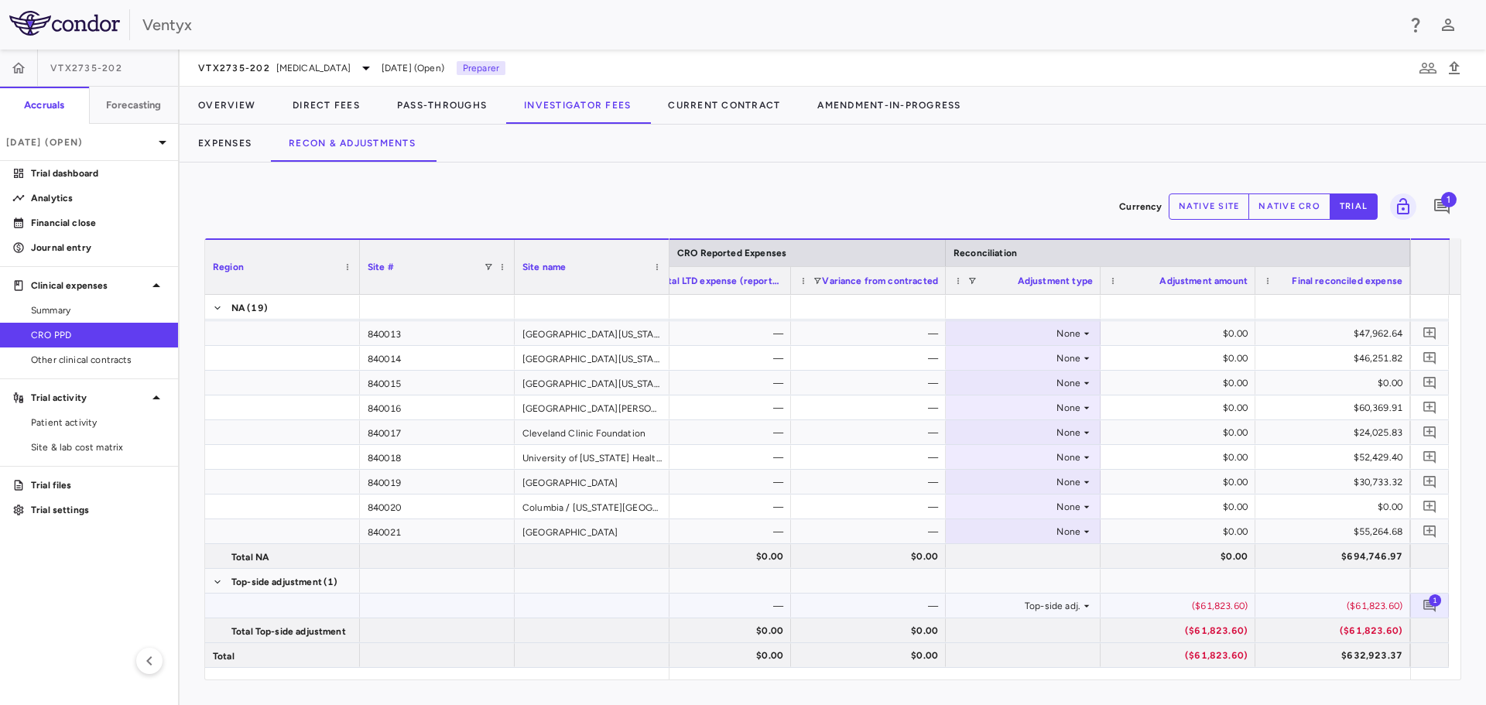
click at [1205, 593] on div at bounding box center [559, 581] width 1702 height 25
click at [1199, 612] on div "($61,823.60)" at bounding box center [1180, 605] width 133 height 25
click at [1199, 611] on div "($61,823.60)" at bounding box center [1180, 605] width 133 height 25
click at [1199, 604] on div "($61,823.60)" at bounding box center [1180, 605] width 133 height 25
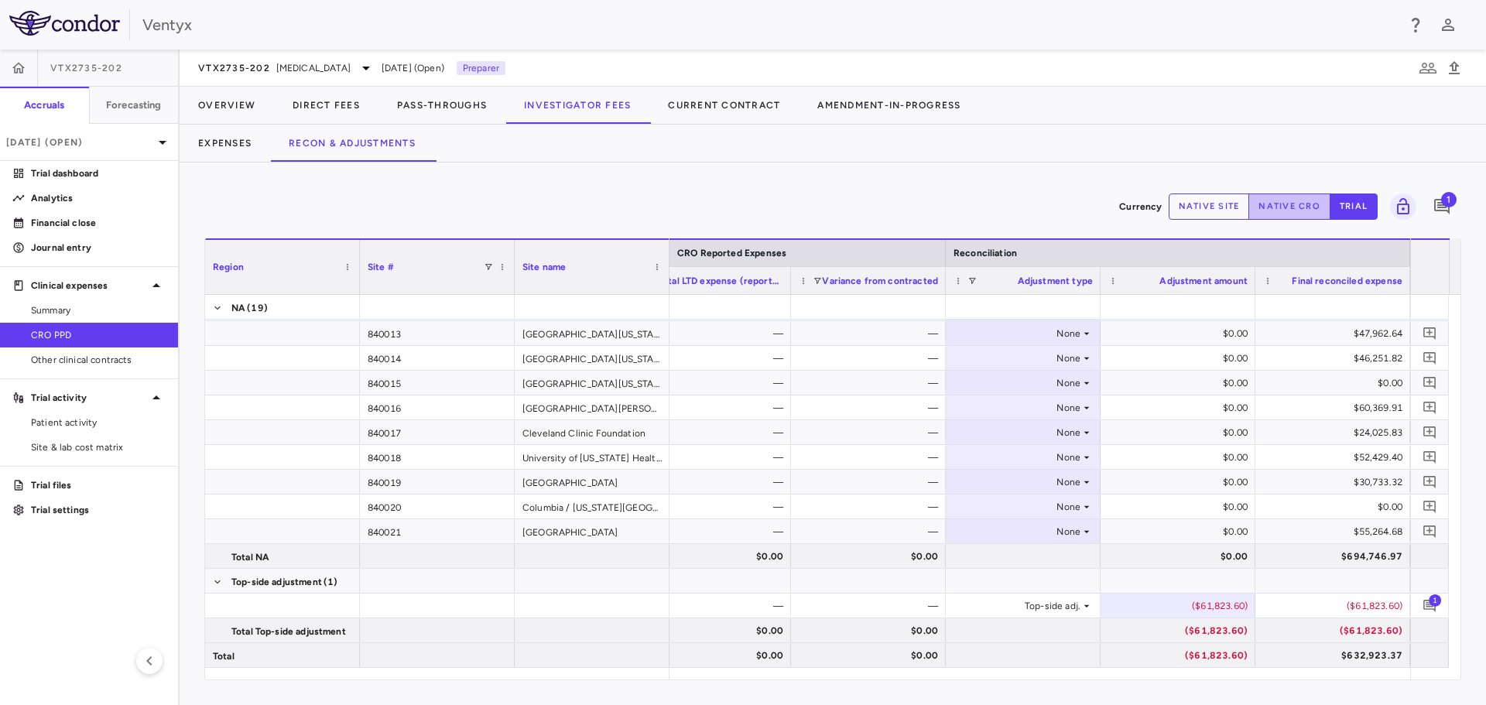
drag, startPoint x: 1286, startPoint y: 203, endPoint x: 1257, endPoint y: 343, distance: 142.2
click at [1286, 204] on button "native cro" at bounding box center [1289, 206] width 82 height 26
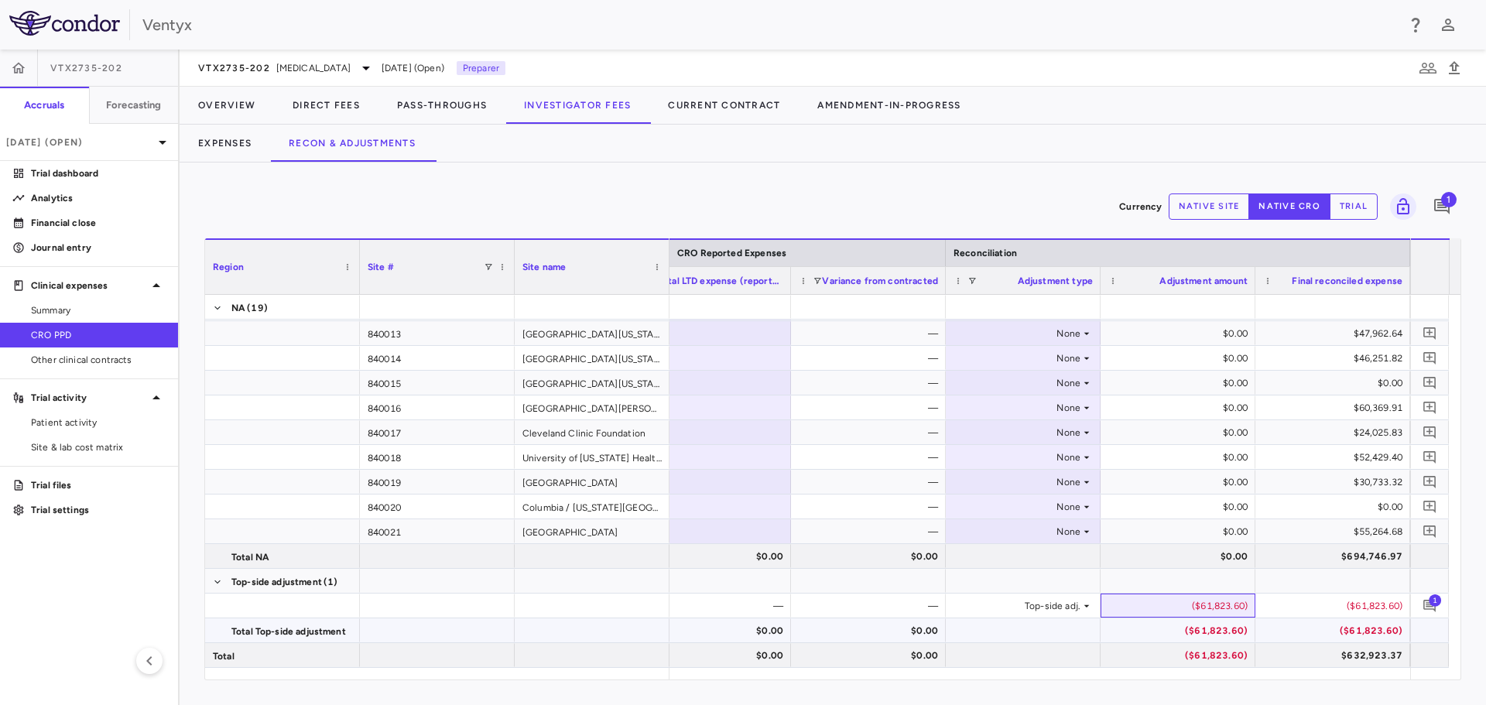
click at [1178, 610] on div "($61,823.60)" at bounding box center [1180, 605] width 133 height 25
click at [1179, 609] on input "********" at bounding box center [1189, 607] width 130 height 26
click at [1181, 607] on input "********" at bounding box center [1189, 607] width 130 height 26
click at [1183, 607] on input "********" at bounding box center [1189, 607] width 130 height 26
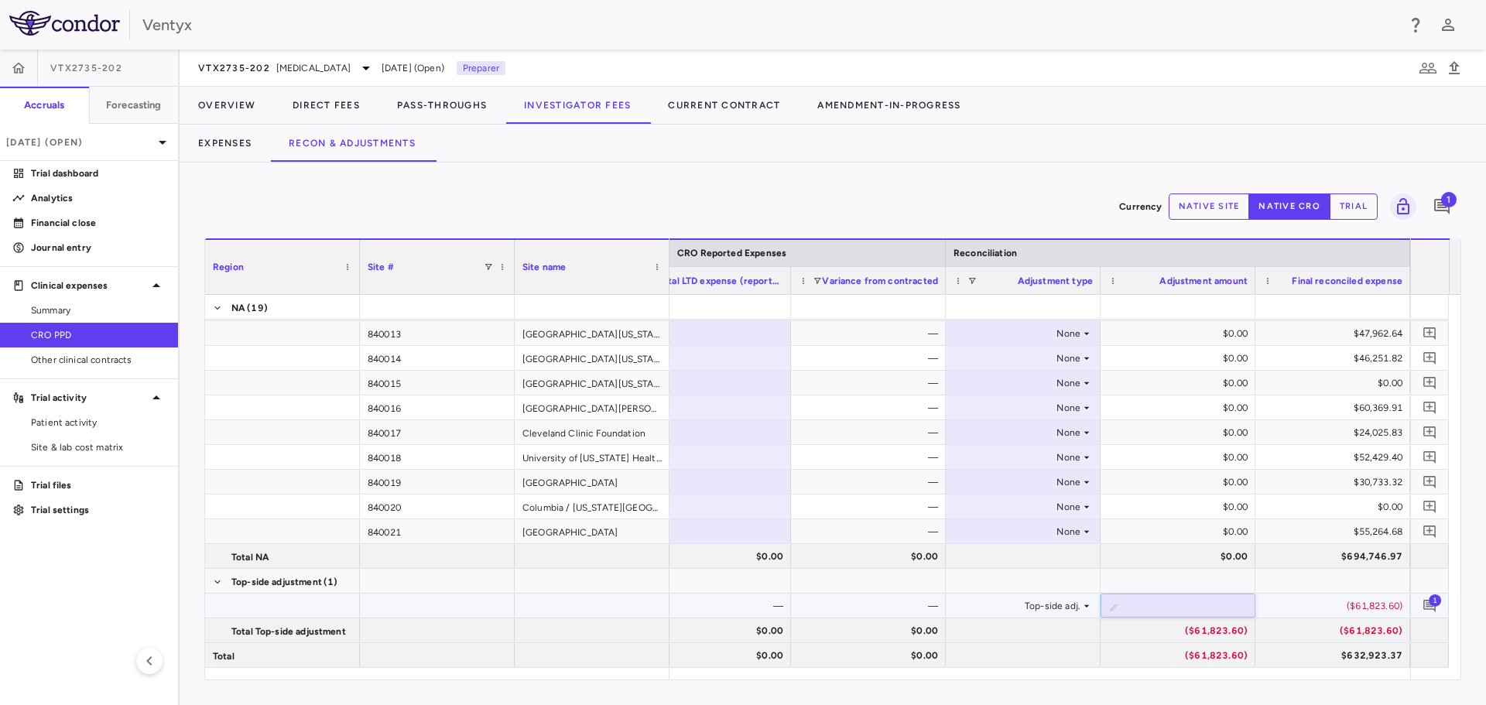
type input "*"
click at [1427, 600] on icon "Add comment" at bounding box center [1429, 606] width 12 height 12
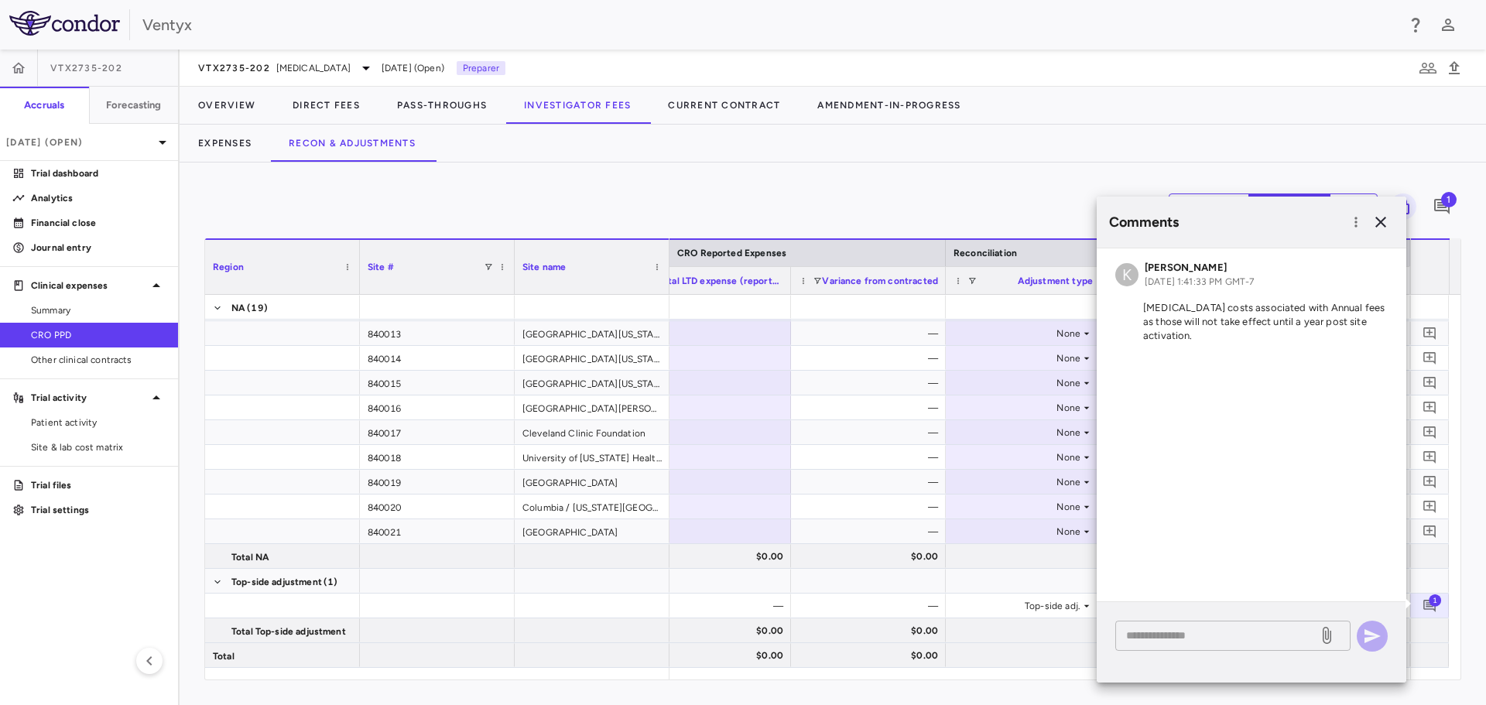
click at [1211, 628] on div "* ​" at bounding box center [1232, 636] width 235 height 30
click at [1282, 640] on textarea "**********" at bounding box center [1216, 635] width 181 height 17
type textarea "**********"
click at [1366, 630] on icon "button" at bounding box center [1372, 636] width 16 height 14
click at [905, 199] on div "Currency native site native cro trial 2" at bounding box center [832, 206] width 1257 height 39
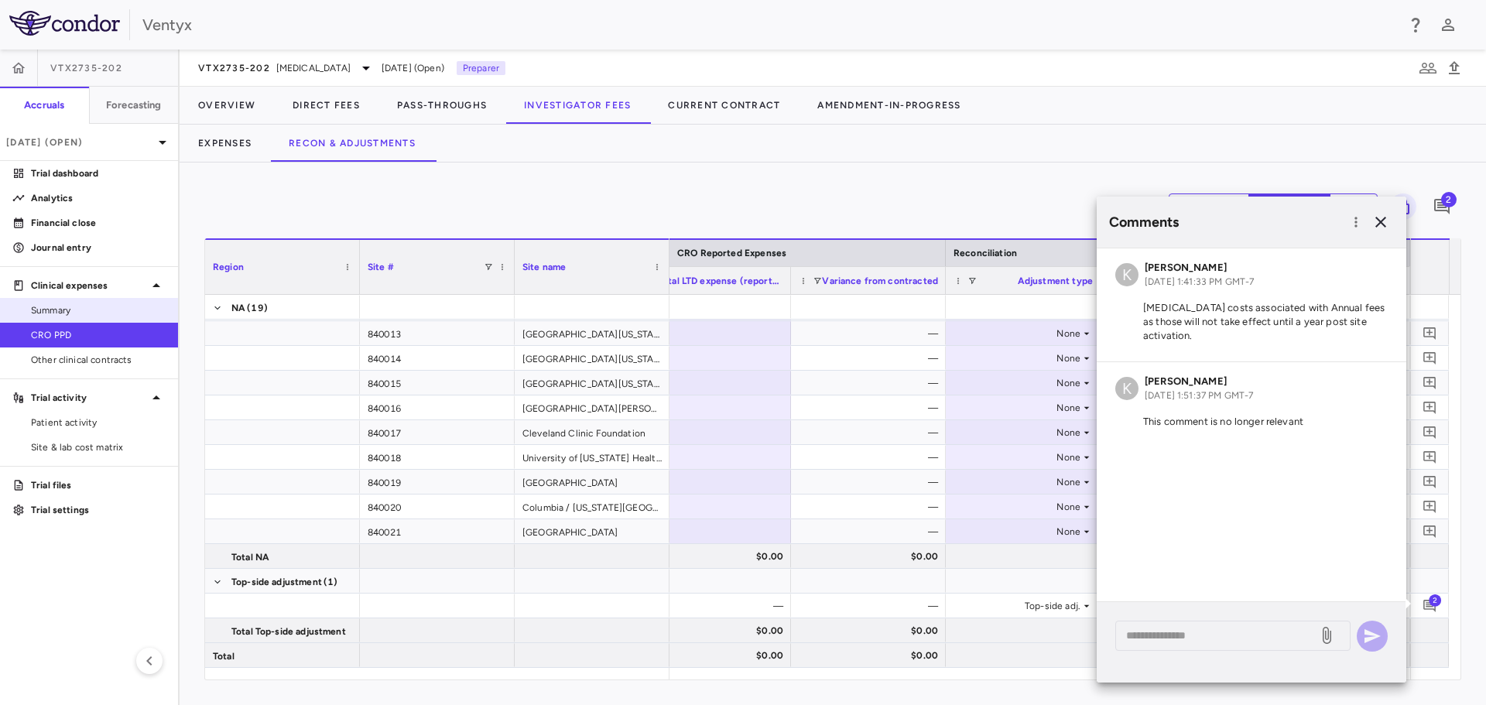
click at [99, 313] on span "Summary" at bounding box center [98, 310] width 135 height 14
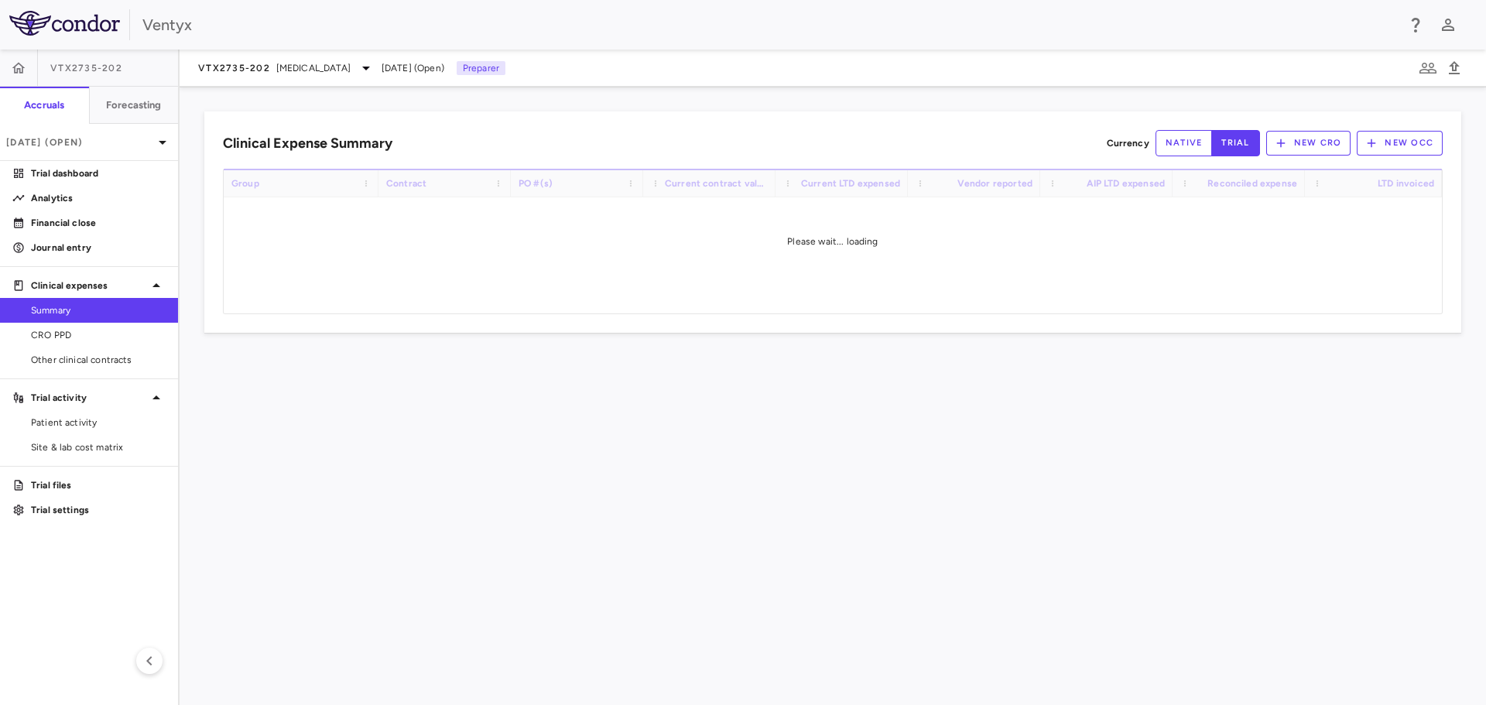
click at [1086, 585] on div "Clinical Expense Summary Currency native trial New CRO New OCC Drag here to set…" at bounding box center [833, 396] width 1306 height 618
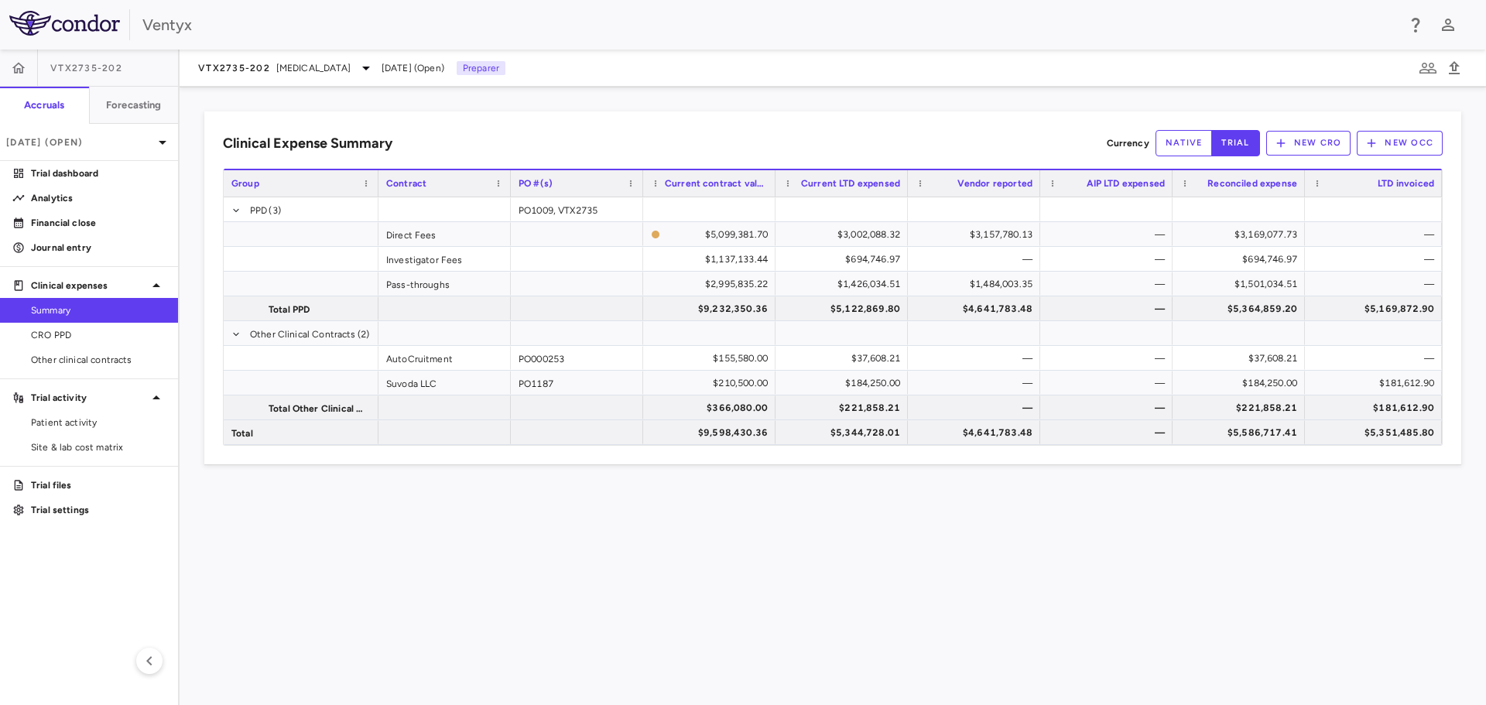
click at [1300, 544] on div "Clinical Expense Summary Currency native trial New CRO New OCC Drag here to set…" at bounding box center [833, 396] width 1306 height 618
drag, startPoint x: 52, startPoint y: 370, endPoint x: 53, endPoint y: 361, distance: 9.3
click at [52, 368] on link "Other clinical contracts" at bounding box center [89, 359] width 178 height 23
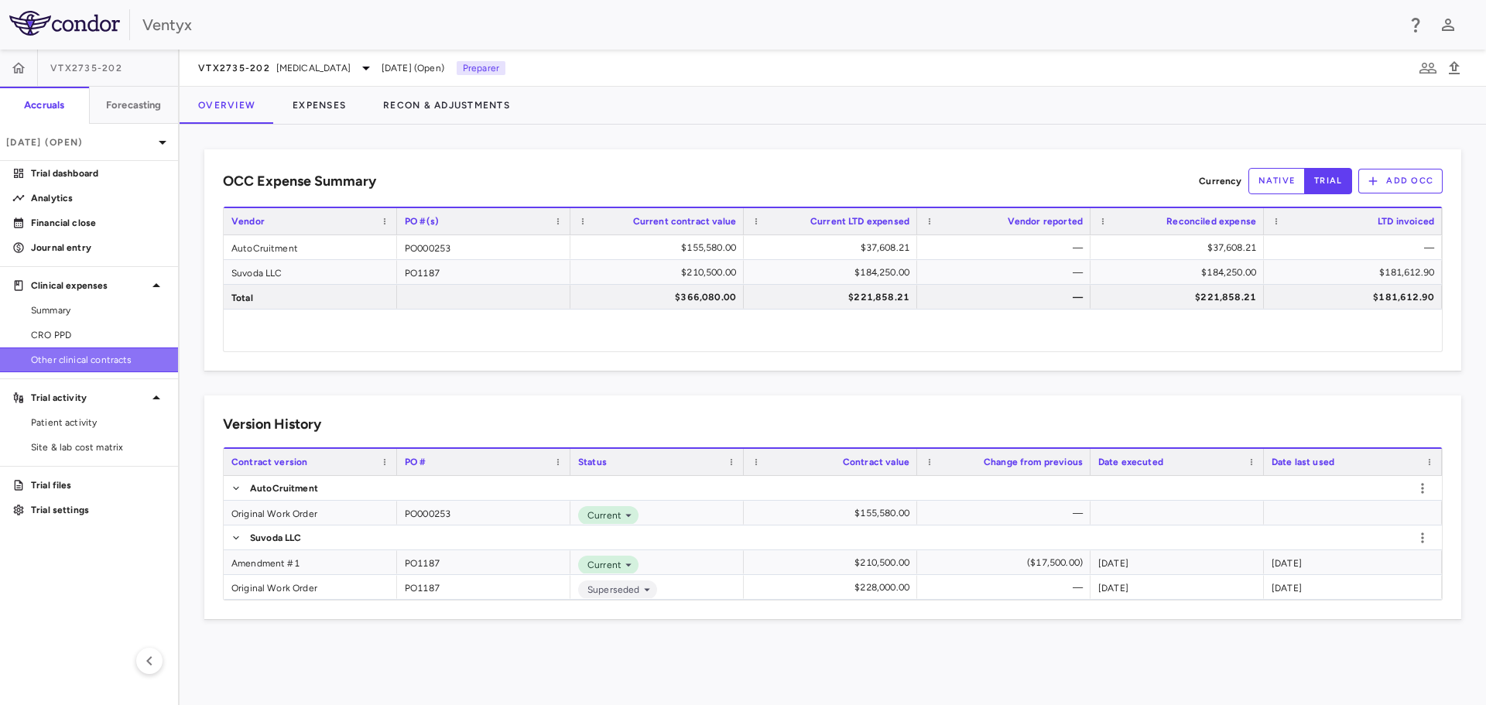
click at [53, 361] on span "Other clinical contracts" at bounding box center [98, 360] width 135 height 14
click at [320, 112] on button "Expenses" at bounding box center [319, 105] width 91 height 37
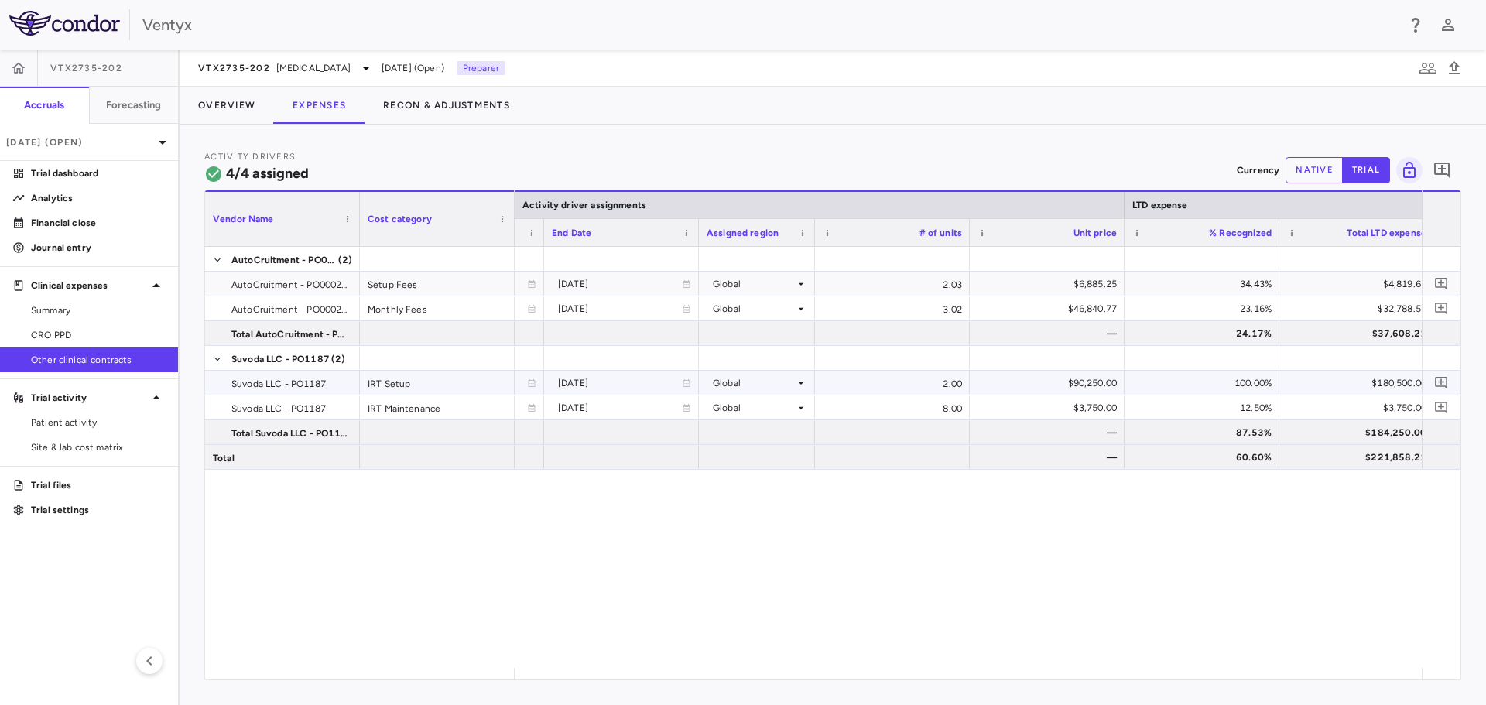
scroll to position [0, 851]
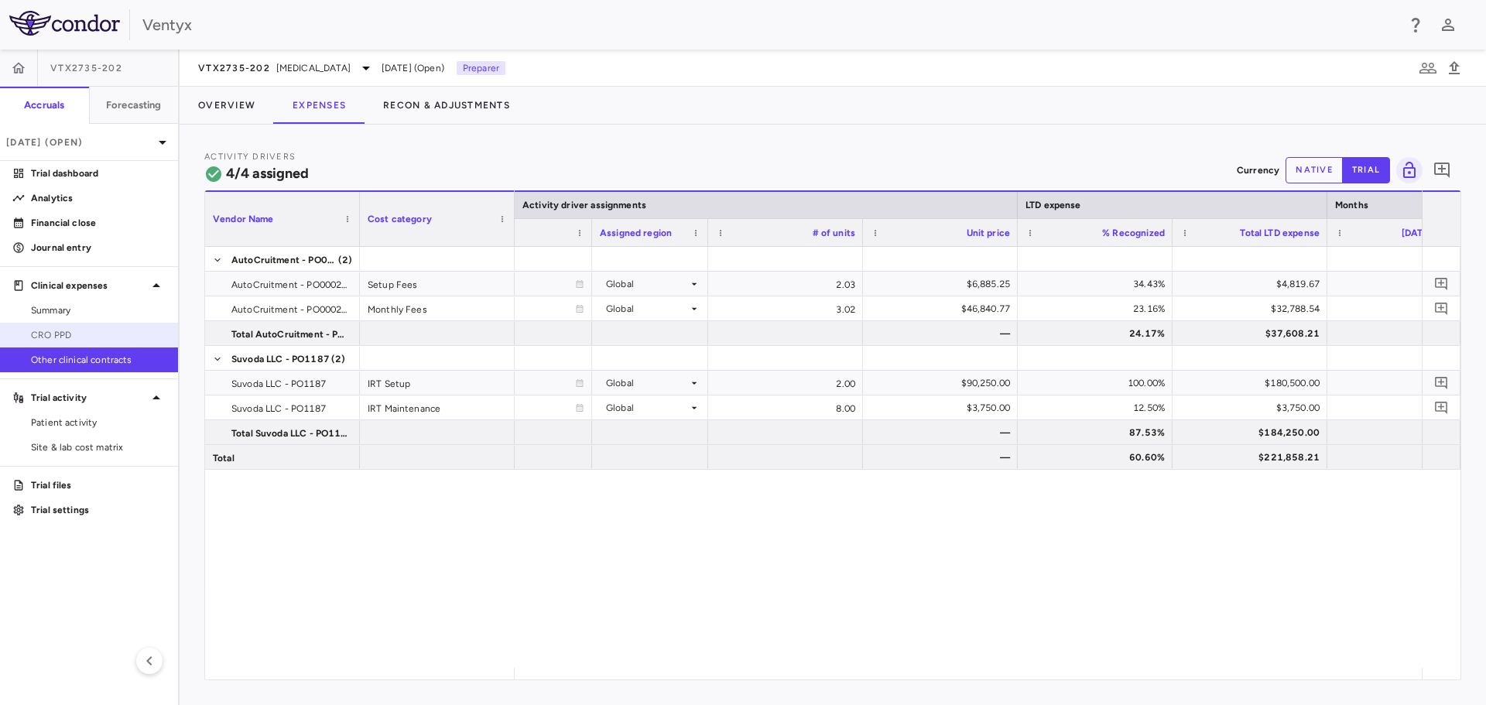
click at [63, 340] on span "CRO PPD" at bounding box center [98, 335] width 135 height 14
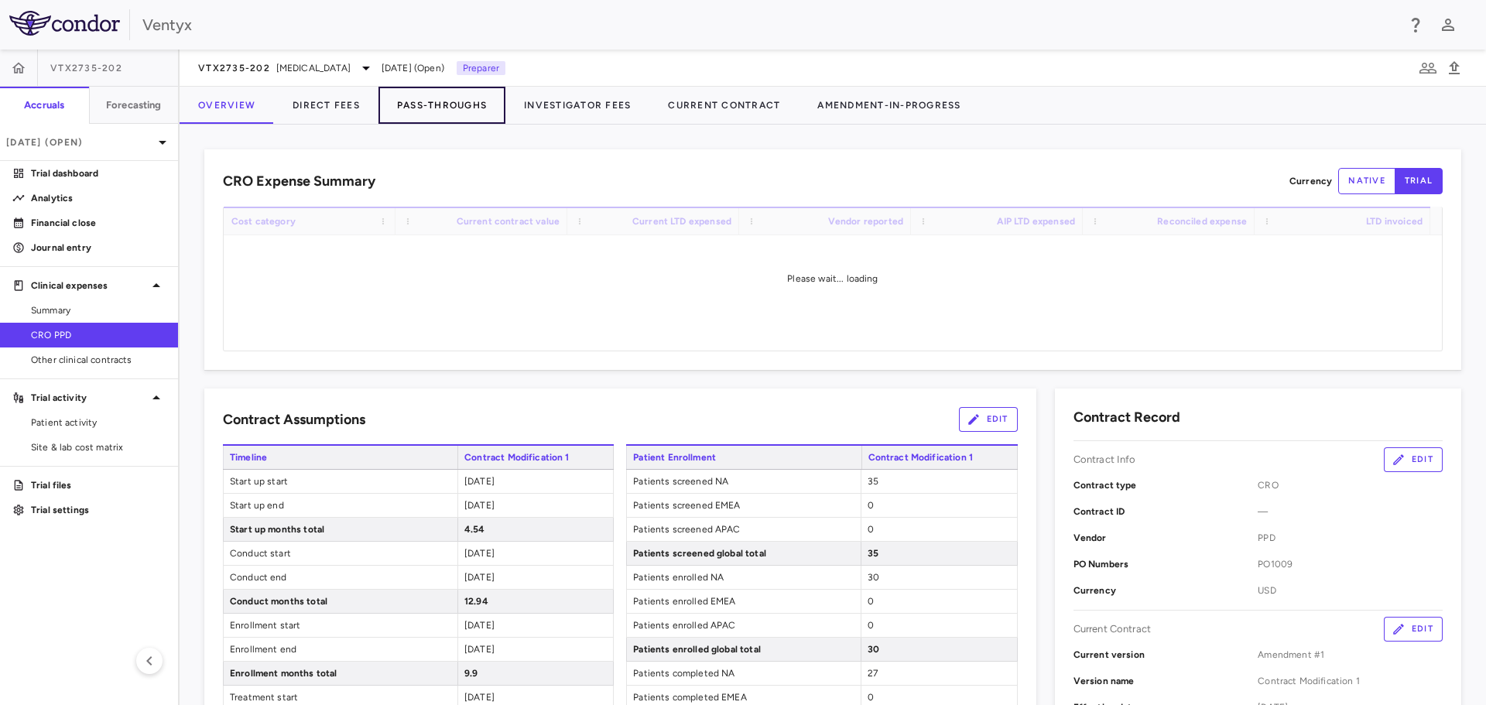
click at [429, 99] on button "Pass-Throughs" at bounding box center [441, 105] width 127 height 37
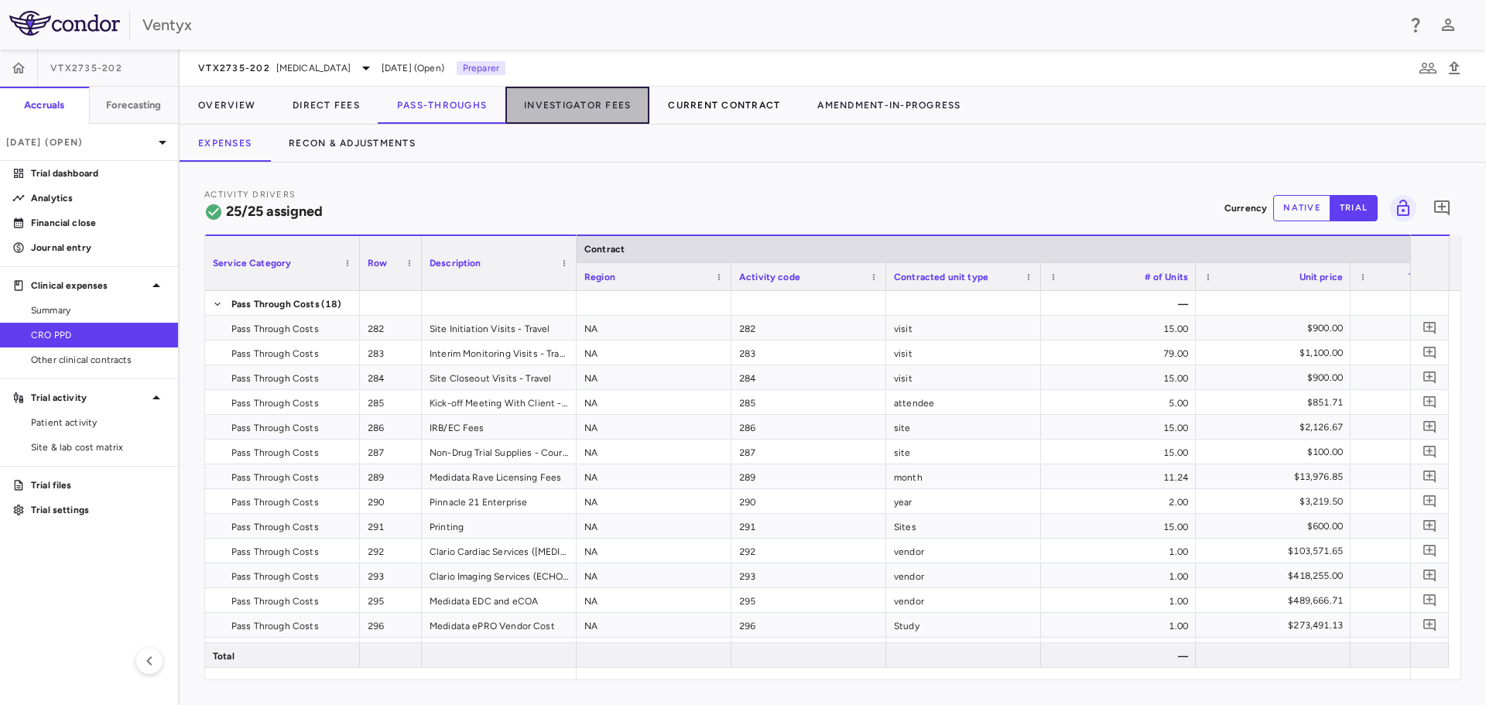
drag, startPoint x: 592, startPoint y: 111, endPoint x: 778, endPoint y: 122, distance: 186.8
click at [593, 111] on button "Investigator Fees" at bounding box center [577, 105] width 144 height 37
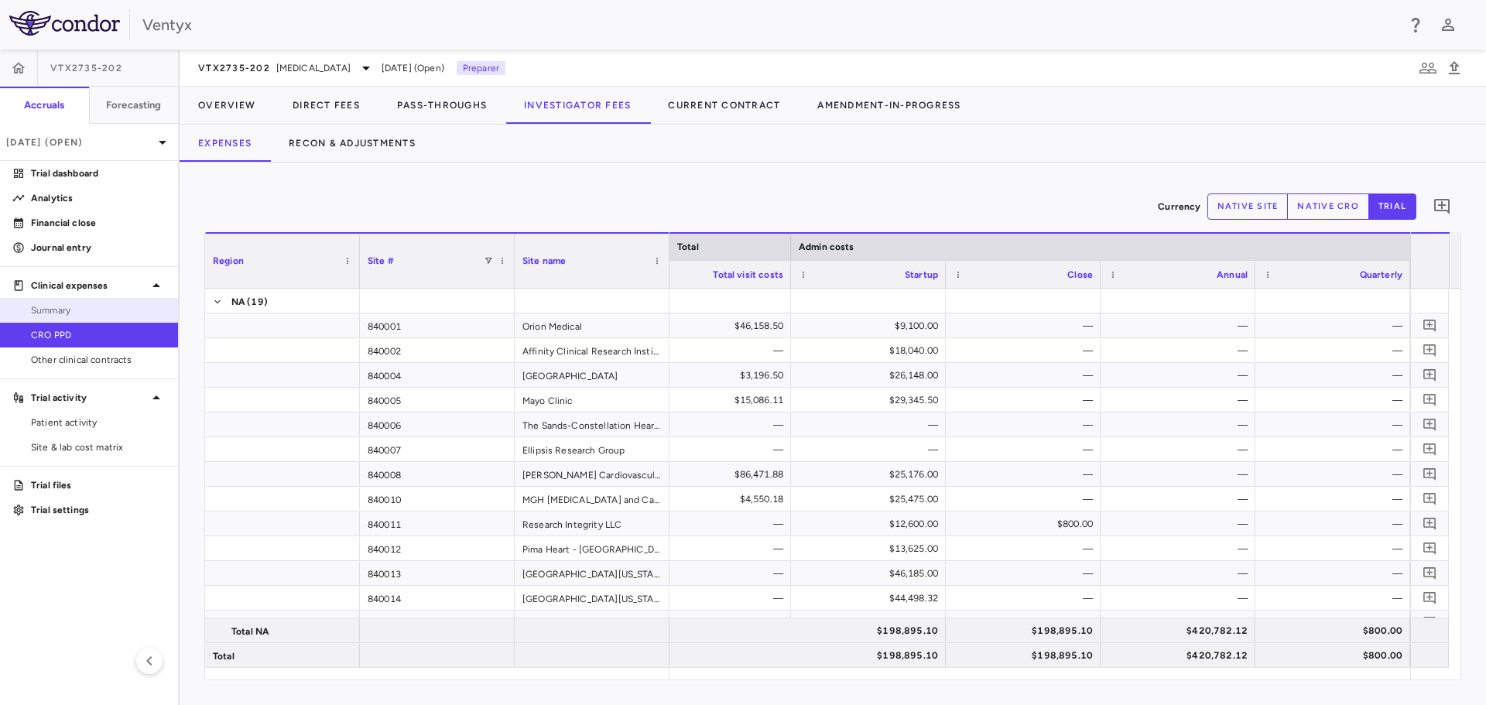
click at [59, 303] on span "Summary" at bounding box center [98, 310] width 135 height 14
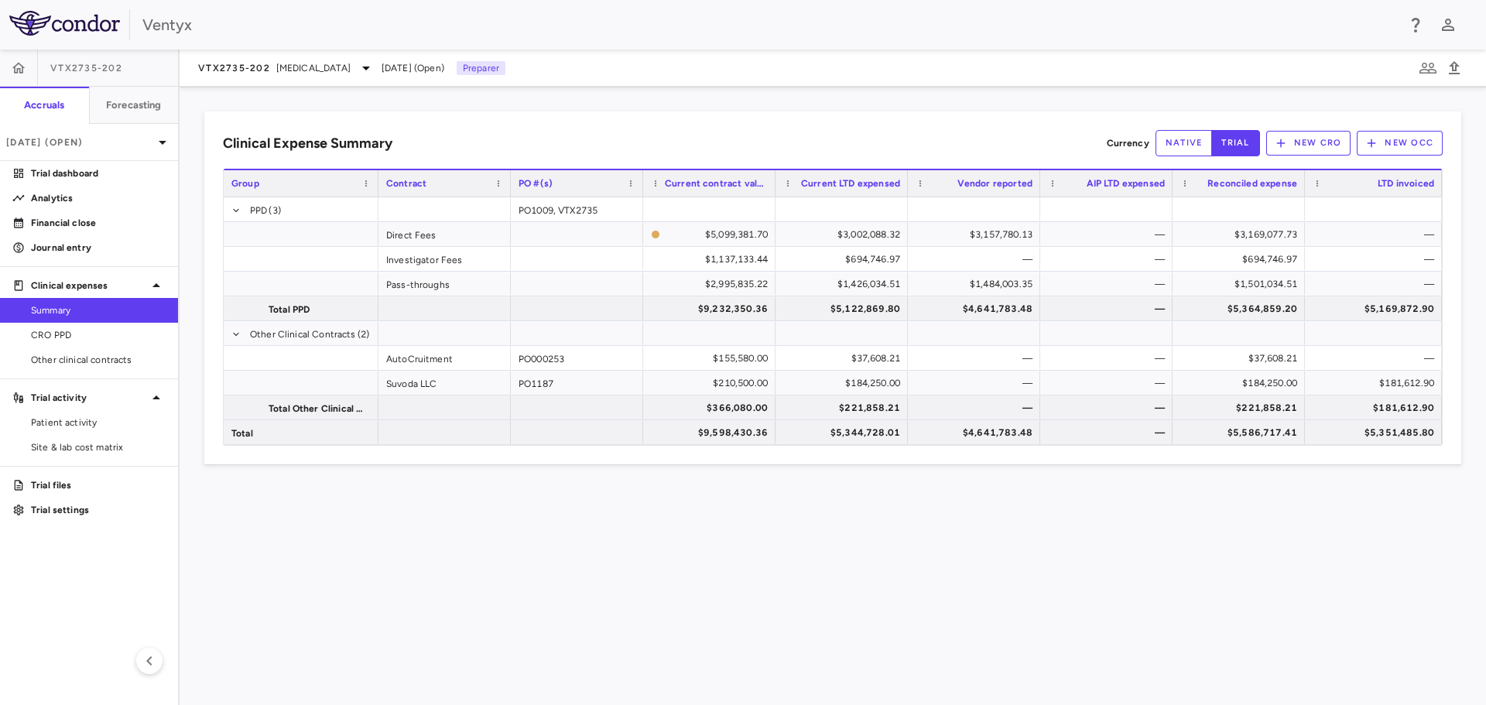
drag, startPoint x: 1023, startPoint y: 571, endPoint x: 969, endPoint y: 538, distance: 62.9
click at [1023, 571] on div "Clinical Expense Summary Currency native trial New CRO New OCC Drag here to set…" at bounding box center [833, 396] width 1306 height 618
click at [60, 244] on p "Journal entry" at bounding box center [98, 248] width 135 height 14
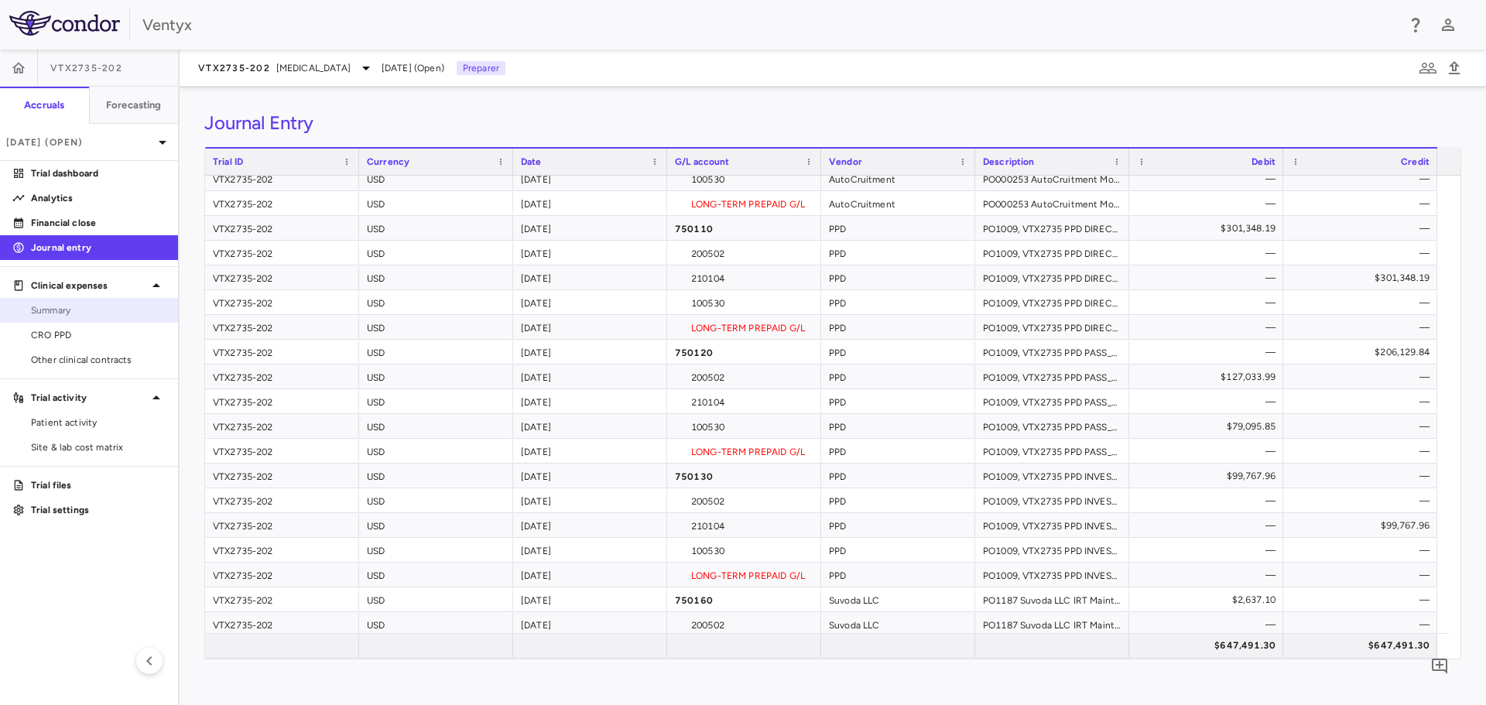
click at [82, 320] on link "Summary" at bounding box center [89, 310] width 178 height 23
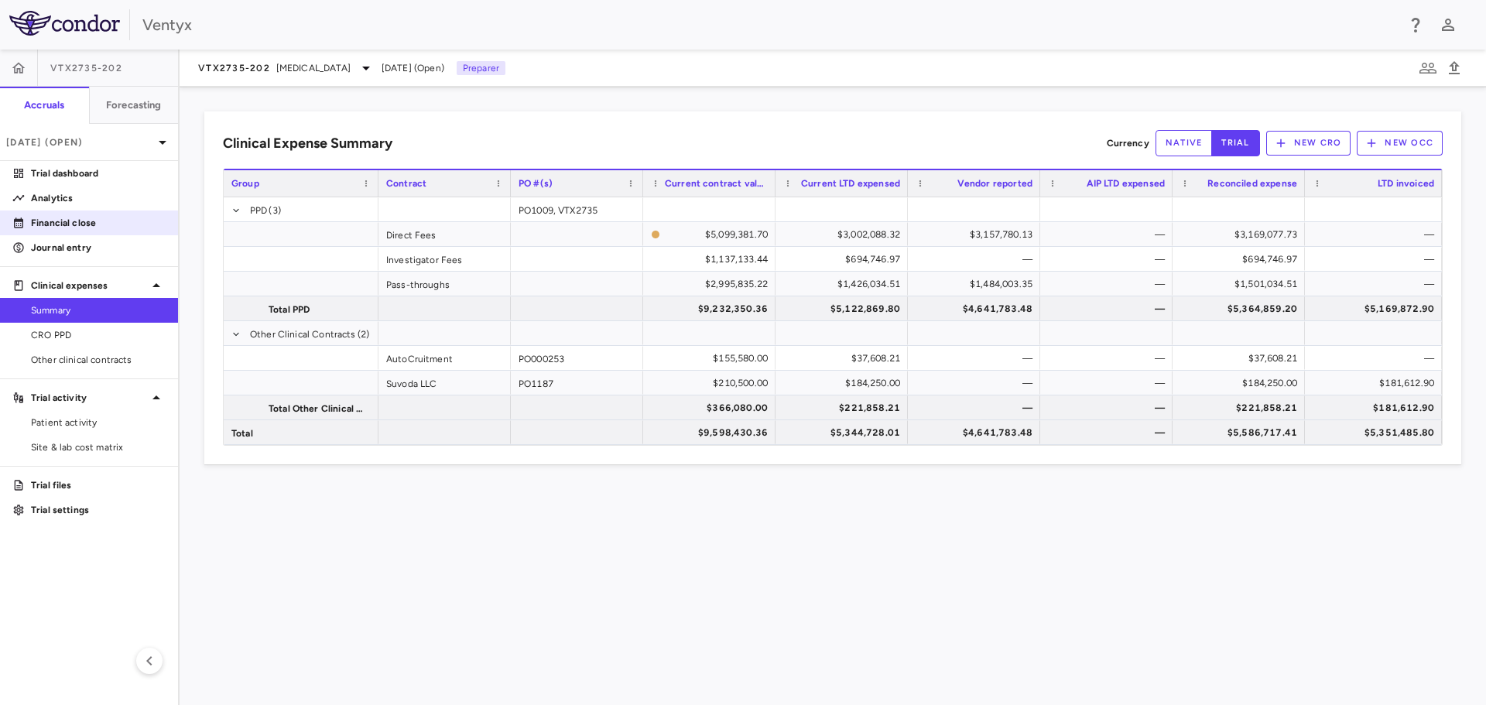
click at [62, 229] on p "Financial close" at bounding box center [98, 223] width 135 height 14
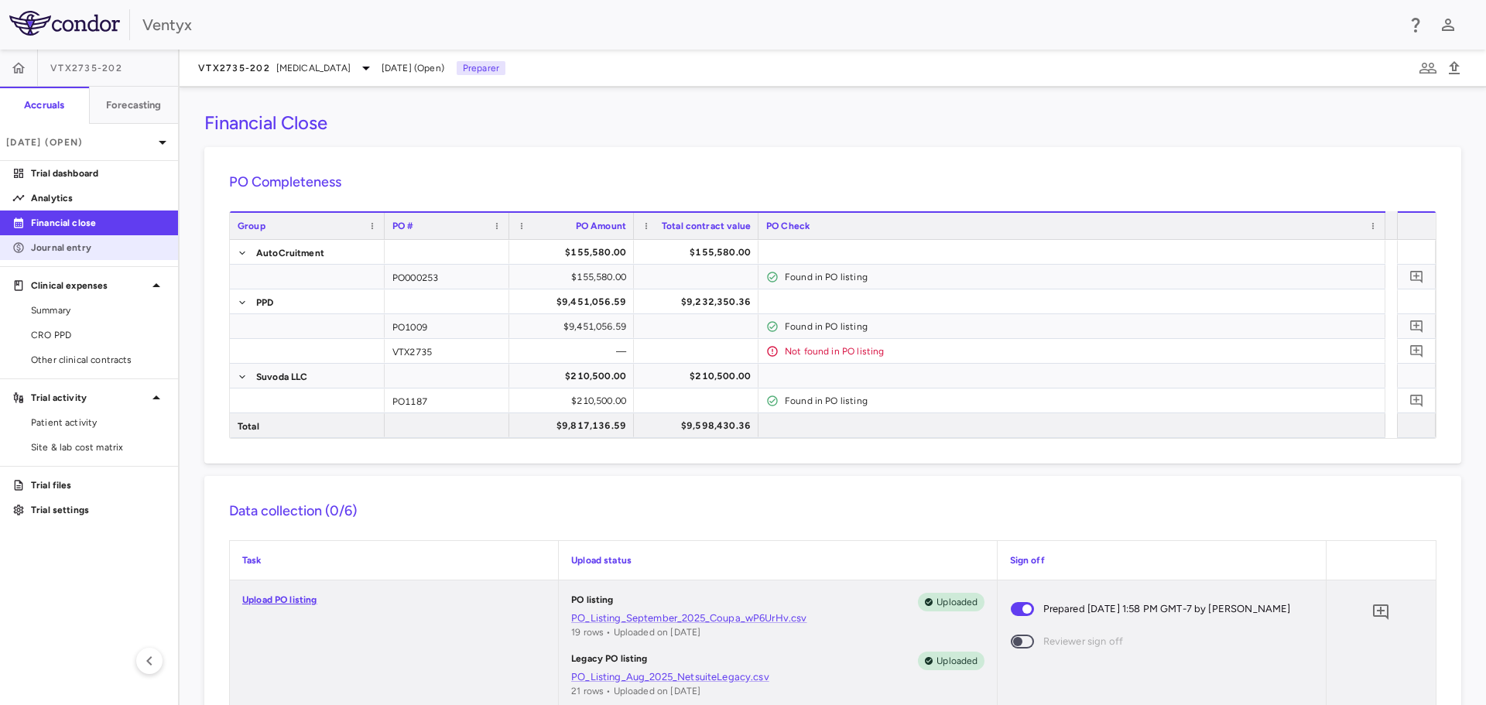
click at [111, 250] on p "Journal entry" at bounding box center [98, 248] width 135 height 14
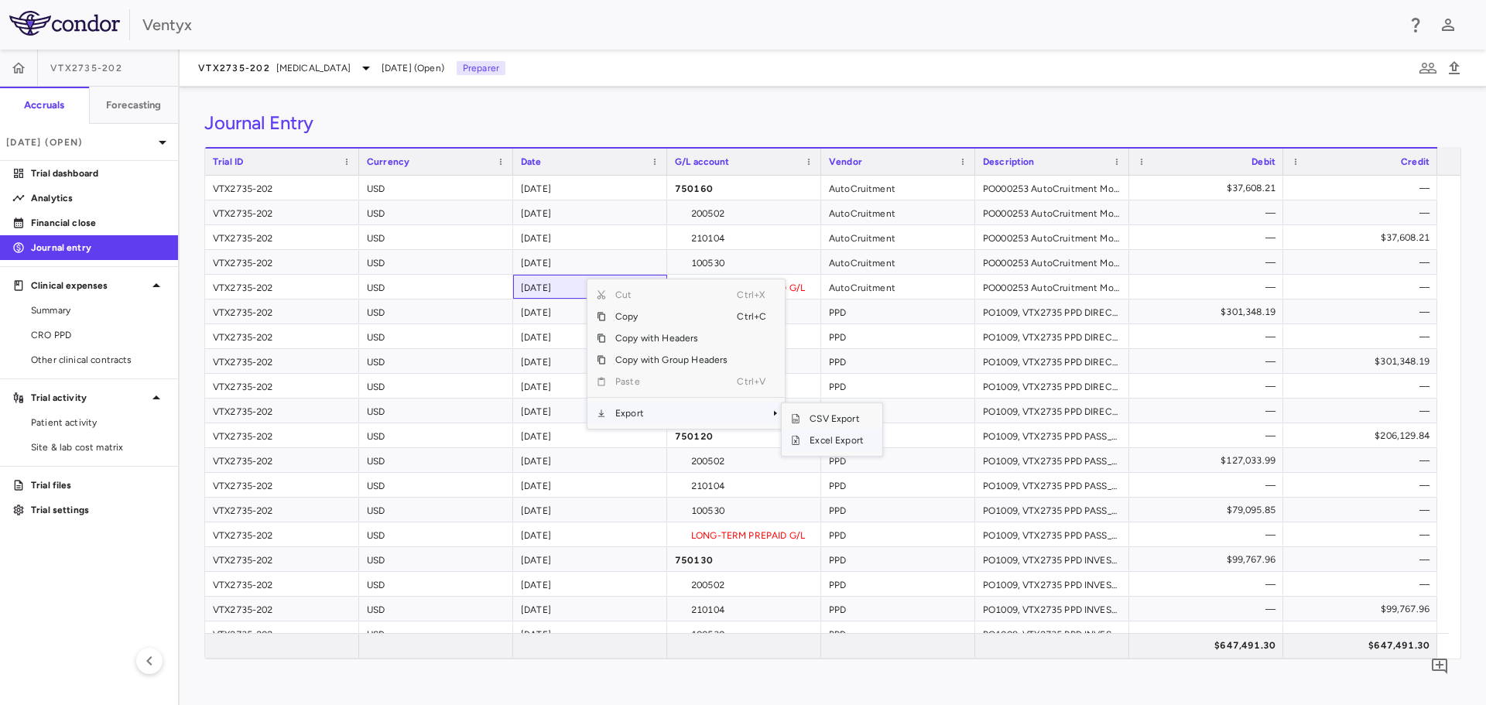
click at [834, 442] on span "Excel Export" at bounding box center [836, 440] width 73 height 22
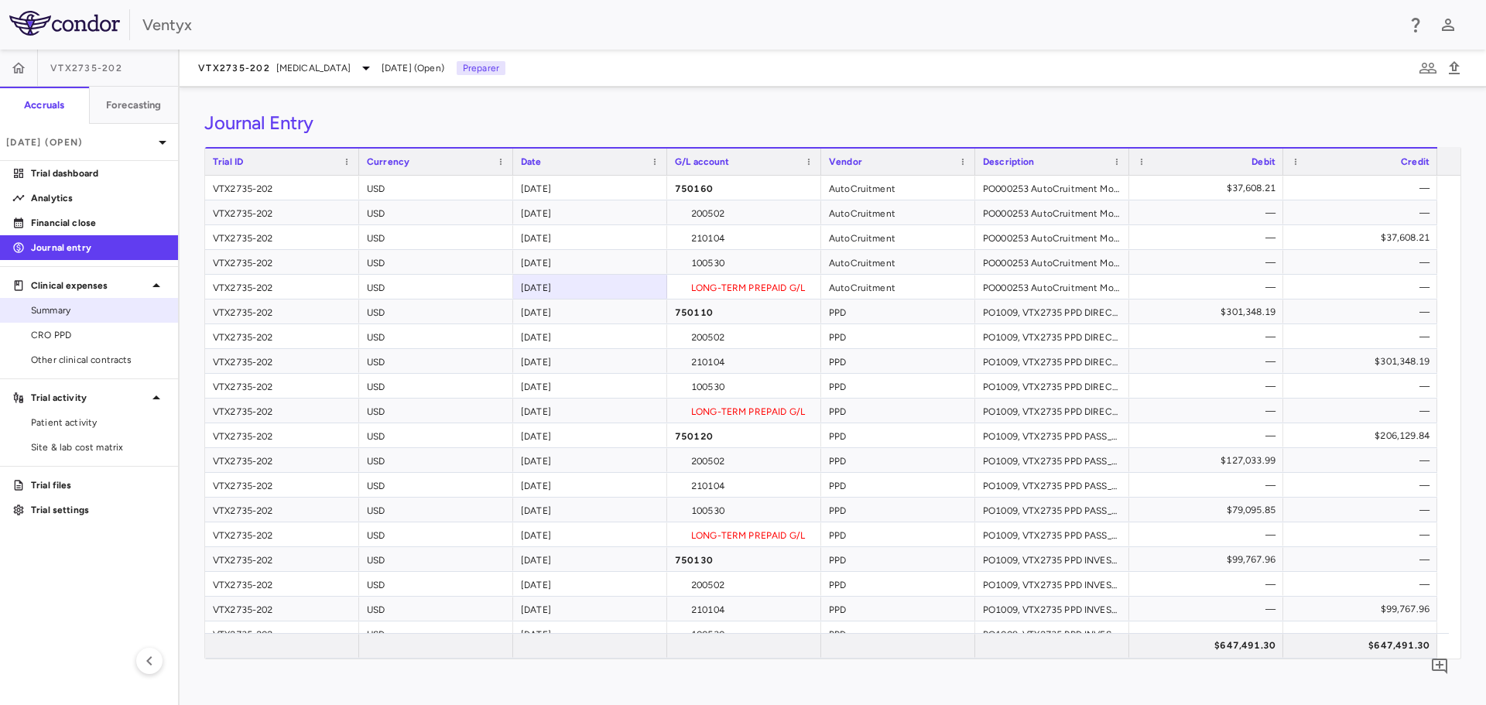
drag, startPoint x: 87, startPoint y: 316, endPoint x: 115, endPoint y: 303, distance: 30.5
click at [87, 315] on span "Summary" at bounding box center [98, 310] width 135 height 14
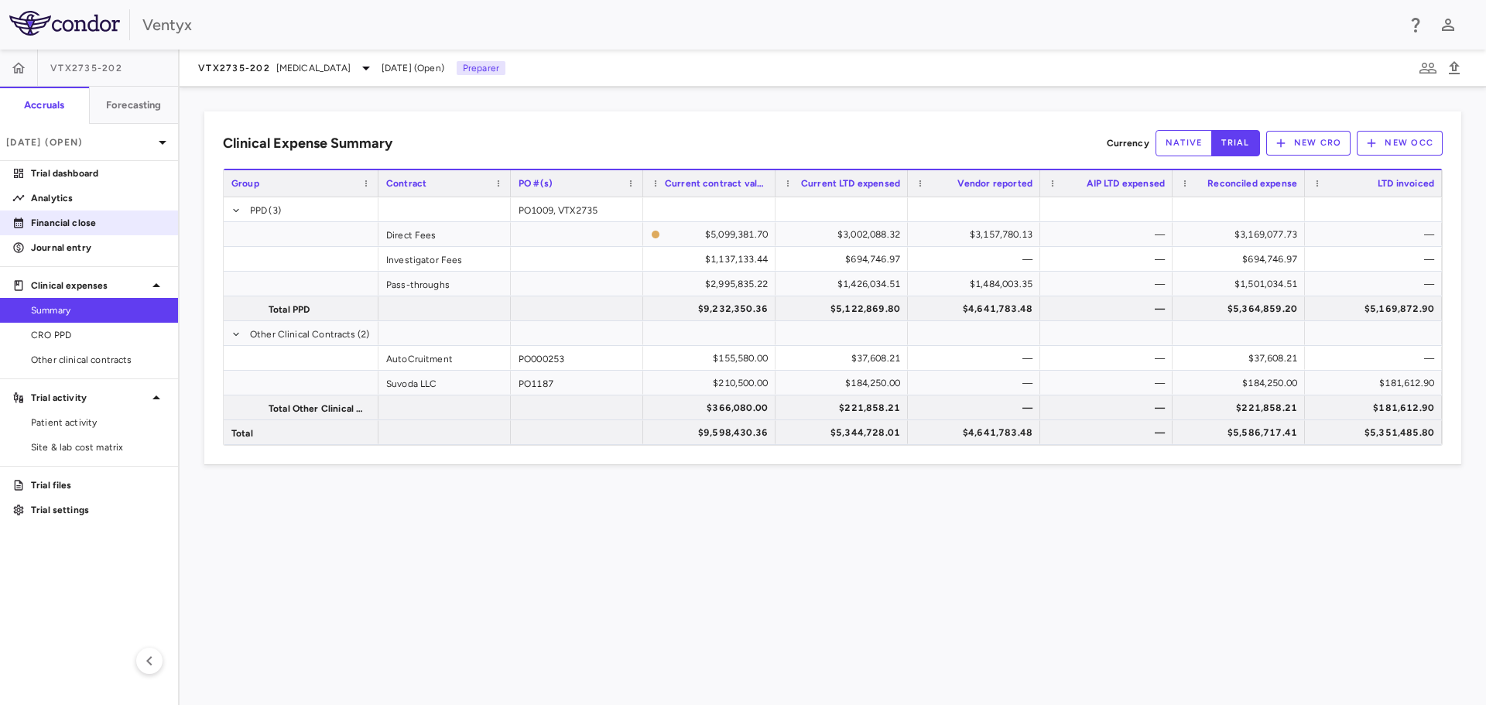
click at [75, 221] on p "Financial close" at bounding box center [98, 223] width 135 height 14
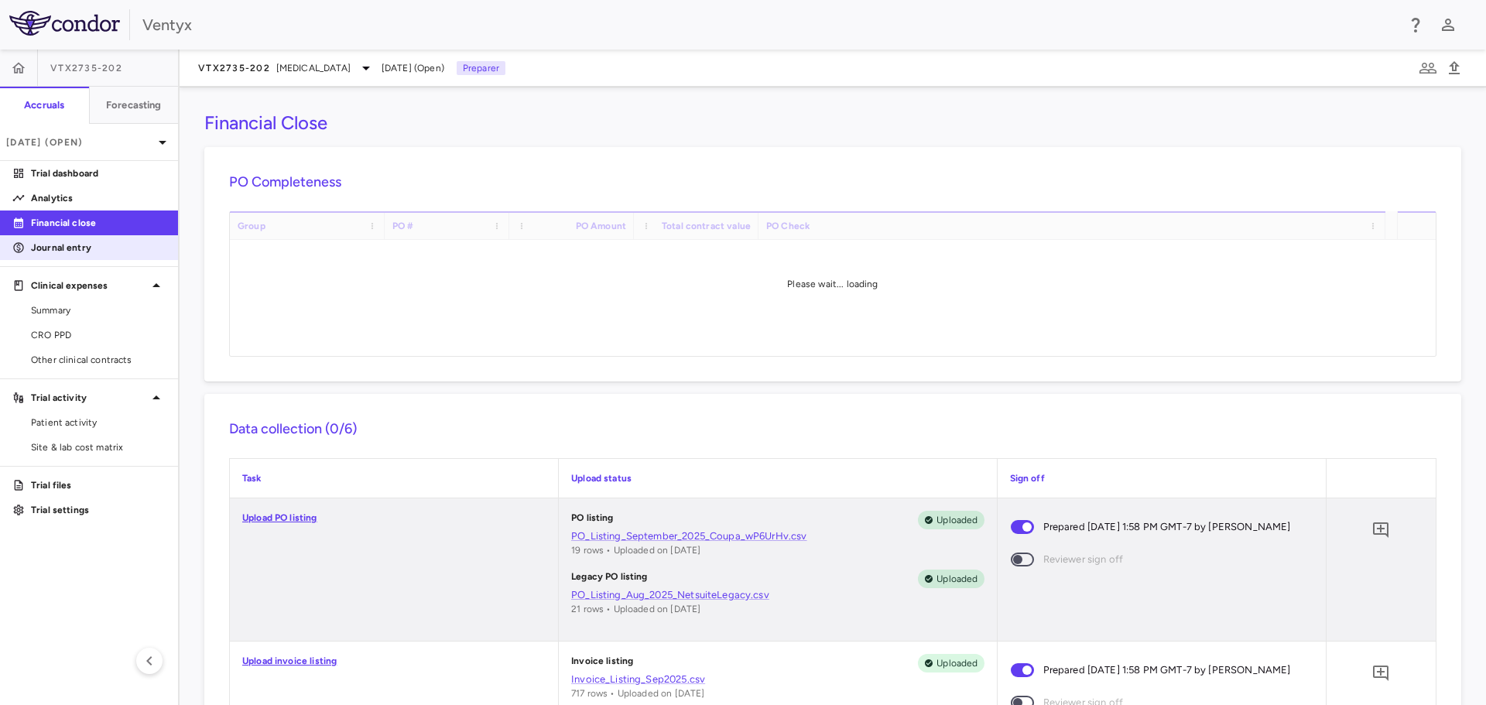
click at [74, 244] on p "Journal entry" at bounding box center [98, 248] width 135 height 14
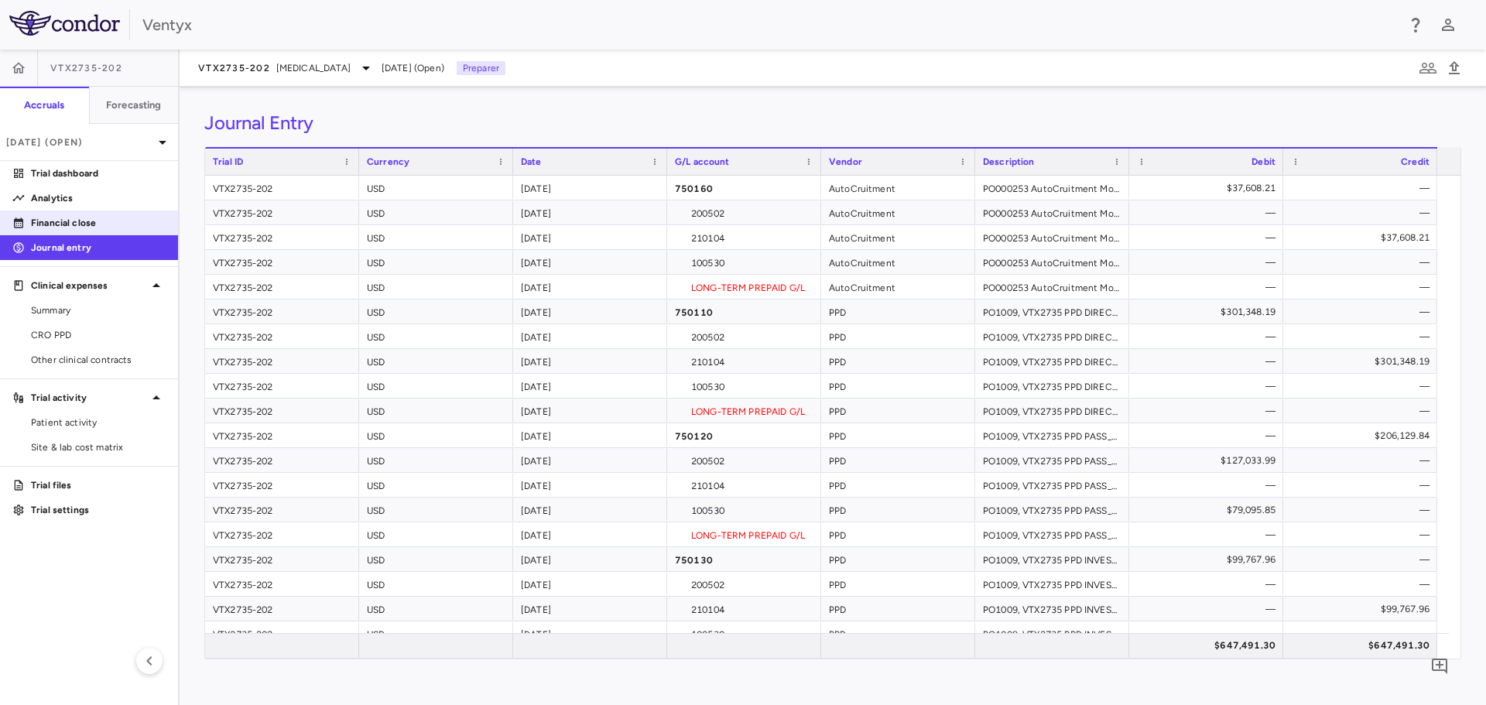
click at [45, 224] on p "Financial close" at bounding box center [98, 223] width 135 height 14
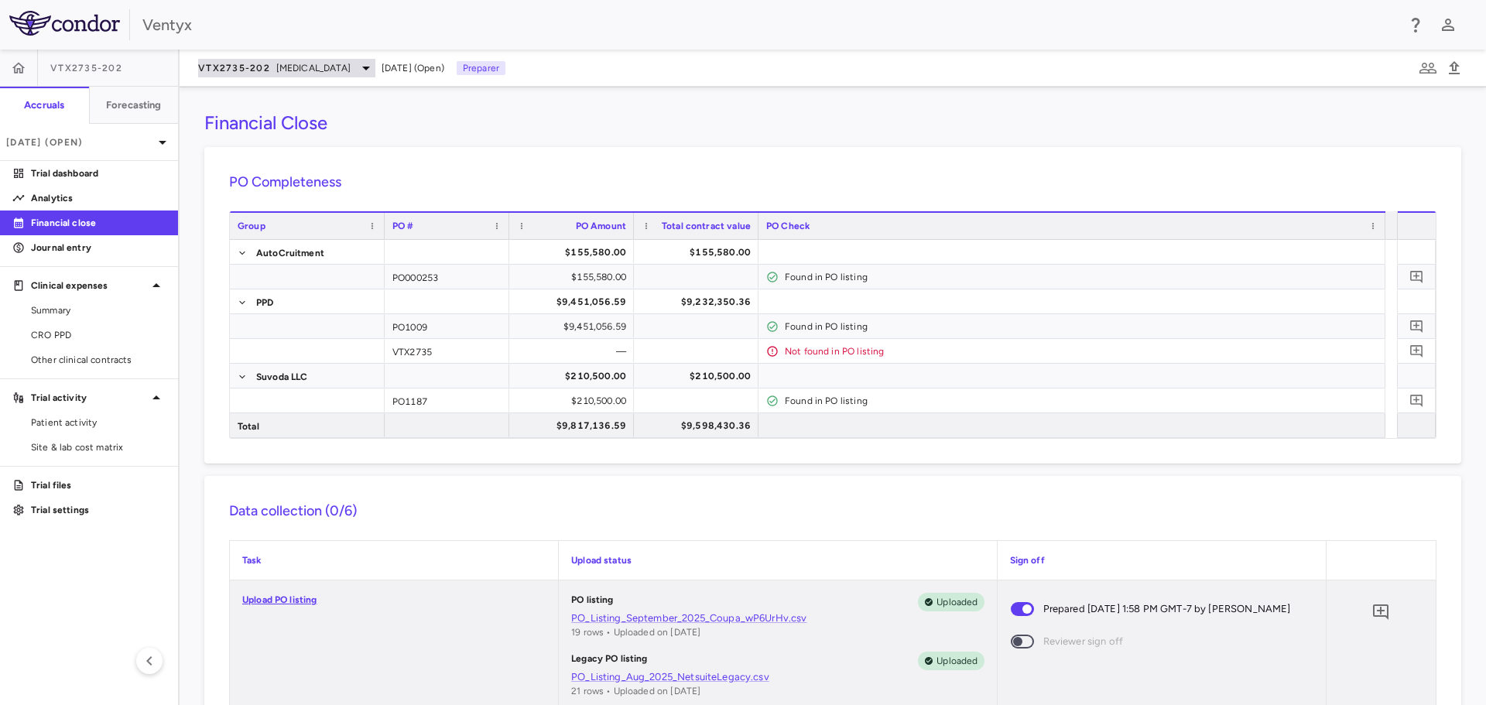
click at [234, 67] on span "VTX2735-202" at bounding box center [234, 68] width 72 height 12
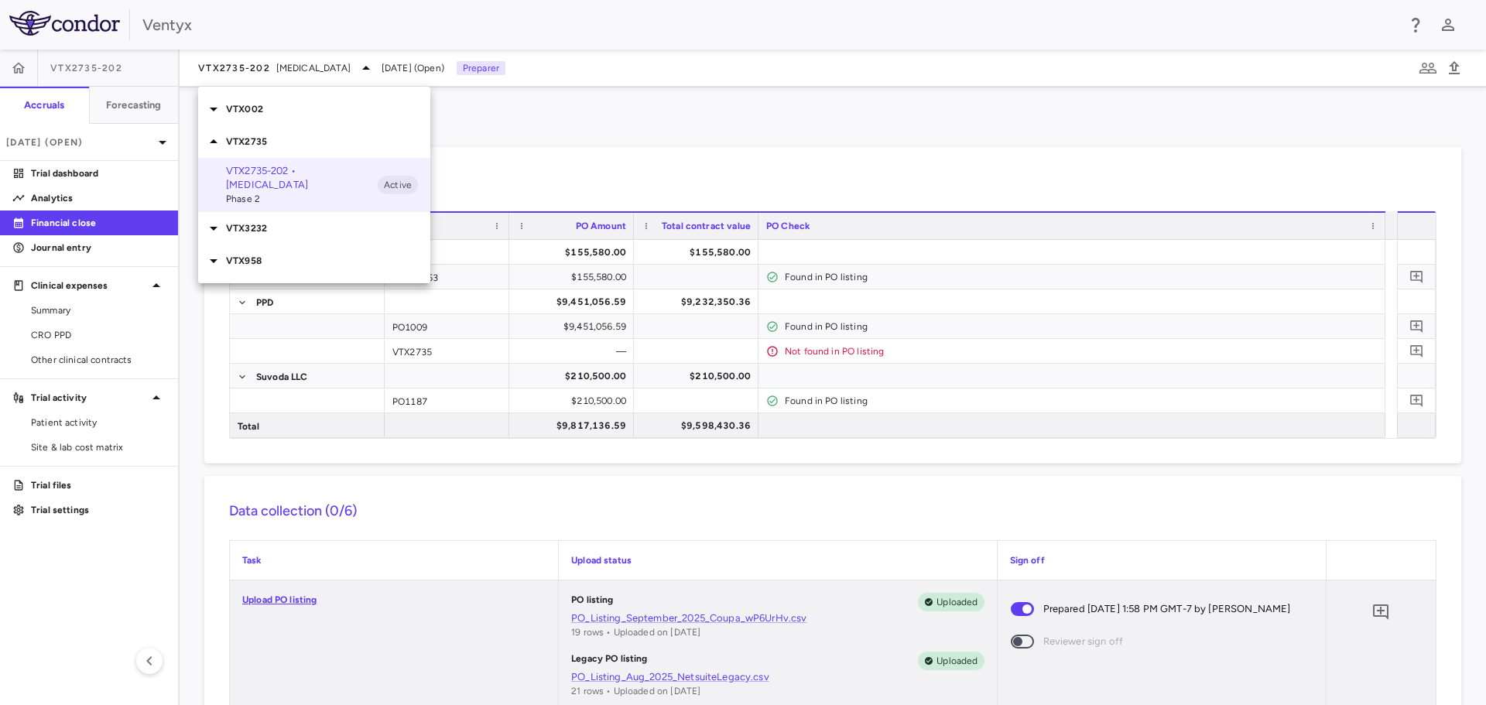
click at [249, 227] on p "VTX3232" at bounding box center [328, 228] width 204 height 14
click at [291, 267] on span "Phase 2" at bounding box center [302, 272] width 152 height 14
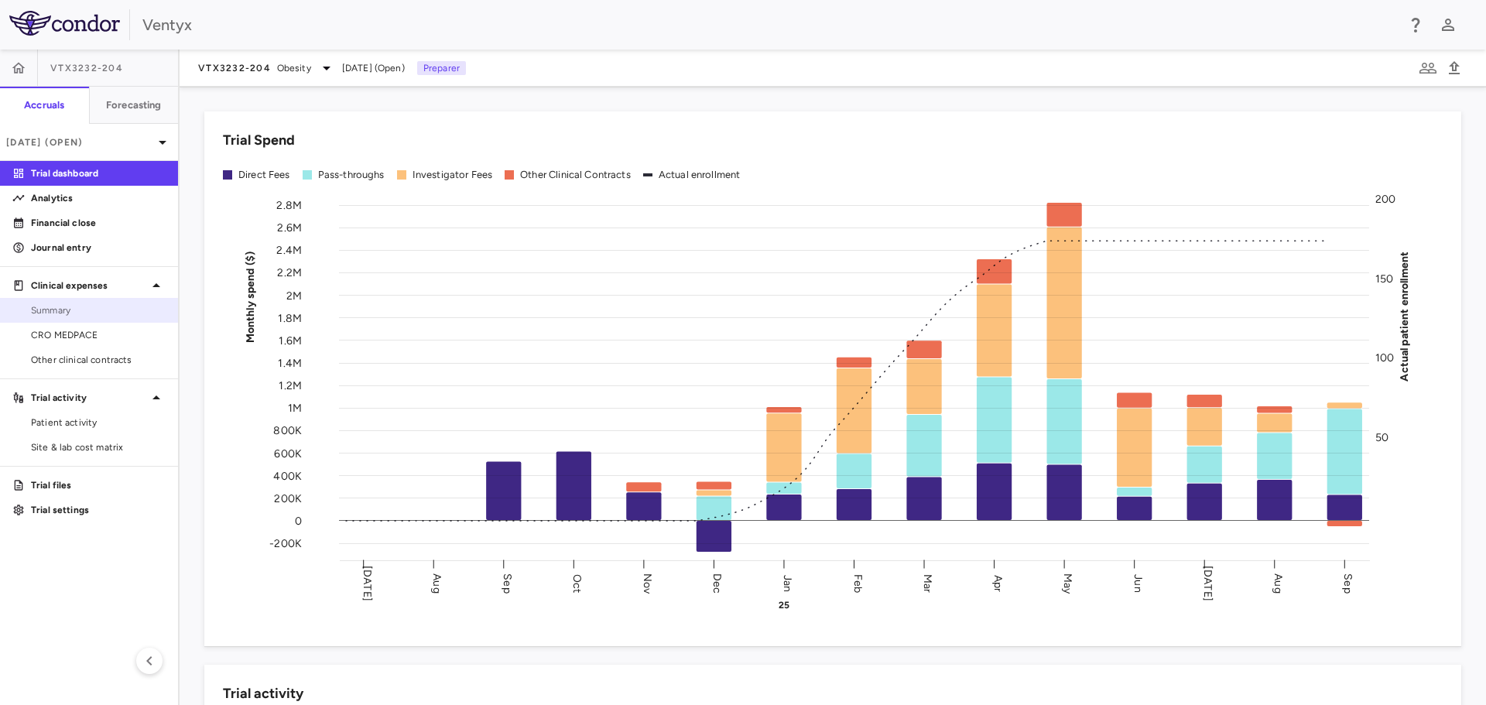
click at [78, 315] on span "Summary" at bounding box center [98, 310] width 135 height 14
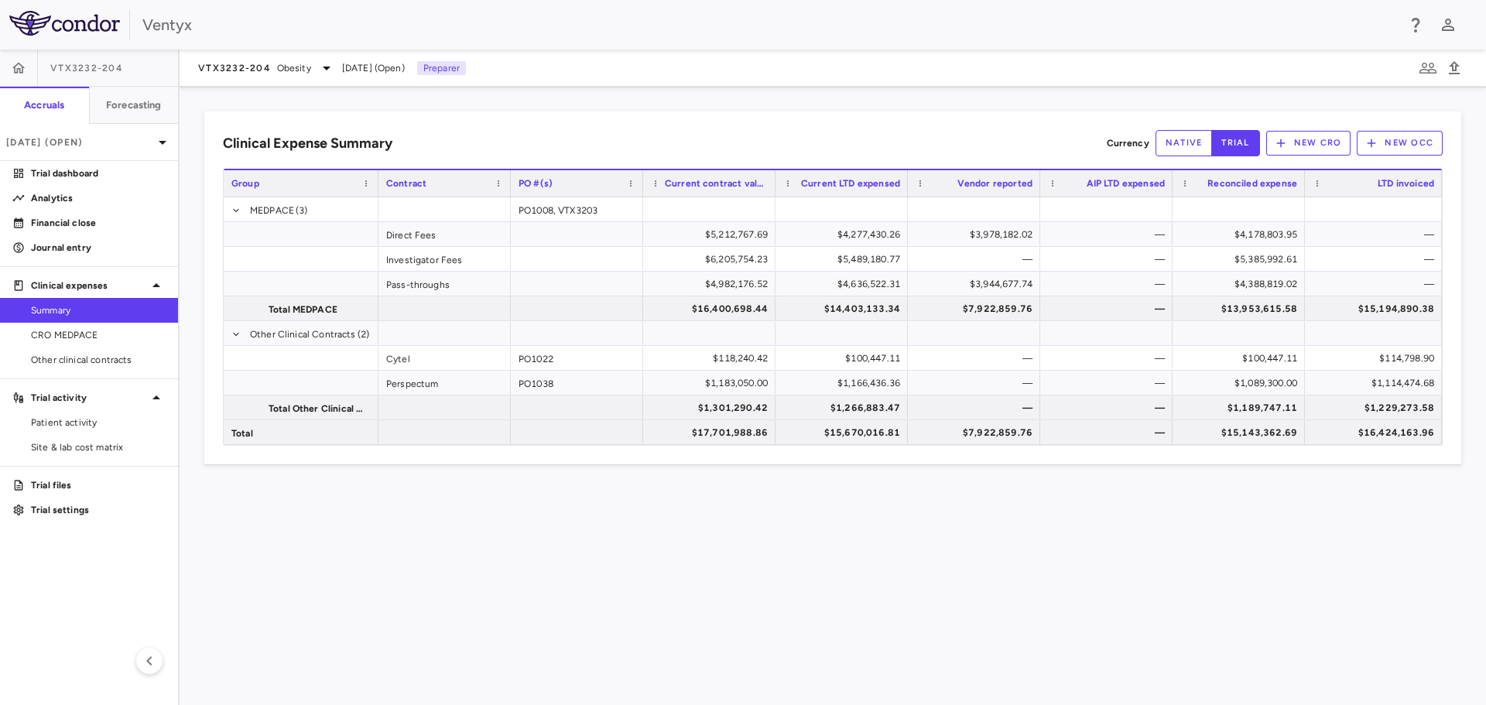
click at [1096, 547] on div "Clinical Expense Summary Currency native trial New CRO New OCC Drag here to set…" at bounding box center [833, 396] width 1306 height 618
click at [58, 221] on p "Financial close" at bounding box center [98, 223] width 135 height 14
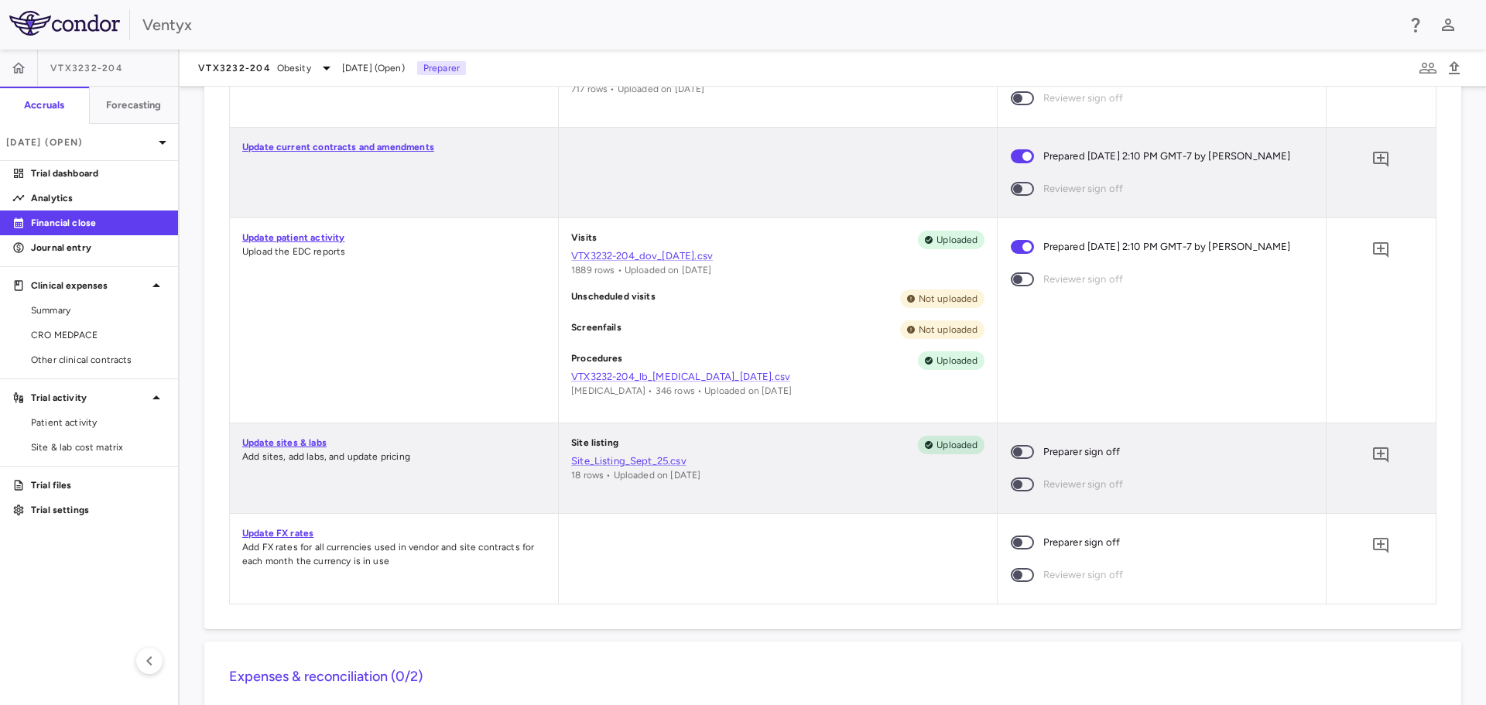
scroll to position [696, 0]
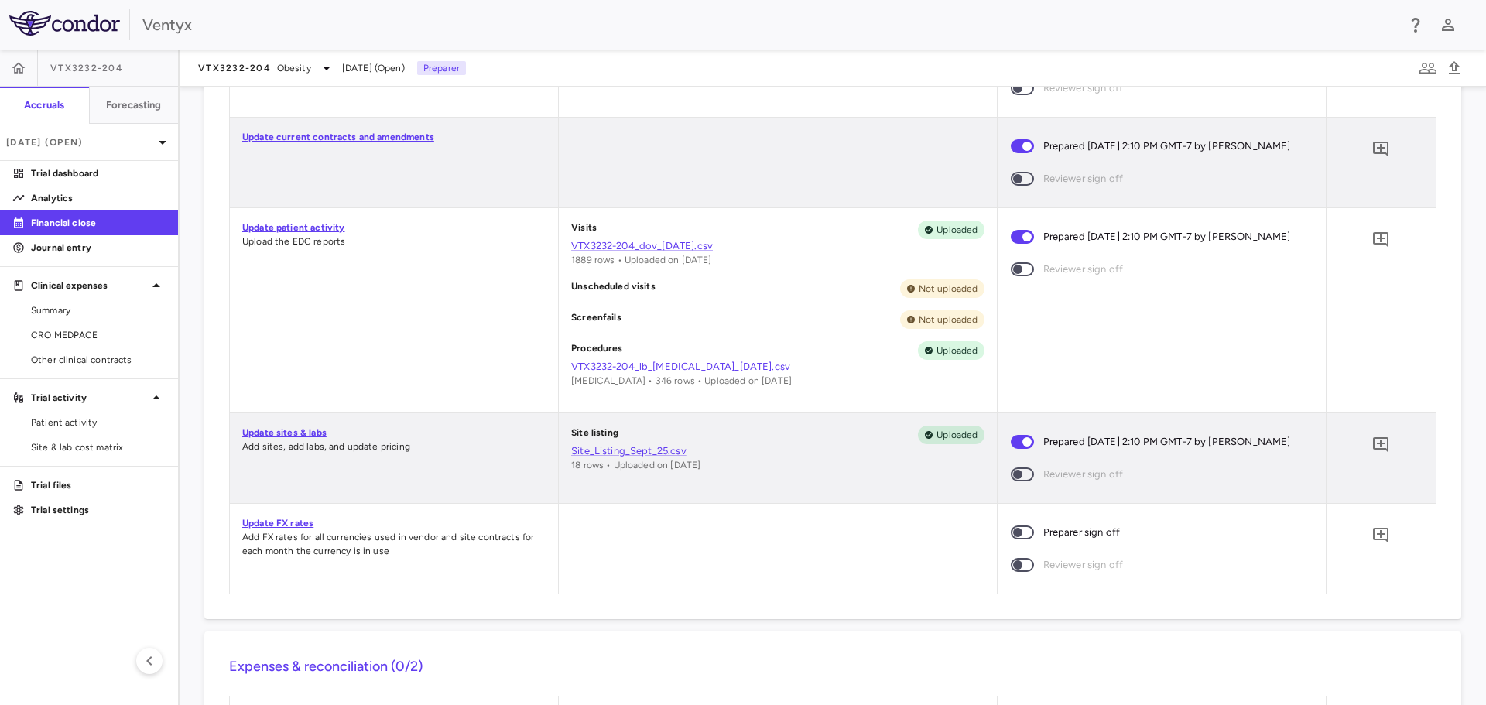
click at [1021, 525] on span at bounding box center [1021, 532] width 23 height 14
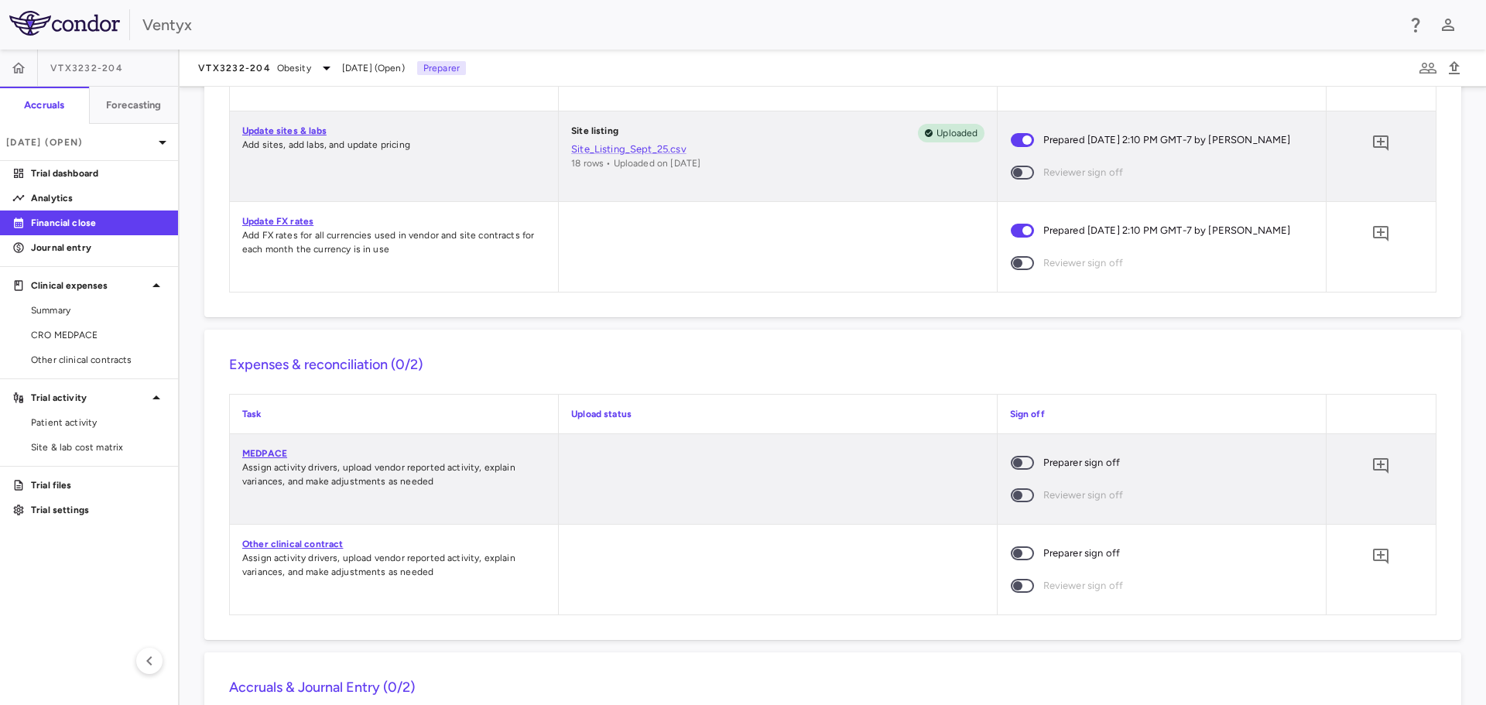
scroll to position [1006, 0]
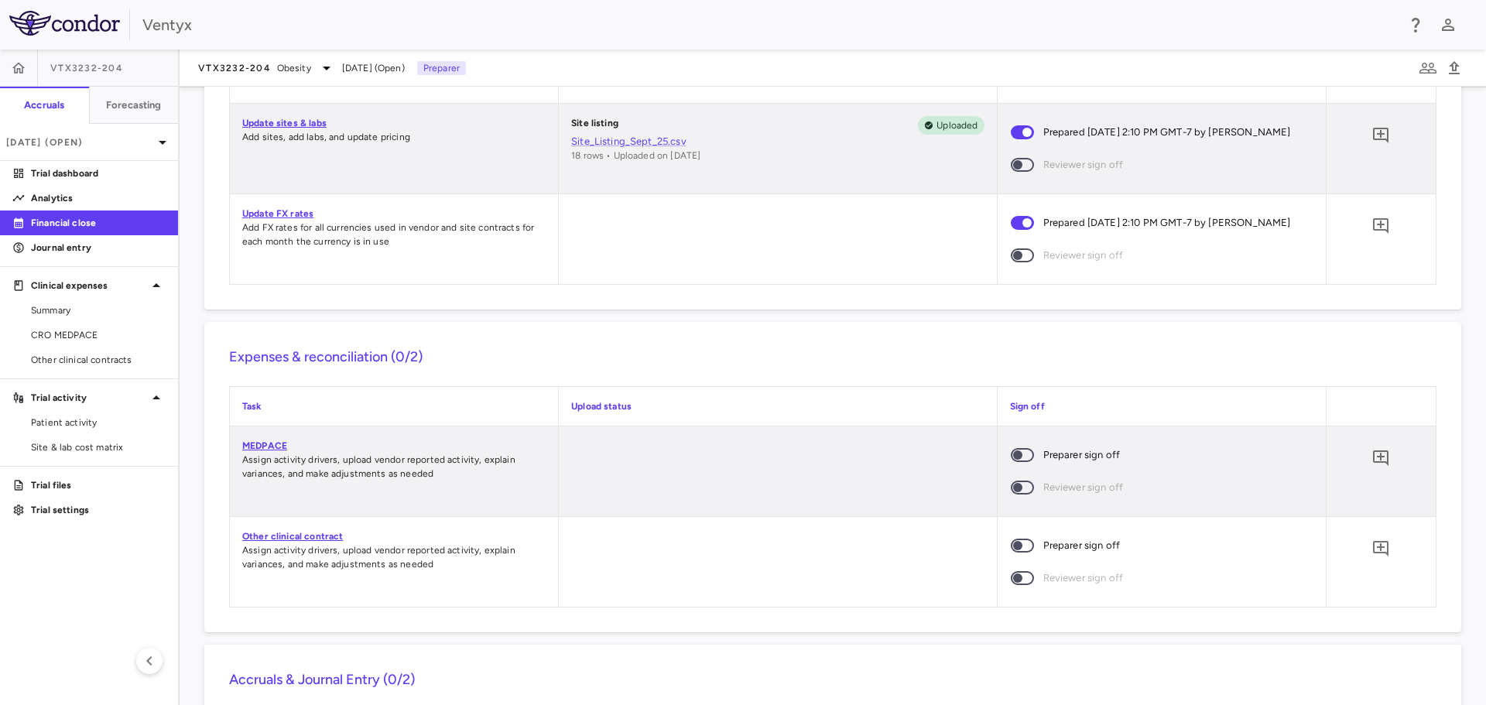
click at [1021, 450] on span at bounding box center [1021, 455] width 23 height 14
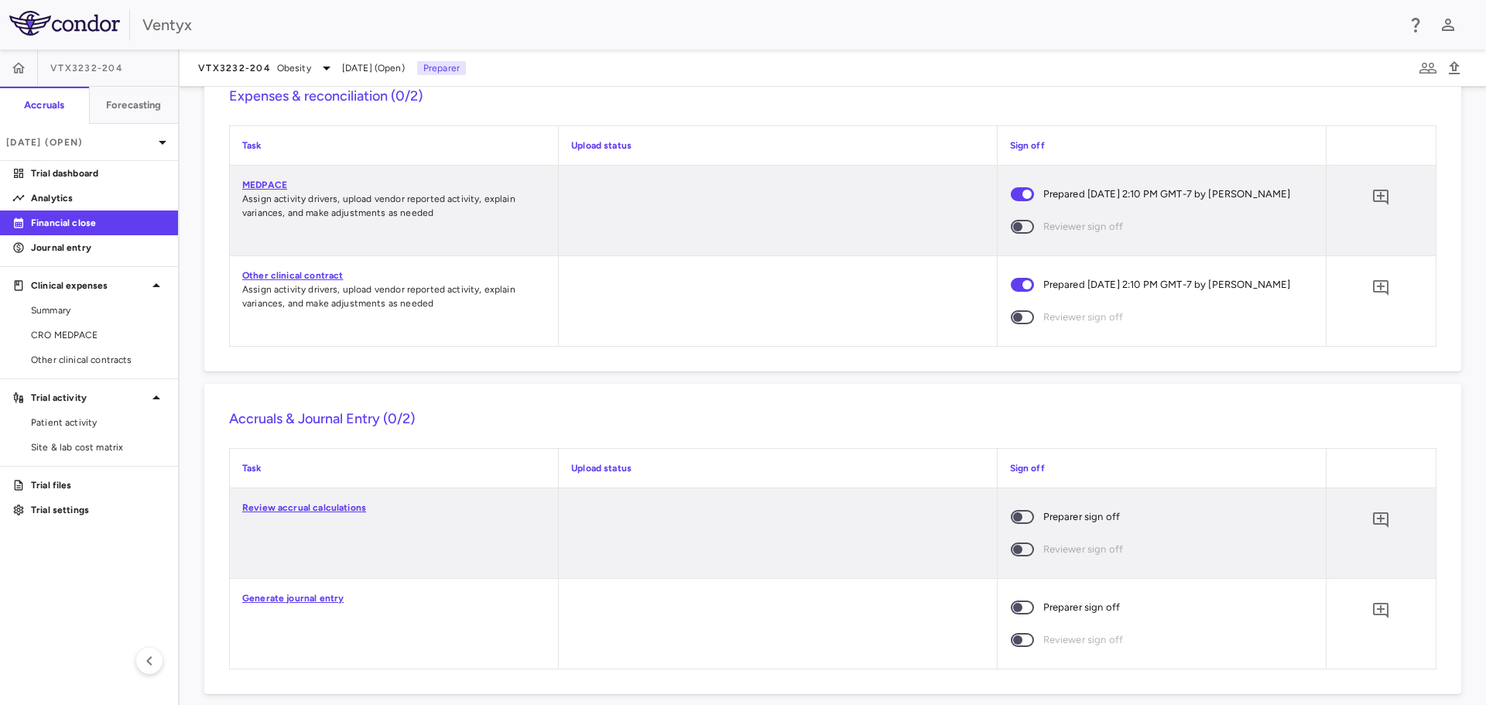
scroll to position [1281, 0]
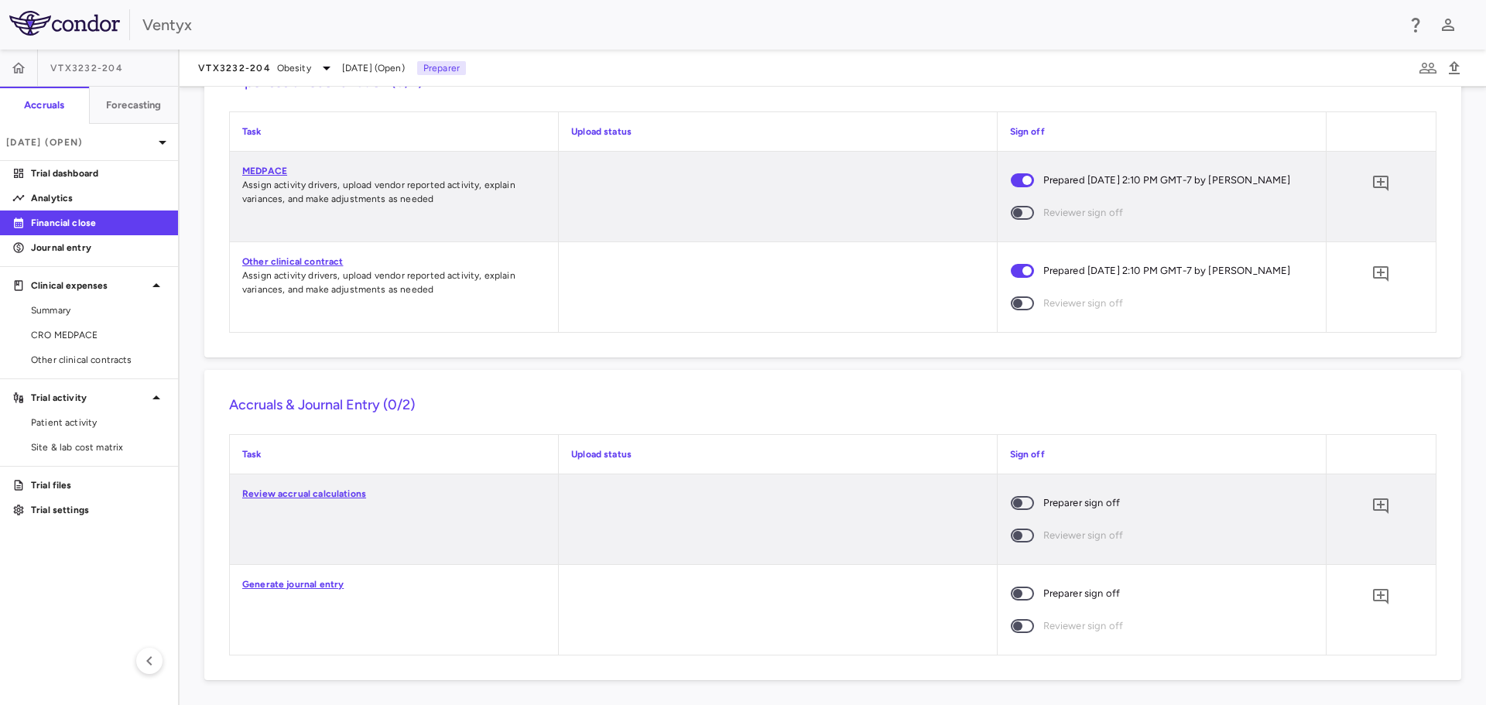
click at [1011, 511] on span at bounding box center [1022, 503] width 42 height 32
click at [1018, 587] on span at bounding box center [1021, 593] width 23 height 14
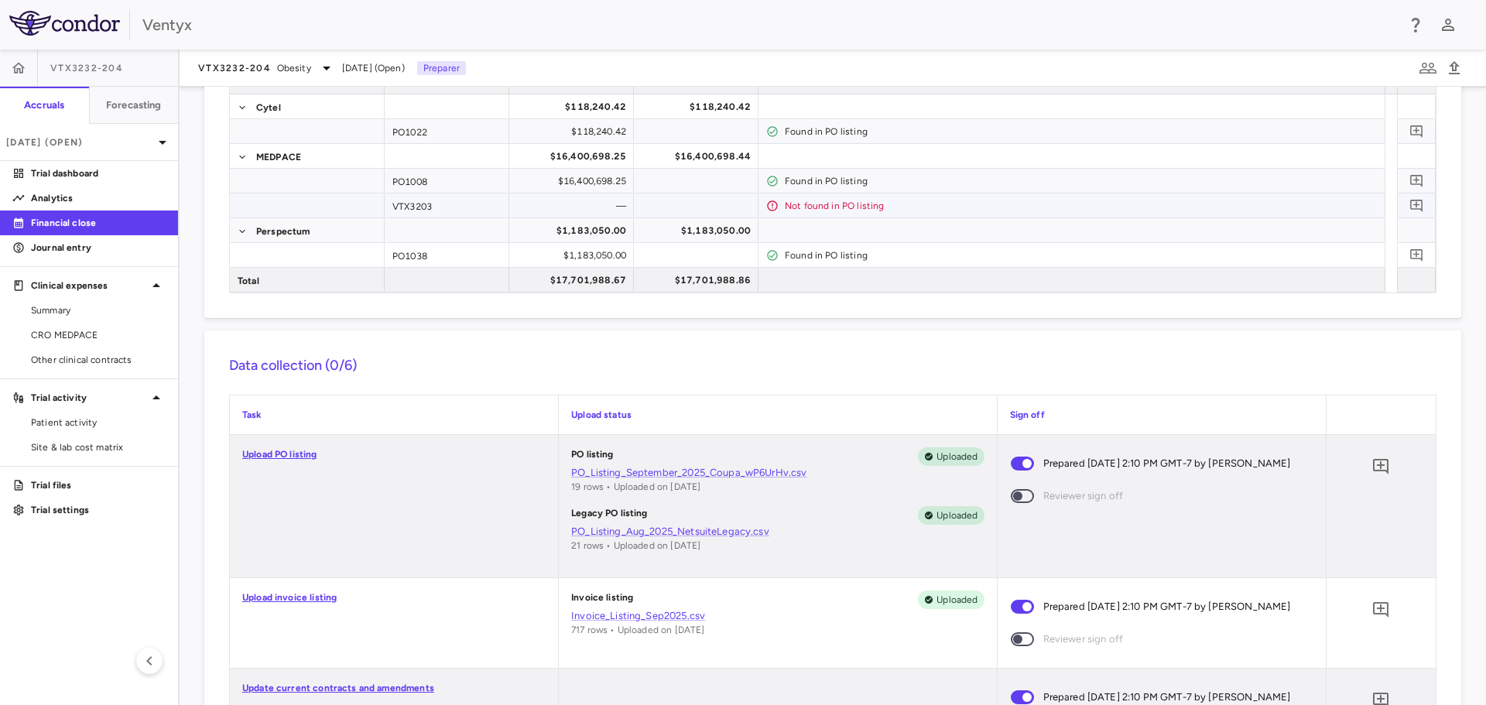
scroll to position [0, 0]
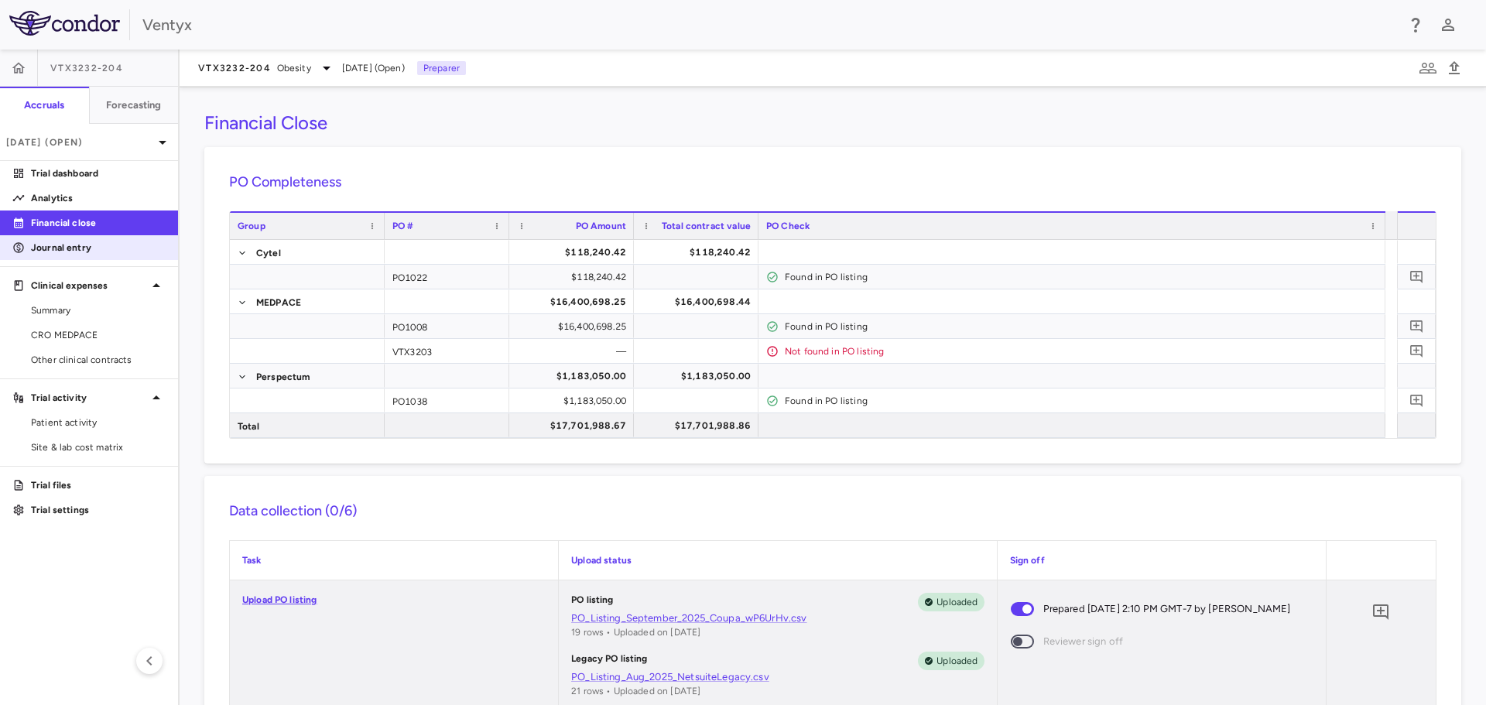
click at [84, 247] on p "Journal entry" at bounding box center [98, 248] width 135 height 14
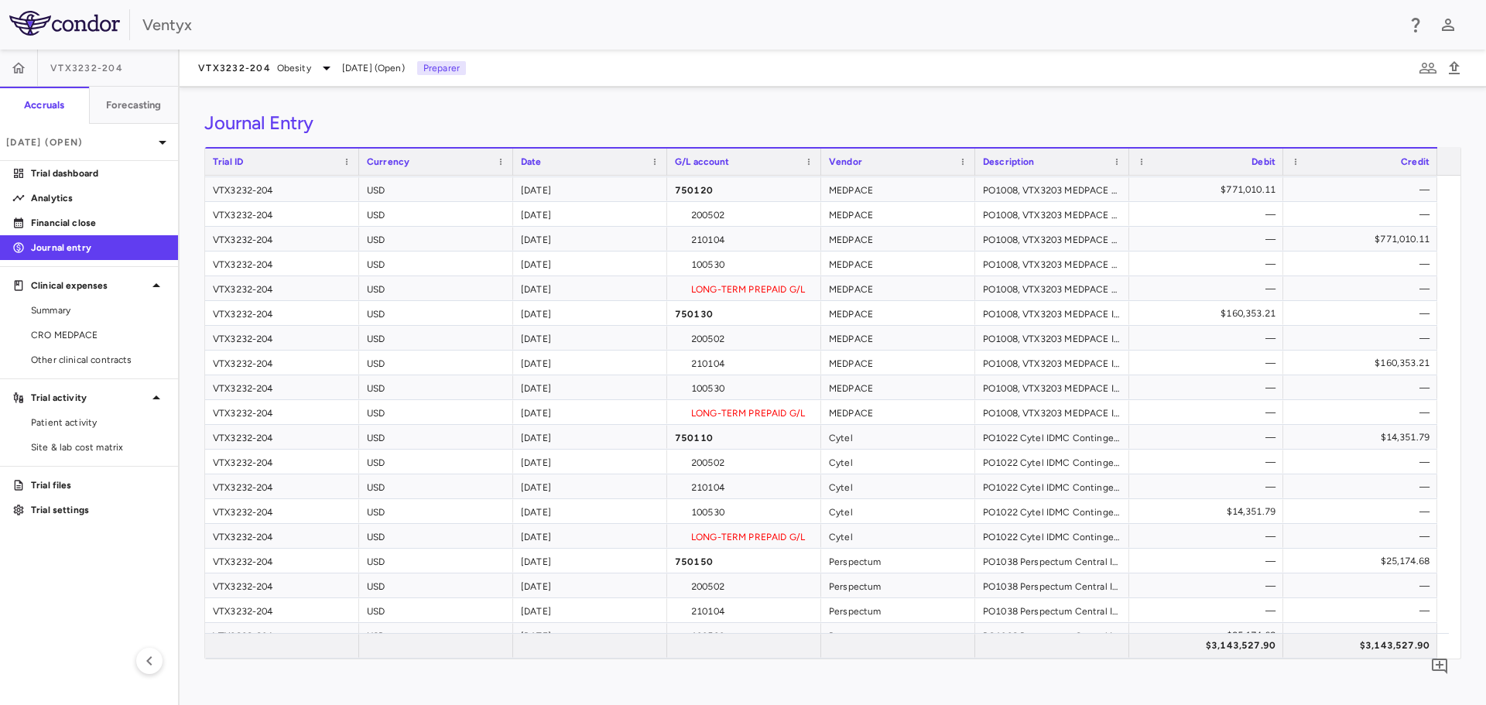
scroll to position [159, 0]
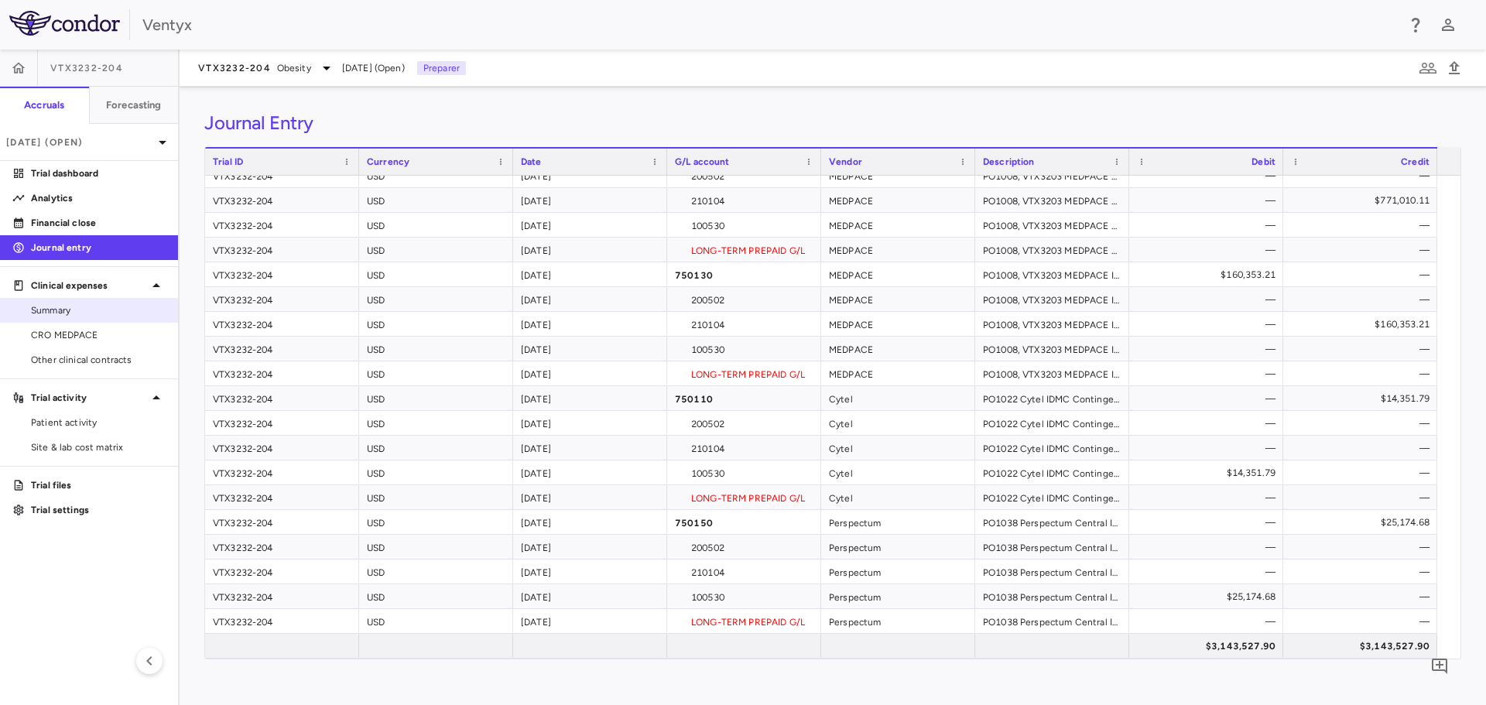
click at [61, 308] on span "Summary" at bounding box center [98, 310] width 135 height 14
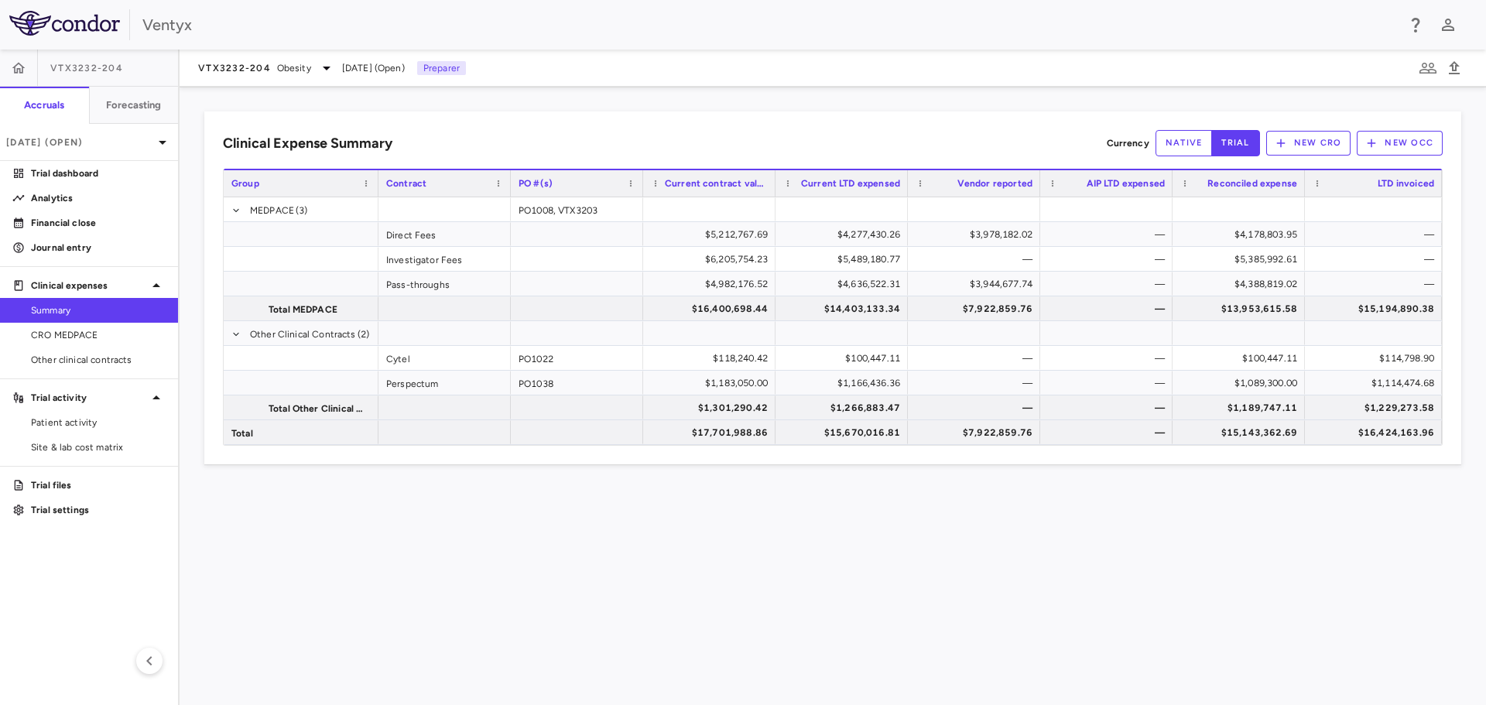
drag, startPoint x: 1458, startPoint y: 470, endPoint x: 1482, endPoint y: 456, distance: 28.1
click at [1458, 470] on div "Clinical Expense Summary Currency native trial New CRO New OCC Drag here to set…" at bounding box center [833, 396] width 1306 height 618
click at [52, 241] on p "Journal entry" at bounding box center [98, 248] width 135 height 14
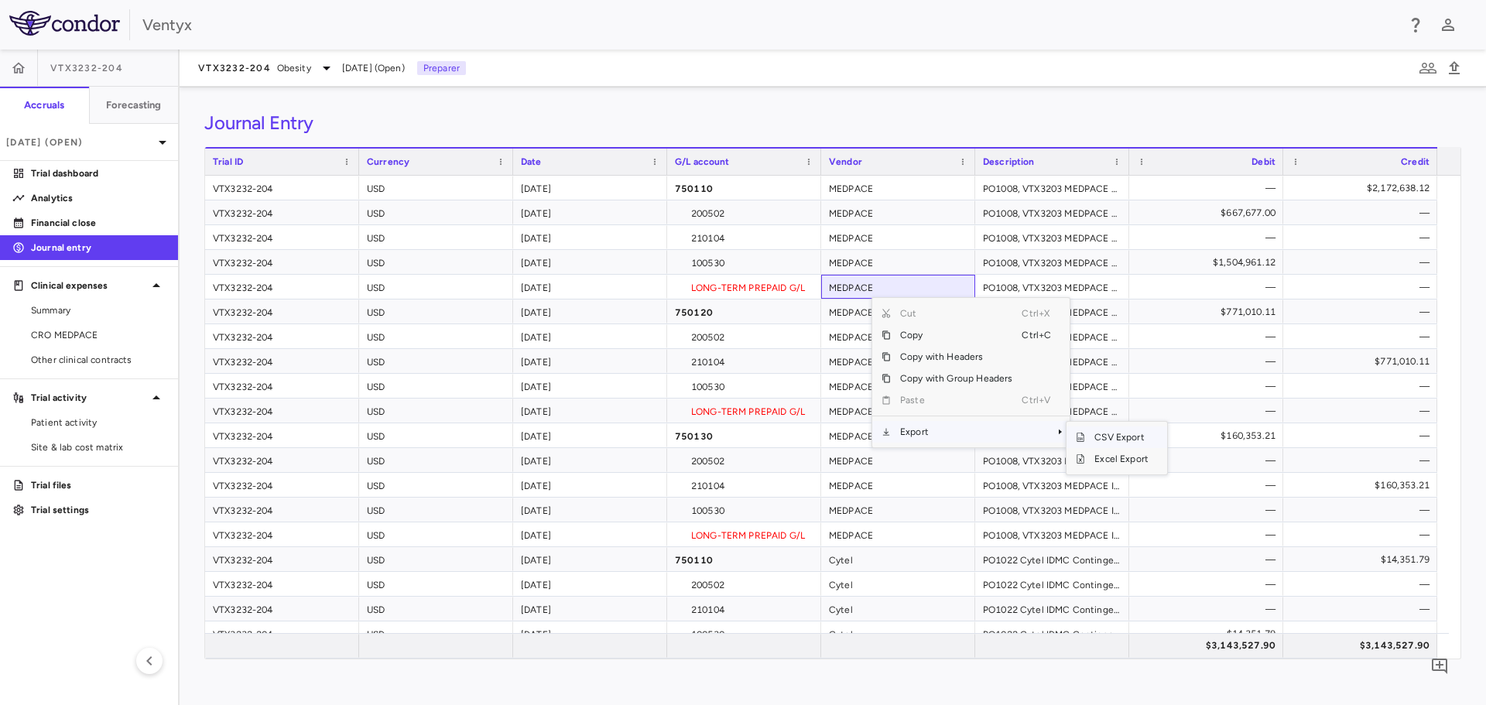
click at [1134, 436] on span "CSV Export" at bounding box center [1121, 437] width 73 height 22
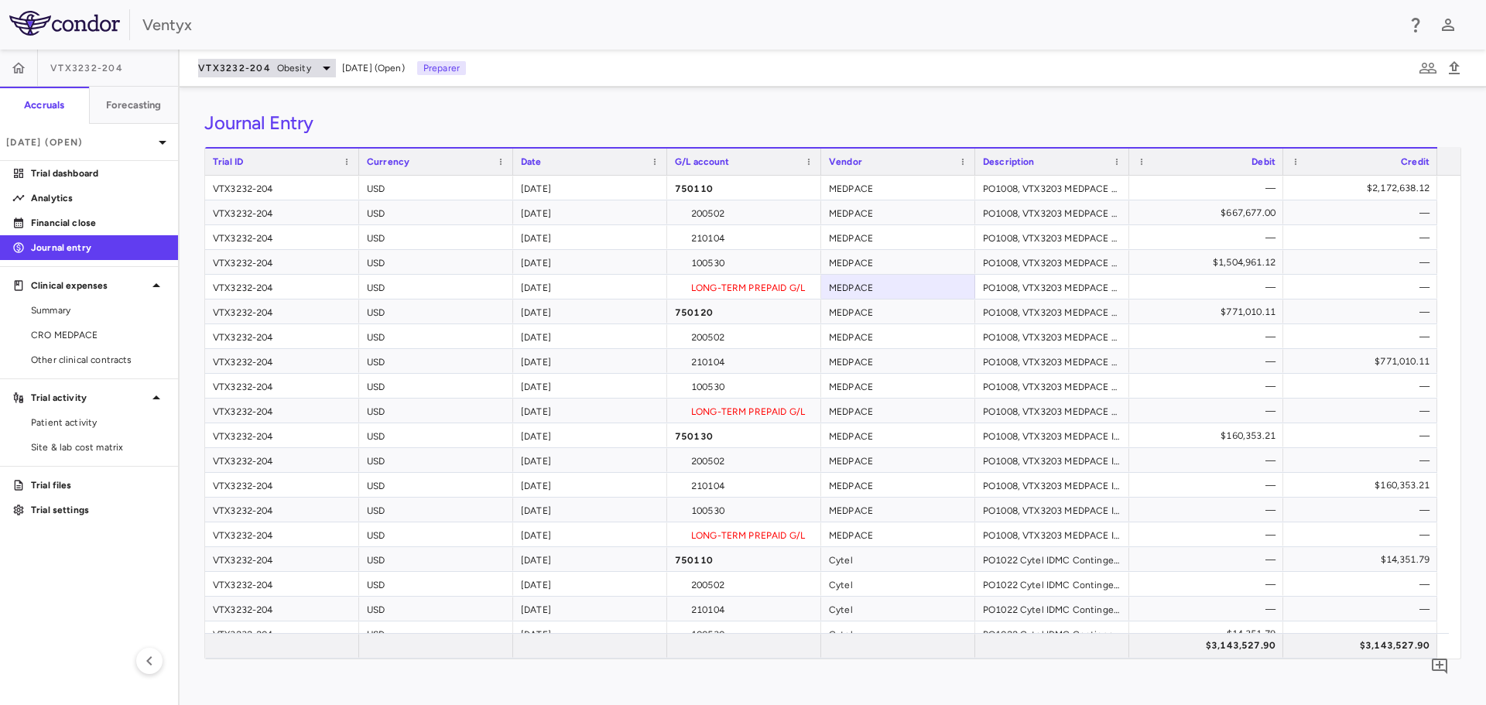
click at [268, 76] on div "VTX3232-204 Obesity" at bounding box center [267, 68] width 138 height 19
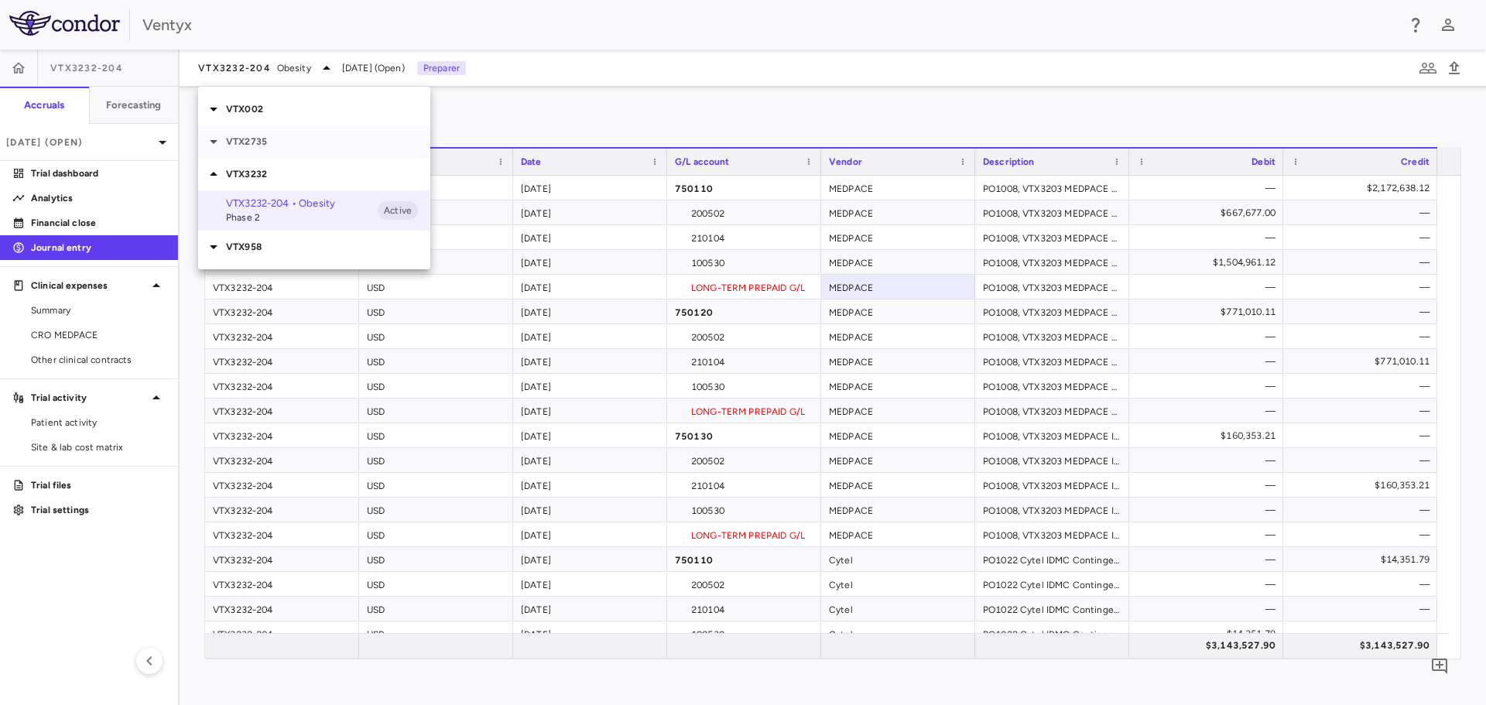
click at [245, 142] on p "VTX2735" at bounding box center [328, 142] width 204 height 14
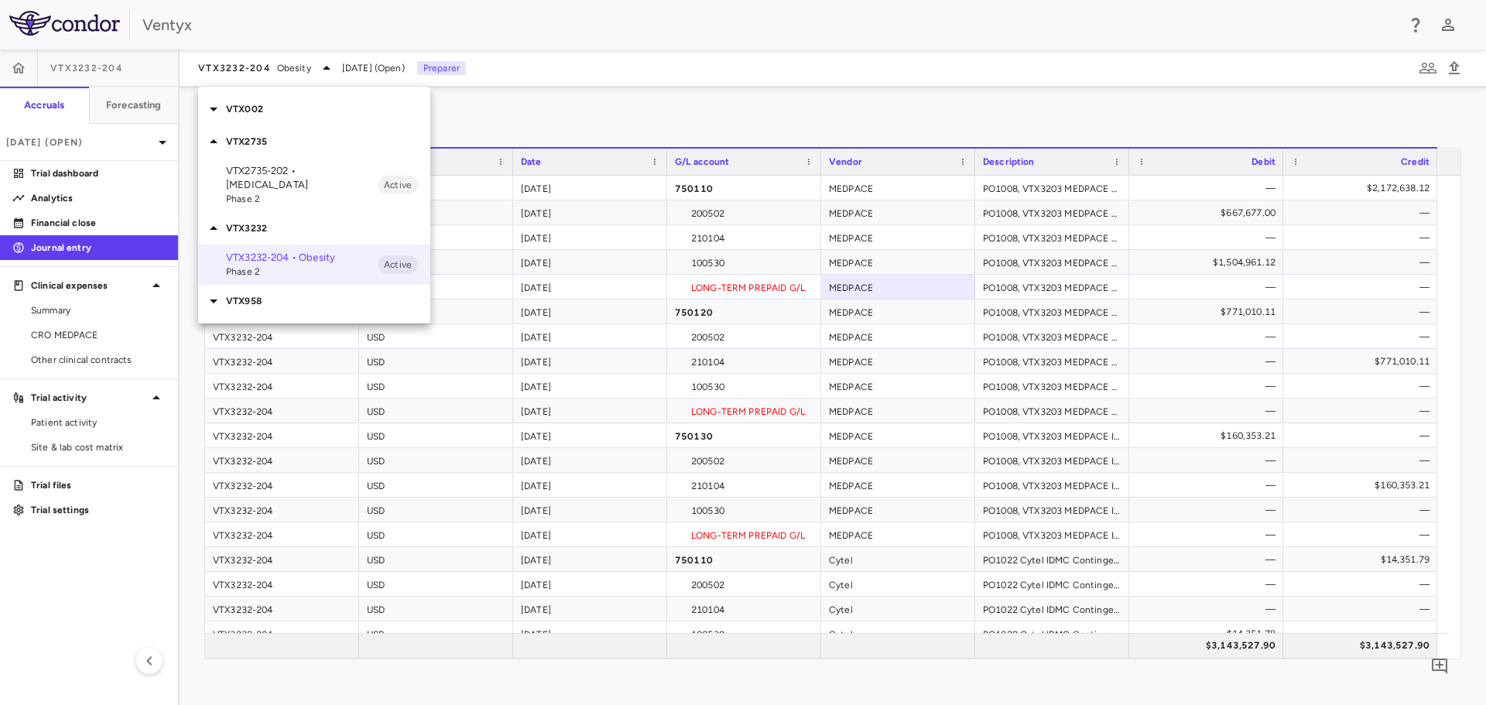
click at [270, 166] on p "VTX2735-202 • [MEDICAL_DATA]" at bounding box center [302, 178] width 152 height 28
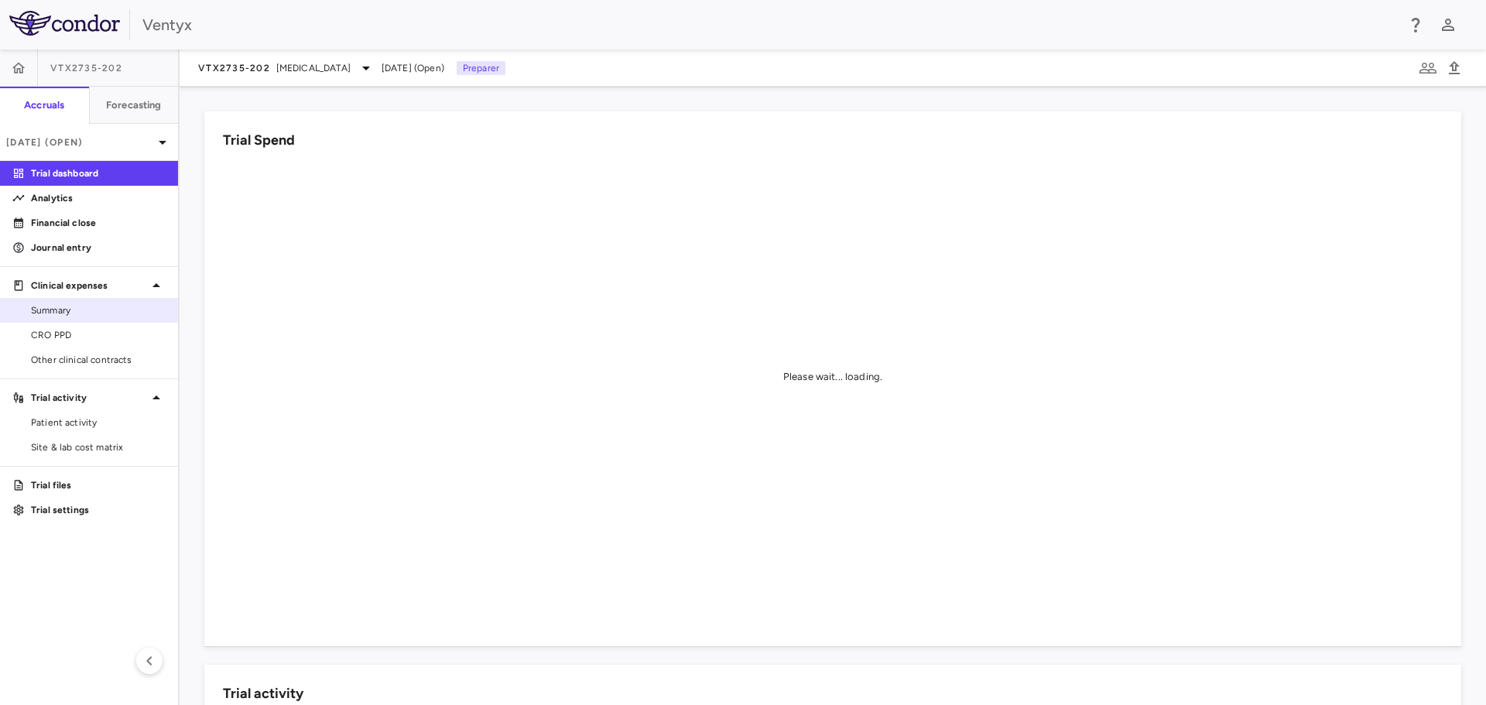
click at [56, 316] on span "Summary" at bounding box center [98, 310] width 135 height 14
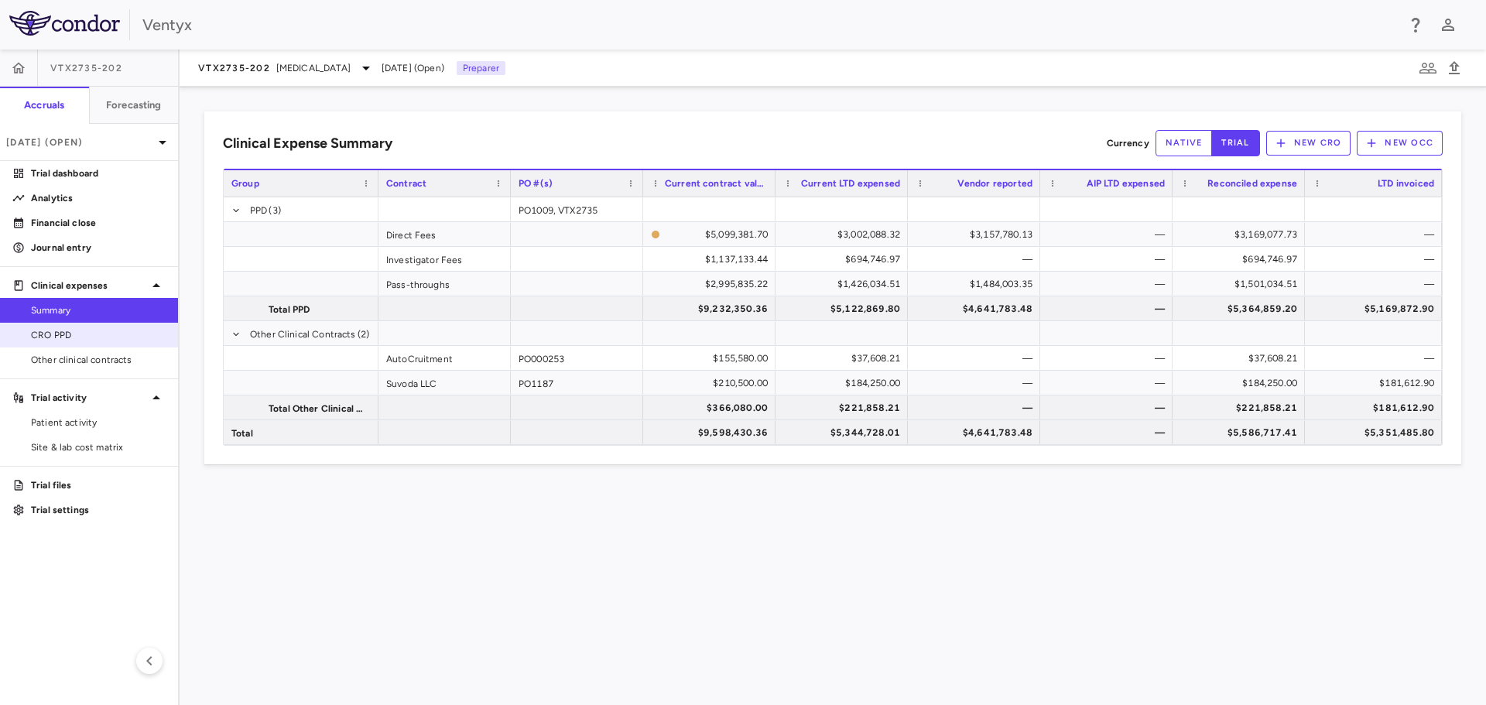
click at [59, 337] on span "CRO PPD" at bounding box center [98, 335] width 135 height 14
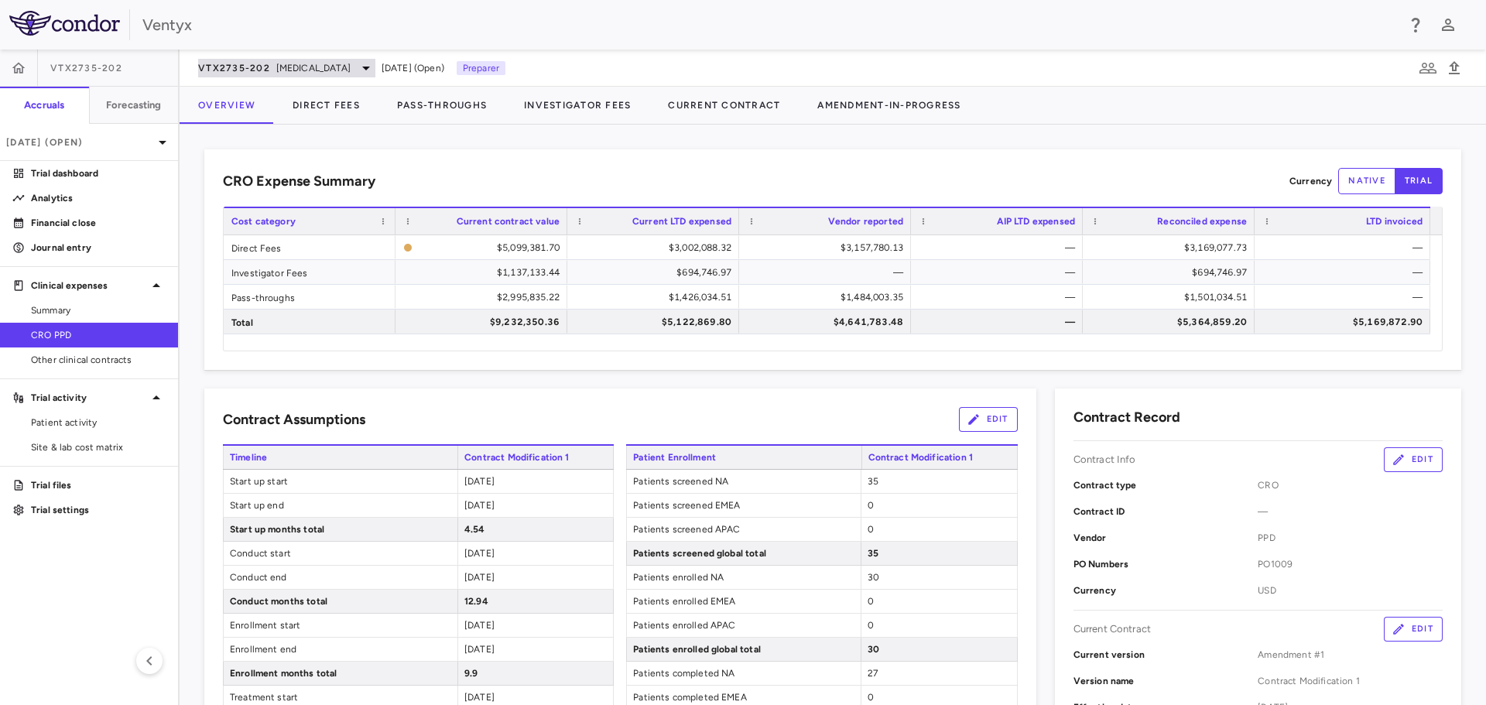
click at [315, 64] on span "[MEDICAL_DATA]" at bounding box center [313, 68] width 74 height 14
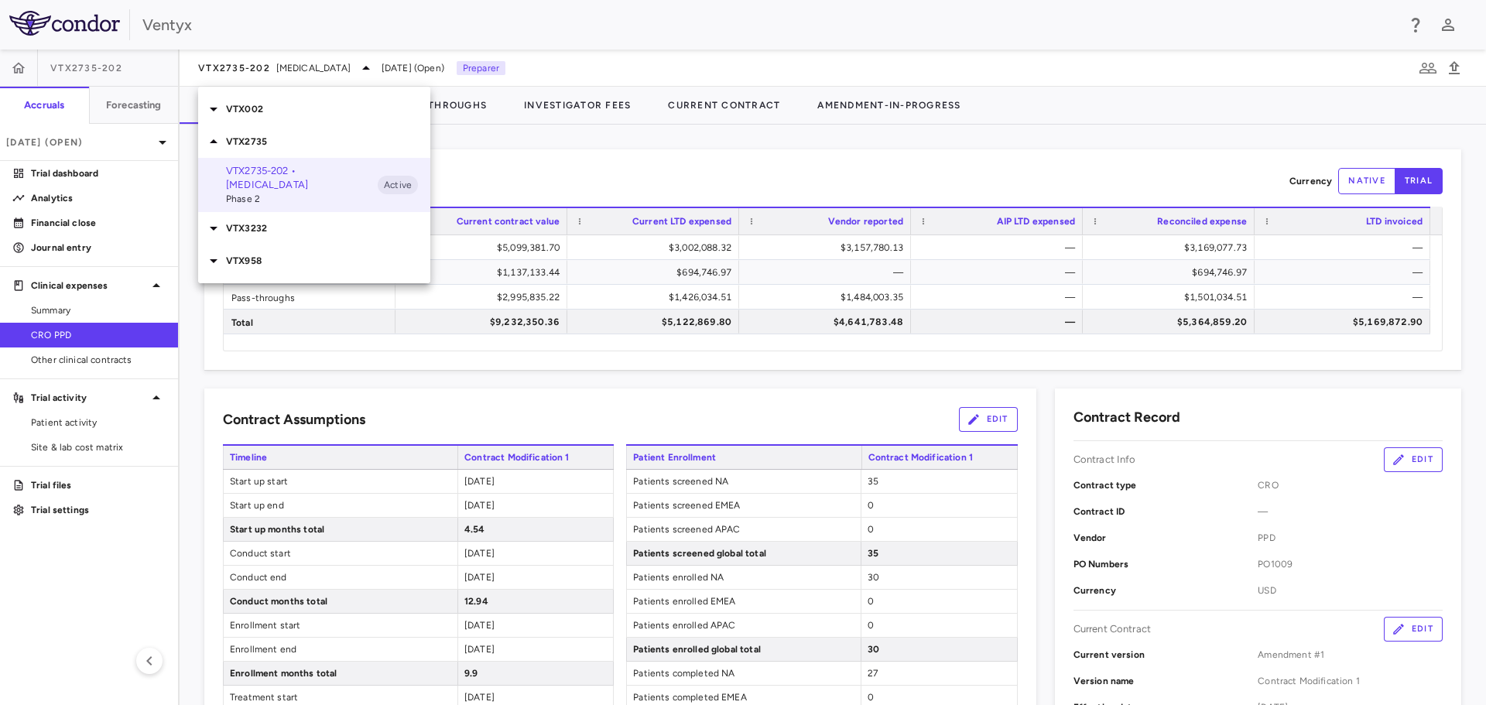
click at [274, 109] on p "VTX002" at bounding box center [328, 109] width 204 height 14
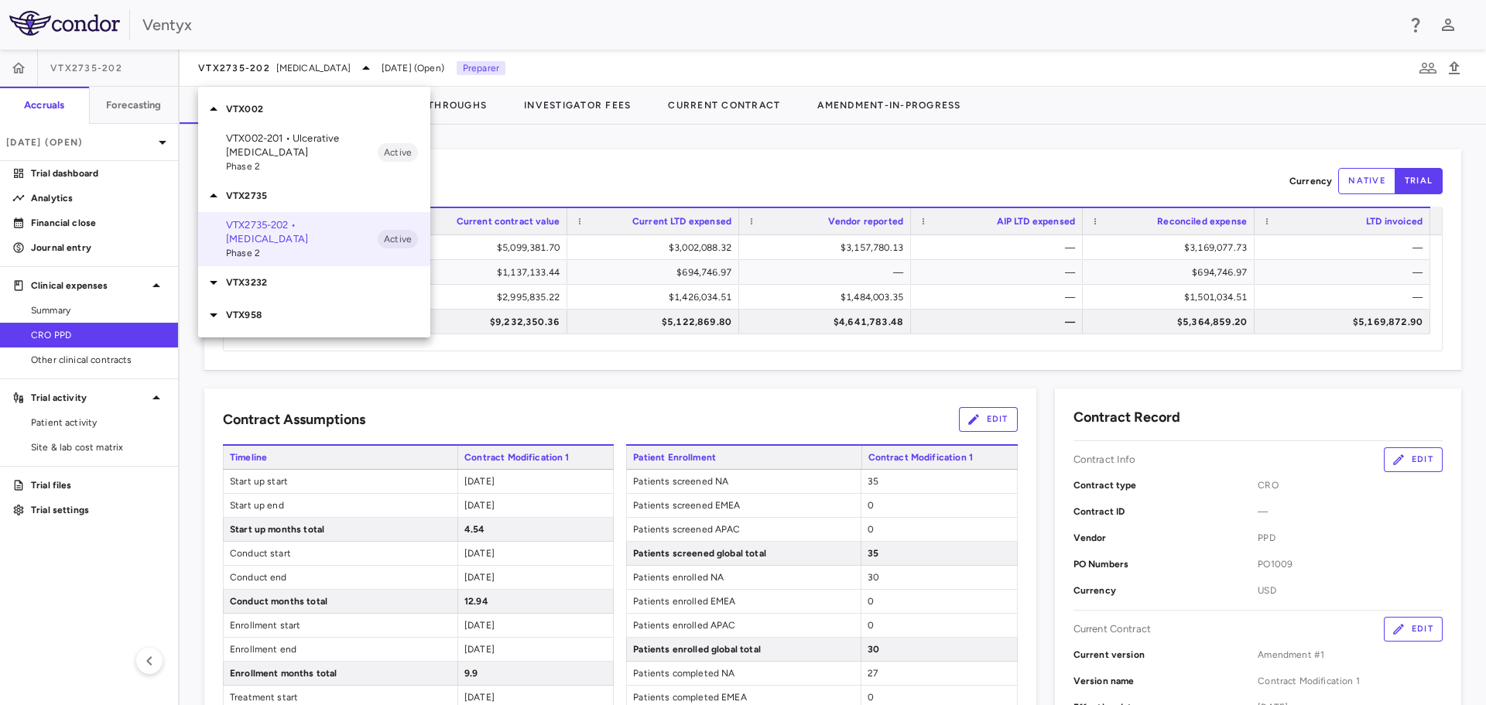
click at [266, 180] on div "VTX2735" at bounding box center [314, 196] width 232 height 32
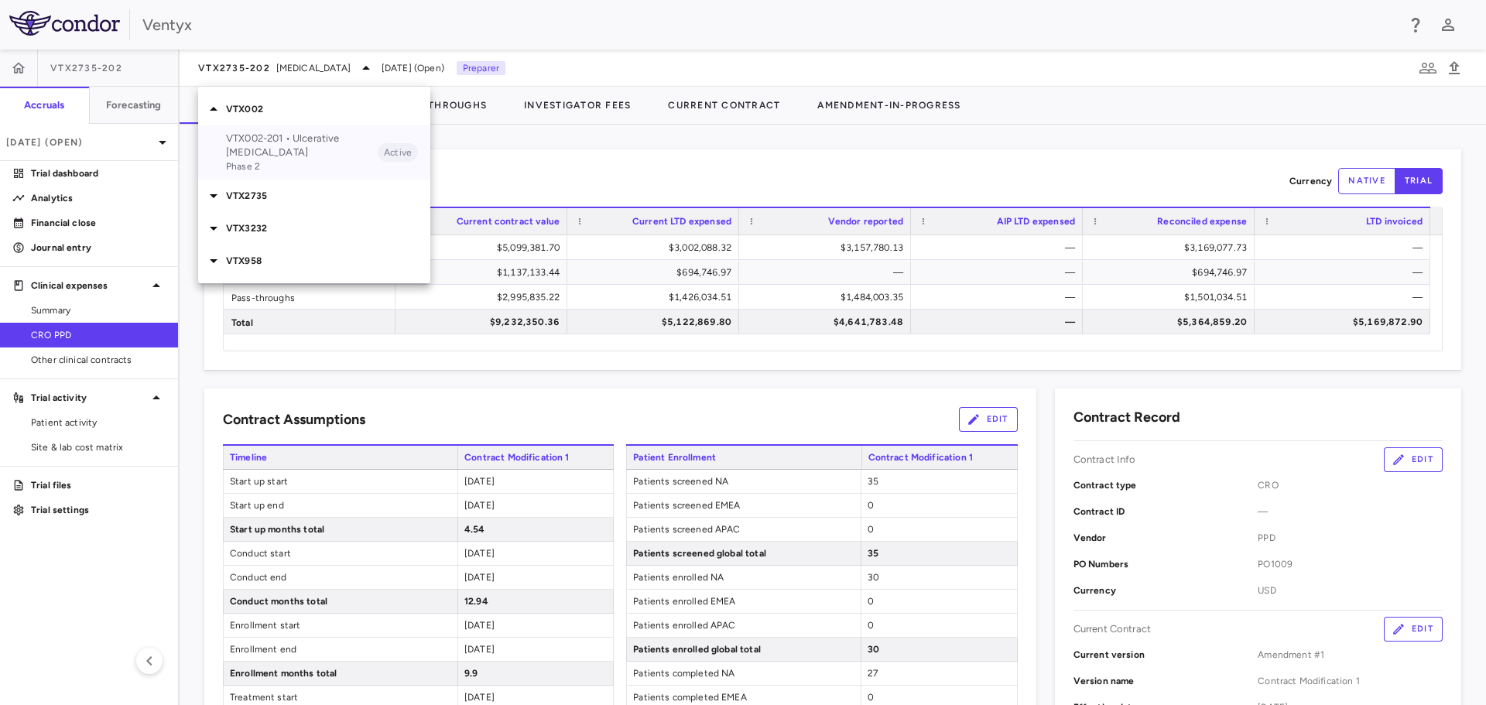
click at [265, 159] on span "Phase 2" at bounding box center [302, 166] width 152 height 14
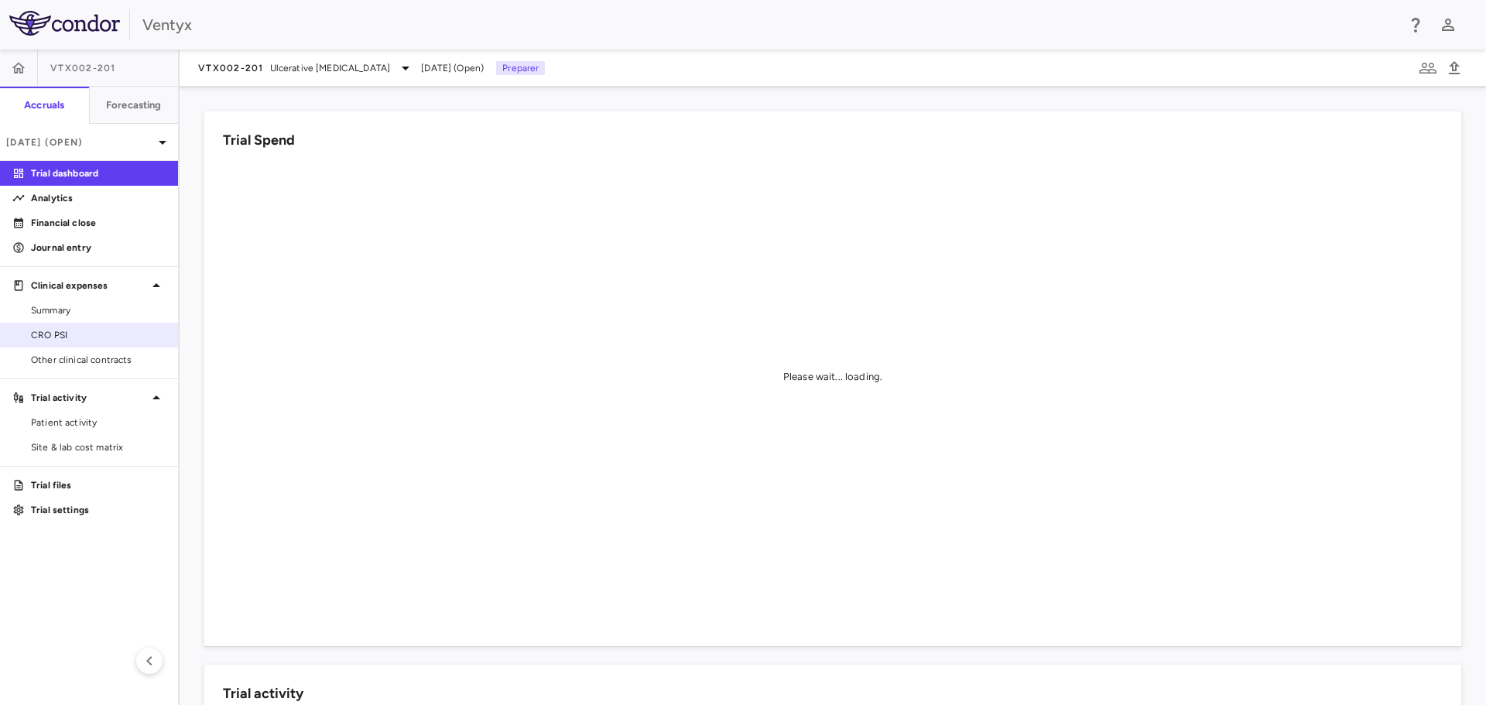
click at [66, 340] on span "CRO PSI" at bounding box center [98, 335] width 135 height 14
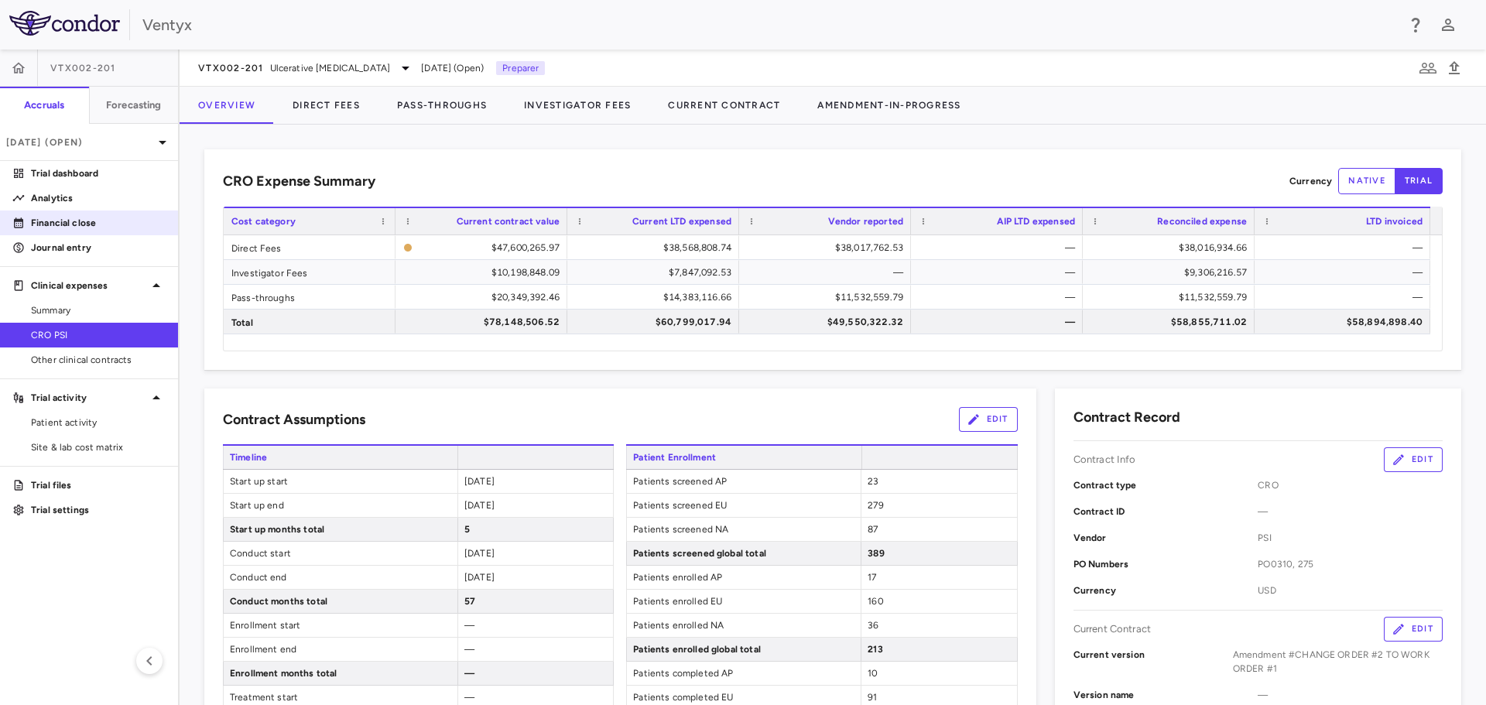
drag, startPoint x: 66, startPoint y: 221, endPoint x: 78, endPoint y: 221, distance: 12.4
click at [66, 221] on p "Financial close" at bounding box center [98, 223] width 135 height 14
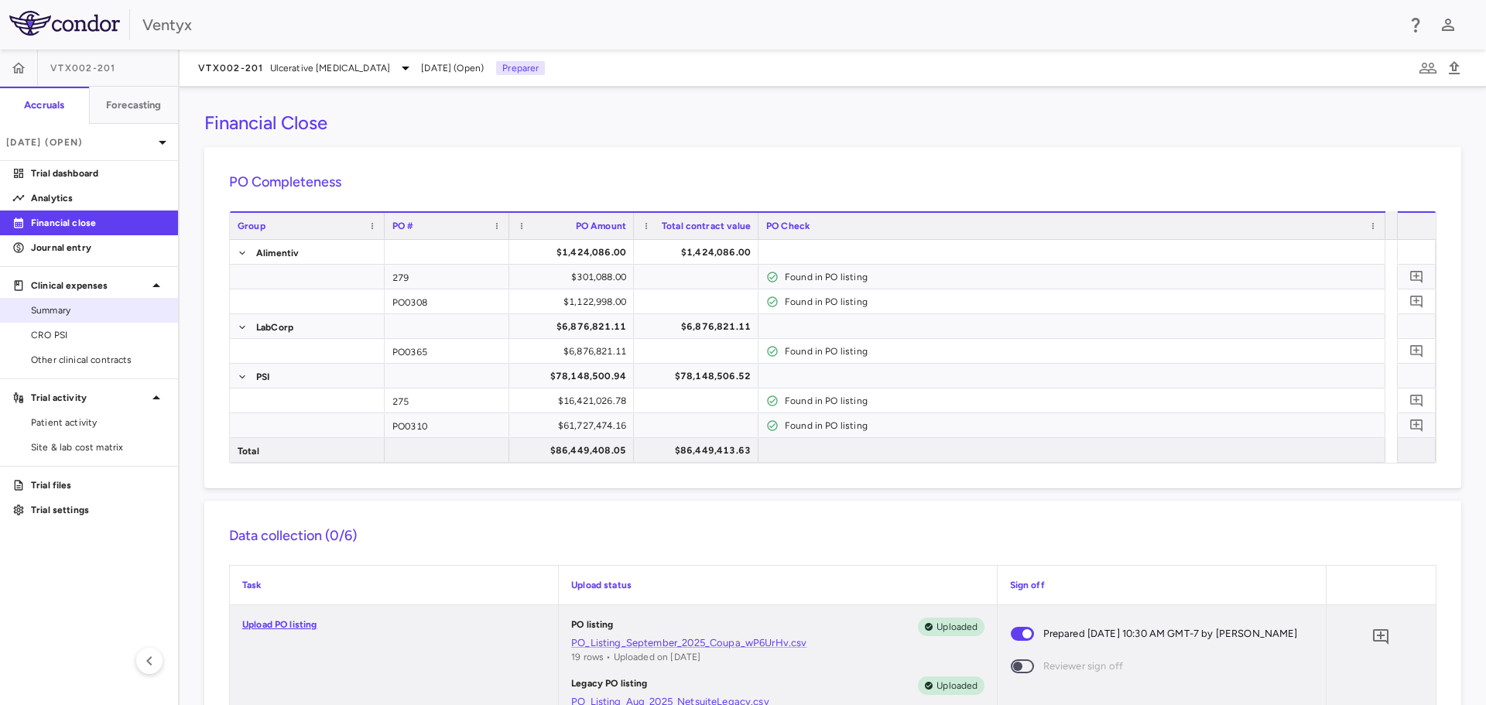
click at [51, 312] on span "Summary" at bounding box center [98, 310] width 135 height 14
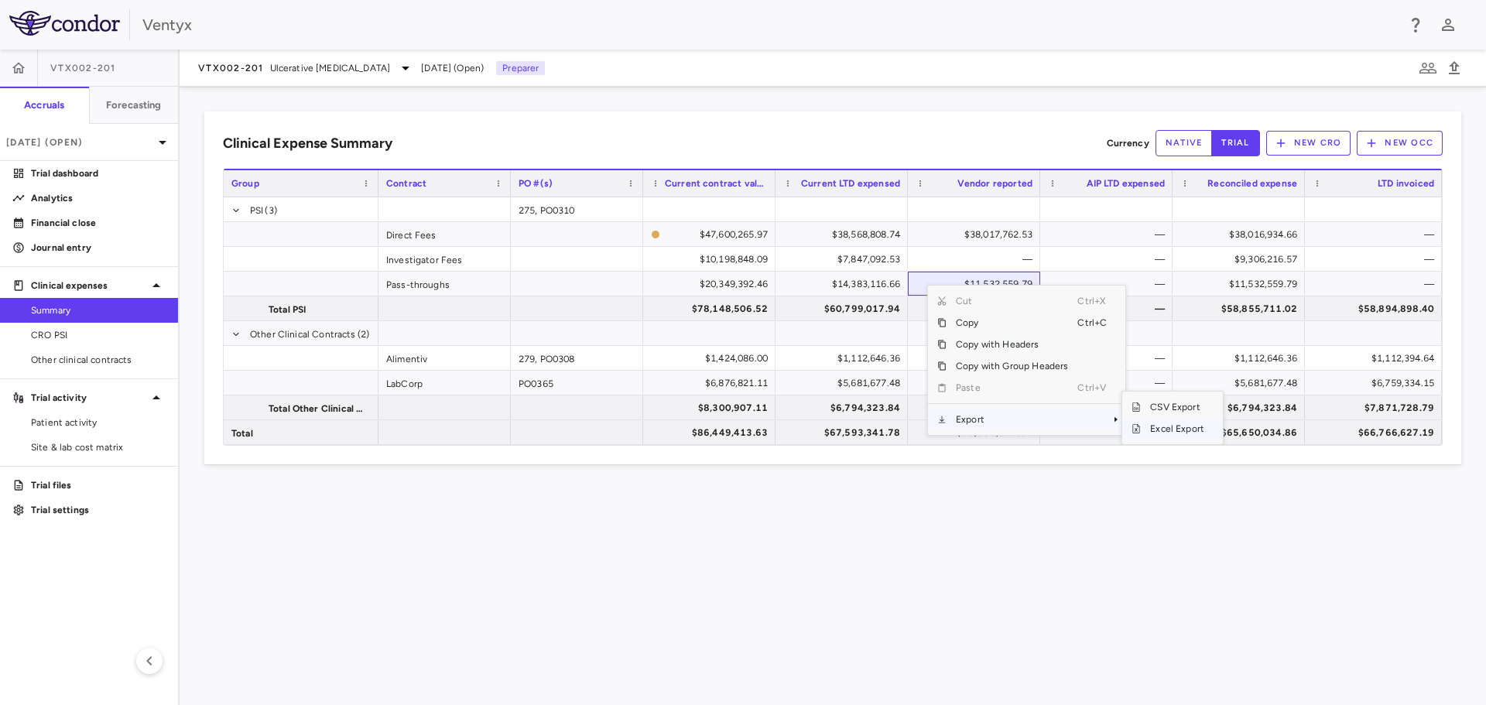
click at [1170, 429] on span "Excel Export" at bounding box center [1176, 429] width 73 height 22
click at [883, 590] on div "Clinical Expense Summary Currency native trial New CRO New OCC Press SPACE to s…" at bounding box center [833, 396] width 1306 height 618
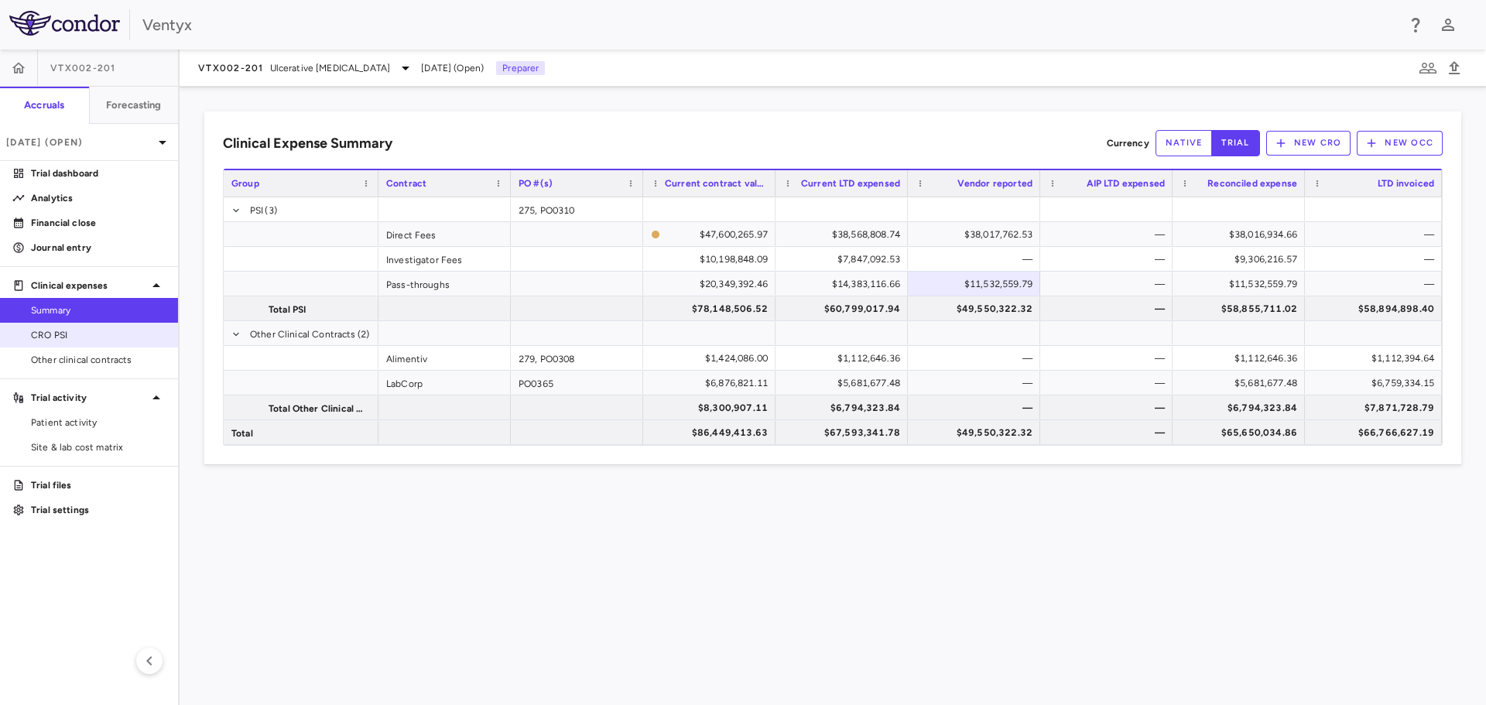
click at [47, 342] on link "CRO PSI" at bounding box center [89, 334] width 178 height 23
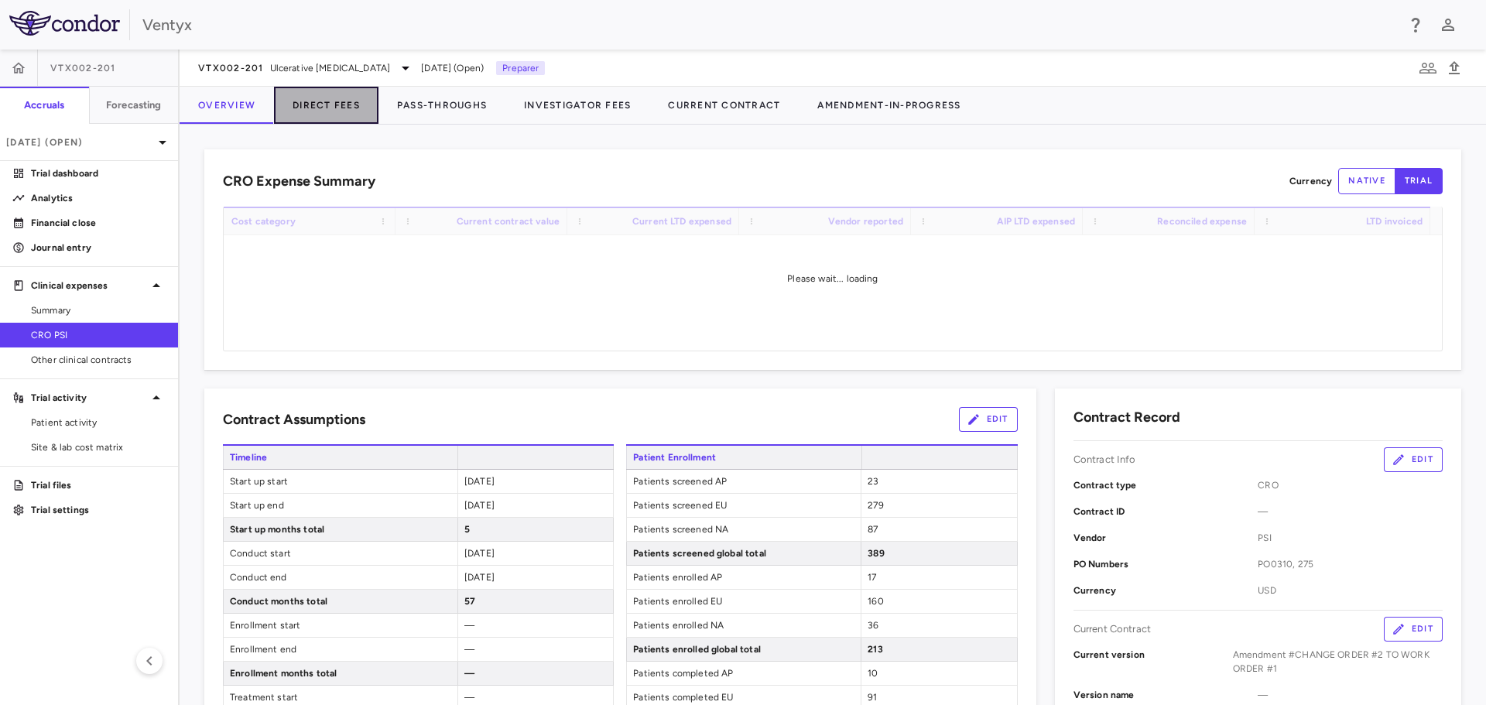
click at [351, 108] on button "Direct Fees" at bounding box center [326, 105] width 104 height 37
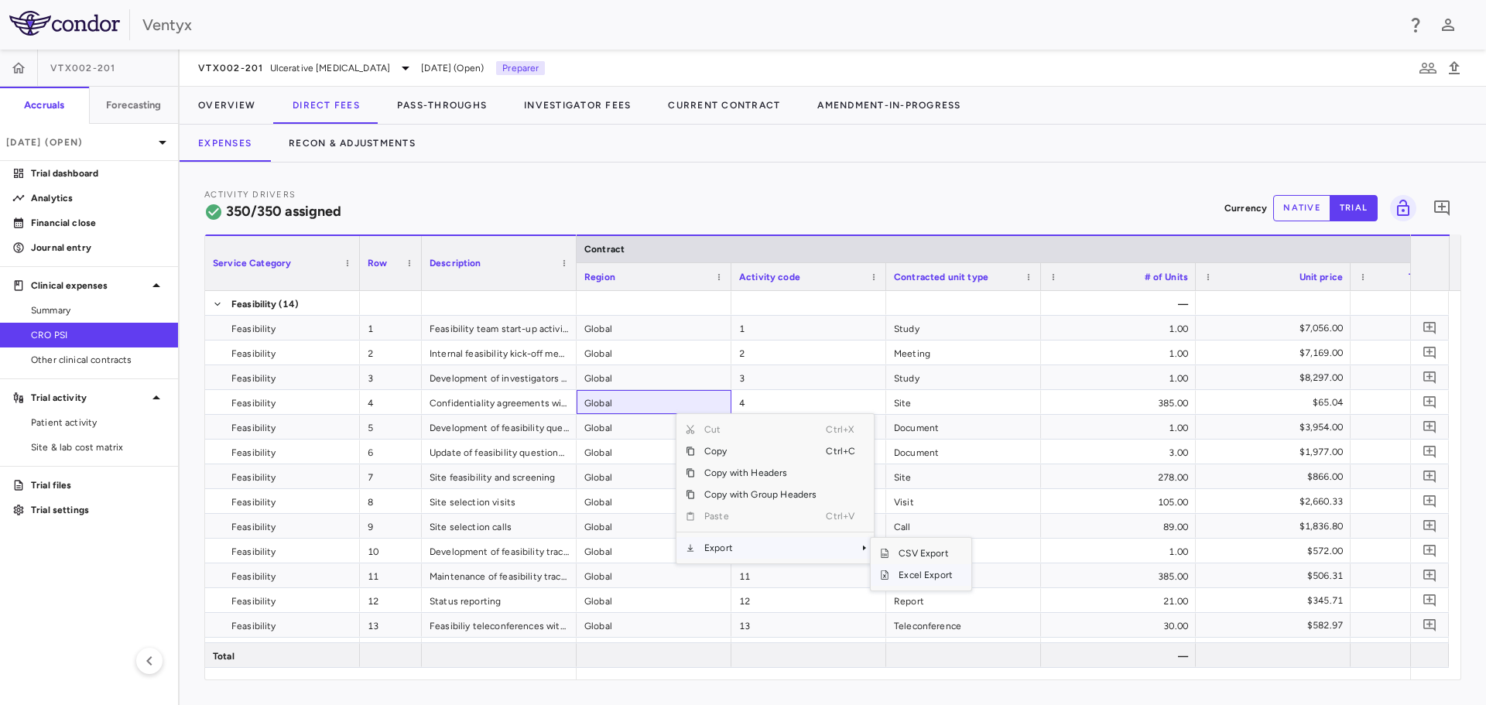
click at [945, 576] on span "Excel Export" at bounding box center [925, 575] width 73 height 22
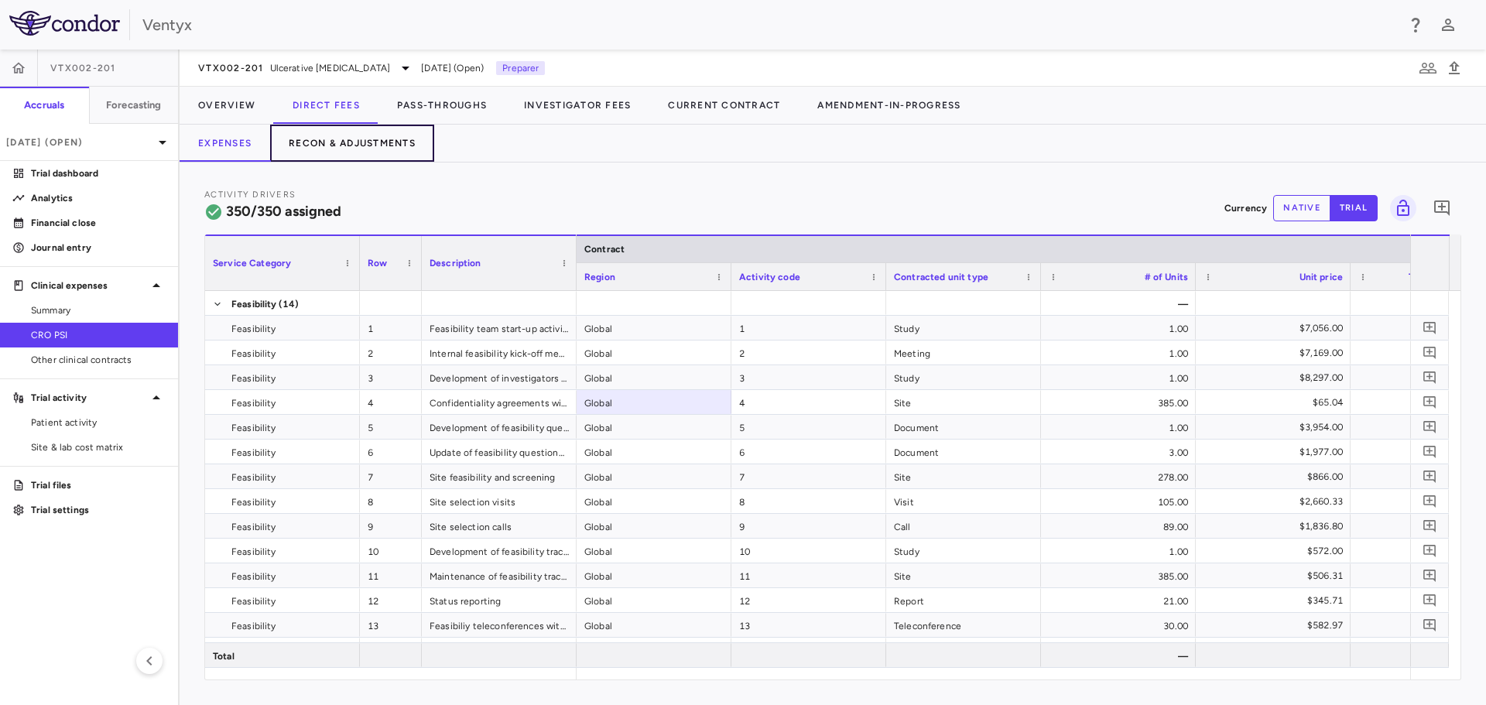
click at [354, 136] on button "Recon & Adjustments" at bounding box center [352, 143] width 164 height 37
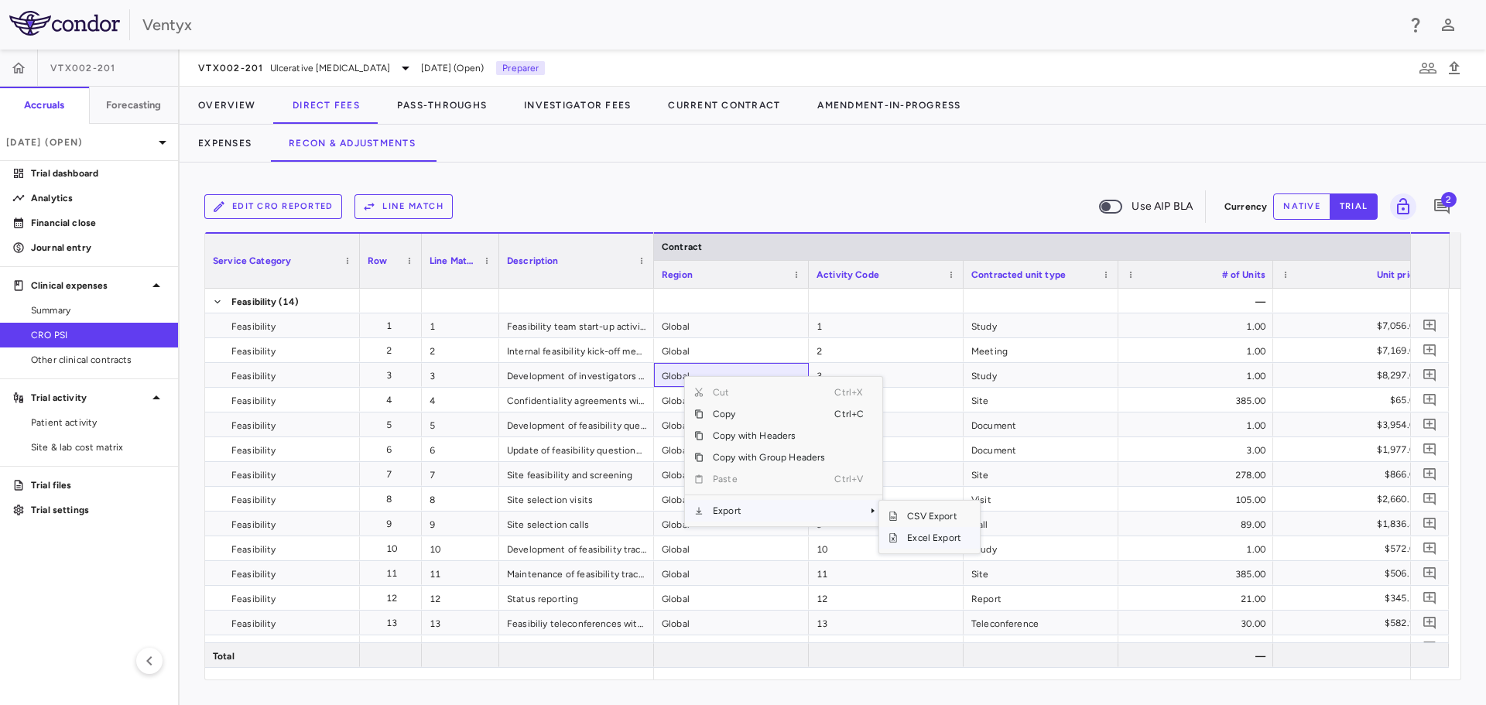
click at [959, 541] on span "Excel Export" at bounding box center [934, 538] width 73 height 22
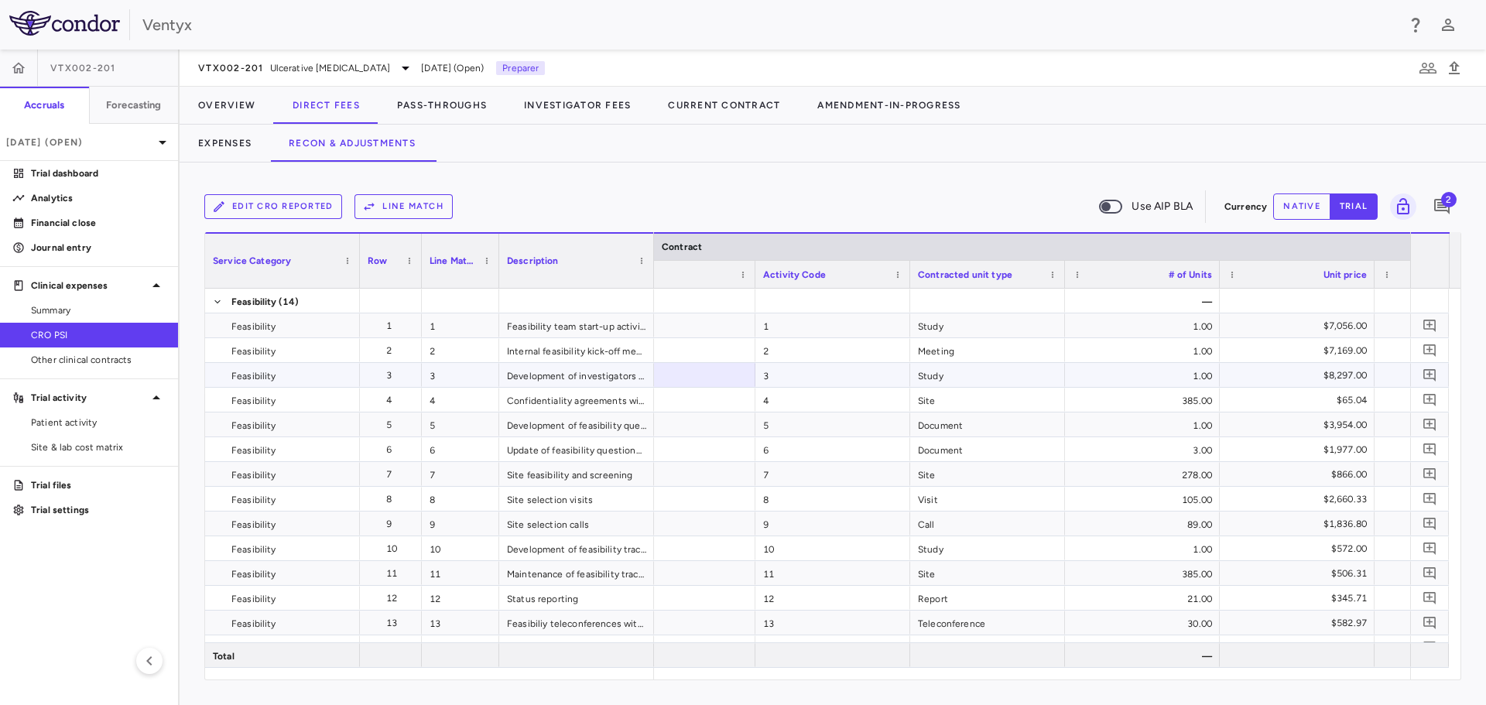
scroll to position [0, 118]
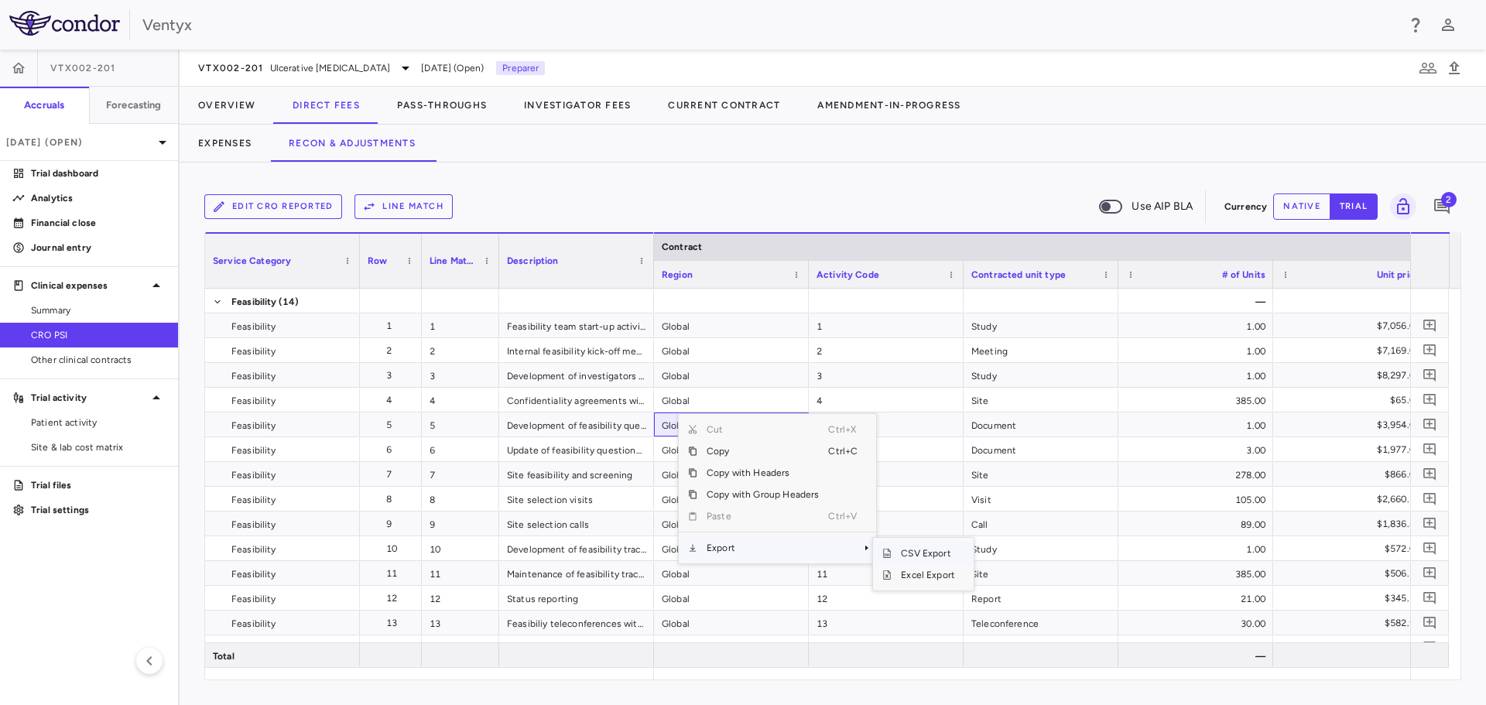
click at [911, 549] on span "CSV Export" at bounding box center [927, 553] width 73 height 22
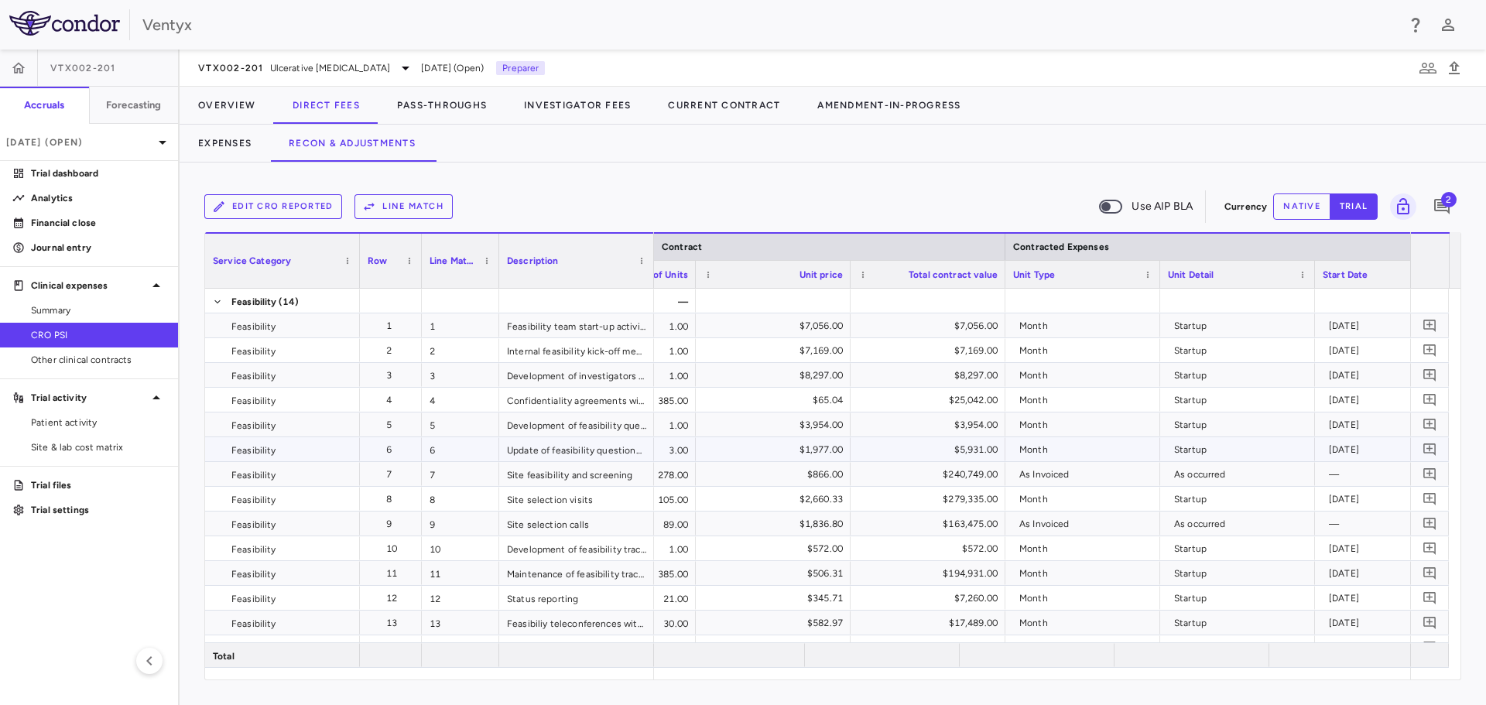
scroll to position [0, 577]
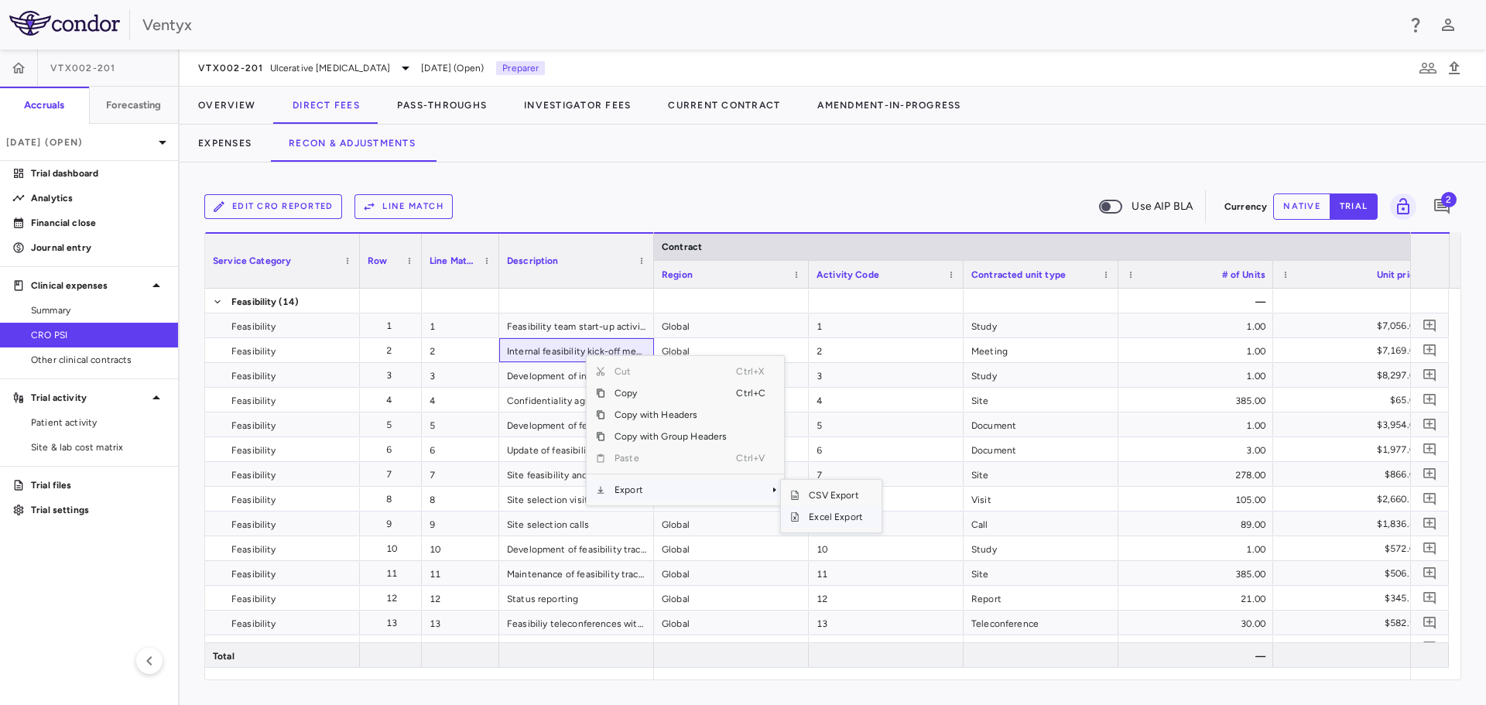
click at [840, 521] on span "Excel Export" at bounding box center [835, 517] width 73 height 22
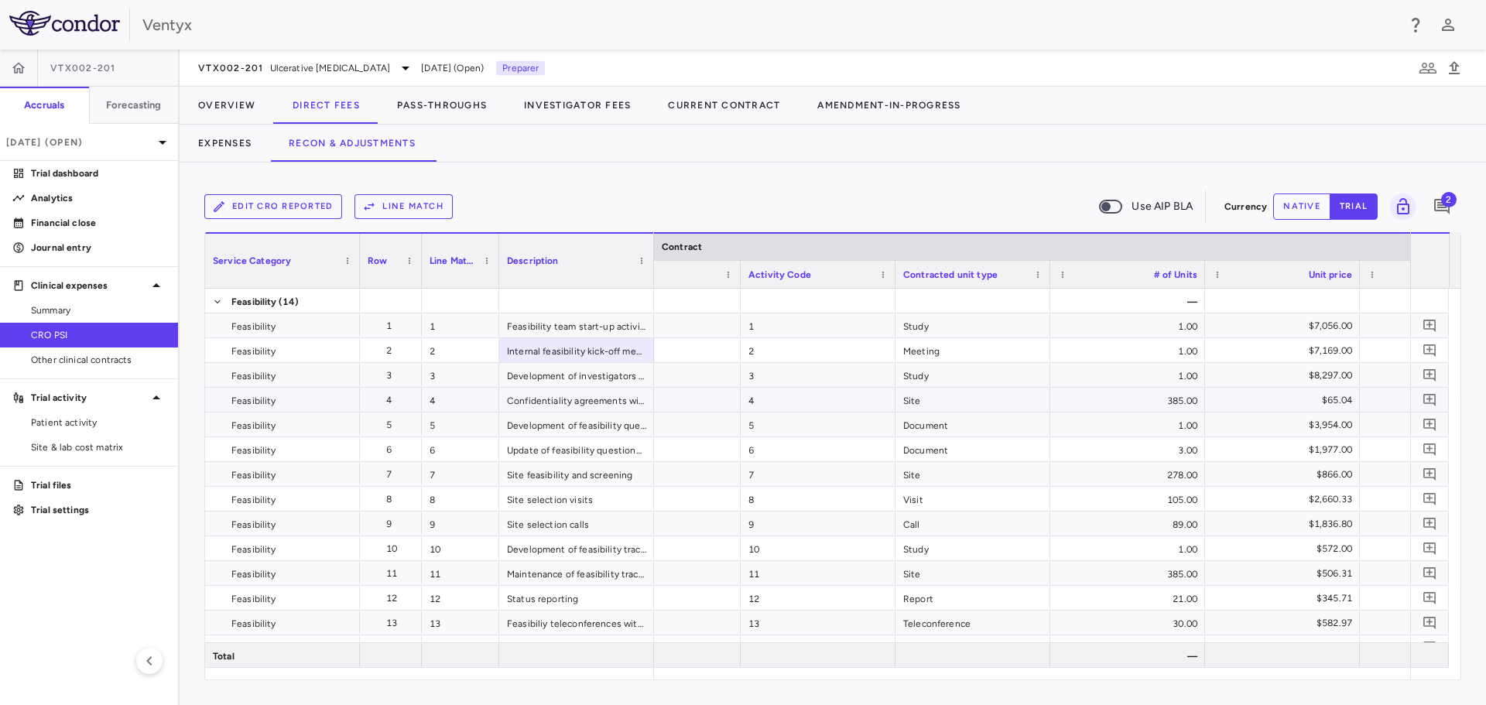
scroll to position [0, 680]
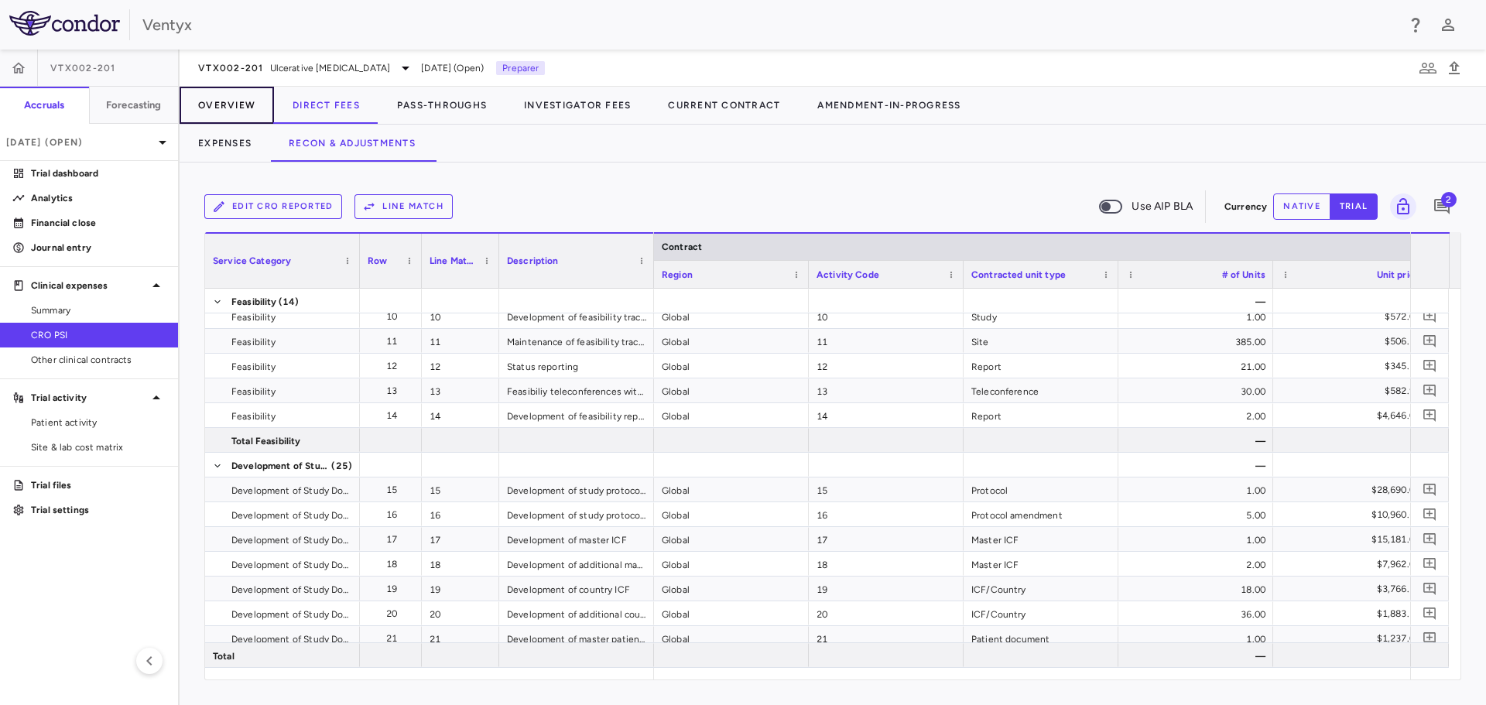
click at [231, 112] on button "Overview" at bounding box center [227, 105] width 94 height 37
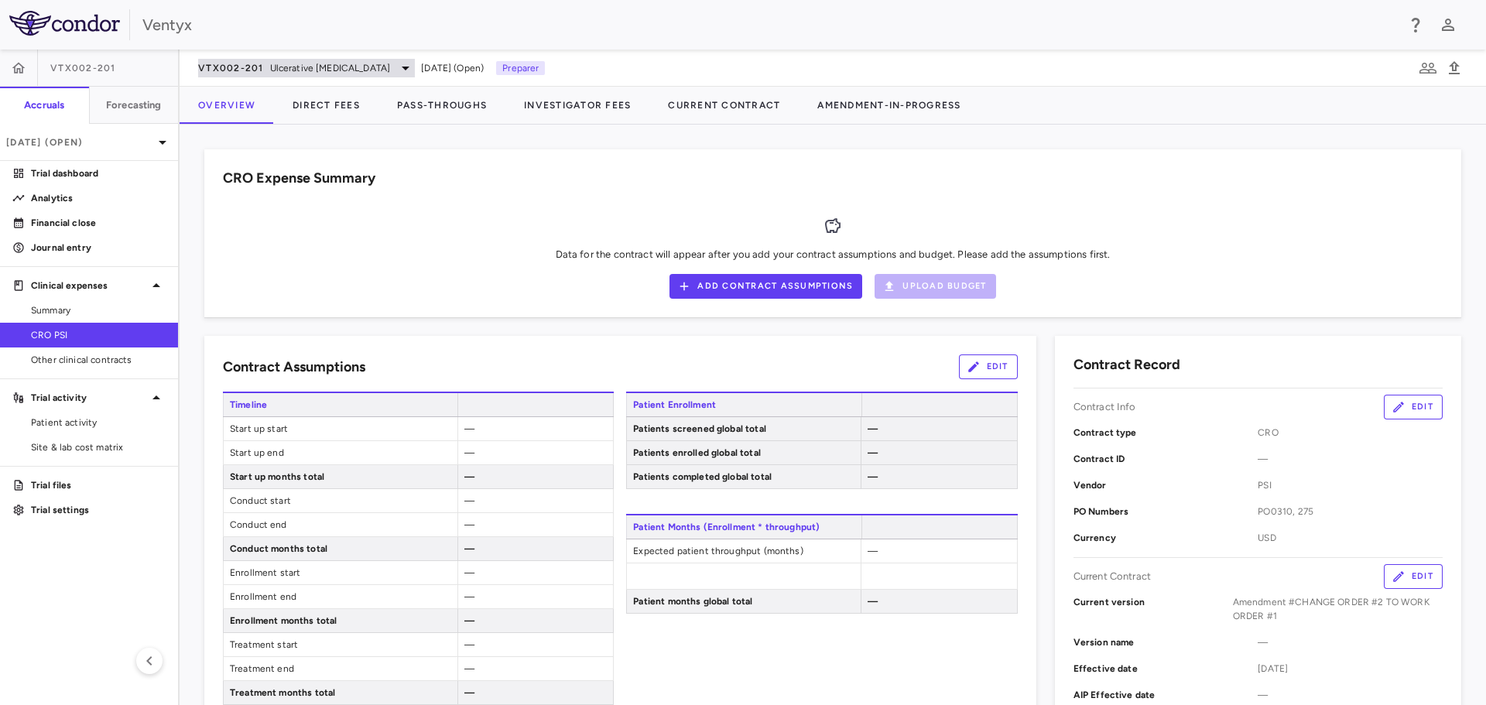
click at [275, 68] on span "Ulcerative [MEDICAL_DATA]" at bounding box center [330, 68] width 121 height 14
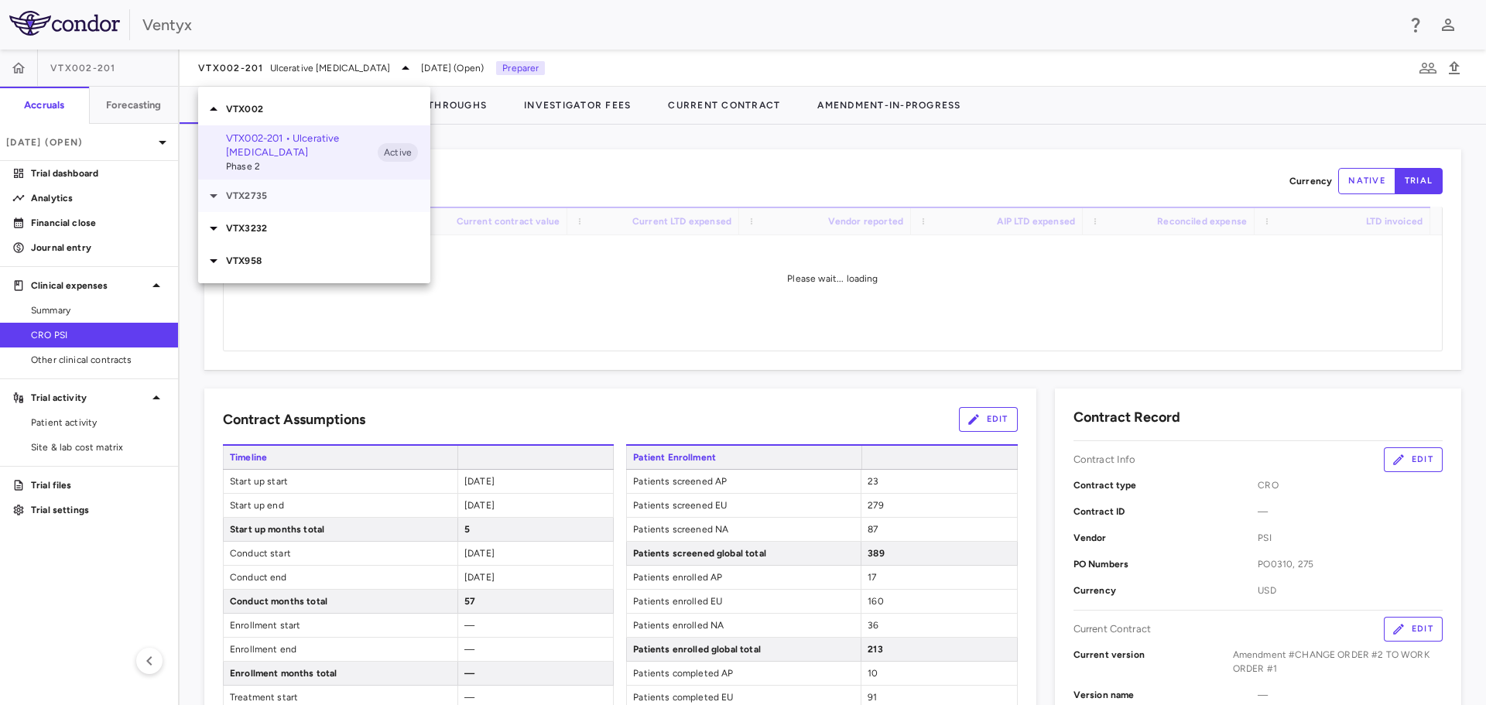
click at [255, 189] on p "VTX2735" at bounding box center [328, 196] width 204 height 14
click at [276, 218] on p "VTX2735-202 • [MEDICAL_DATA]" at bounding box center [302, 232] width 152 height 28
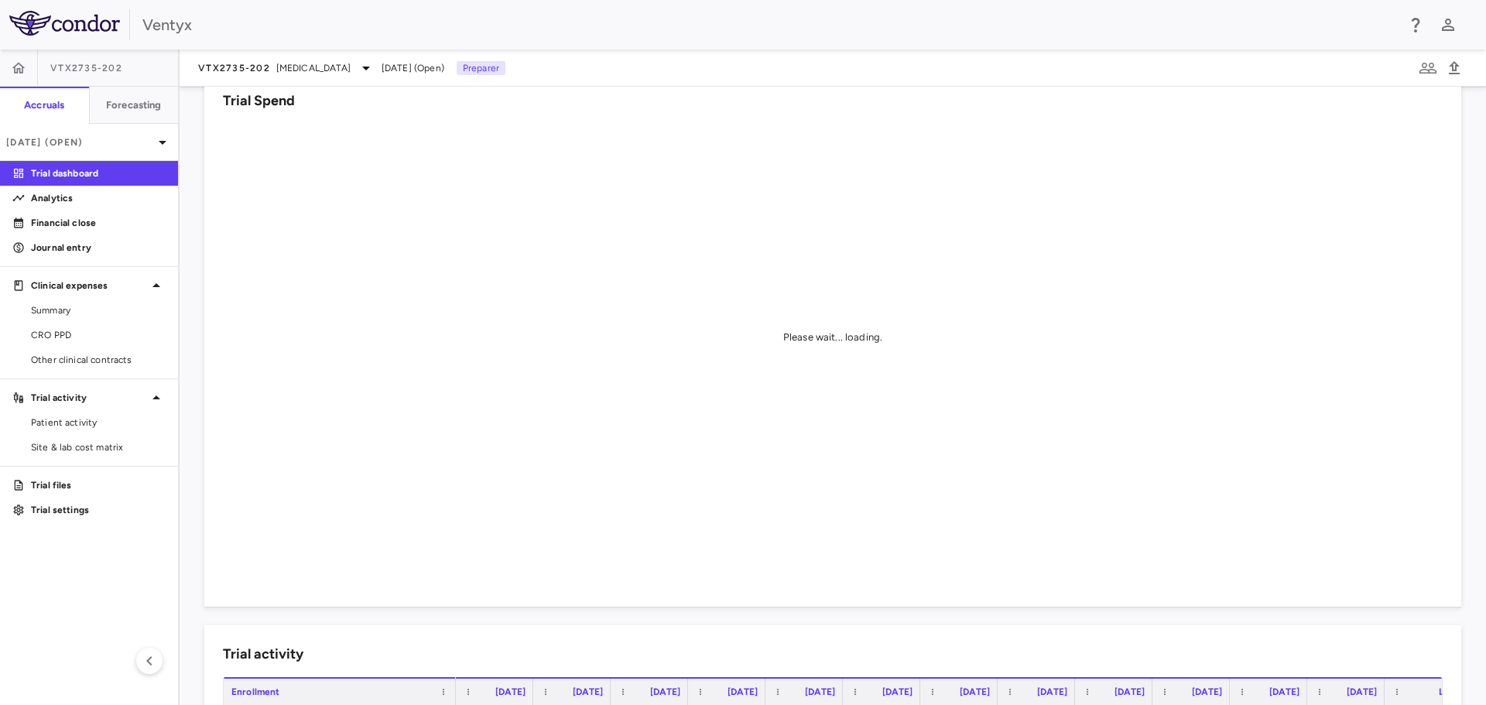
scroll to position [77, 0]
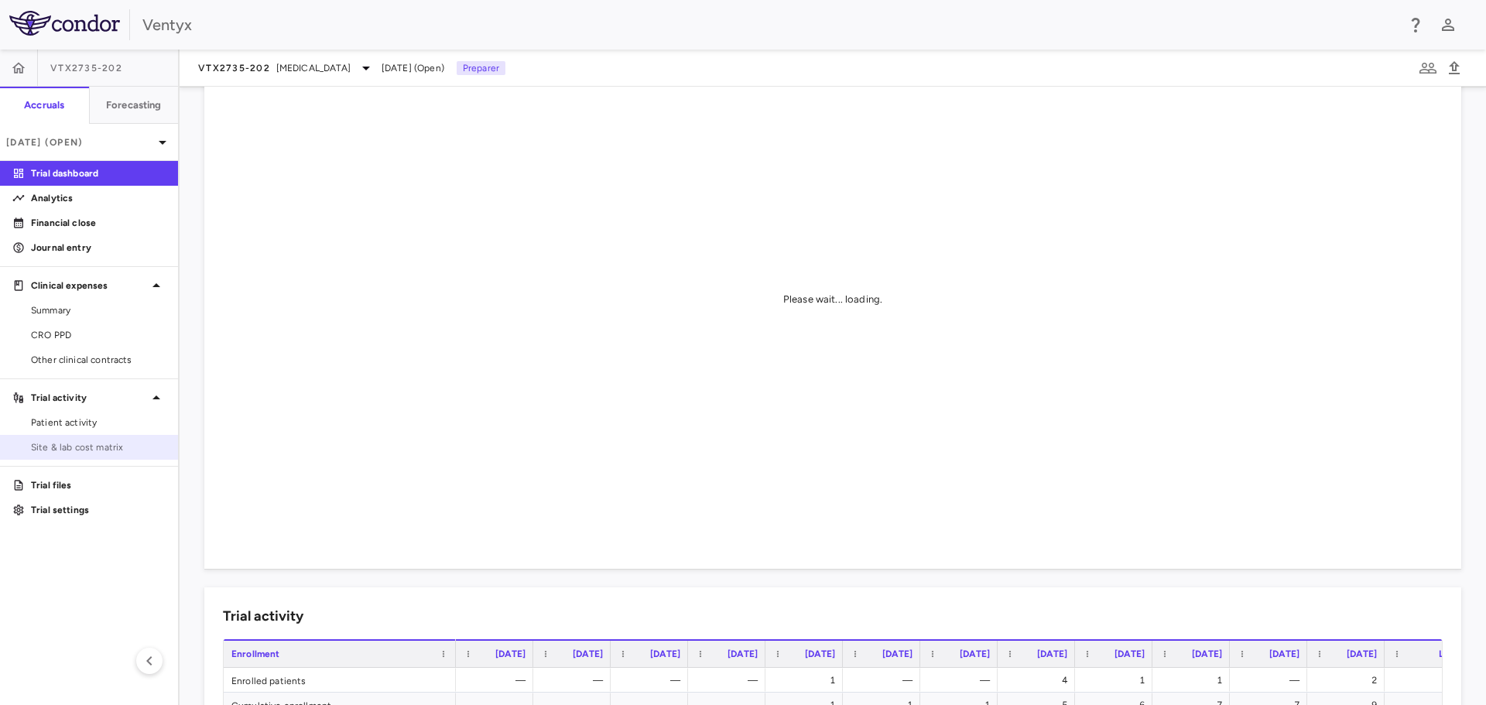
click at [63, 446] on span "Site & lab cost matrix" at bounding box center [98, 447] width 135 height 14
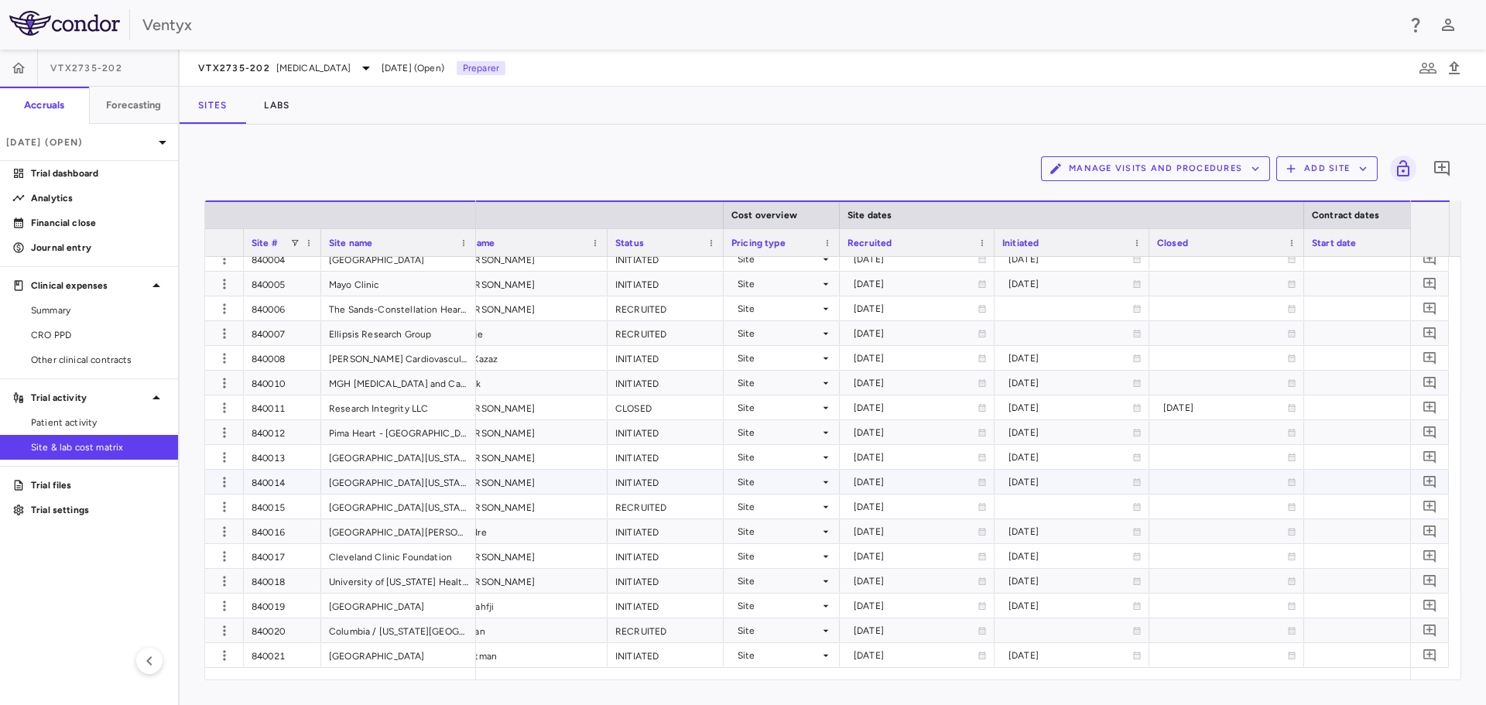
scroll to position [0, 908]
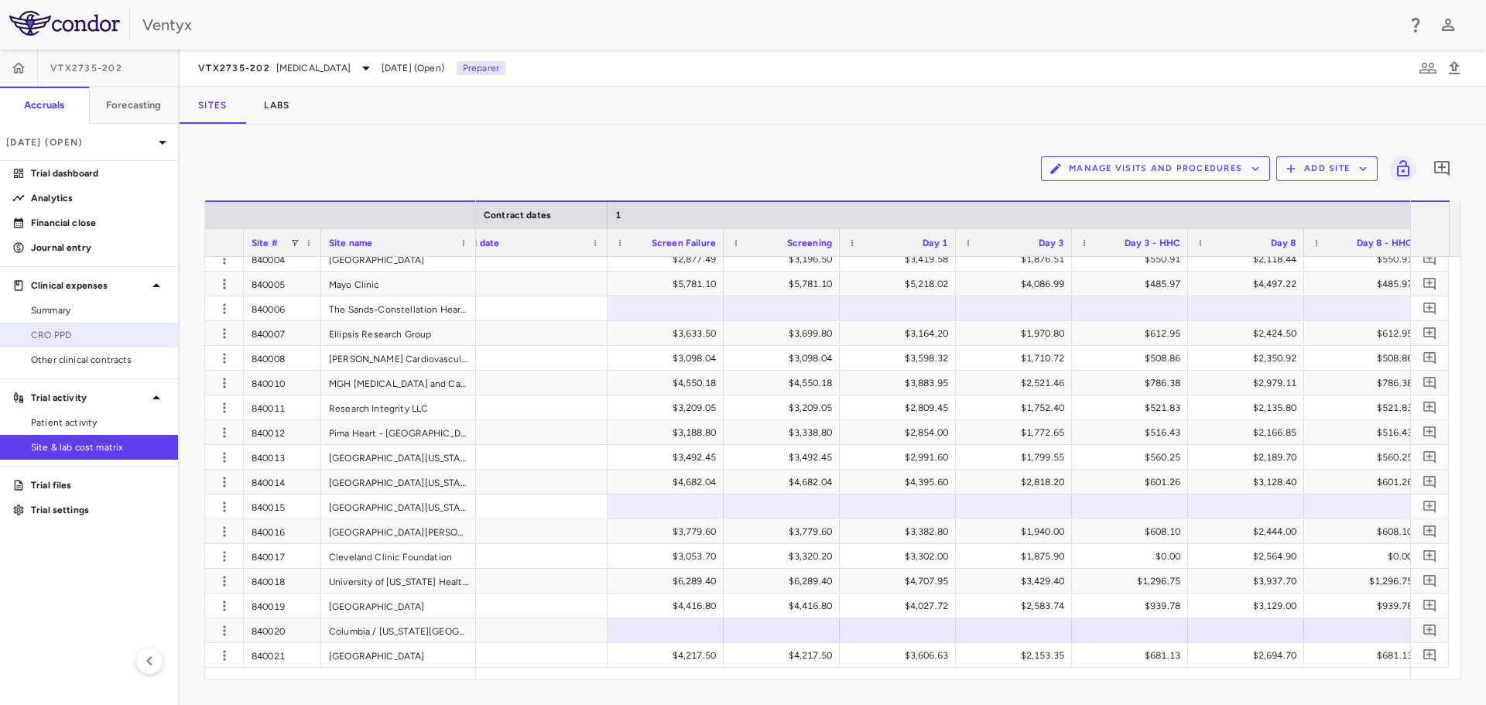
click at [80, 339] on span "CRO PPD" at bounding box center [98, 335] width 135 height 14
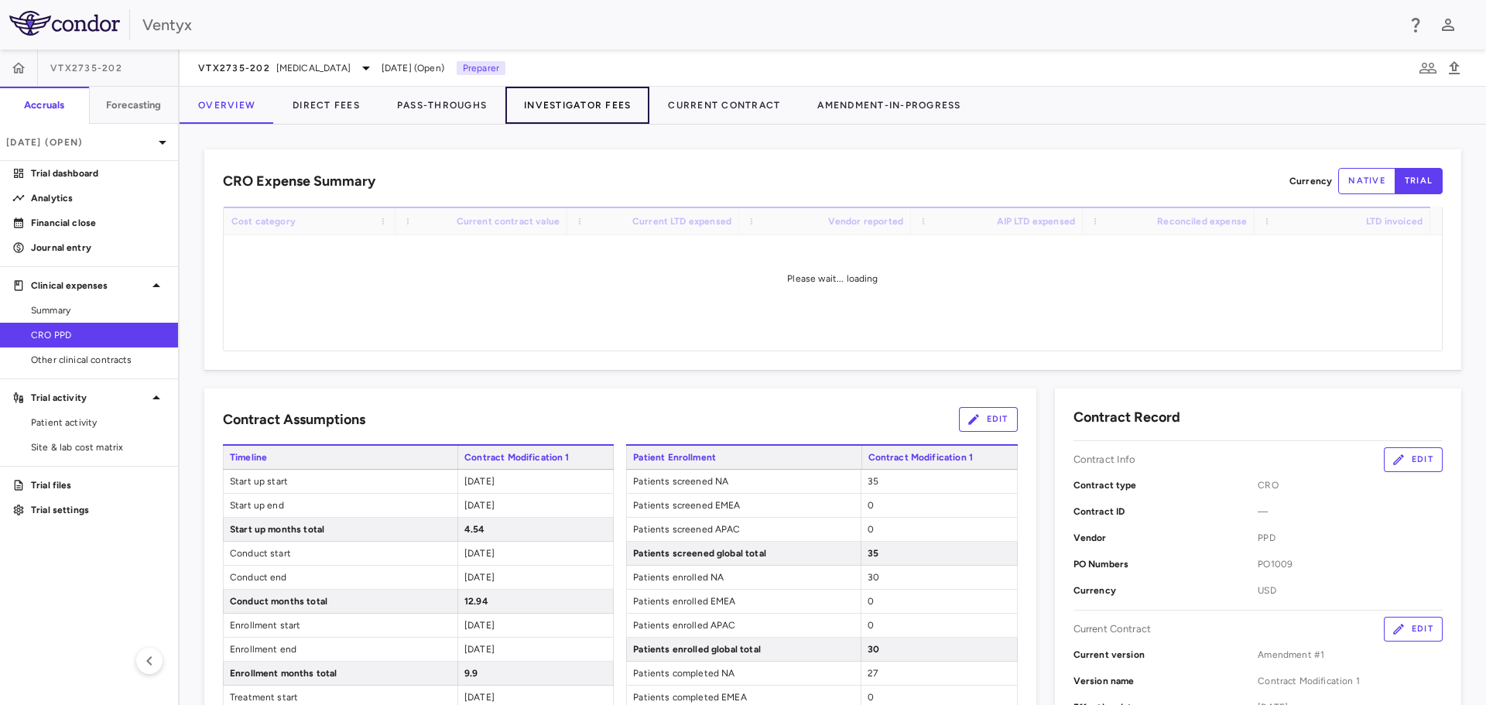
click at [589, 106] on button "Investigator Fees" at bounding box center [577, 105] width 144 height 37
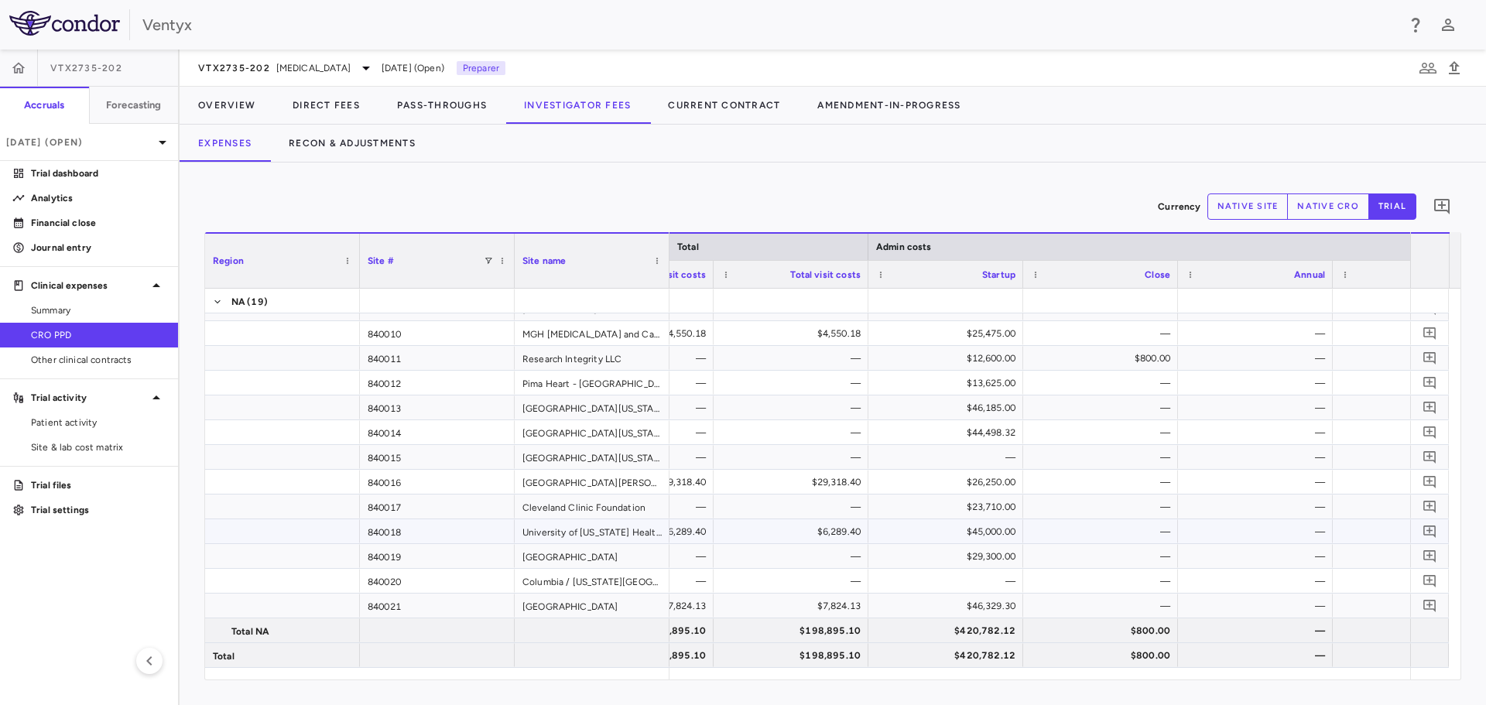
click at [963, 535] on div "$45,000.00" at bounding box center [948, 531] width 133 height 25
click at [980, 416] on div "$46,185.00" at bounding box center [948, 407] width 133 height 25
click at [976, 432] on div "$44,498.32" at bounding box center [948, 432] width 133 height 25
click at [993, 528] on div "$45,000.00" at bounding box center [948, 531] width 133 height 25
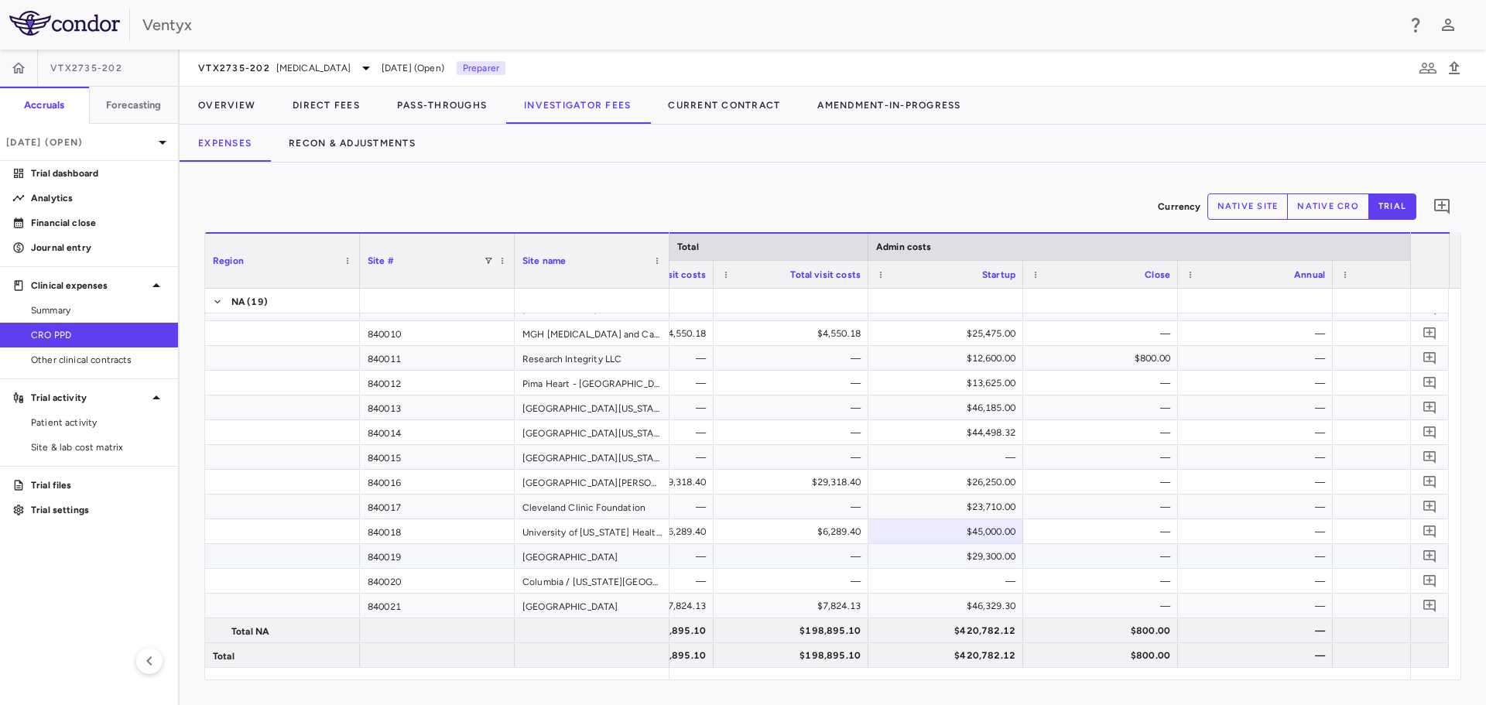
drag, startPoint x: 989, startPoint y: 552, endPoint x: 978, endPoint y: 522, distance: 31.3
click at [989, 549] on div "$29,300.00" at bounding box center [948, 556] width 133 height 25
click at [962, 534] on div "$45,000.00" at bounding box center [948, 531] width 133 height 25
click at [969, 501] on div "$23,710.00" at bounding box center [948, 506] width 133 height 25
click at [976, 467] on div "—" at bounding box center [948, 457] width 133 height 25
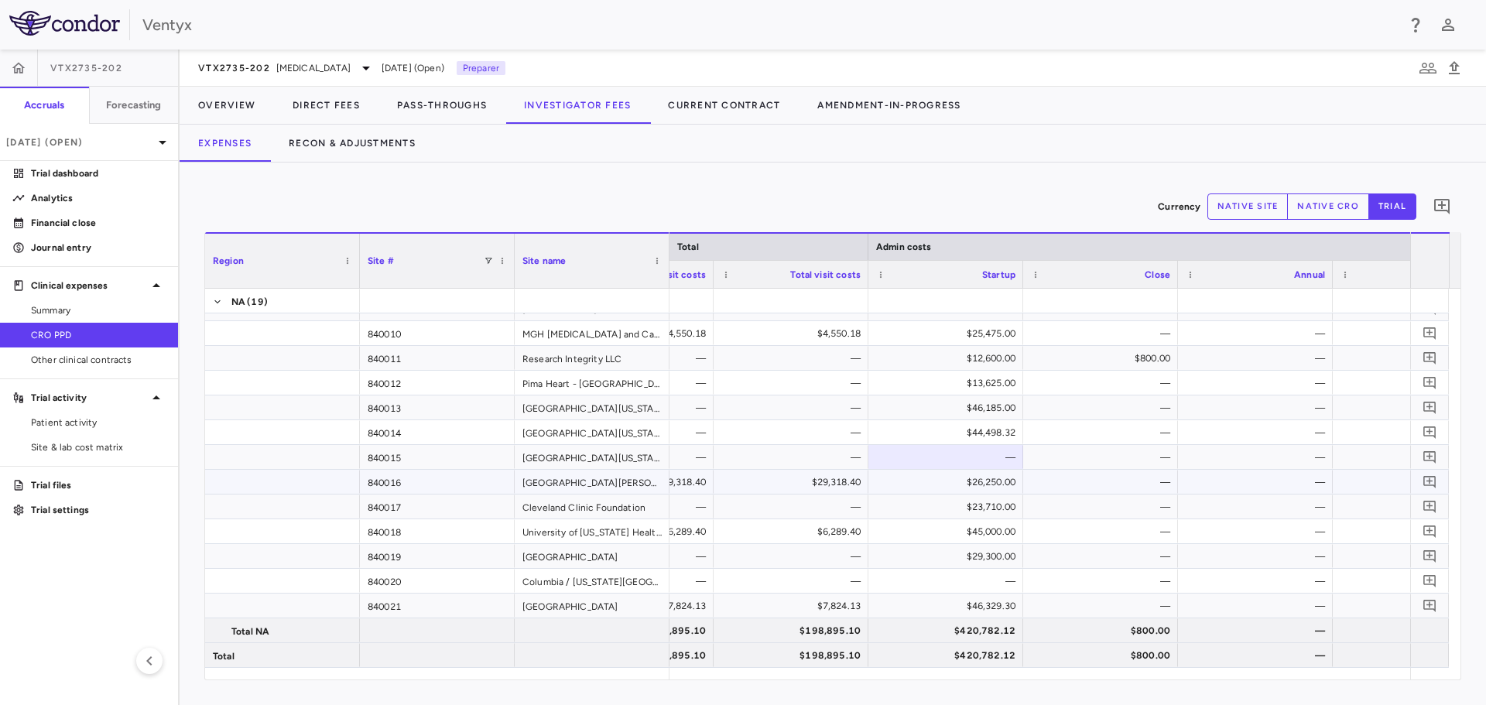
click at [976, 492] on div "$26,250.00" at bounding box center [948, 482] width 133 height 25
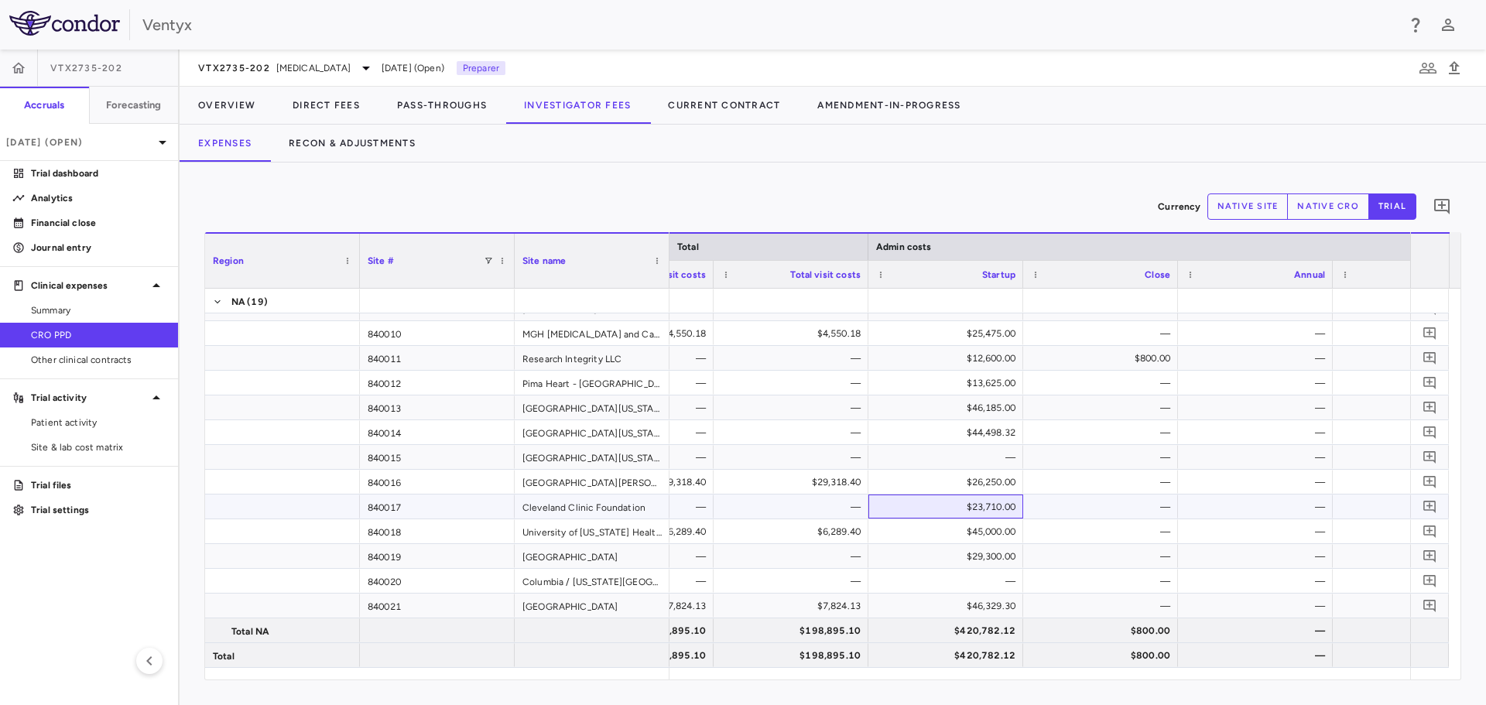
drag, startPoint x: 992, startPoint y: 506, endPoint x: 988, endPoint y: 521, distance: 15.2
click at [992, 508] on div "$23,710.00" at bounding box center [948, 506] width 133 height 25
click at [985, 530] on div "$45,000.00" at bounding box center [948, 531] width 133 height 25
click at [985, 553] on div "$29,300.00" at bounding box center [948, 556] width 133 height 25
click at [983, 528] on div "$45,000.00" at bounding box center [948, 531] width 133 height 25
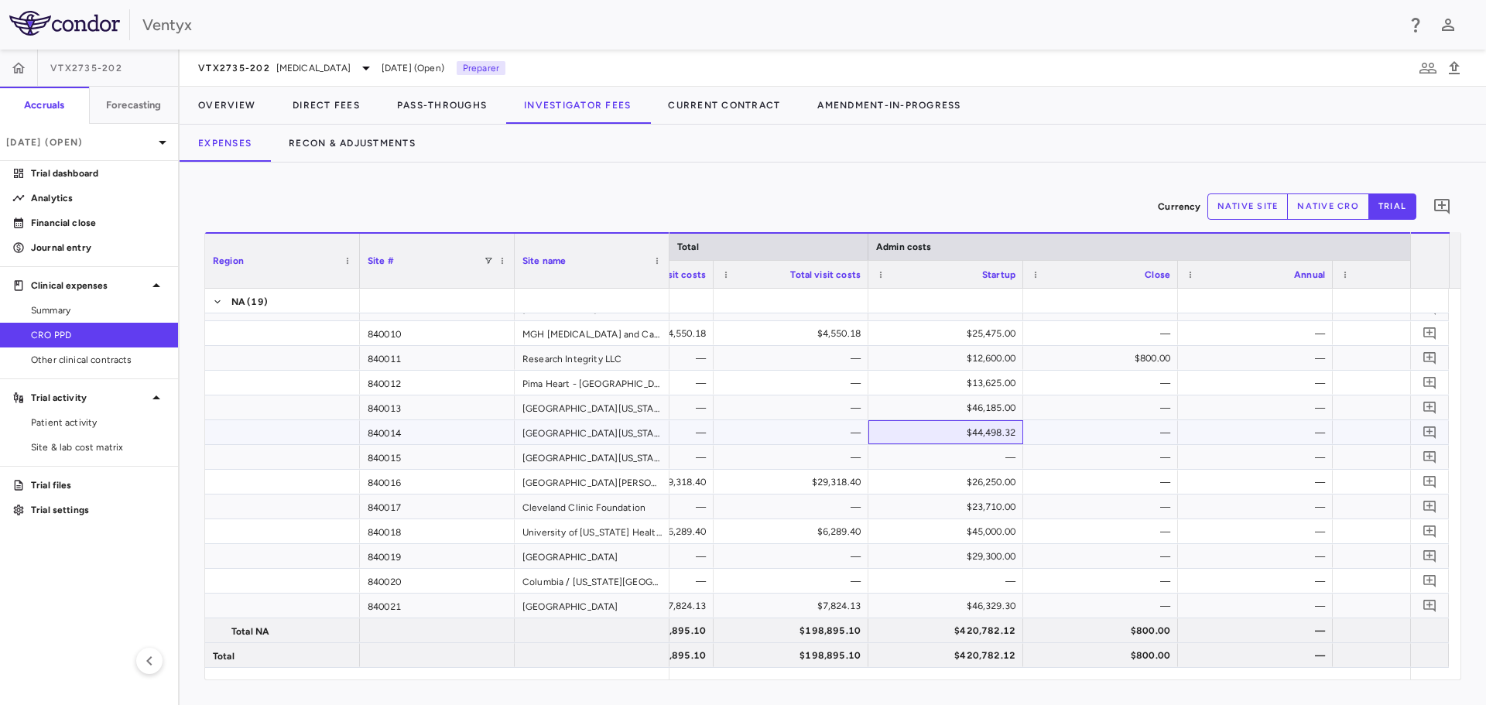
click at [980, 426] on div "$44,498.32" at bounding box center [948, 432] width 133 height 25
click at [563, 427] on div "[GEOGRAPHIC_DATA][US_STATE]" at bounding box center [592, 432] width 155 height 24
click at [581, 438] on div "[GEOGRAPHIC_DATA][US_STATE]" at bounding box center [592, 432] width 155 height 24
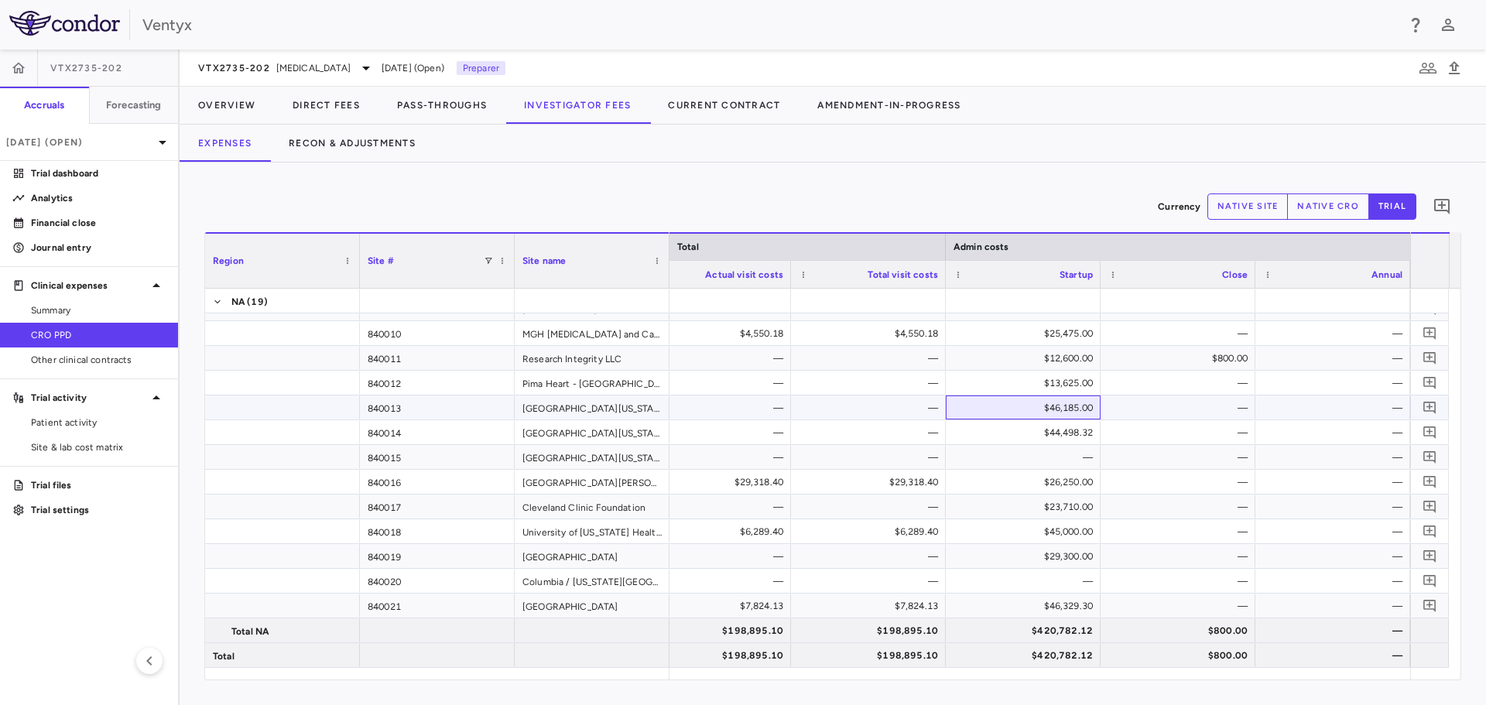
click at [1058, 412] on div "$46,185.00" at bounding box center [1025, 407] width 133 height 25
drag, startPoint x: 614, startPoint y: 409, endPoint x: 719, endPoint y: 508, distance: 144.5
click at [614, 410] on div "[GEOGRAPHIC_DATA][US_STATE]" at bounding box center [592, 407] width 155 height 24
